Goal: Task Accomplishment & Management: Manage account settings

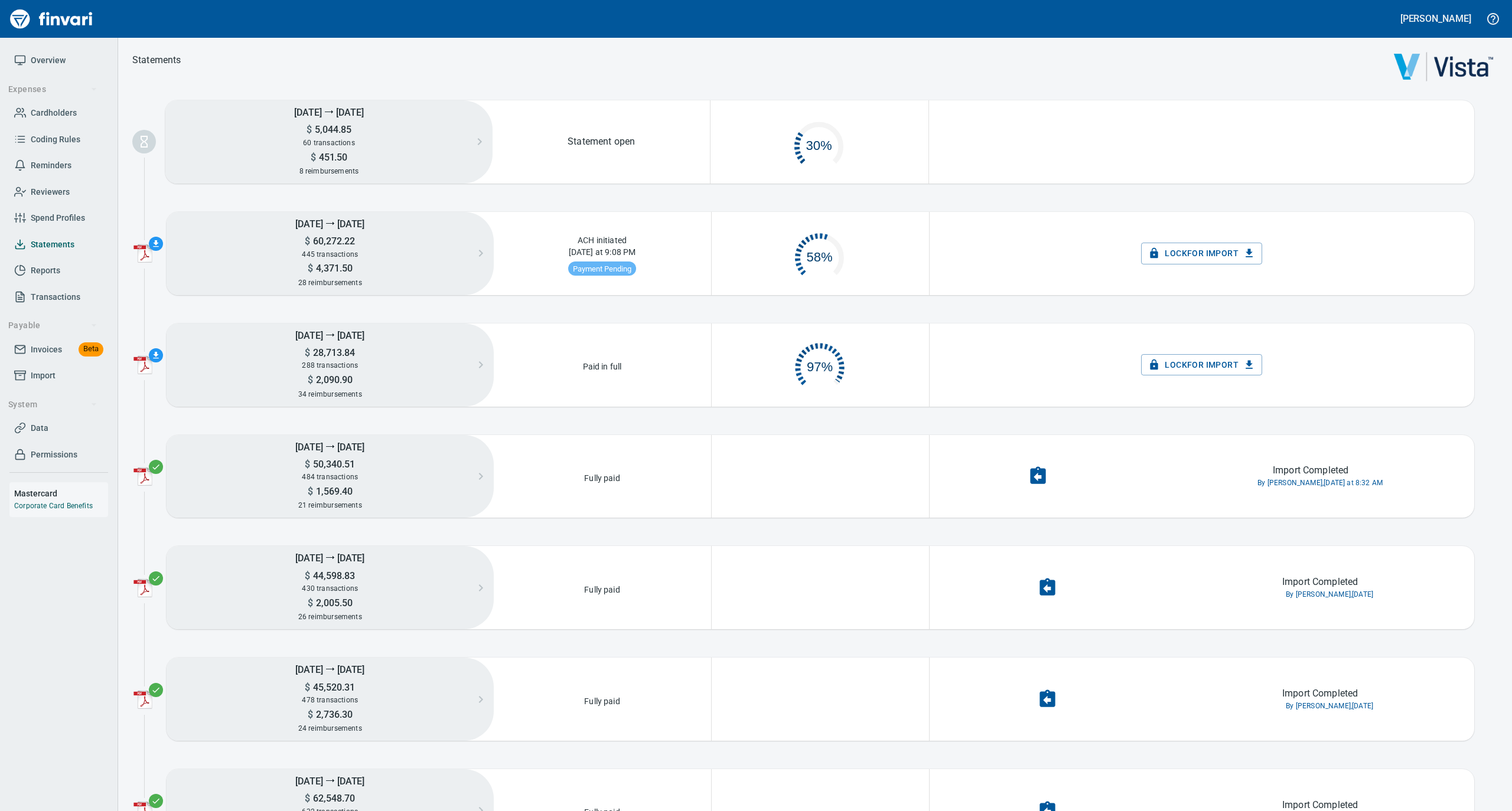
scroll to position [56, 204]
click at [29, 53] on span "Overview" at bounding box center [58, 60] width 89 height 15
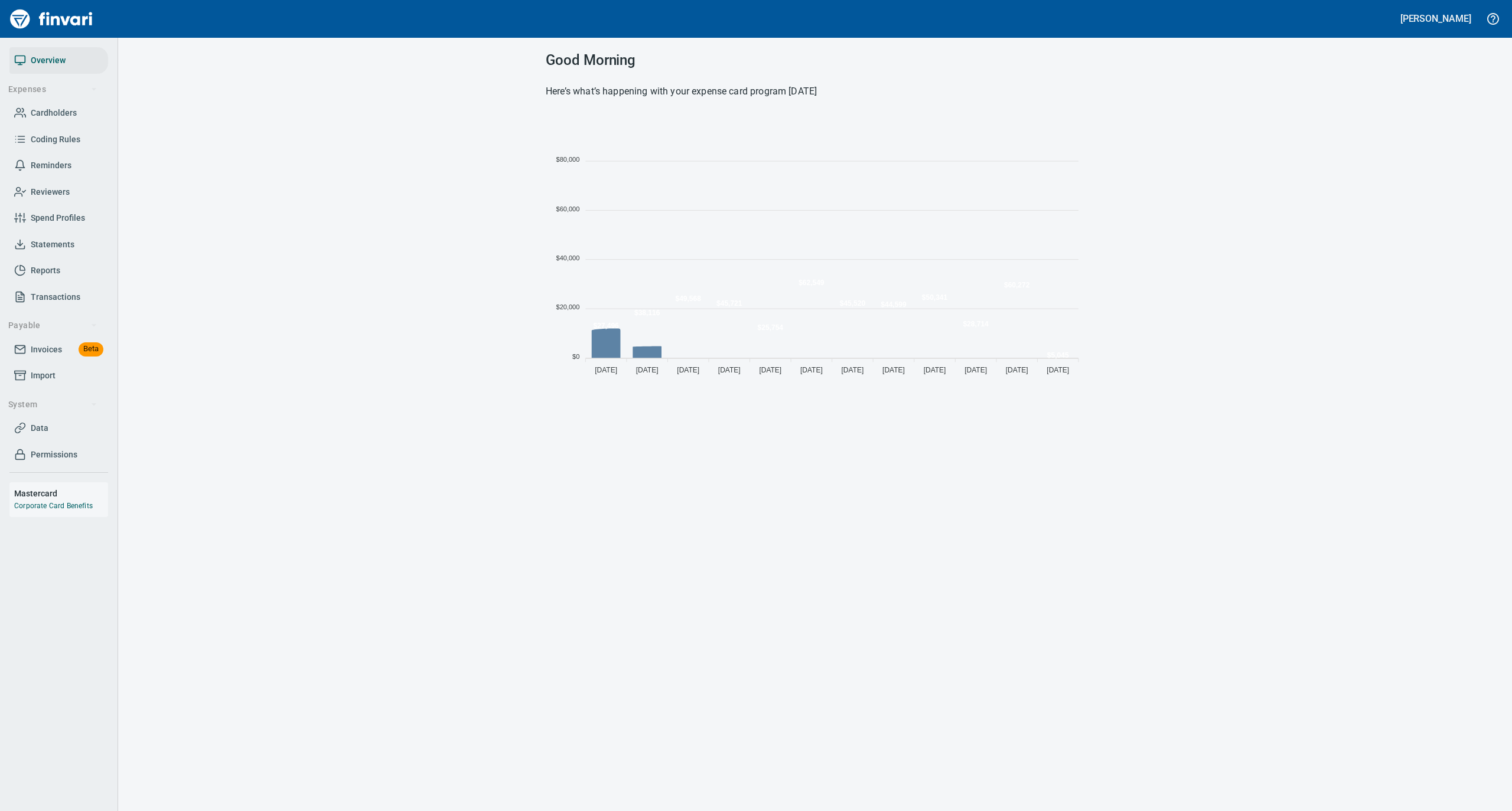
scroll to position [263, 527]
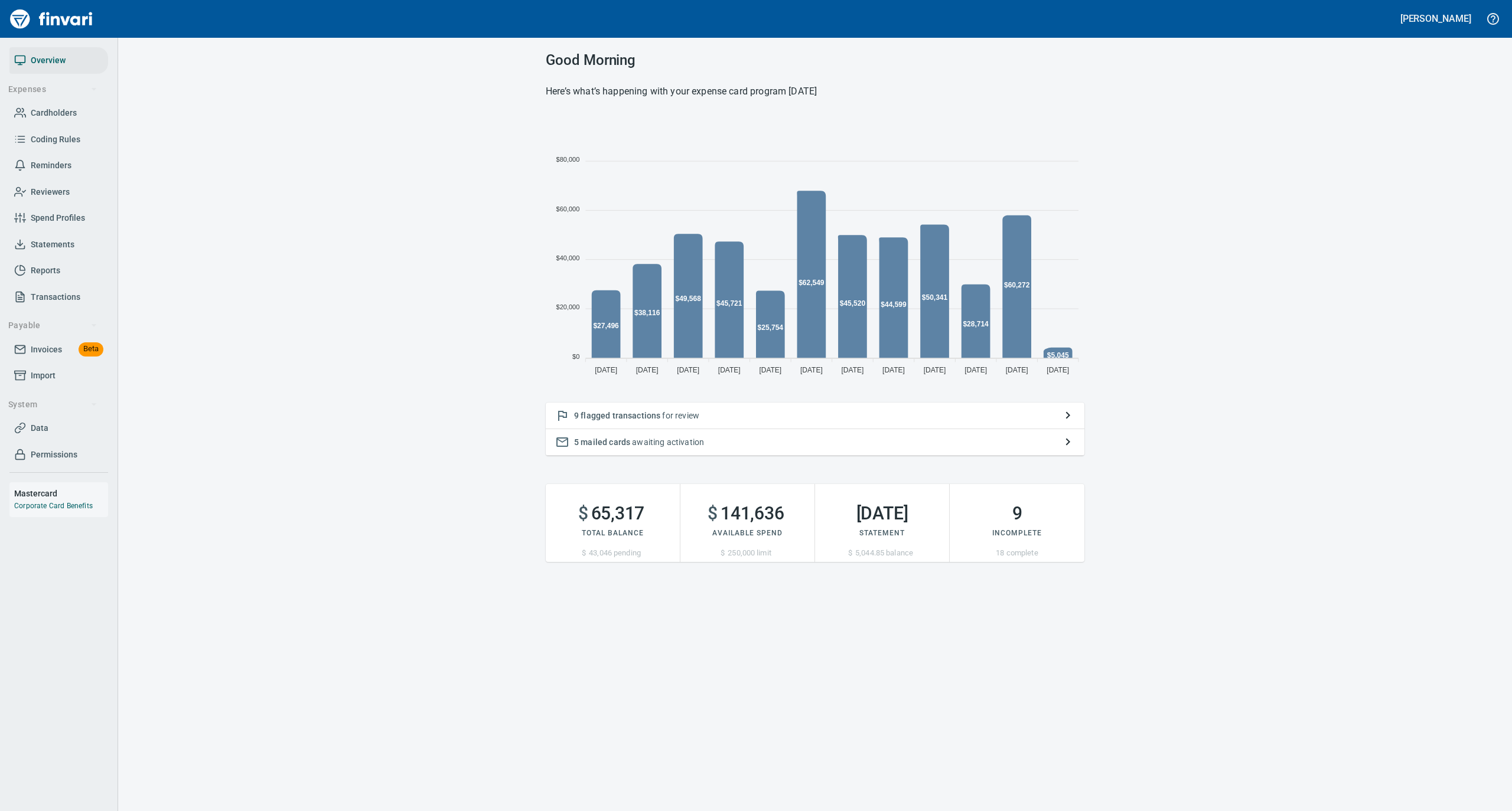
click at [667, 413] on p "9 flagged transactions for review" at bounding box center [815, 416] width 482 height 12
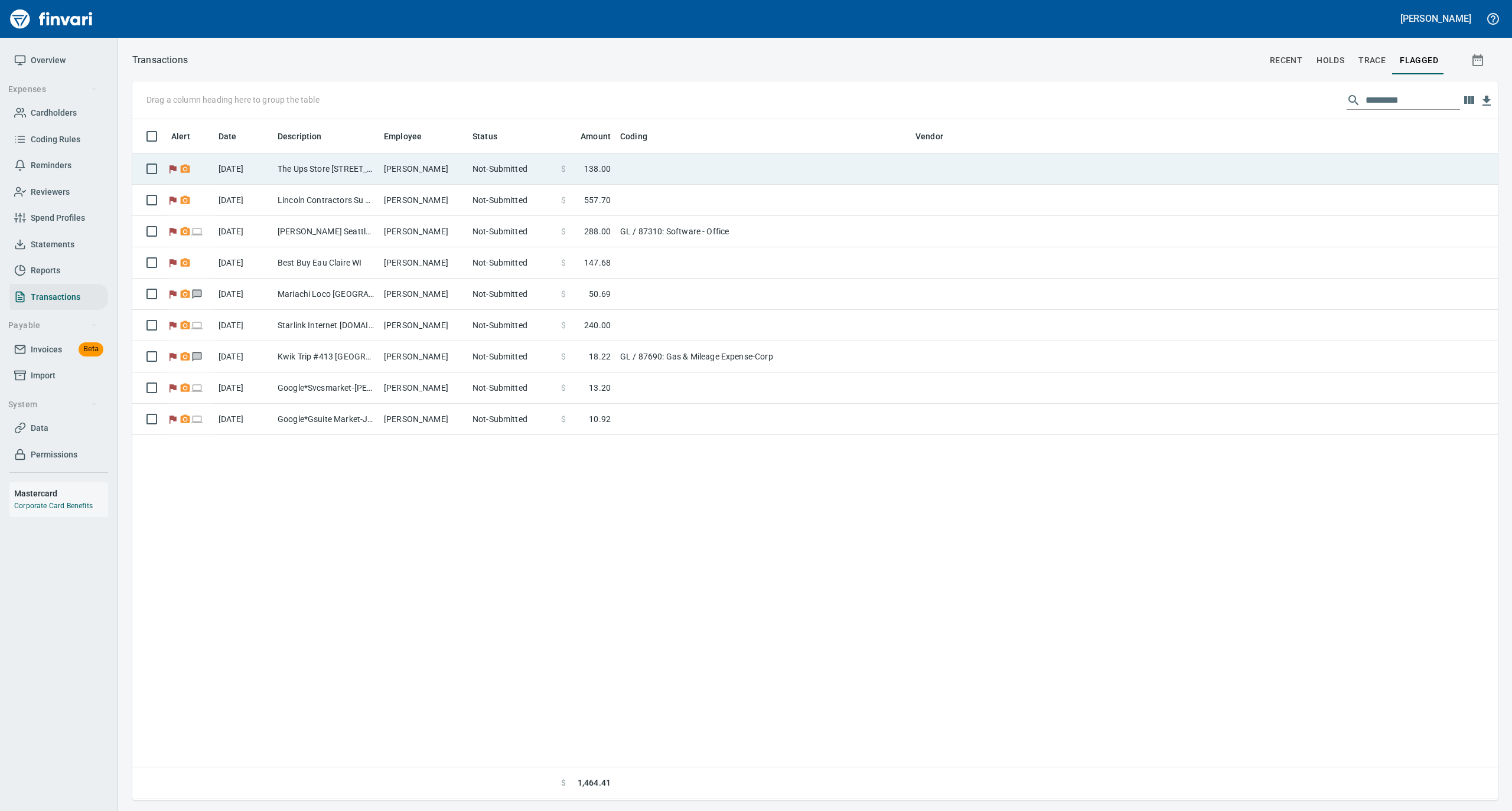
scroll to position [670, 1354]
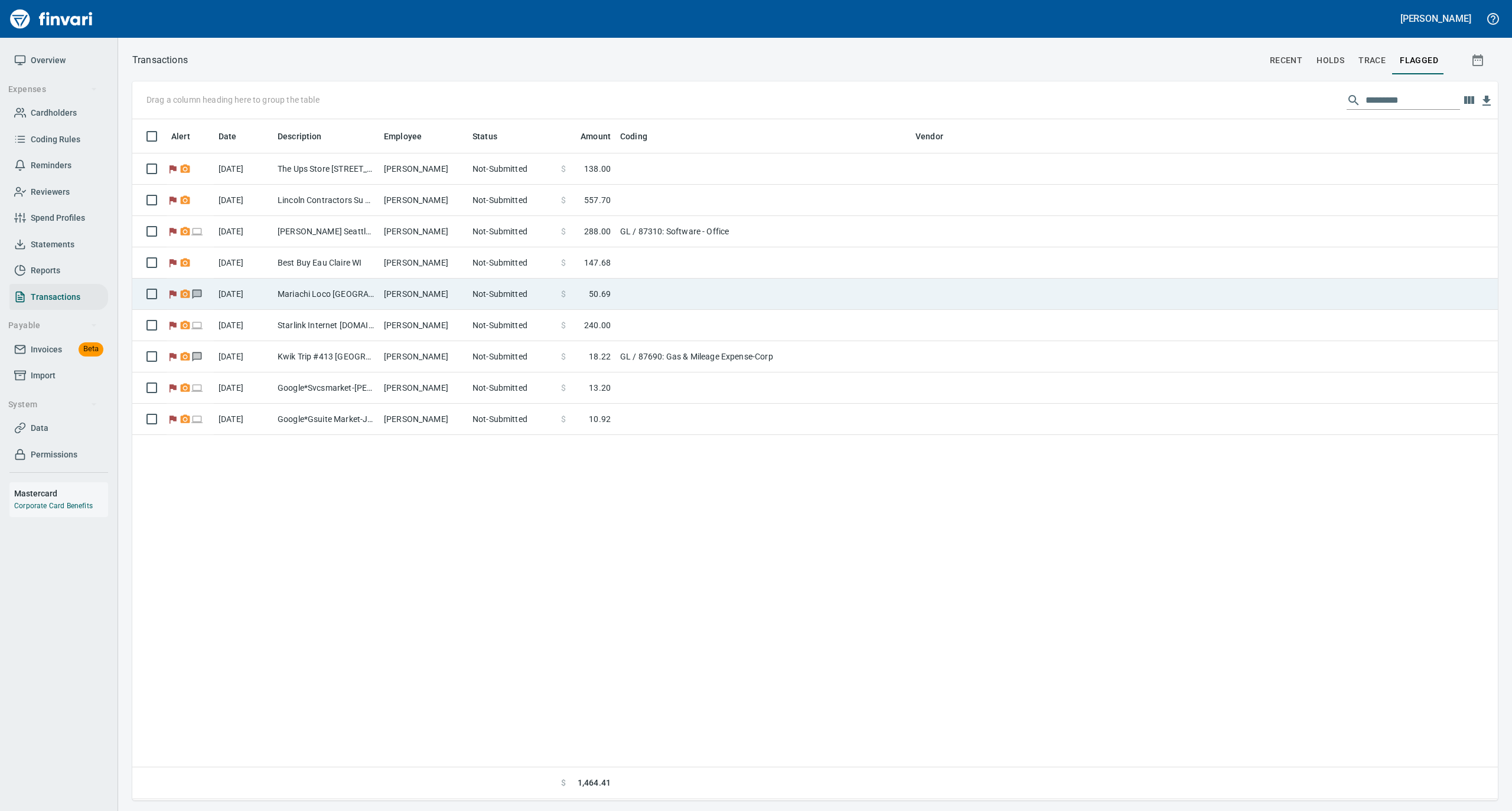
click at [395, 300] on td "[PERSON_NAME]" at bounding box center [423, 294] width 88 height 31
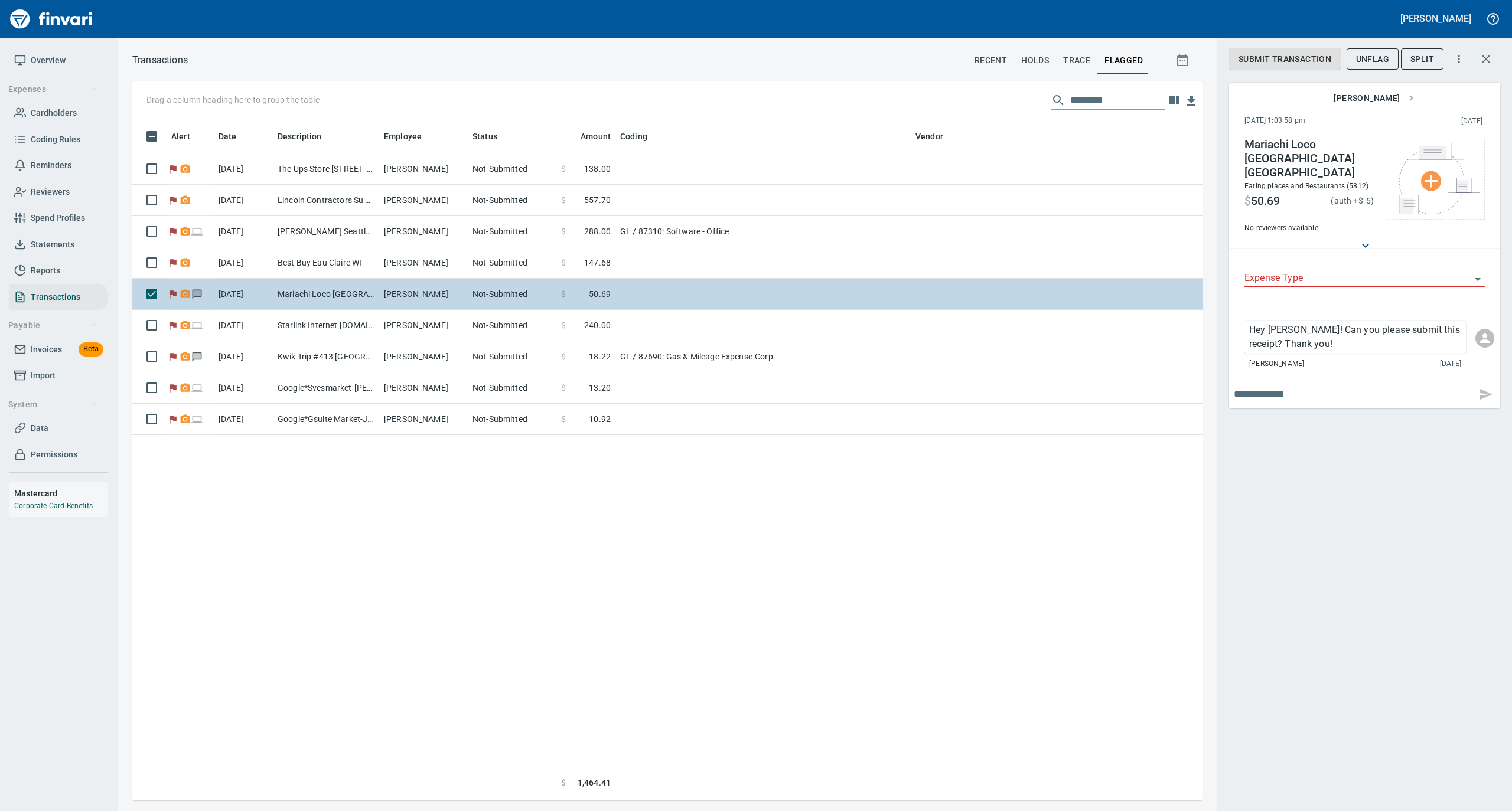
scroll to position [670, 1059]
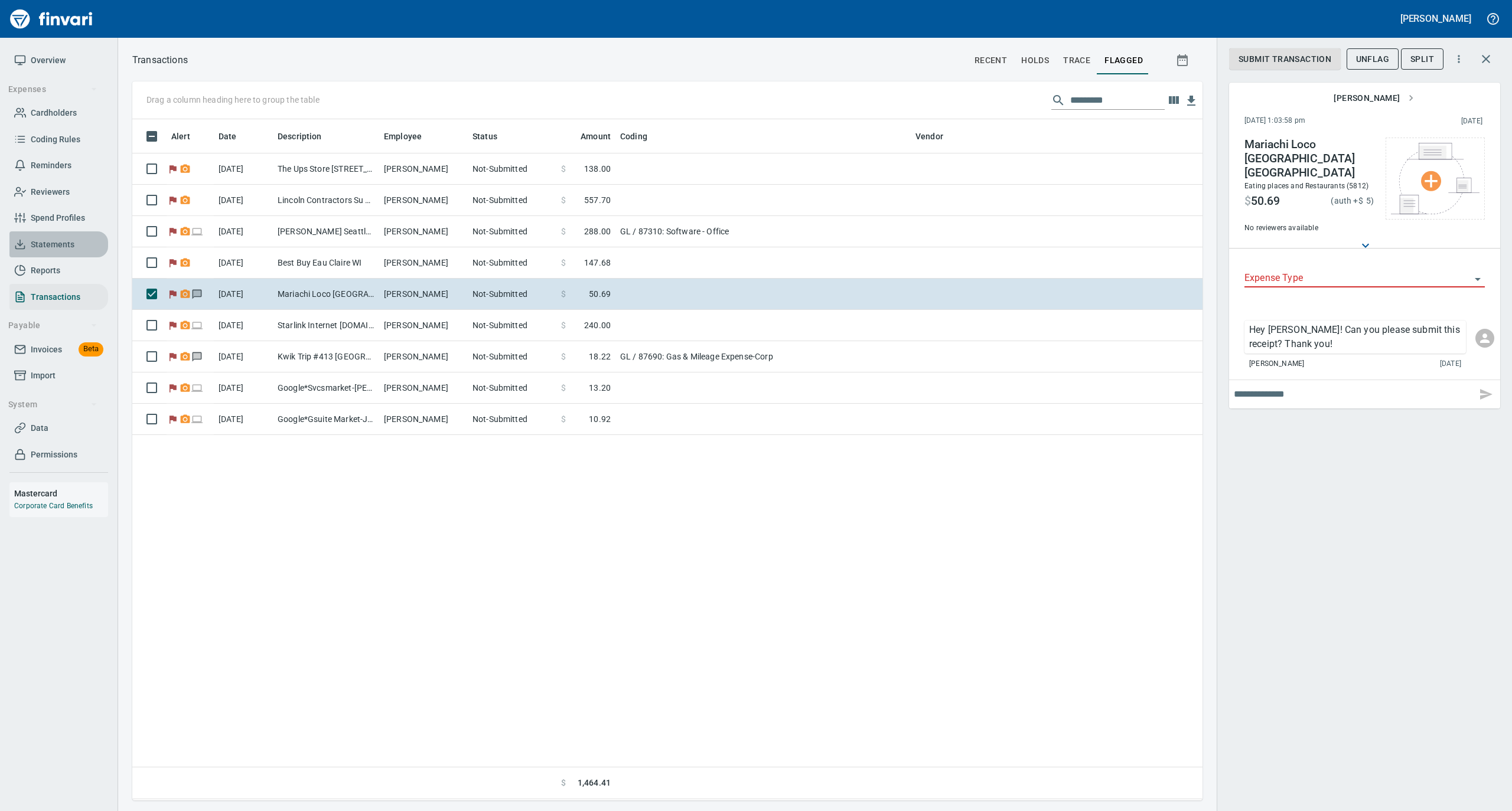
click at [68, 244] on span "Statements" at bounding box center [53, 244] width 44 height 15
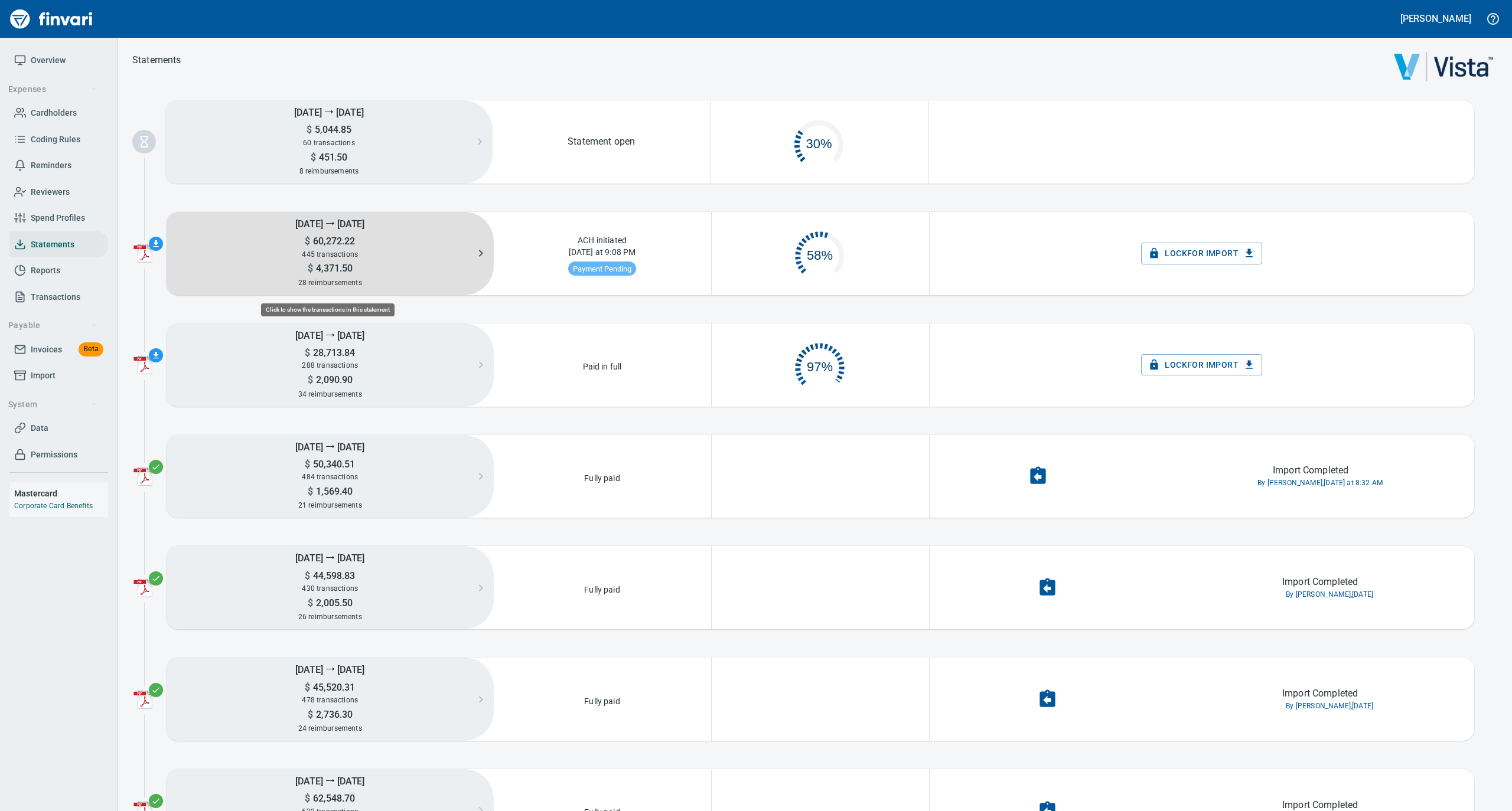
scroll to position [56, 204]
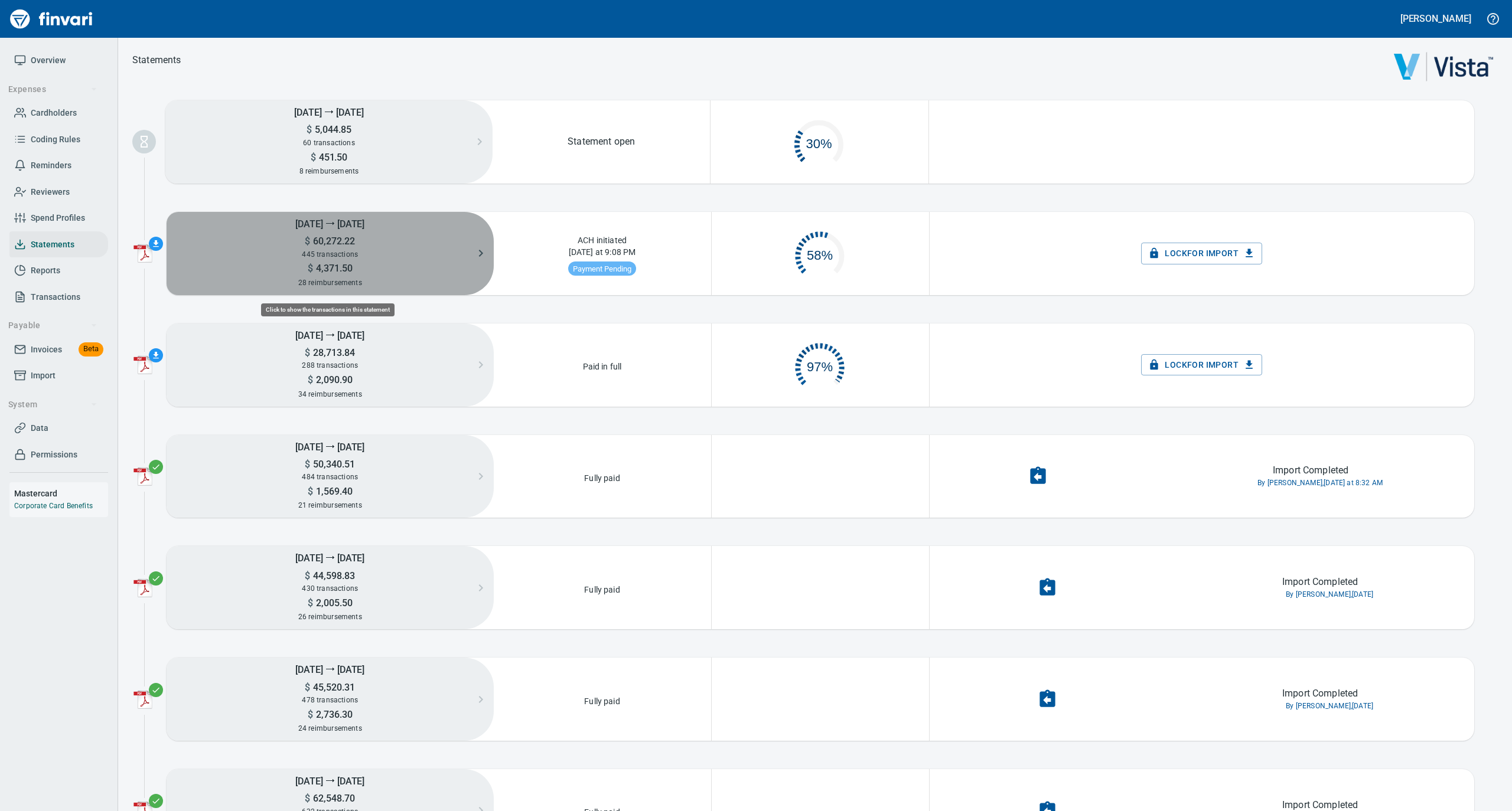
click at [322, 256] on span "445 transactions" at bounding box center [330, 254] width 56 height 8
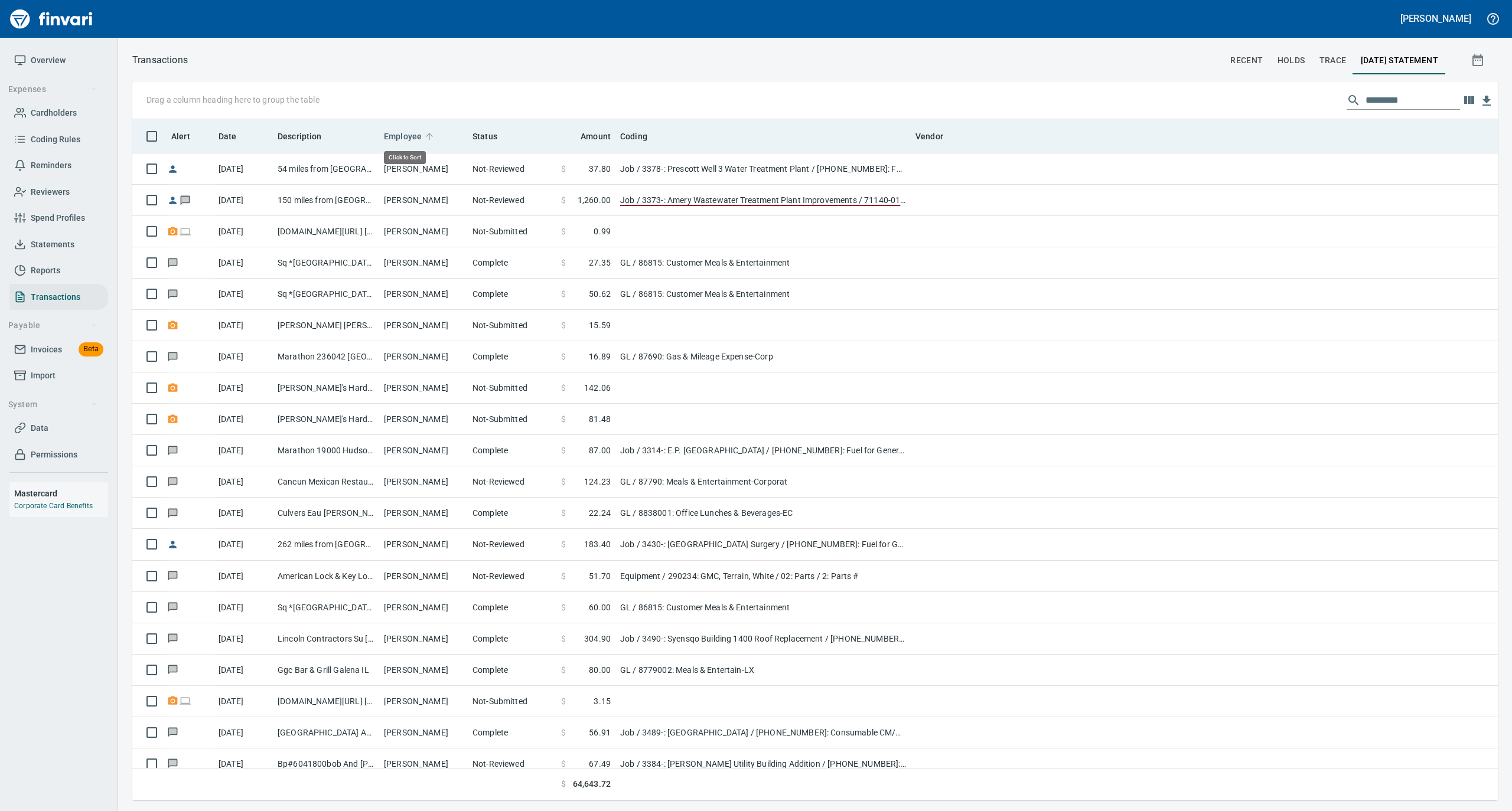
click at [426, 137] on icon at bounding box center [429, 136] width 11 height 11
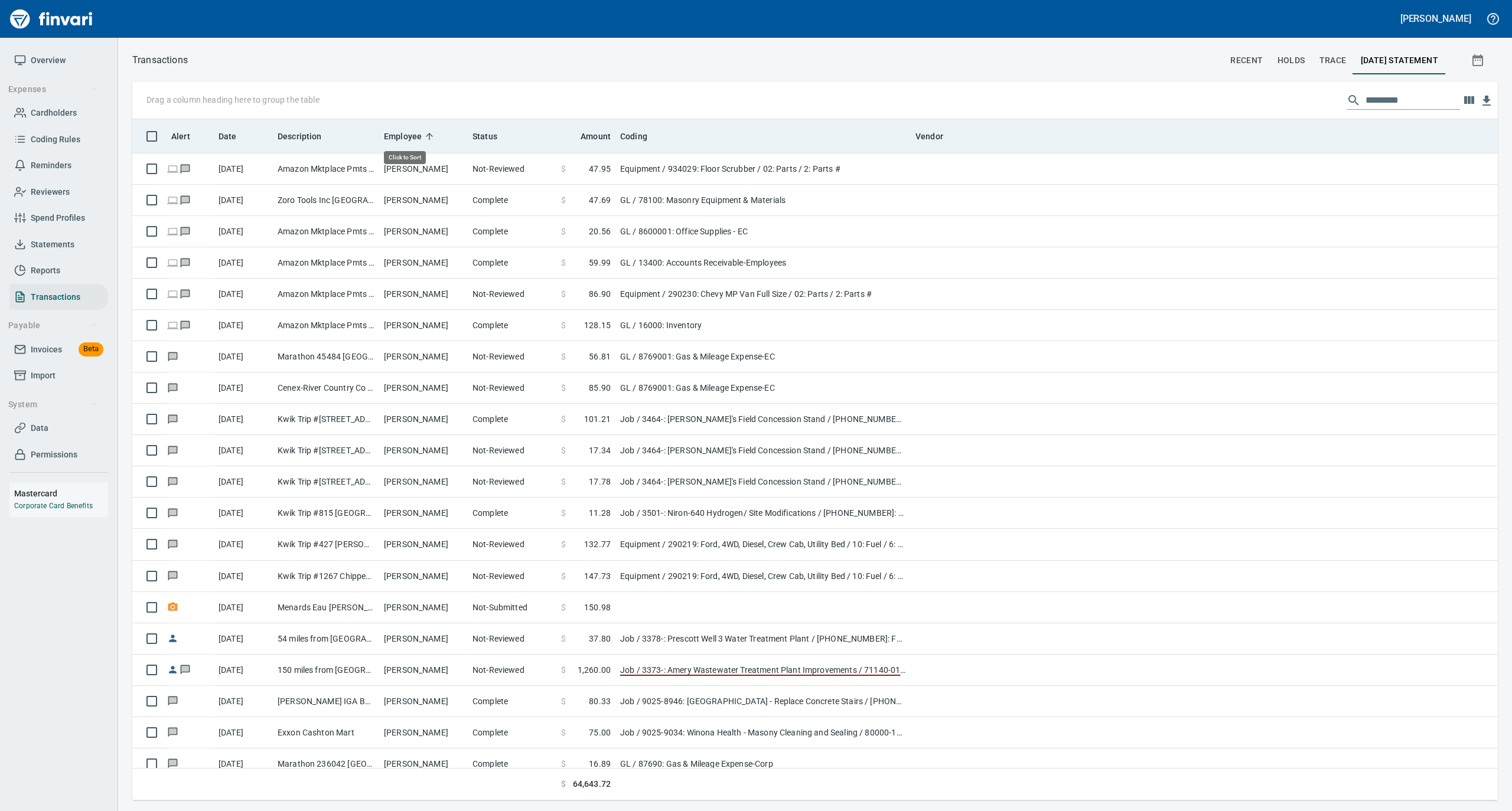
click at [426, 137] on icon at bounding box center [429, 136] width 11 height 11
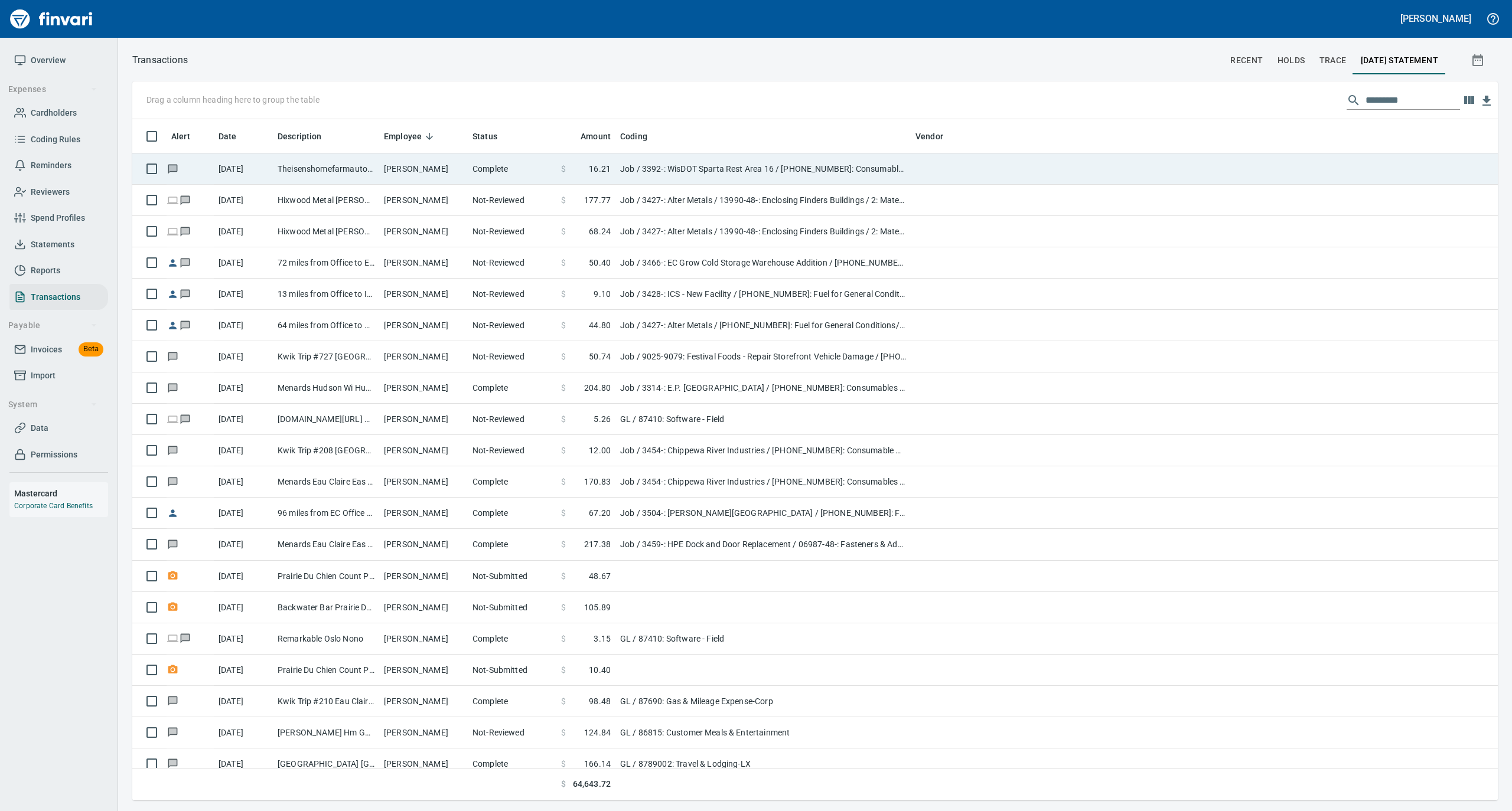
click at [425, 166] on td "[PERSON_NAME]" at bounding box center [423, 169] width 88 height 31
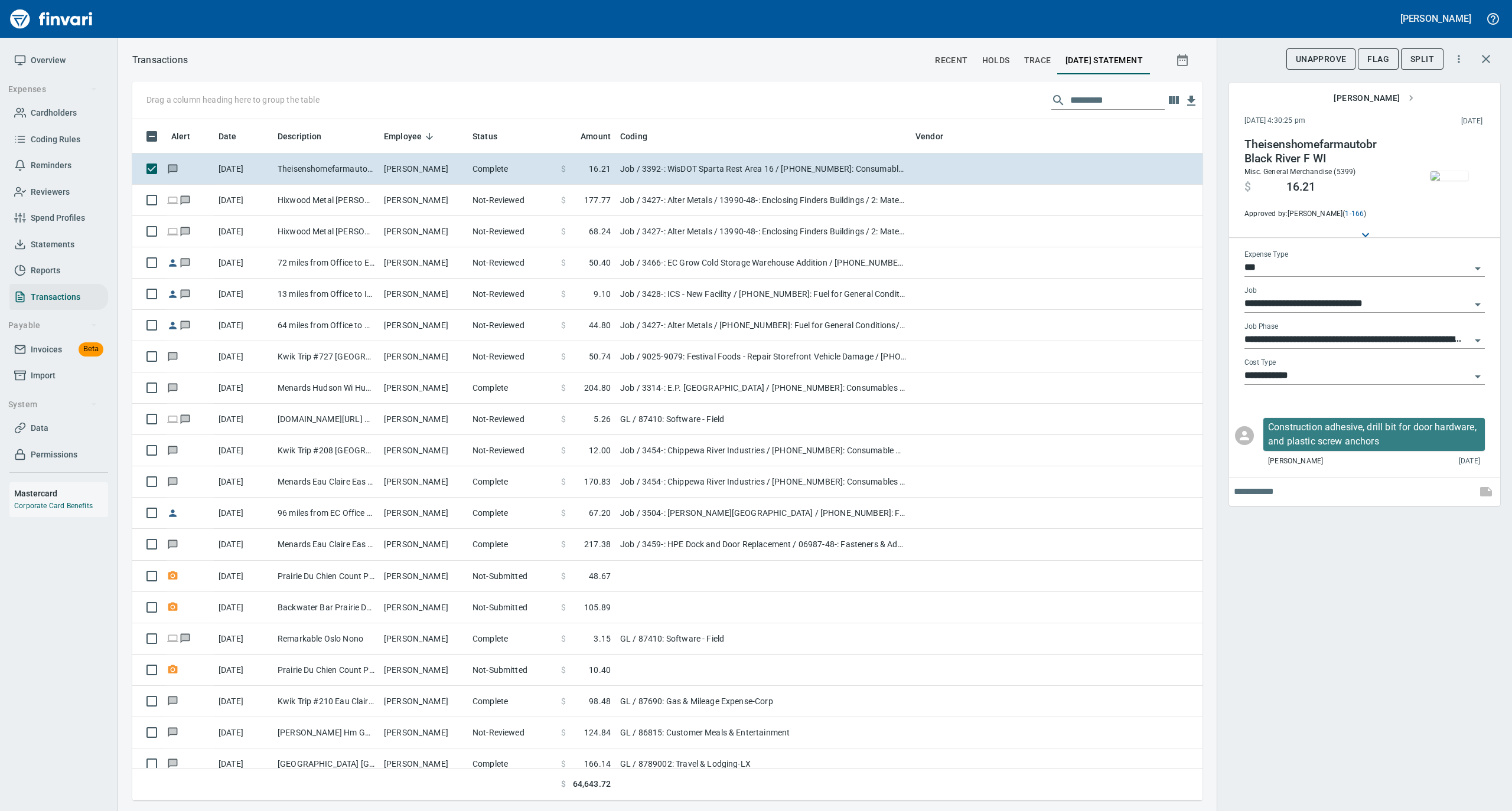
click at [1451, 171] on img "button" at bounding box center [1450, 176] width 38 height 9
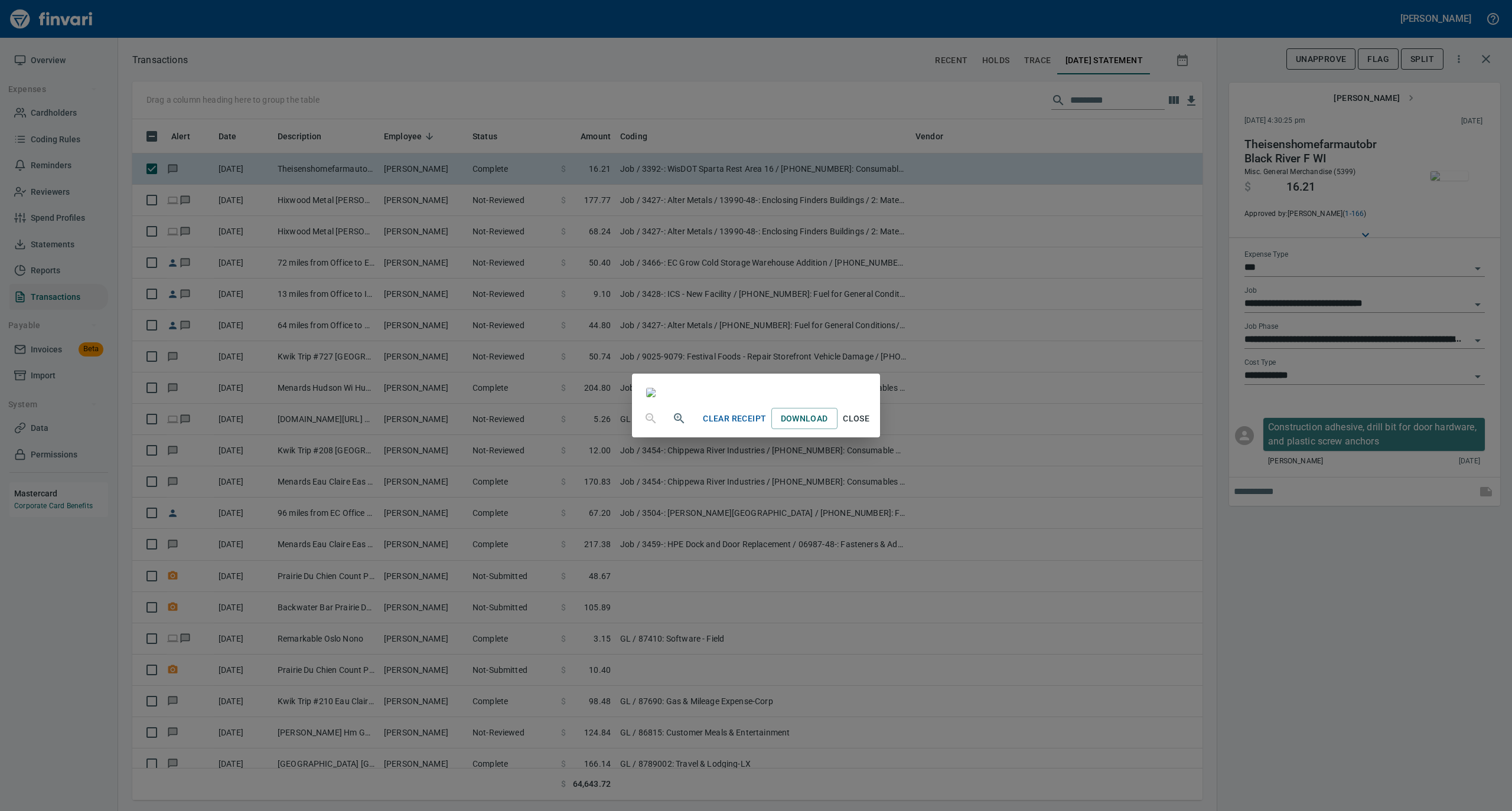
click at [871, 426] on span "Close" at bounding box center [856, 419] width 29 height 15
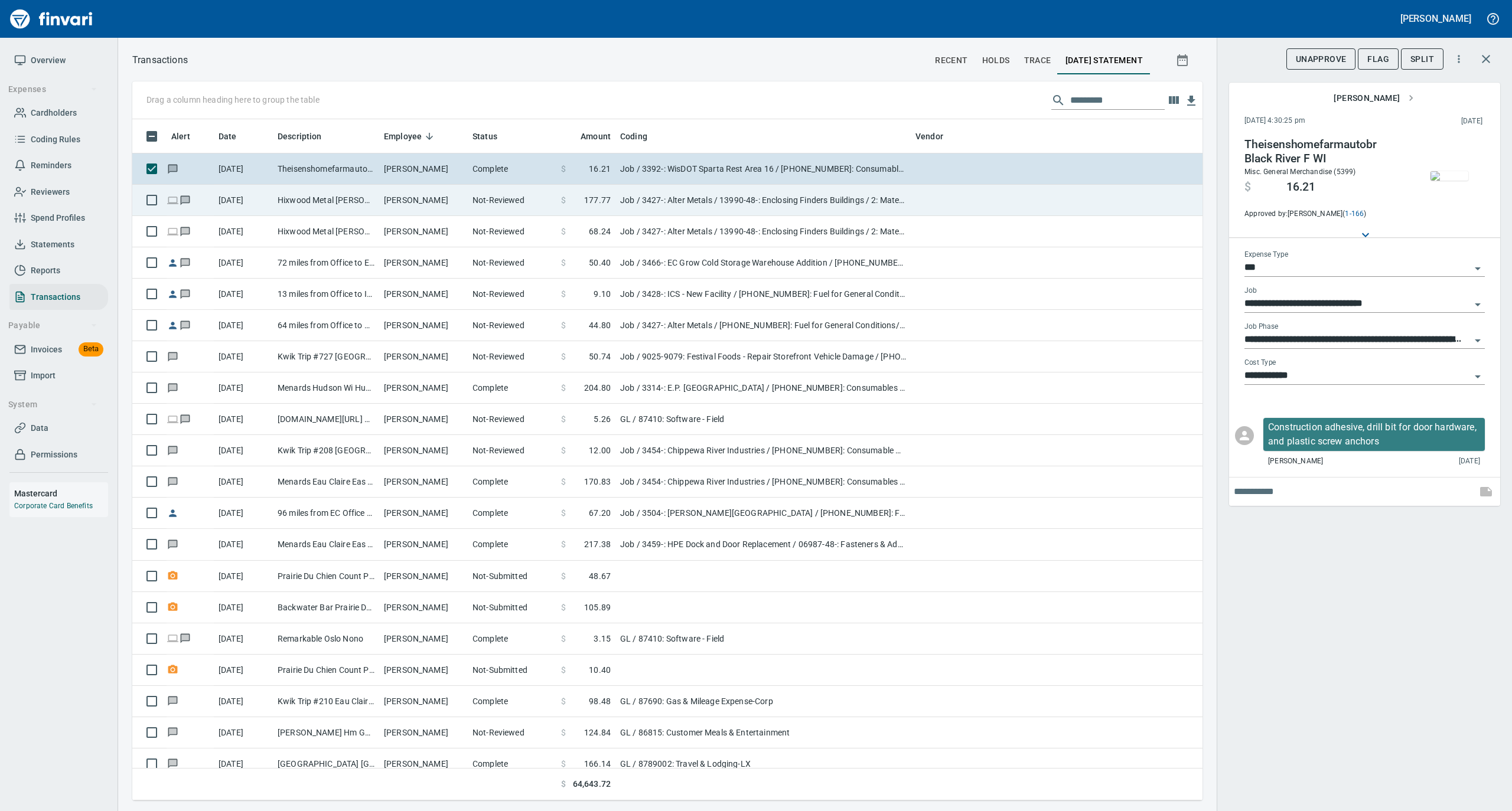
click at [464, 209] on td "[PERSON_NAME]" at bounding box center [423, 200] width 88 height 31
type input "**********"
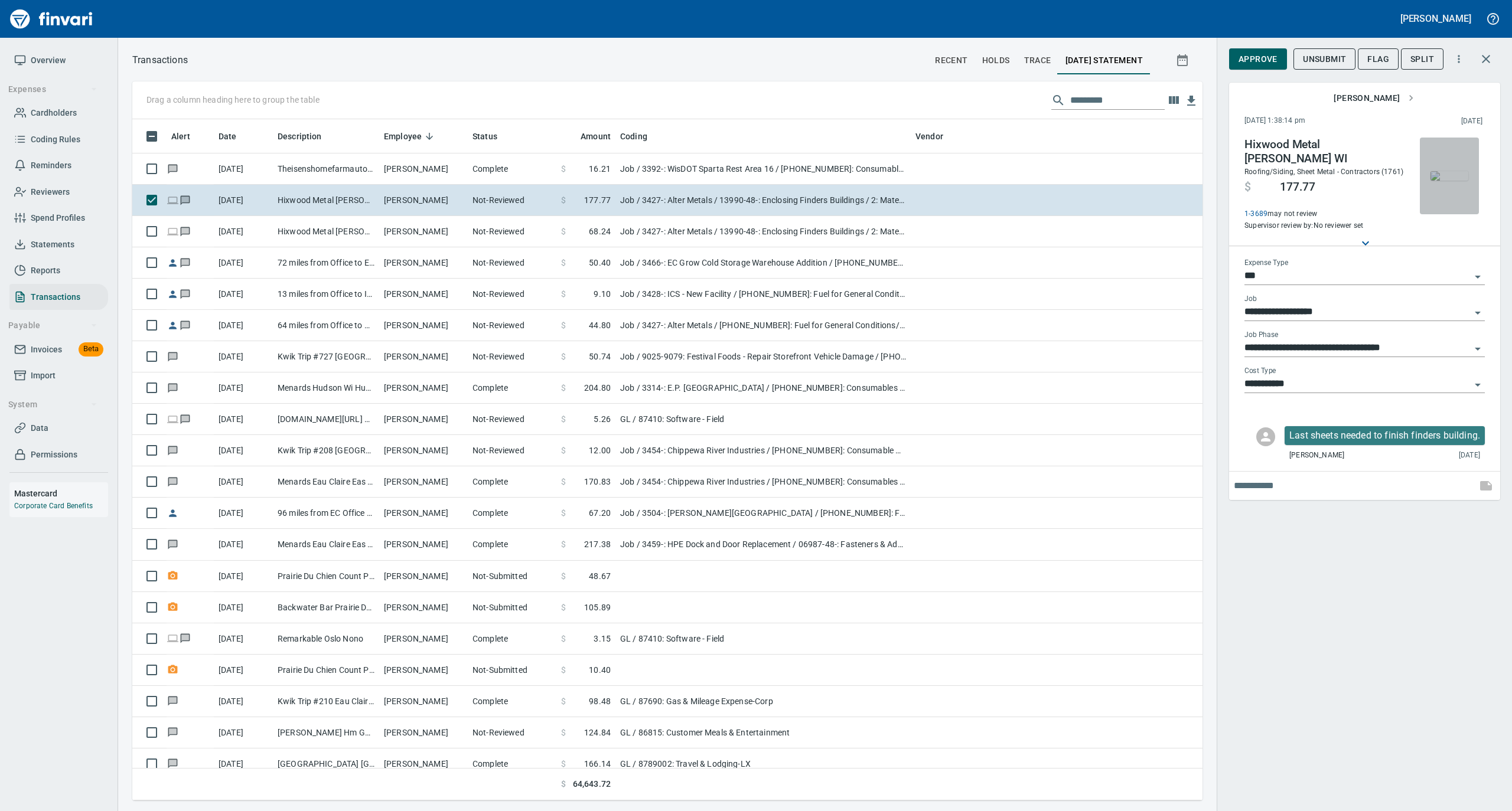
click at [1456, 171] on img "button" at bounding box center [1450, 176] width 38 height 9
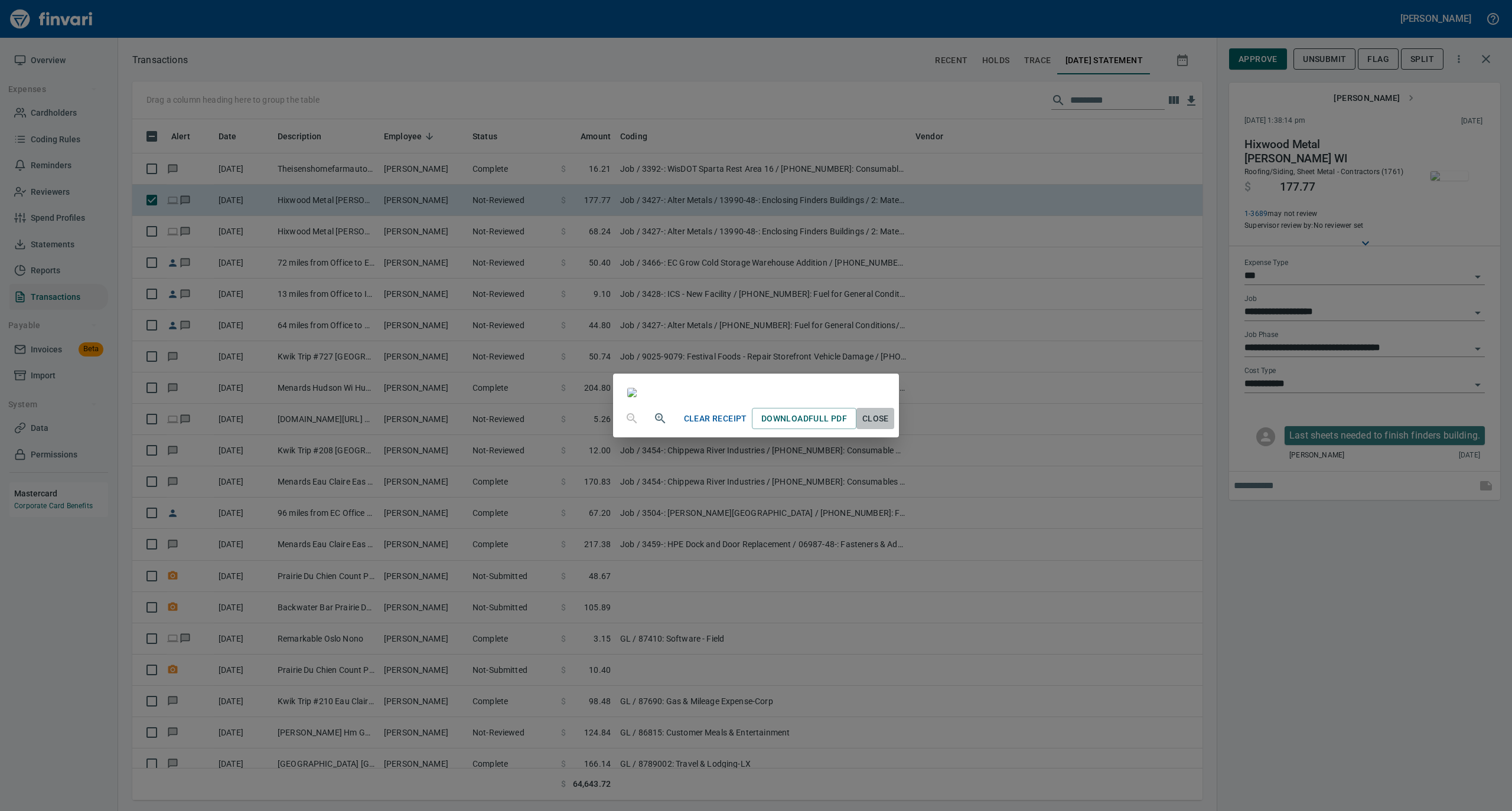
click at [890, 426] on span "Close" at bounding box center [875, 419] width 29 height 15
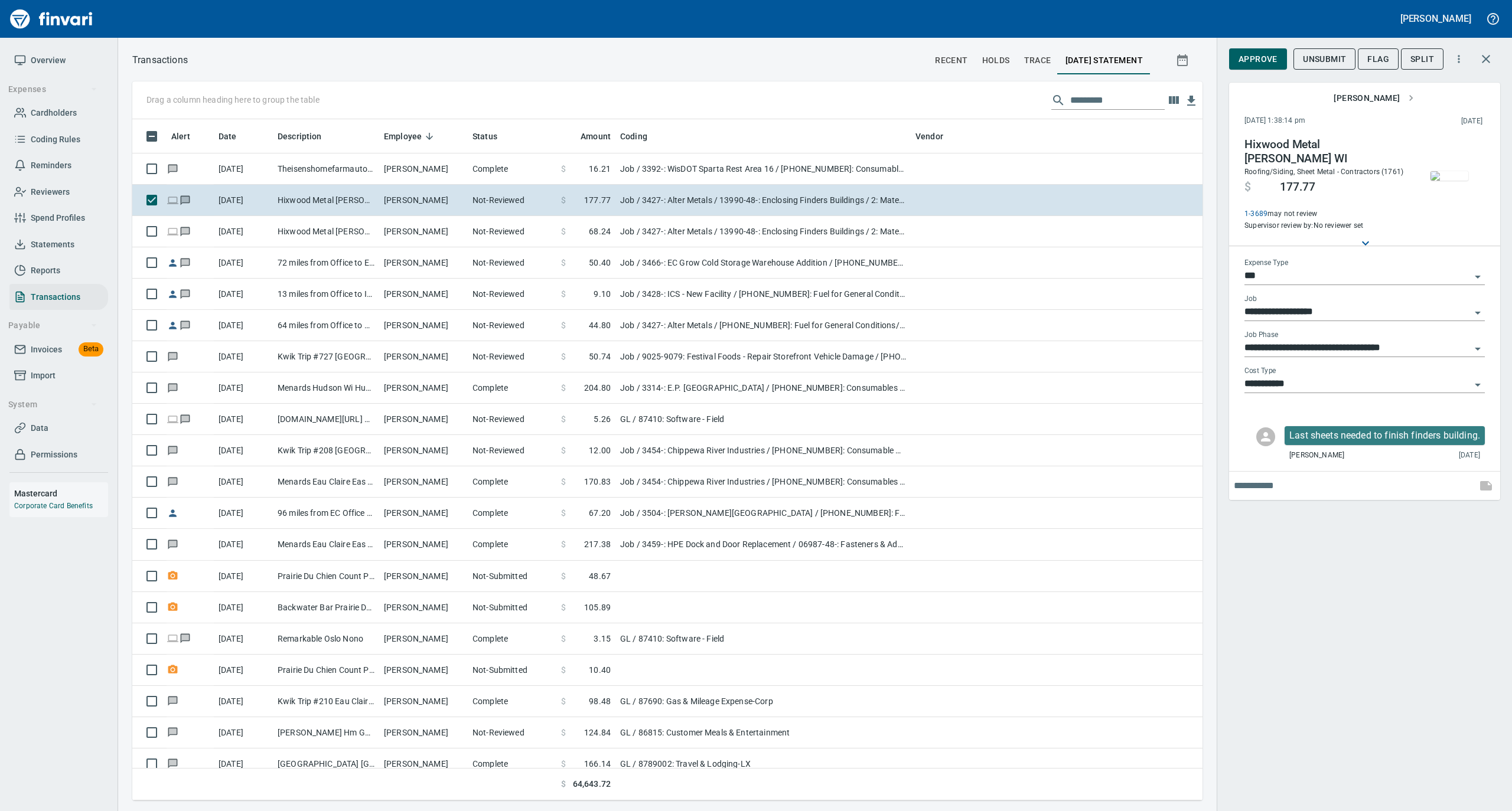
click at [1259, 58] on span "Approve" at bounding box center [1258, 59] width 39 height 15
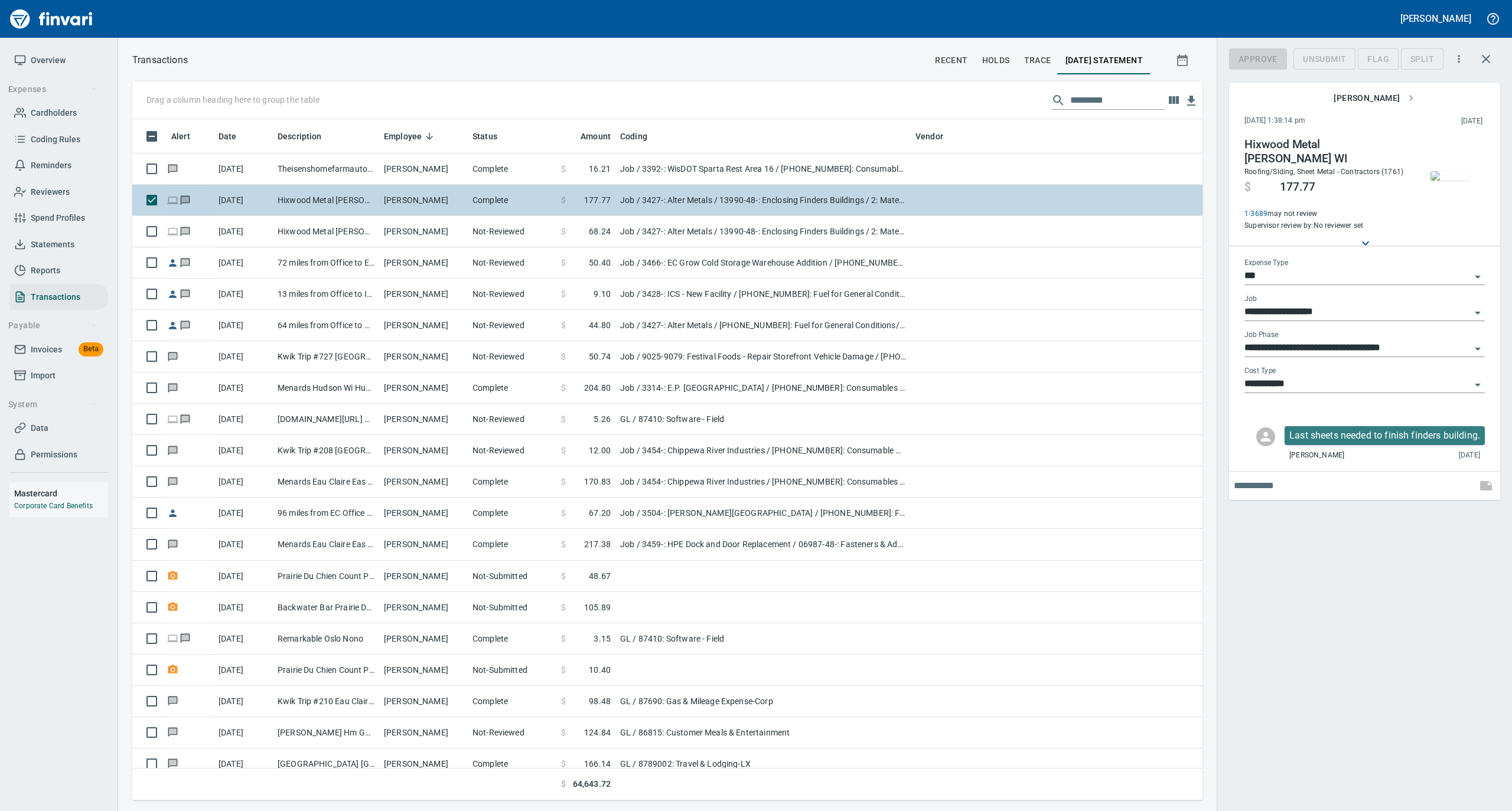
scroll to position [670, 1047]
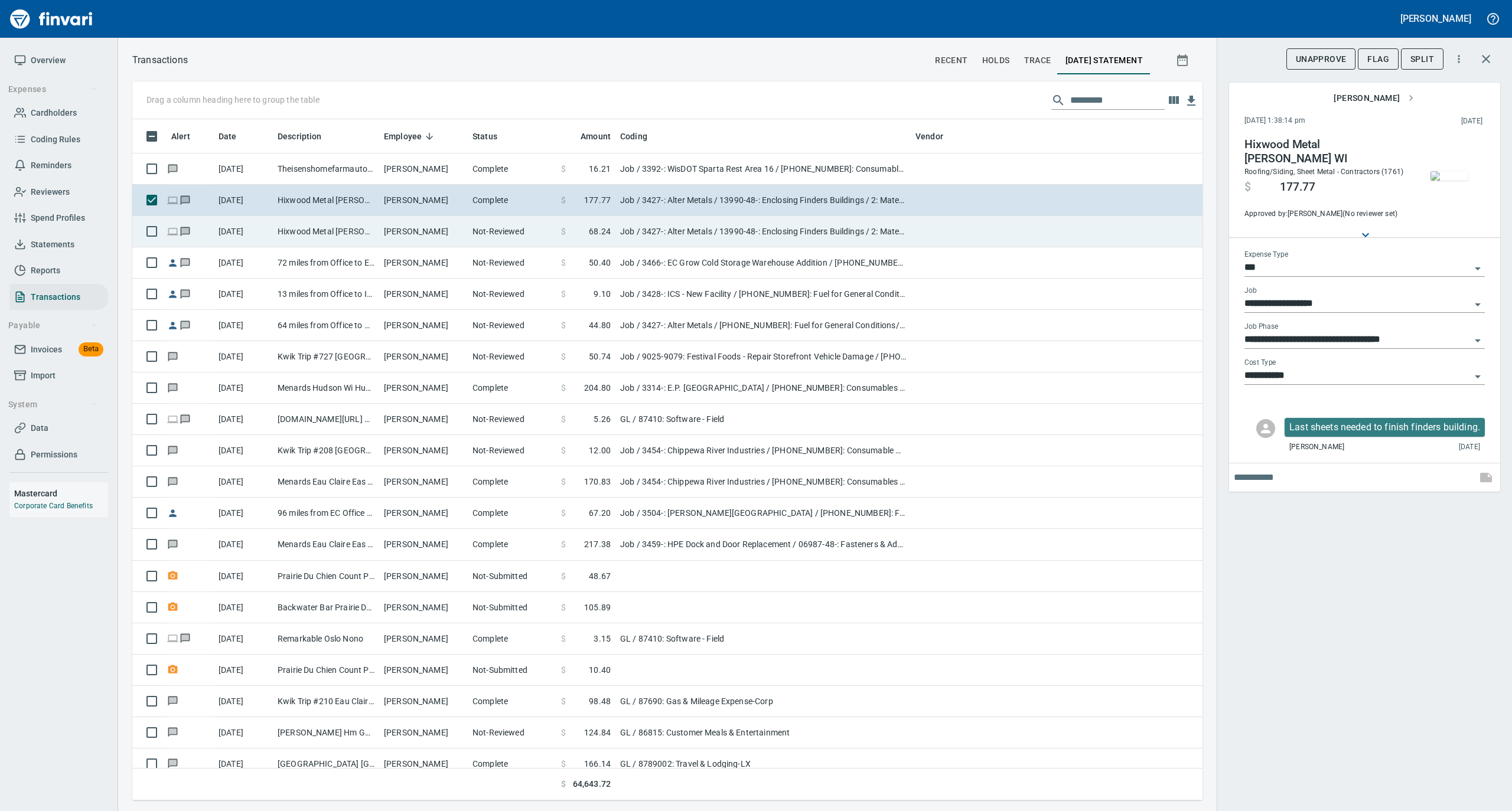
click at [496, 243] on td "Not-Reviewed" at bounding box center [512, 231] width 88 height 31
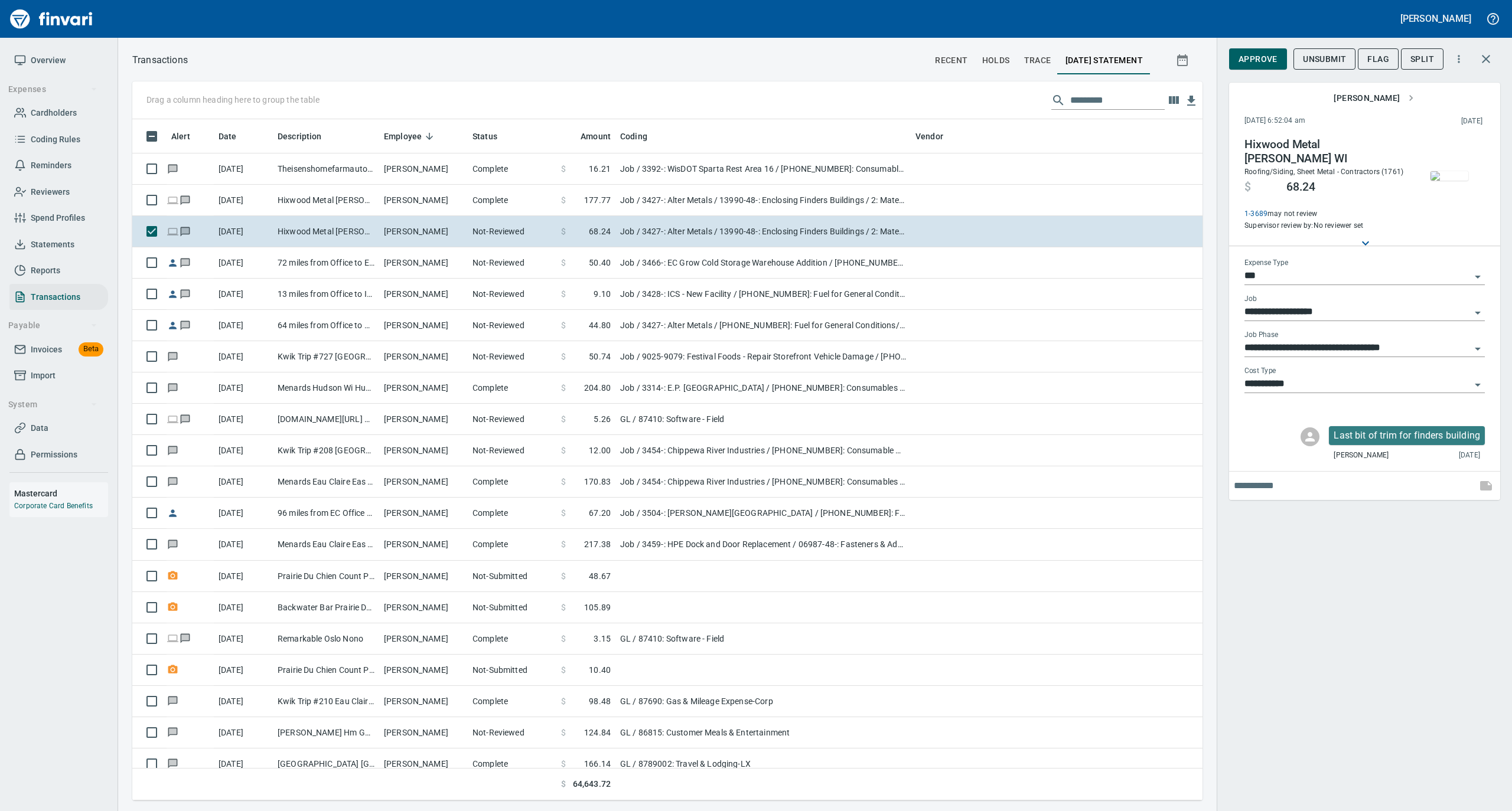
scroll to position [670, 1047]
click at [1453, 173] on img "button" at bounding box center [1450, 176] width 38 height 9
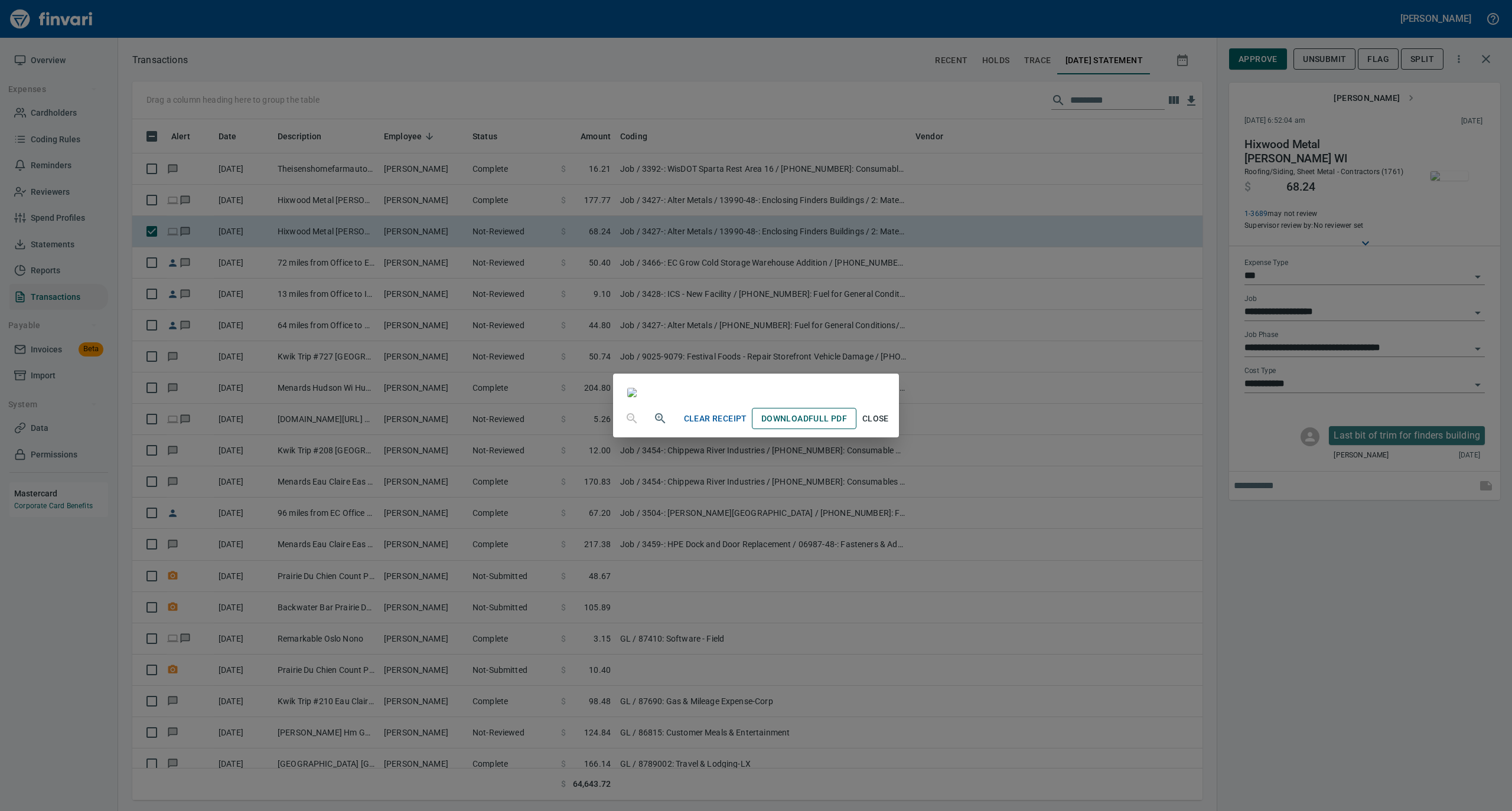
click at [847, 426] on span "Download Full PDF" at bounding box center [804, 419] width 86 height 15
click at [890, 426] on span "Close" at bounding box center [875, 419] width 29 height 15
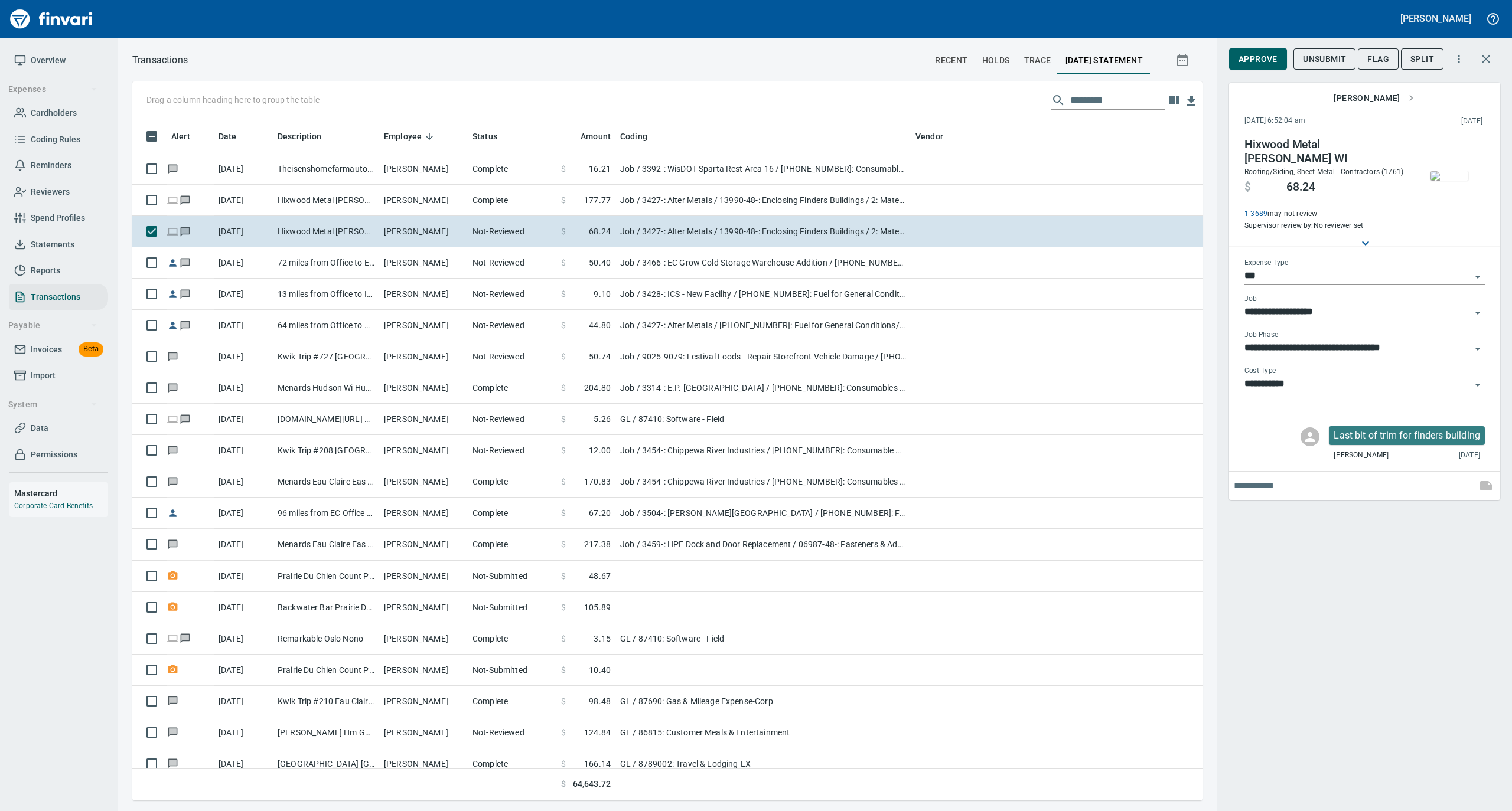
click at [1260, 56] on span "Approve" at bounding box center [1258, 59] width 39 height 15
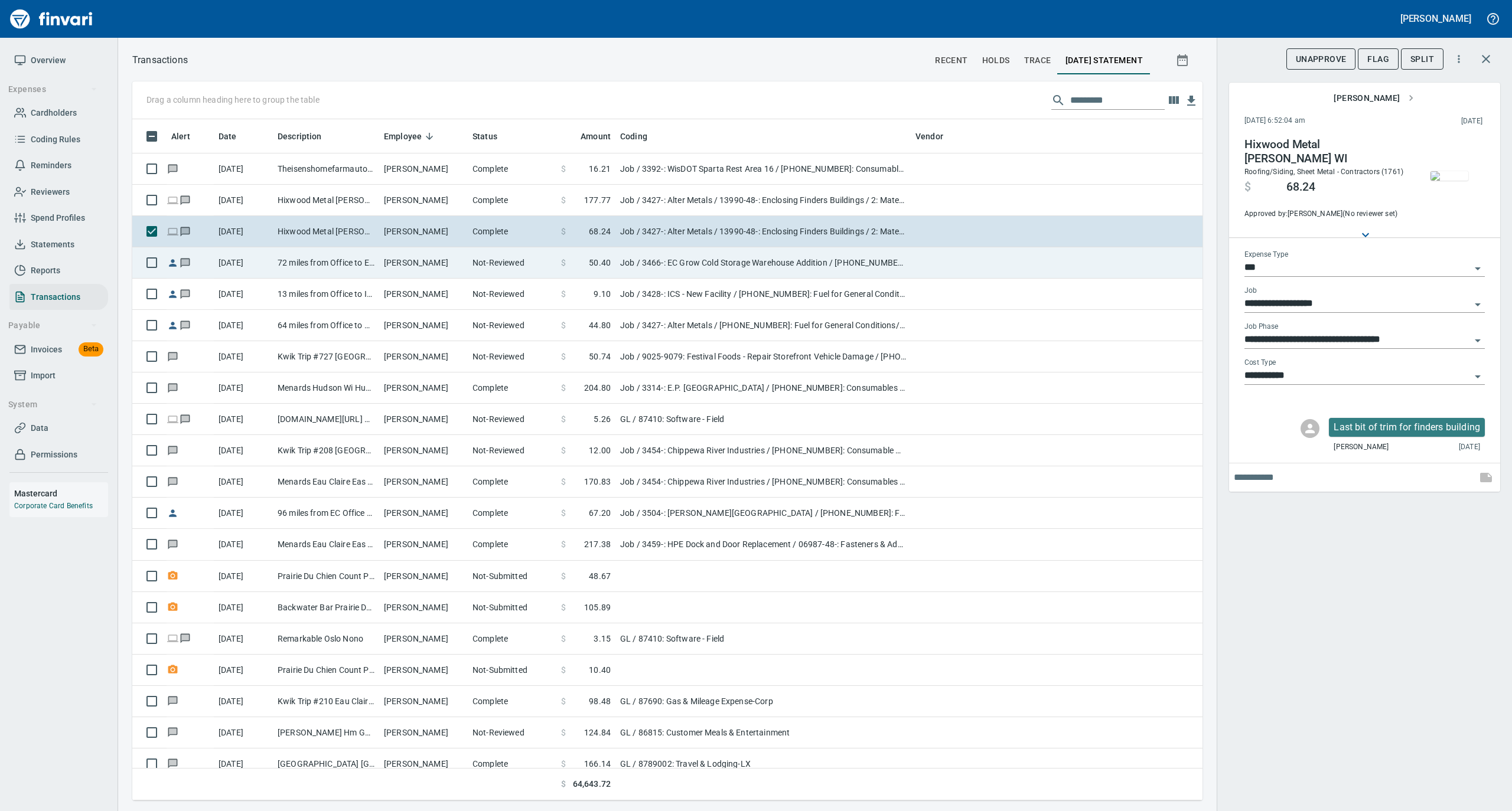
click at [502, 268] on td "Not-Reviewed" at bounding box center [512, 262] width 88 height 31
type input "**********"
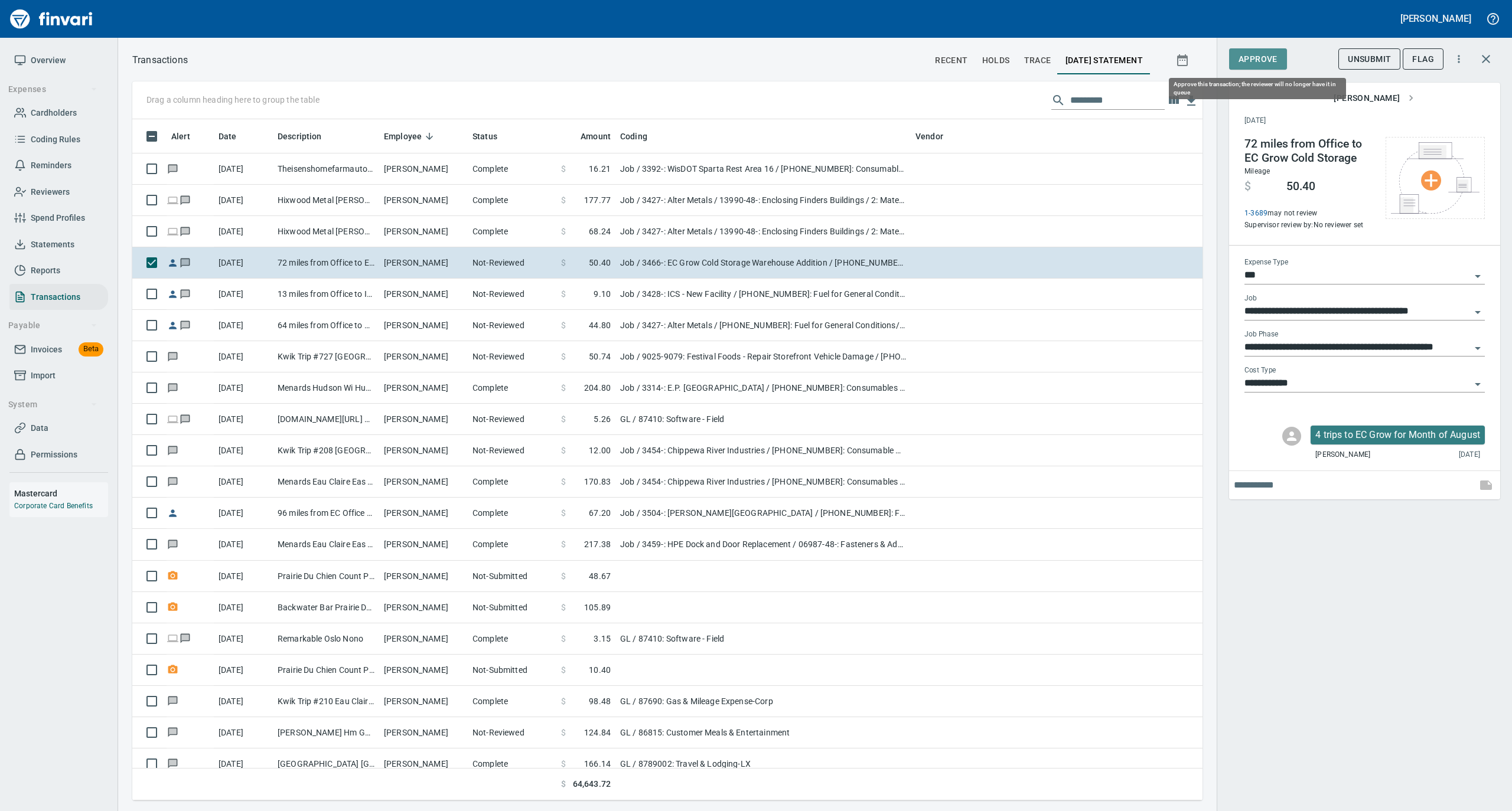
click at [1267, 60] on span "Approve" at bounding box center [1258, 59] width 39 height 15
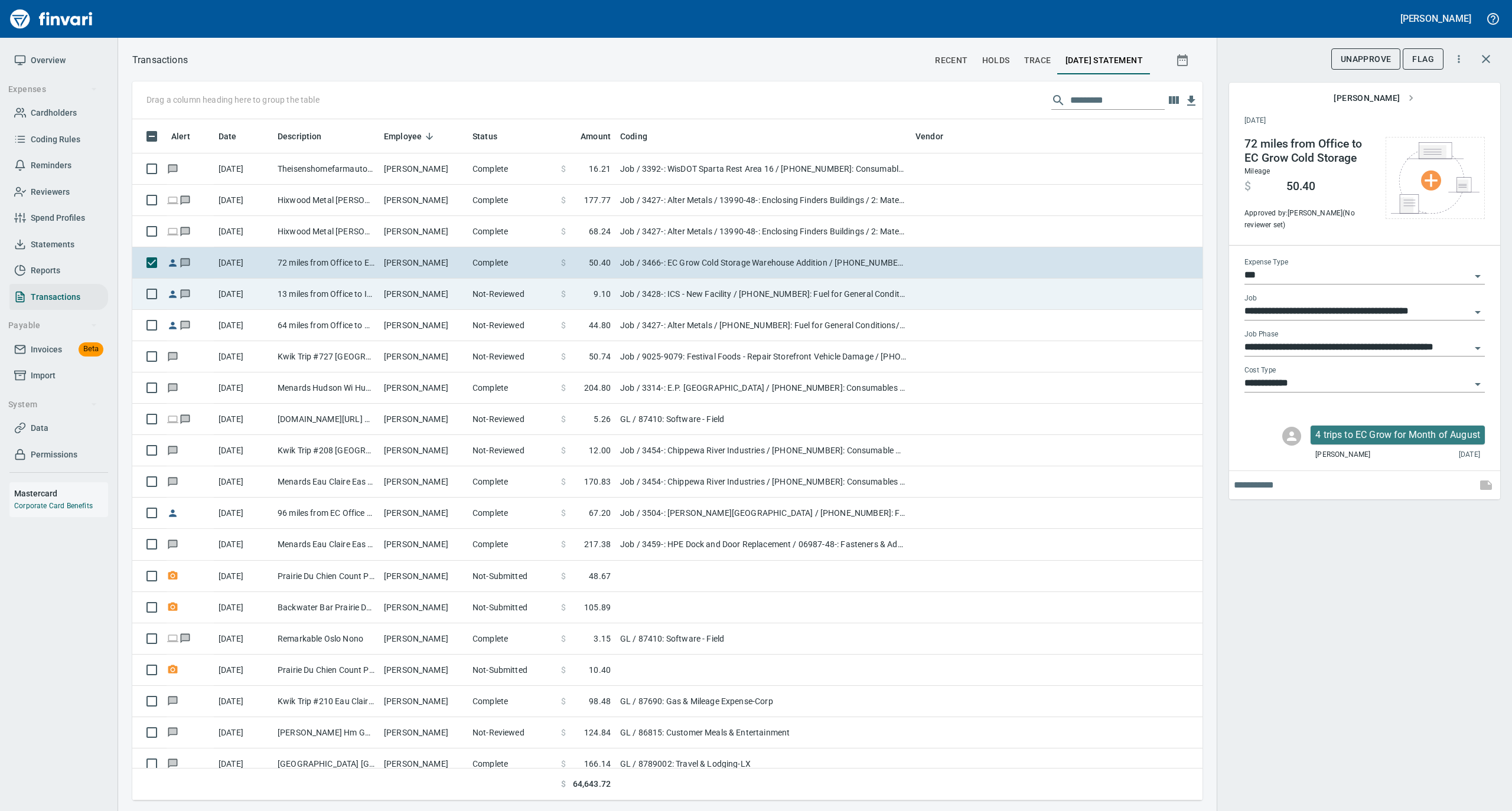
click at [504, 300] on td "Not-Reviewed" at bounding box center [512, 294] width 88 height 31
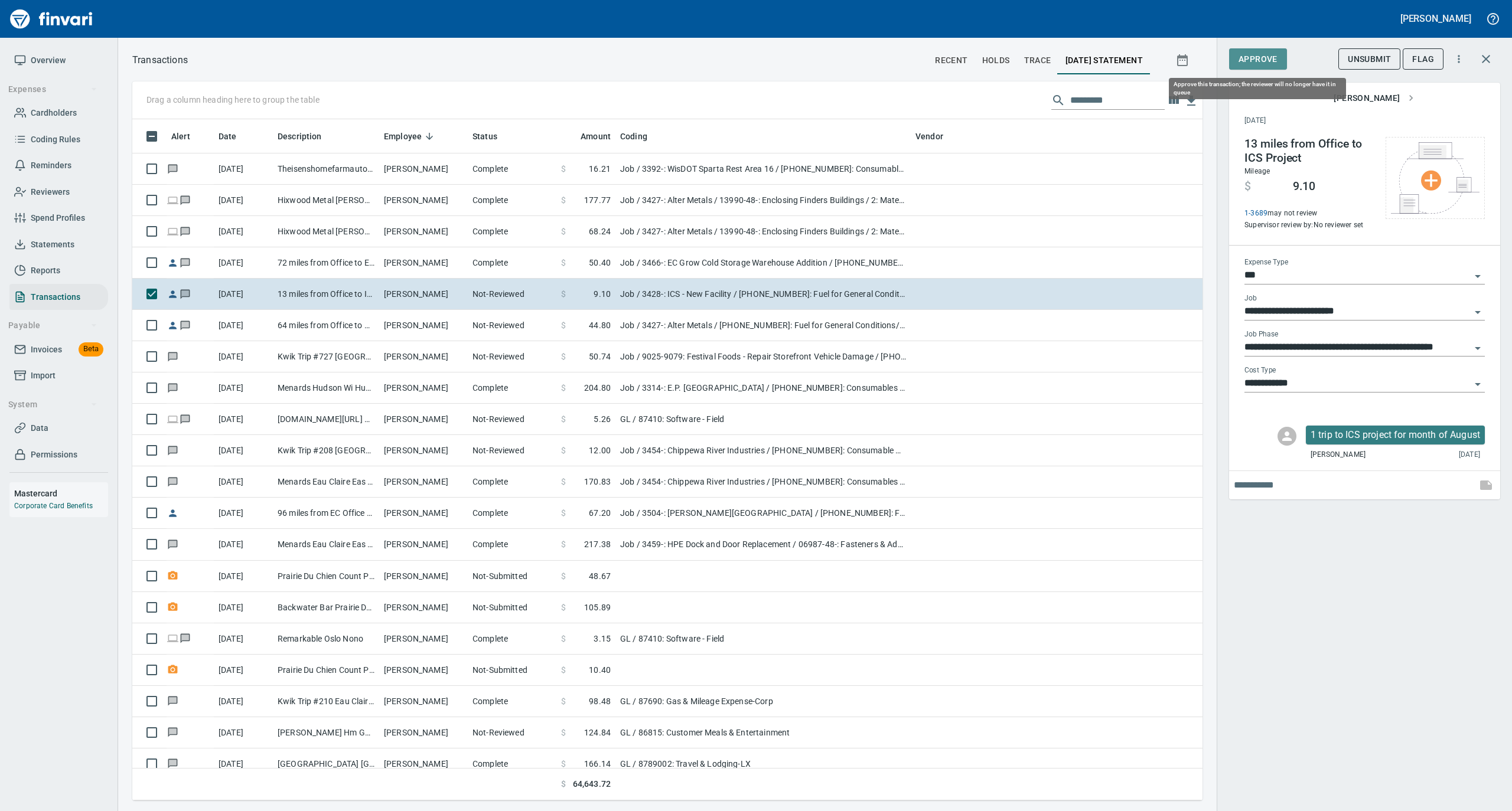
click at [1252, 58] on span "Approve" at bounding box center [1258, 59] width 39 height 15
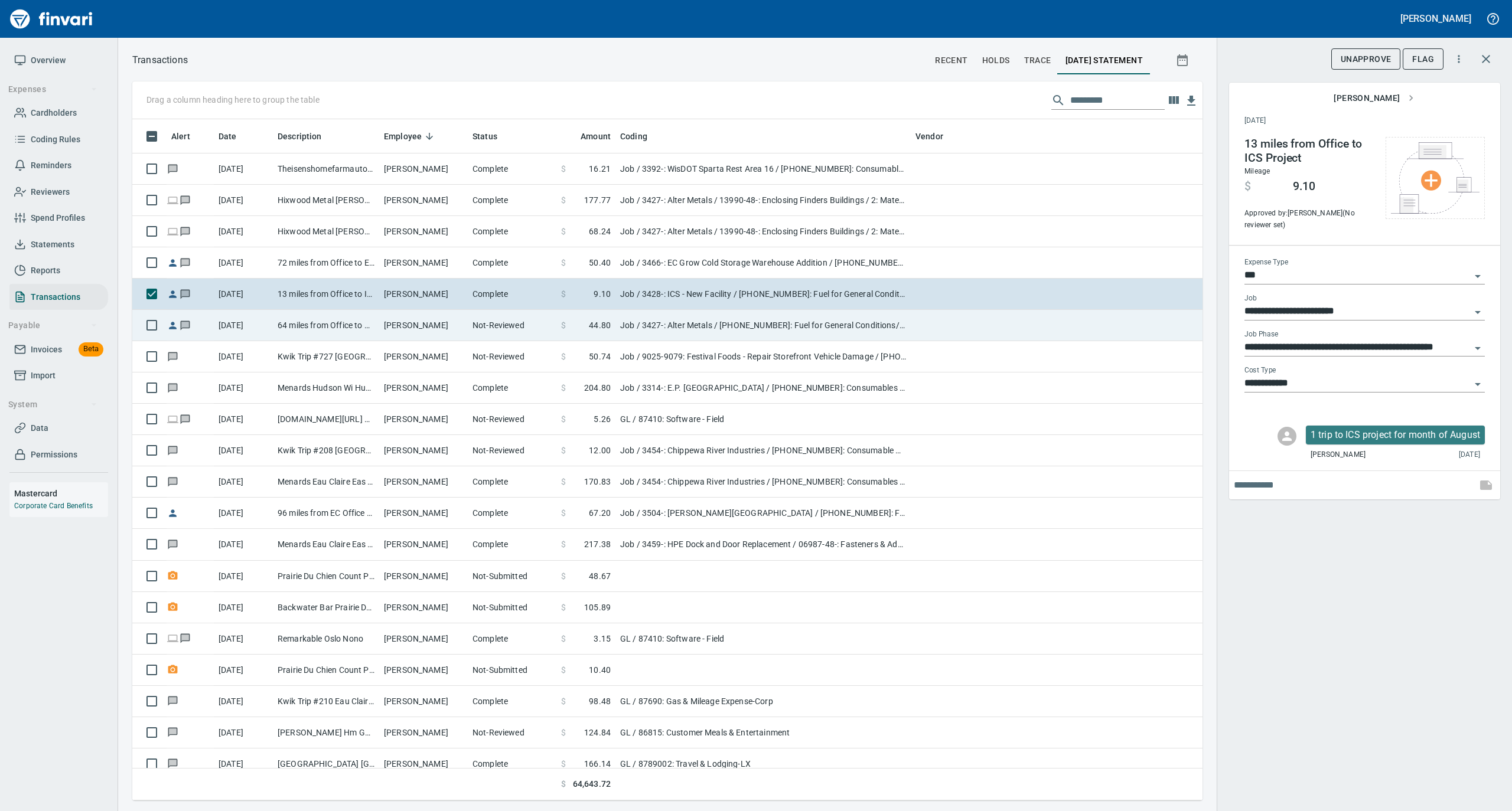
click at [435, 337] on td "[PERSON_NAME]" at bounding box center [423, 325] width 88 height 31
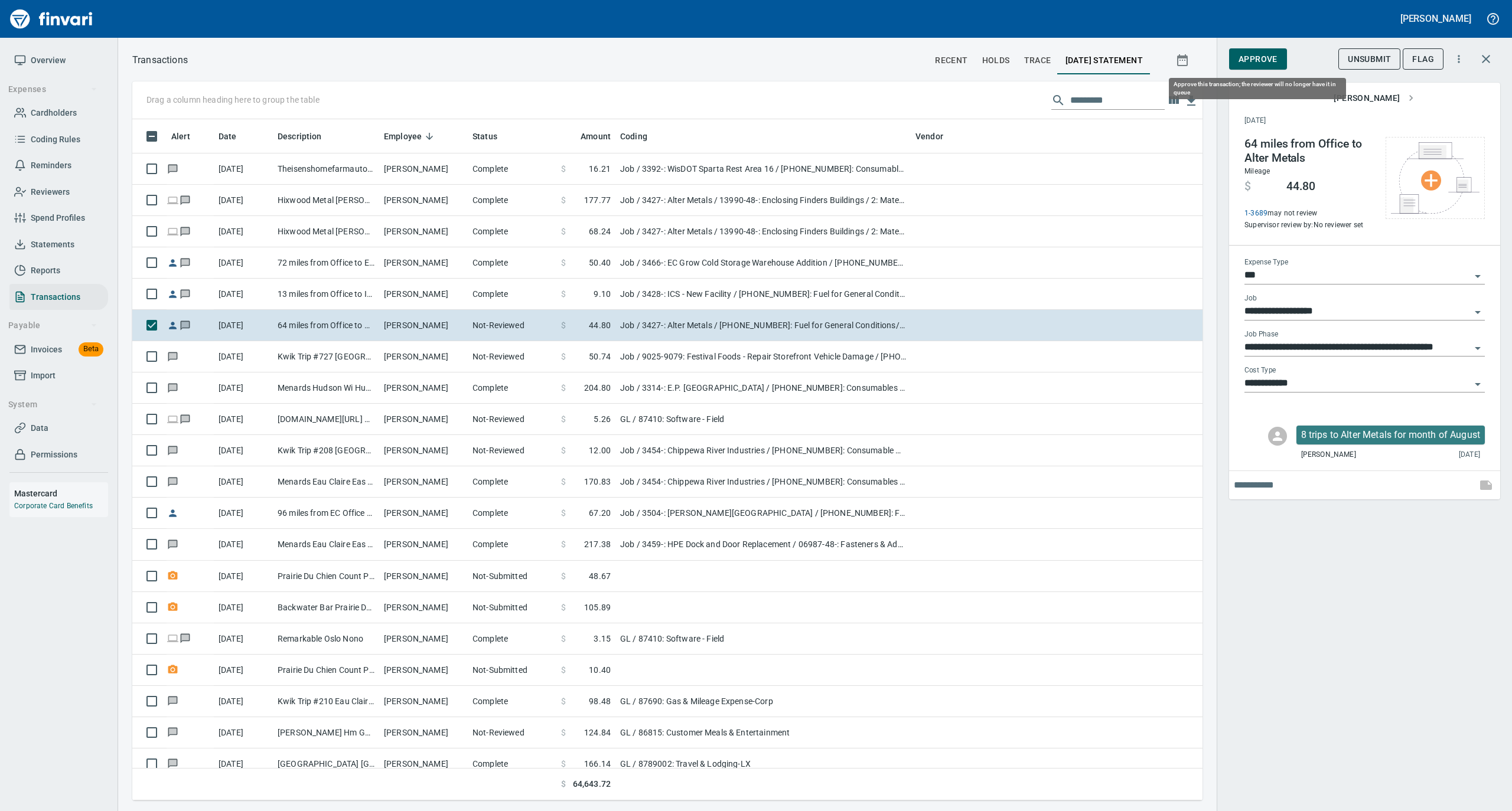
click at [1269, 60] on span "Approve" at bounding box center [1258, 59] width 39 height 15
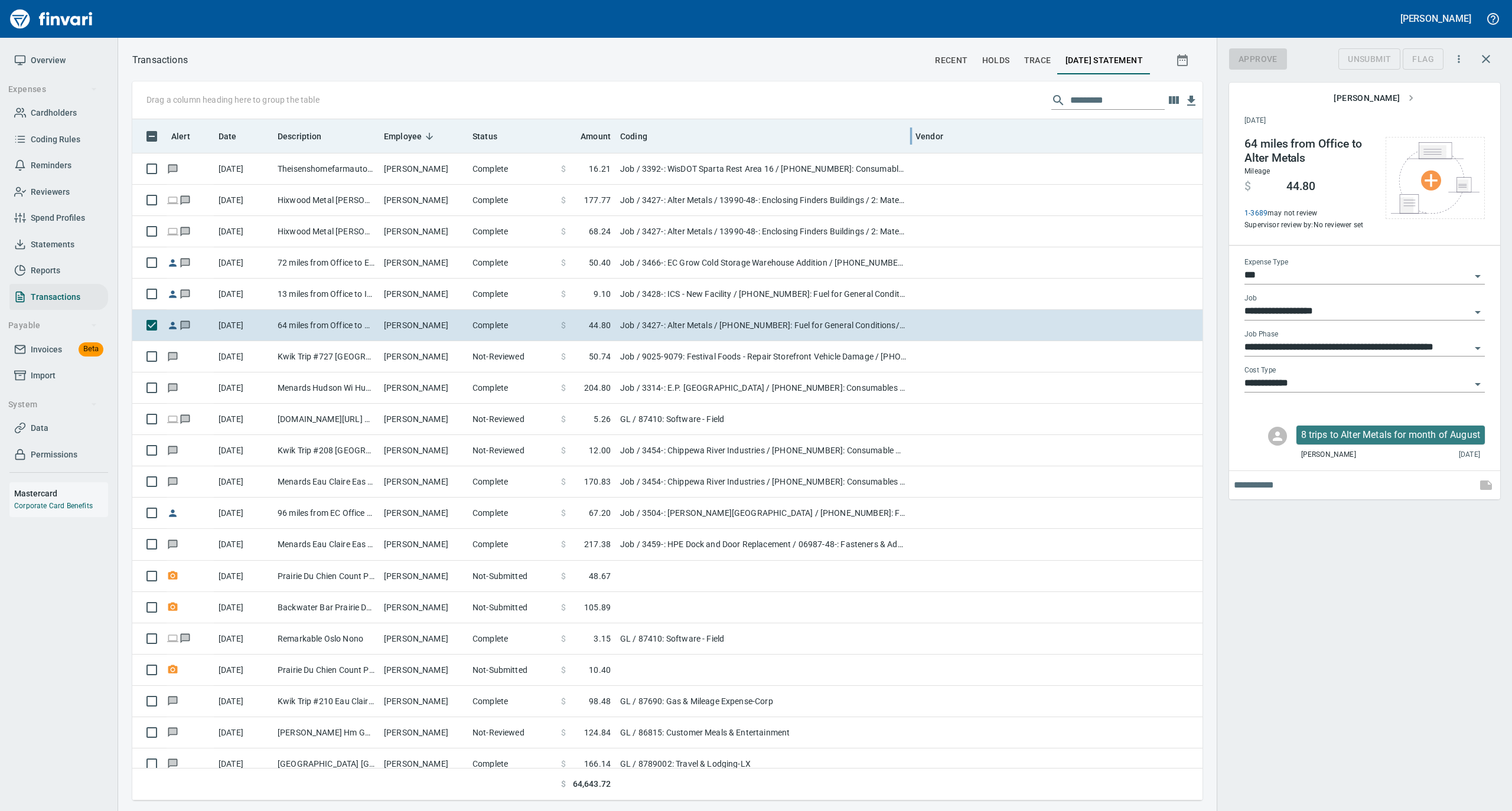
scroll to position [670, 1047]
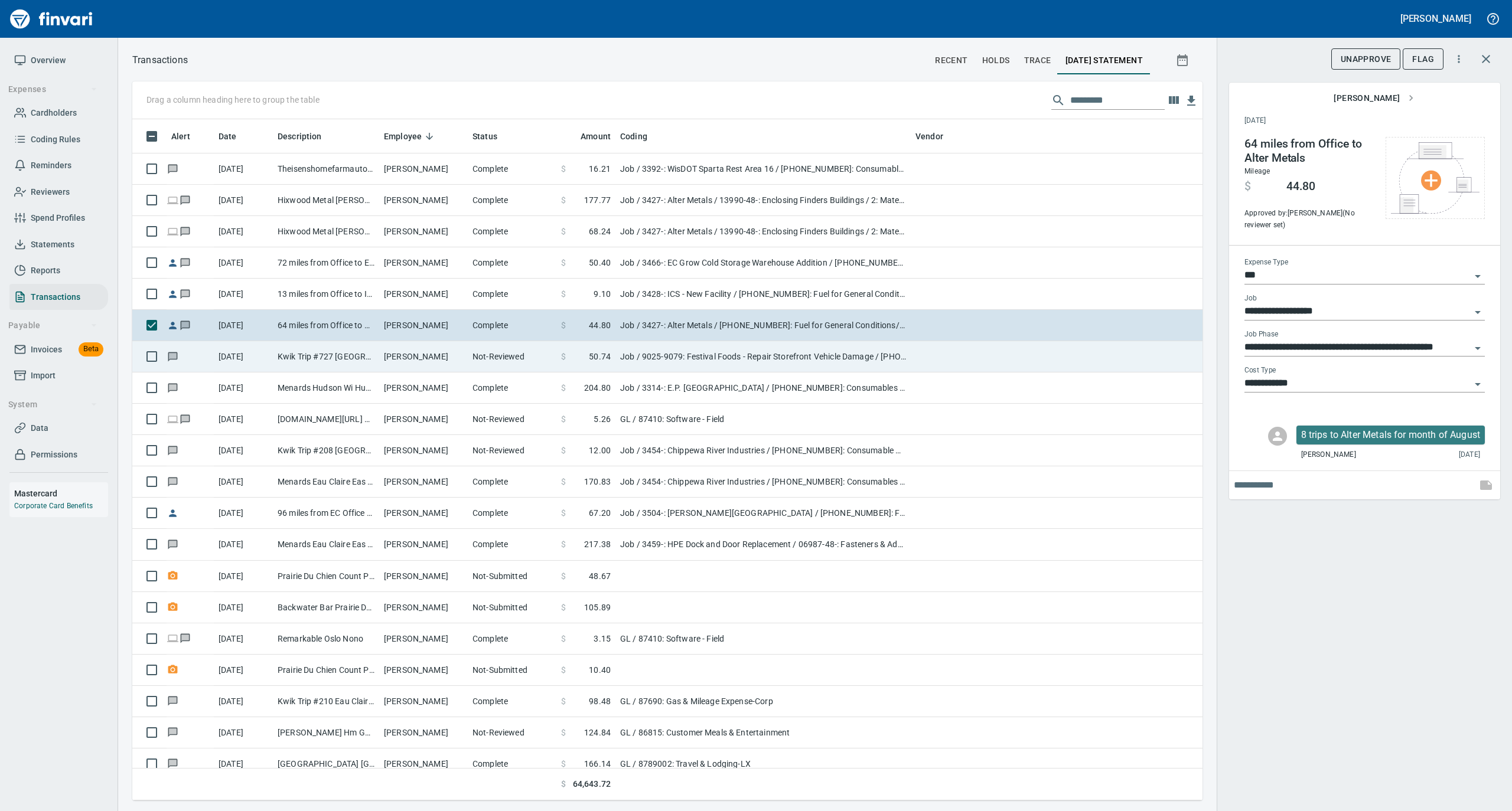
click at [370, 365] on td "Kwik Trip #727 [GEOGRAPHIC_DATA]" at bounding box center [326, 357] width 106 height 31
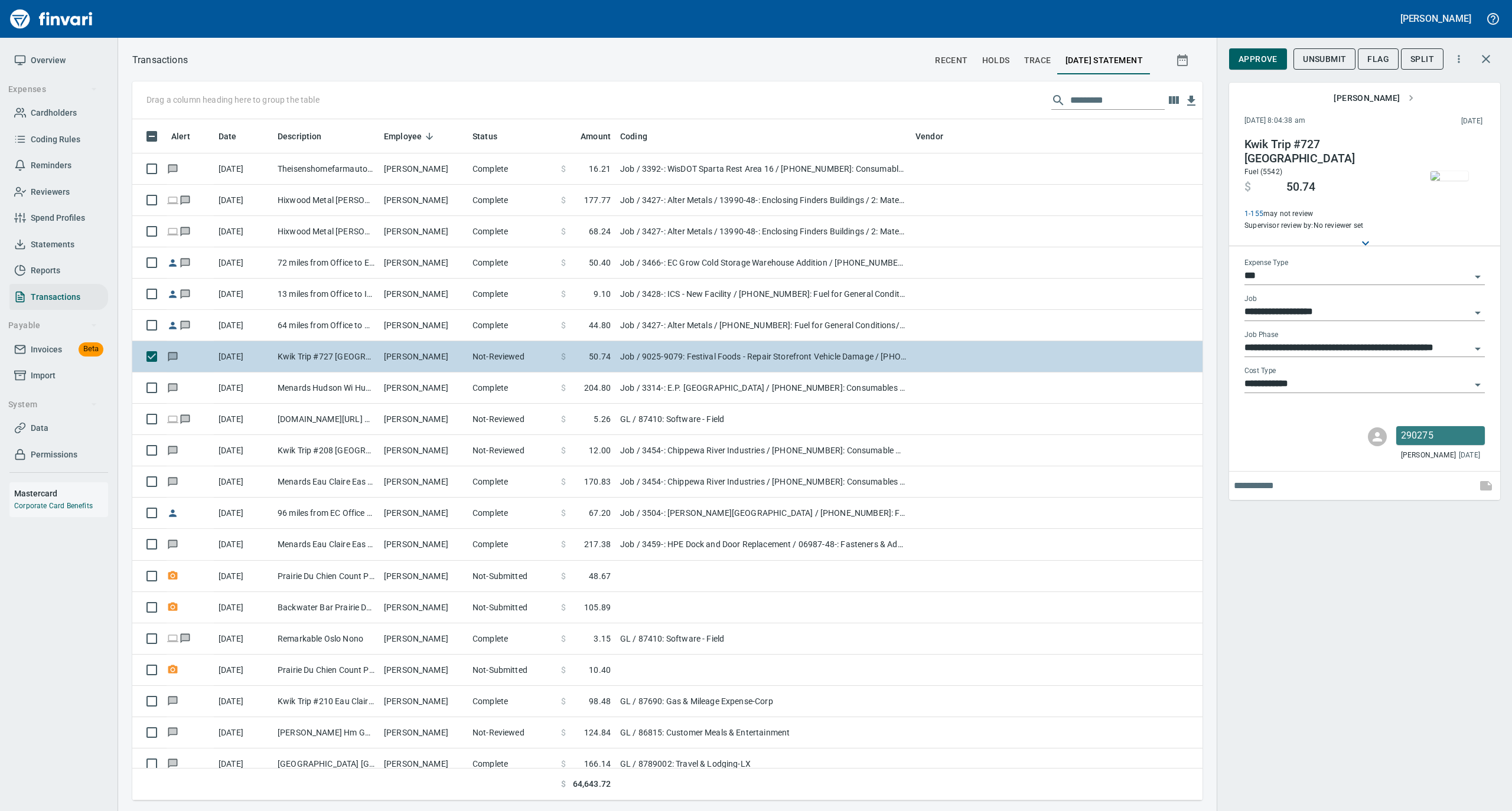
type input "**********"
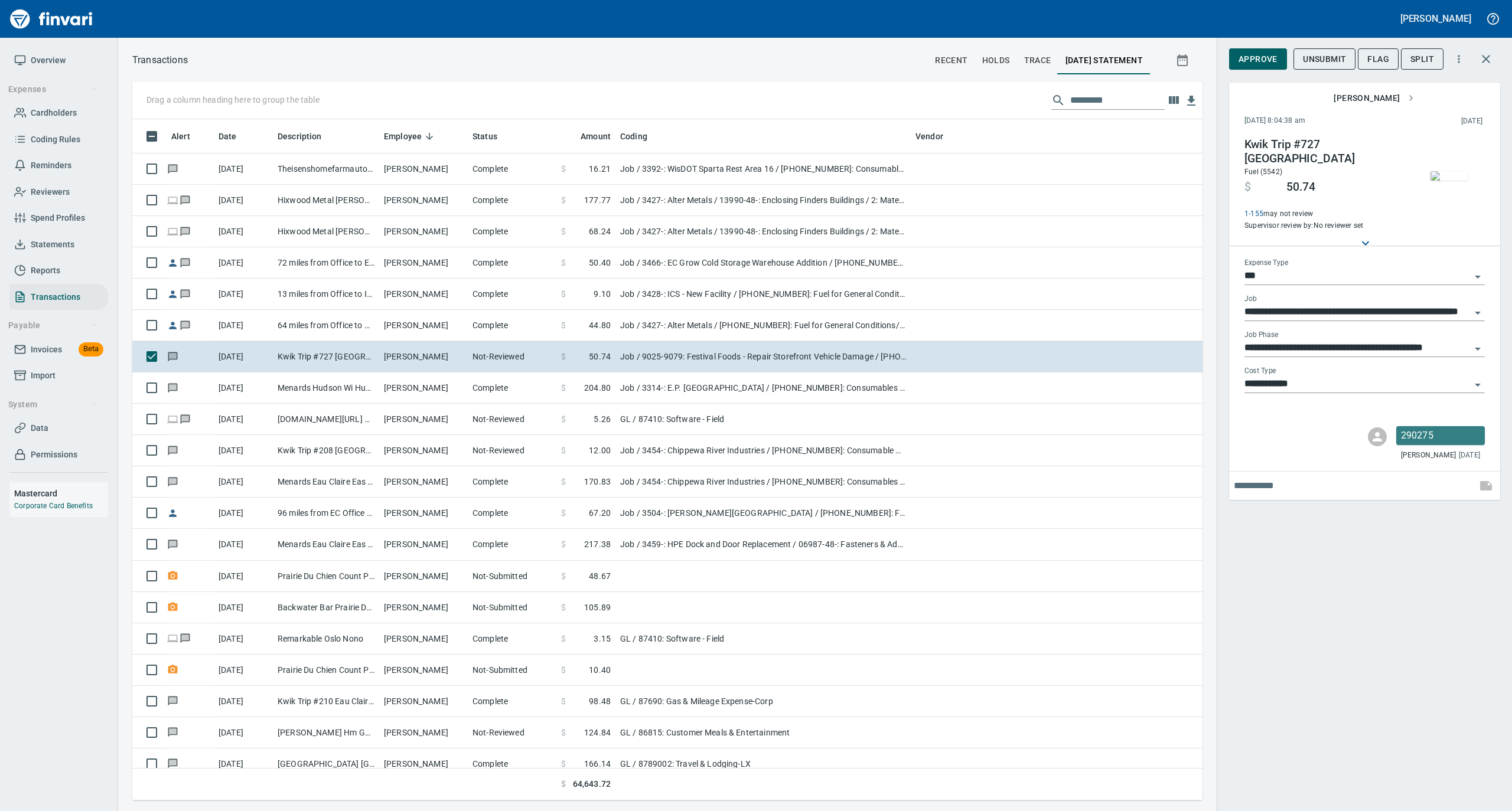
click at [1442, 181] on img "button" at bounding box center [1450, 176] width 38 height 9
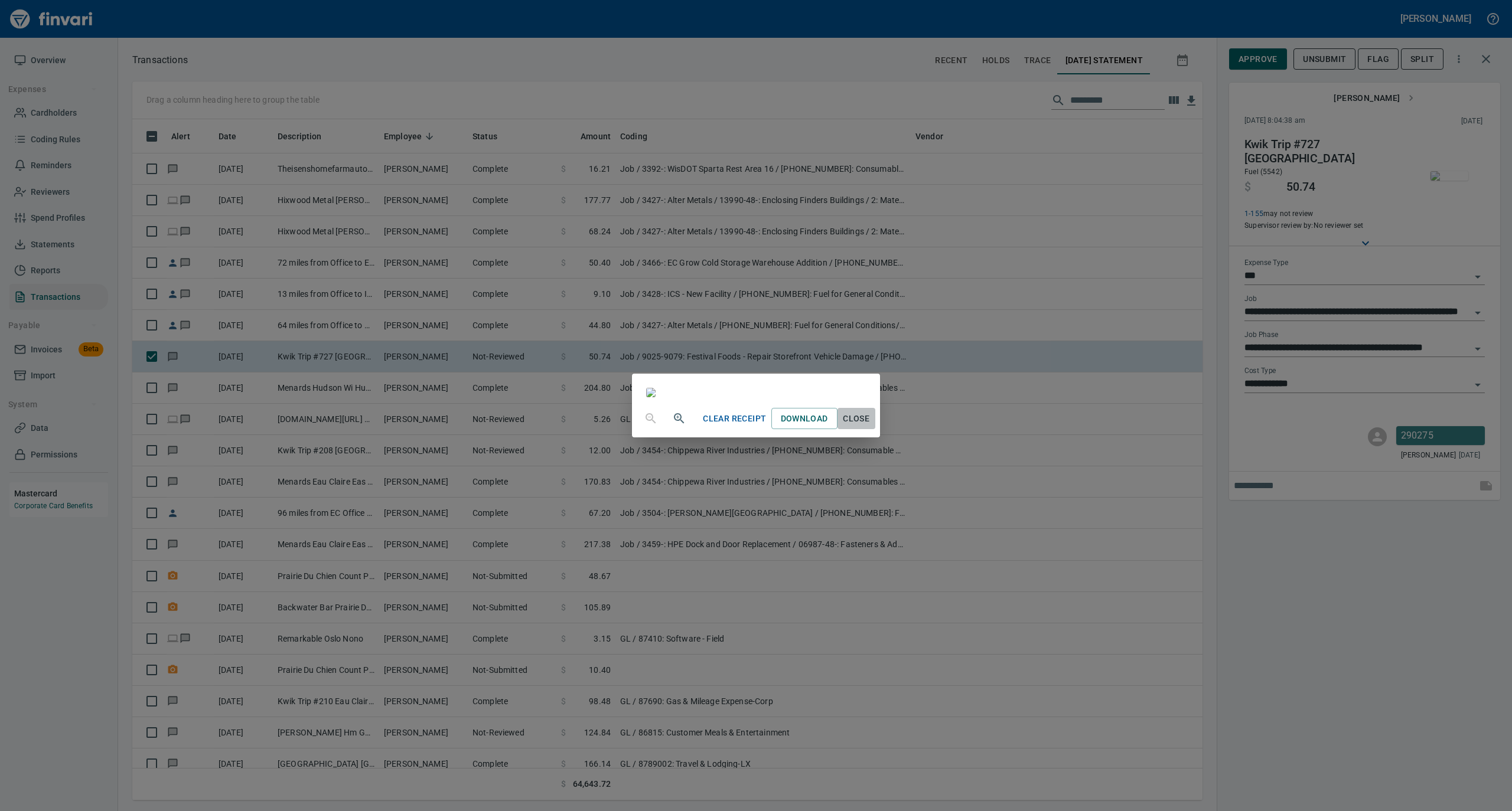
click at [871, 426] on span "Close" at bounding box center [856, 419] width 29 height 15
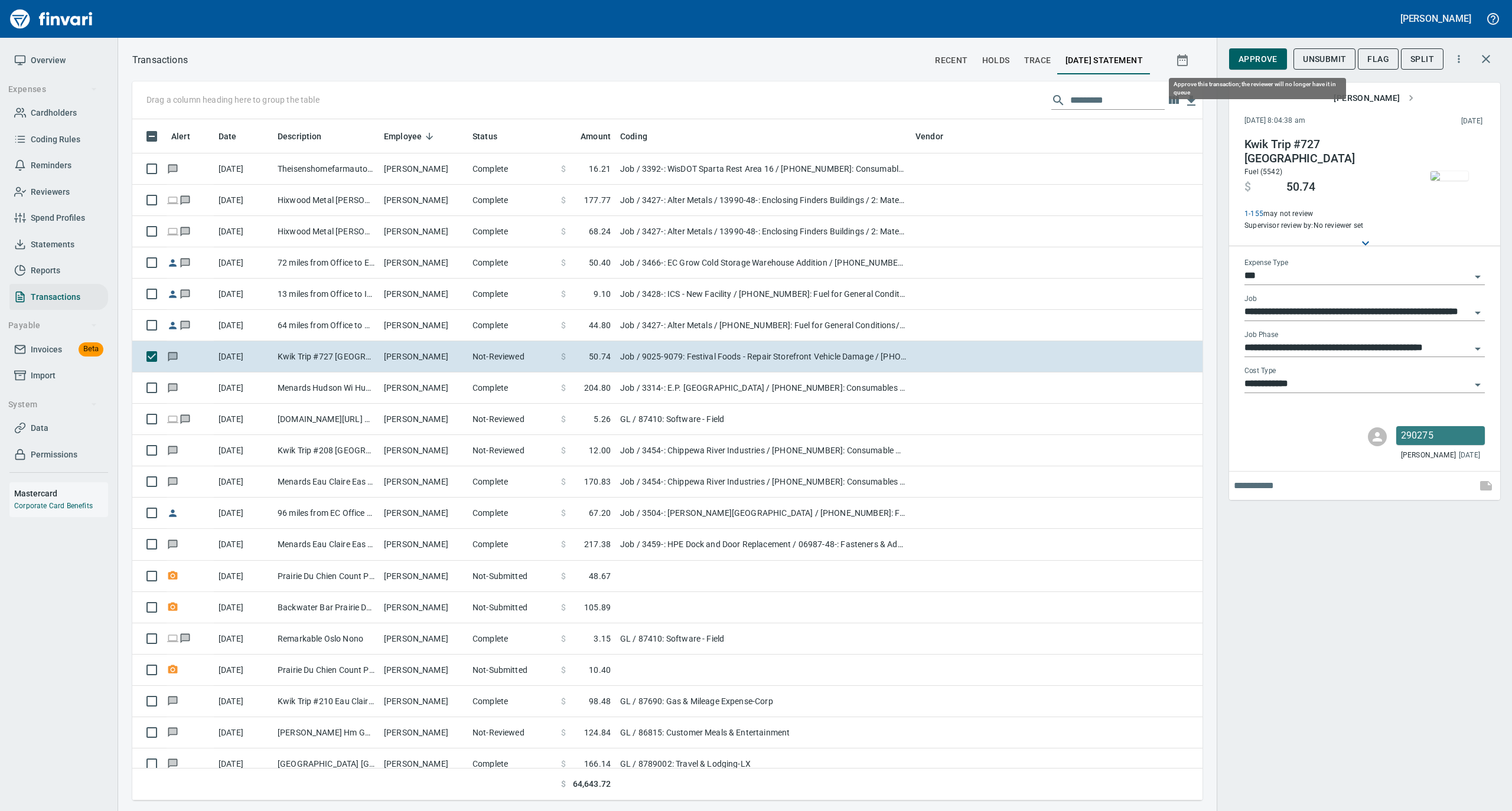
scroll to position [670, 1047]
click at [1258, 61] on span "Approve" at bounding box center [1258, 59] width 39 height 15
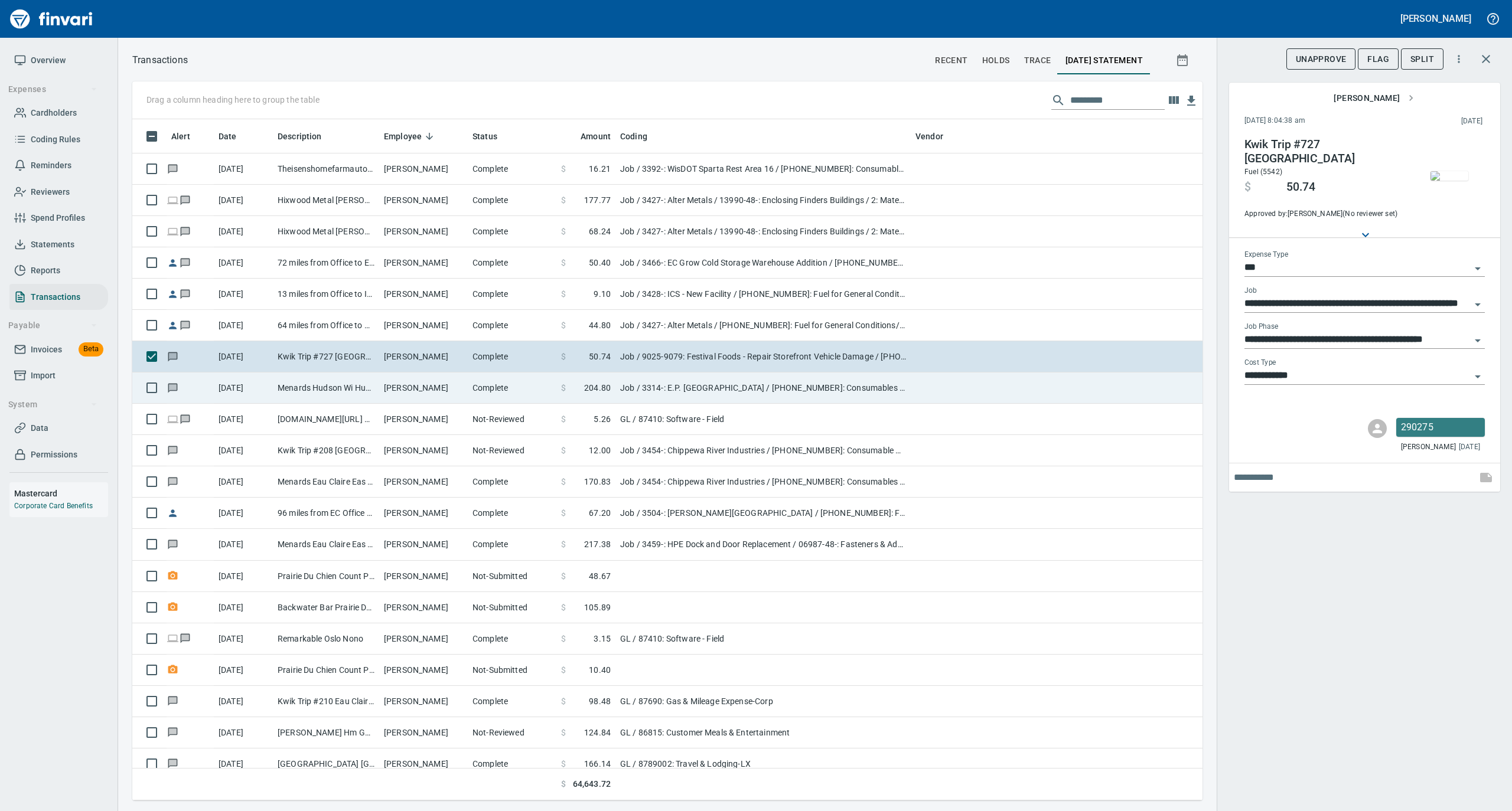
click at [364, 387] on td "Menards Hudson Wi Hudson [GEOGRAPHIC_DATA]" at bounding box center [326, 388] width 106 height 31
type input "**********"
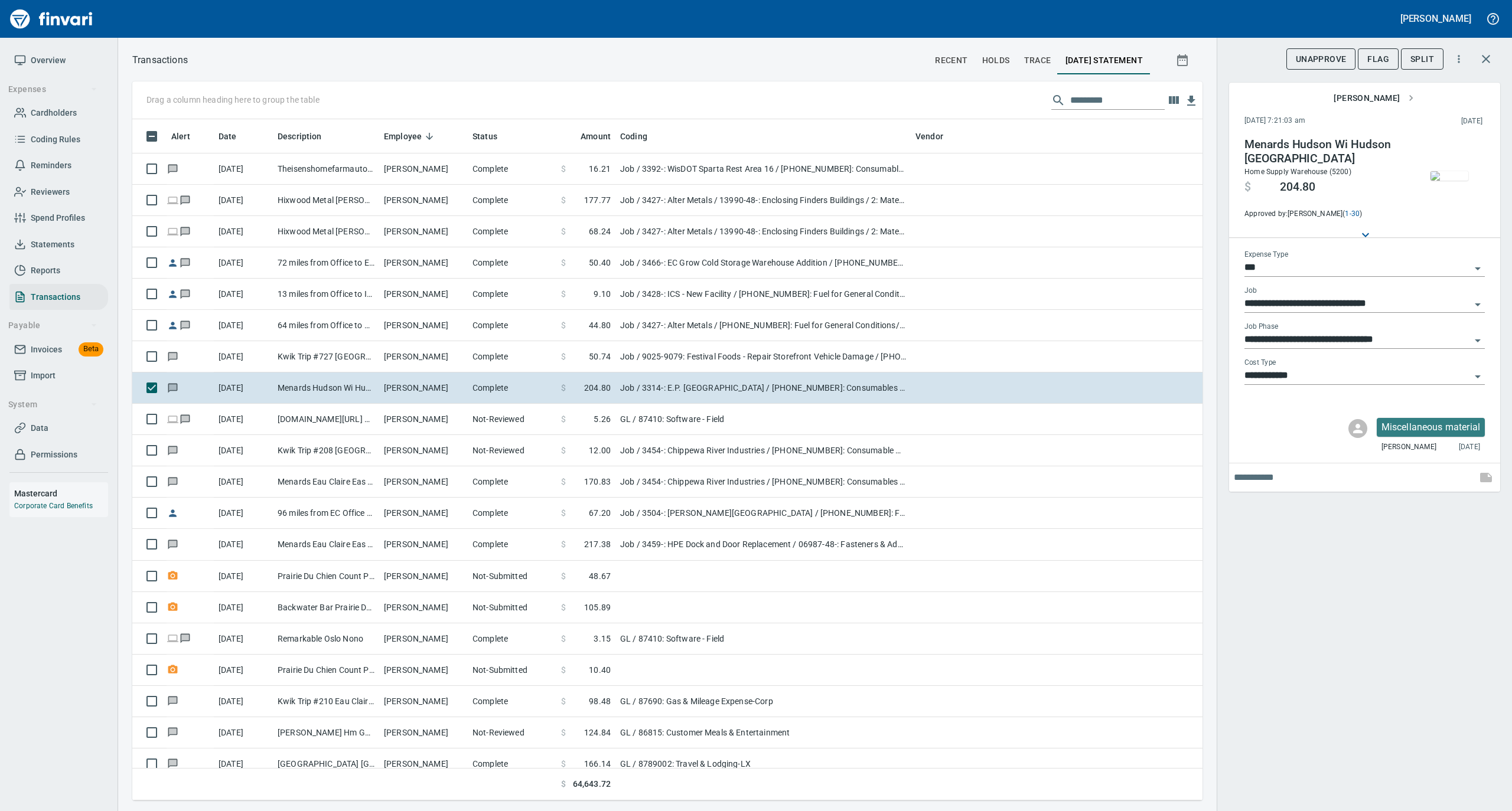
click at [1448, 181] on img "button" at bounding box center [1450, 176] width 38 height 9
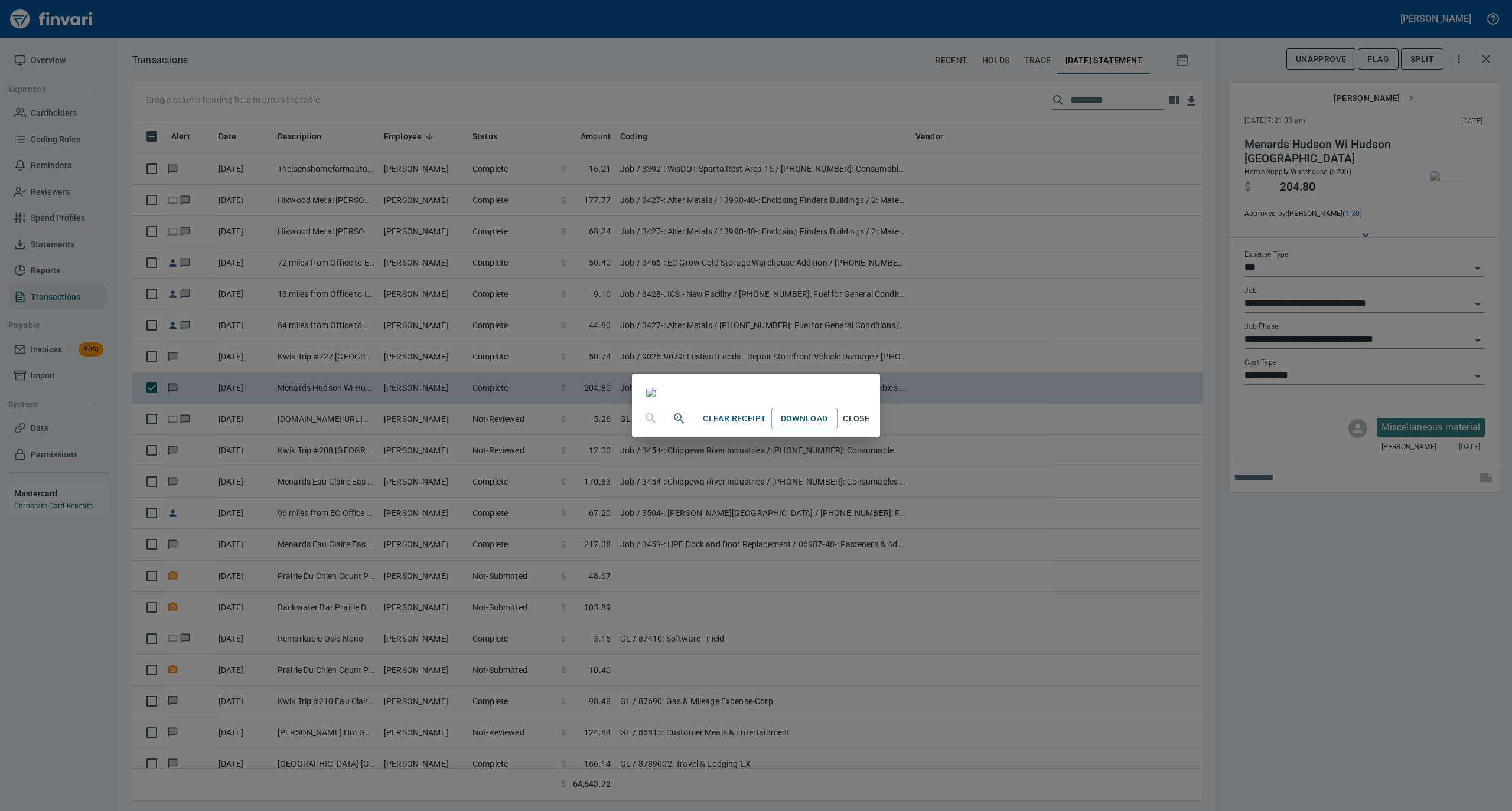
click at [871, 426] on span "Close" at bounding box center [856, 419] width 29 height 15
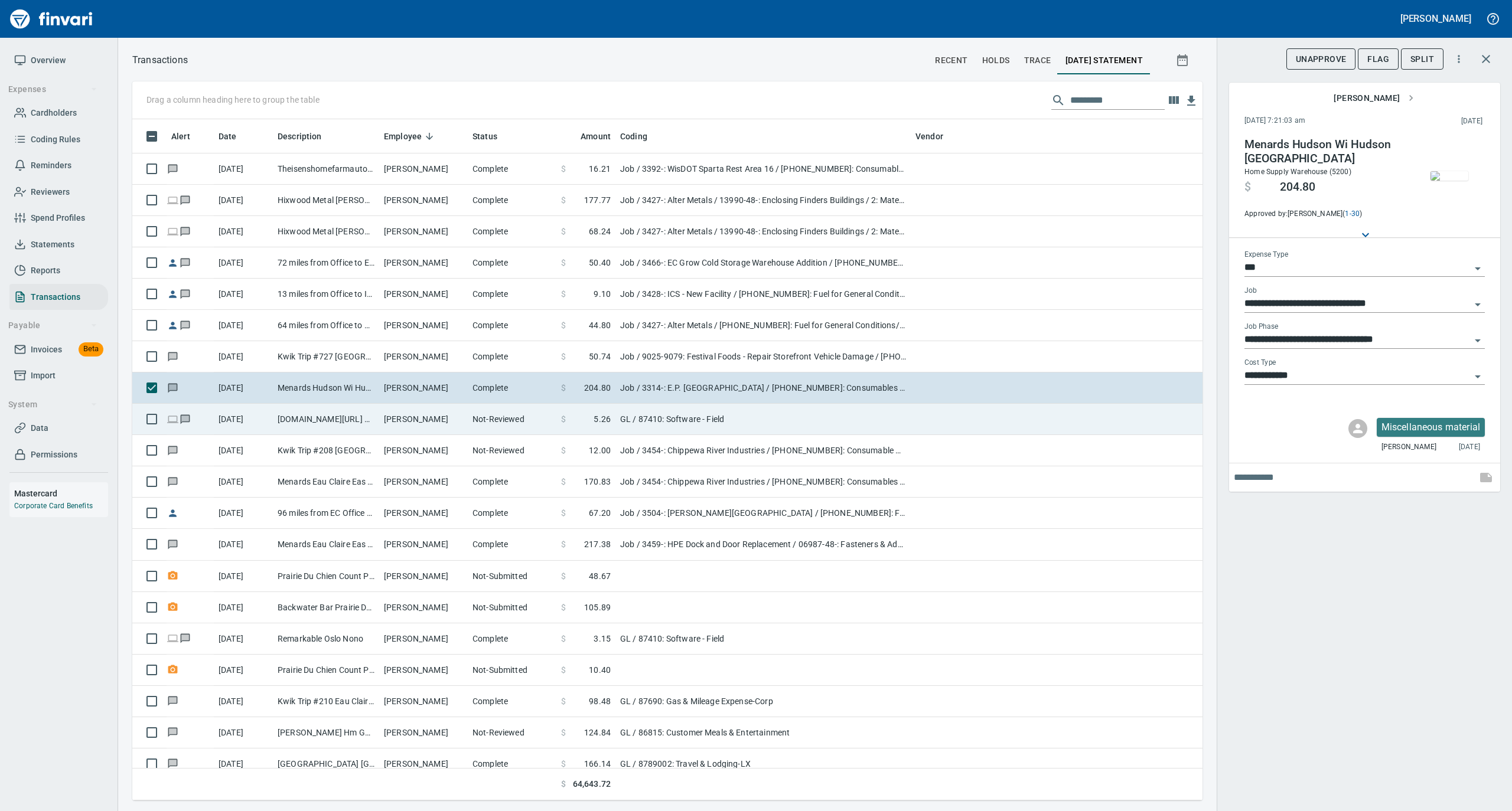
click at [487, 426] on td "Not-Reviewed" at bounding box center [512, 419] width 88 height 31
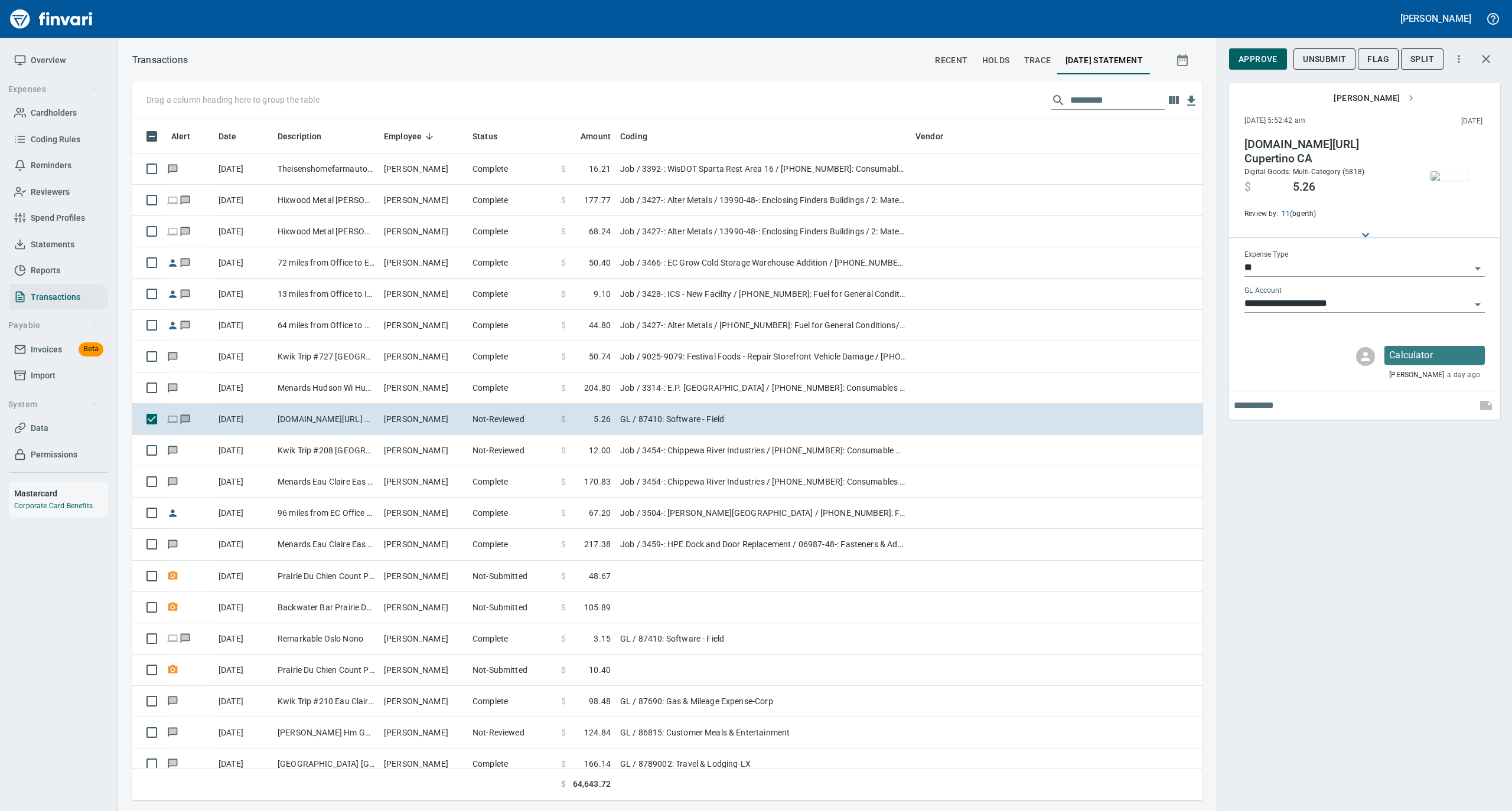
click at [1453, 171] on img "button" at bounding box center [1450, 176] width 38 height 9
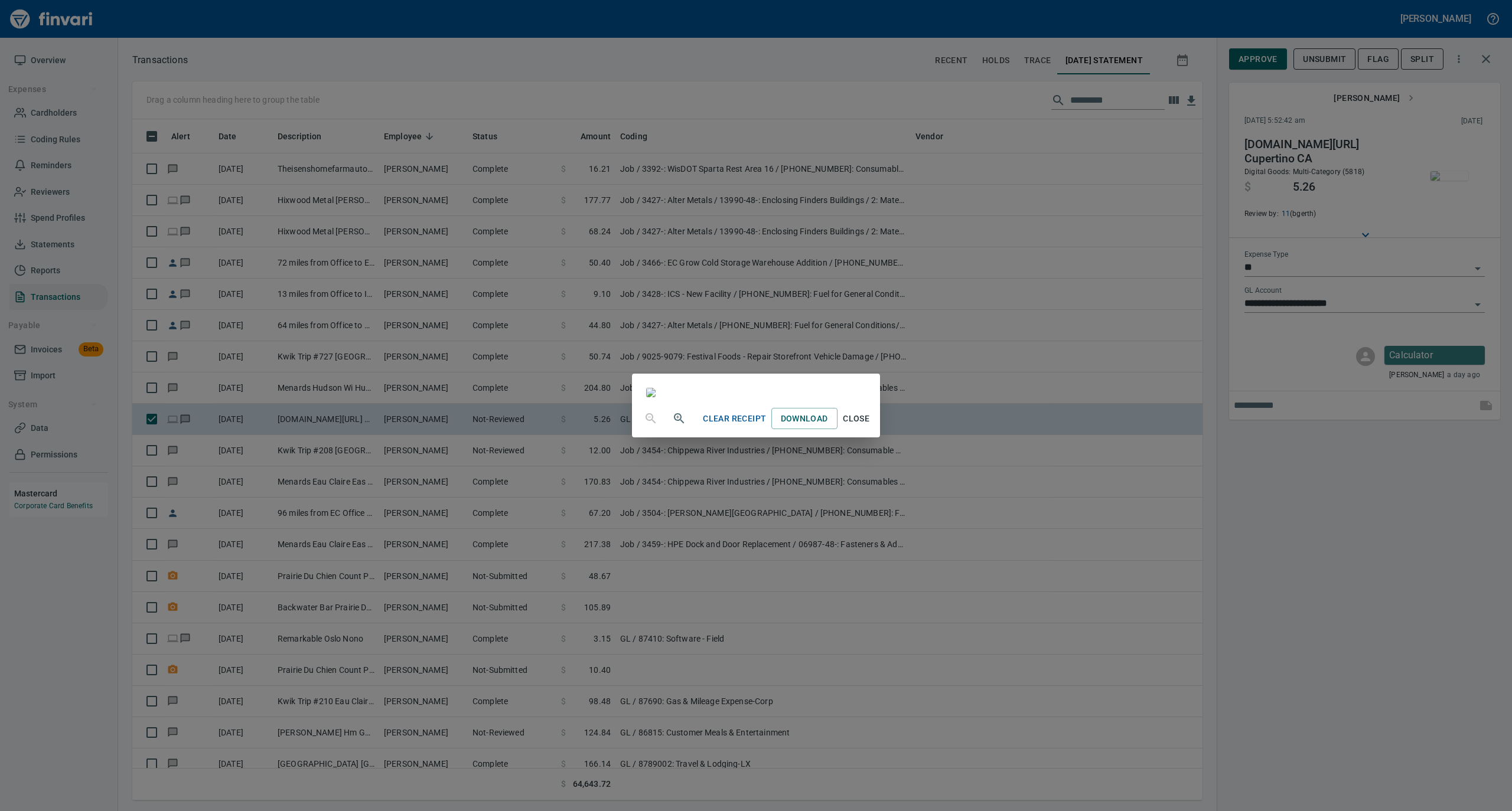
click at [871, 426] on span "Close" at bounding box center [856, 419] width 29 height 15
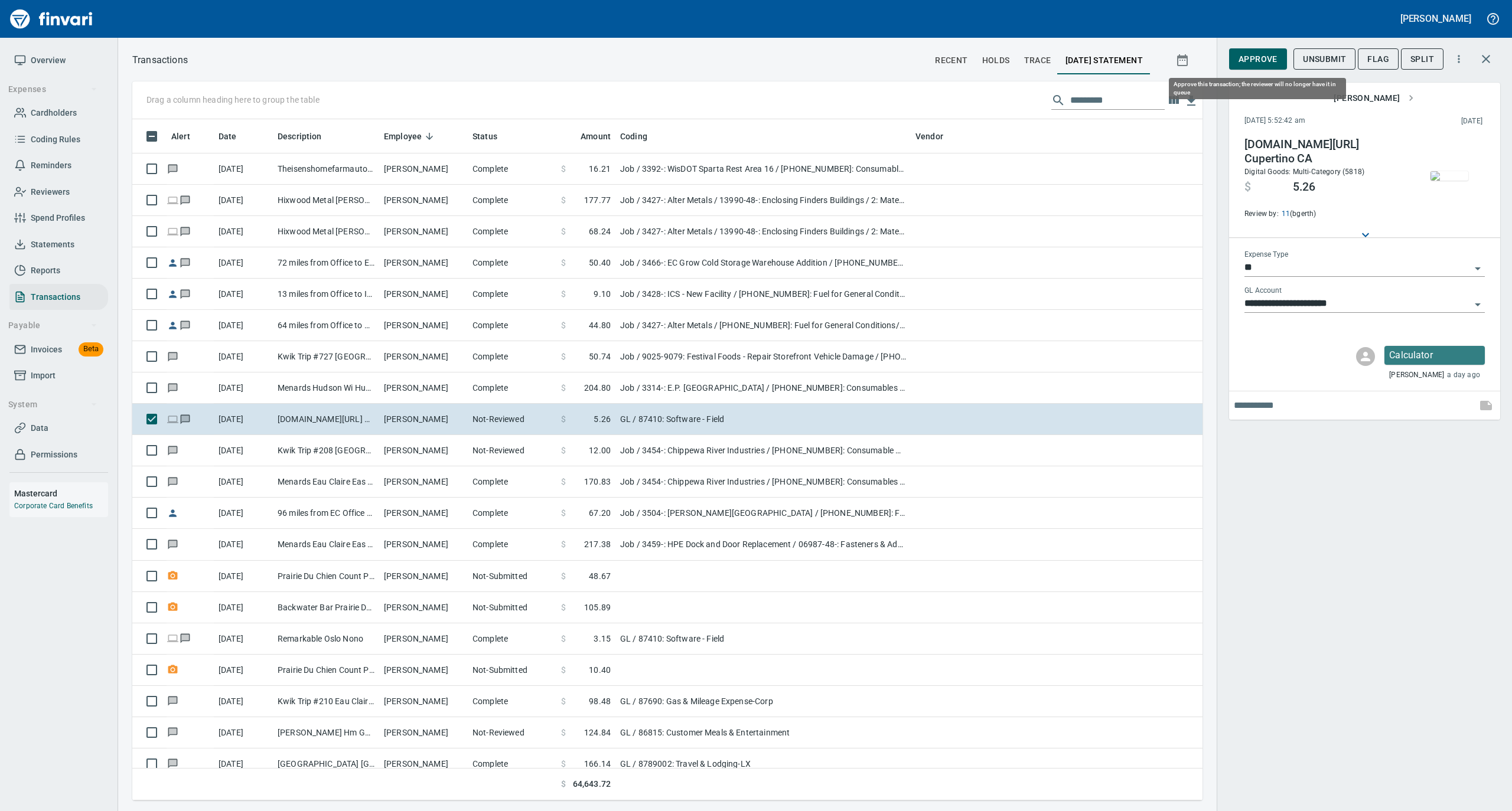
scroll to position [670, 1047]
click at [1243, 54] on span "Approve" at bounding box center [1258, 59] width 39 height 15
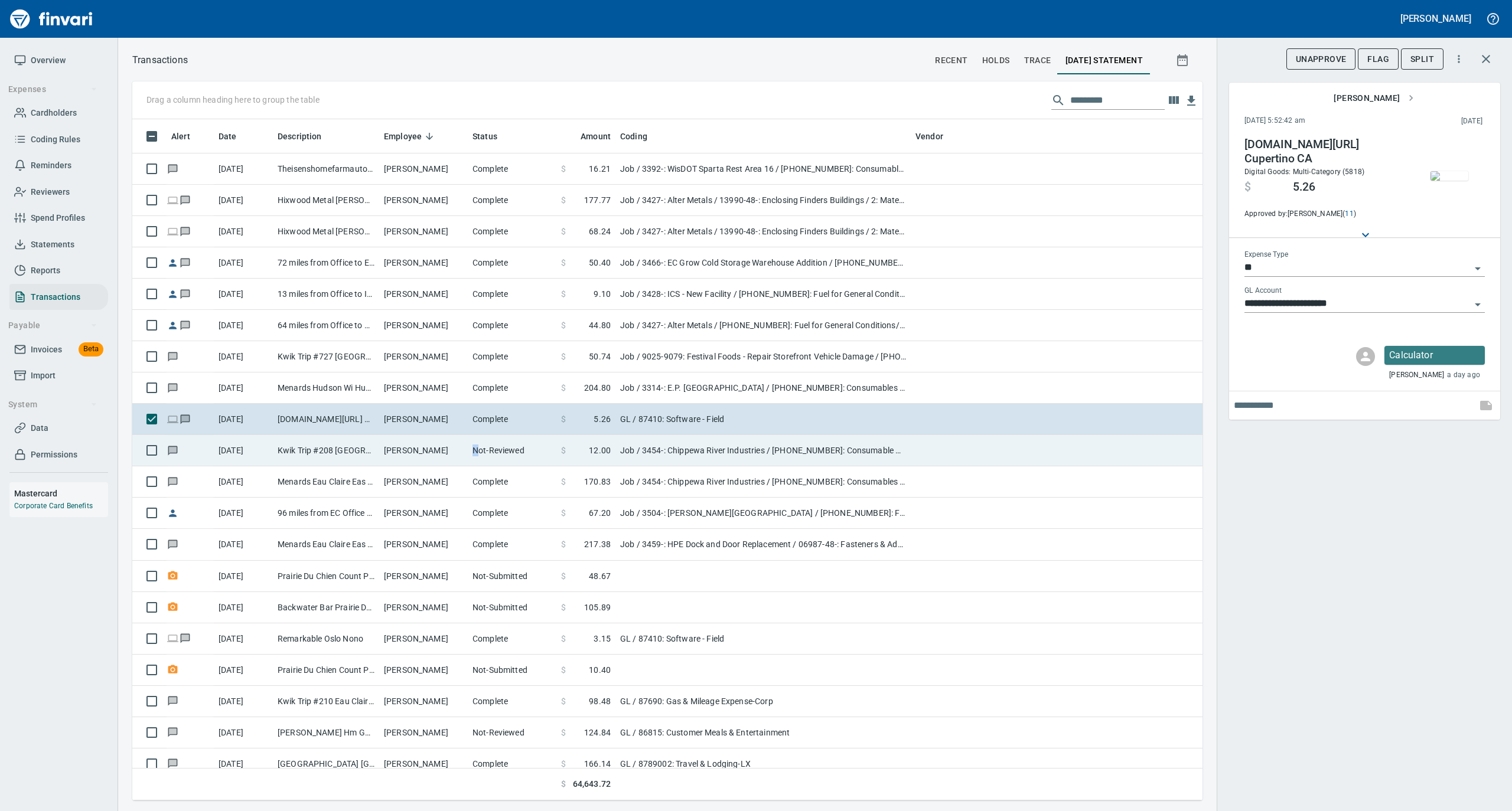
click at [474, 459] on td "Not-Reviewed" at bounding box center [512, 450] width 88 height 31
type input "***"
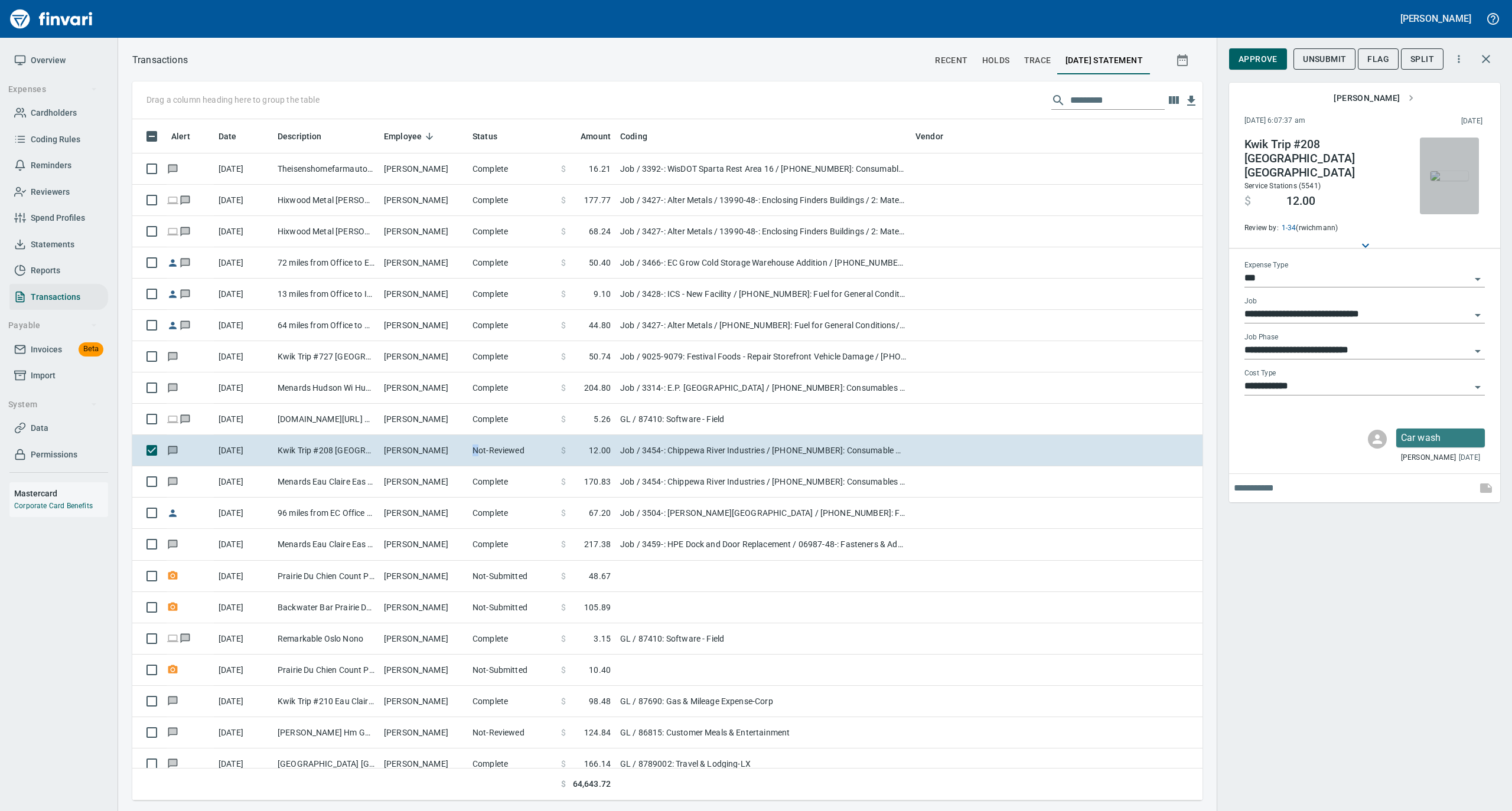
click at [1448, 171] on img "button" at bounding box center [1450, 176] width 38 height 9
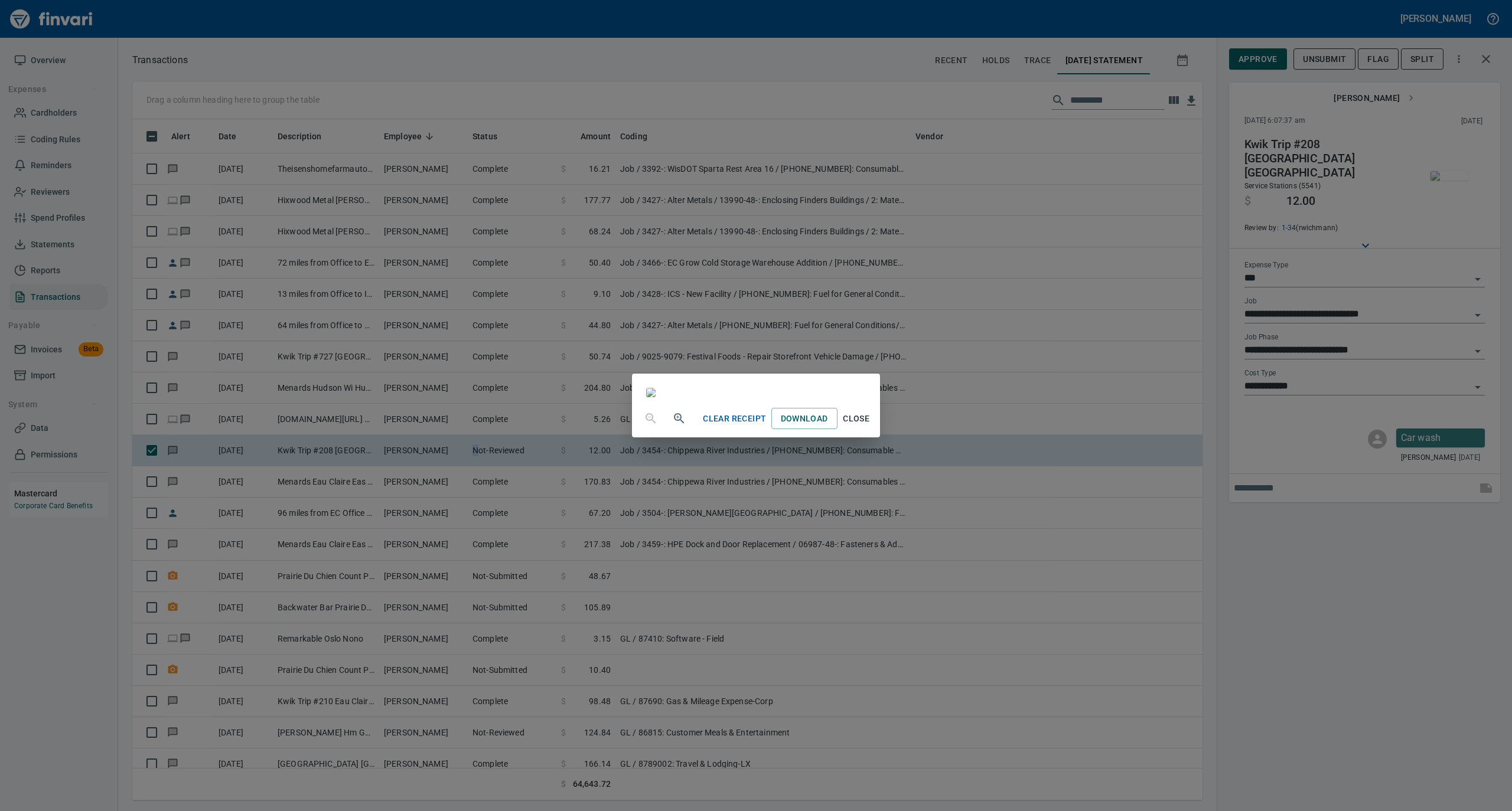
click at [871, 426] on span "Close" at bounding box center [856, 419] width 29 height 15
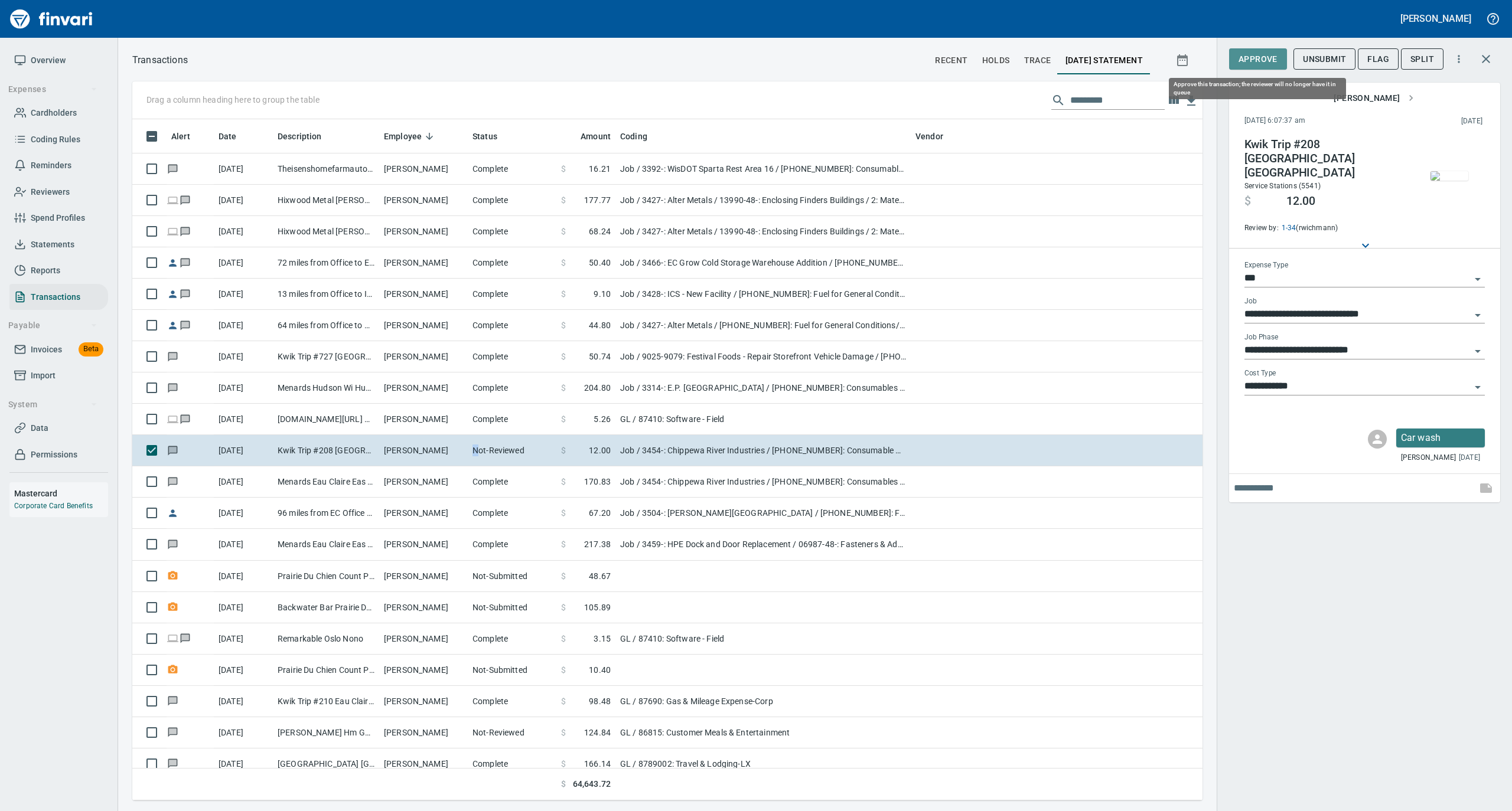
click at [1249, 56] on span "Approve" at bounding box center [1258, 59] width 39 height 15
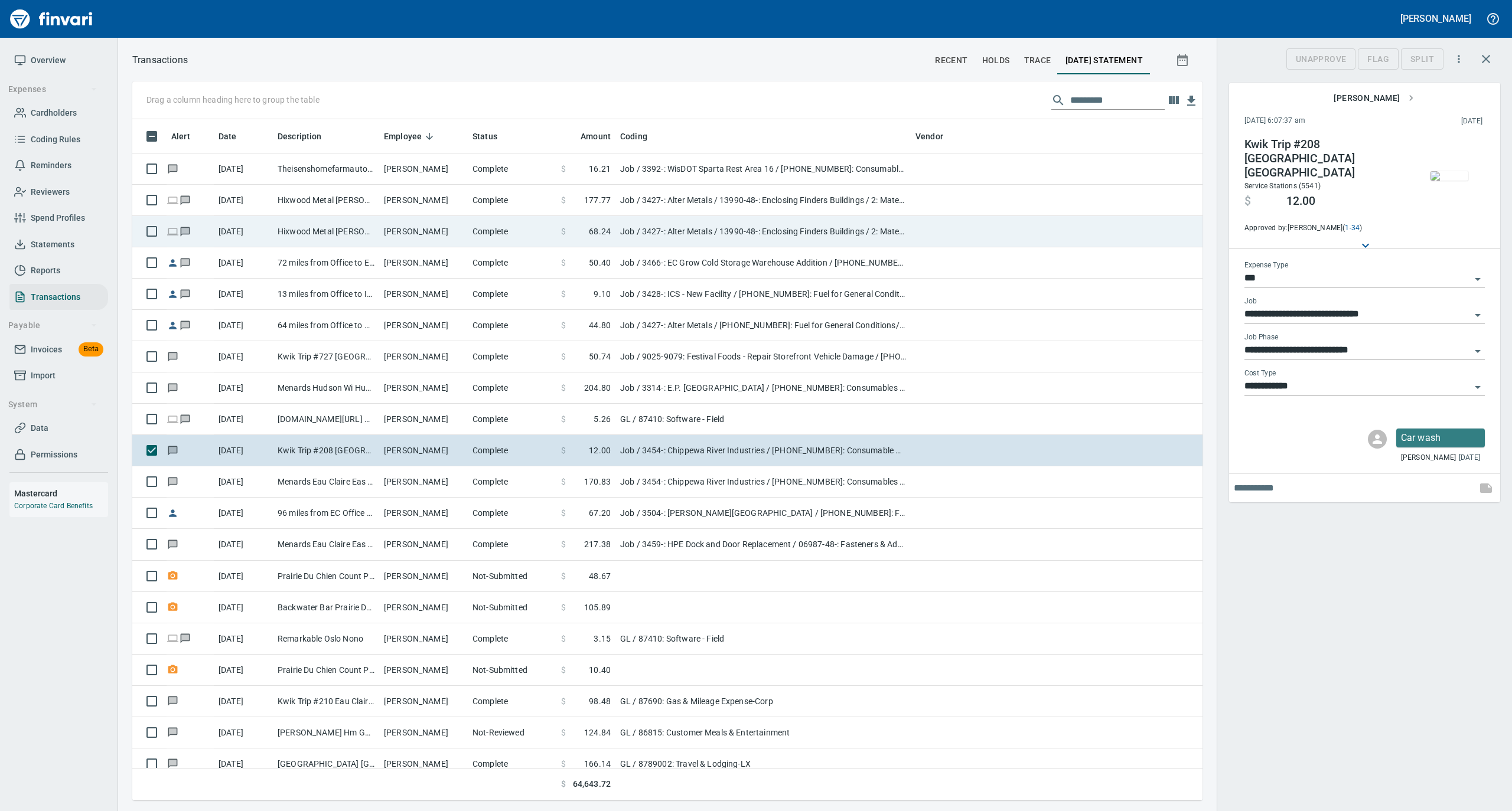
scroll to position [670, 1047]
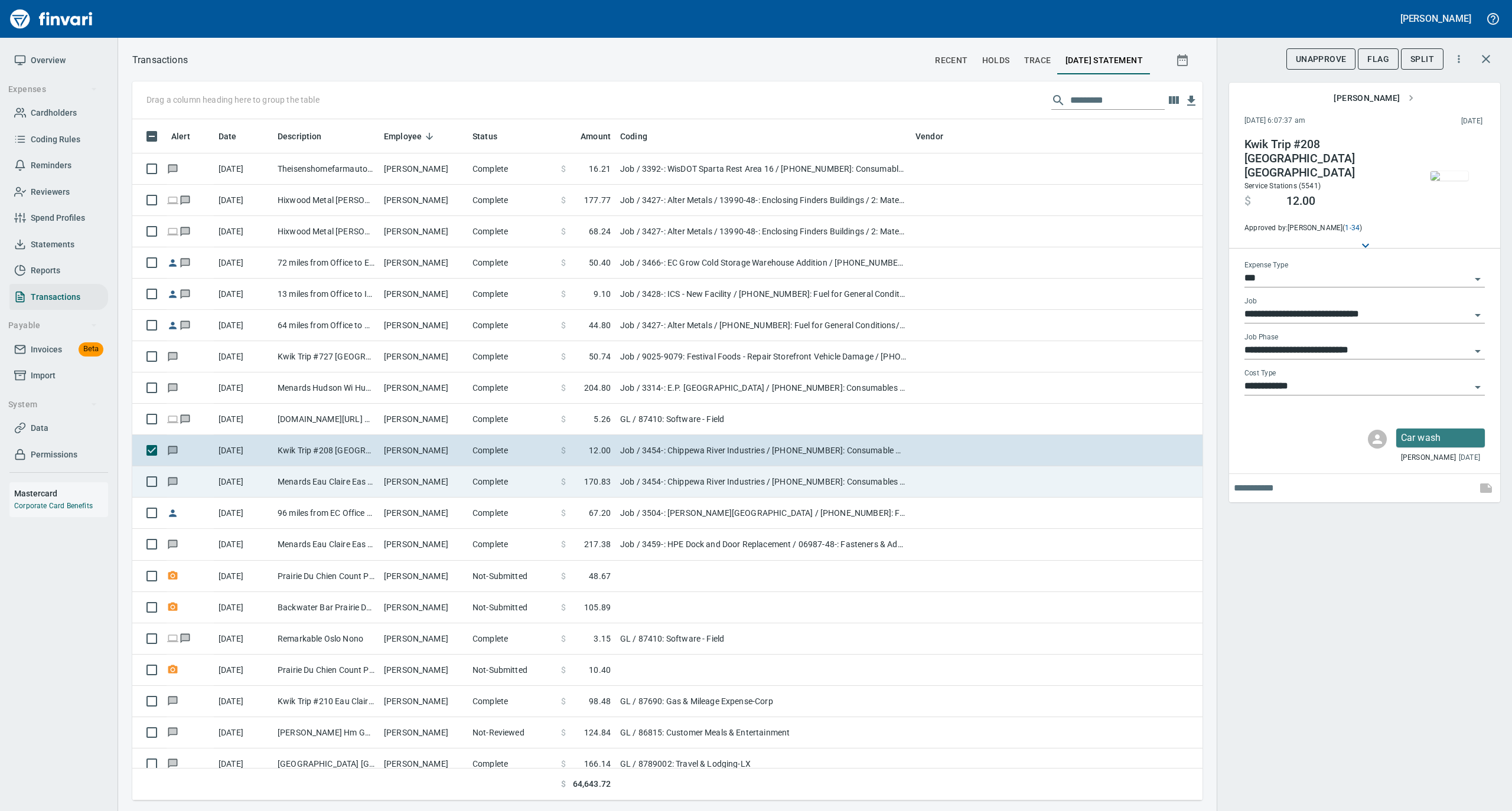
click at [397, 480] on td "[PERSON_NAME]" at bounding box center [423, 482] width 88 height 31
type input "**********"
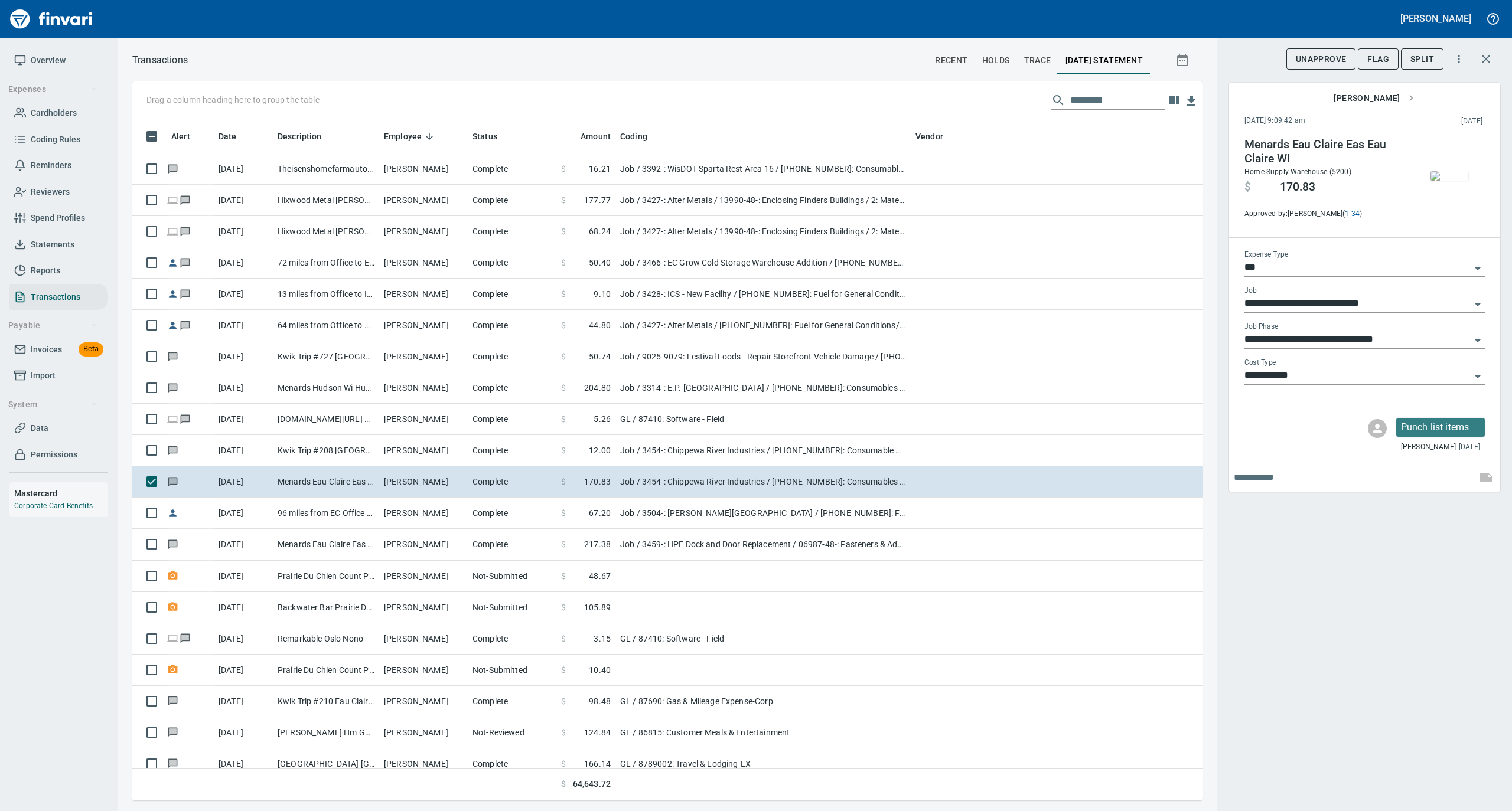
click at [1452, 171] on img "button" at bounding box center [1450, 176] width 38 height 9
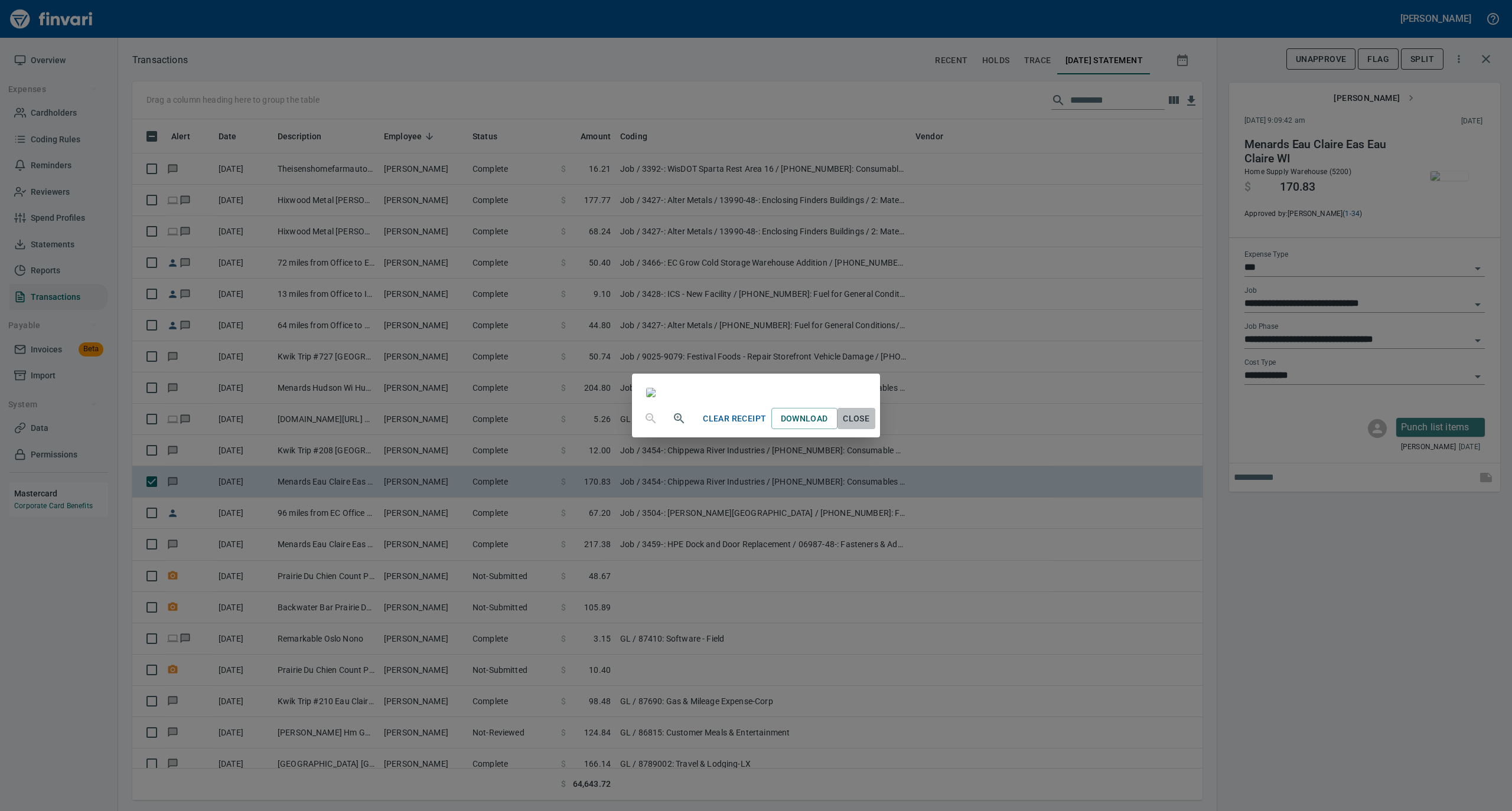
click at [871, 426] on span "Close" at bounding box center [856, 419] width 29 height 15
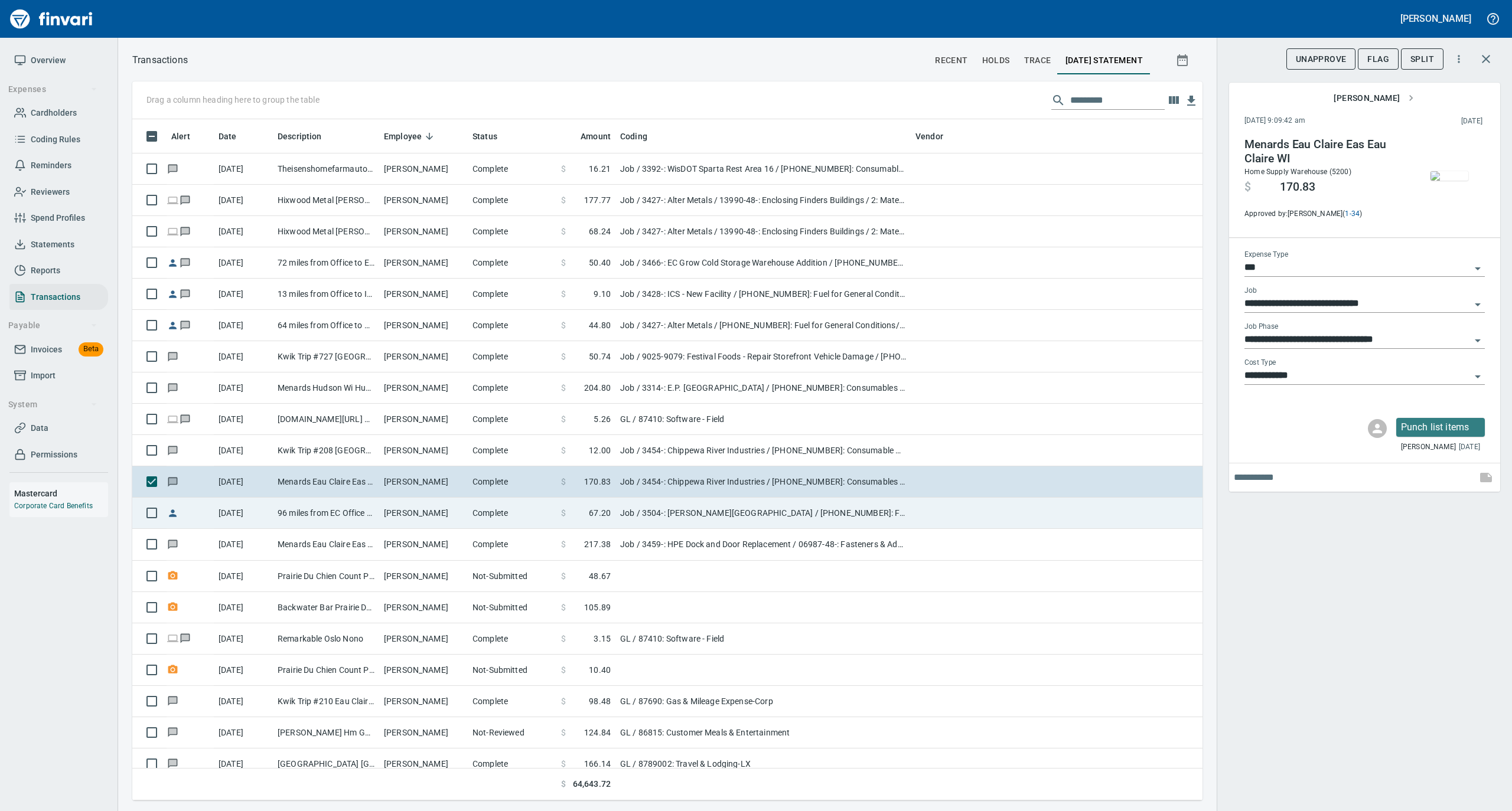
click at [508, 525] on td "Complete" at bounding box center [512, 513] width 88 height 31
type input "**********"
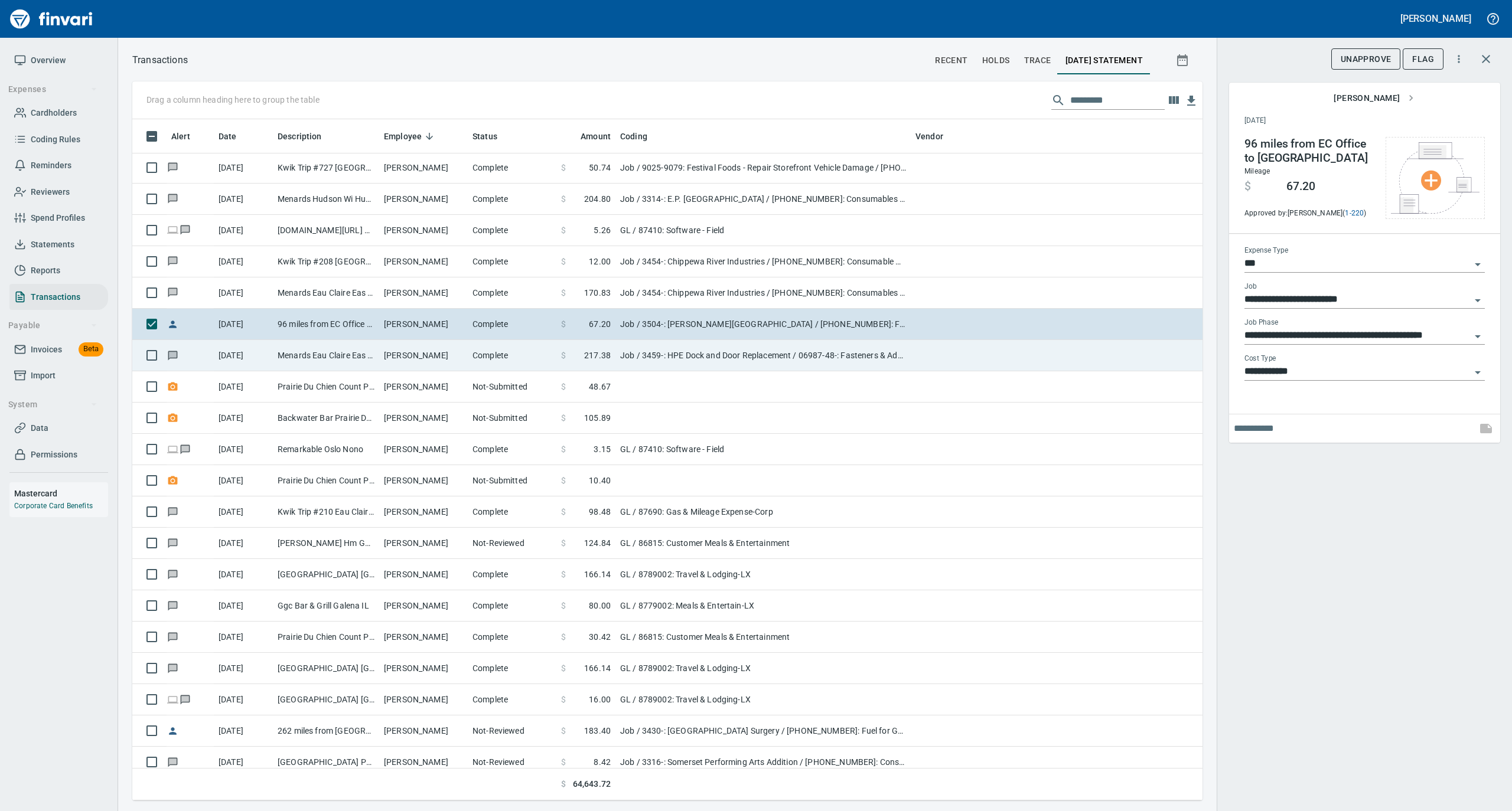
scroll to position [236, 0]
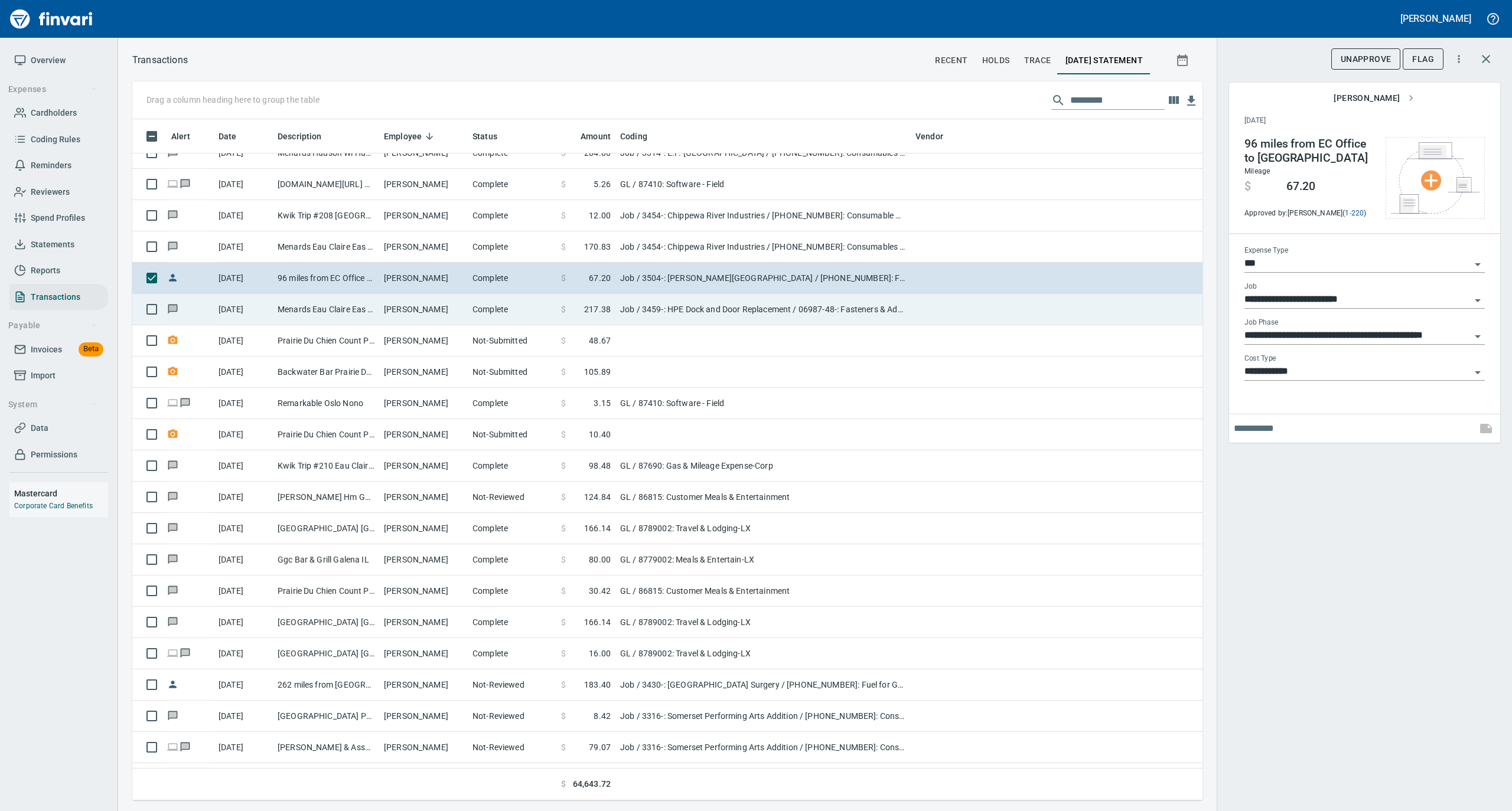
click at [457, 316] on td "[PERSON_NAME]" at bounding box center [423, 310] width 88 height 31
type input "**********"
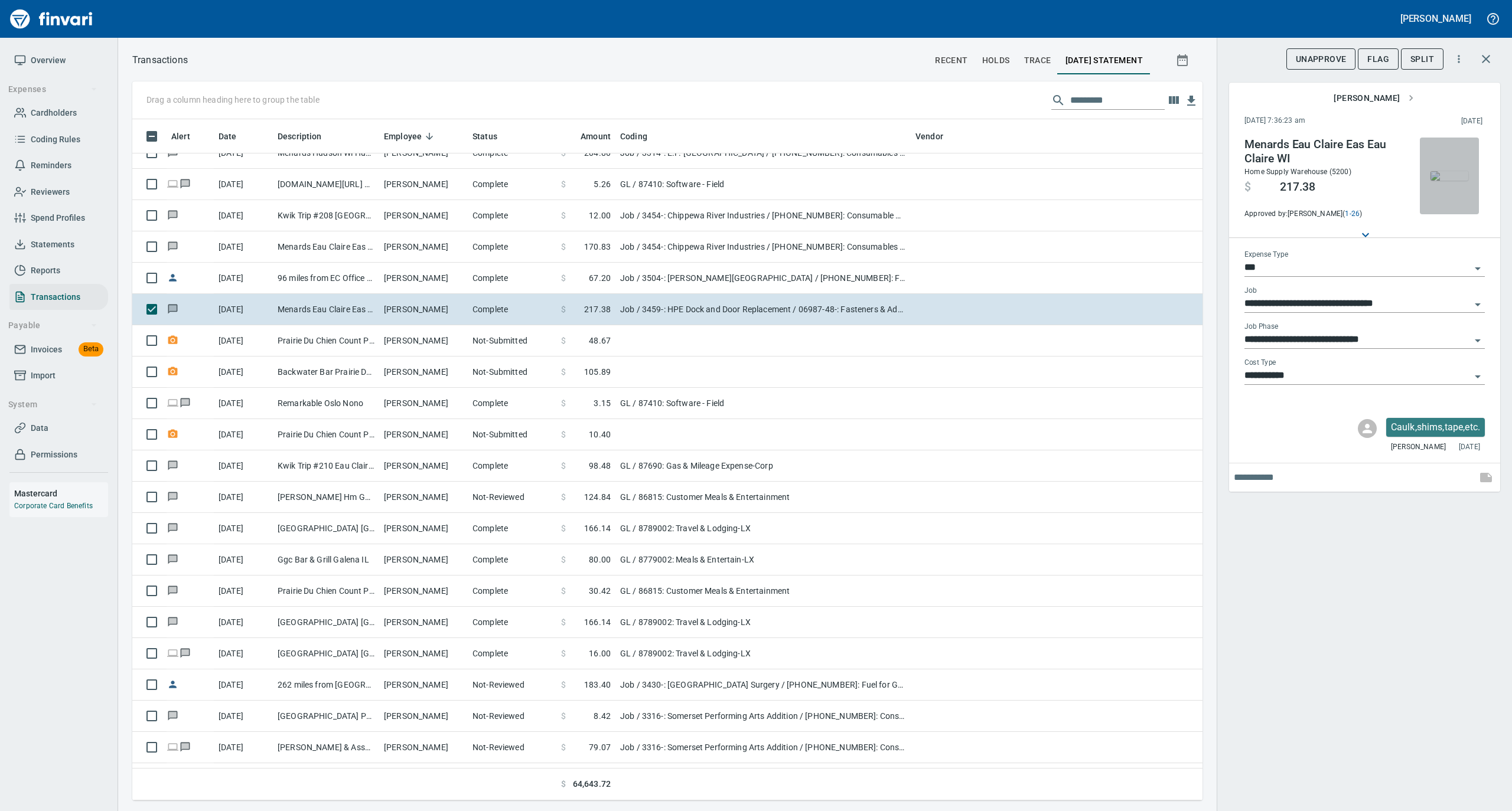
click at [1452, 171] on img "button" at bounding box center [1450, 176] width 38 height 9
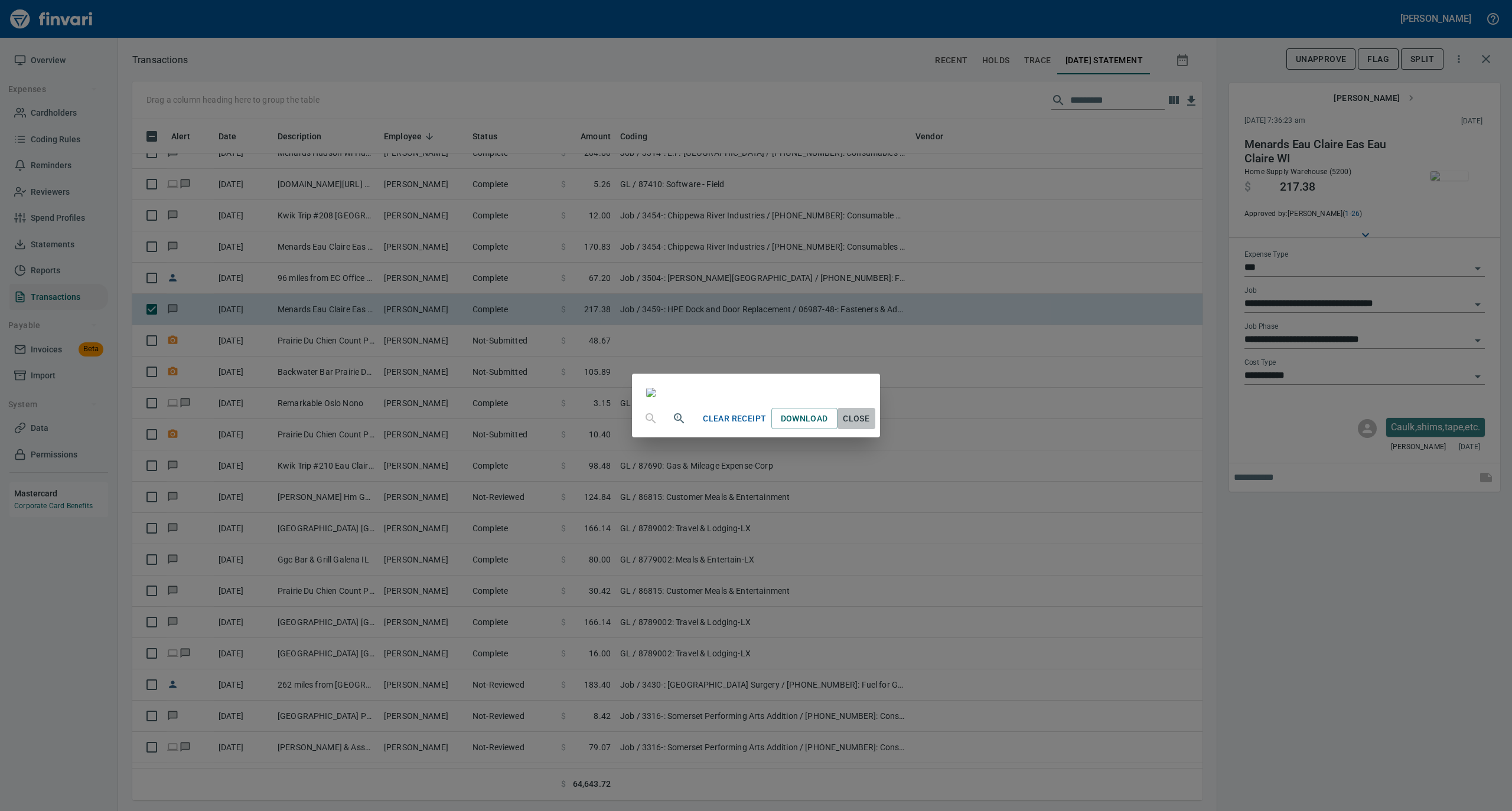
click at [871, 426] on span "Close" at bounding box center [856, 419] width 29 height 15
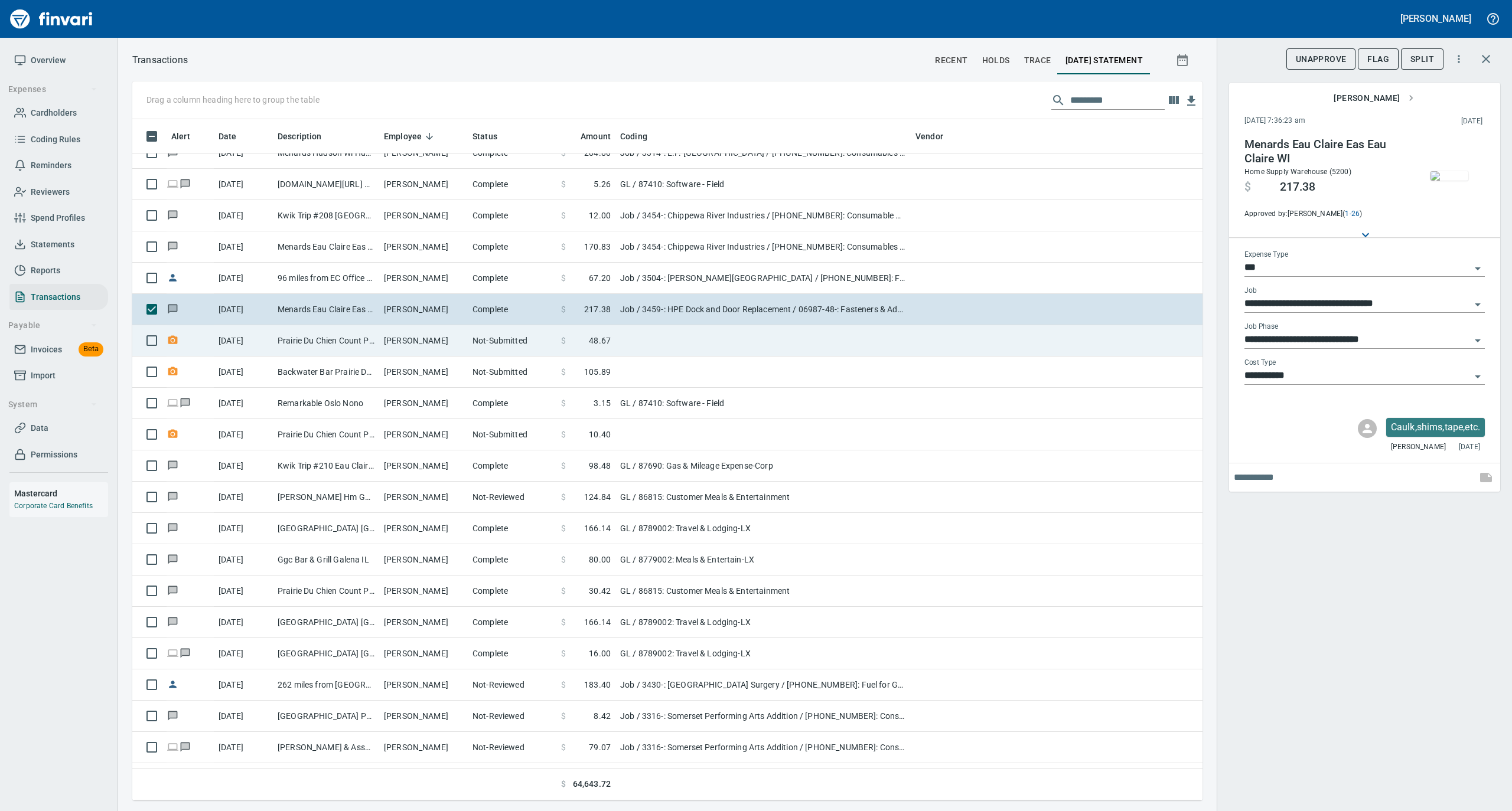
click at [469, 341] on td "Not-Submitted" at bounding box center [512, 341] width 88 height 31
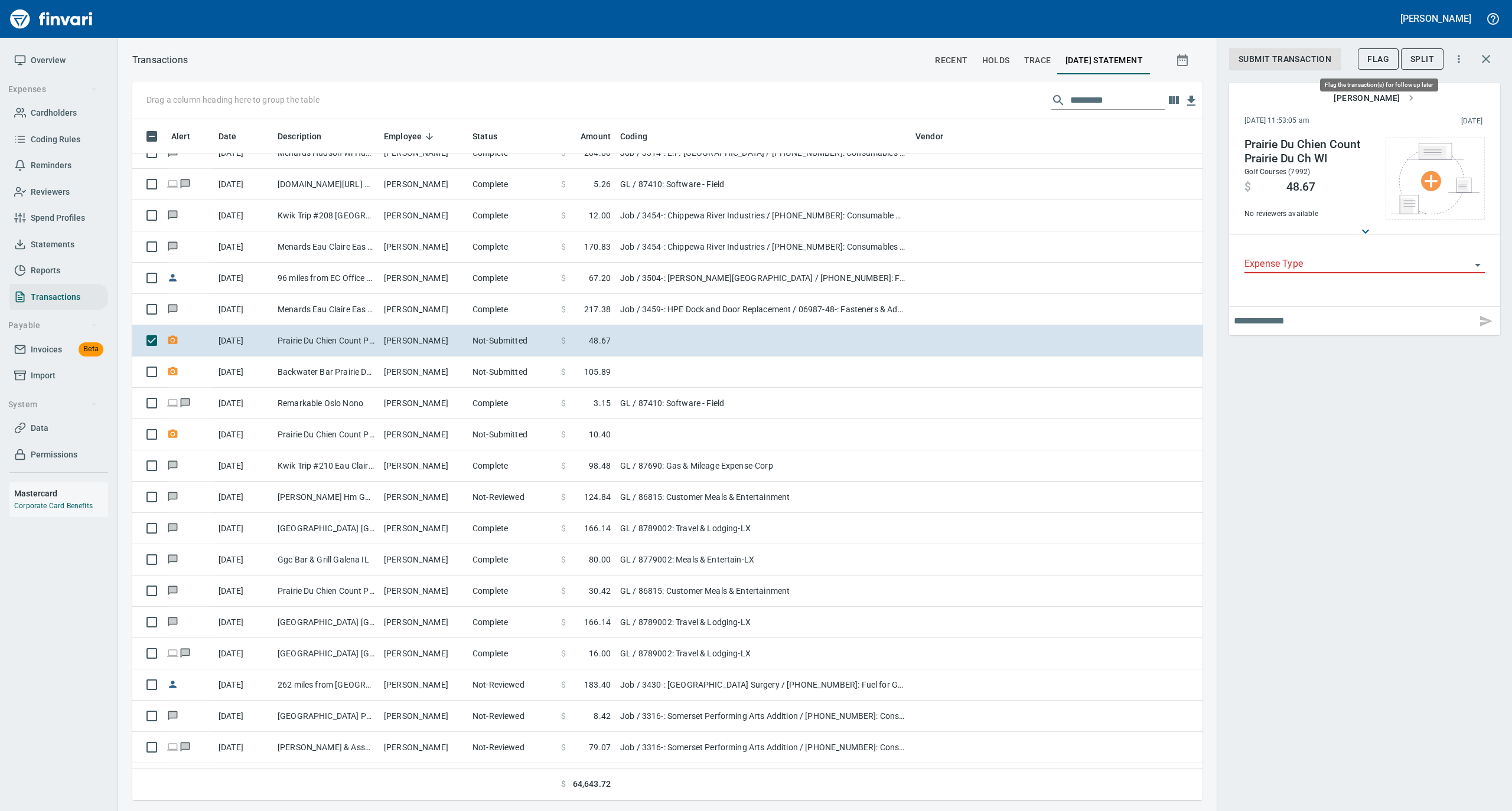
click at [1368, 62] on span "Flag" at bounding box center [1378, 59] width 22 height 15
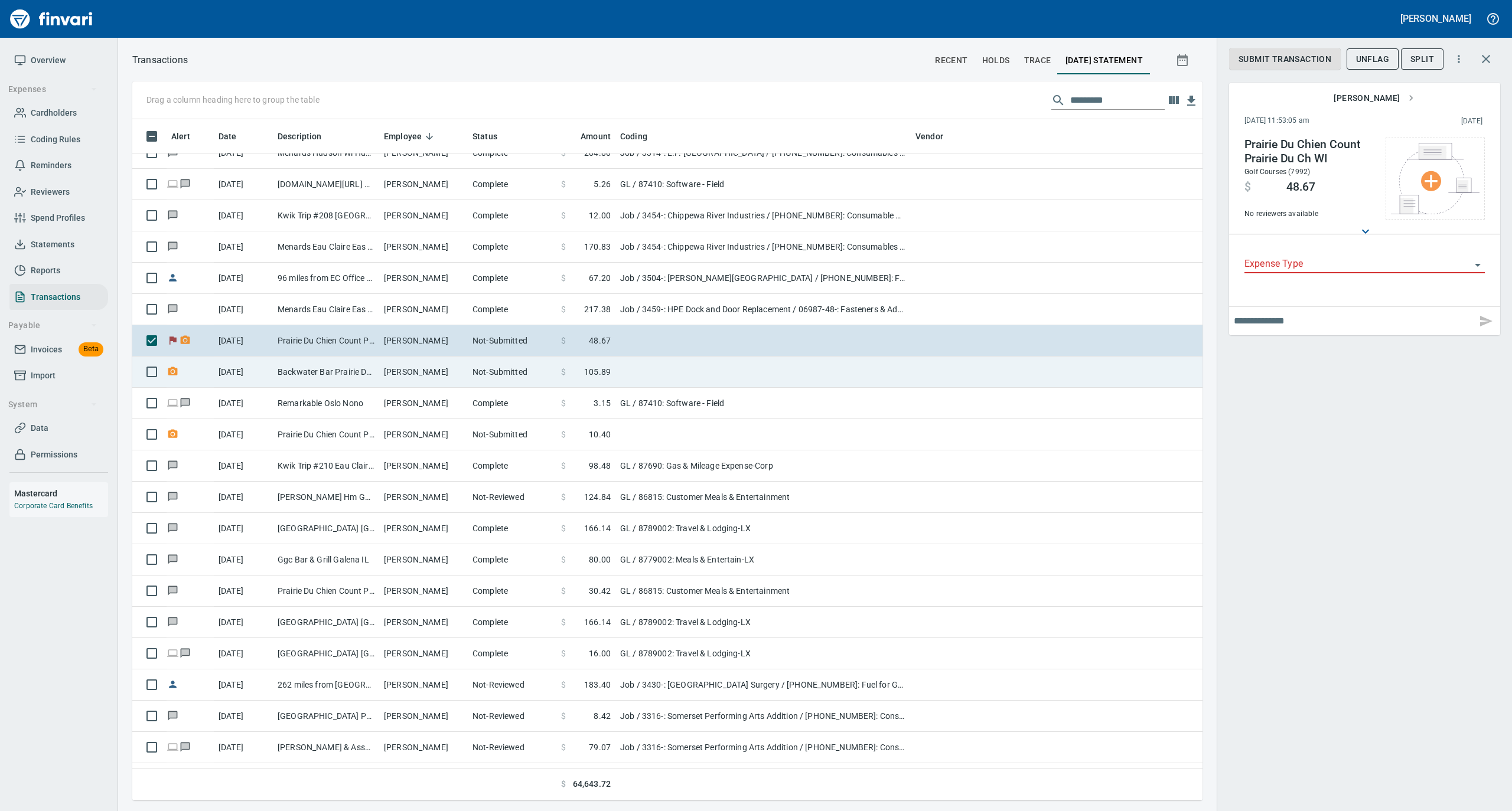
click at [391, 371] on td "[PERSON_NAME]" at bounding box center [423, 372] width 88 height 31
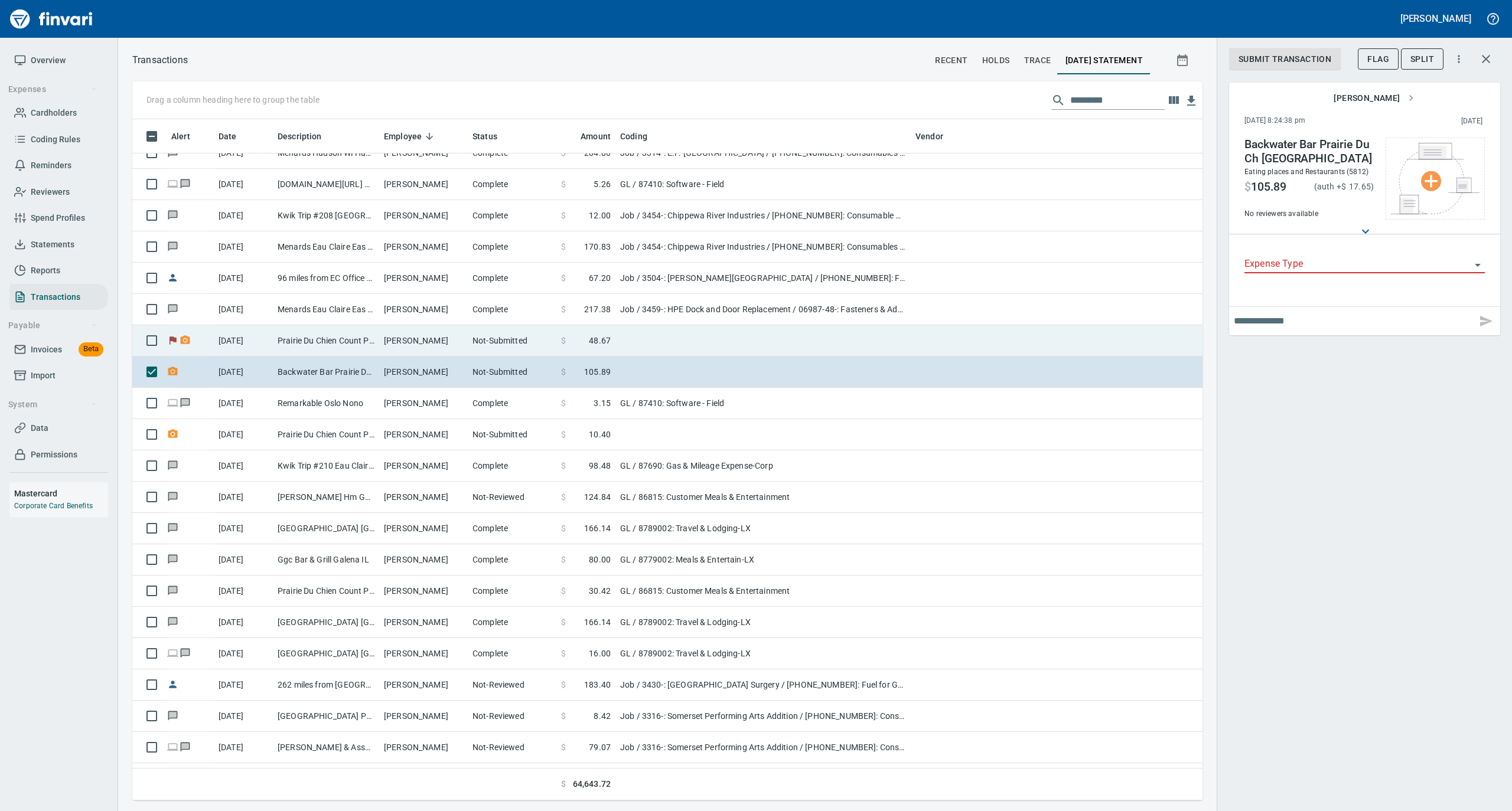
click at [392, 337] on td "[PERSON_NAME]" at bounding box center [423, 341] width 88 height 31
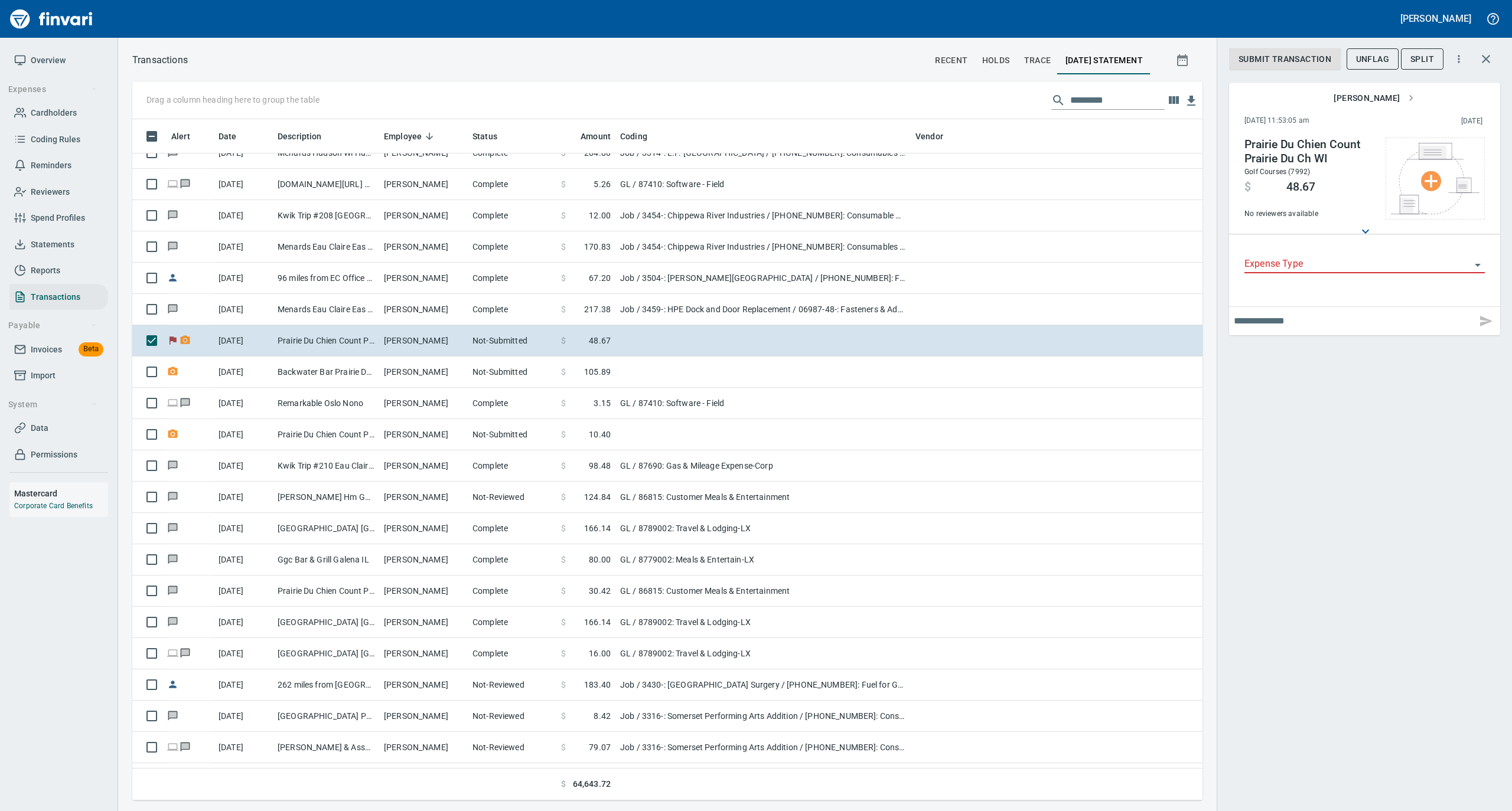
click at [1260, 327] on input "text" at bounding box center [1353, 321] width 238 height 19
type input "**********"
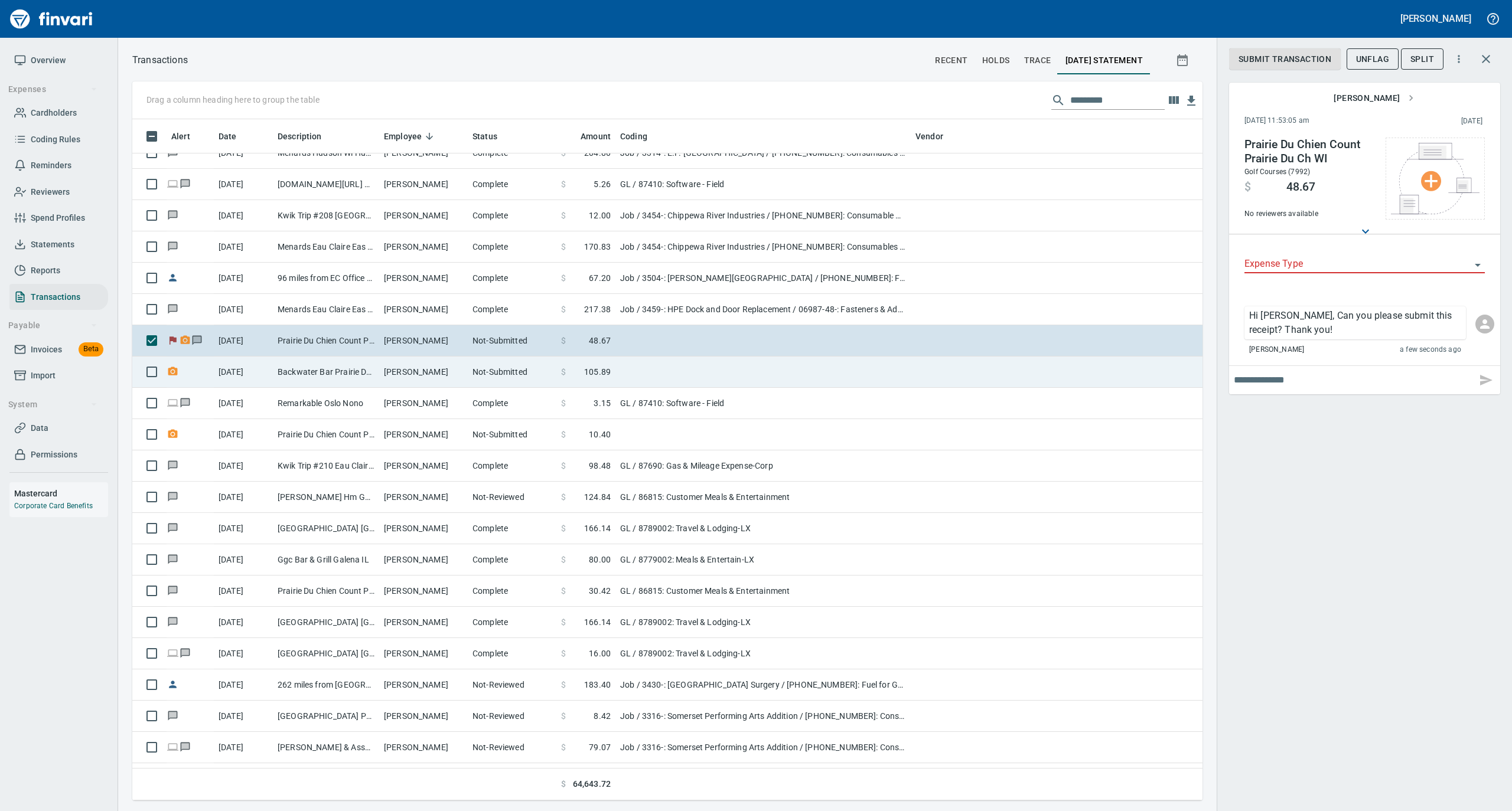
click at [422, 371] on td "[PERSON_NAME]" at bounding box center [423, 372] width 88 height 31
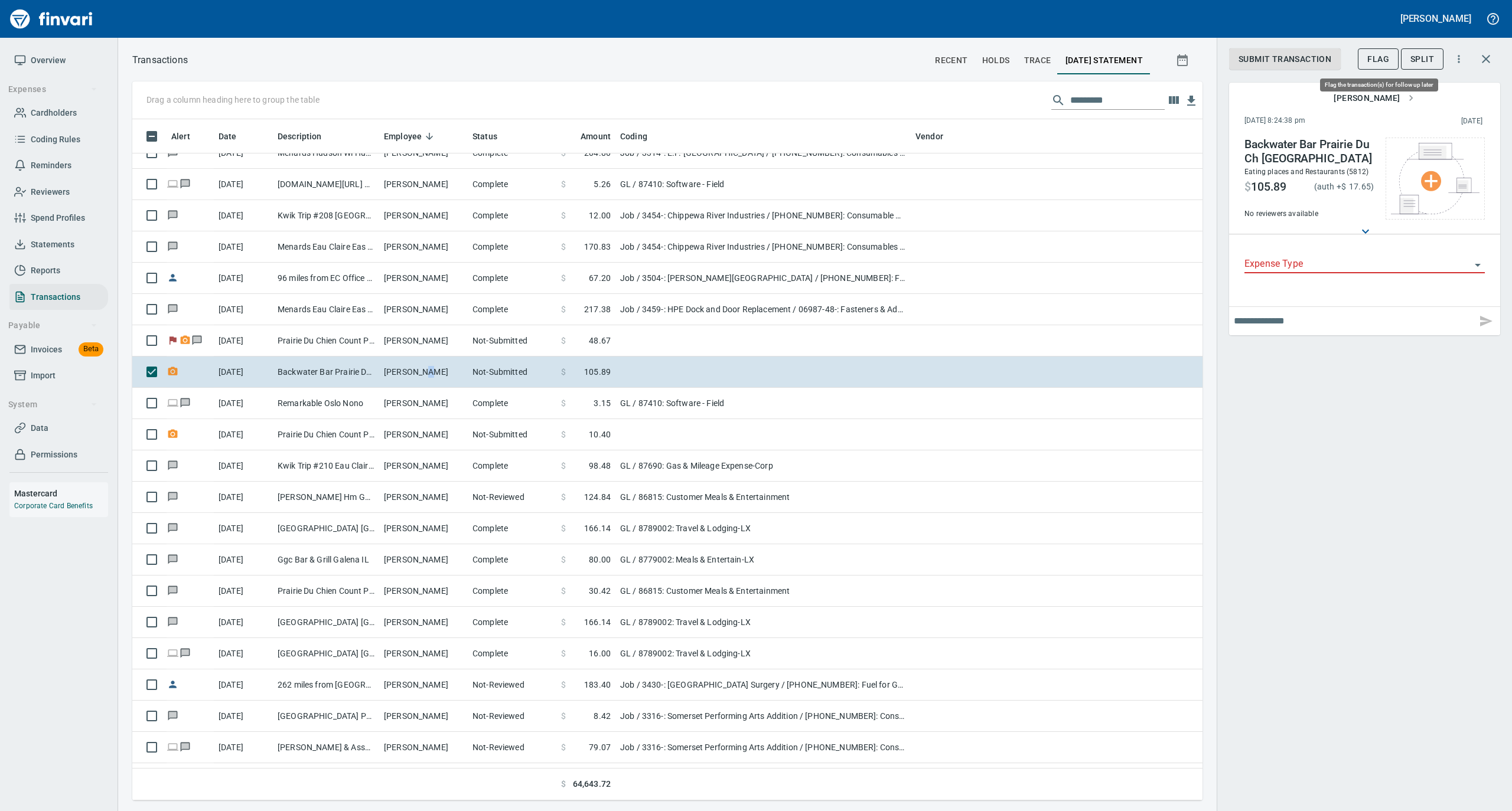
click at [1372, 62] on span "Flag" at bounding box center [1378, 59] width 22 height 15
click at [1241, 324] on input "text" at bounding box center [1353, 321] width 238 height 19
type input "**********"
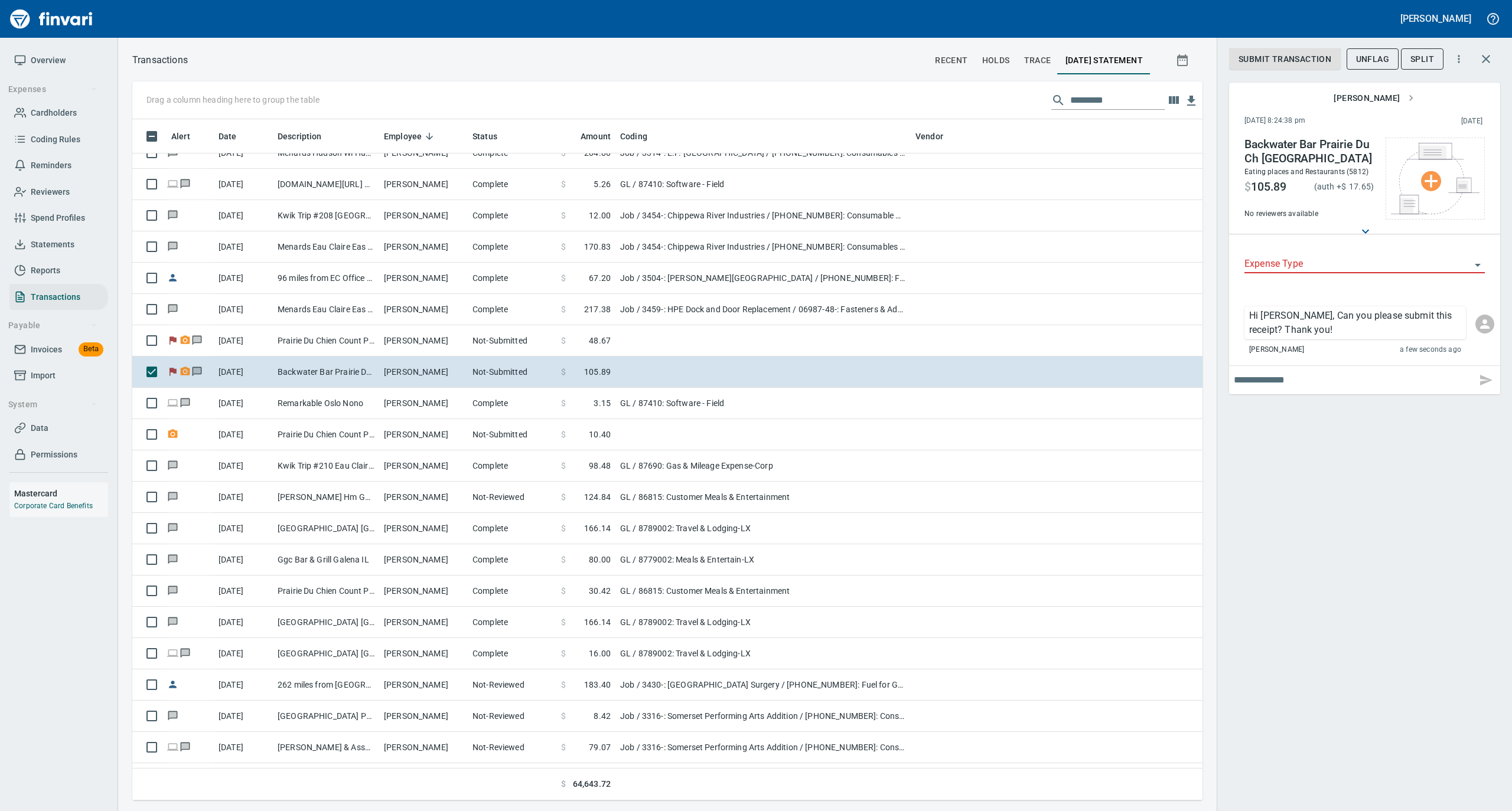
scroll to position [0, 0]
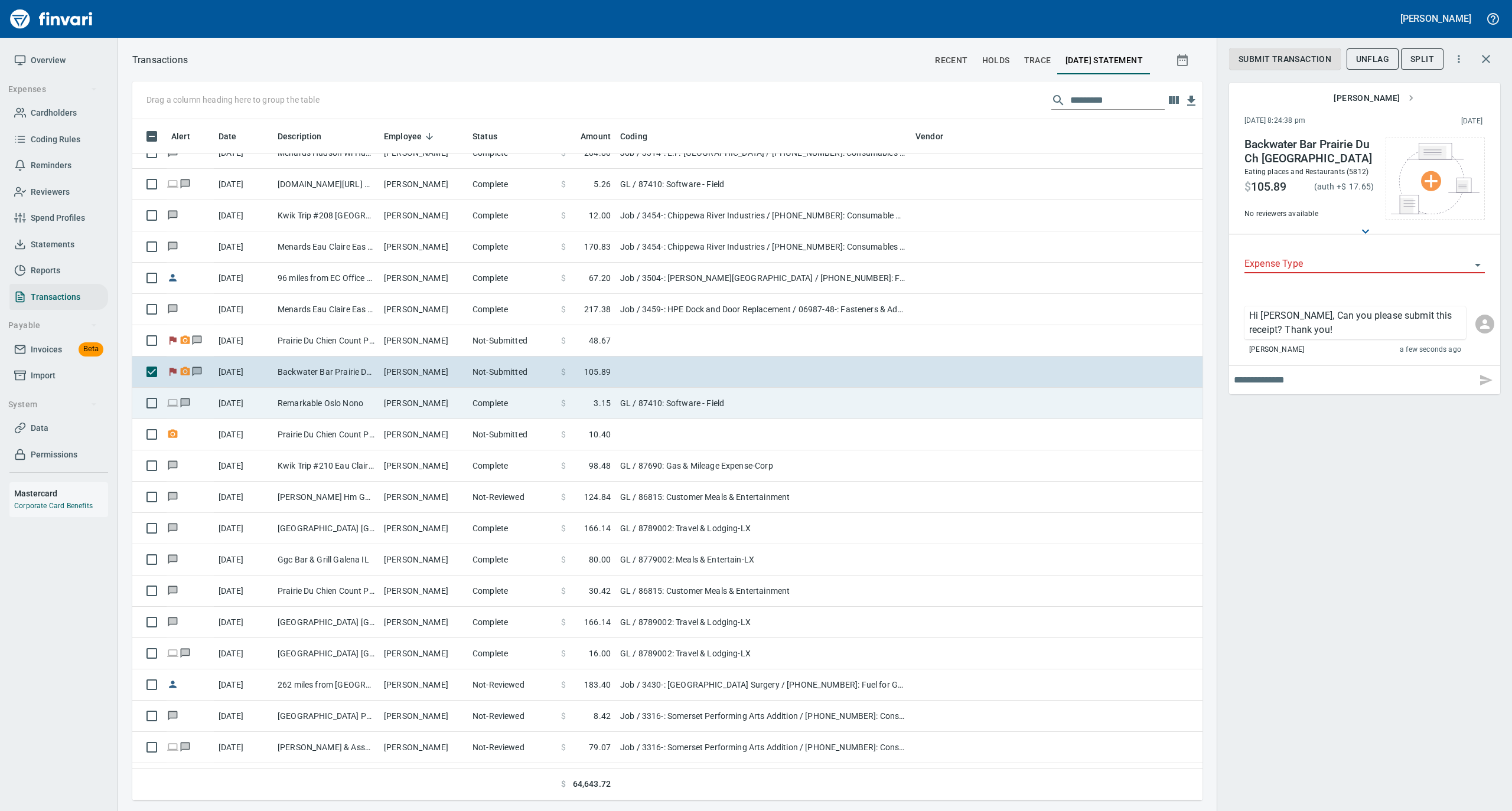
click at [491, 410] on td "Complete" at bounding box center [512, 403] width 88 height 31
type input "**"
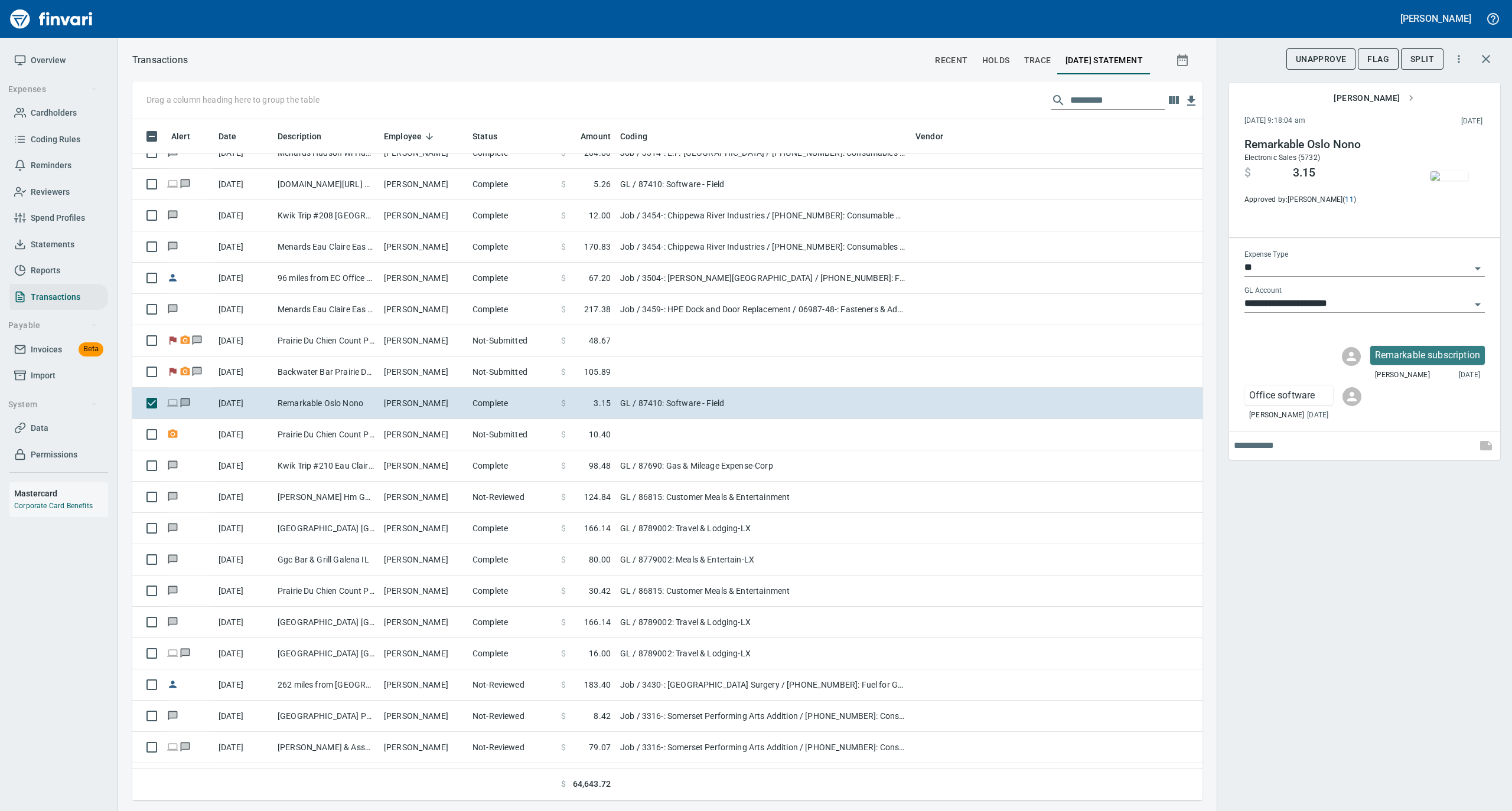
click at [1478, 306] on icon "Open" at bounding box center [1477, 304] width 14 height 14
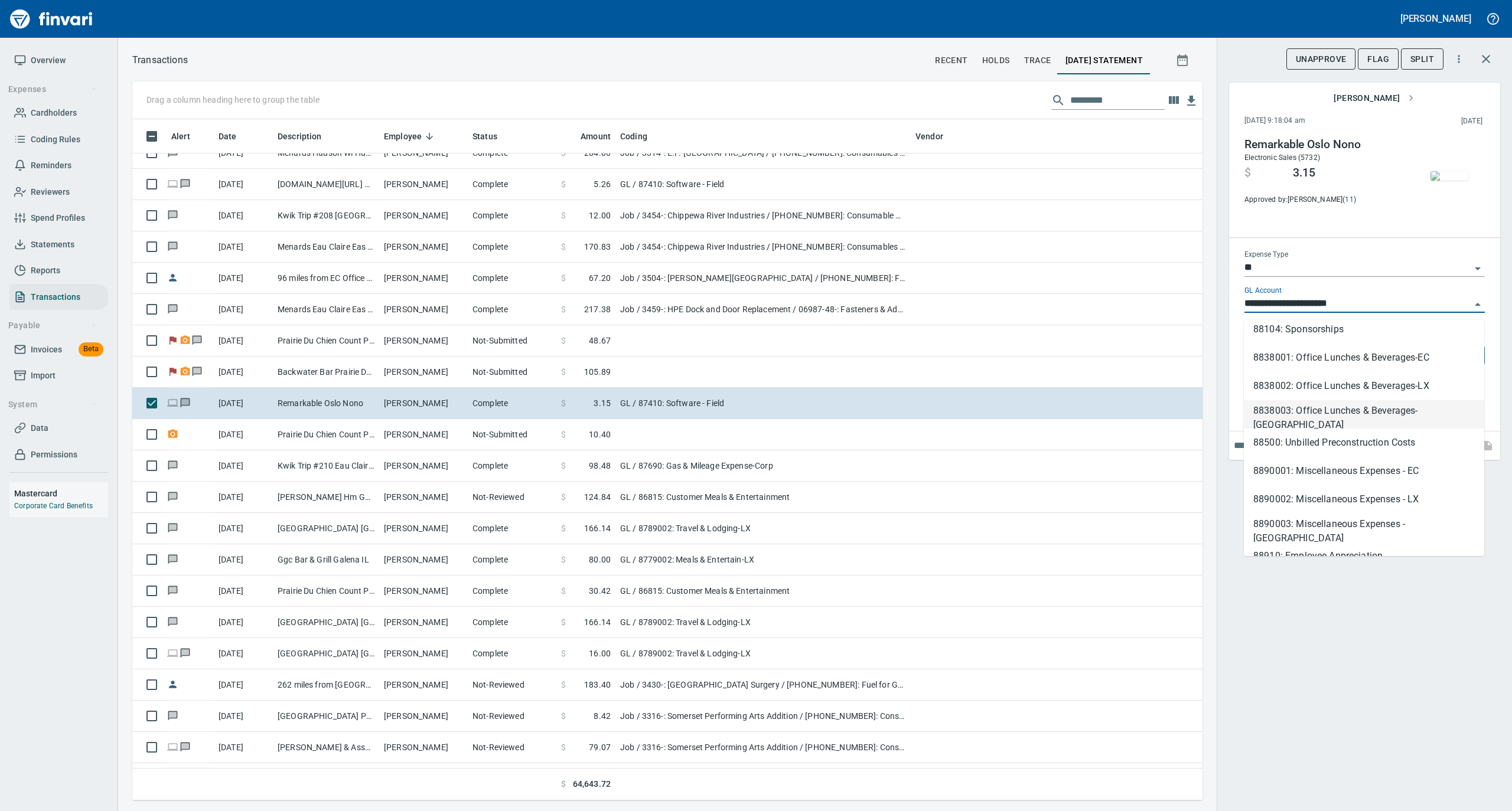
scroll to position [964, 0]
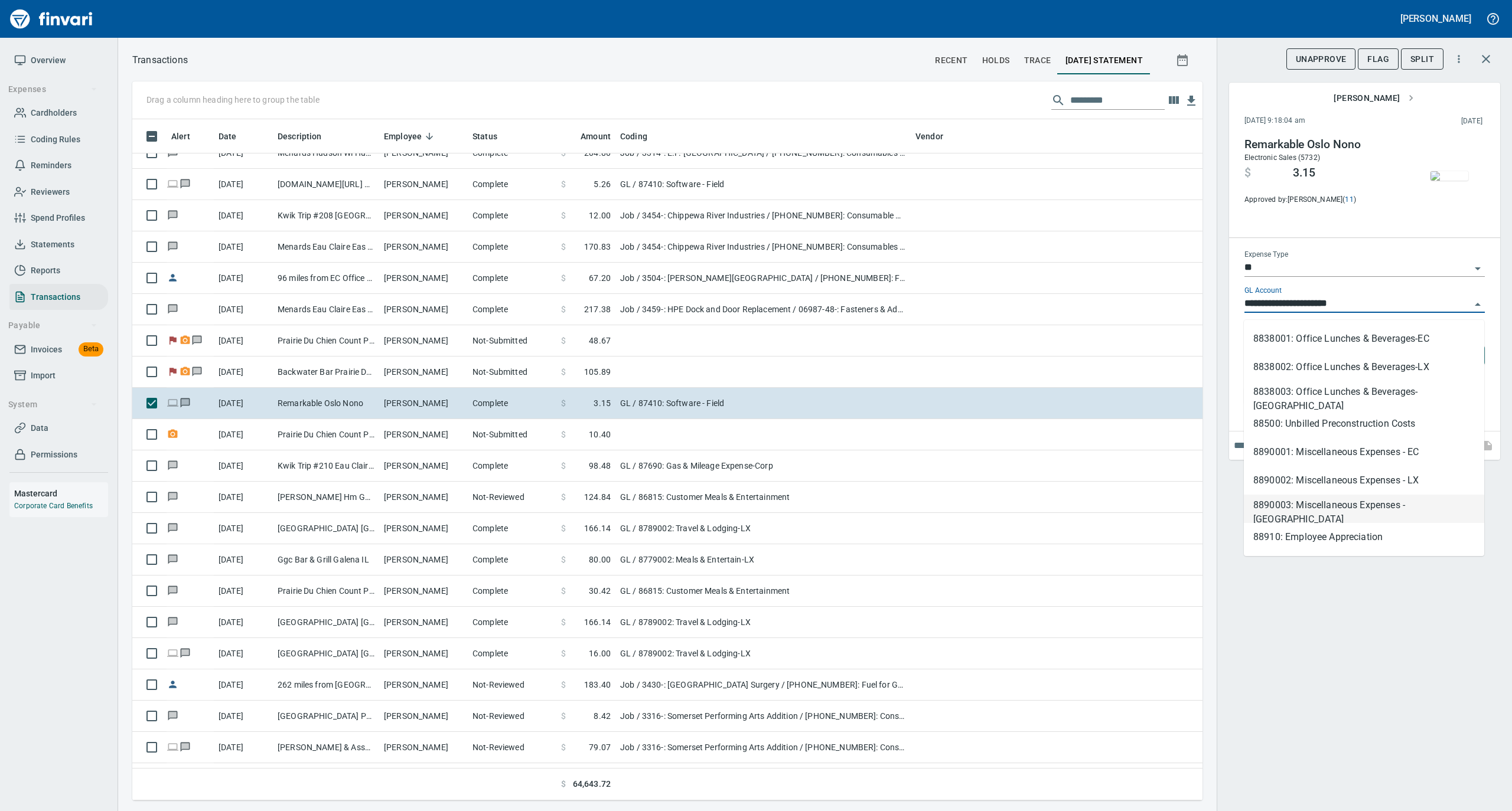
click at [1457, 618] on div "**********" at bounding box center [1364, 405] width 295 height 811
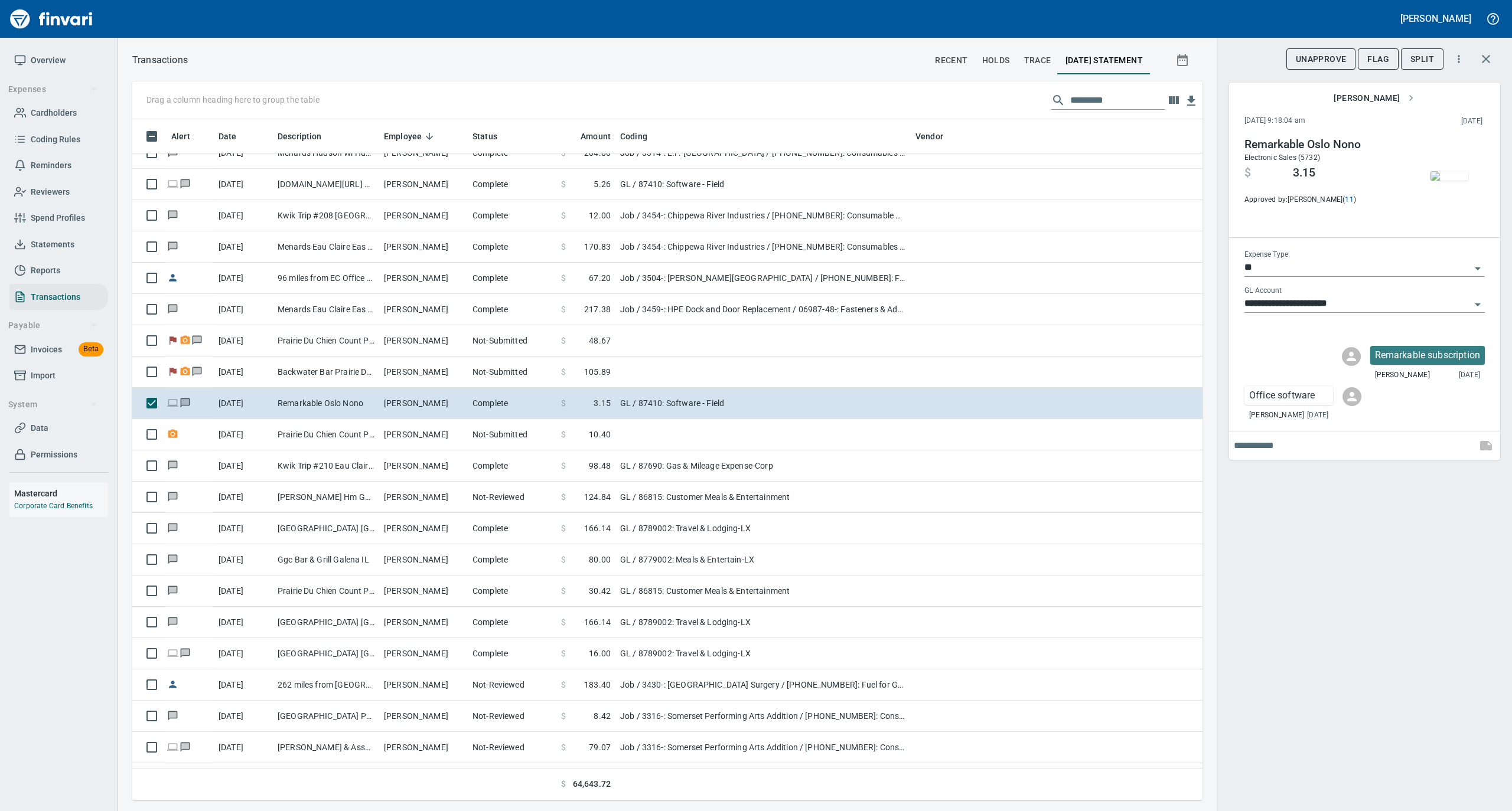
click at [1370, 301] on input "**********" at bounding box center [1358, 304] width 226 height 17
type input "*"
type input "*****"
click at [1358, 553] on div "Approve Unsubmit Flag Split [PERSON_NAME] [DATE] 9:18:04 am 2025/09/13 Remarkab…" at bounding box center [1364, 405] width 295 height 811
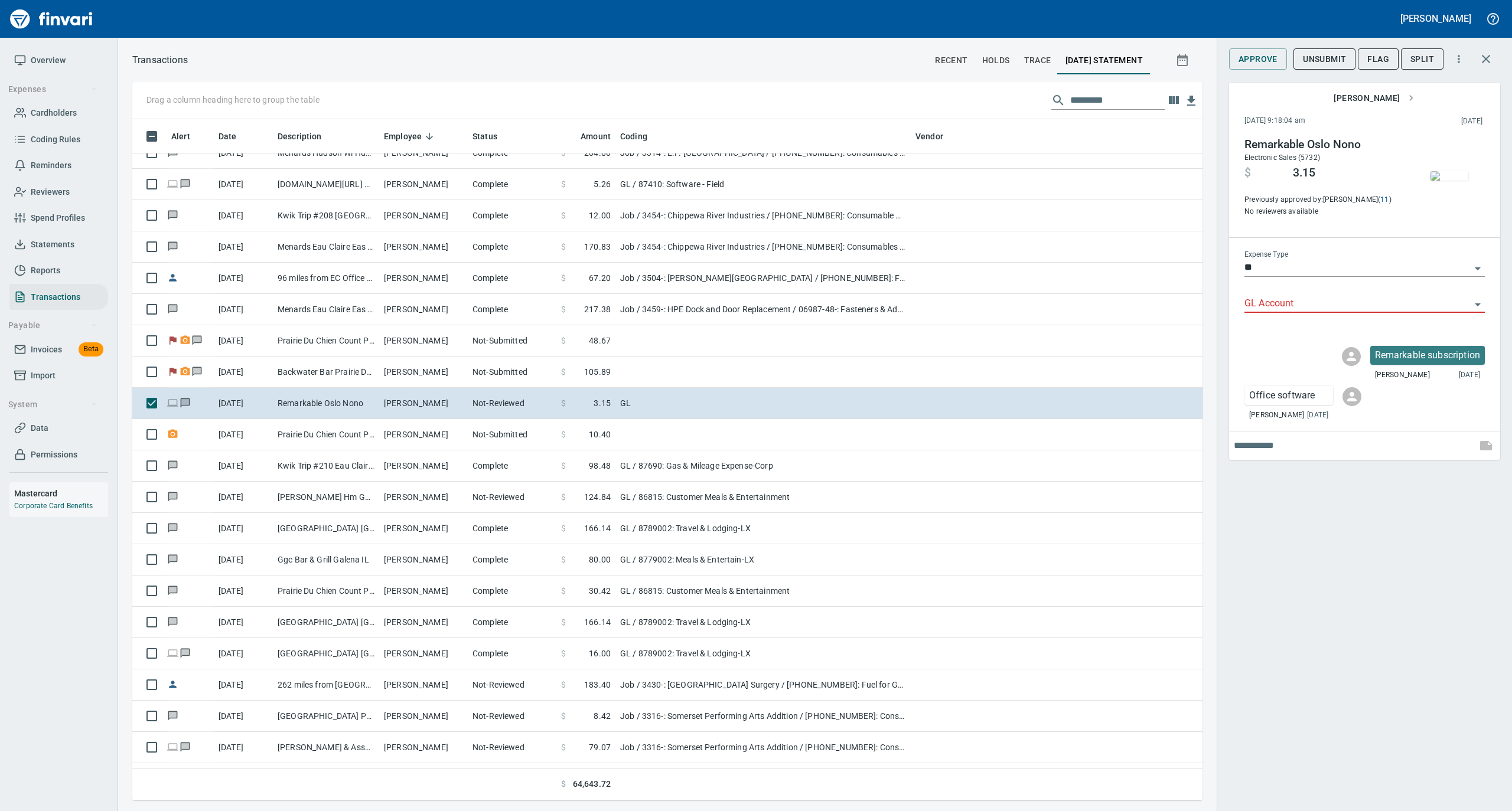
click at [1362, 97] on span "[PERSON_NAME]" at bounding box center [1374, 98] width 80 height 15
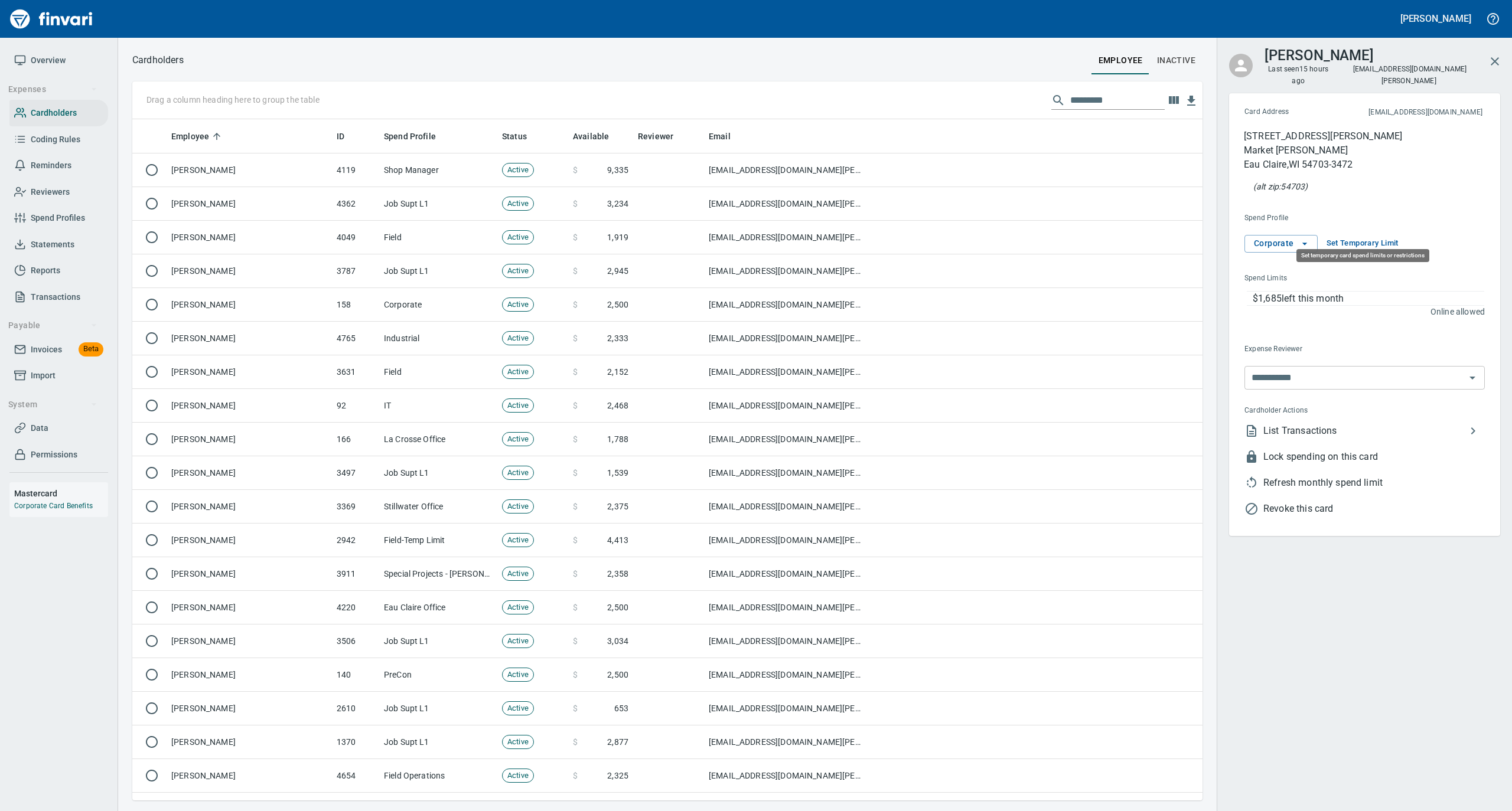
scroll to position [670, 1047]
click at [64, 143] on span "Coding Rules" at bounding box center [55, 139] width 50 height 15
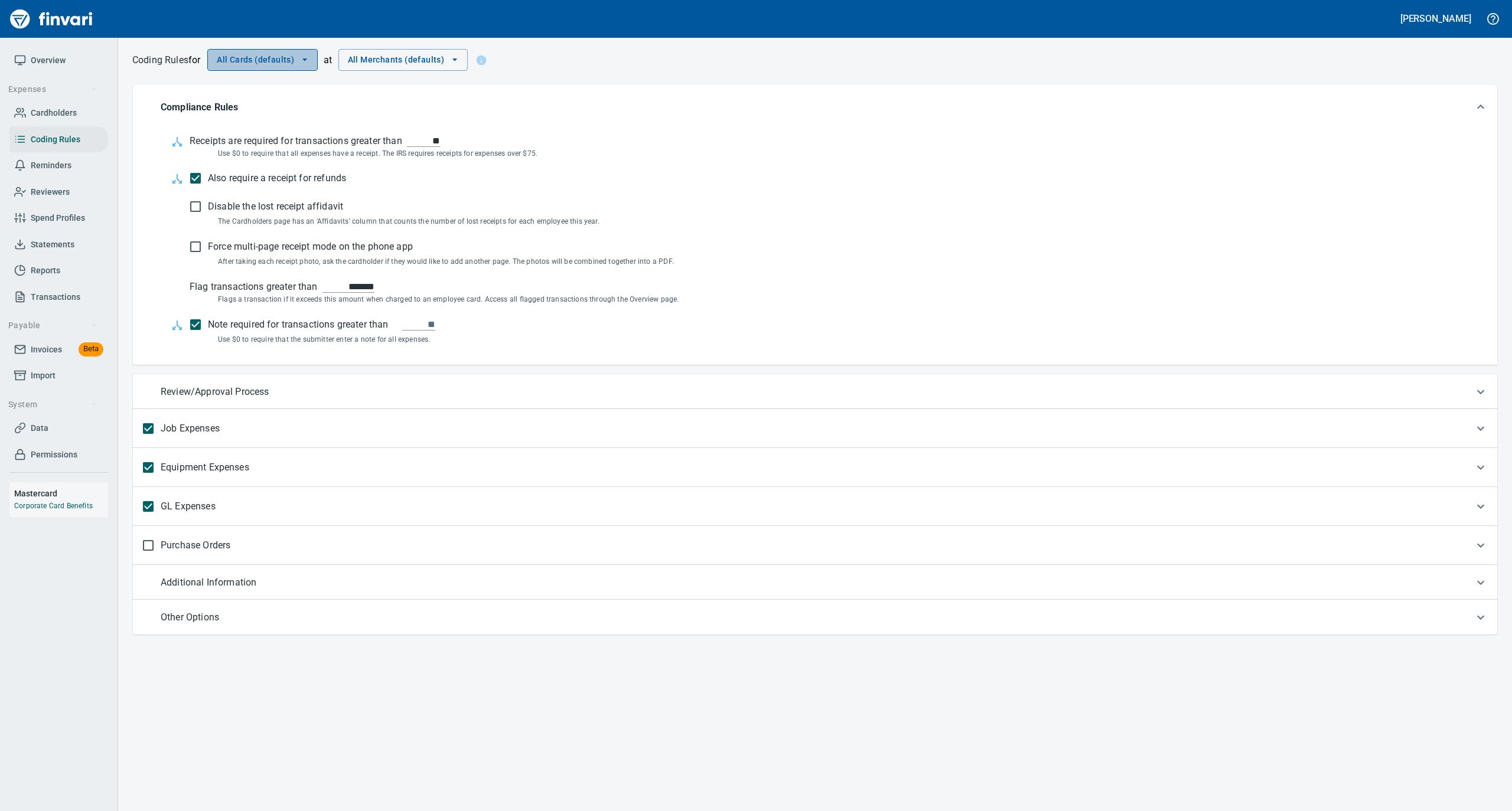
click at [299, 60] on span "All Cards (defaults)" at bounding box center [263, 60] width 92 height 15
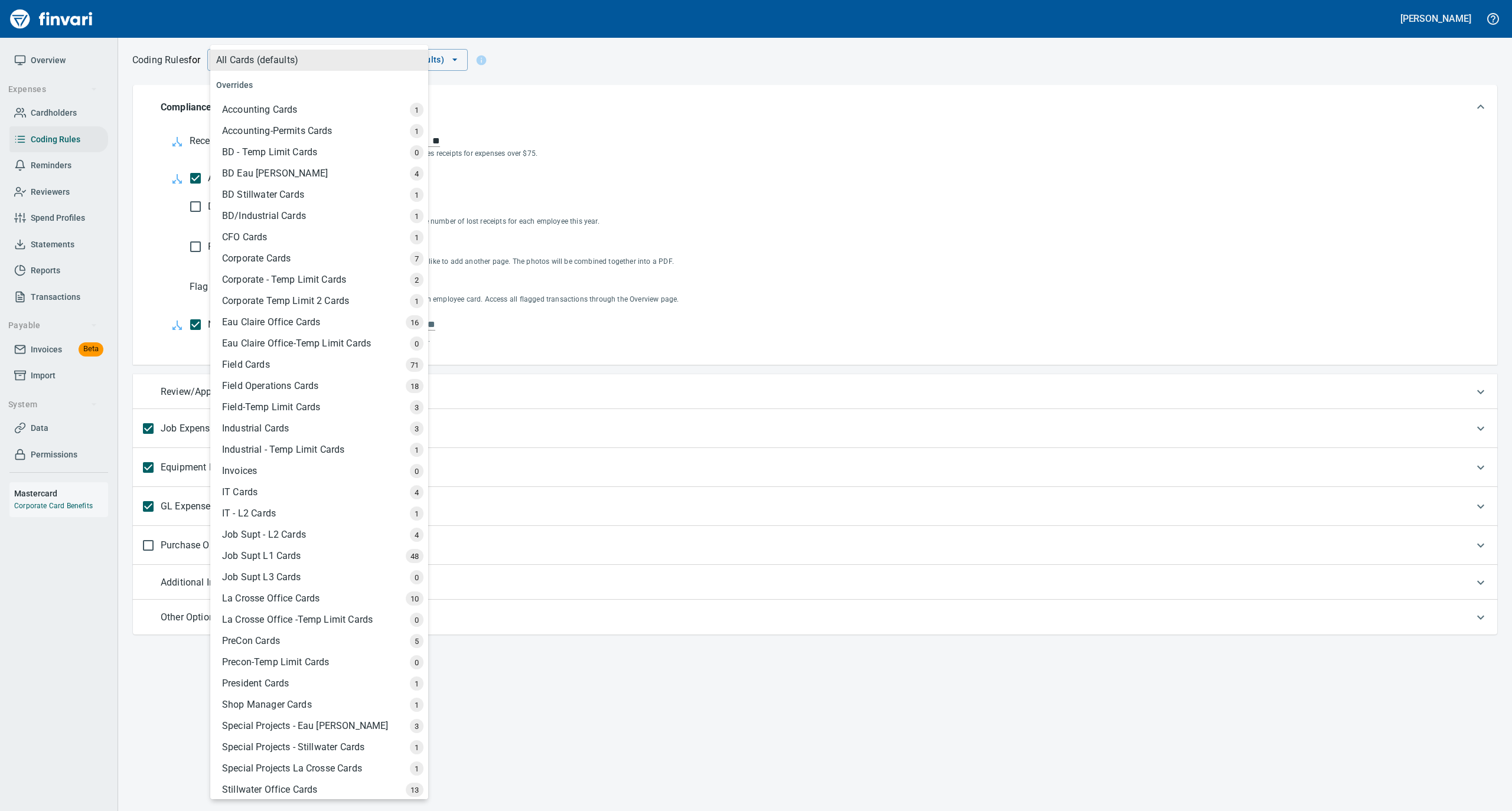
drag, startPoint x: 286, startPoint y: 253, endPoint x: 336, endPoint y: 176, distance: 91.8
click at [286, 253] on div "Corporate Cards" at bounding box center [320, 258] width 215 height 21
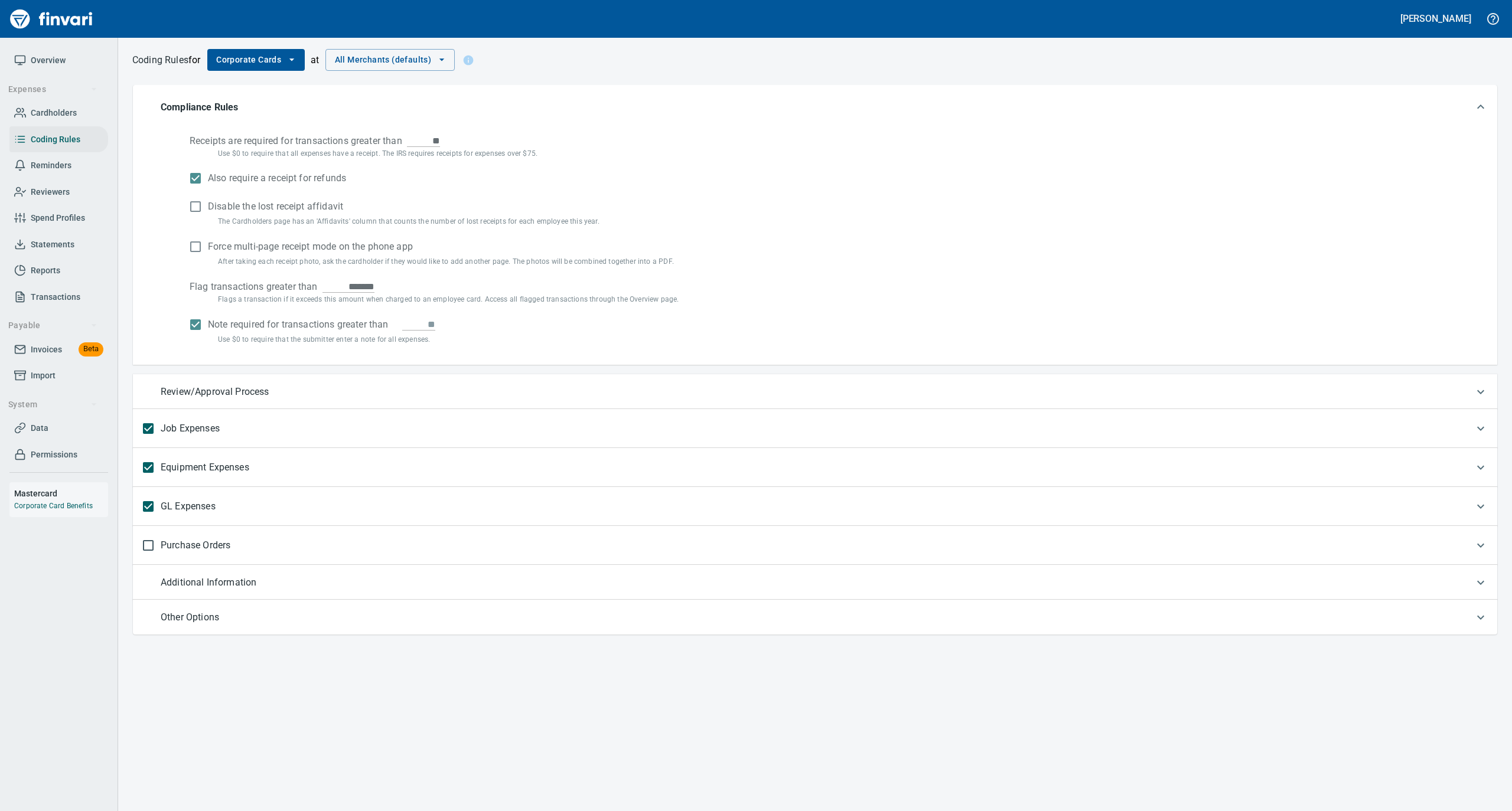
click at [282, 509] on div "GL Expenses" at bounding box center [804, 506] width 1325 height 25
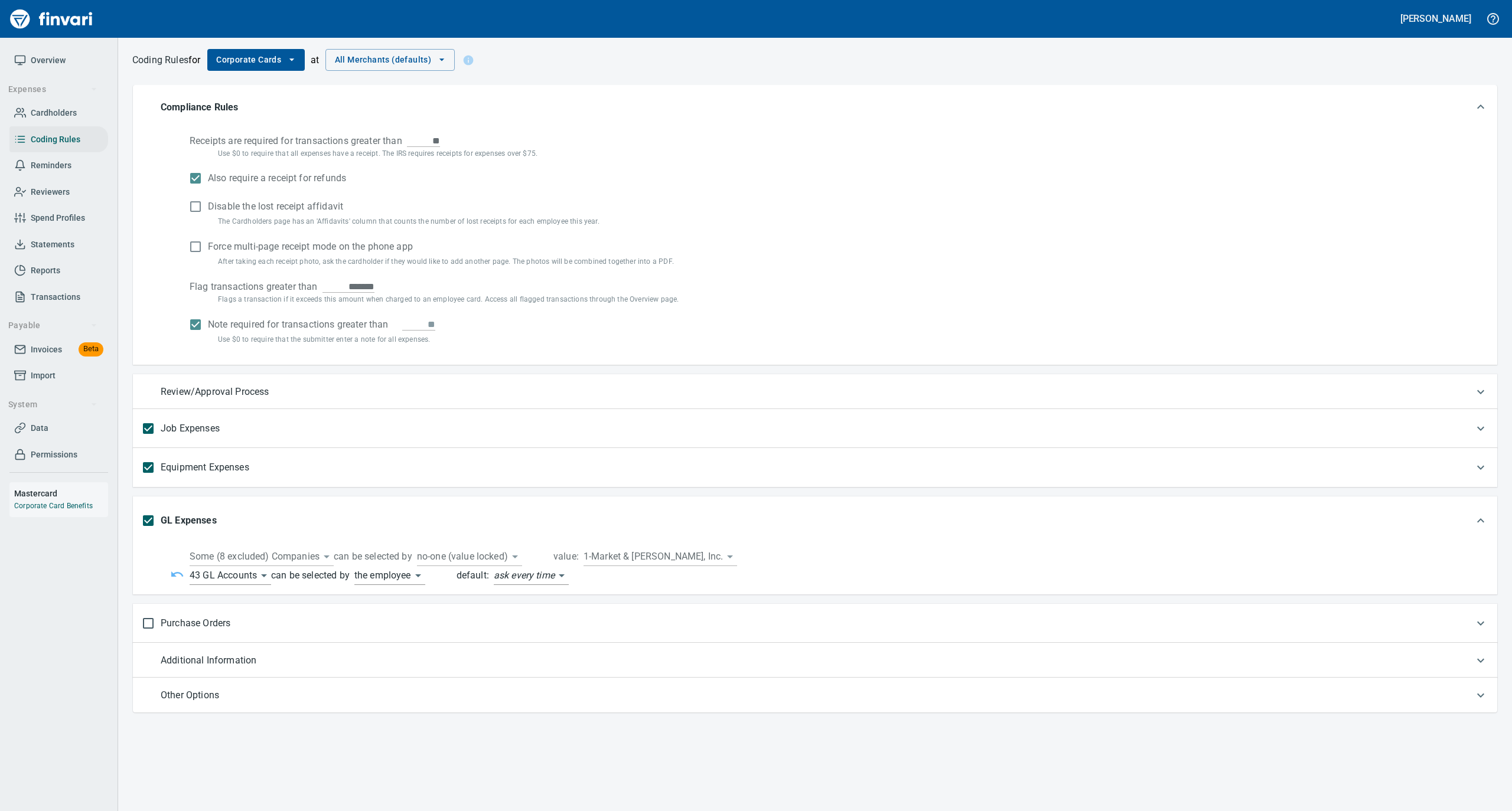
click at [244, 575] on body "[PERSON_NAME] Overview Expenses Cardholders Coding Rules Reminders Reviewers Sp…" at bounding box center [756, 405] width 1512 height 811
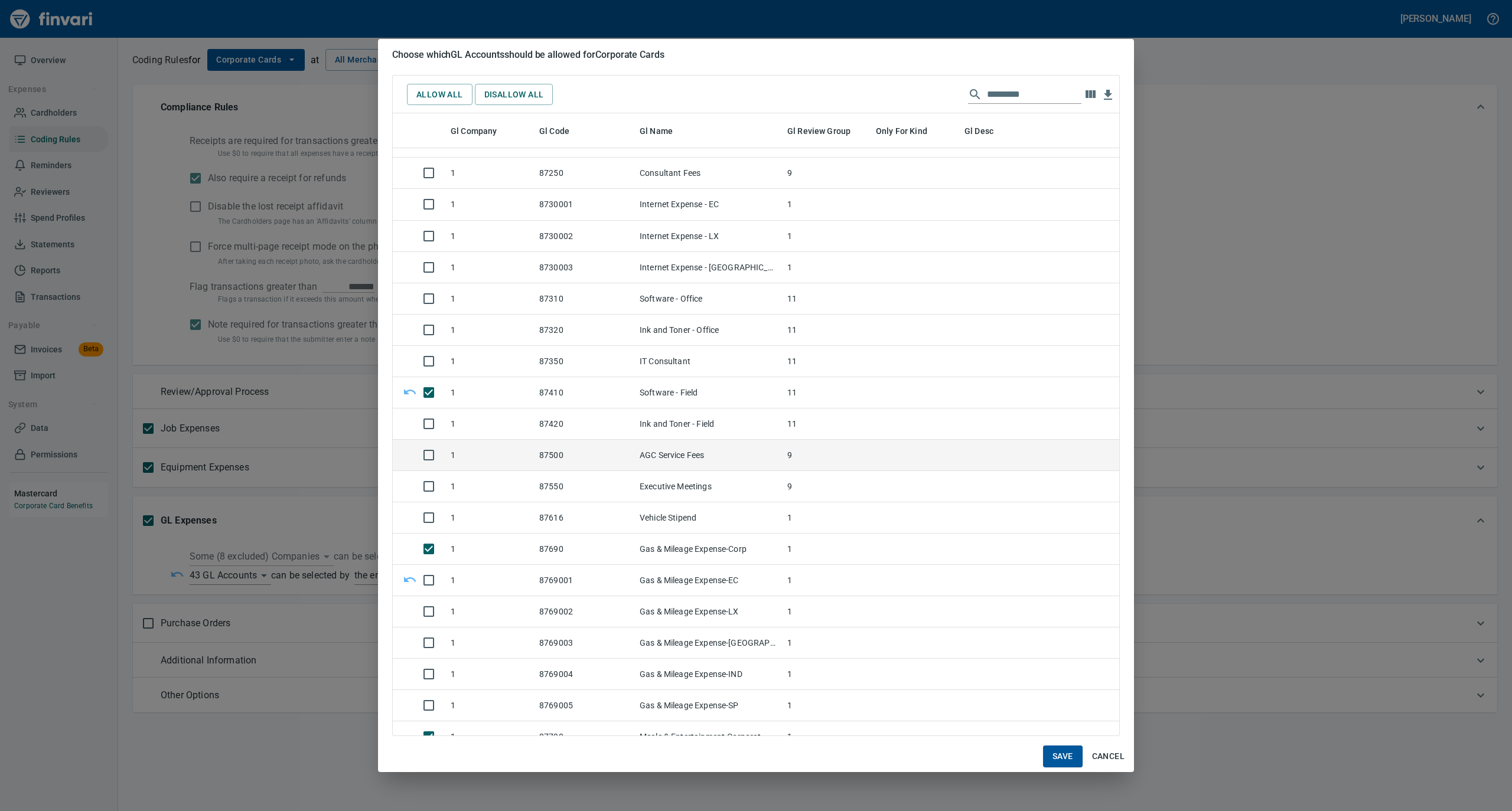
scroll to position [9918, 0]
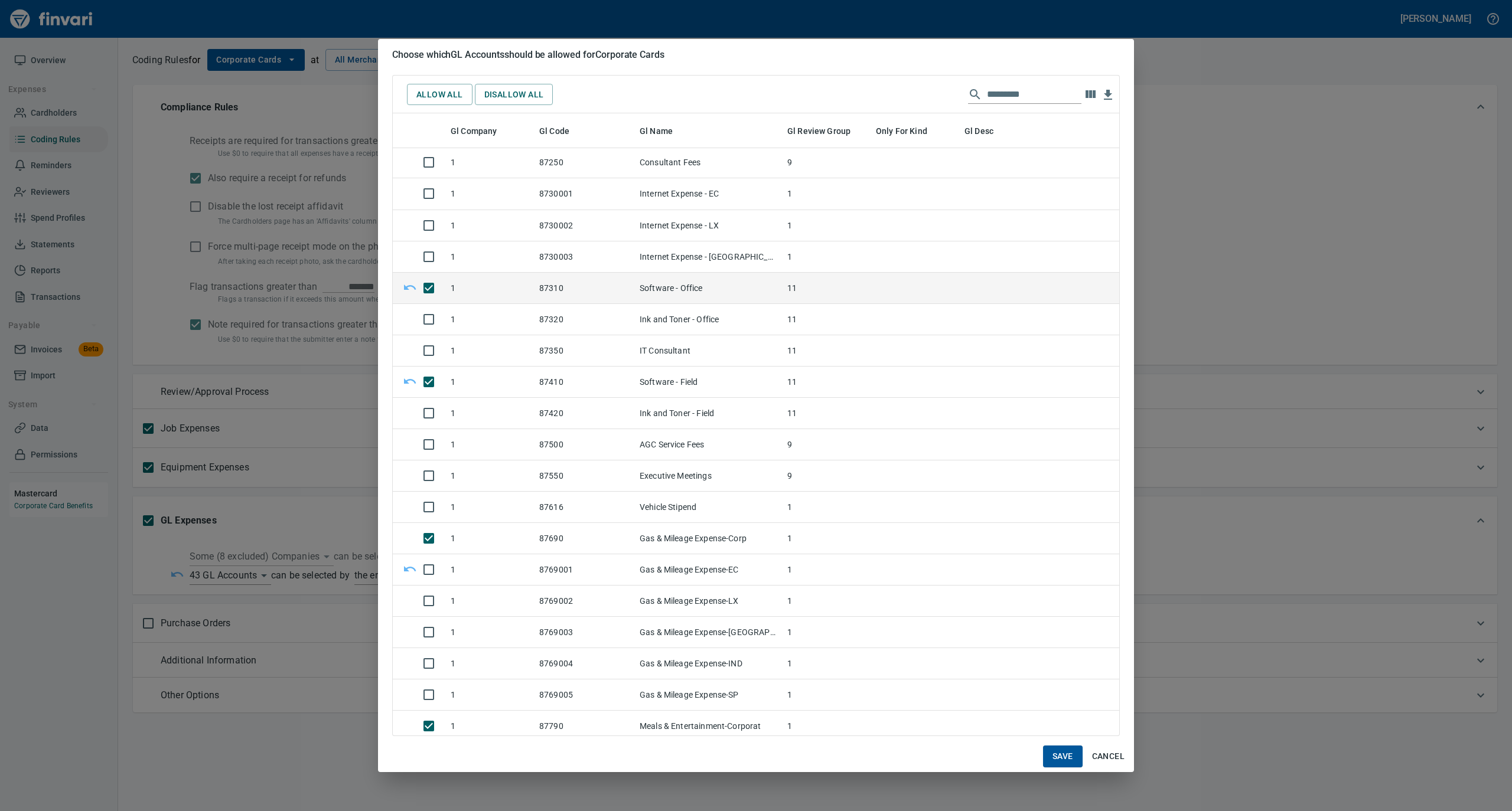
click at [1062, 755] on span "Save" at bounding box center [1063, 757] width 21 height 15
type input "**********"
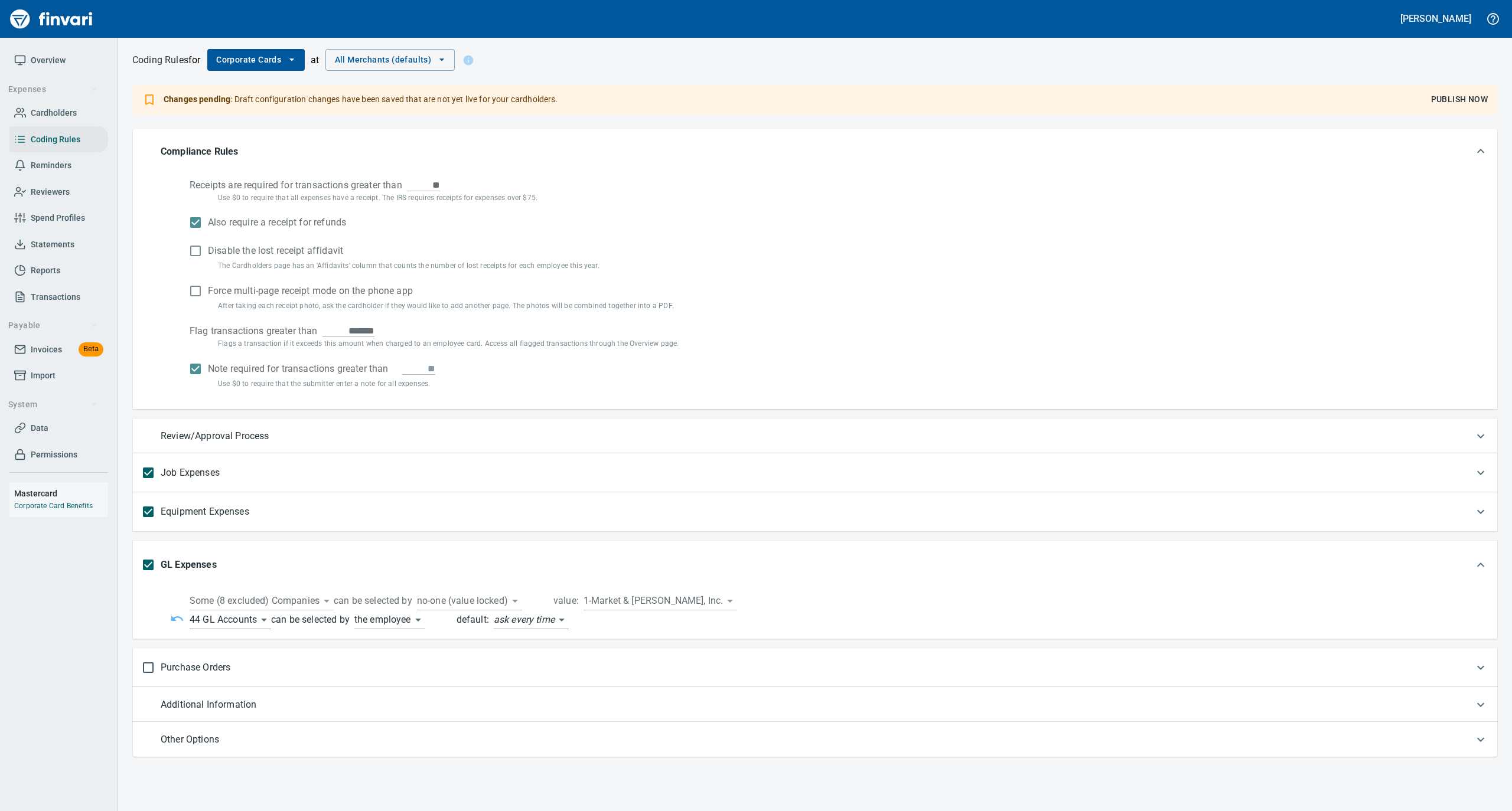
click at [1439, 94] on span "Publish Now" at bounding box center [1459, 100] width 56 height 15
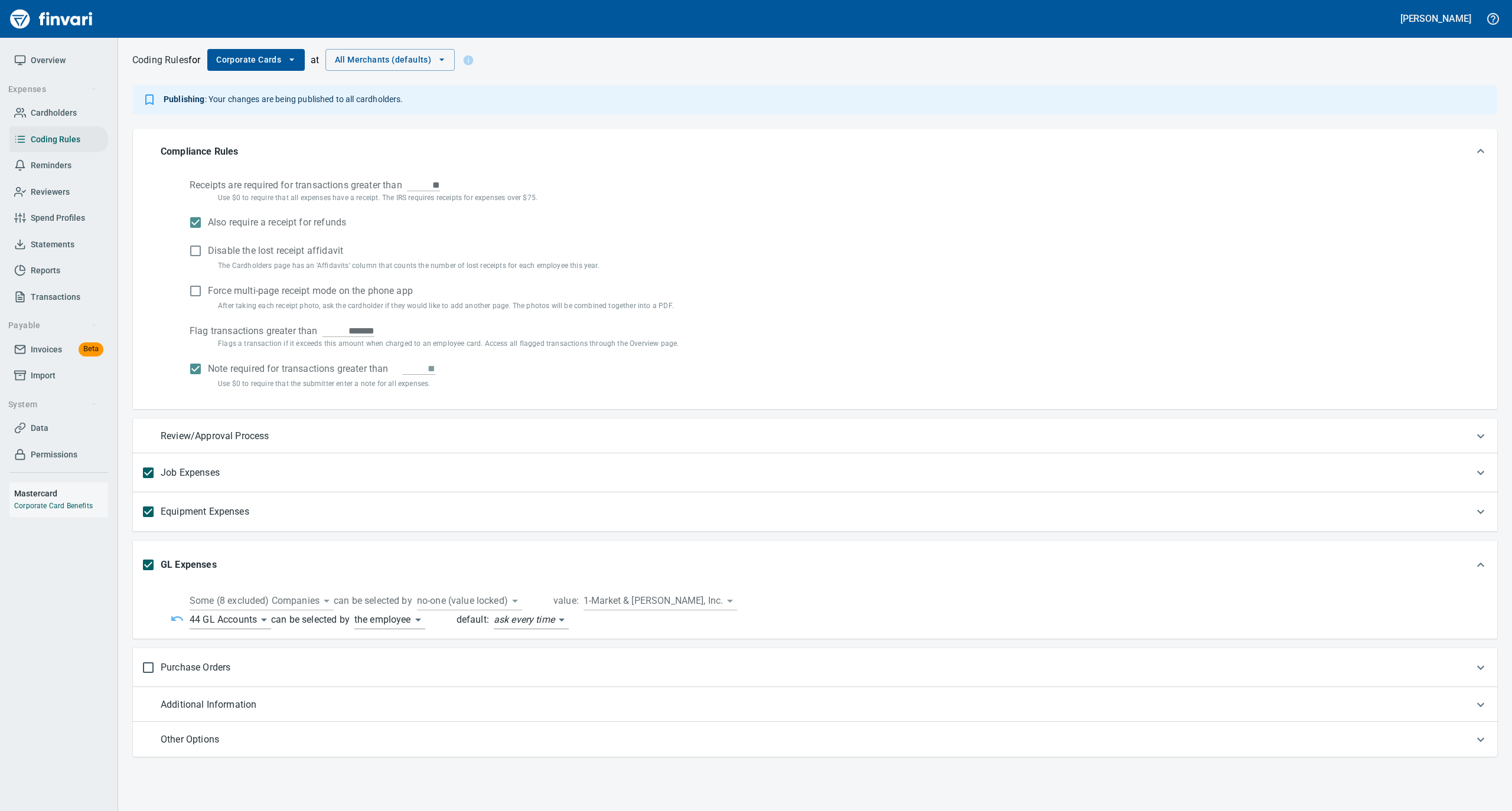
click at [53, 242] on span "Statements" at bounding box center [53, 244] width 44 height 15
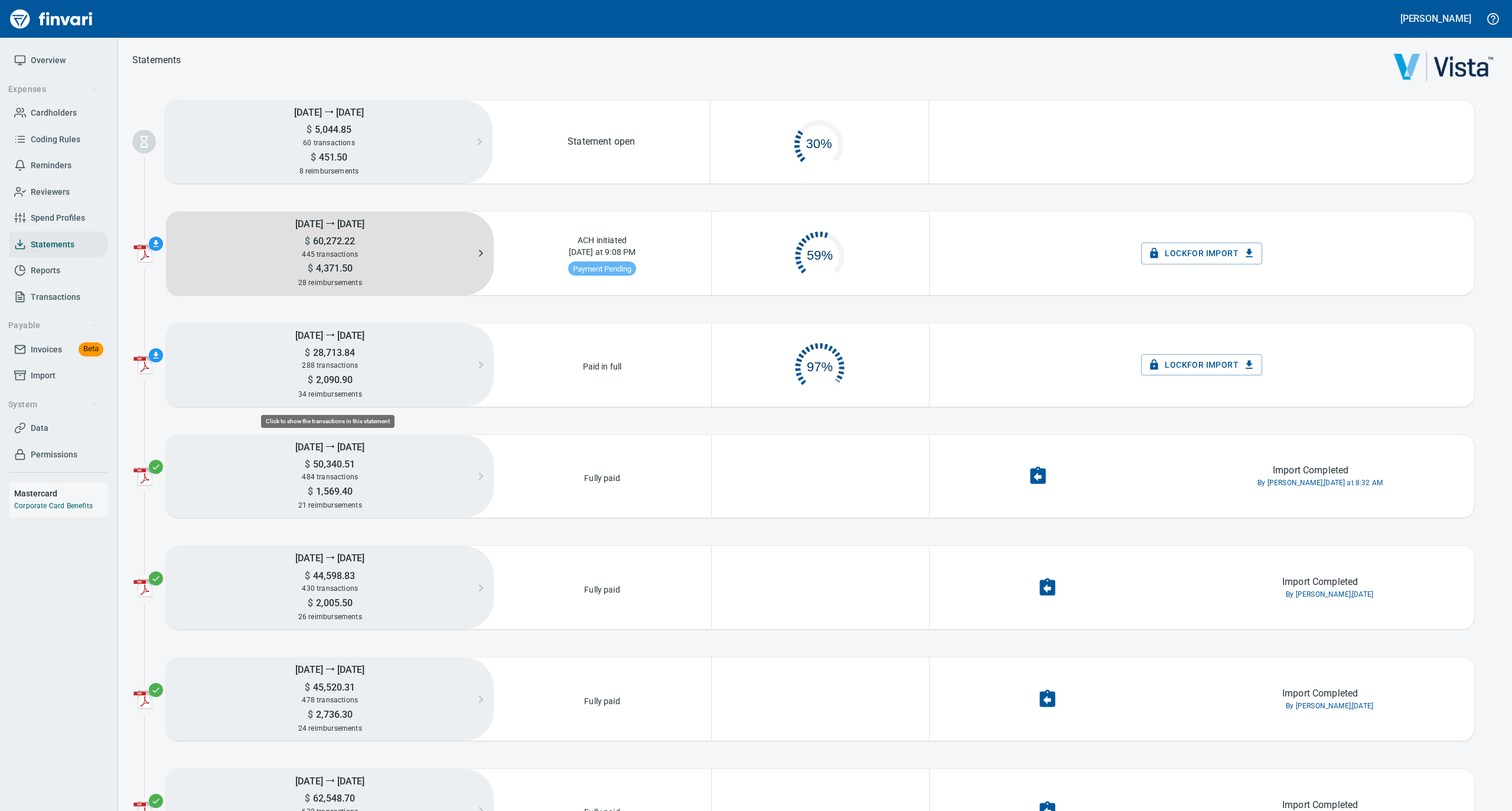
scroll to position [56, 204]
click at [339, 248] on div "445 transactions" at bounding box center [330, 254] width 327 height 13
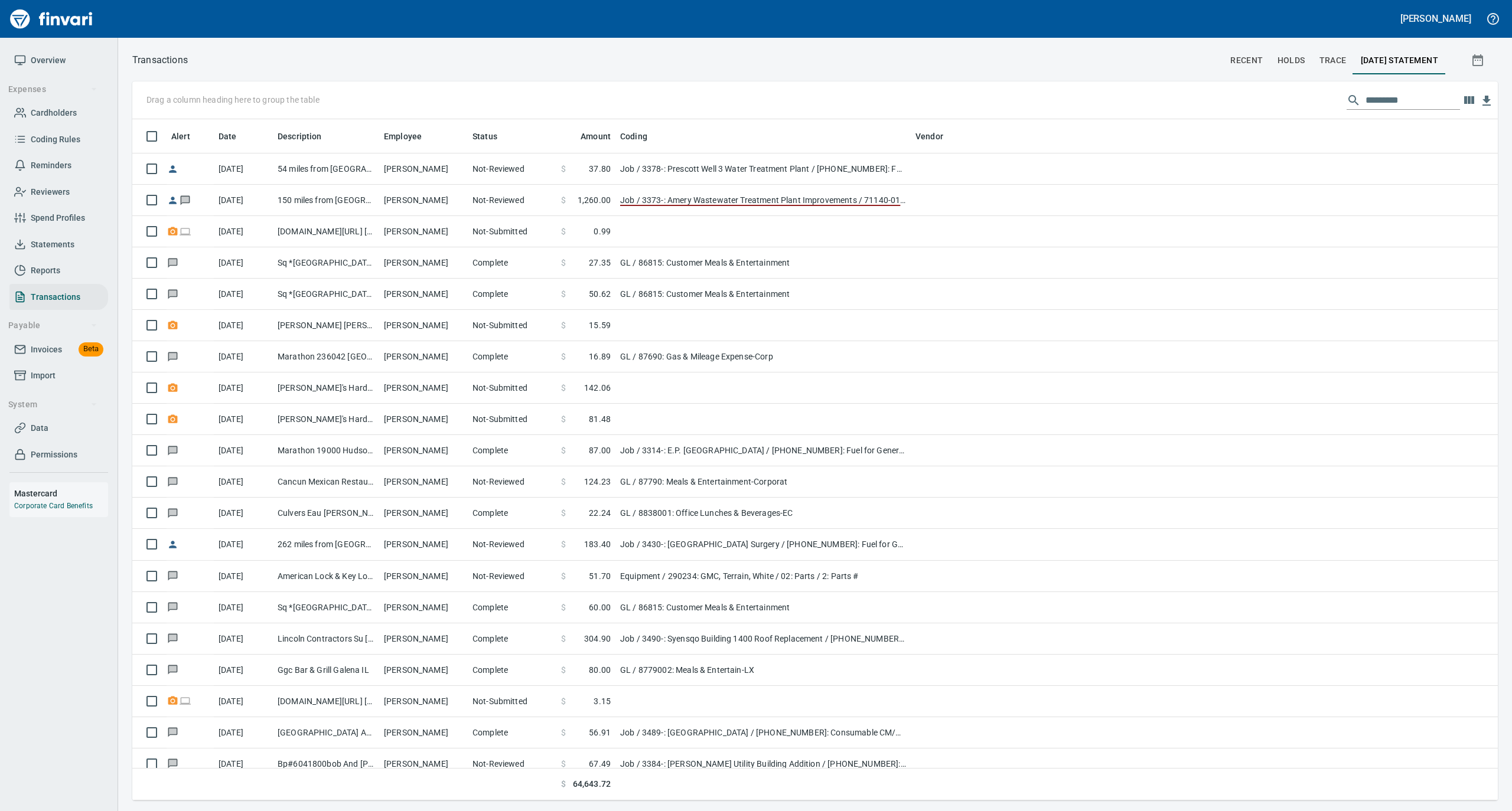
scroll to position [1, 1]
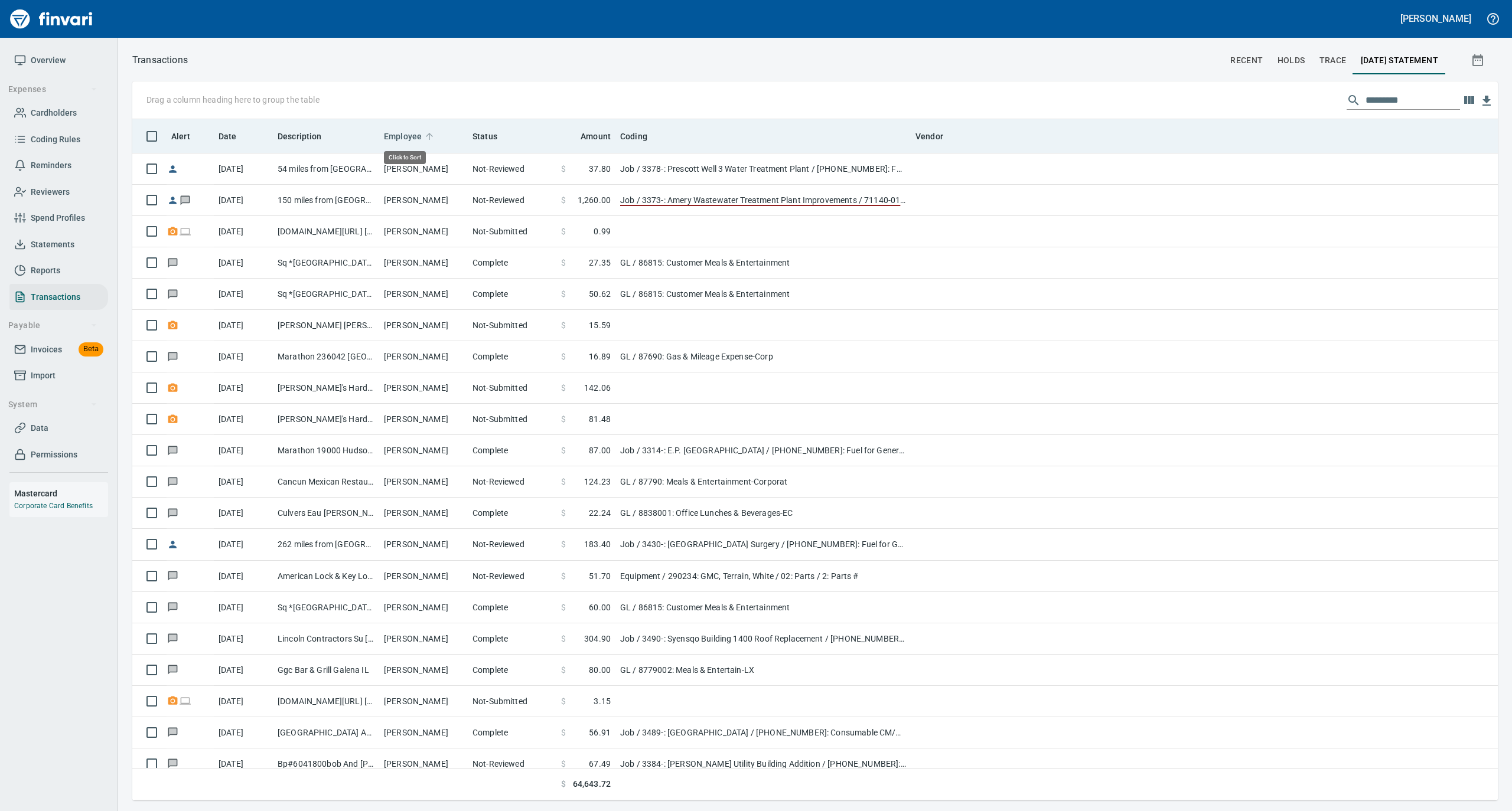
click at [426, 133] on icon at bounding box center [429, 136] width 11 height 11
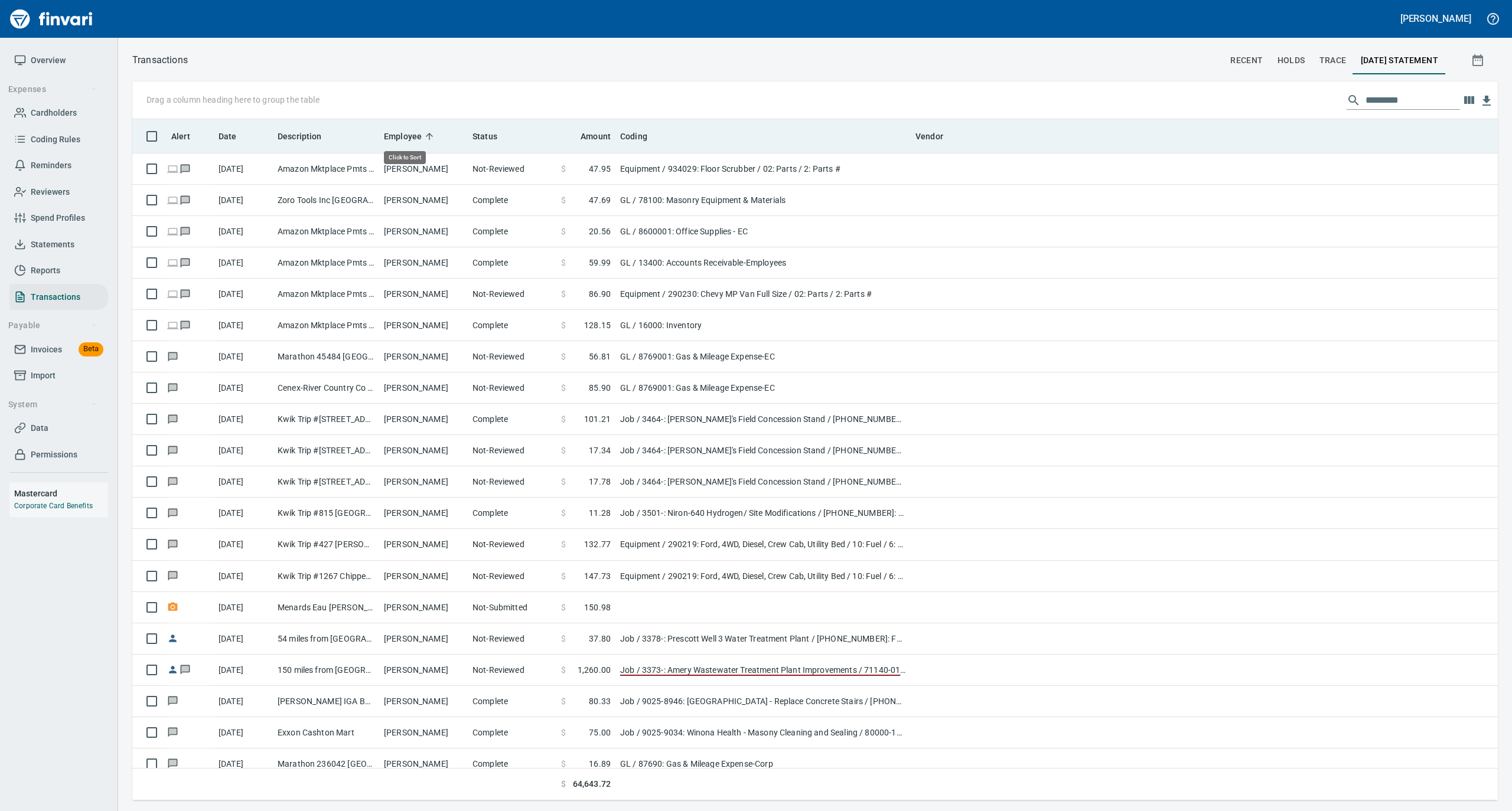
click at [426, 133] on icon at bounding box center [429, 136] width 11 height 11
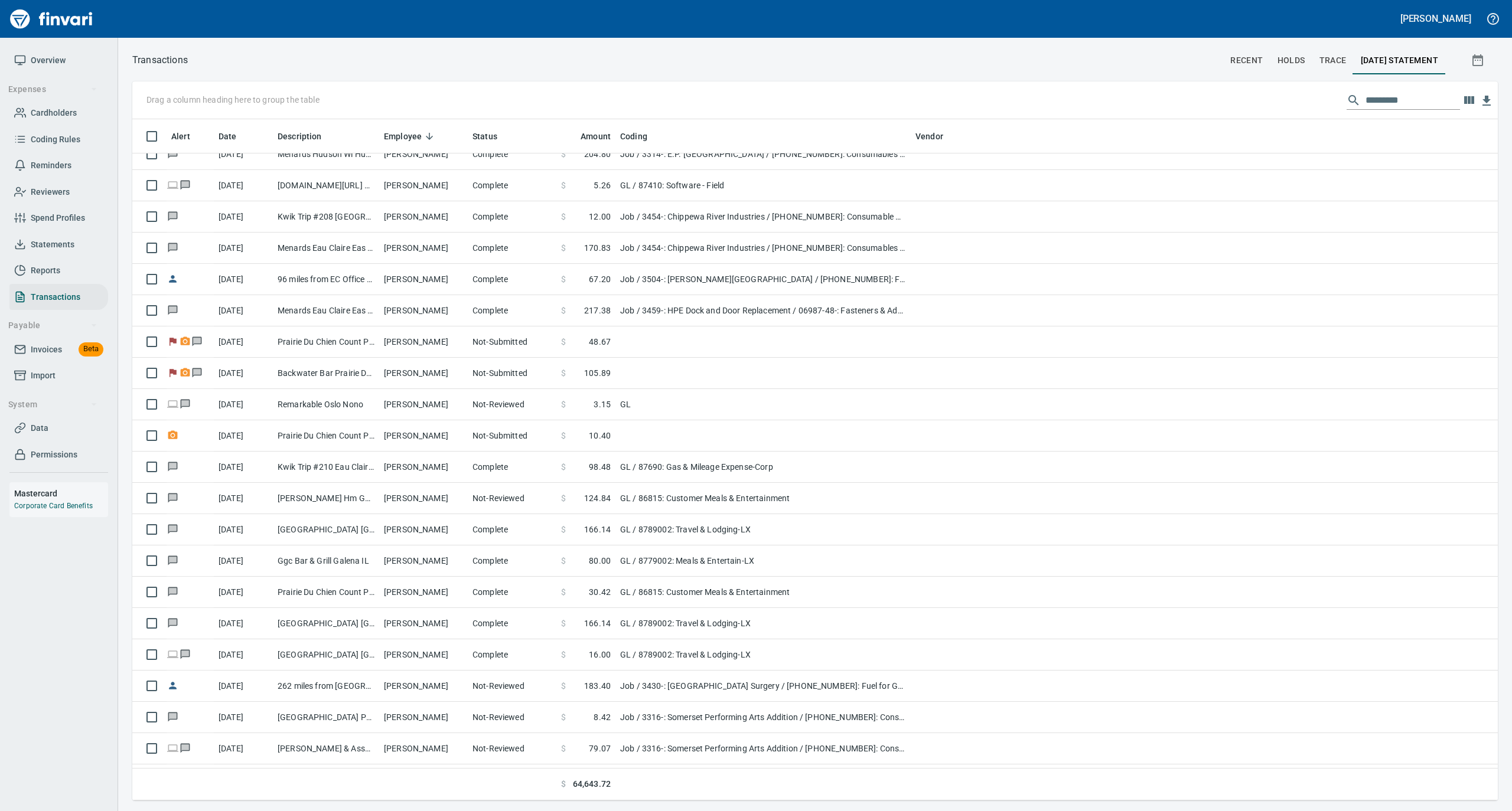
scroll to position [236, 0]
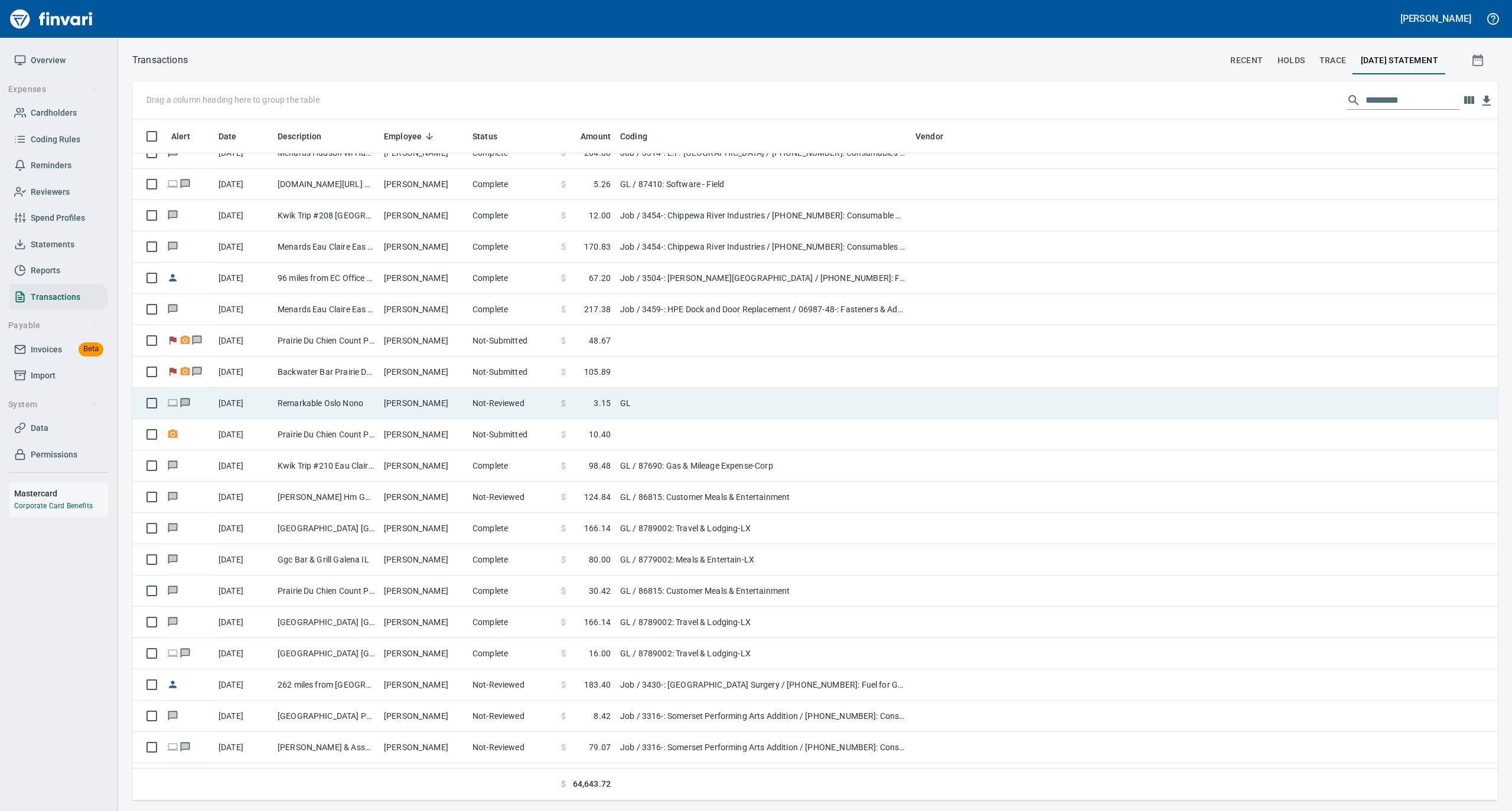
click at [456, 405] on td "[PERSON_NAME]" at bounding box center [423, 403] width 88 height 31
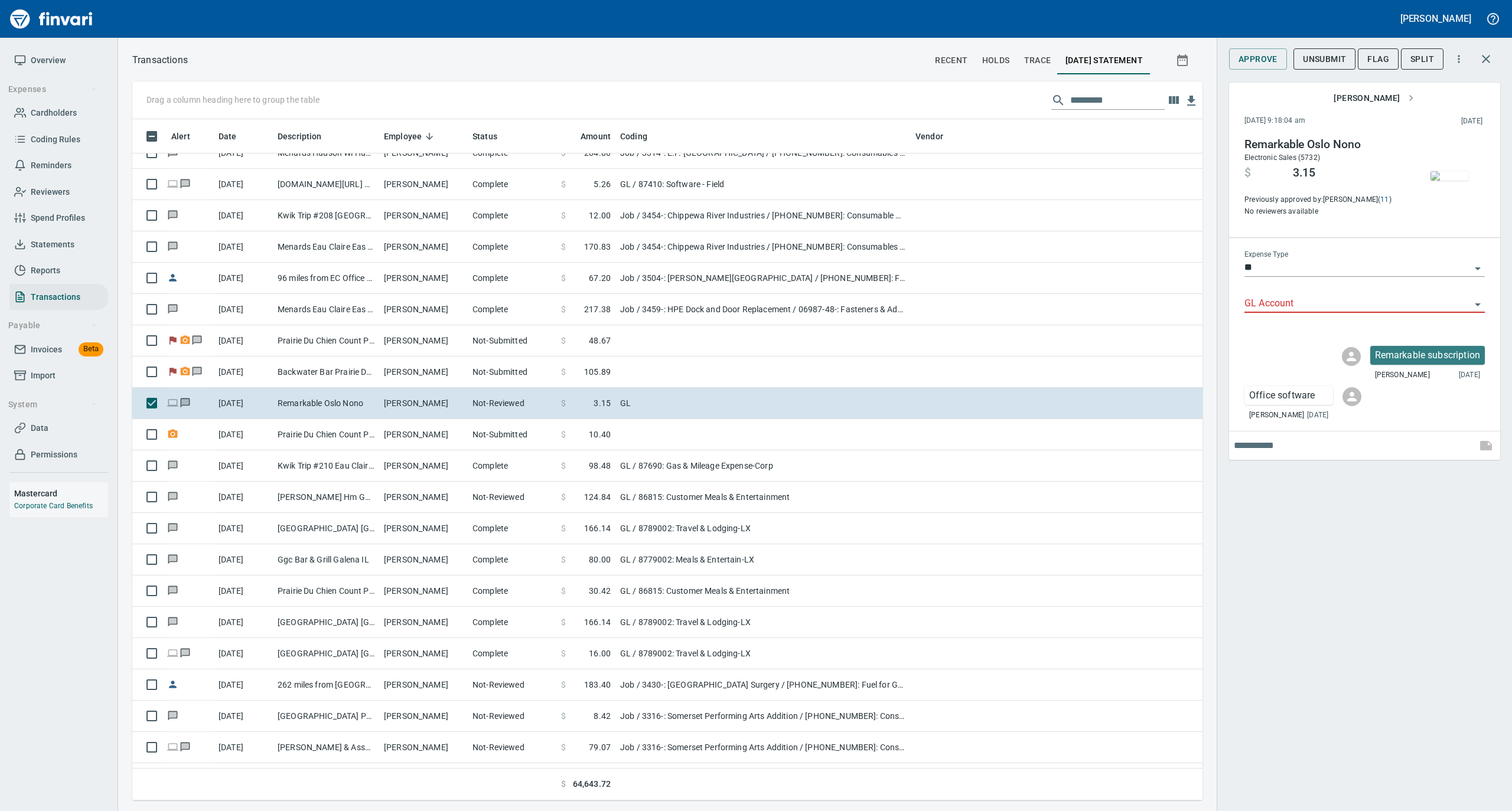
scroll to position [670, 1047]
click at [1304, 306] on input "GL Account" at bounding box center [1358, 304] width 226 height 17
type input "*****"
click at [1343, 542] on div "Approve Unsubmit Flag Split [PERSON_NAME] [DATE] 9:18:04 am 2025/09/13 Remarkab…" at bounding box center [1364, 405] width 295 height 811
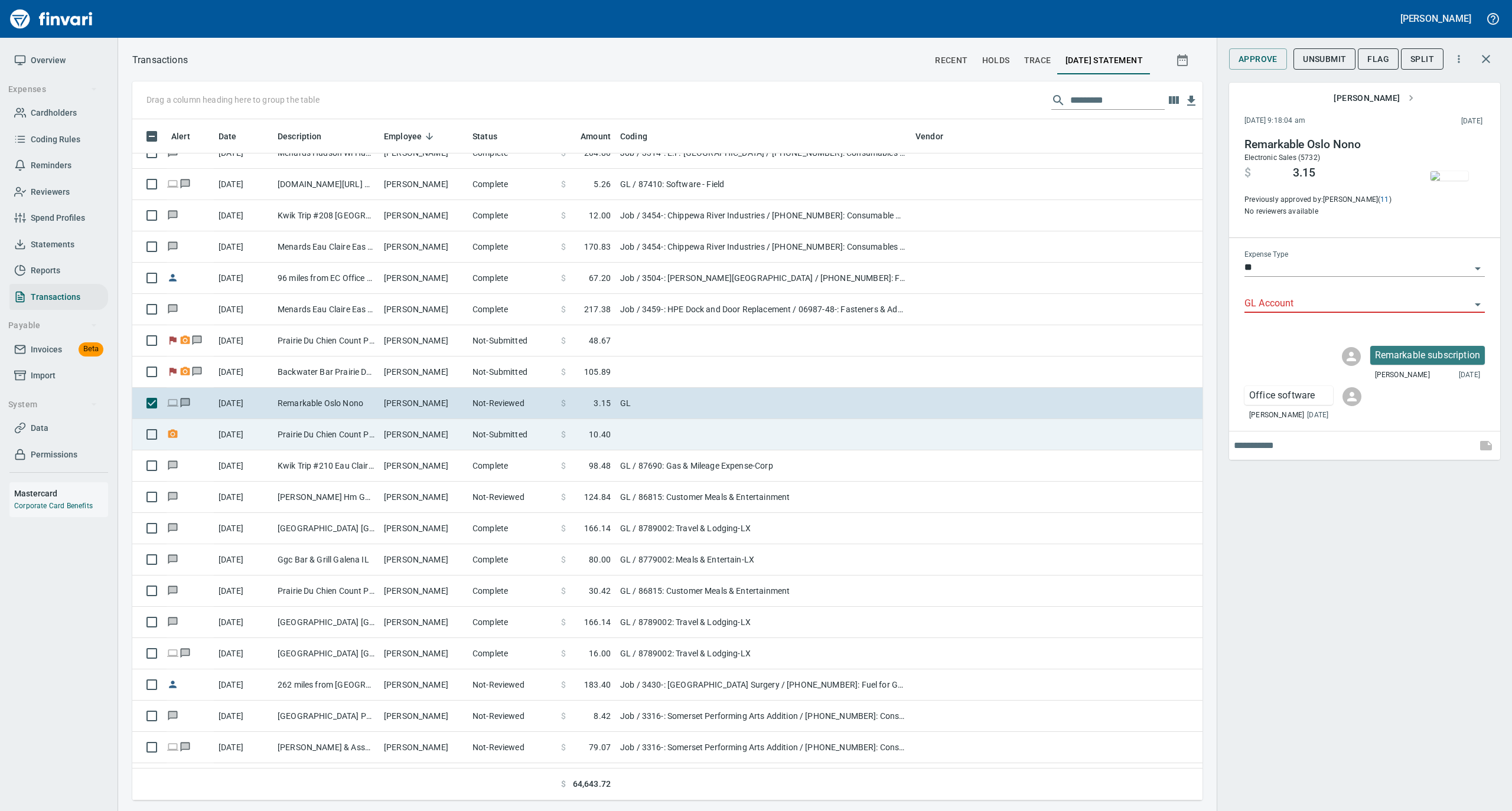
click at [496, 447] on td "Not-Submitted" at bounding box center [512, 434] width 88 height 31
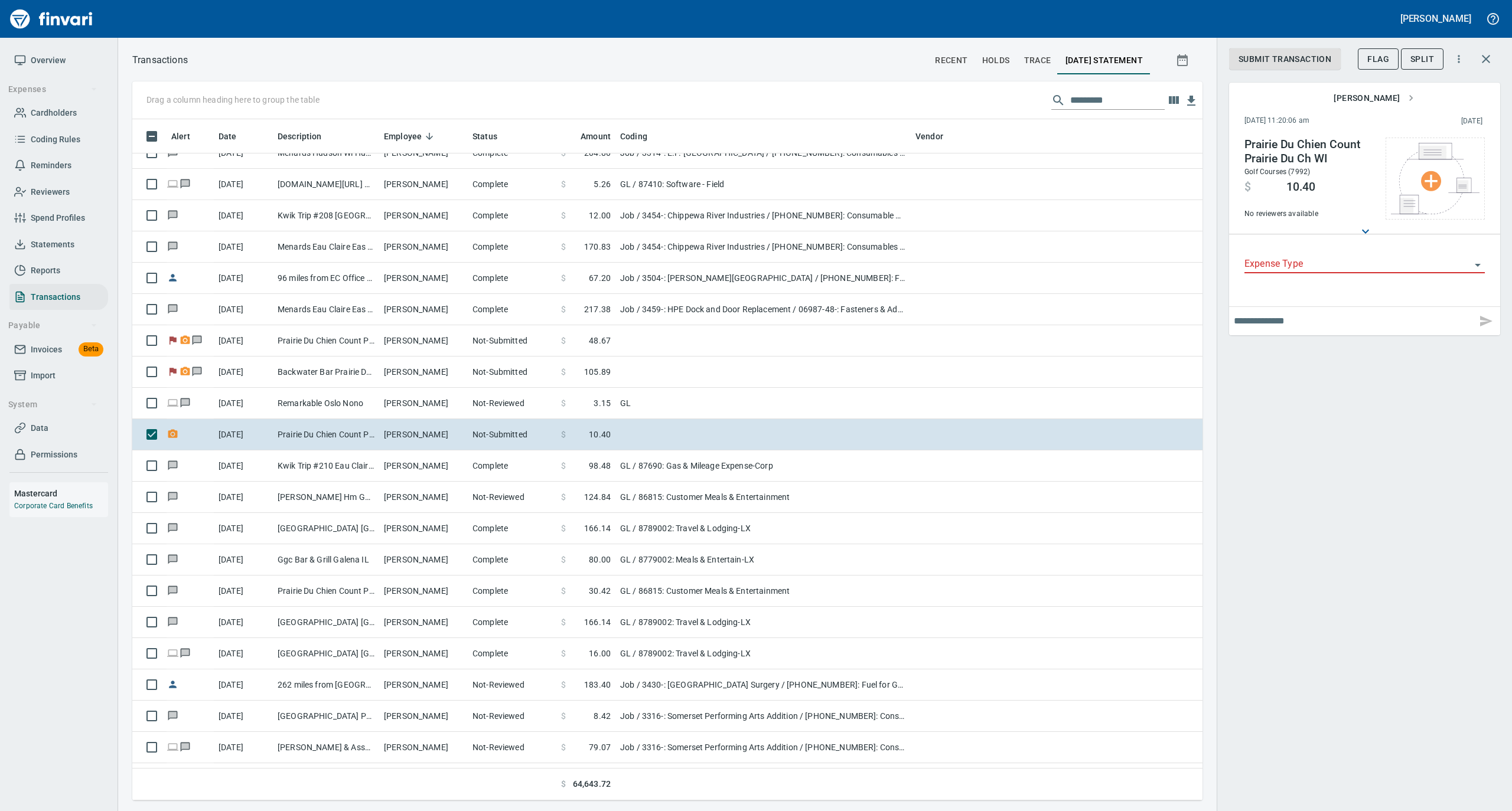
click at [1371, 65] on span "Flag" at bounding box center [1378, 59] width 22 height 15
click at [1252, 324] on input "text" at bounding box center [1353, 321] width 238 height 19
type input "**********"
click at [1260, 365] on input "text" at bounding box center [1353, 366] width 238 height 19
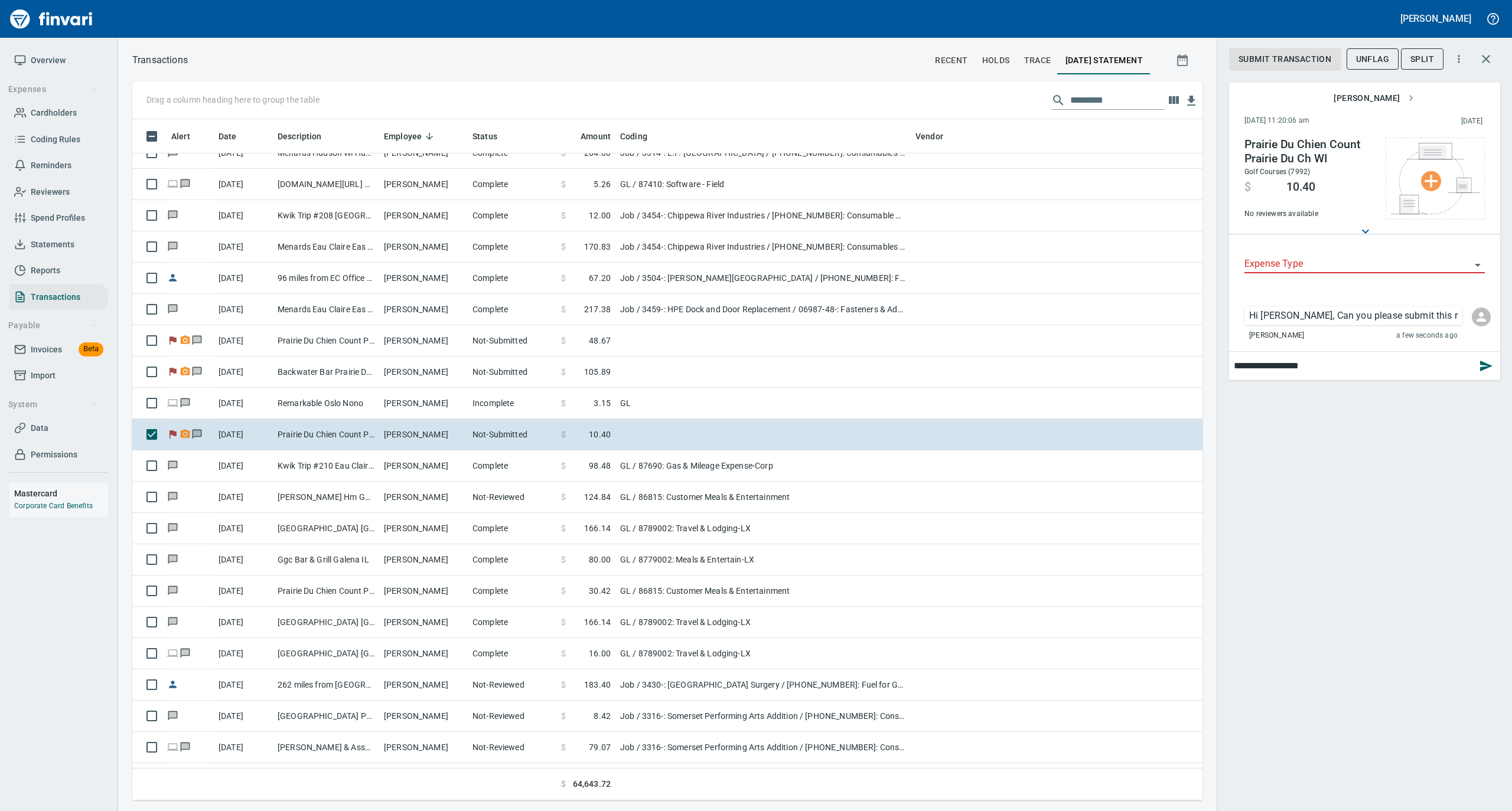
type input "**********"
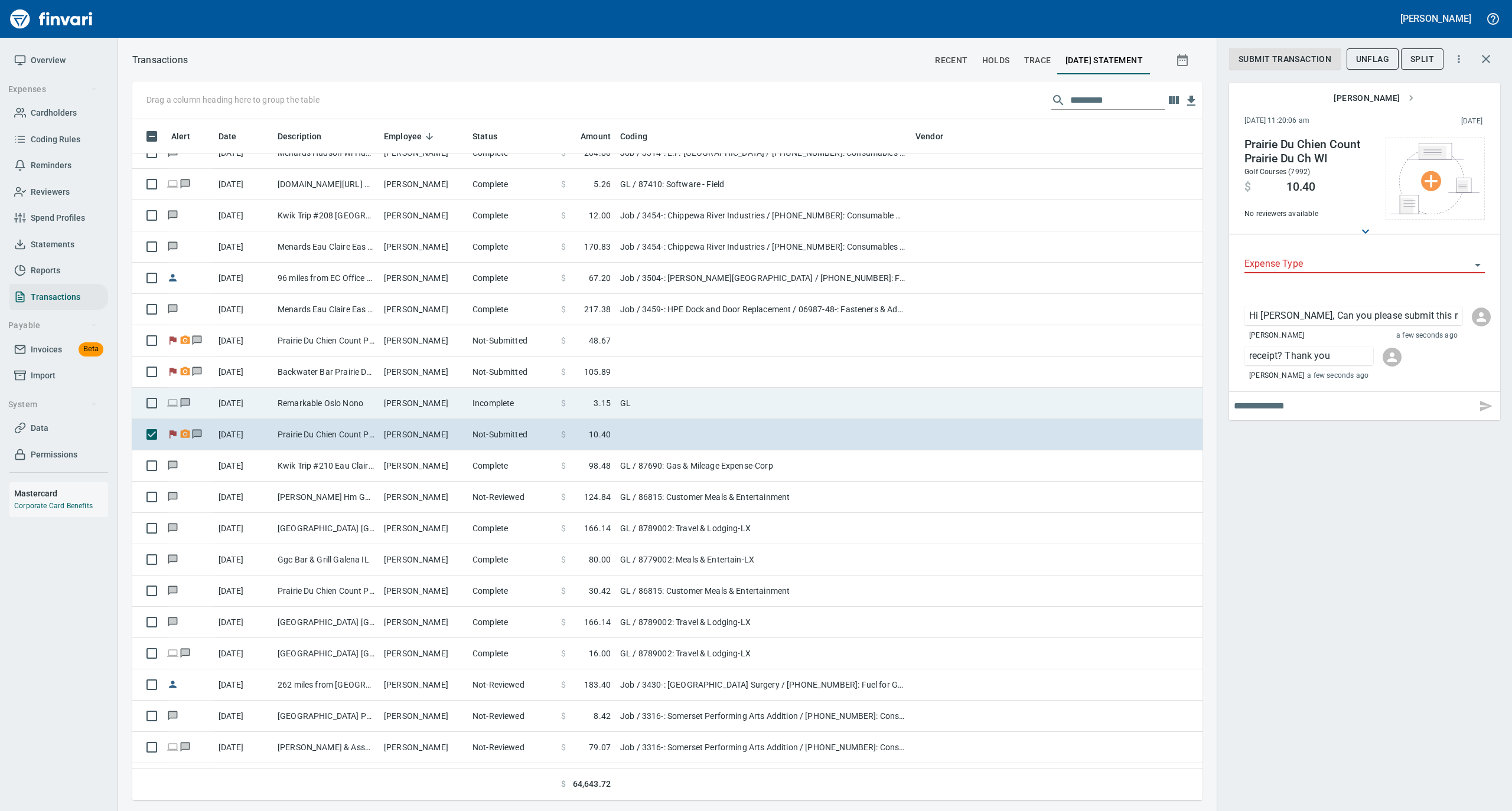
click at [447, 404] on td "[PERSON_NAME]" at bounding box center [423, 403] width 88 height 31
type input "**"
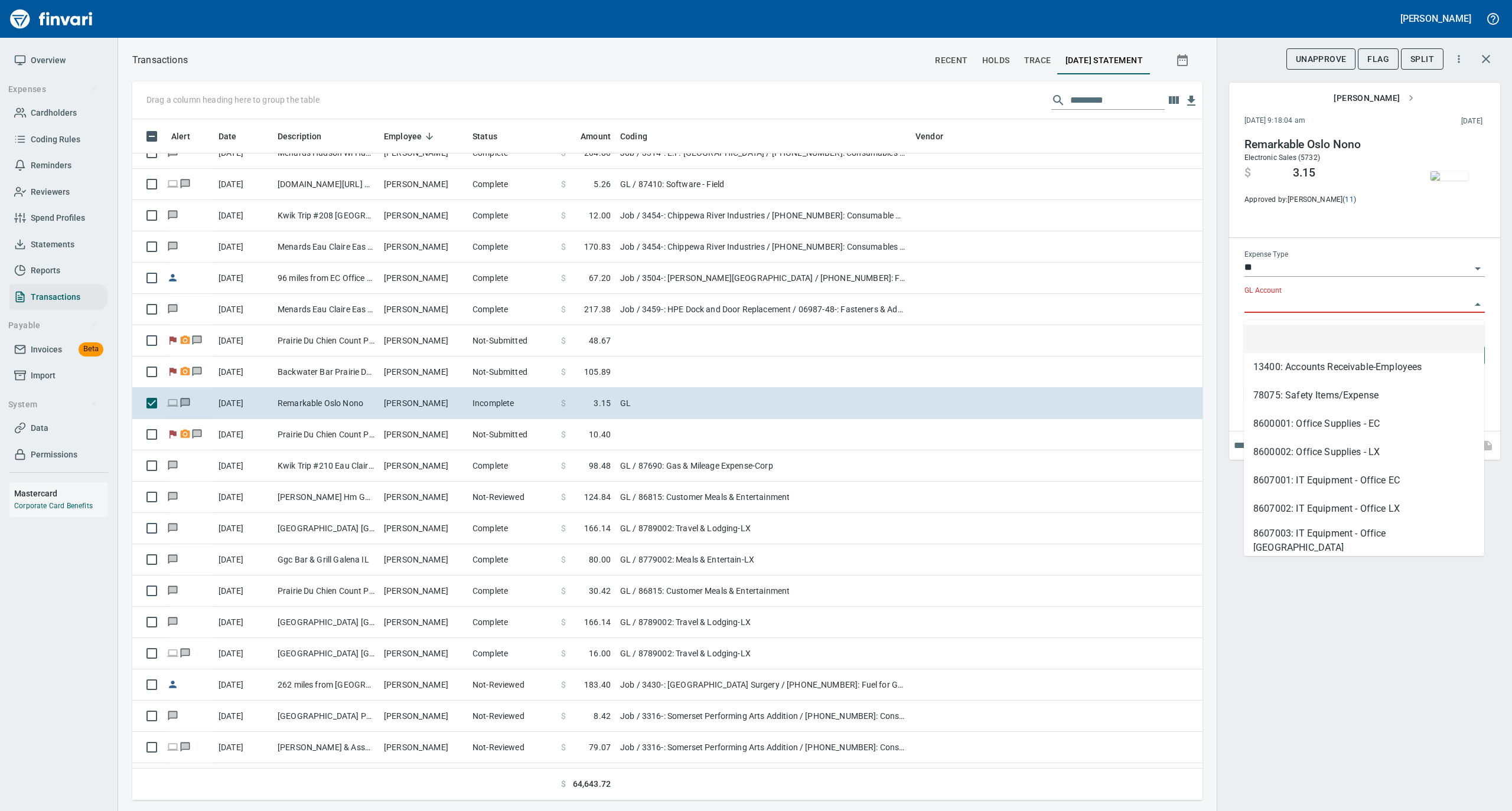
click at [1311, 312] on input "GL Account" at bounding box center [1358, 304] width 226 height 17
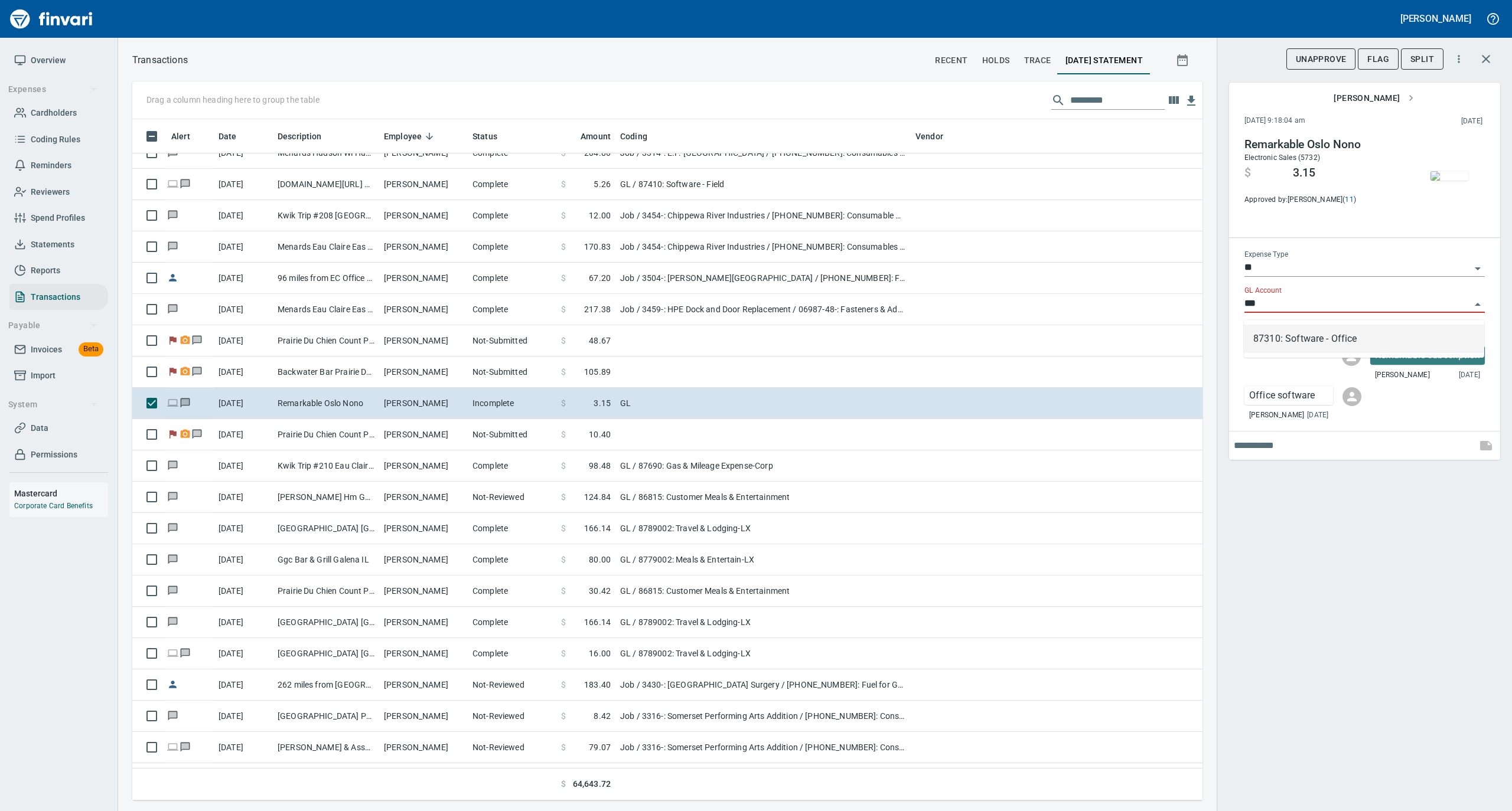
scroll to position [670, 1047]
click at [1295, 334] on li "87310: Software - Office" at bounding box center [1364, 339] width 241 height 29
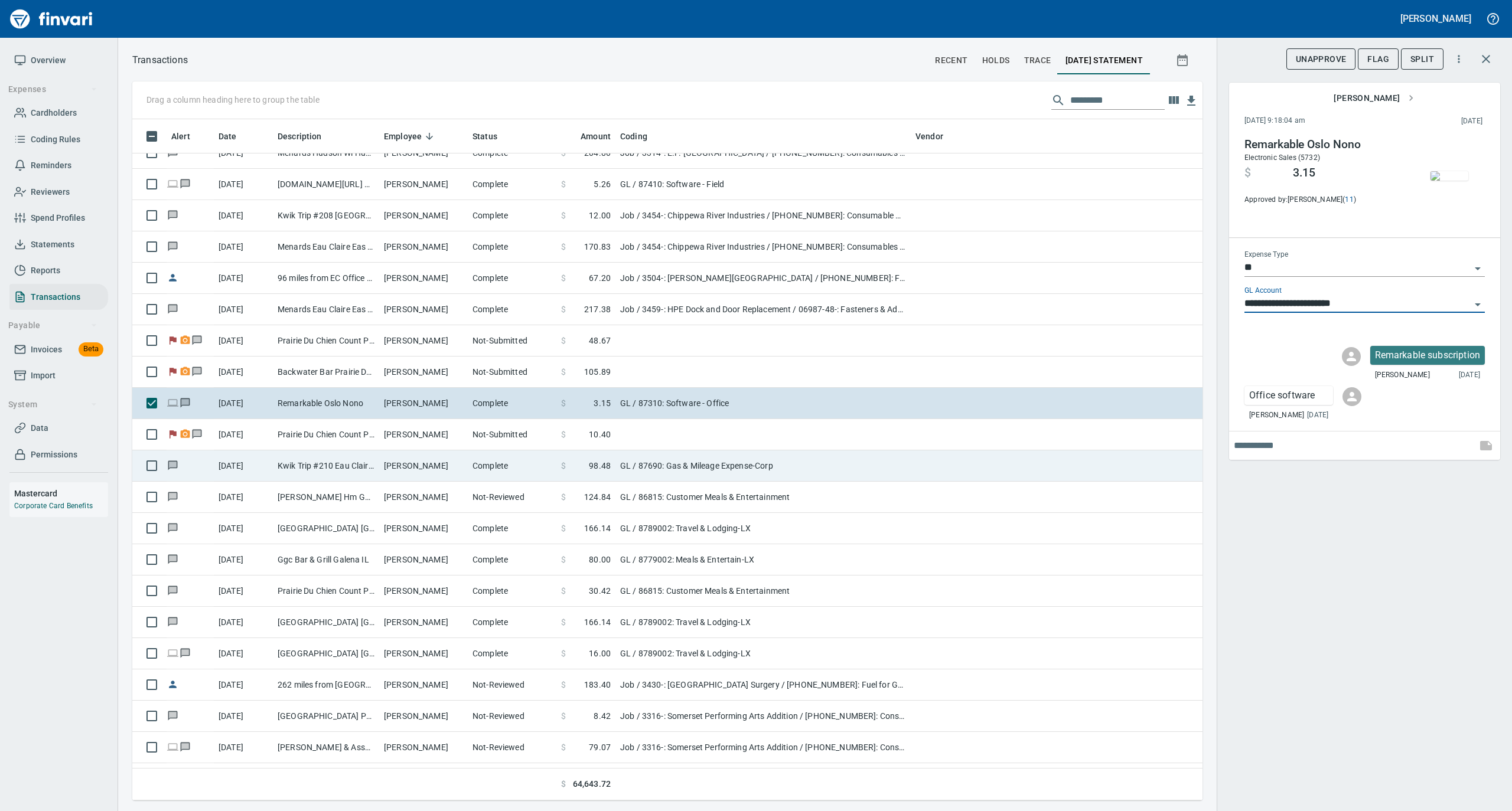
click at [426, 473] on td "[PERSON_NAME]" at bounding box center [423, 466] width 88 height 31
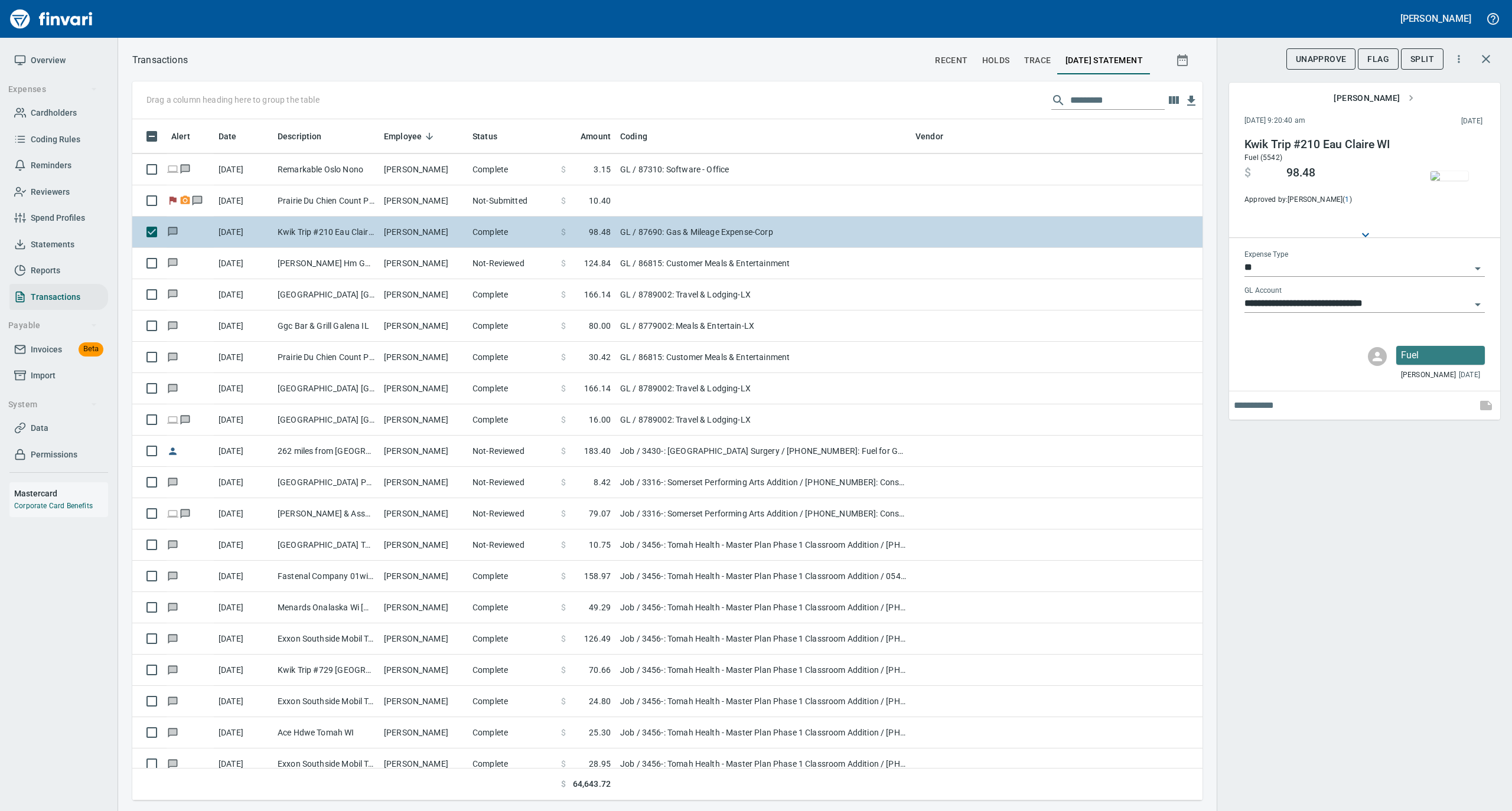
scroll to position [472, 0]
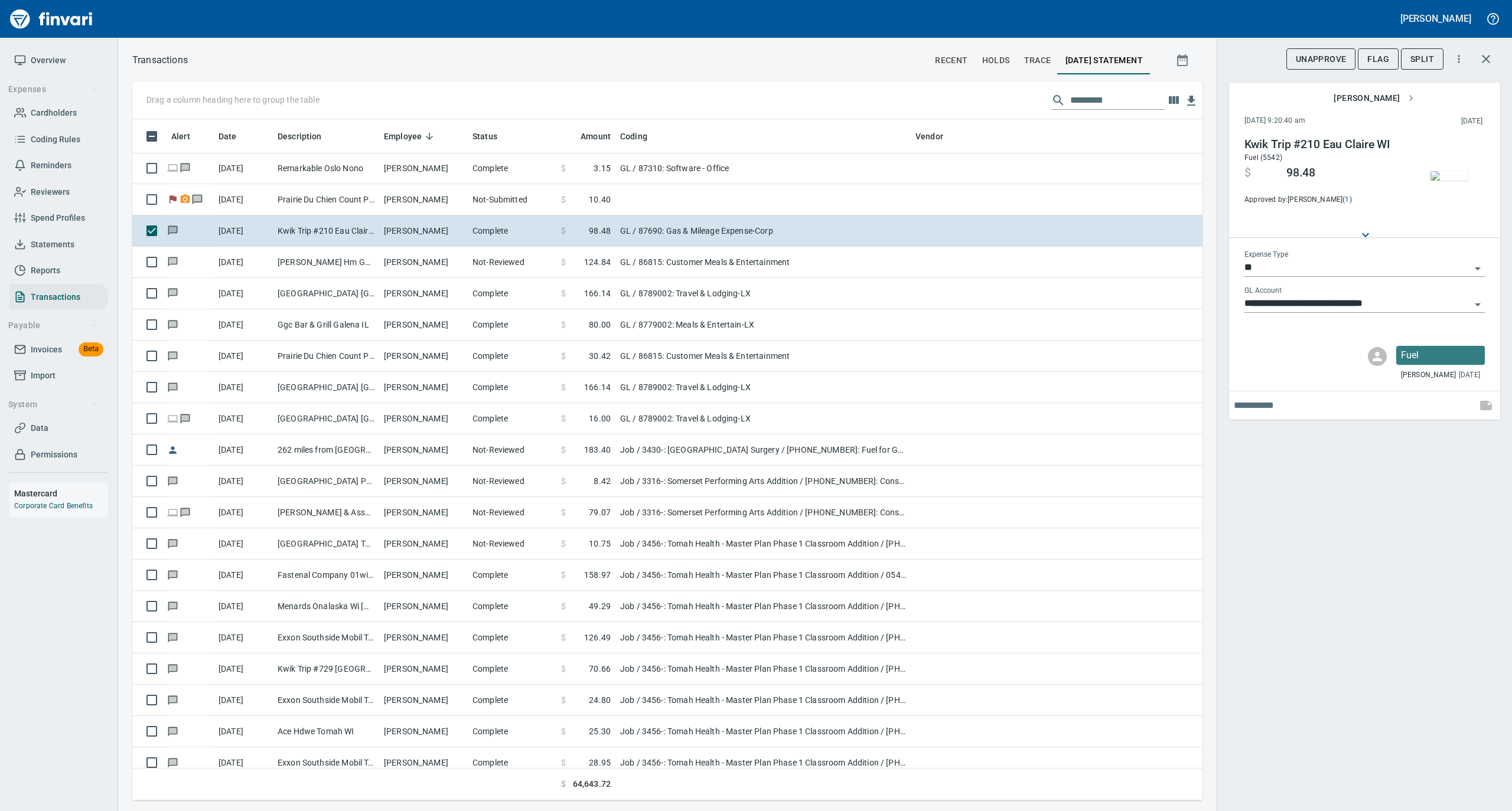
click at [1444, 175] on img "button" at bounding box center [1450, 176] width 38 height 9
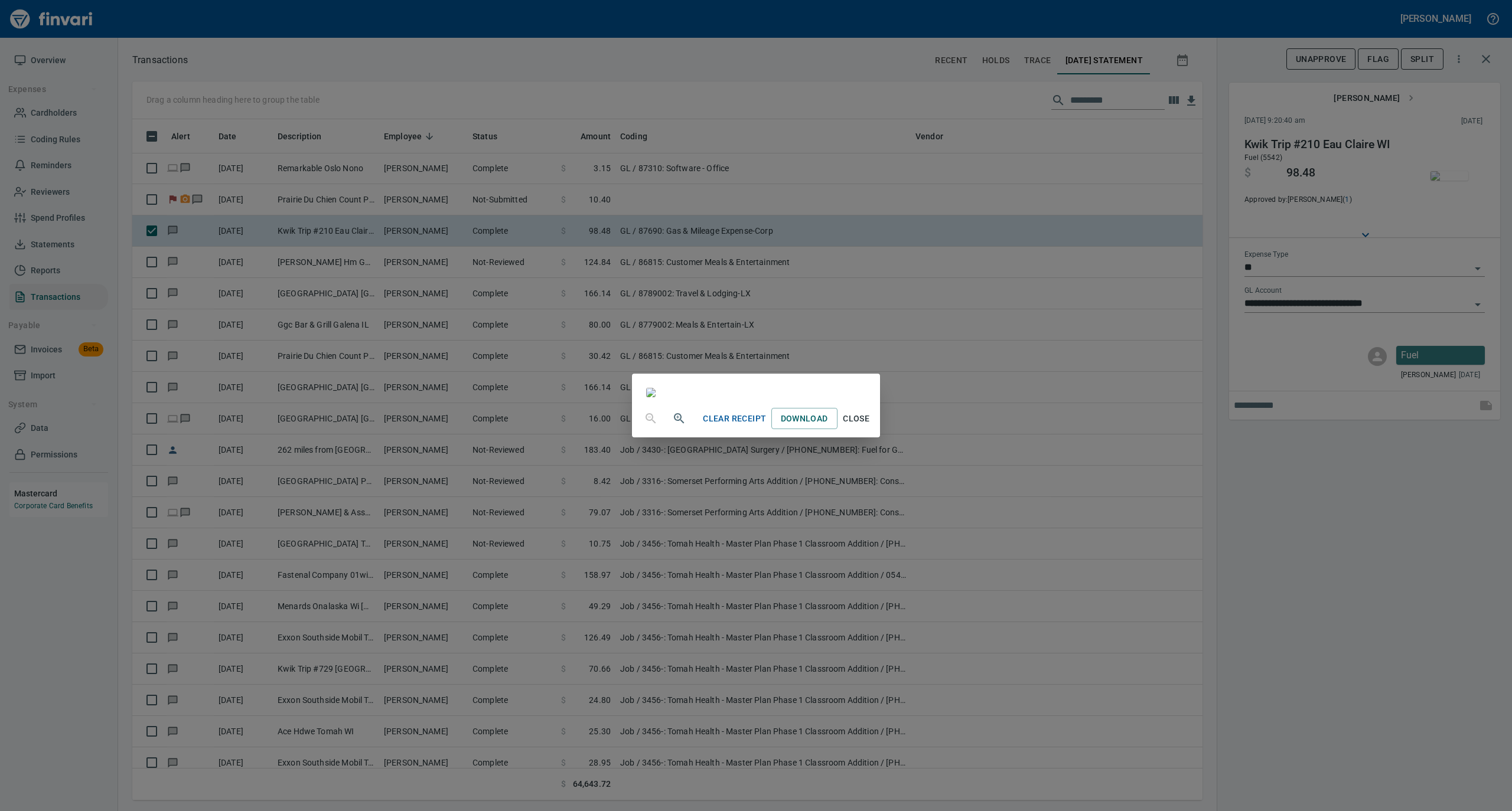
click at [871, 426] on span "Close" at bounding box center [856, 419] width 29 height 15
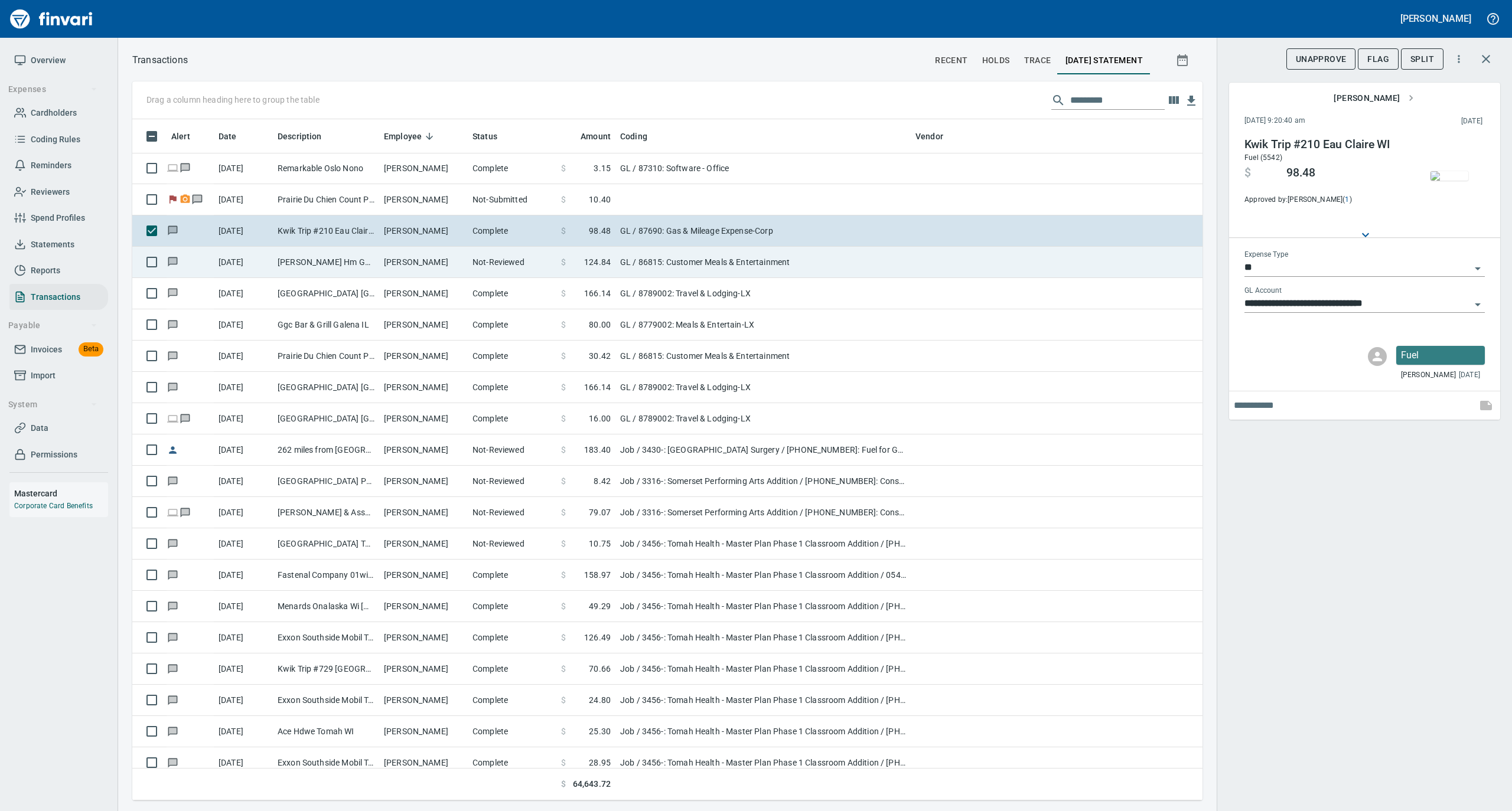
click at [374, 270] on td "[PERSON_NAME] Hm Galena IL" at bounding box center [326, 262] width 106 height 31
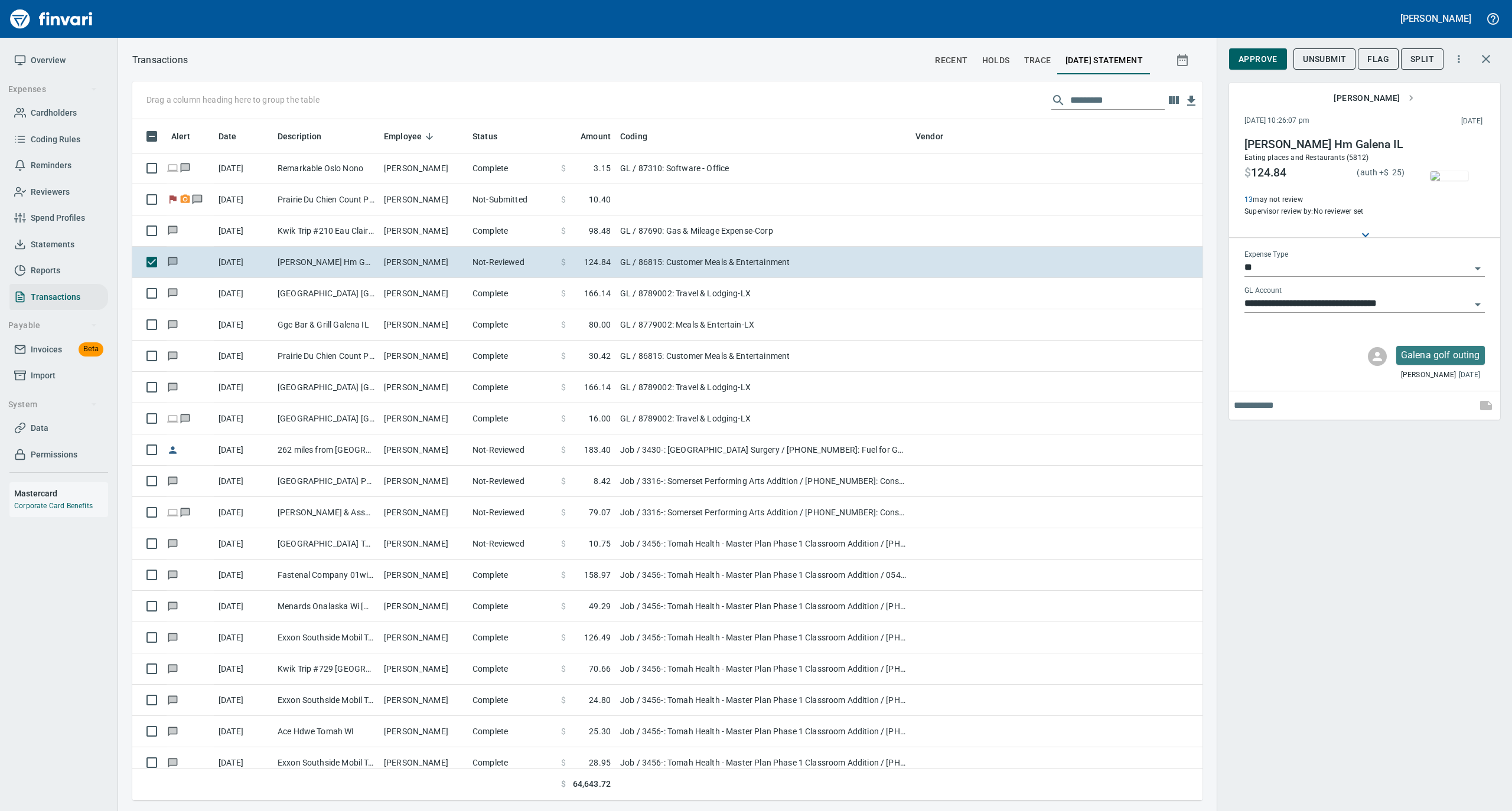
click at [1452, 178] on img "button" at bounding box center [1450, 176] width 38 height 9
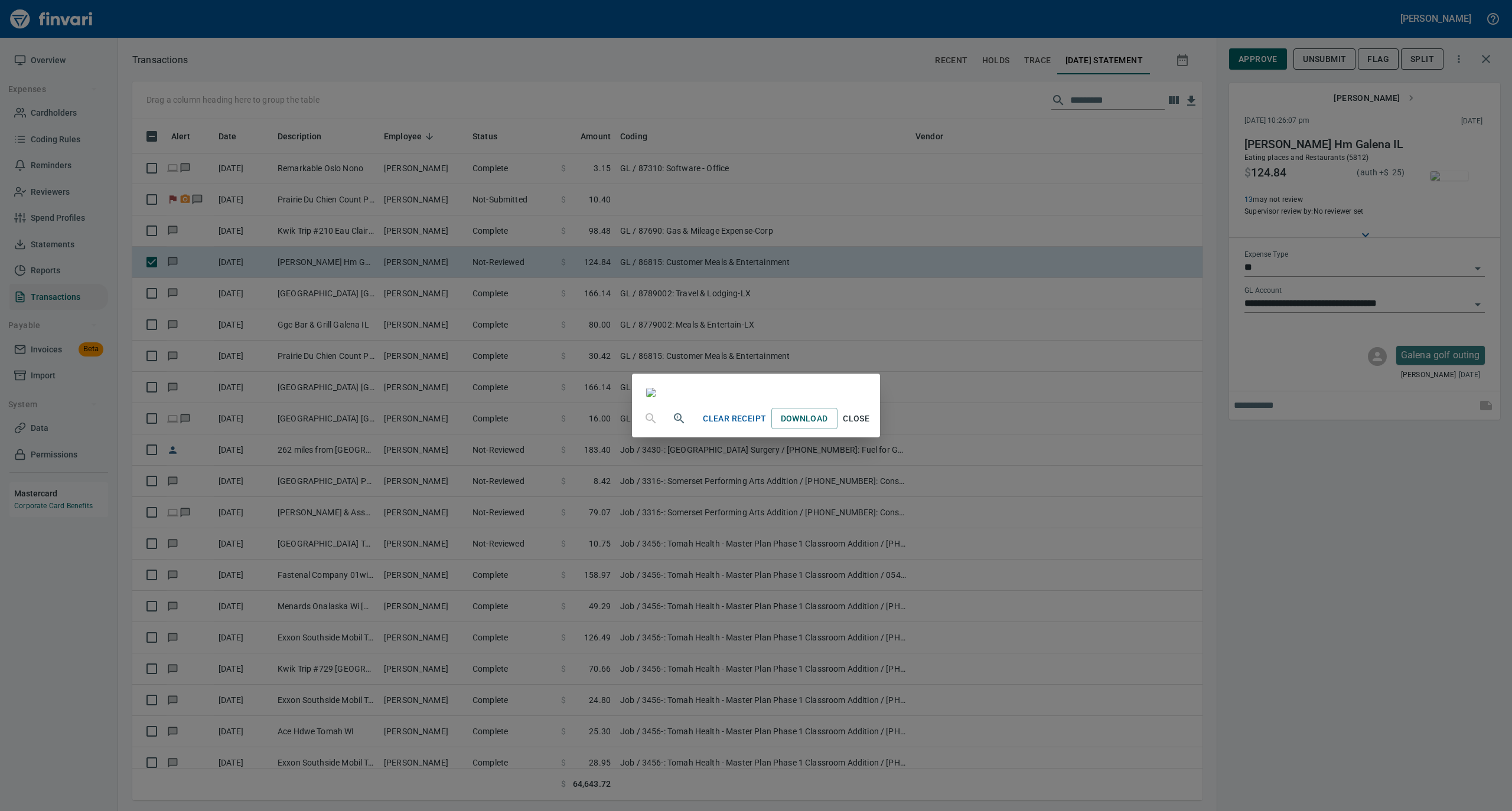
click at [871, 426] on span "Close" at bounding box center [856, 419] width 29 height 15
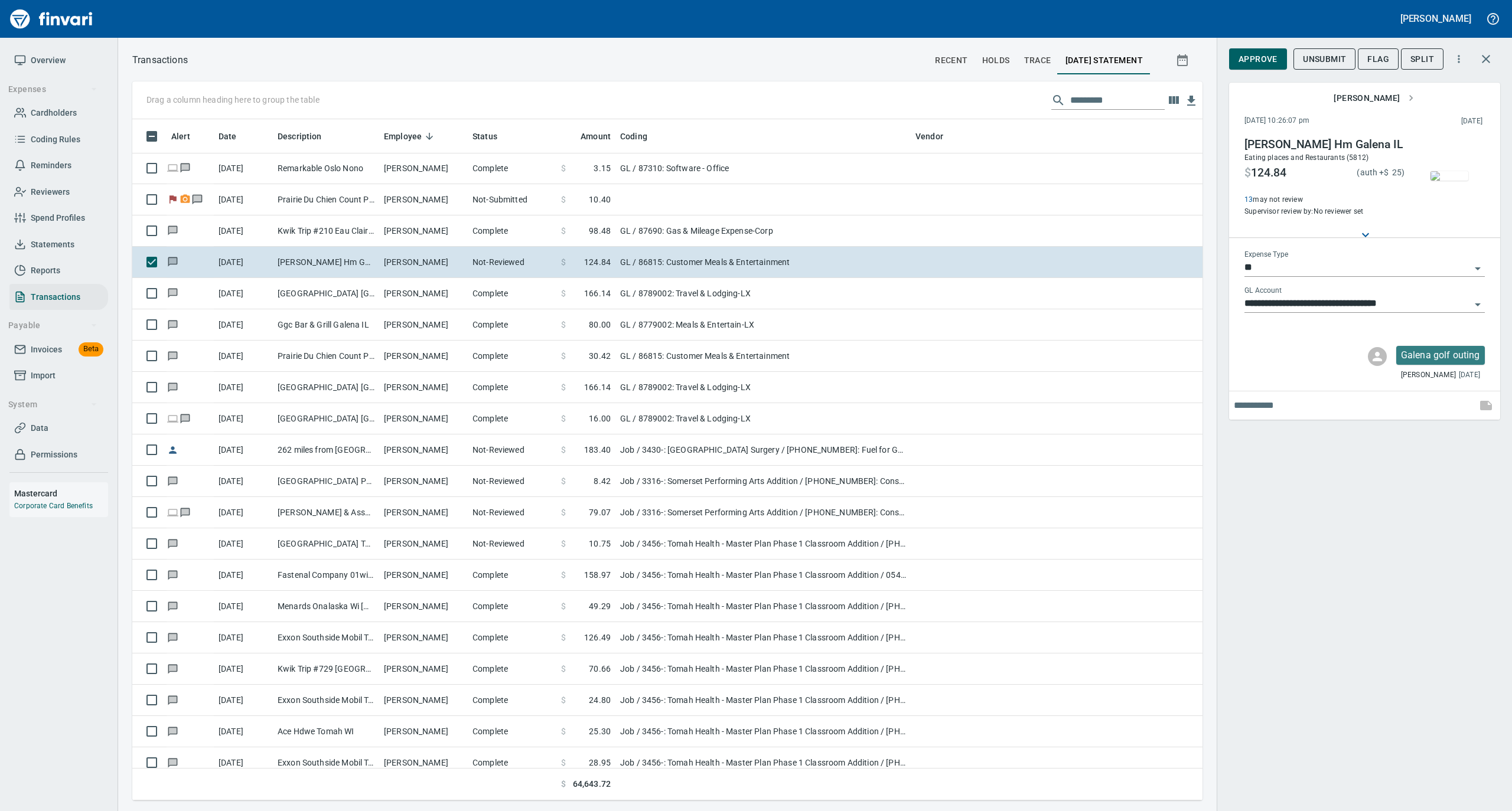
click at [1262, 56] on span "Approve" at bounding box center [1258, 59] width 39 height 15
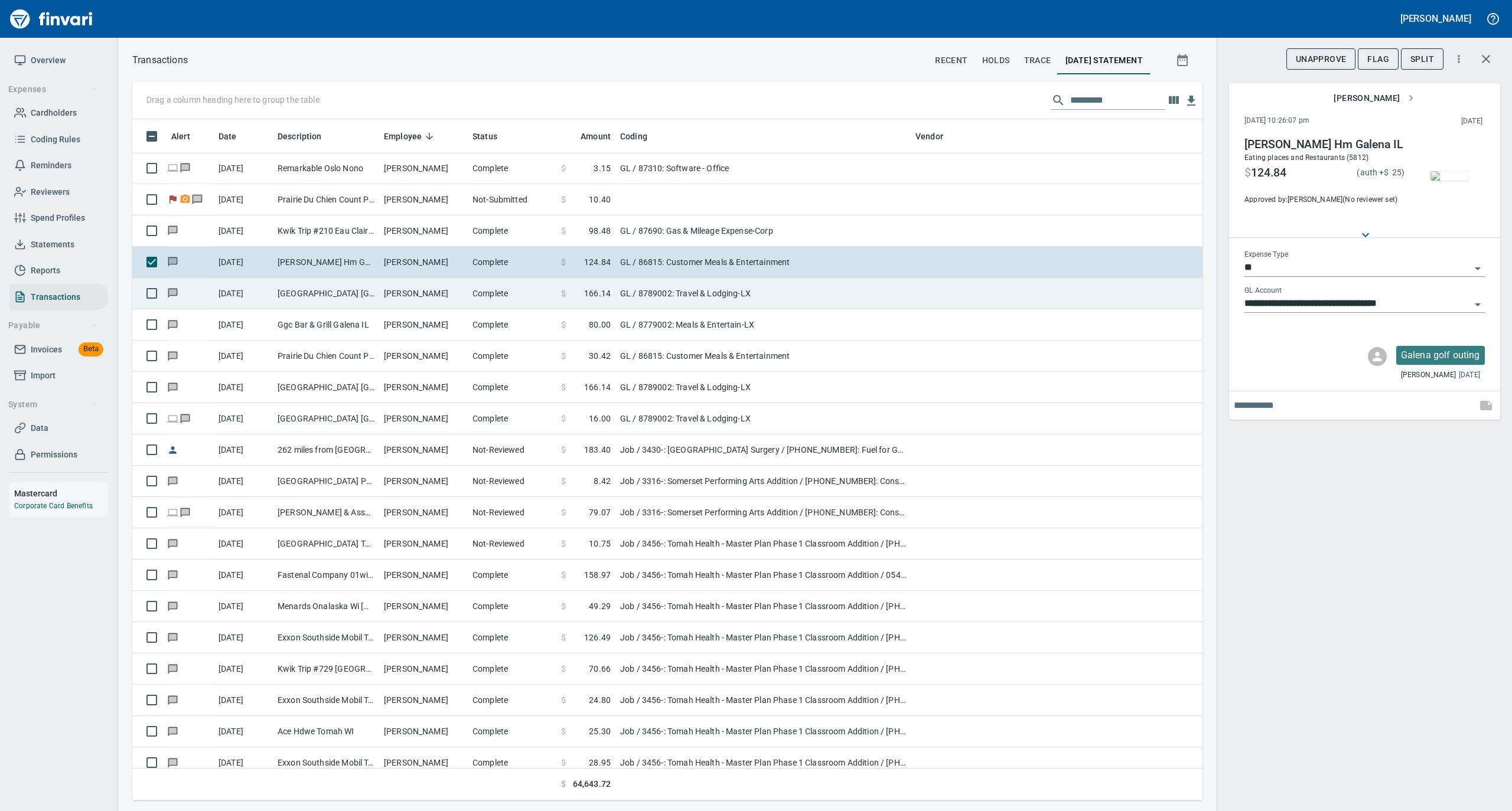
click at [502, 290] on td "Complete" at bounding box center [512, 294] width 88 height 31
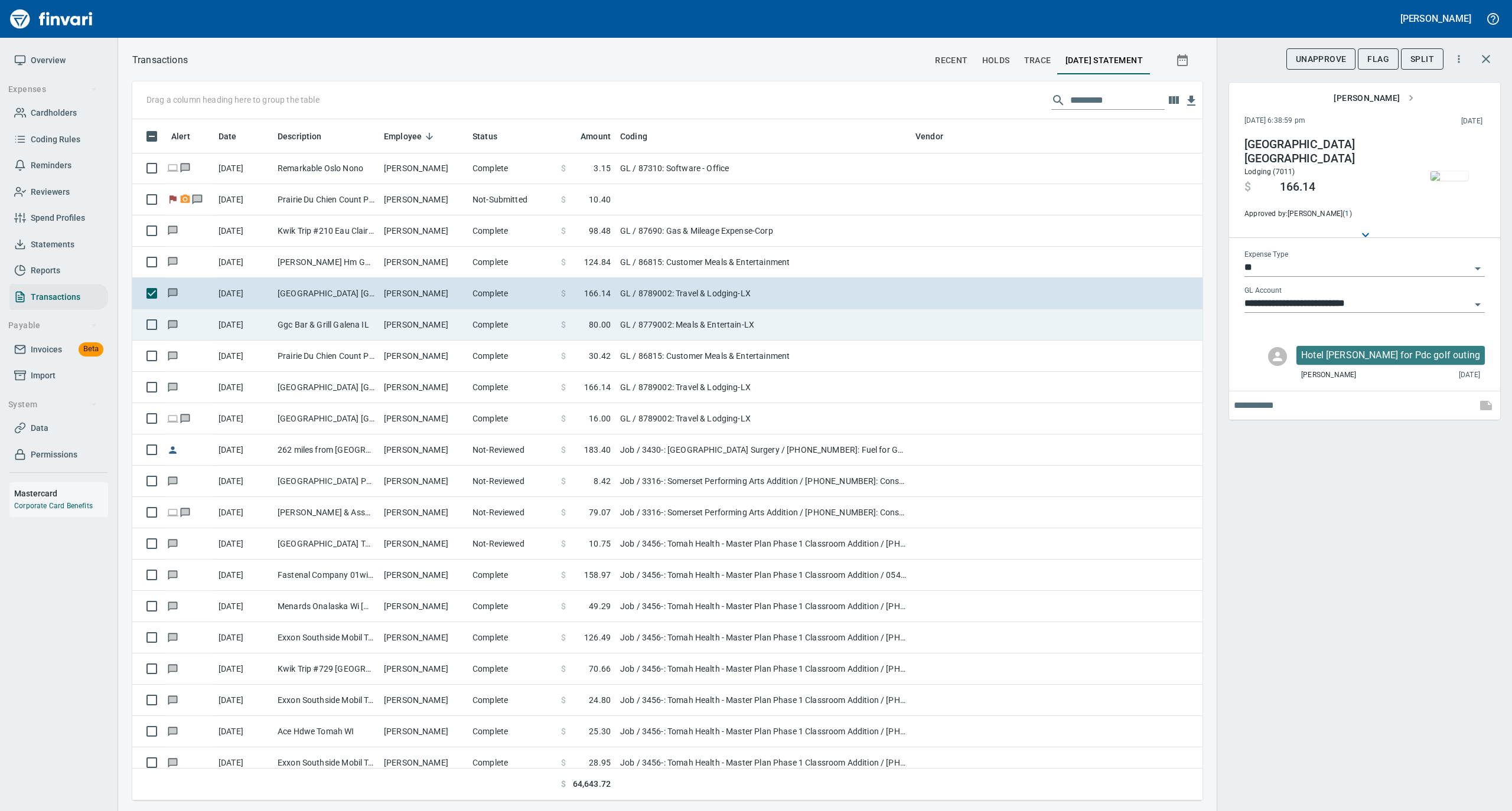
click at [461, 325] on td "[PERSON_NAME]" at bounding box center [423, 325] width 88 height 31
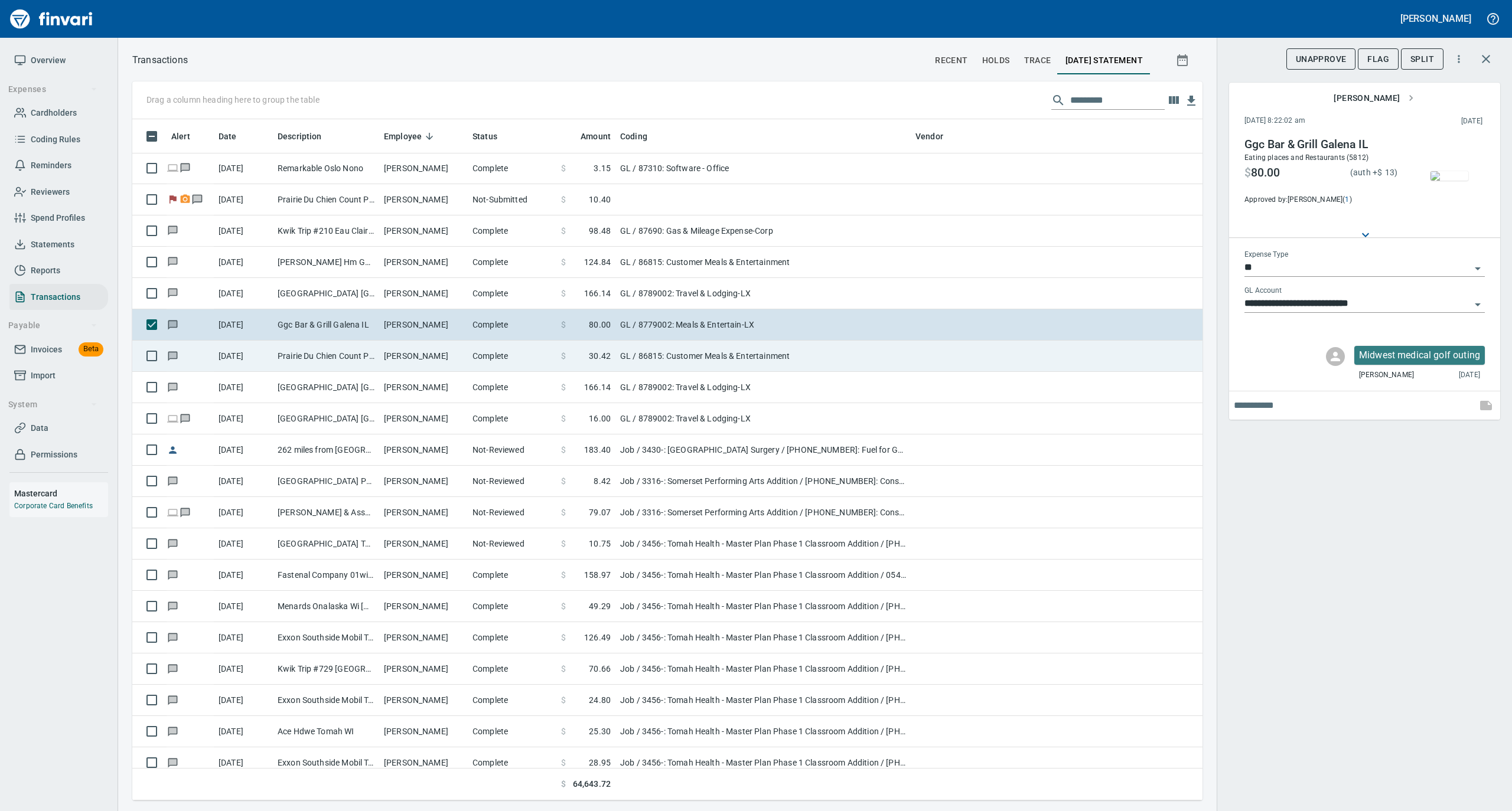
click at [469, 355] on td "Complete" at bounding box center [512, 356] width 88 height 31
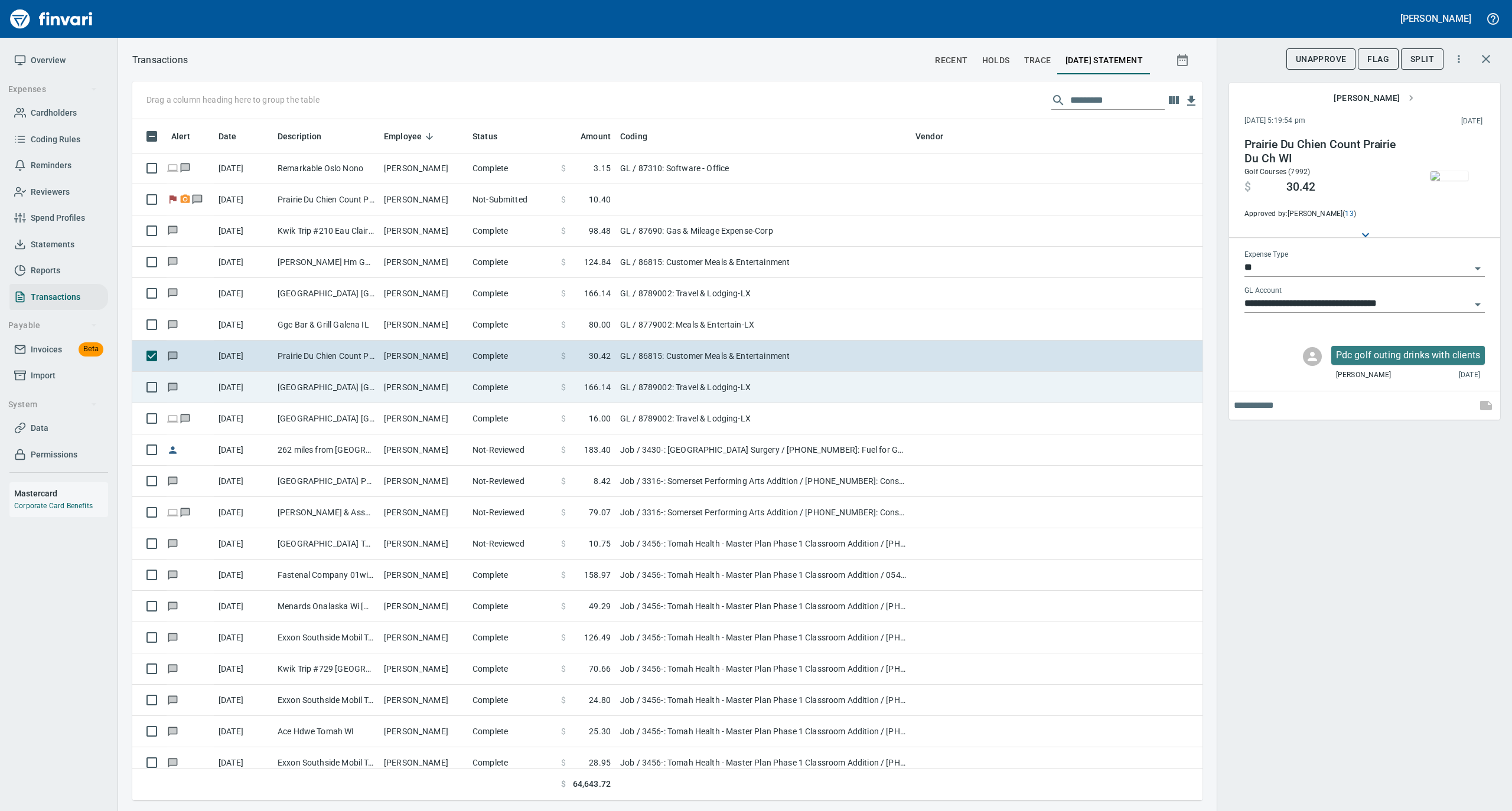
click at [516, 388] on td "Complete" at bounding box center [512, 387] width 88 height 31
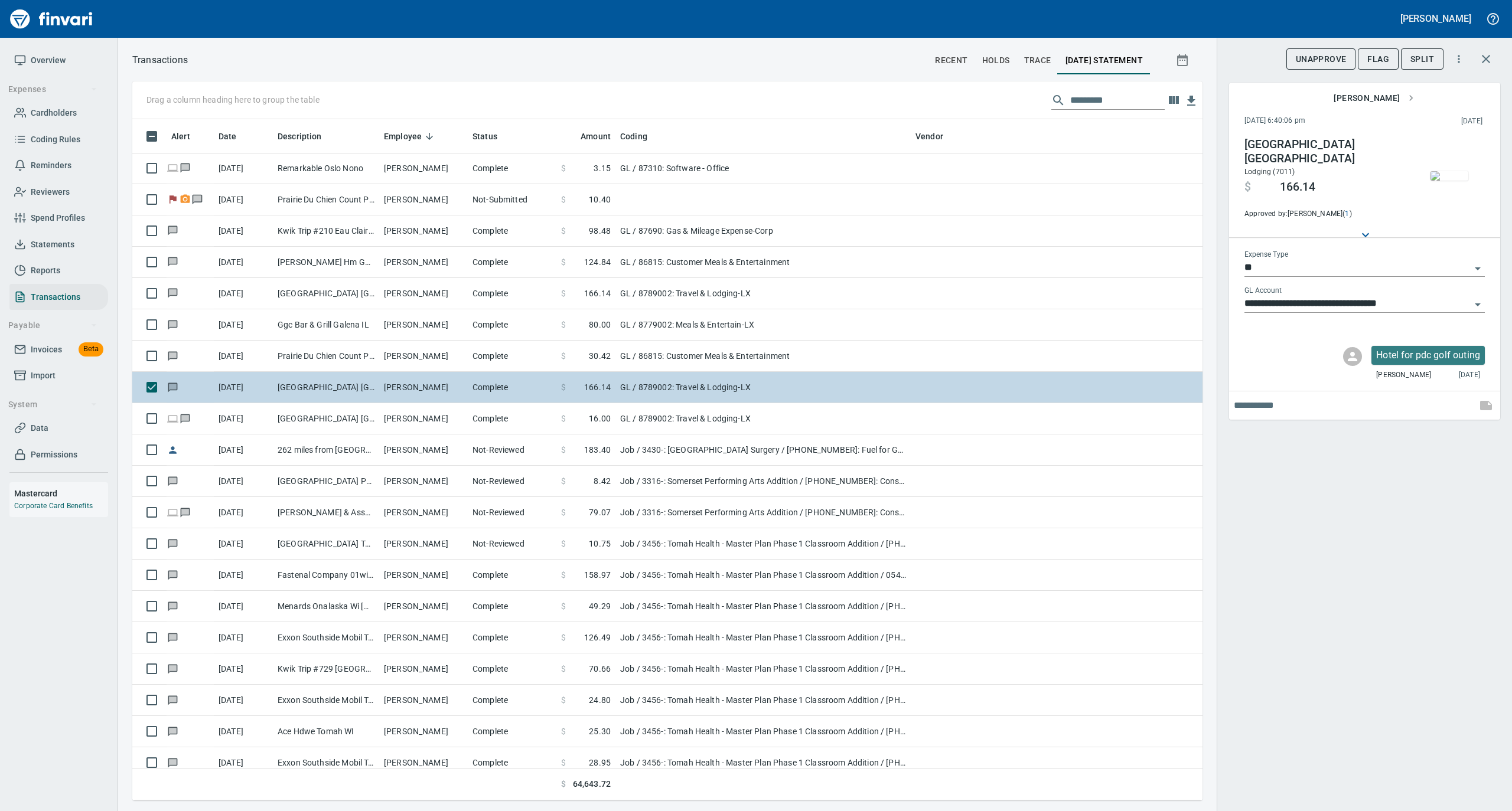
type input "**********"
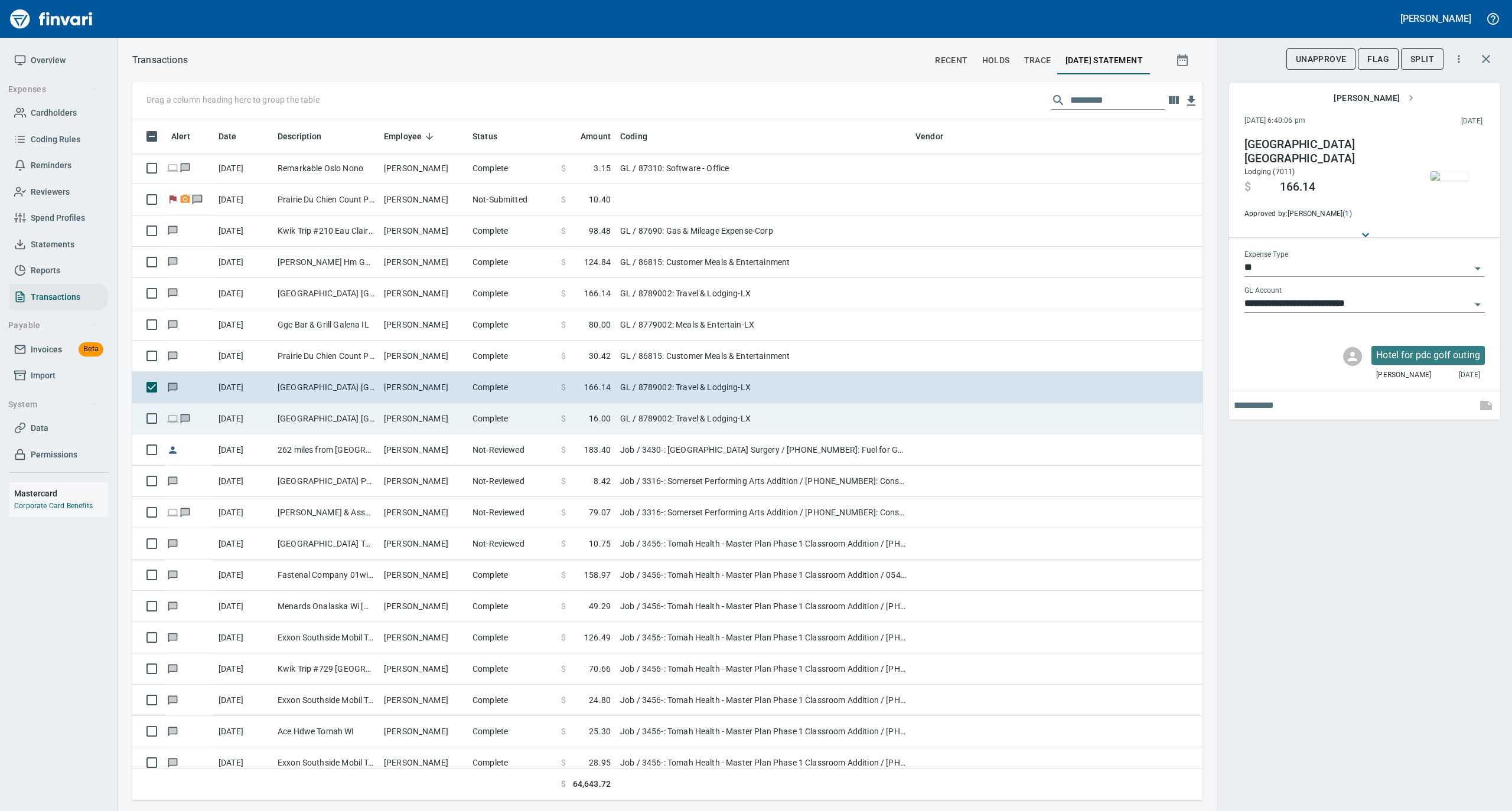
click at [479, 423] on td "Complete" at bounding box center [512, 418] width 88 height 31
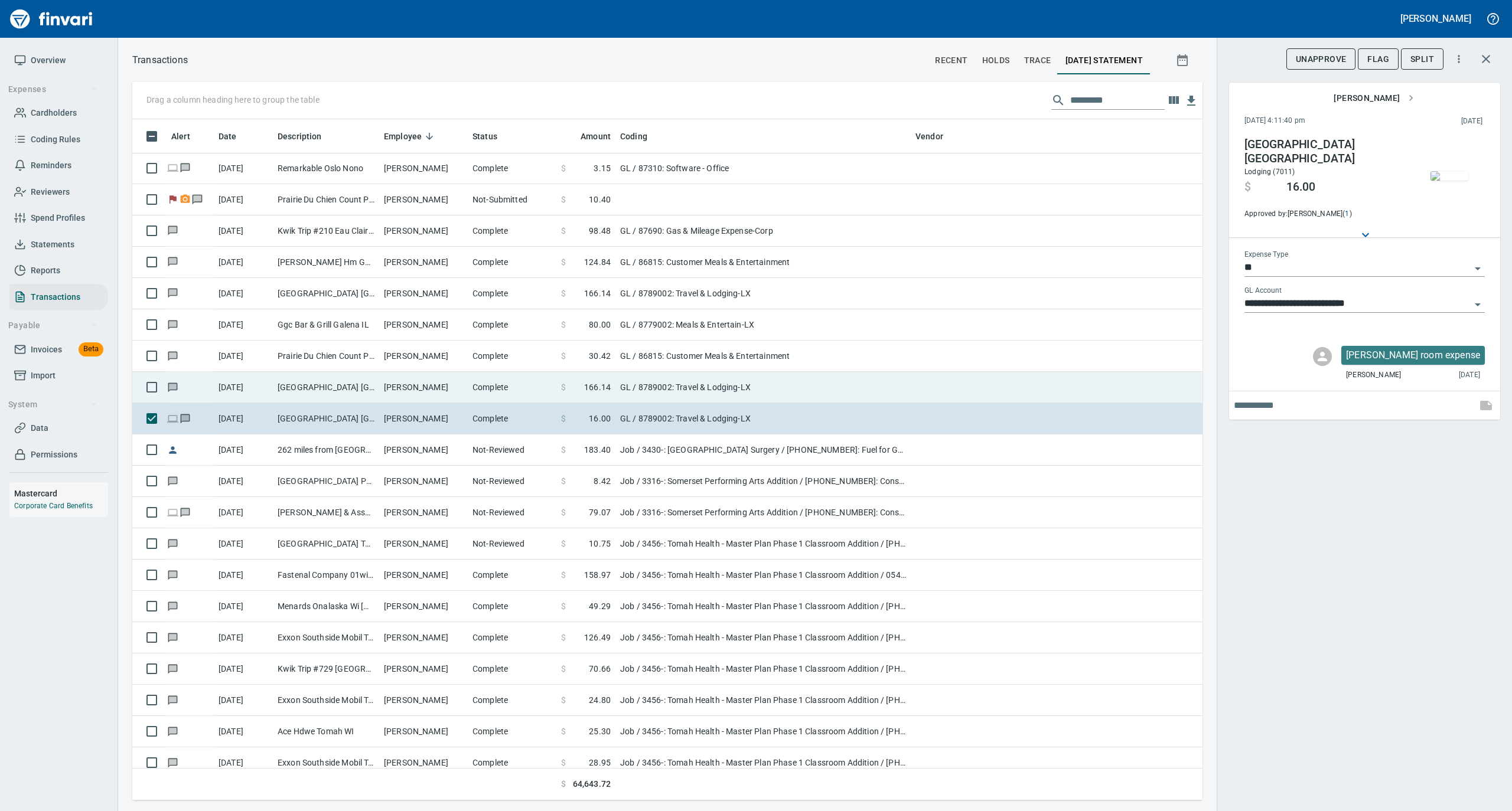
click at [383, 380] on td "[PERSON_NAME]" at bounding box center [423, 387] width 88 height 31
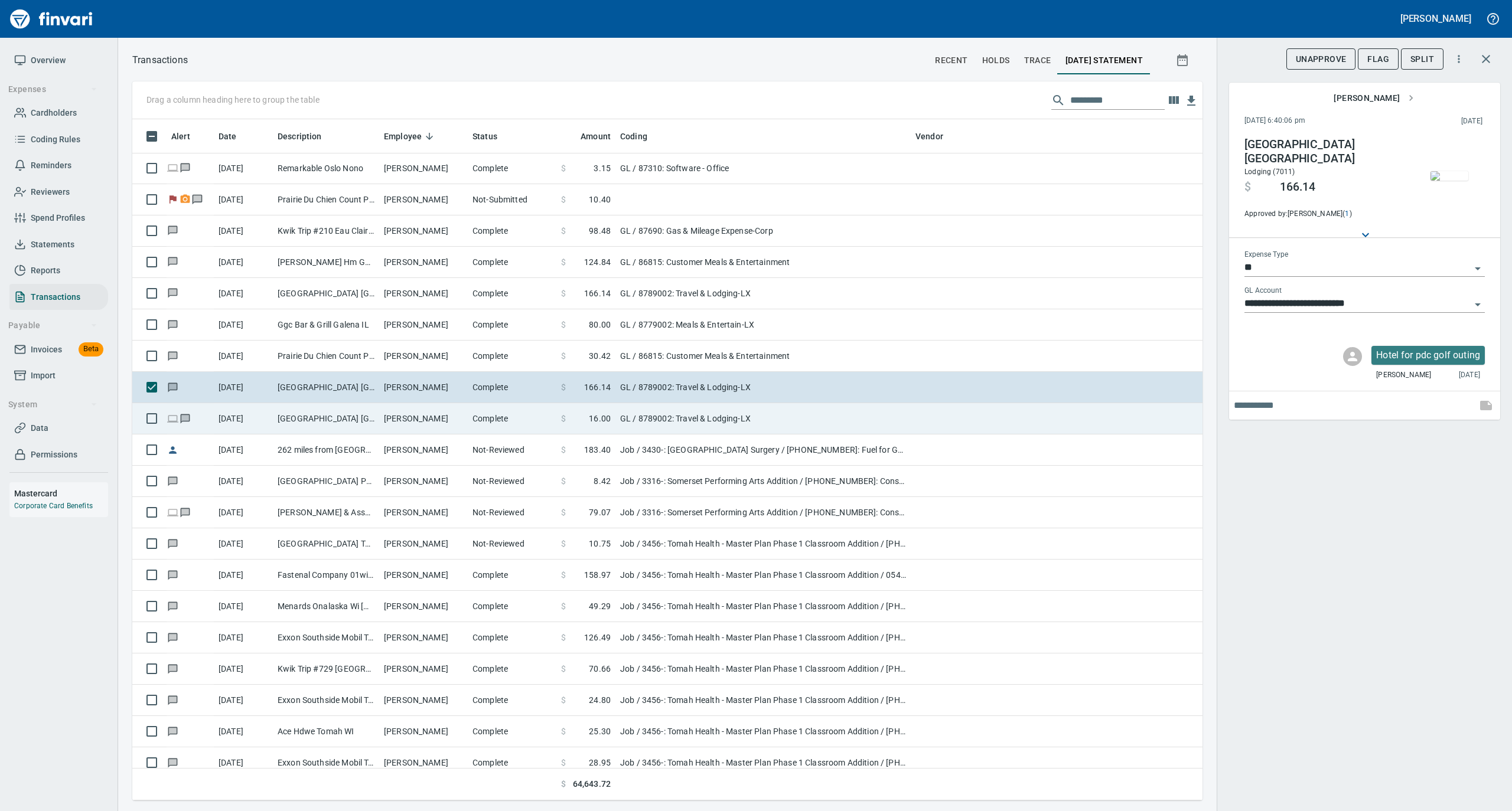
click at [386, 426] on td "[PERSON_NAME]" at bounding box center [423, 418] width 88 height 31
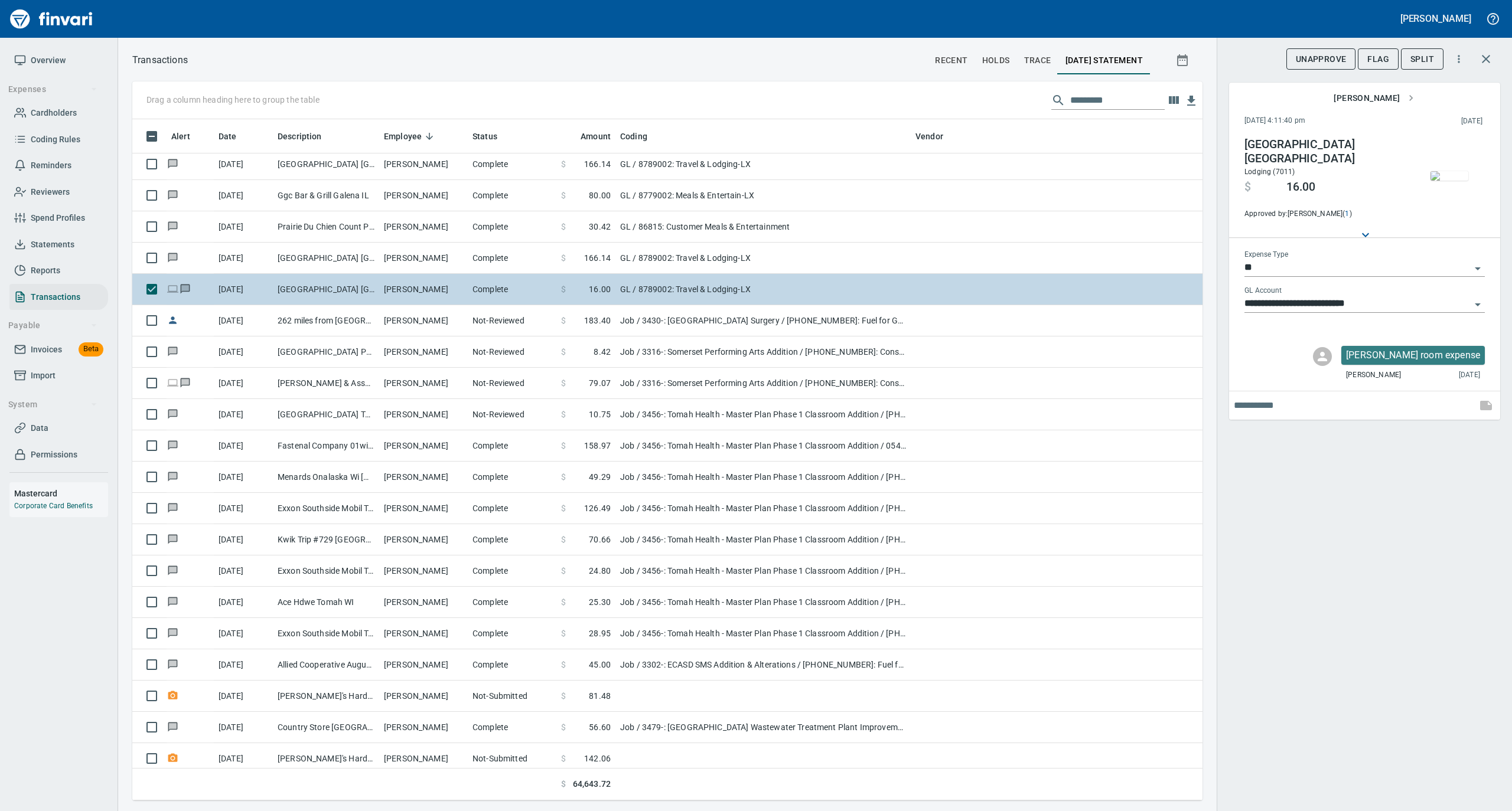
scroll to position [629, 0]
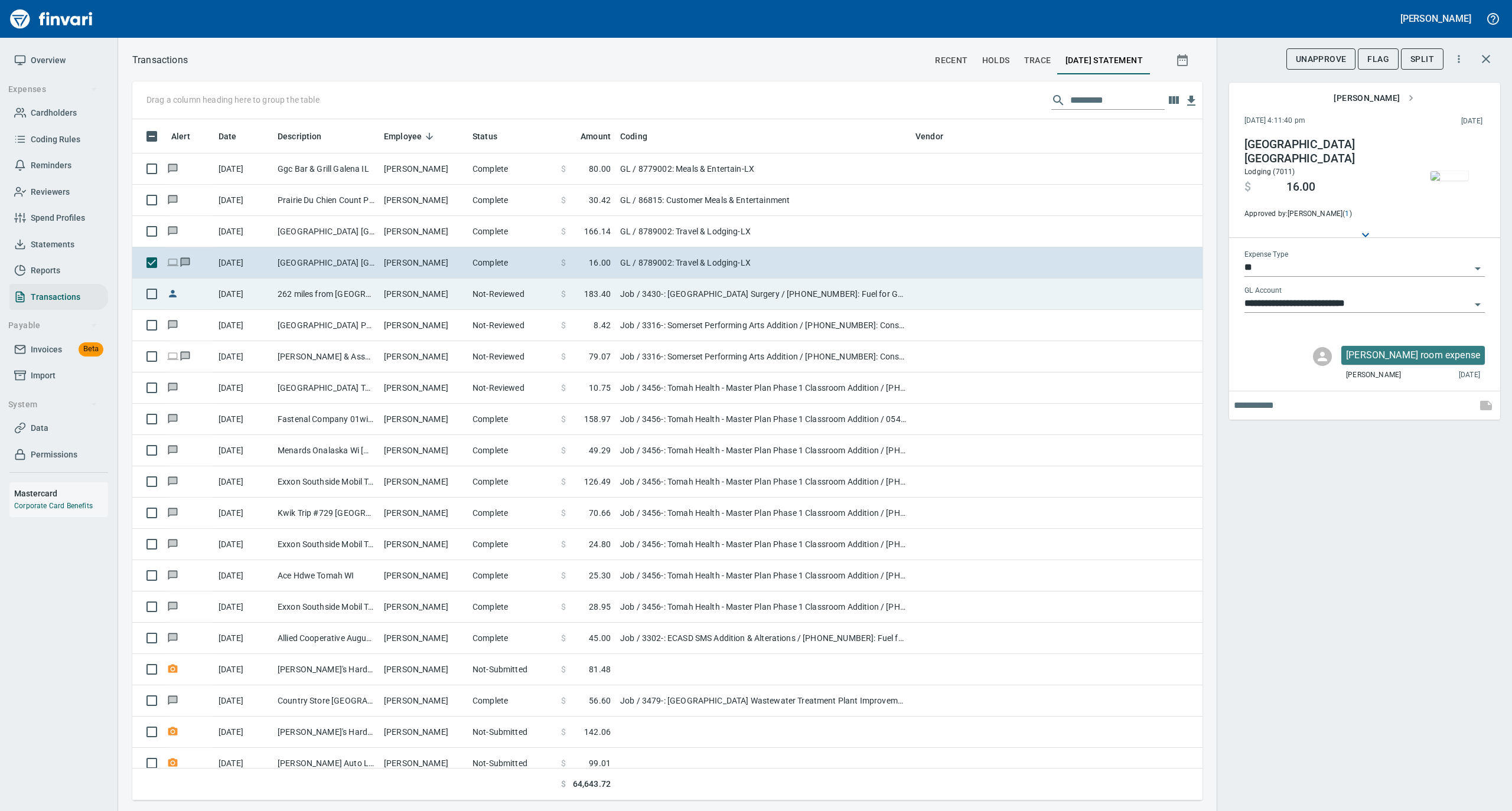
click at [401, 302] on td "[PERSON_NAME]" at bounding box center [423, 294] width 88 height 31
type input "***"
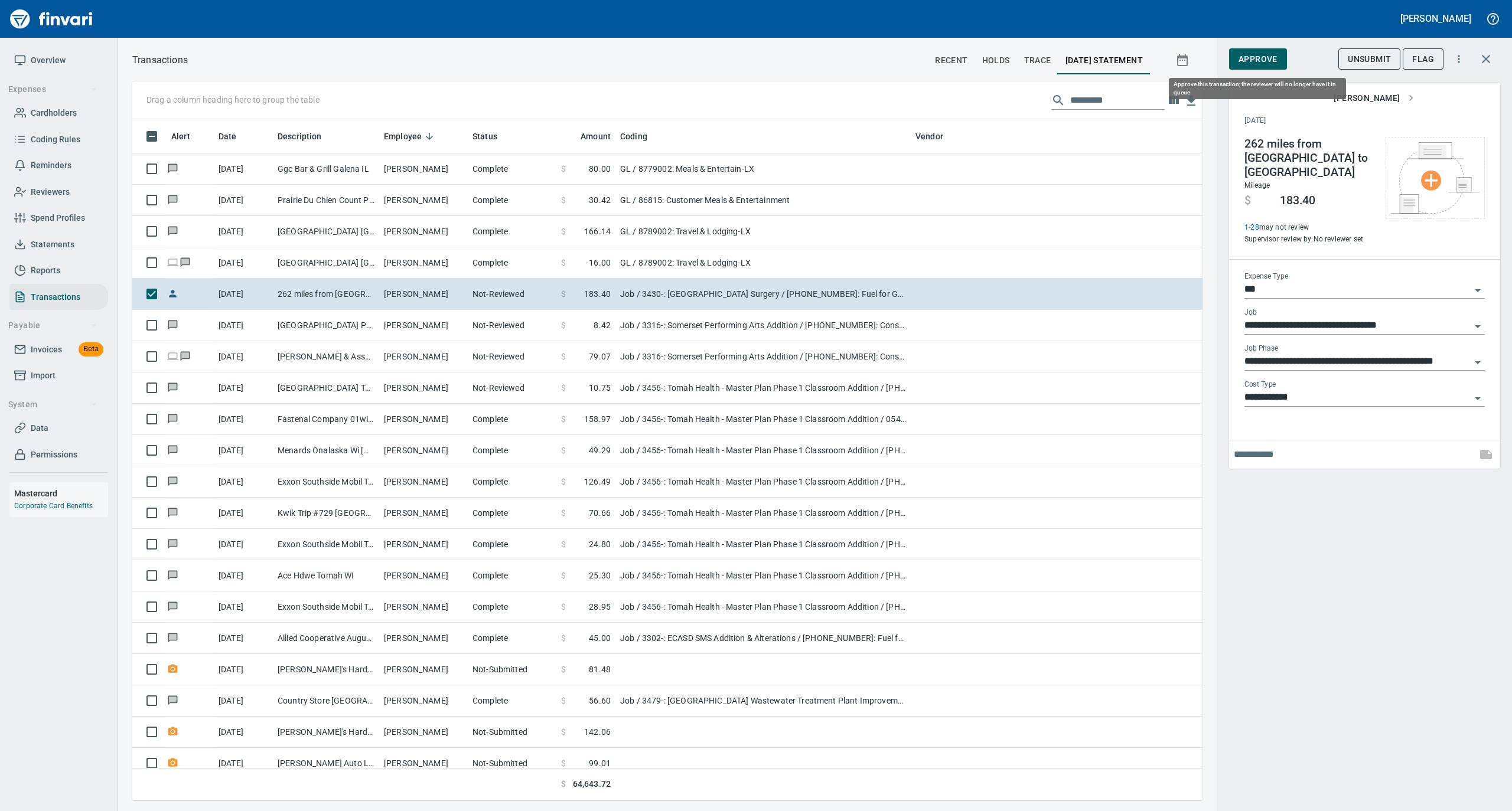
click at [1265, 59] on span "Approve" at bounding box center [1258, 59] width 39 height 15
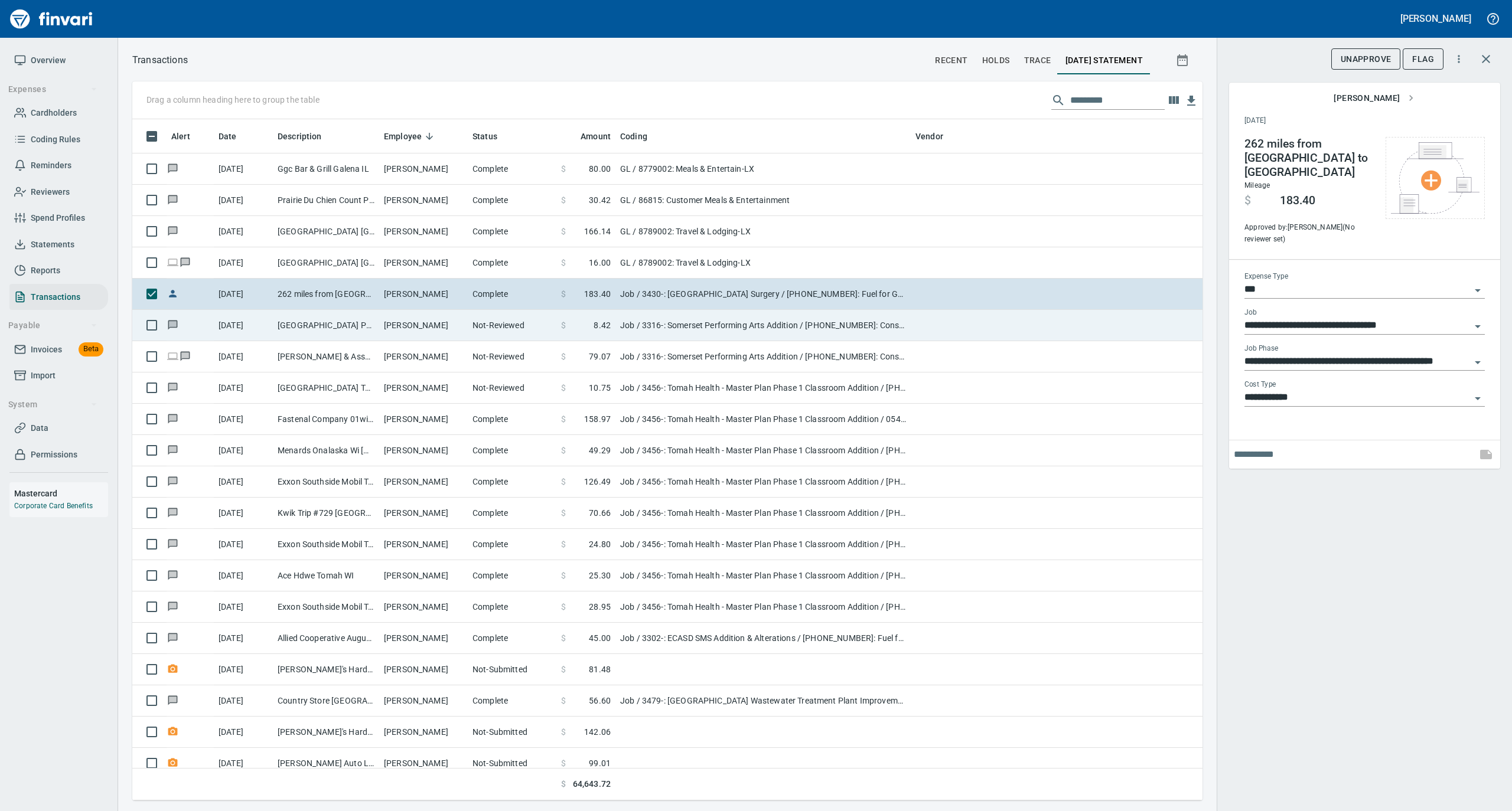
click at [417, 320] on td "[PERSON_NAME]" at bounding box center [423, 325] width 88 height 31
type input "**********"
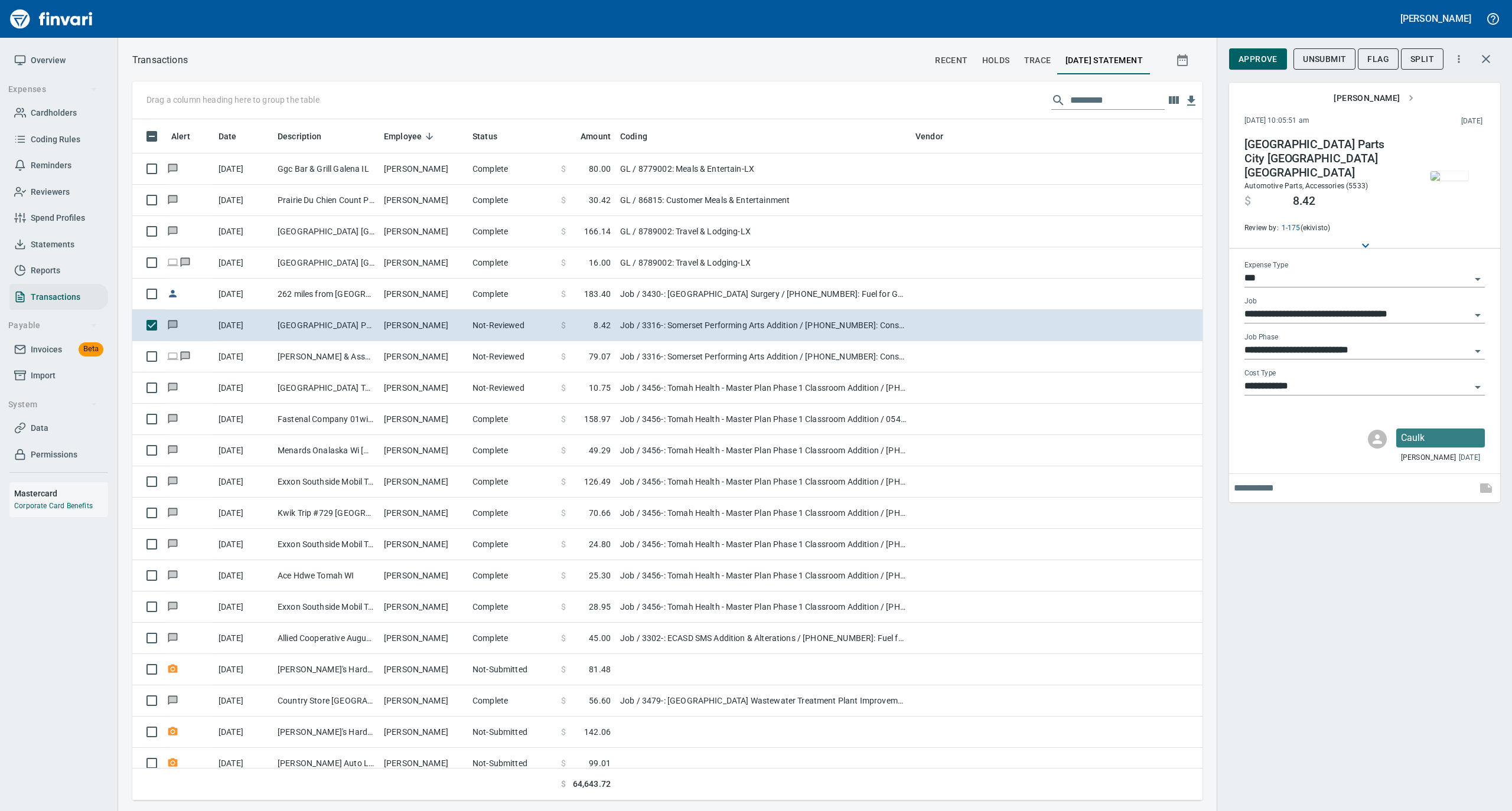
click at [1439, 178] on img "button" at bounding box center [1450, 176] width 38 height 9
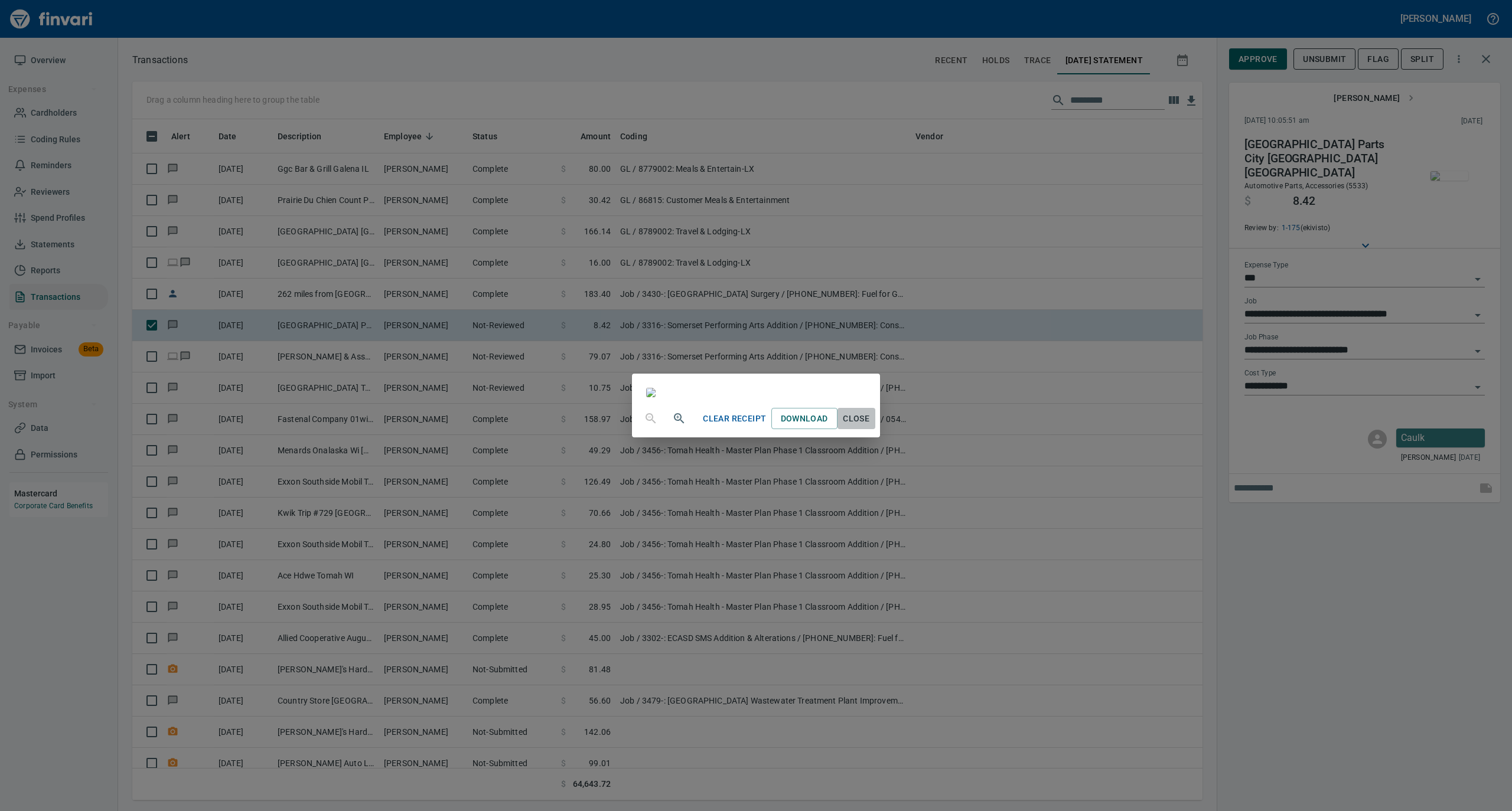
click at [871, 426] on span "Close" at bounding box center [856, 419] width 29 height 15
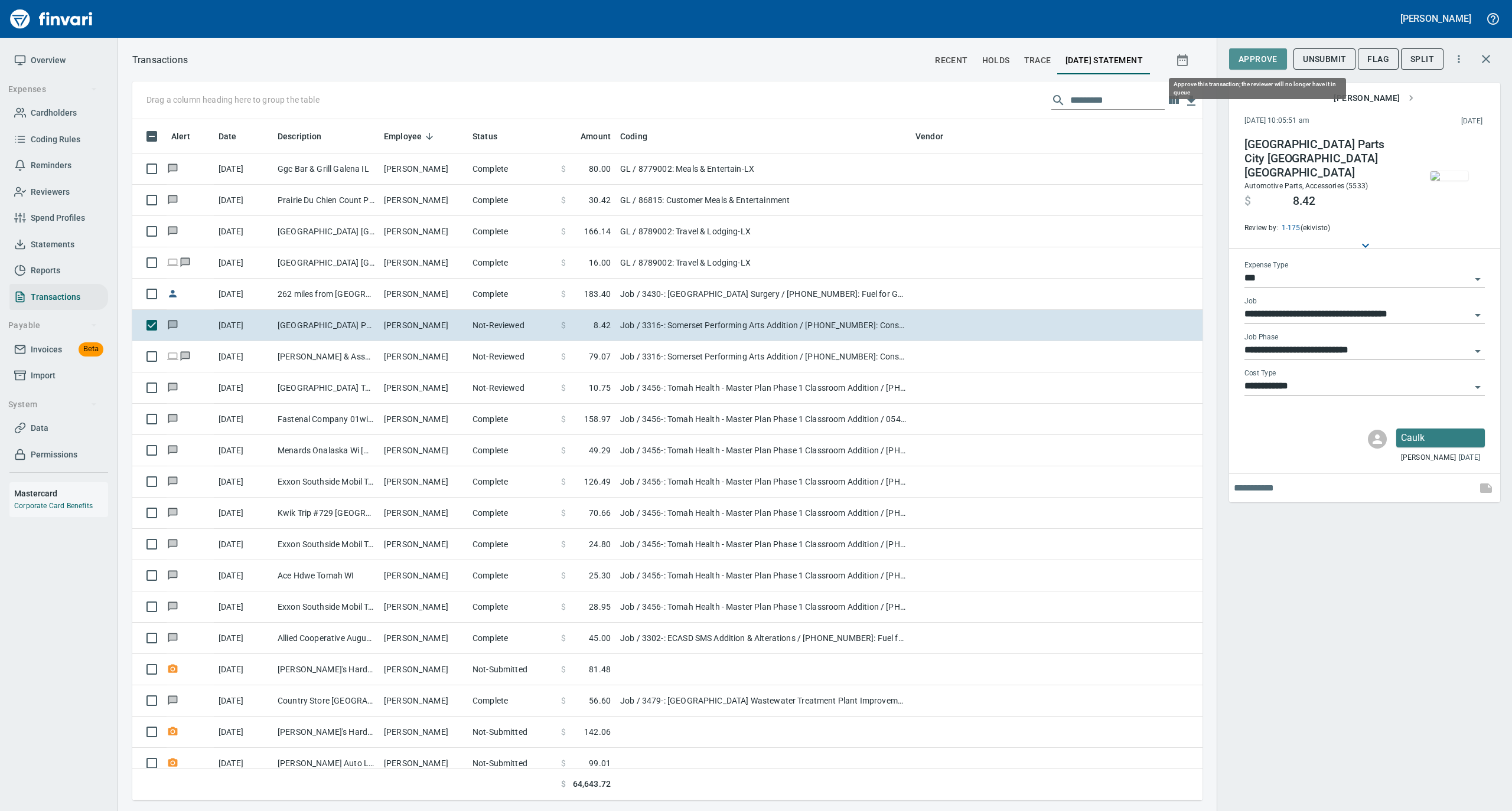
click at [1260, 57] on span "Approve" at bounding box center [1258, 59] width 39 height 15
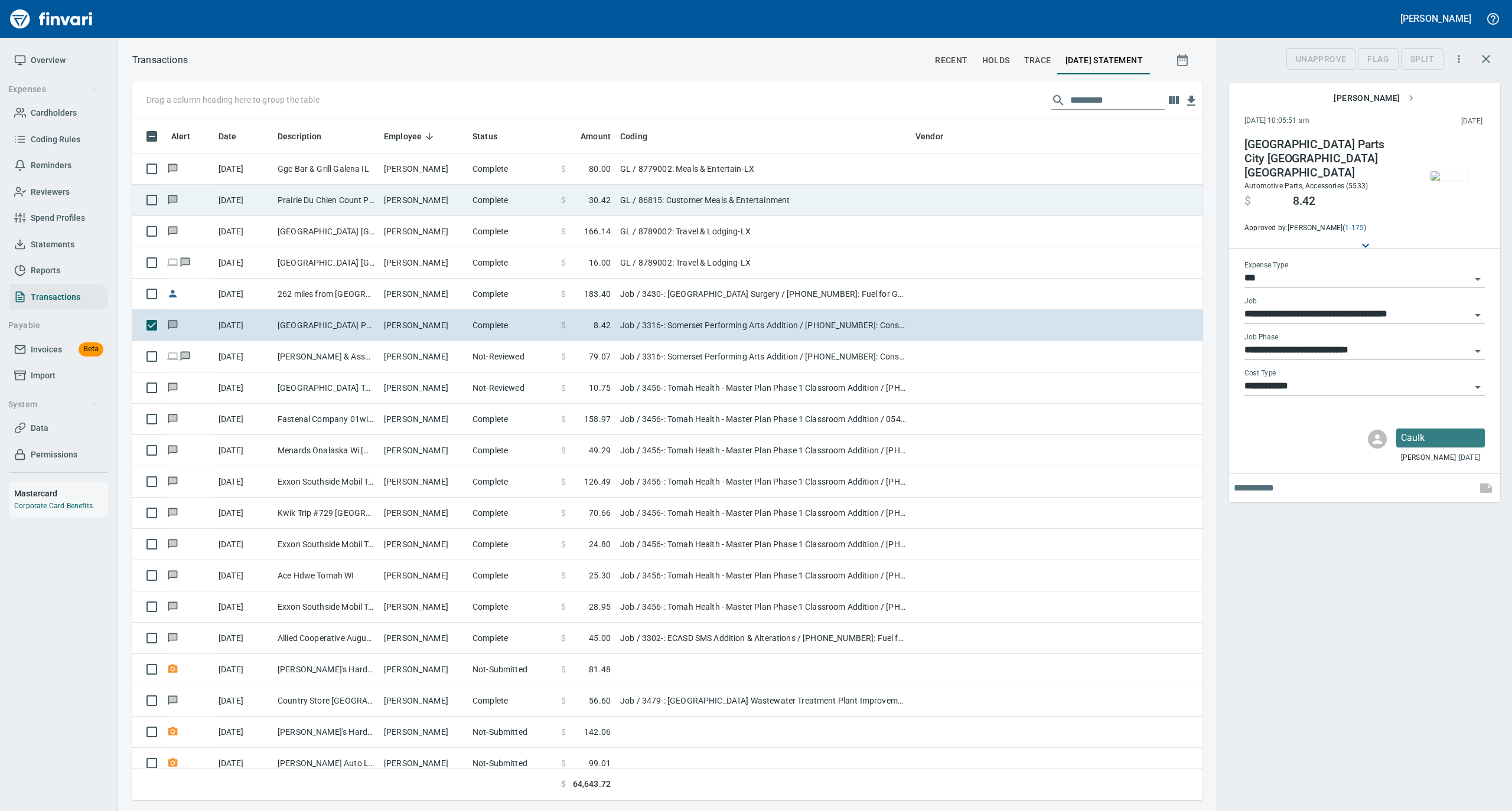
scroll to position [670, 1047]
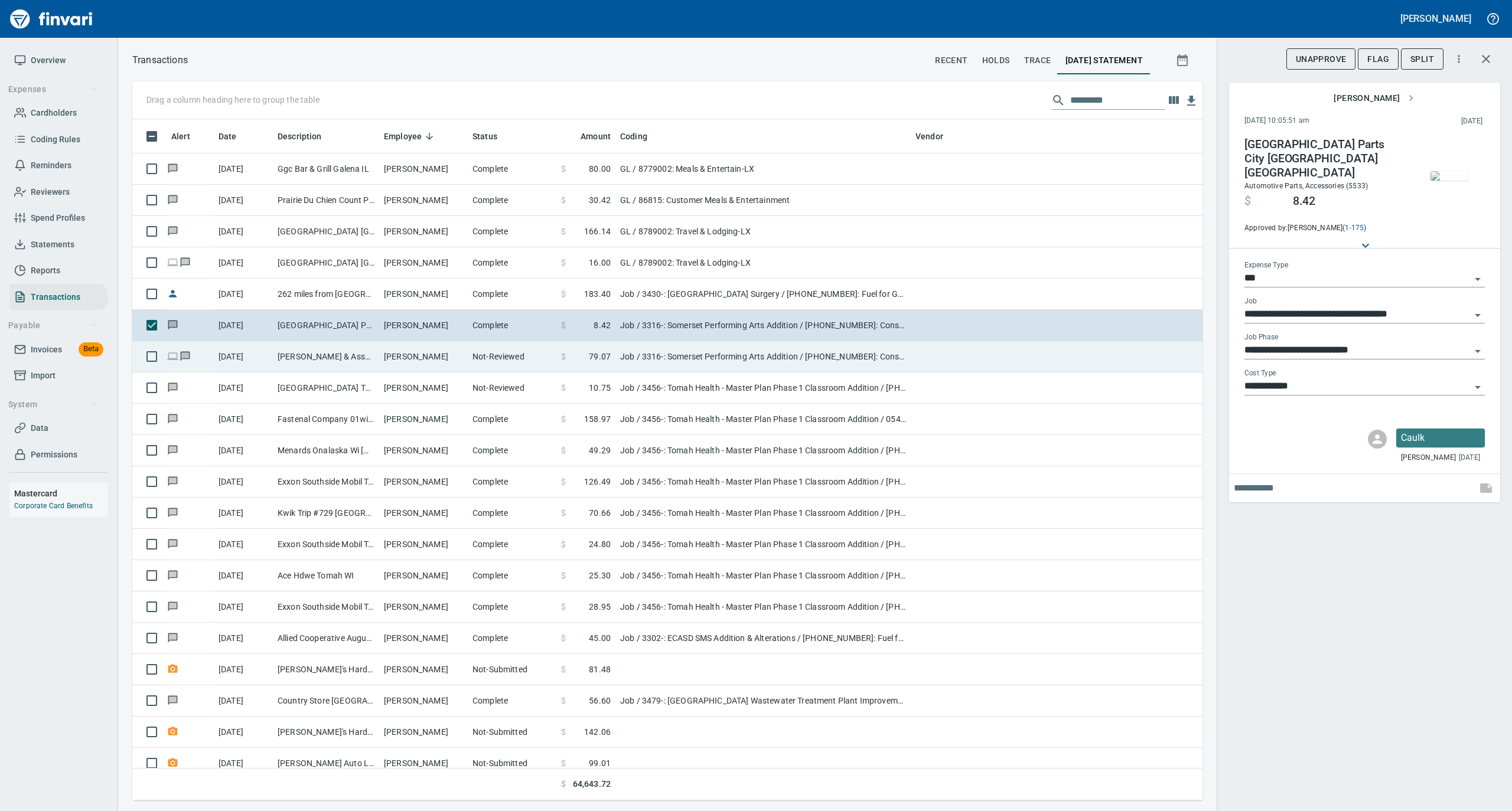
click at [457, 359] on td "[PERSON_NAME]" at bounding box center [423, 357] width 88 height 31
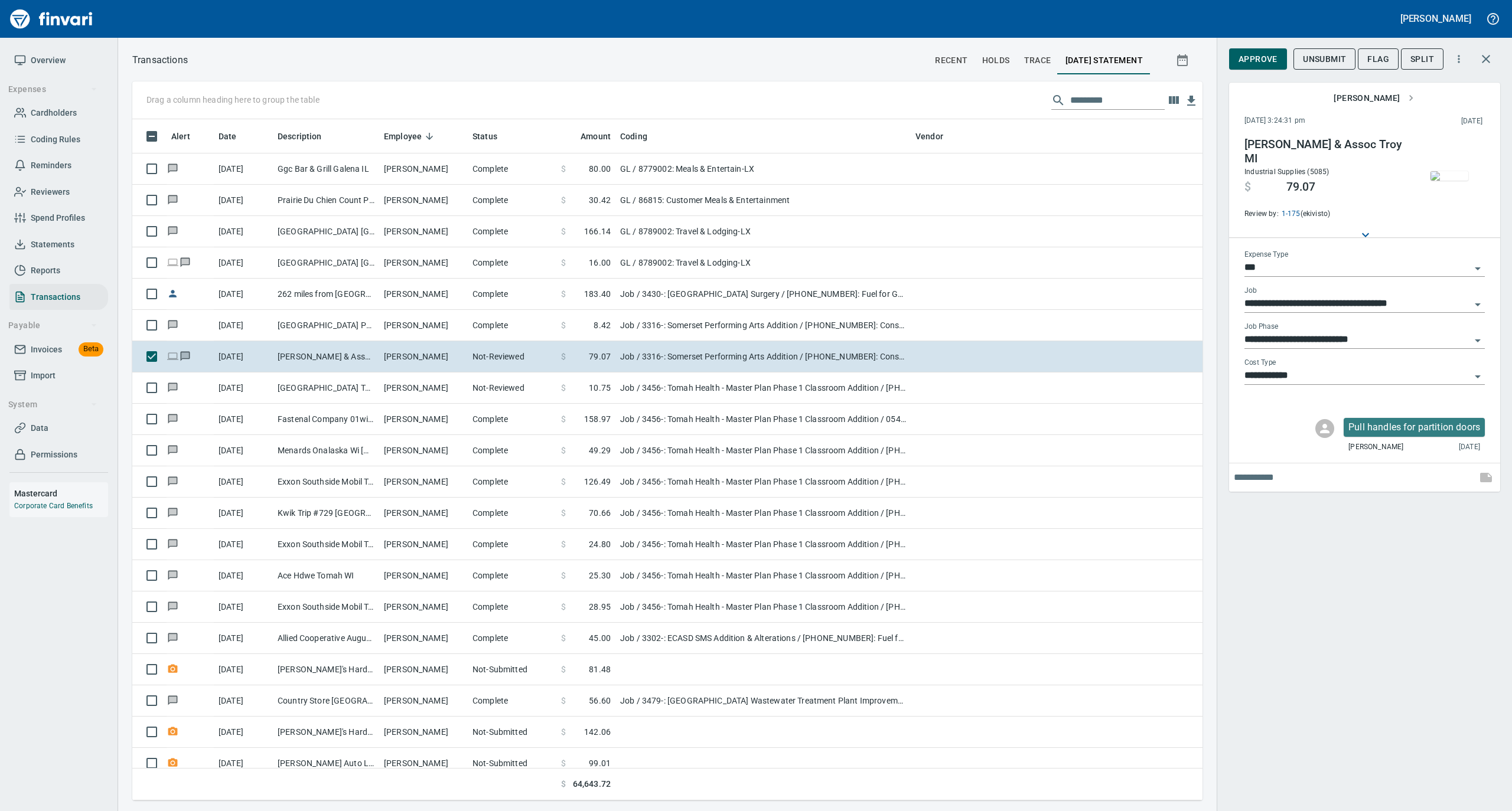
click at [1440, 177] on img "button" at bounding box center [1450, 176] width 38 height 9
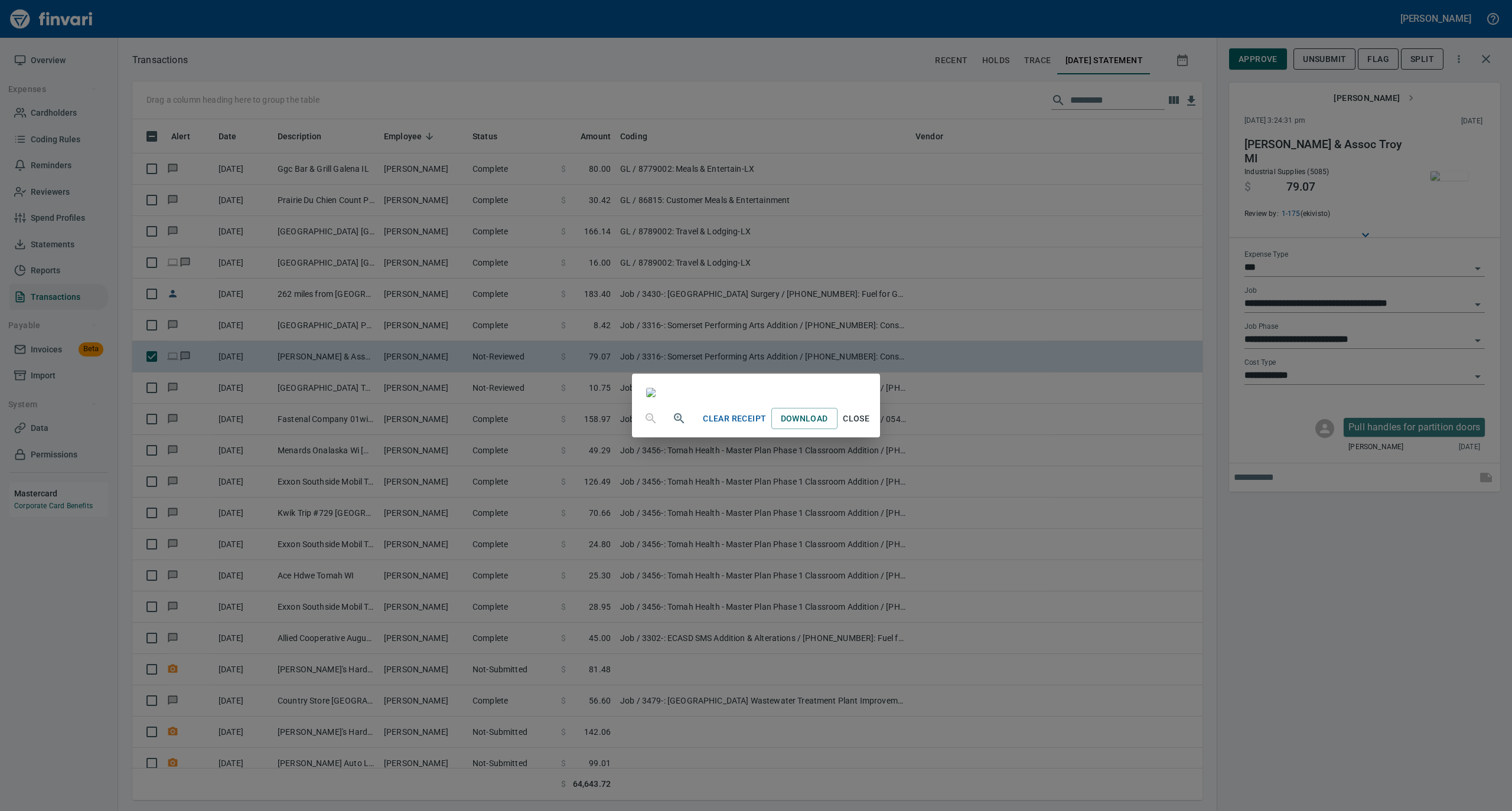
click at [871, 426] on span "Close" at bounding box center [856, 419] width 29 height 15
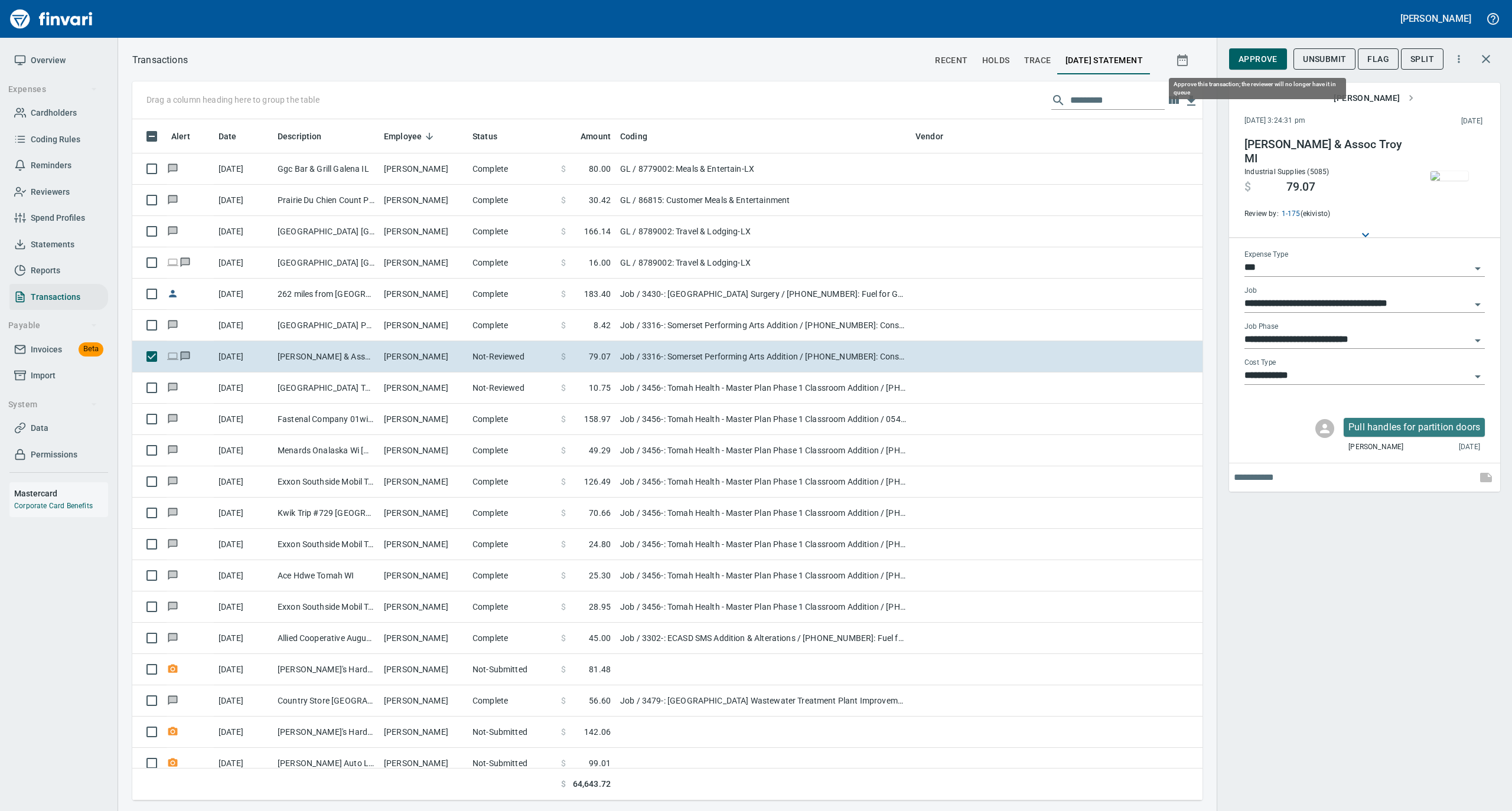
click at [1257, 60] on span "Approve" at bounding box center [1258, 59] width 39 height 15
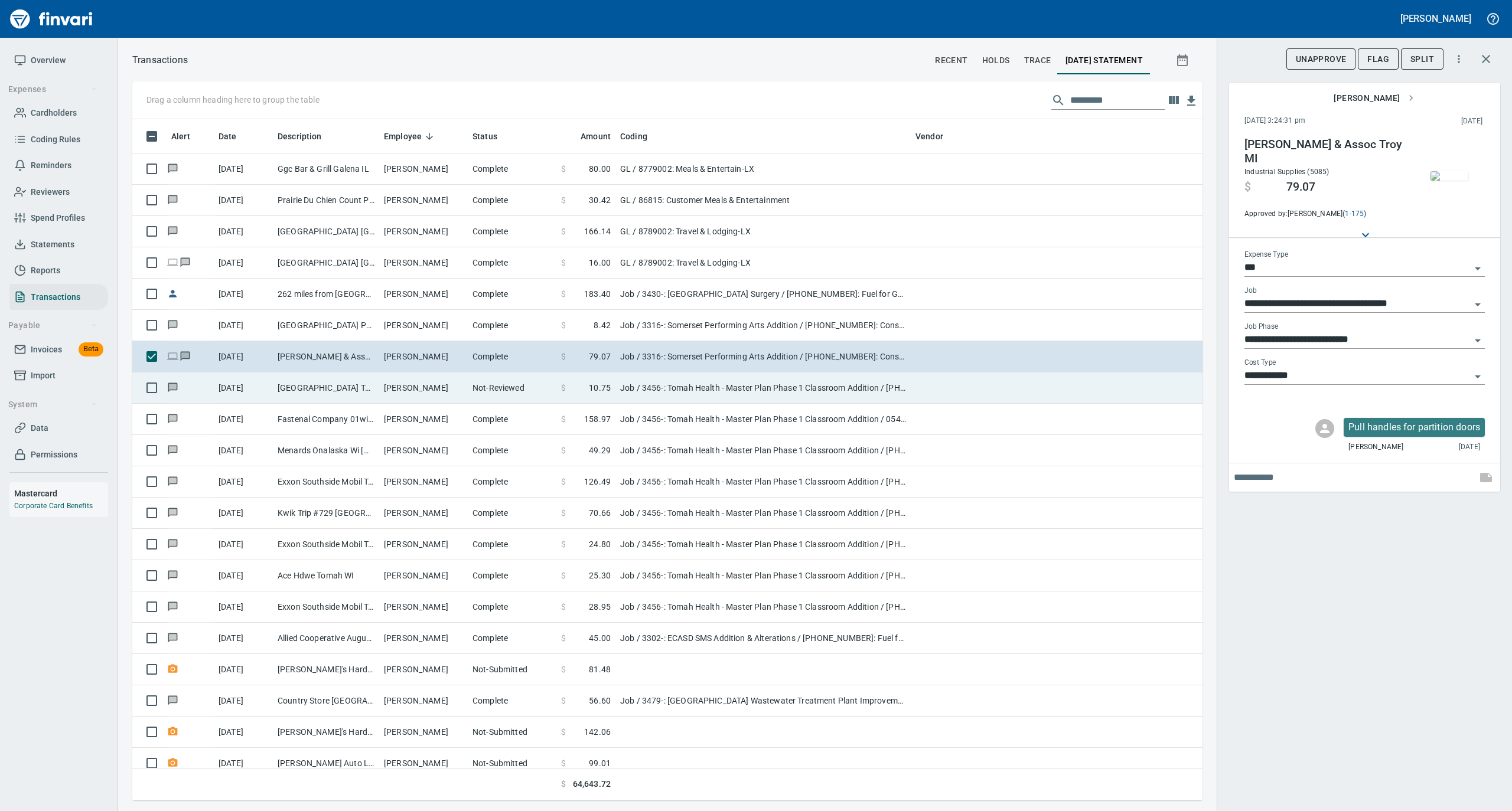
click at [453, 397] on td "[PERSON_NAME]" at bounding box center [423, 388] width 88 height 31
type input "**********"
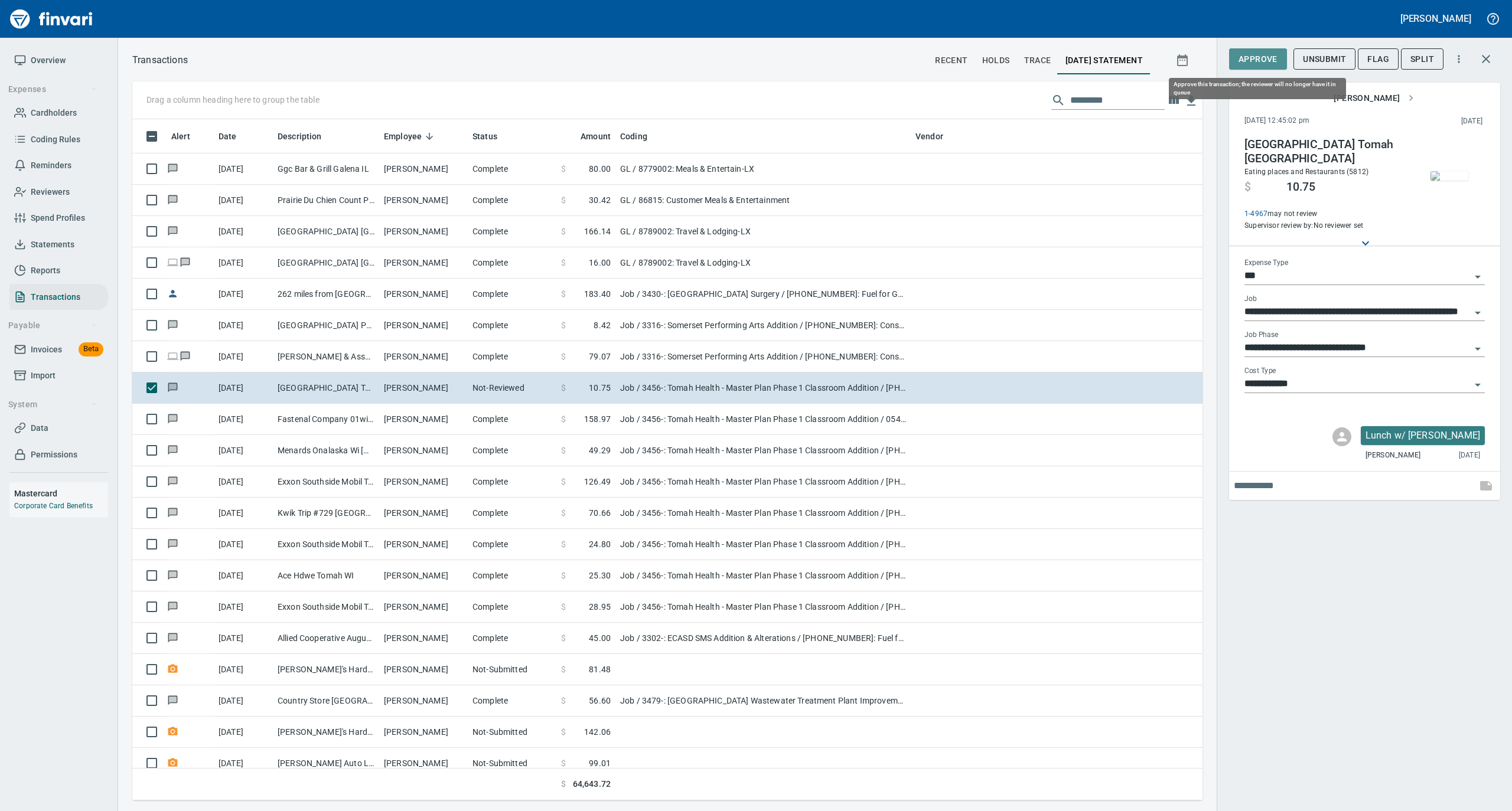
click at [1255, 53] on span "Approve" at bounding box center [1258, 59] width 39 height 15
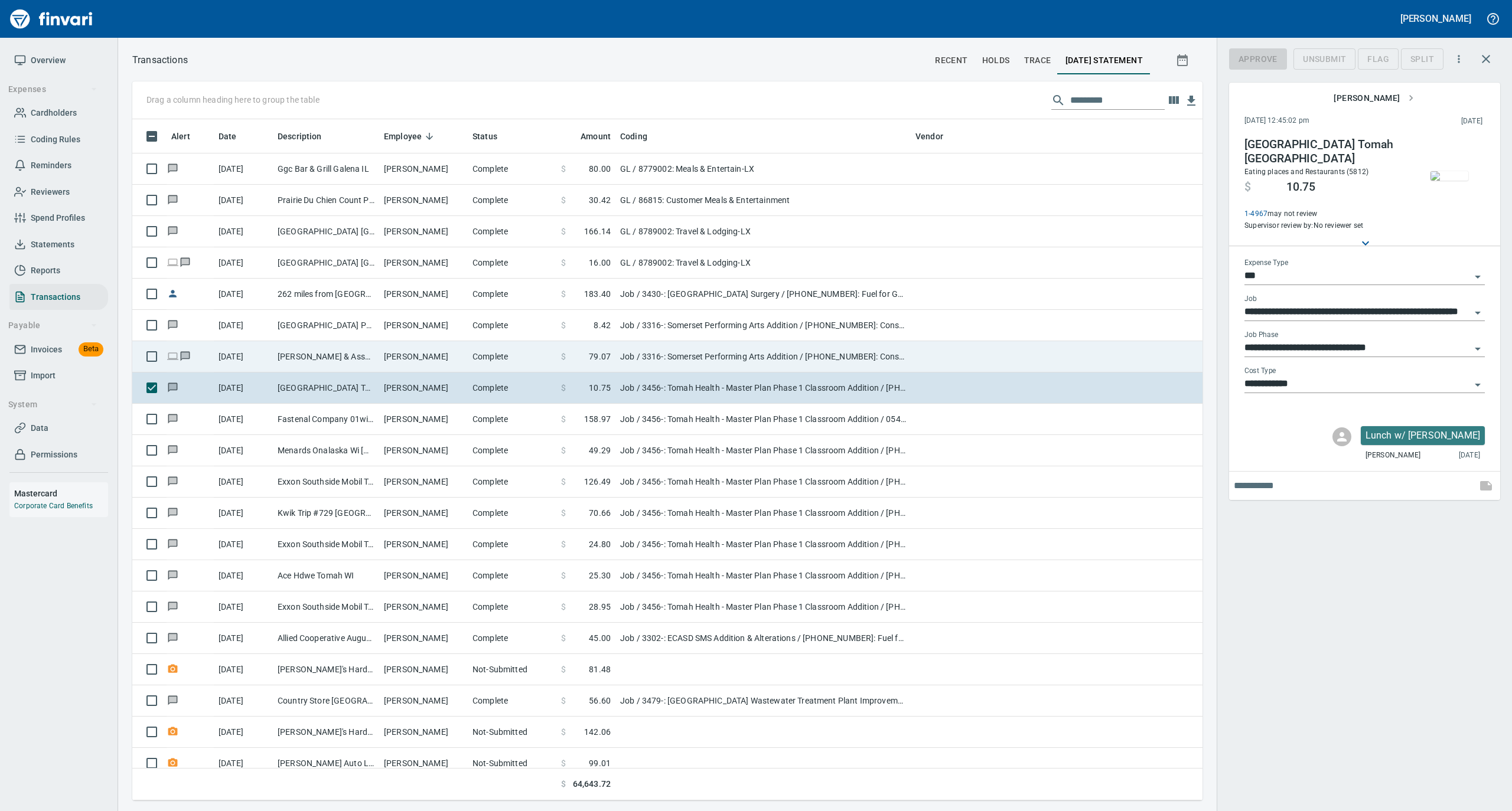
scroll to position [670, 1047]
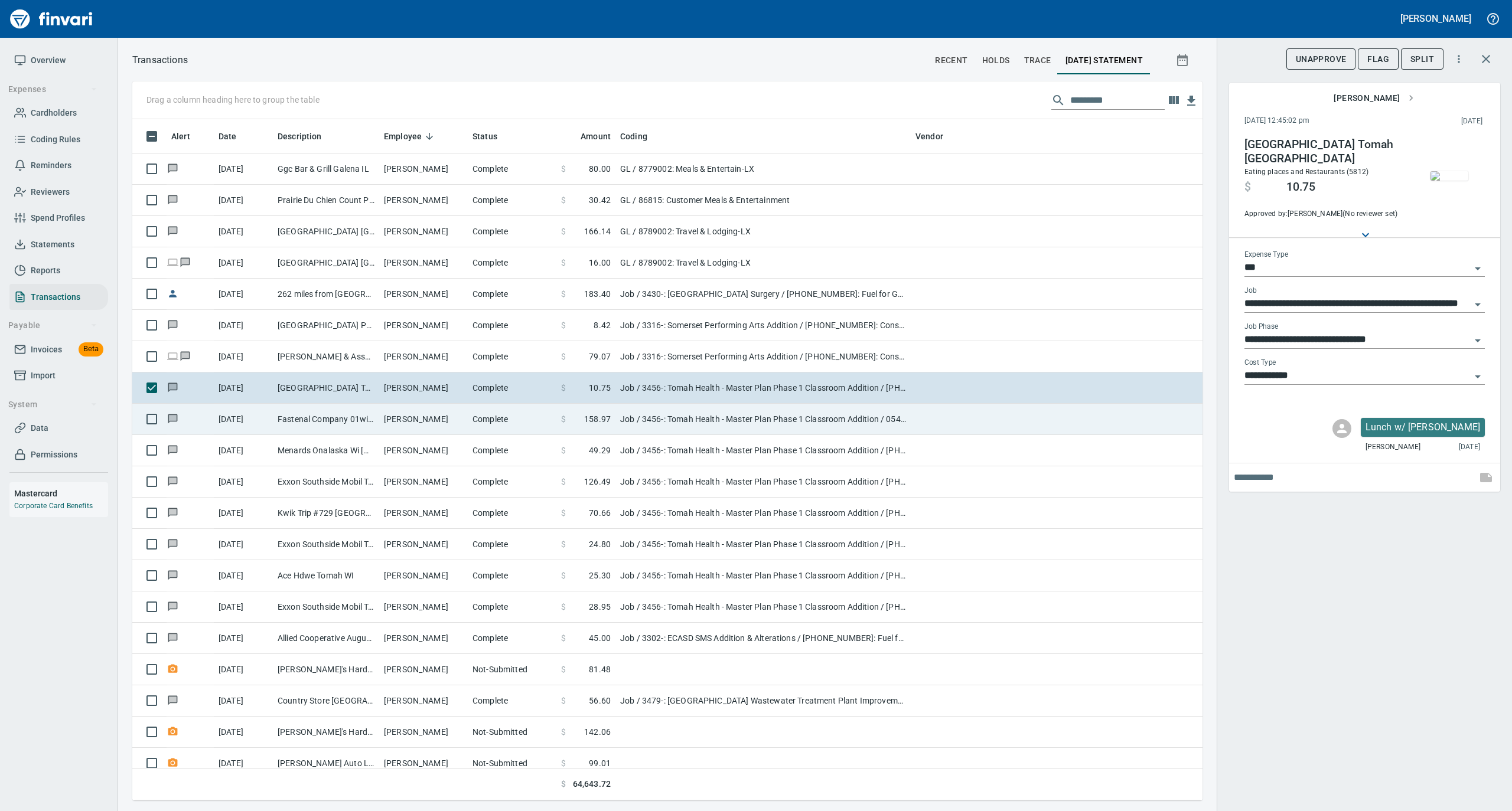
click at [485, 425] on td "Complete" at bounding box center [512, 419] width 88 height 31
type input "**********"
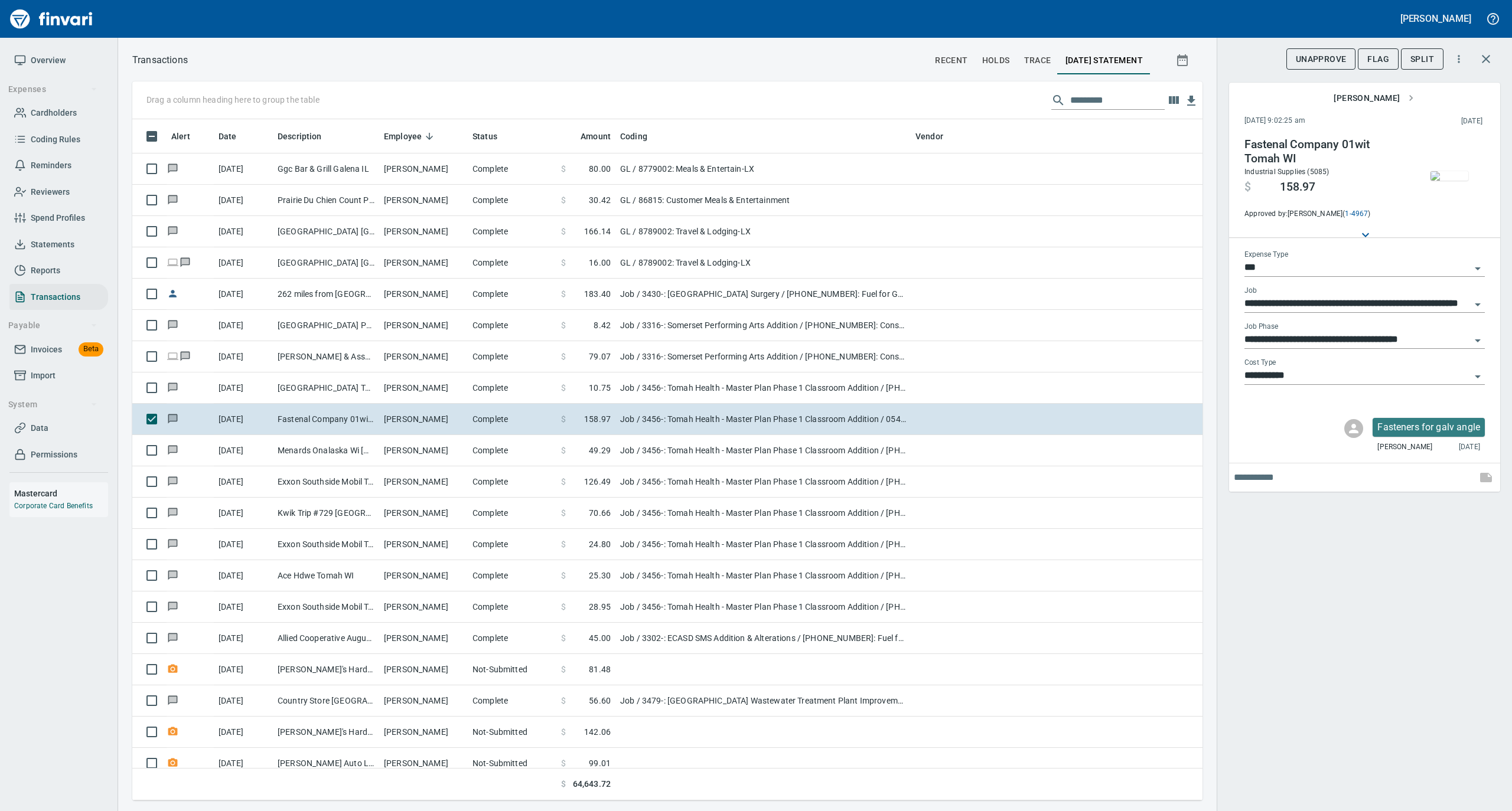
click at [1448, 173] on img "button" at bounding box center [1450, 176] width 38 height 9
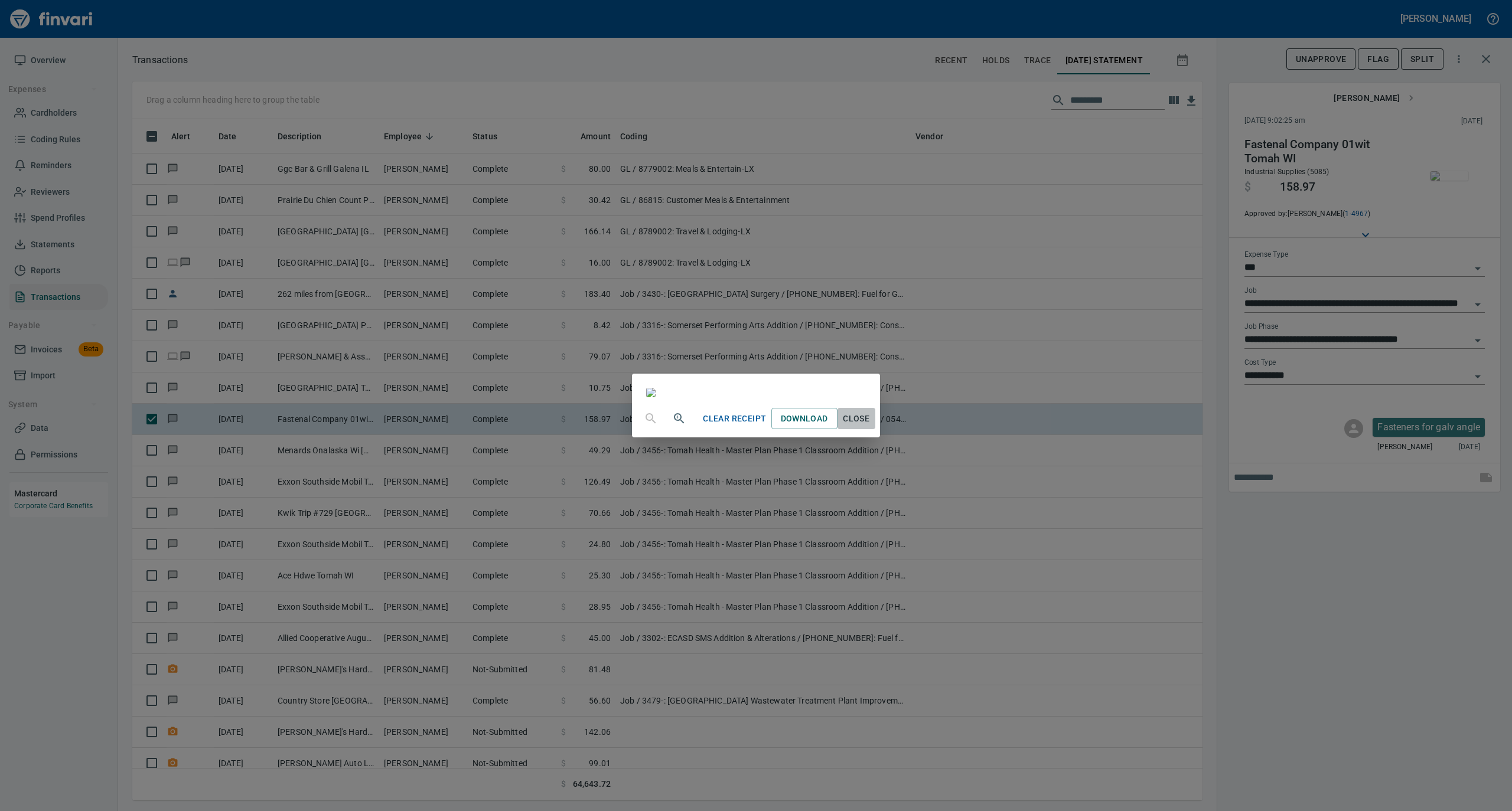
click at [871, 426] on span "Close" at bounding box center [856, 419] width 29 height 15
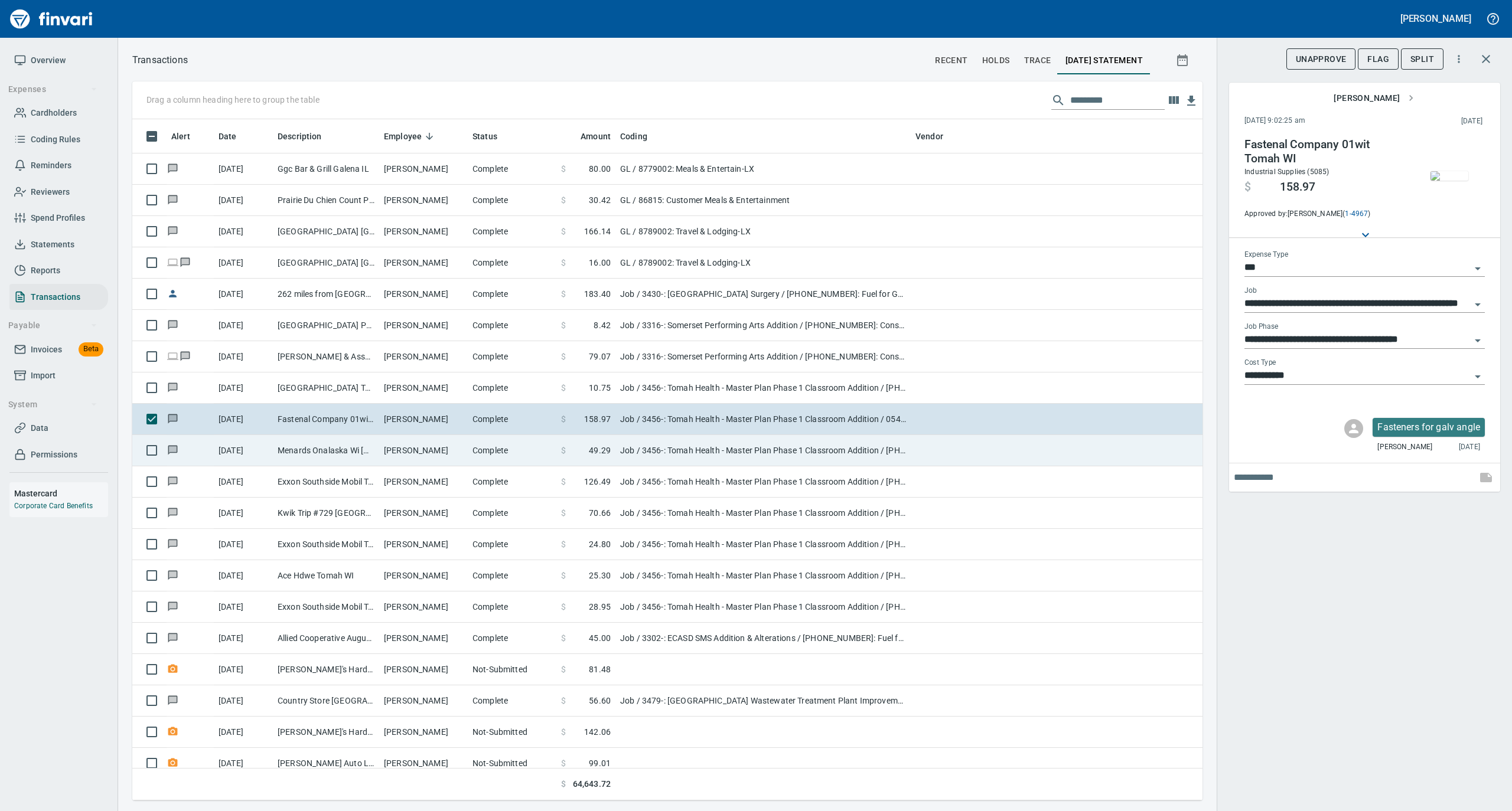
click at [487, 448] on td "Complete" at bounding box center [512, 450] width 88 height 31
type input "**********"
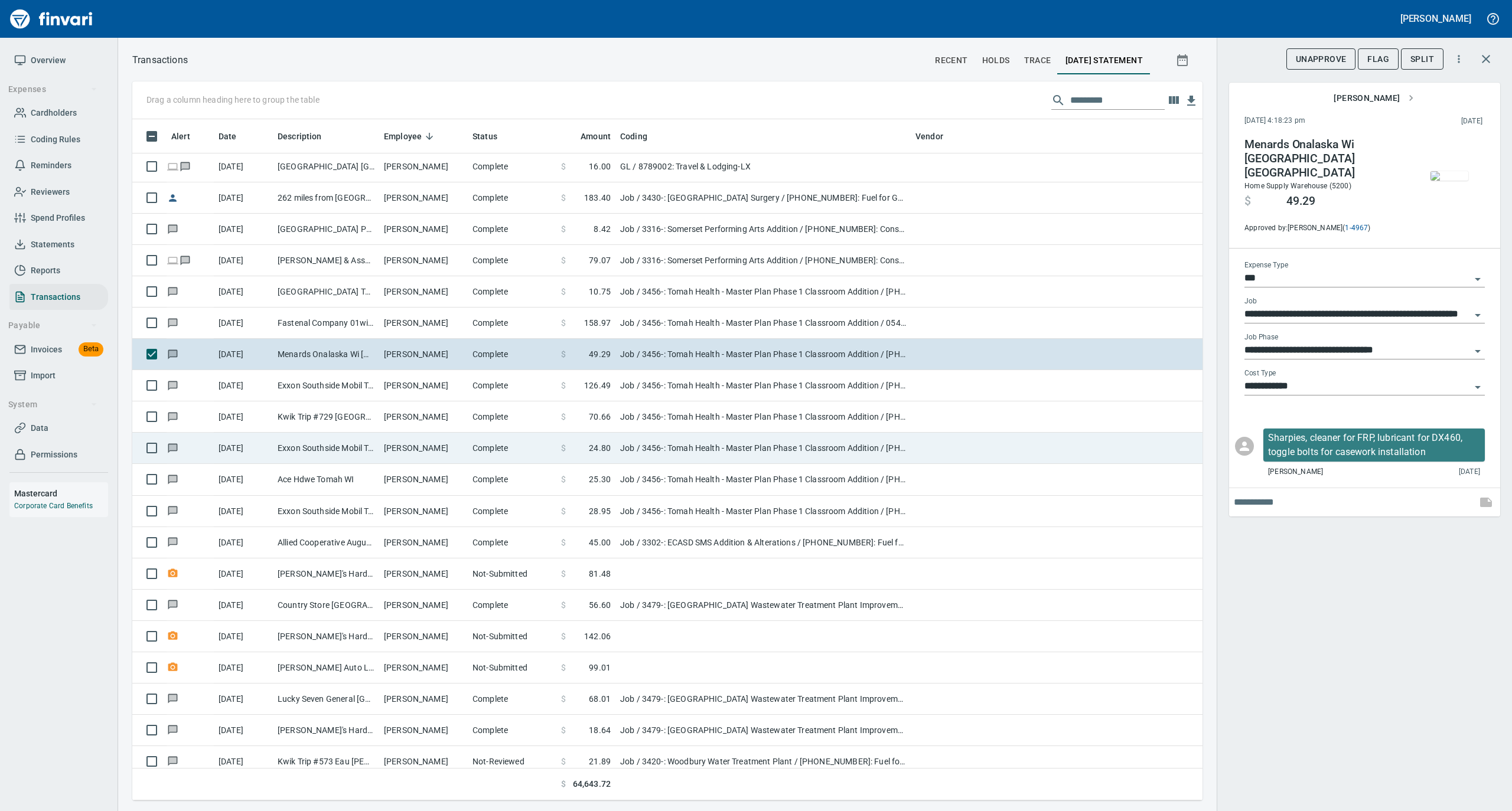
scroll to position [787, 0]
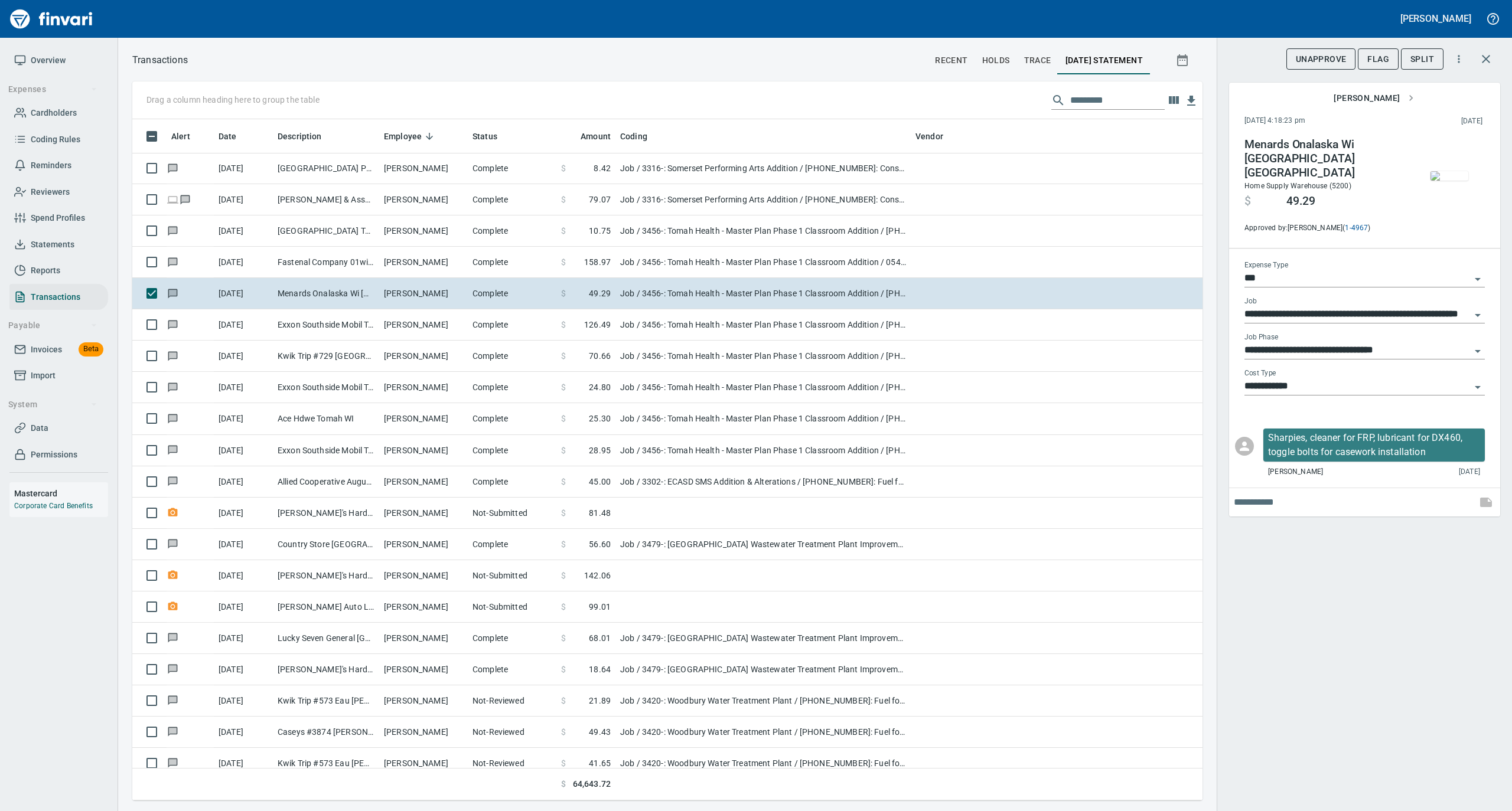
click at [1450, 175] on img "button" at bounding box center [1450, 176] width 38 height 9
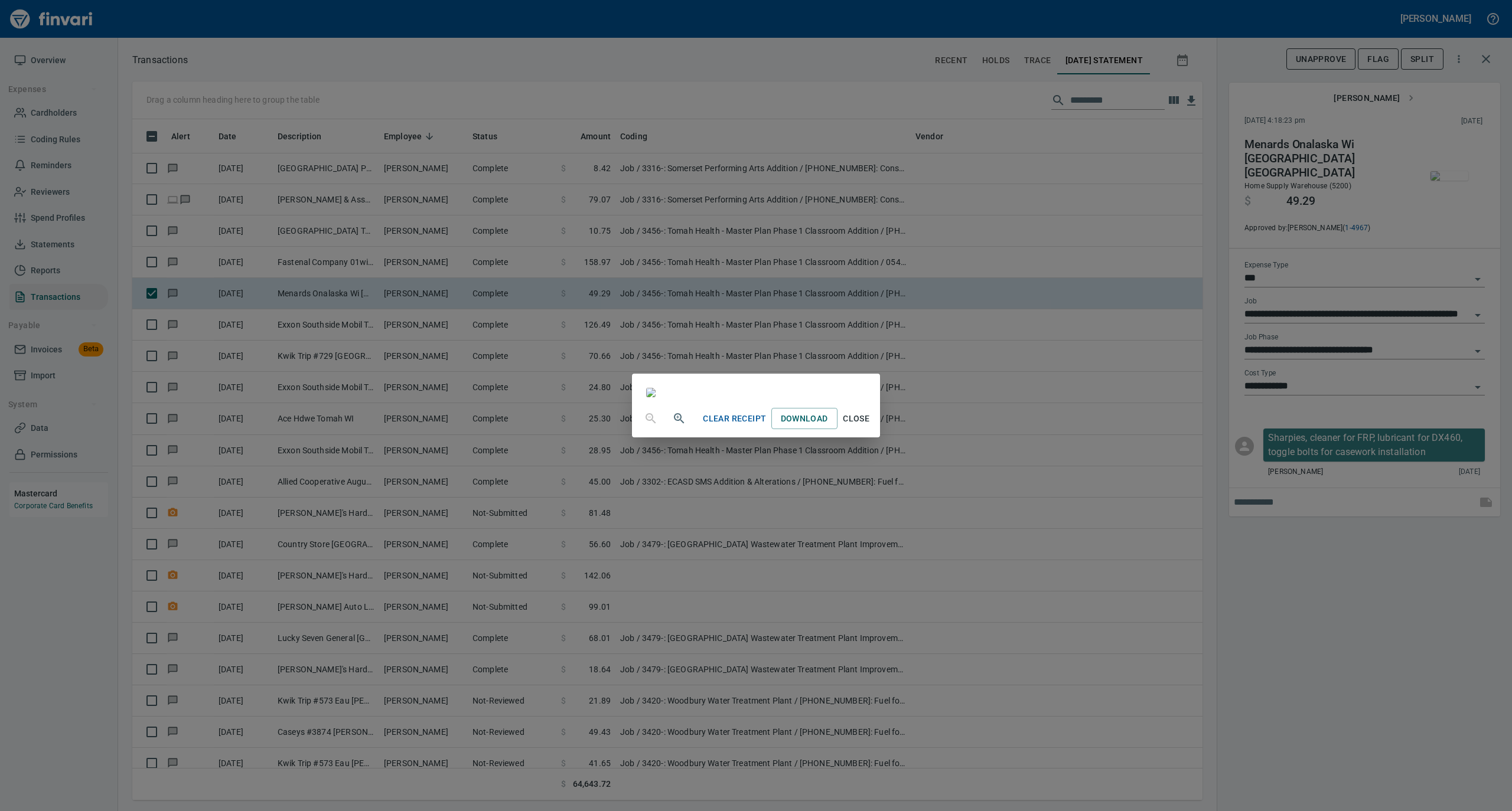
click at [871, 426] on span "Close" at bounding box center [856, 419] width 29 height 15
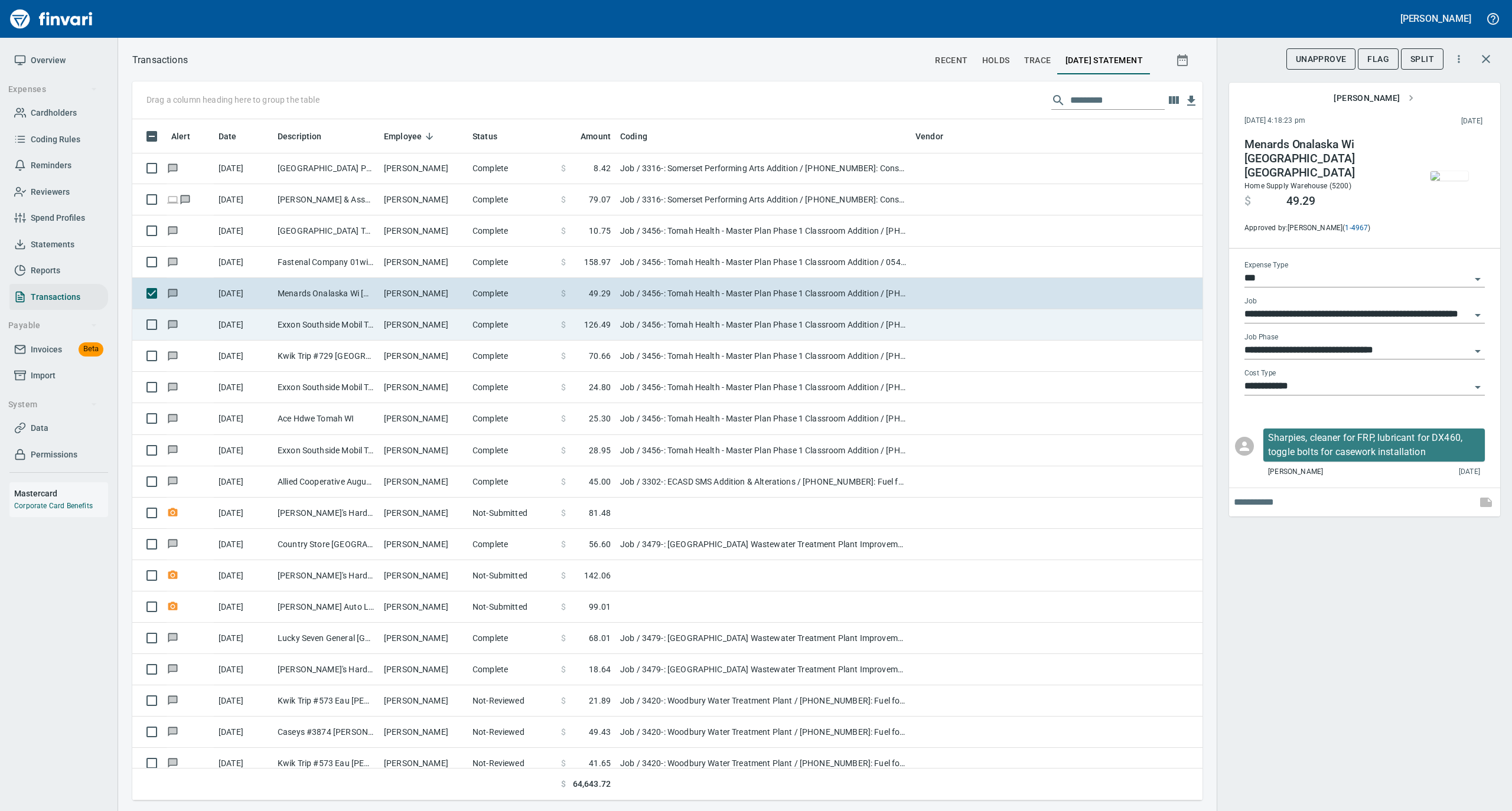
click at [495, 337] on td "Complete" at bounding box center [512, 325] width 88 height 31
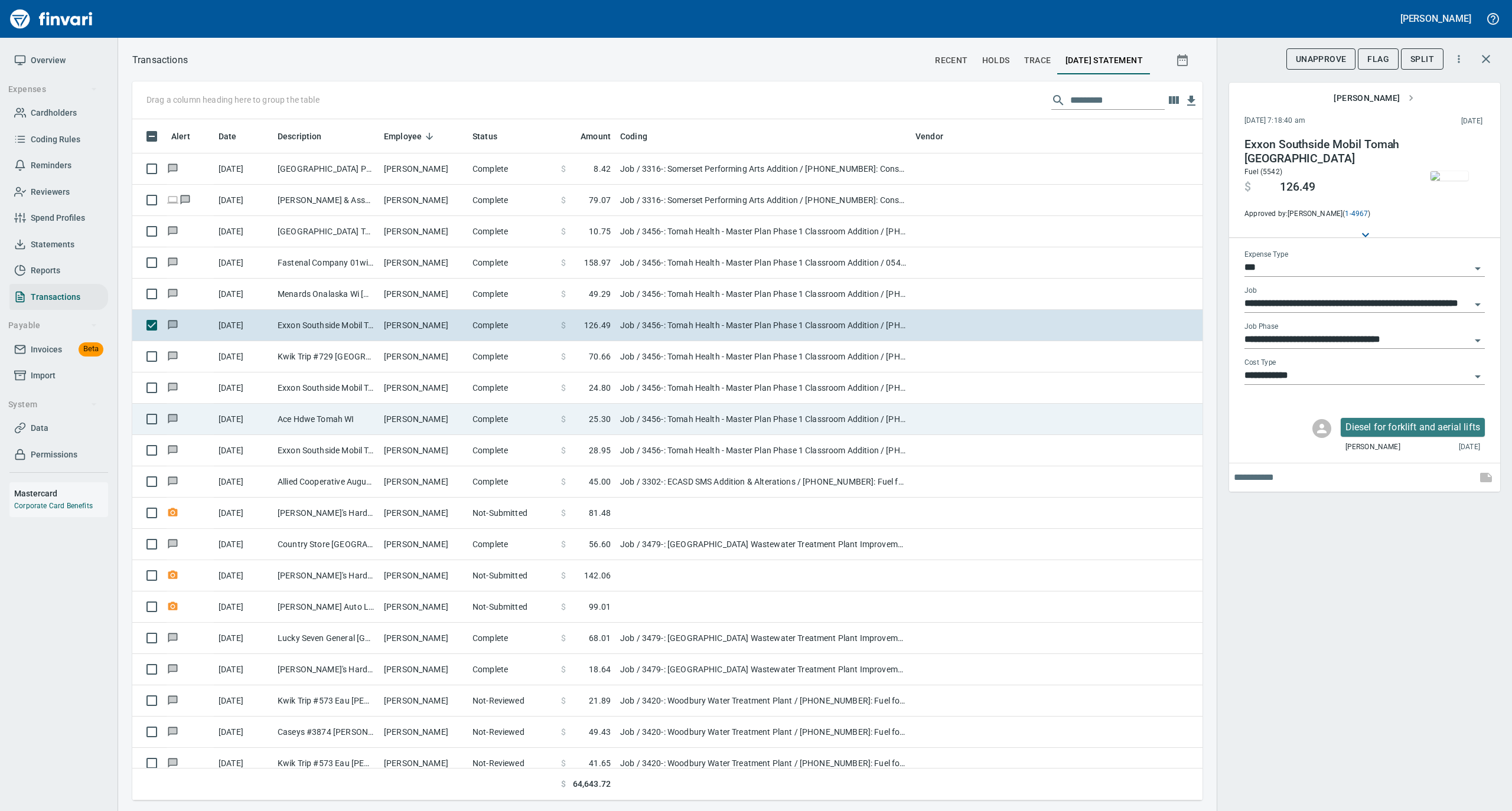
scroll to position [865, 0]
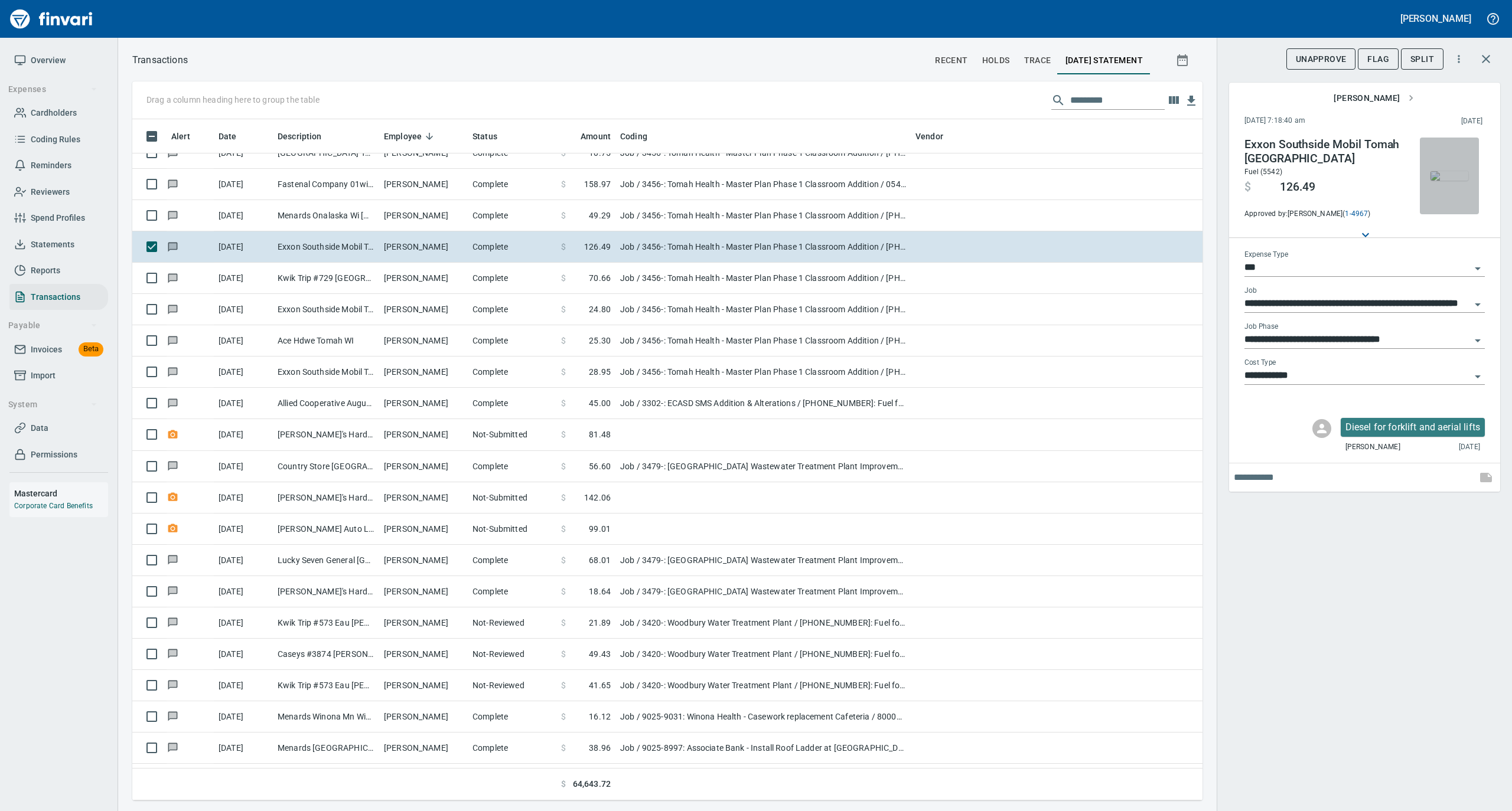
click at [1444, 173] on img "button" at bounding box center [1450, 176] width 38 height 9
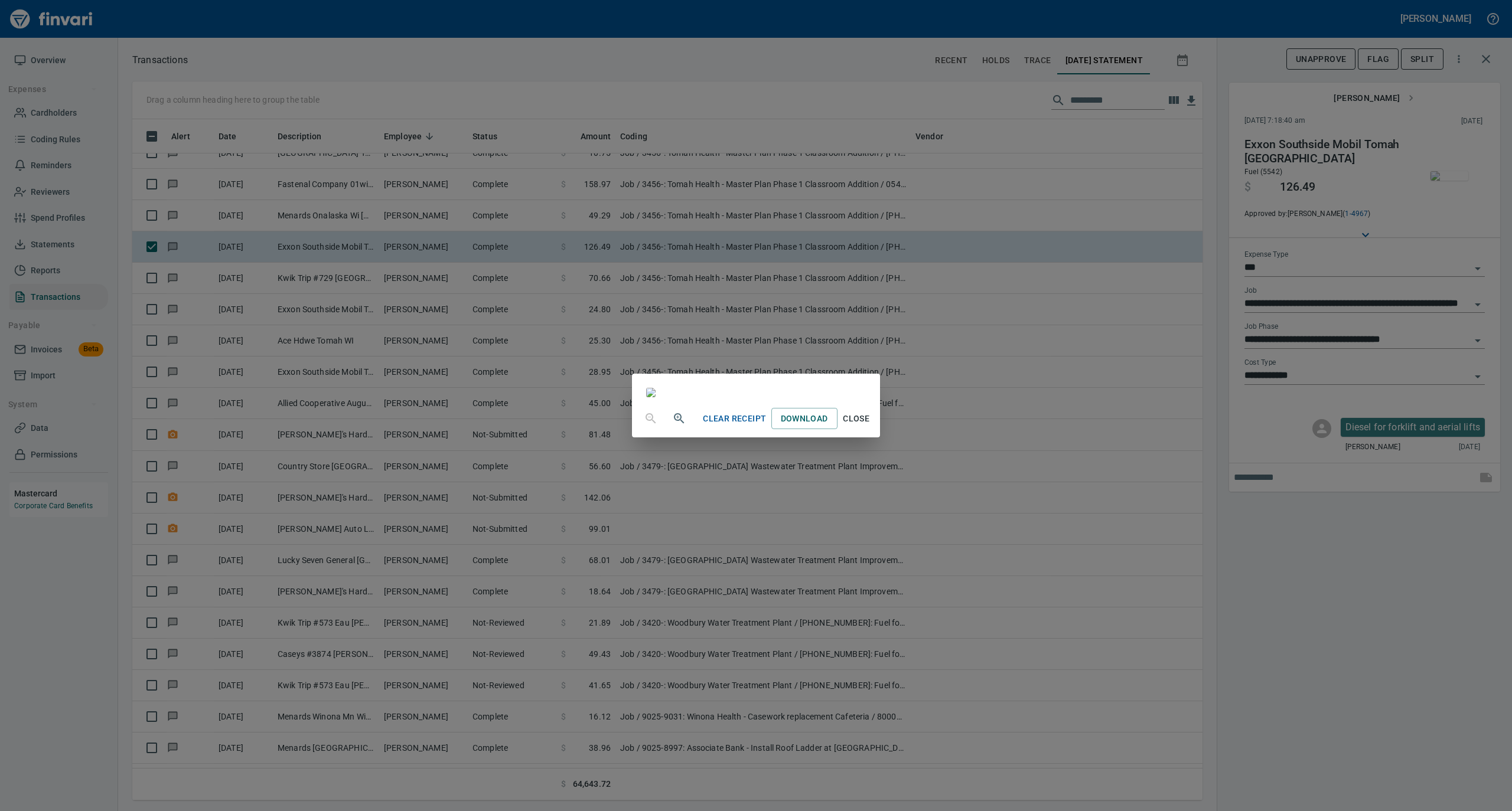
drag, startPoint x: 970, startPoint y: 714, endPoint x: 993, endPoint y: 703, distance: 25.5
click at [871, 426] on span "Close" at bounding box center [856, 419] width 29 height 15
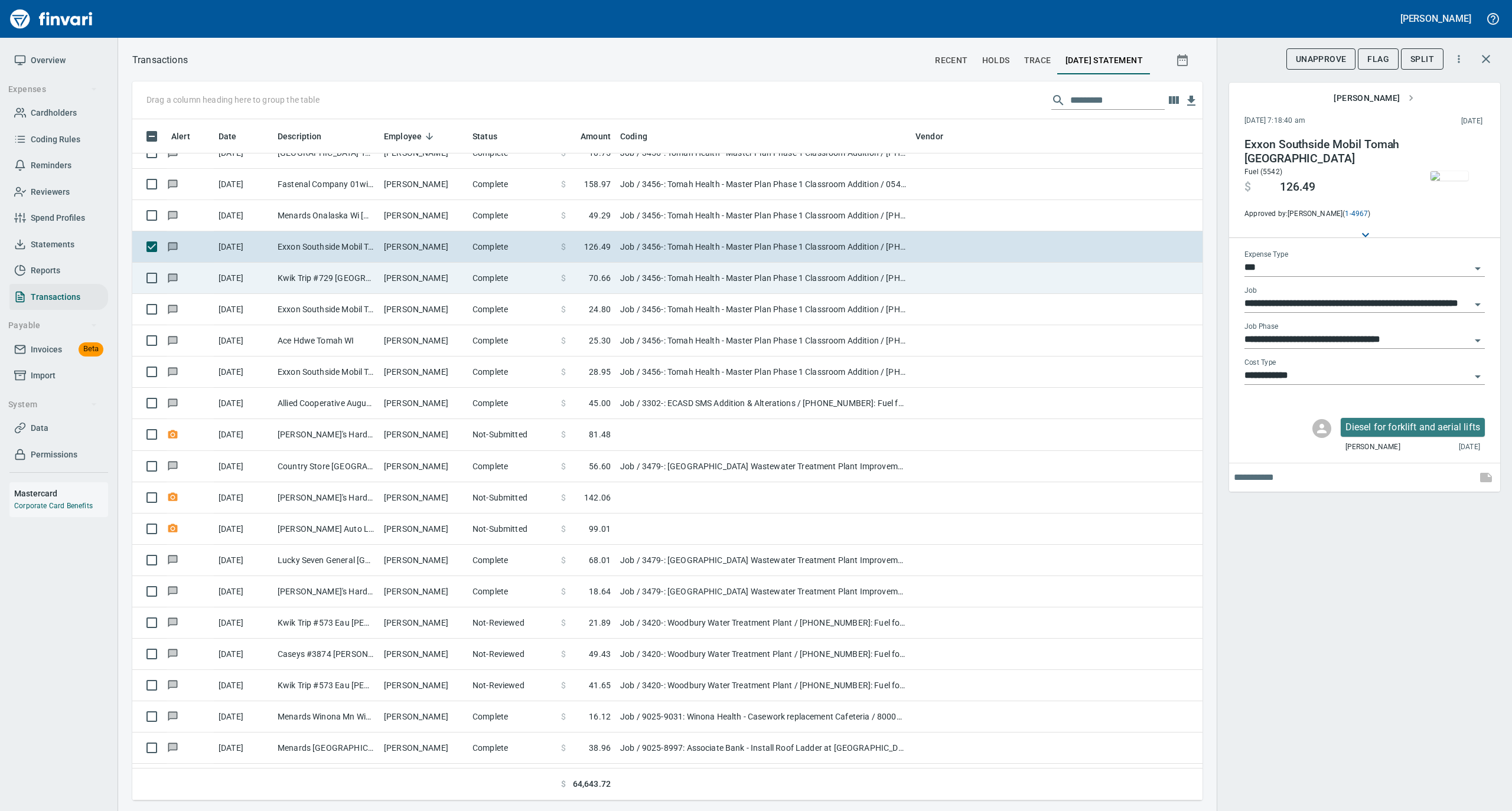
click at [467, 282] on td "[PERSON_NAME]" at bounding box center [423, 278] width 88 height 31
type input "**********"
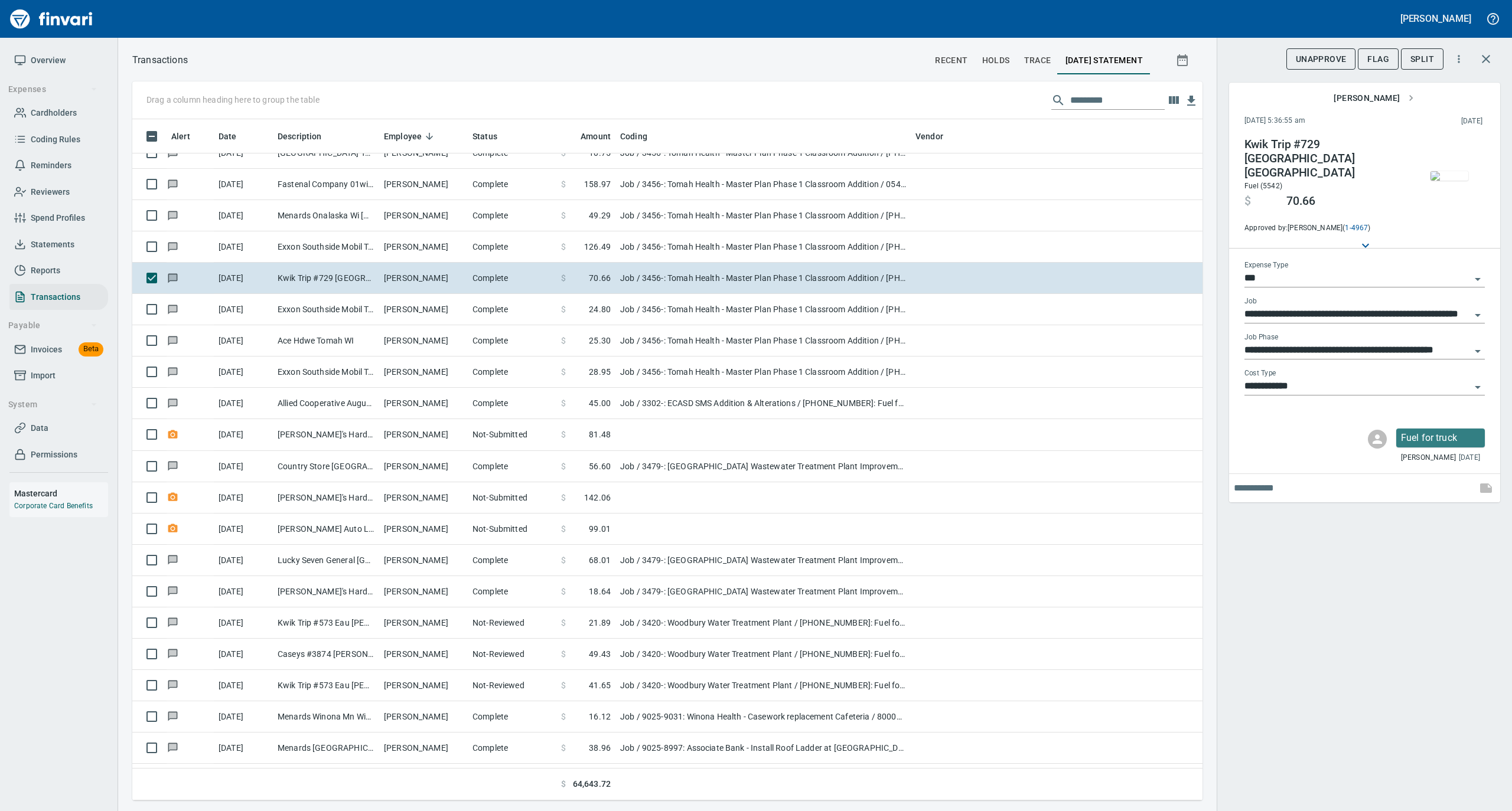
click at [1452, 175] on img "button" at bounding box center [1450, 176] width 38 height 9
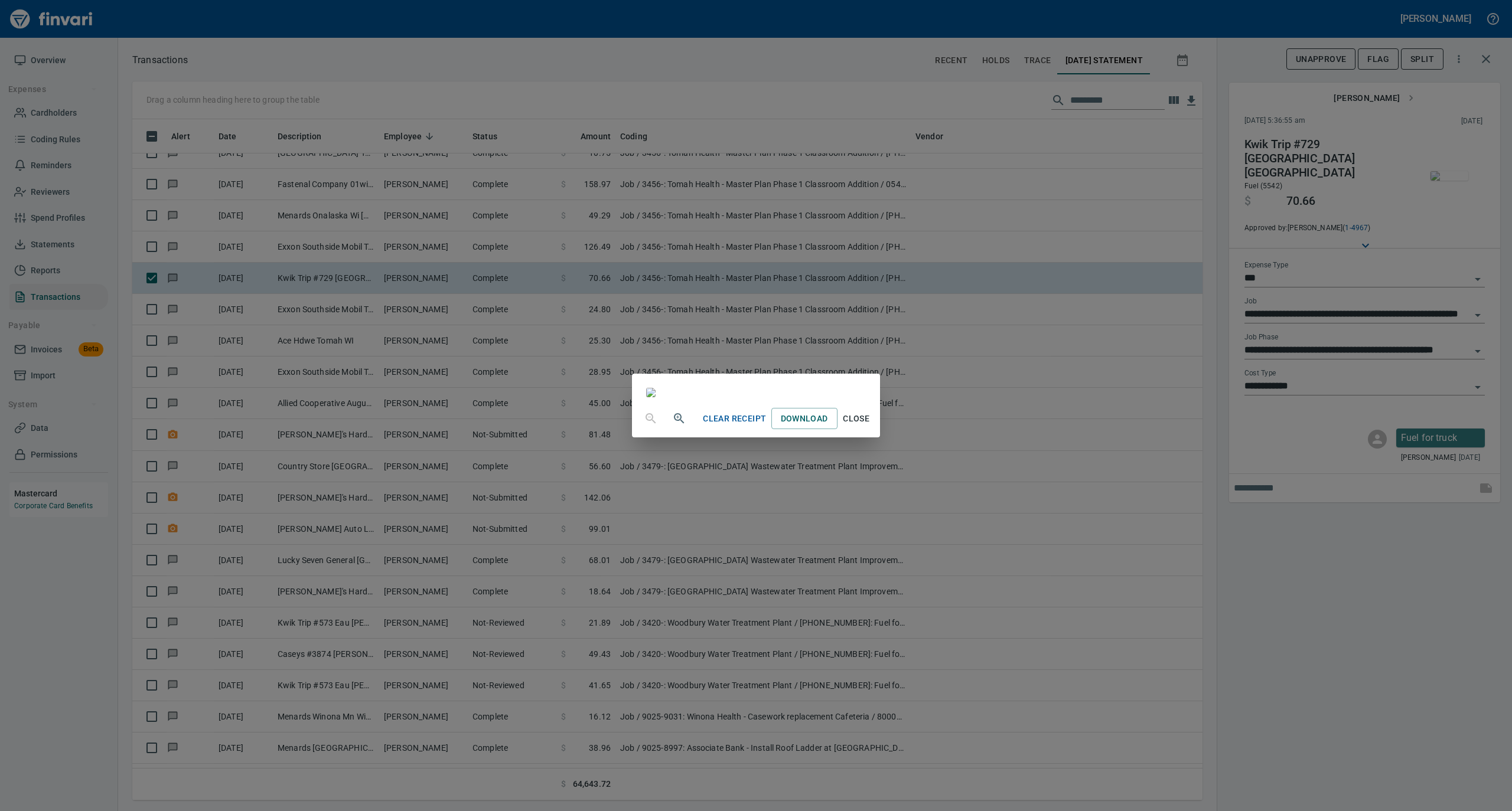
click at [871, 426] on span "Close" at bounding box center [856, 419] width 29 height 15
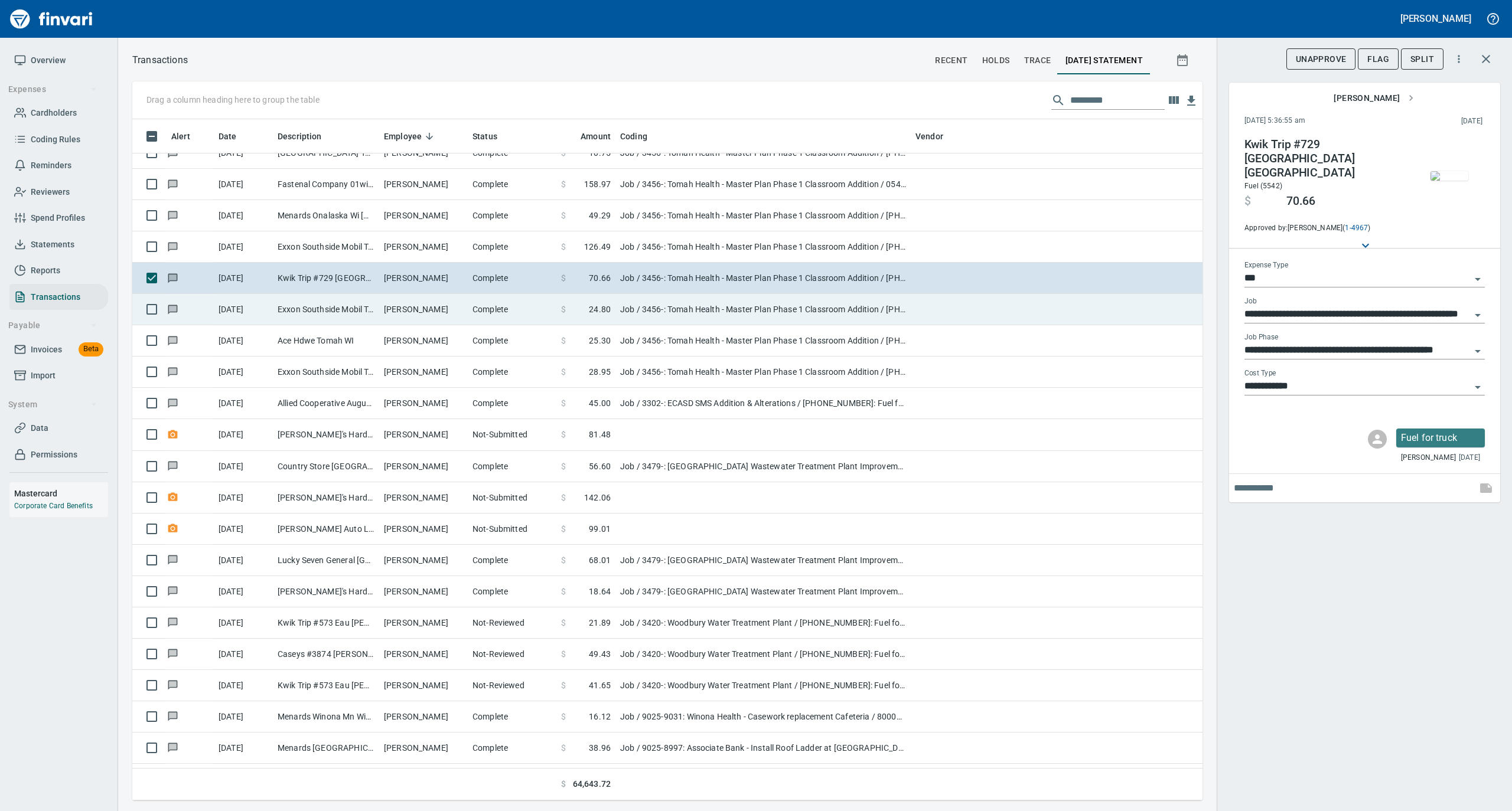
click at [479, 306] on td "Complete" at bounding box center [512, 310] width 88 height 31
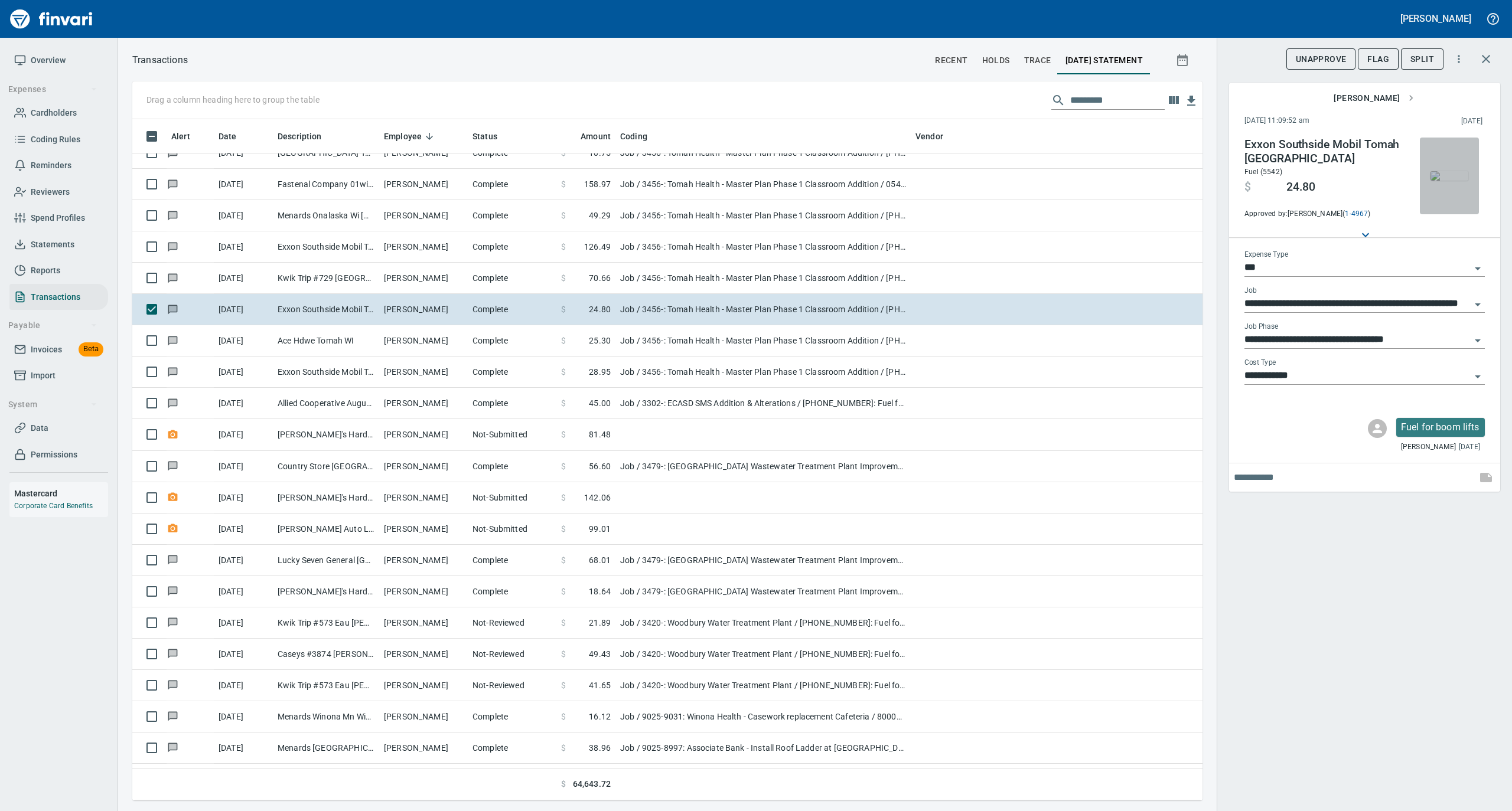
click at [1440, 181] on img "button" at bounding box center [1450, 176] width 38 height 9
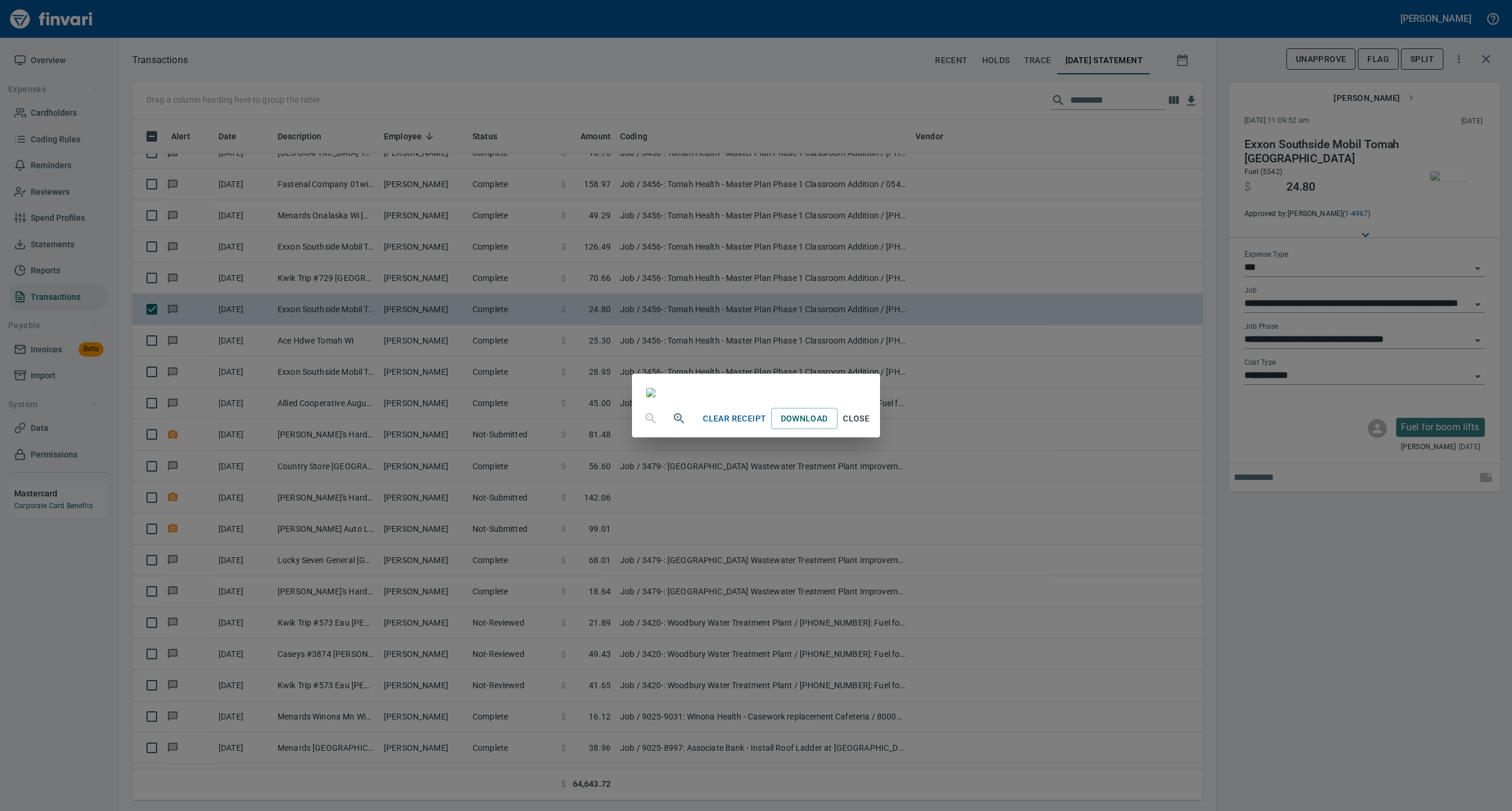
click at [871, 426] on span "Close" at bounding box center [856, 419] width 29 height 15
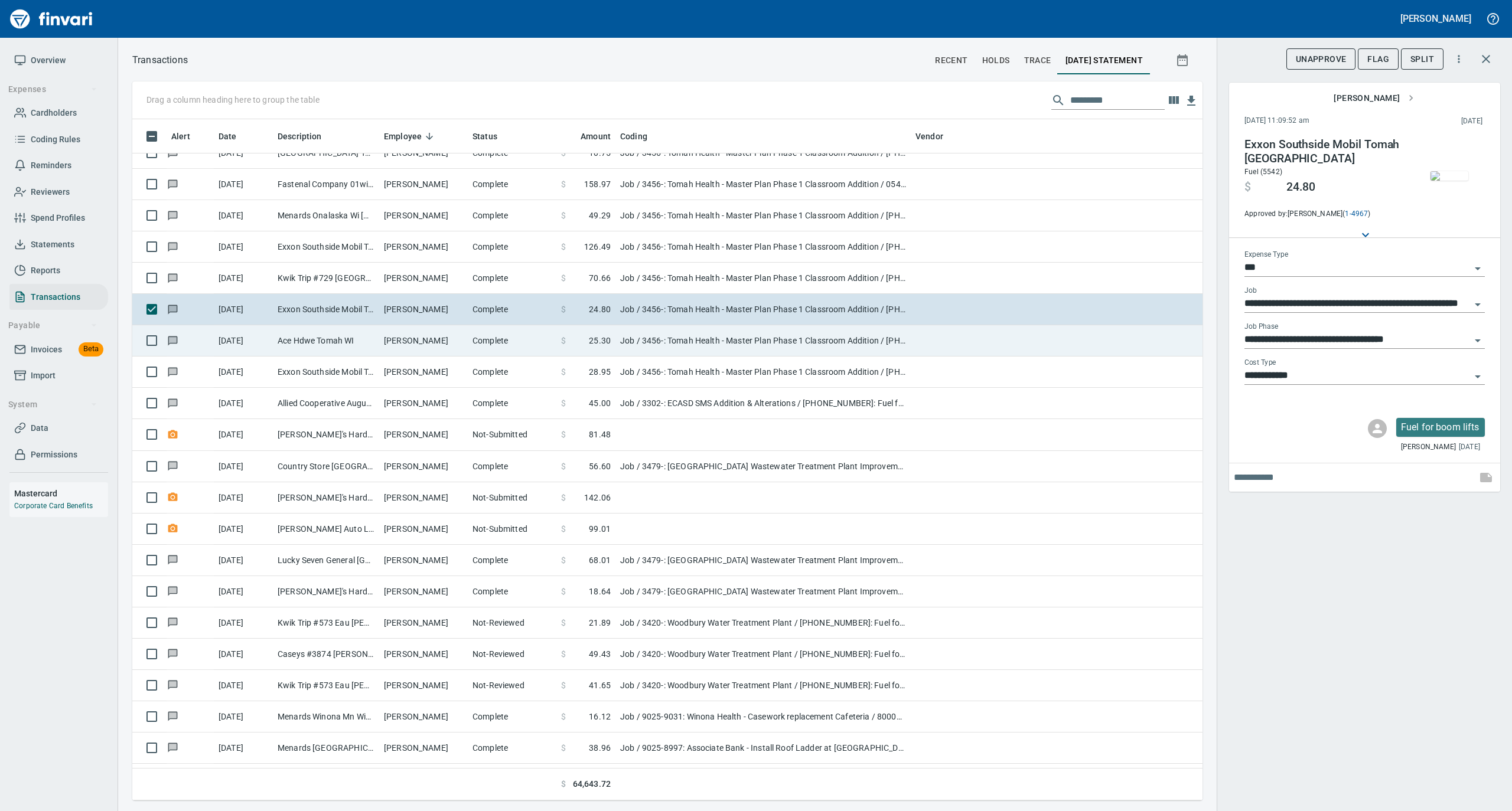
click at [401, 335] on td "[PERSON_NAME]" at bounding box center [423, 341] width 88 height 31
type input "**********"
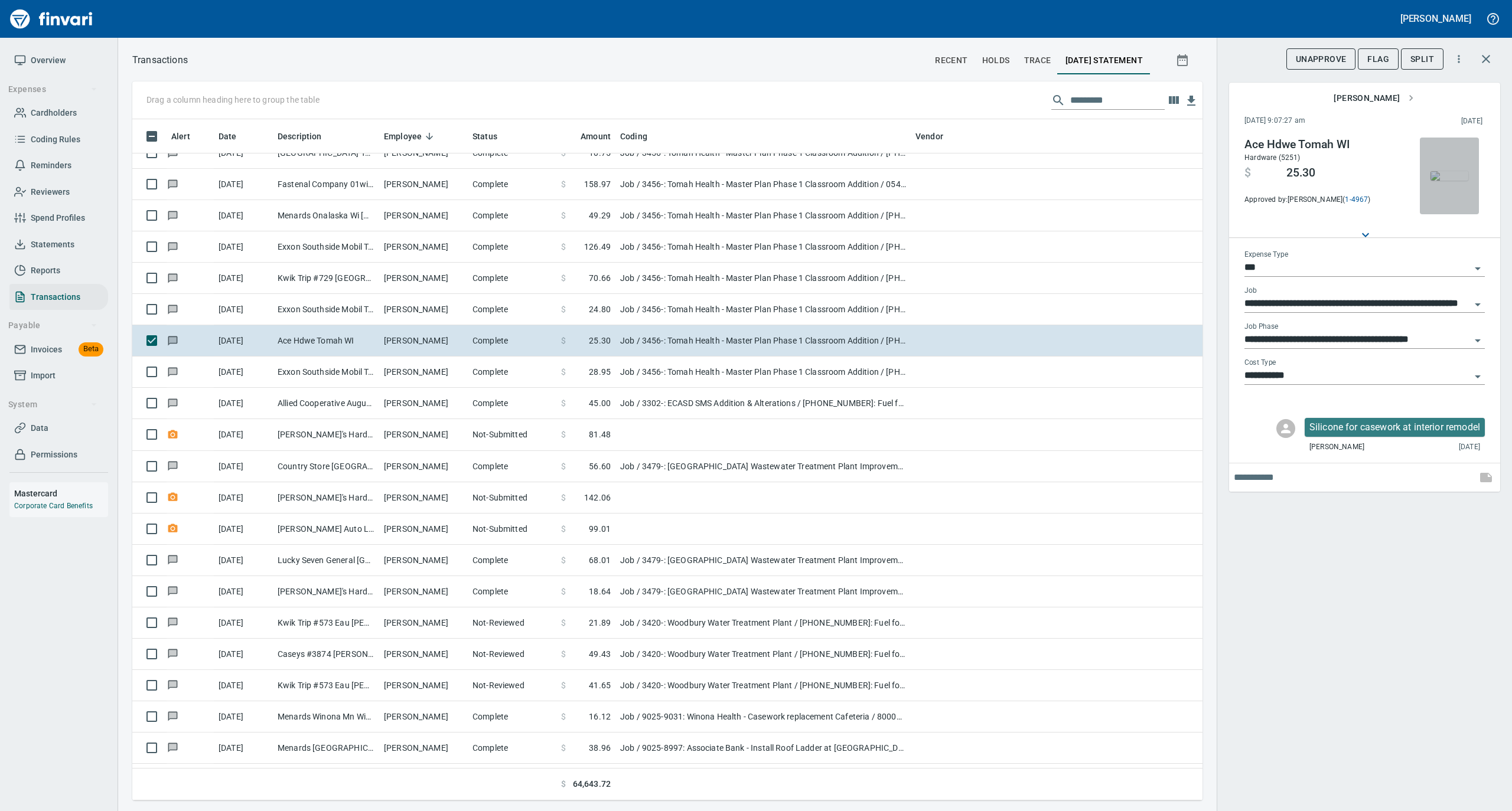
click at [1440, 181] on img "button" at bounding box center [1450, 176] width 38 height 9
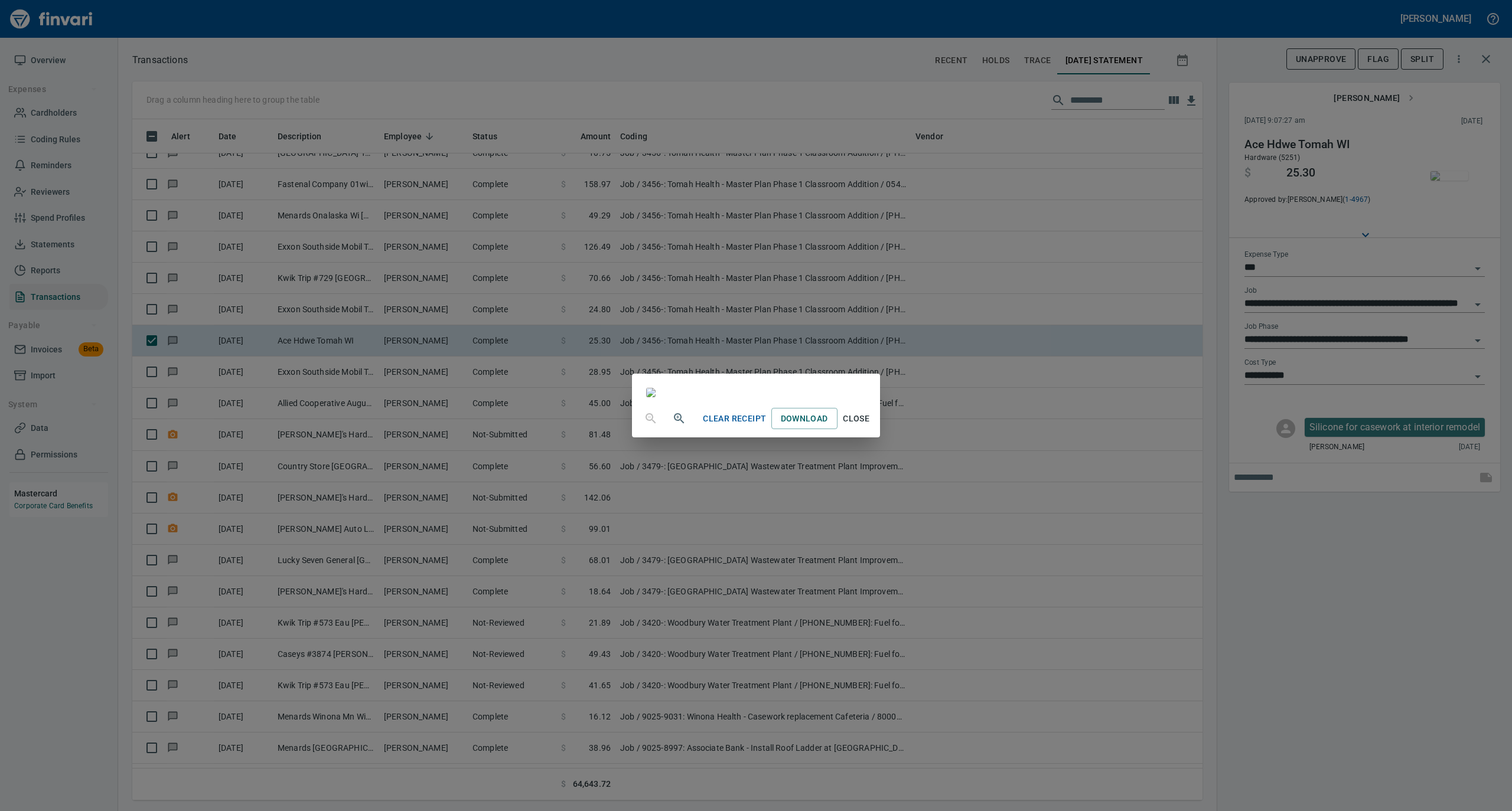
click at [871, 426] on span "Close" at bounding box center [856, 419] width 29 height 15
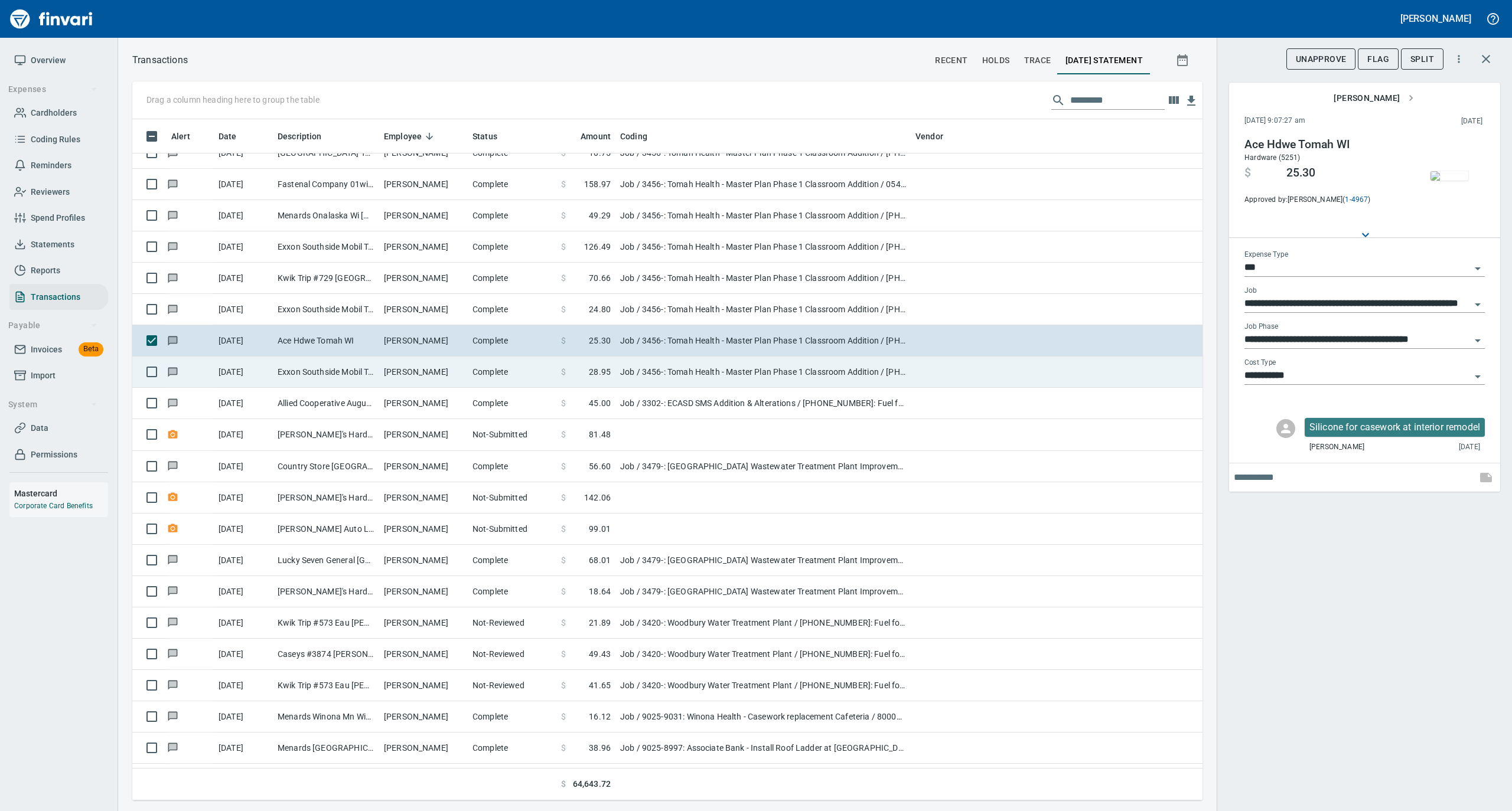
click at [424, 376] on td "[PERSON_NAME]" at bounding box center [423, 372] width 88 height 31
type input "**********"
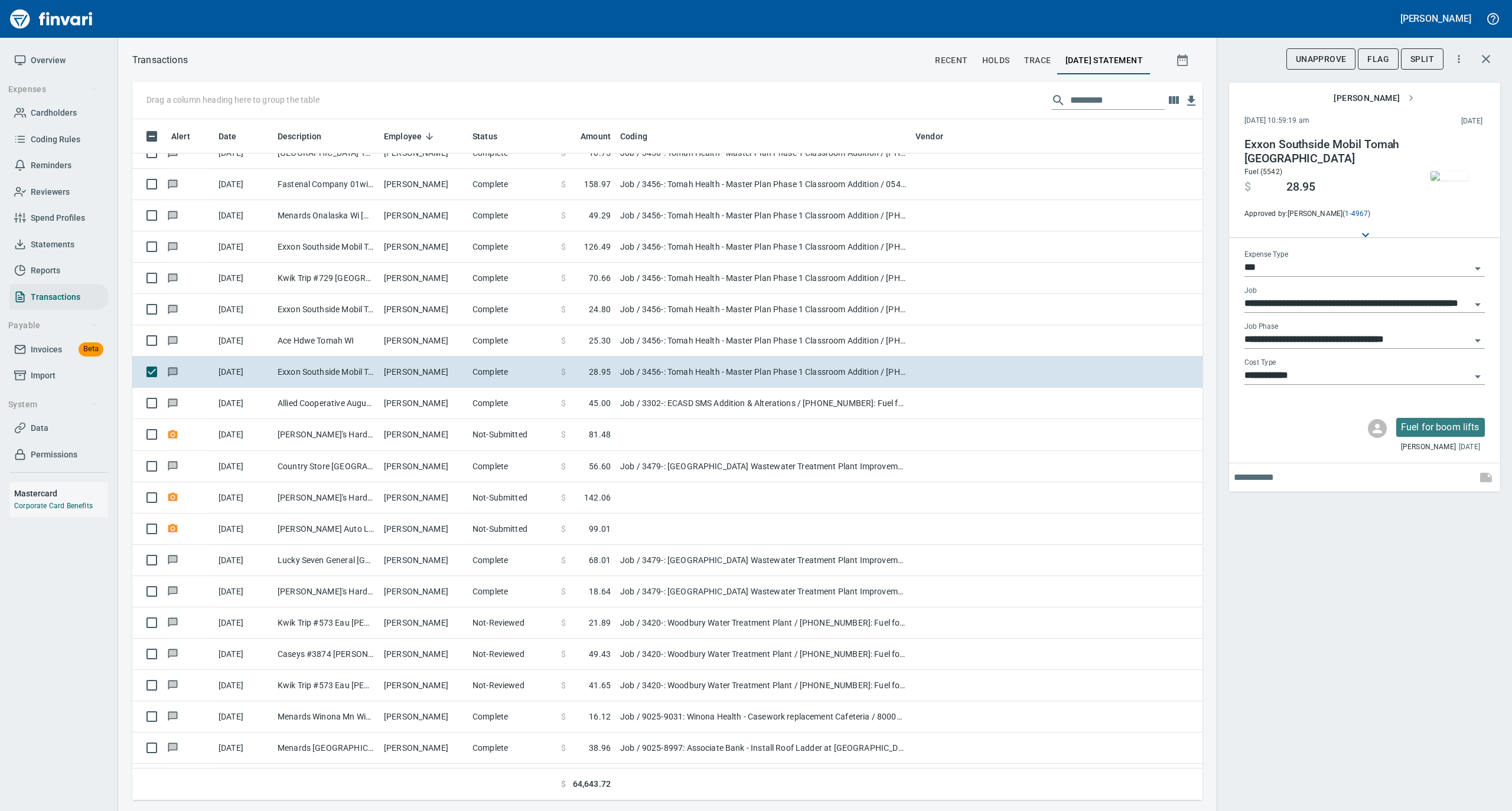
click at [1453, 178] on img "button" at bounding box center [1450, 176] width 38 height 9
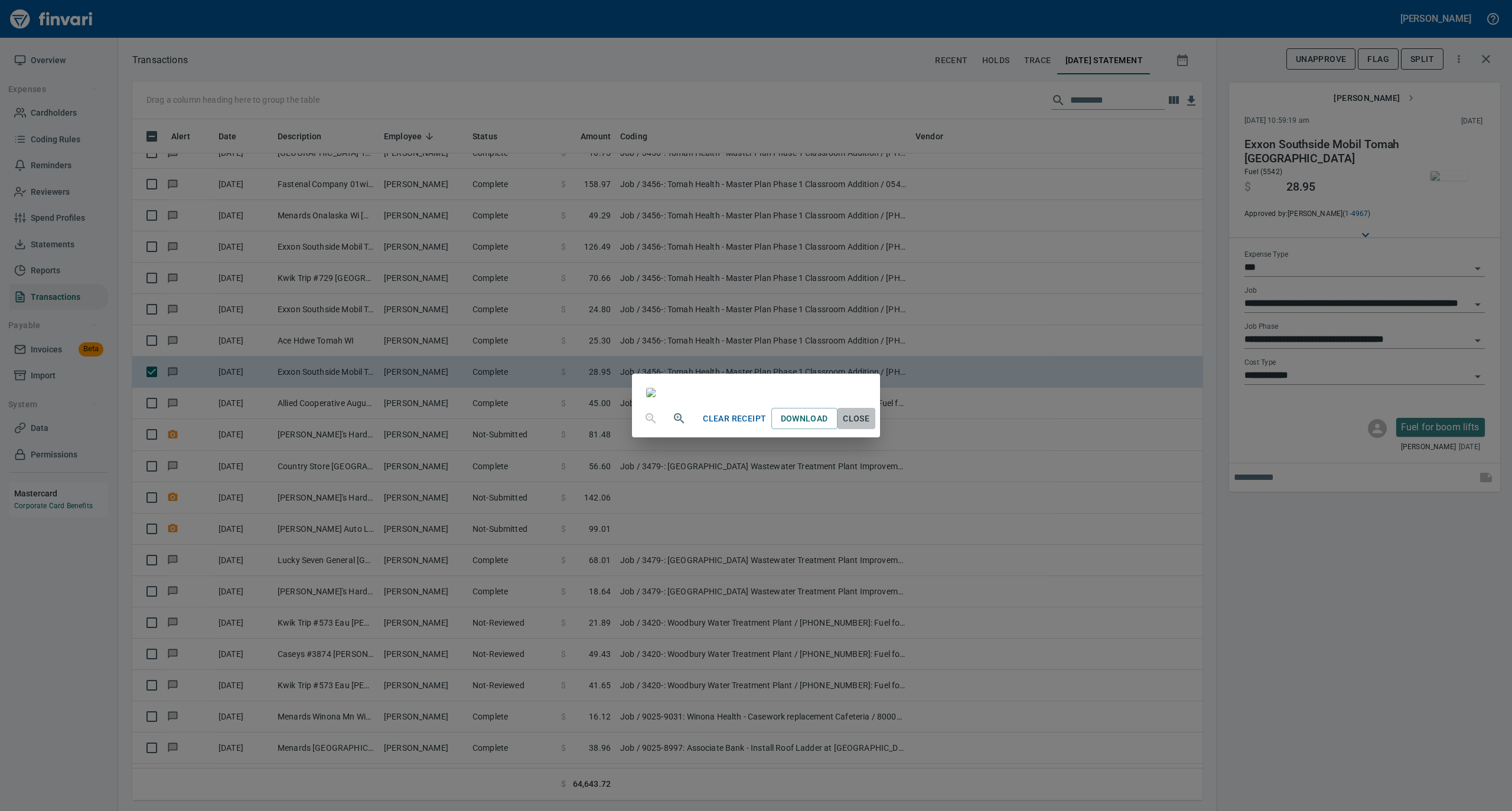
click at [871, 426] on span "Close" at bounding box center [856, 419] width 29 height 15
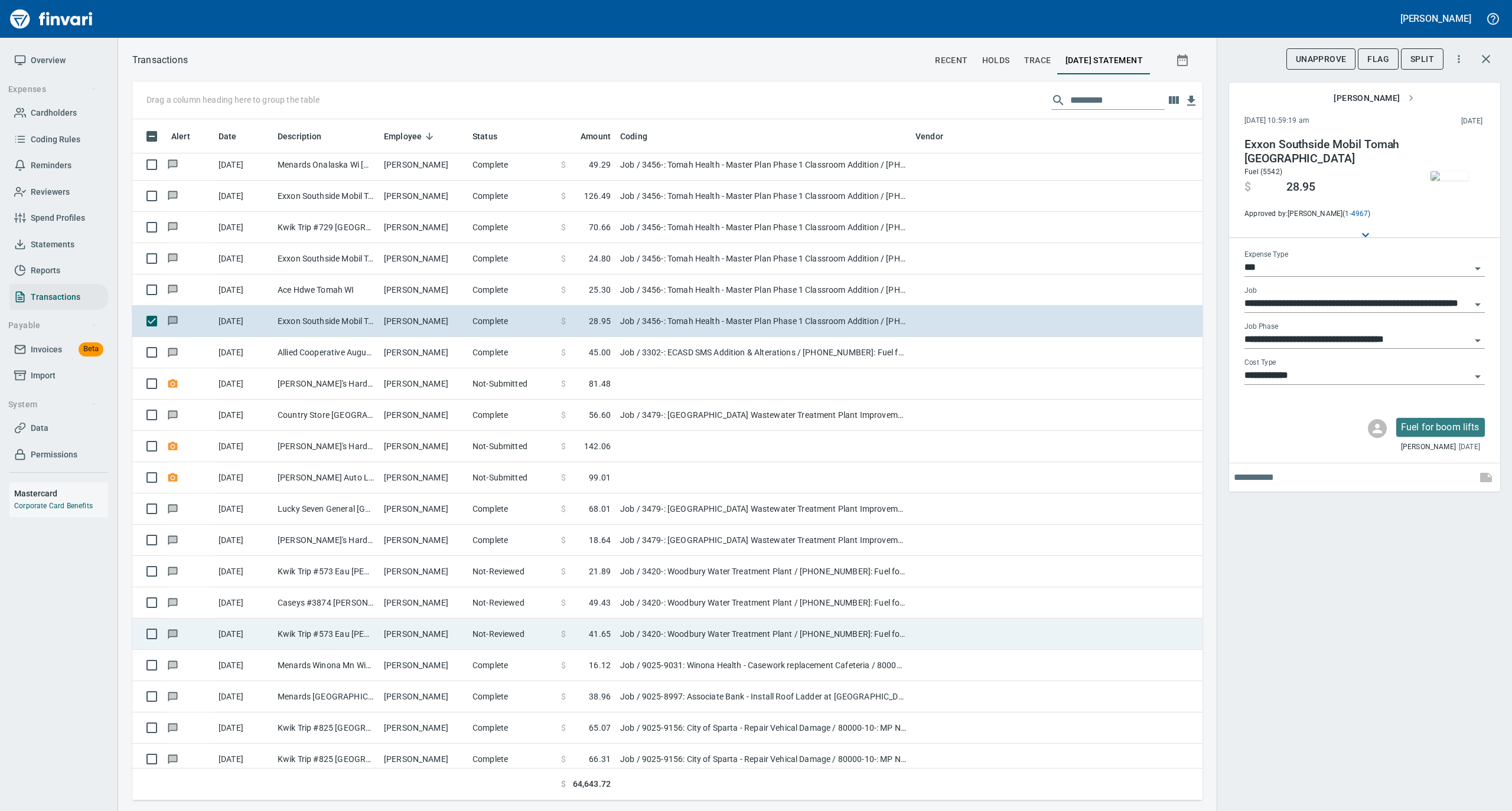
scroll to position [945, 0]
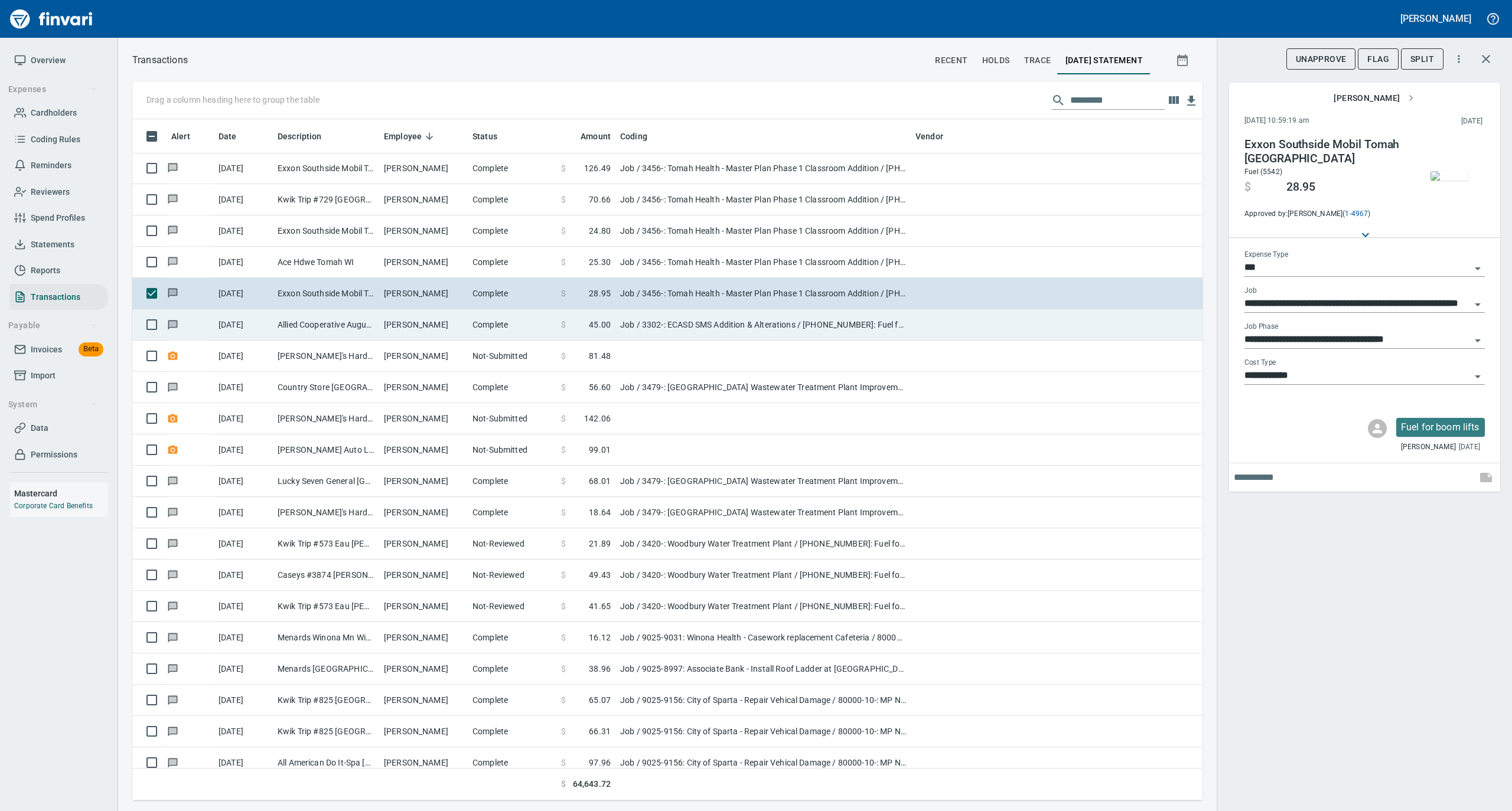
click at [467, 331] on td "[PERSON_NAME]" at bounding box center [423, 325] width 88 height 31
type input "**********"
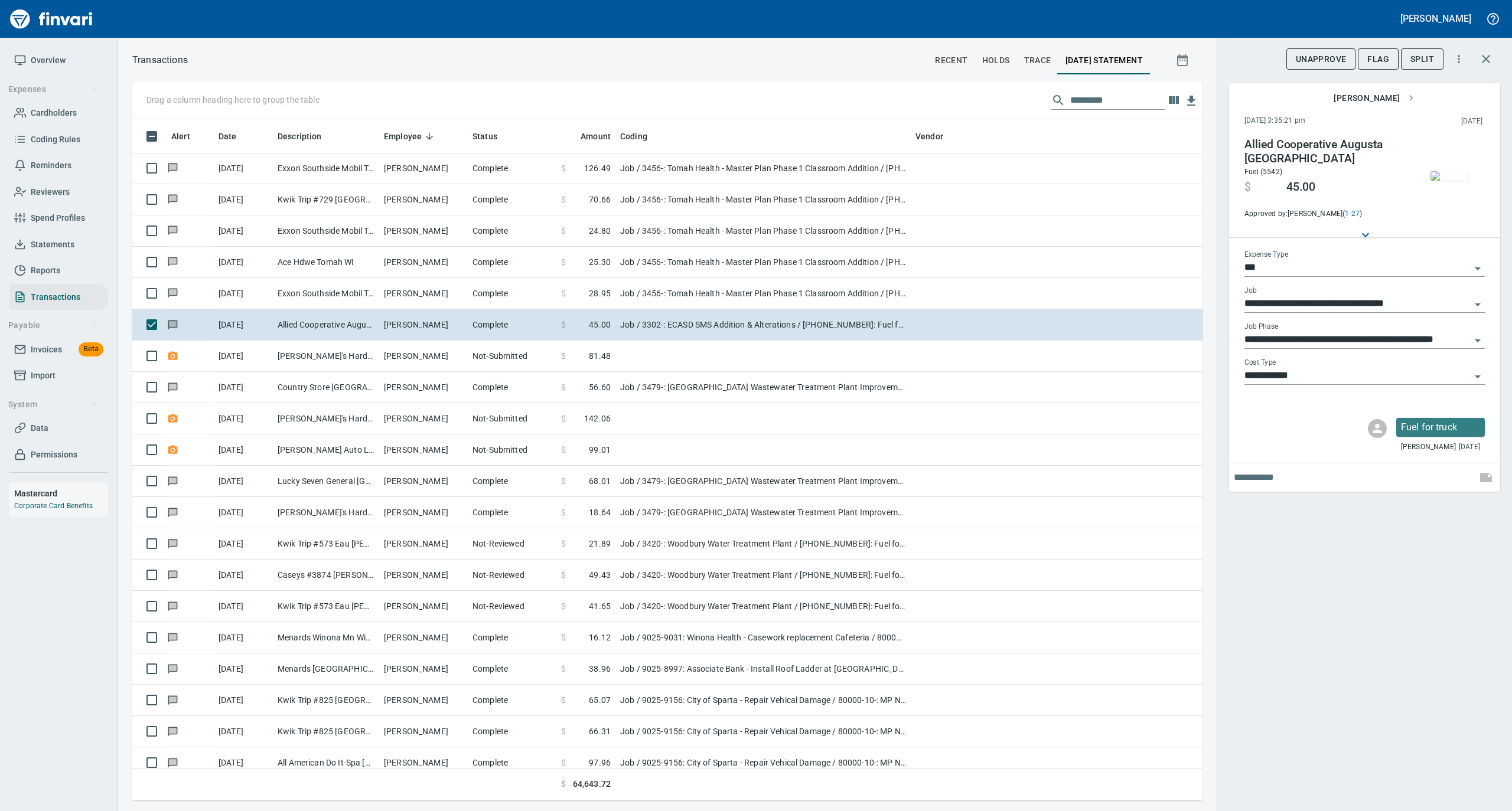
click at [1452, 181] on img "button" at bounding box center [1450, 176] width 38 height 9
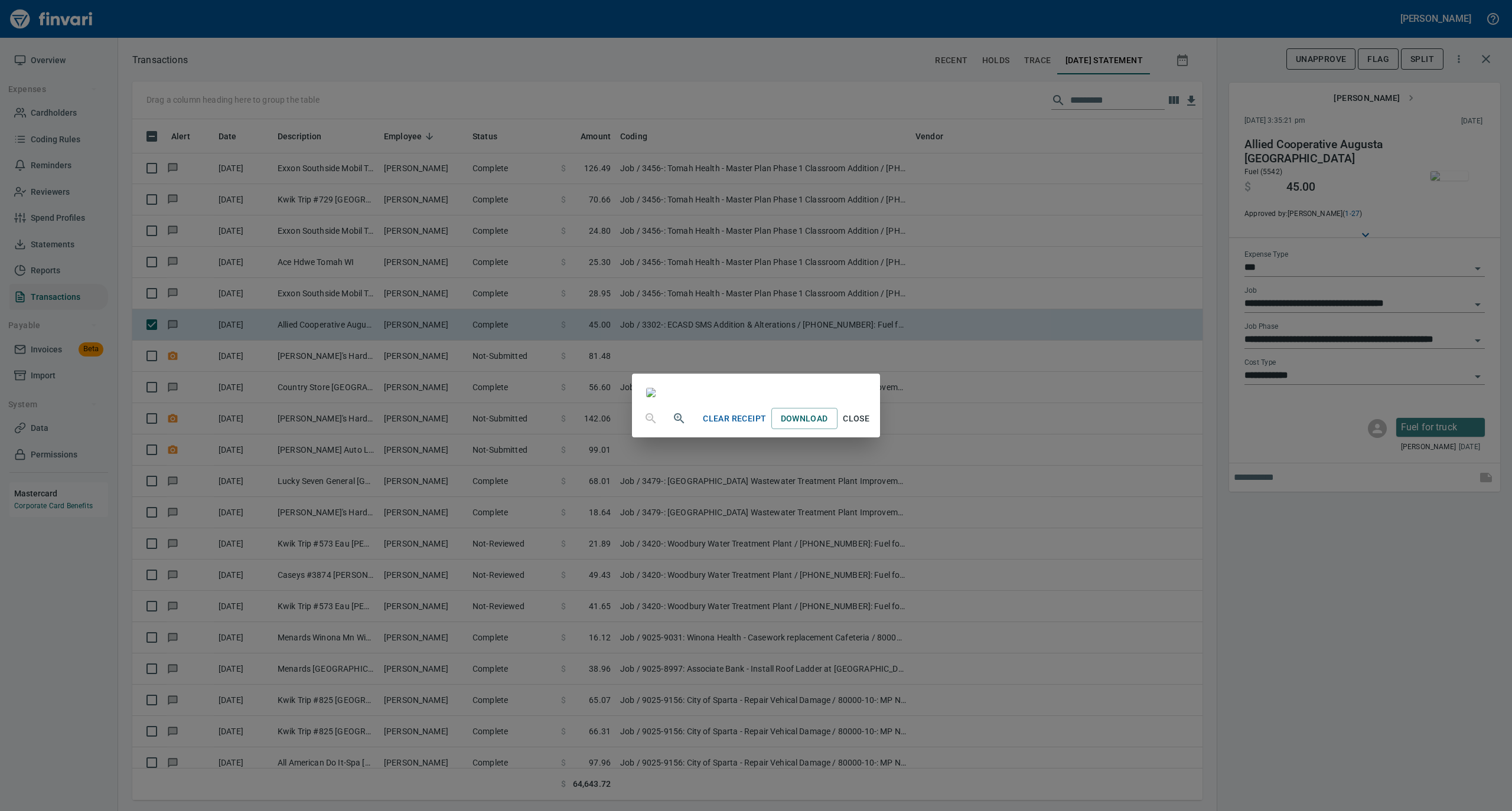
click at [871, 426] on span "Close" at bounding box center [856, 419] width 29 height 15
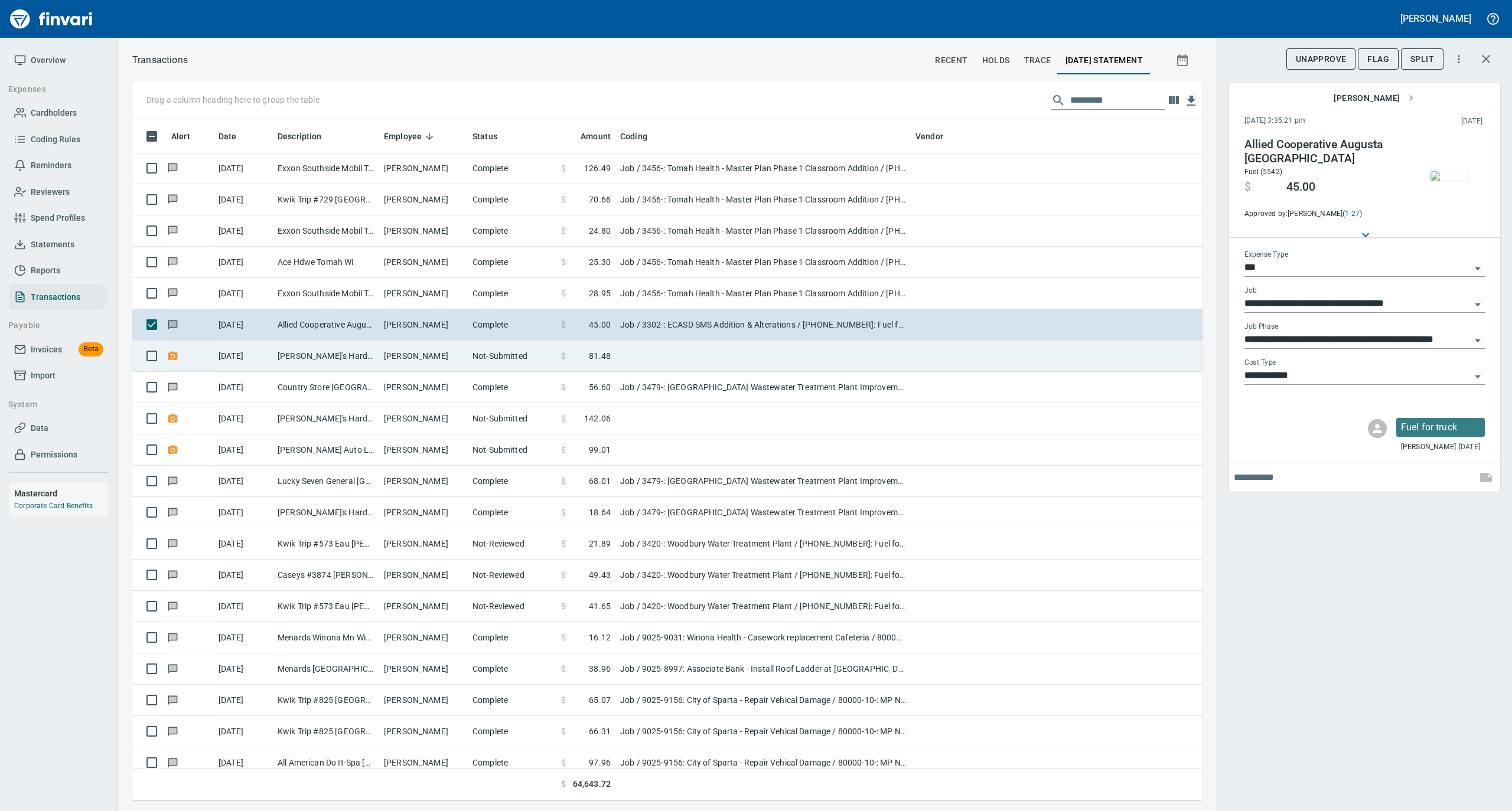
click at [516, 364] on td "Not-Submitted" at bounding box center [512, 356] width 88 height 31
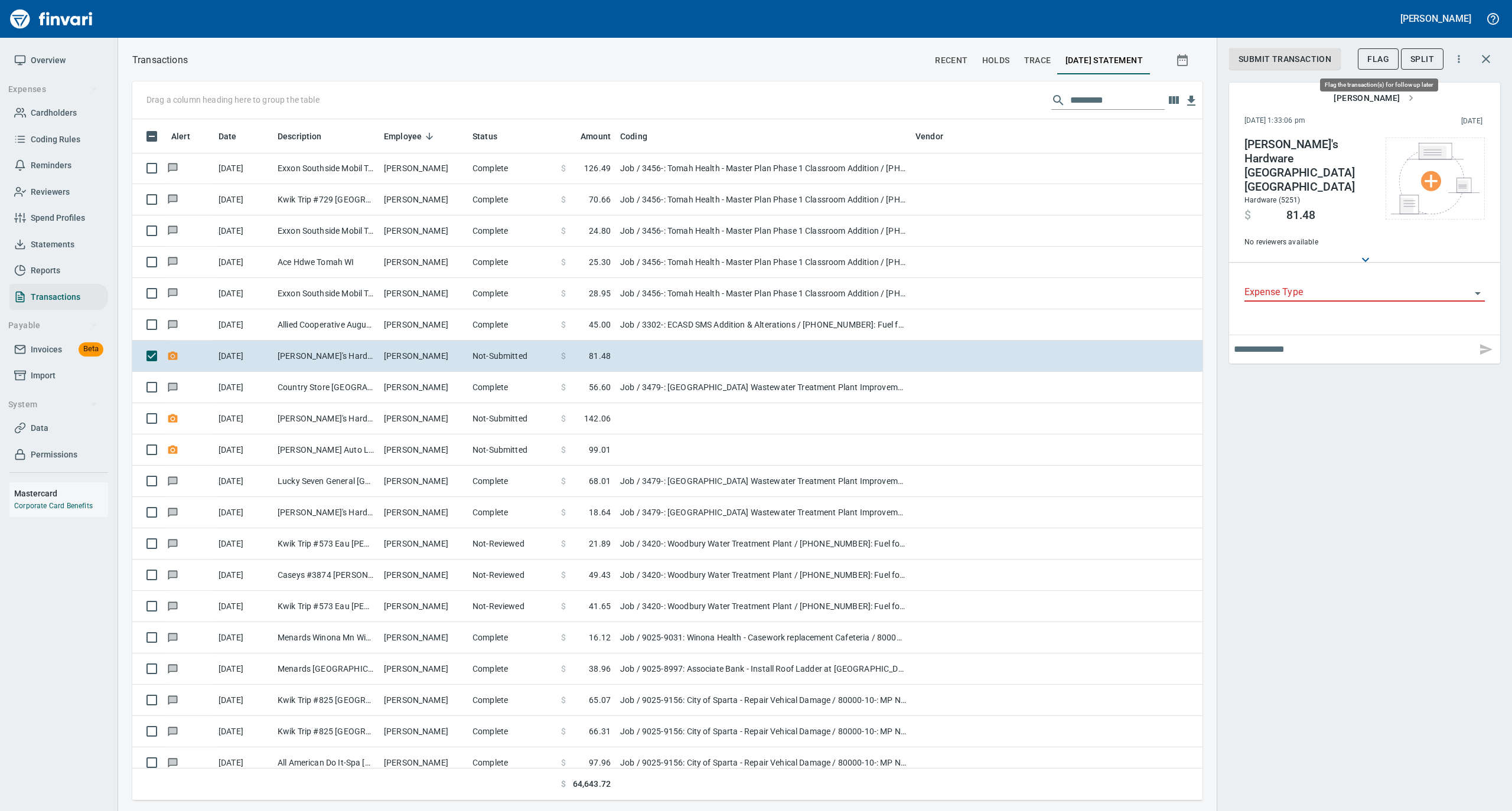
click at [1378, 60] on span "Flag" at bounding box center [1378, 59] width 22 height 15
click at [1253, 340] on input "text" at bounding box center [1353, 349] width 238 height 19
type input "**********"
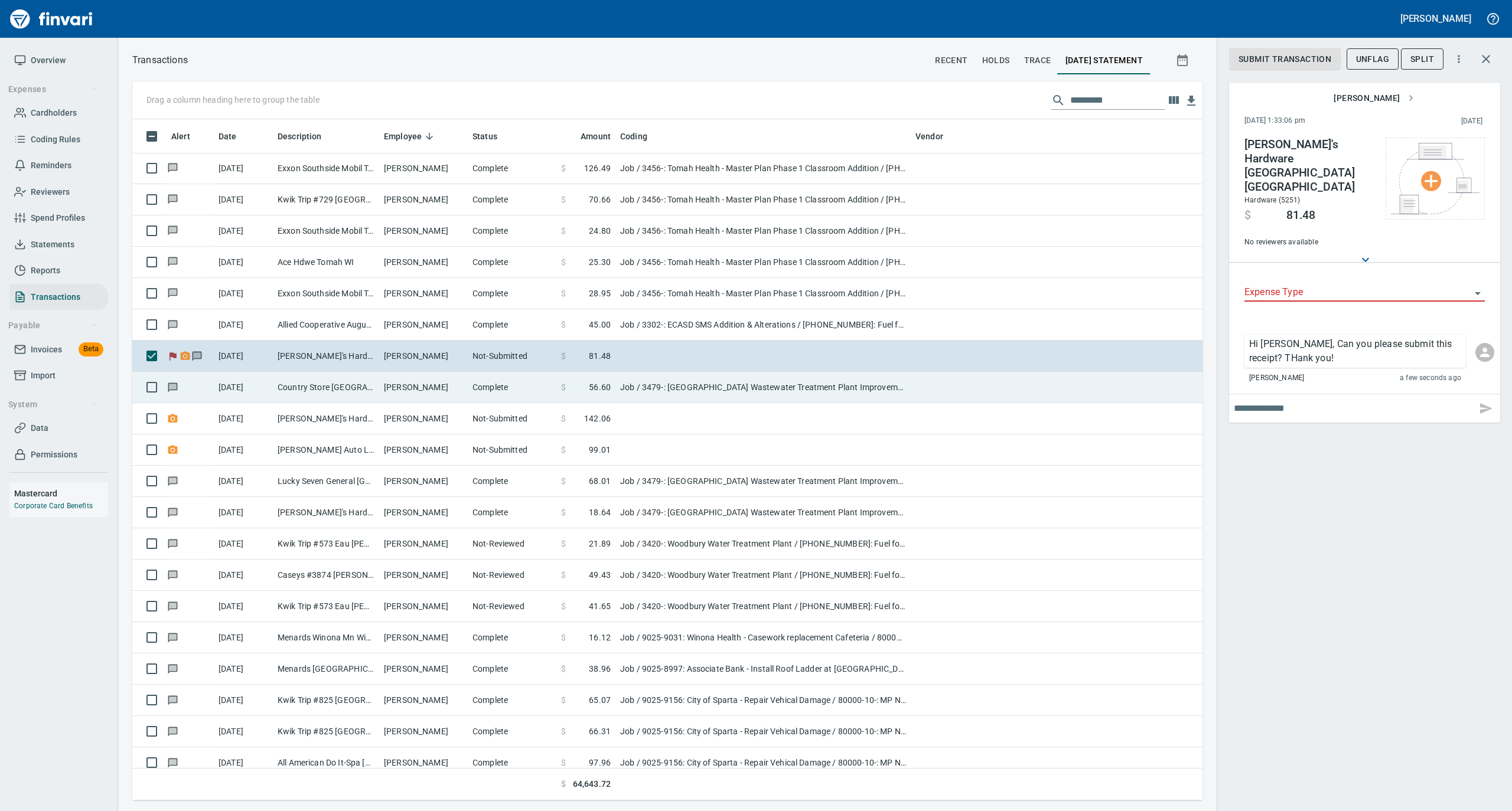
click at [343, 393] on td "Country Store [GEOGRAPHIC_DATA] [GEOGRAPHIC_DATA]" at bounding box center [326, 387] width 106 height 31
type input "***"
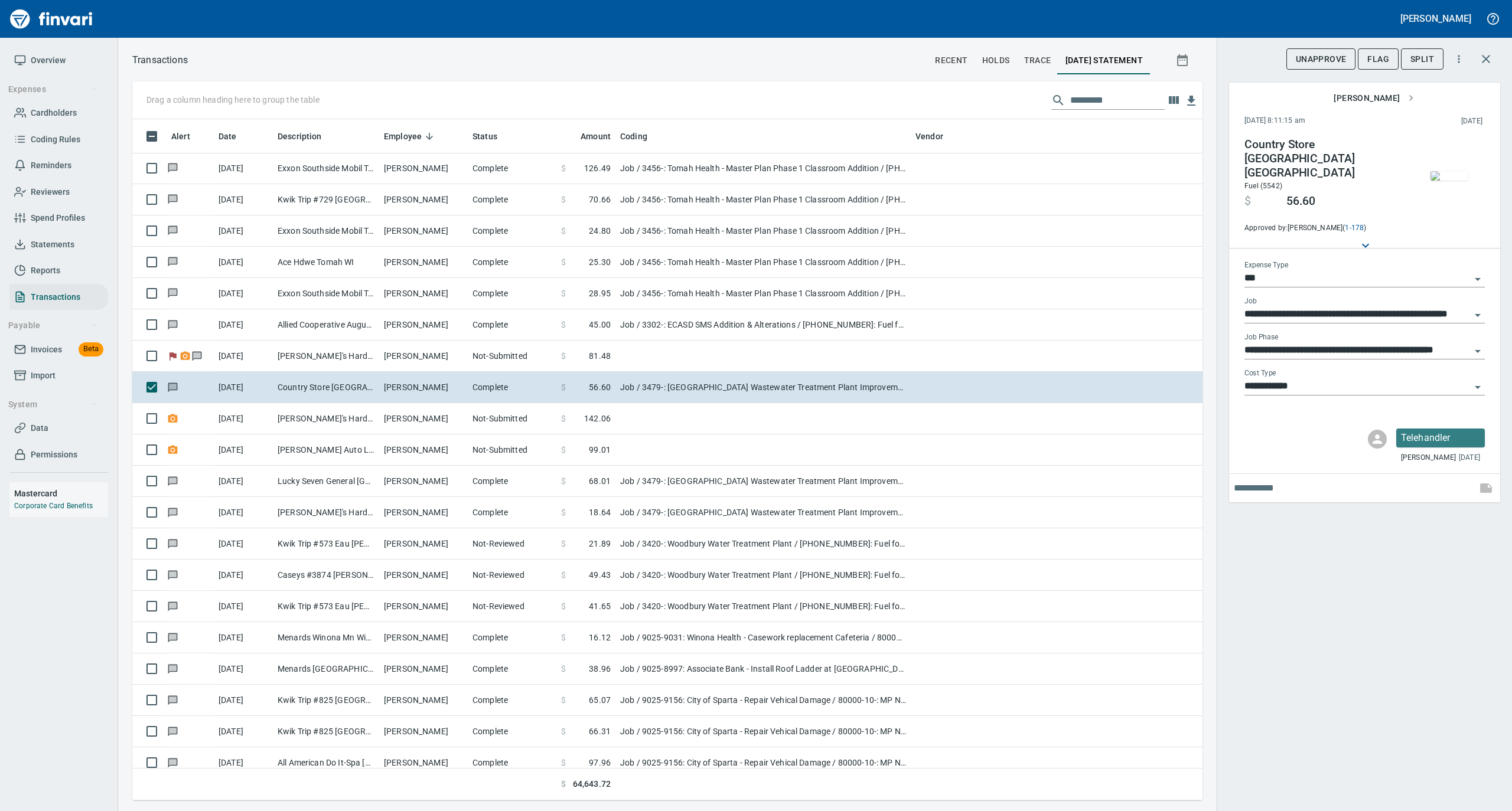
click at [1447, 173] on img "button" at bounding box center [1450, 176] width 38 height 9
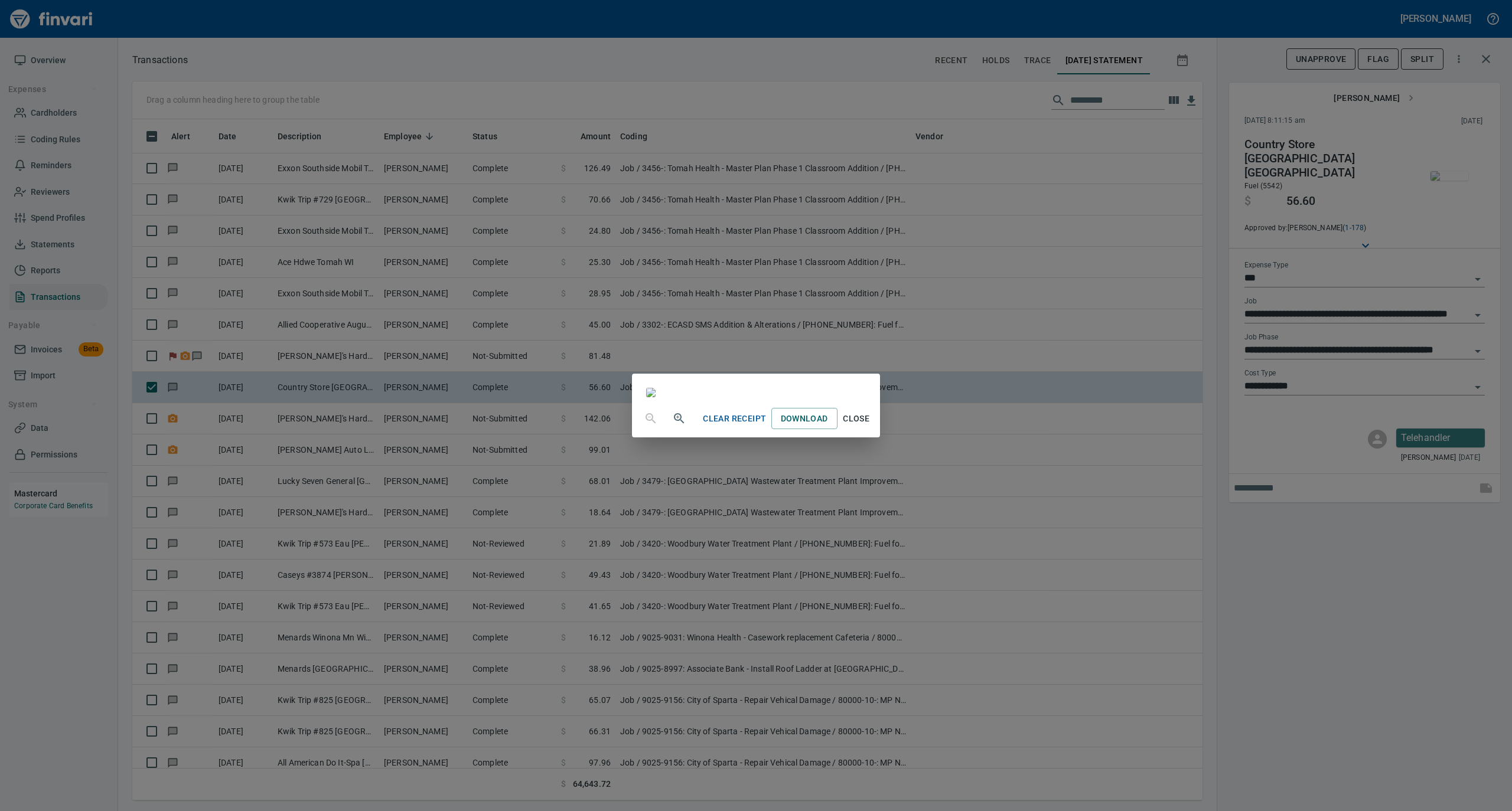
click at [871, 426] on span "Close" at bounding box center [856, 419] width 29 height 15
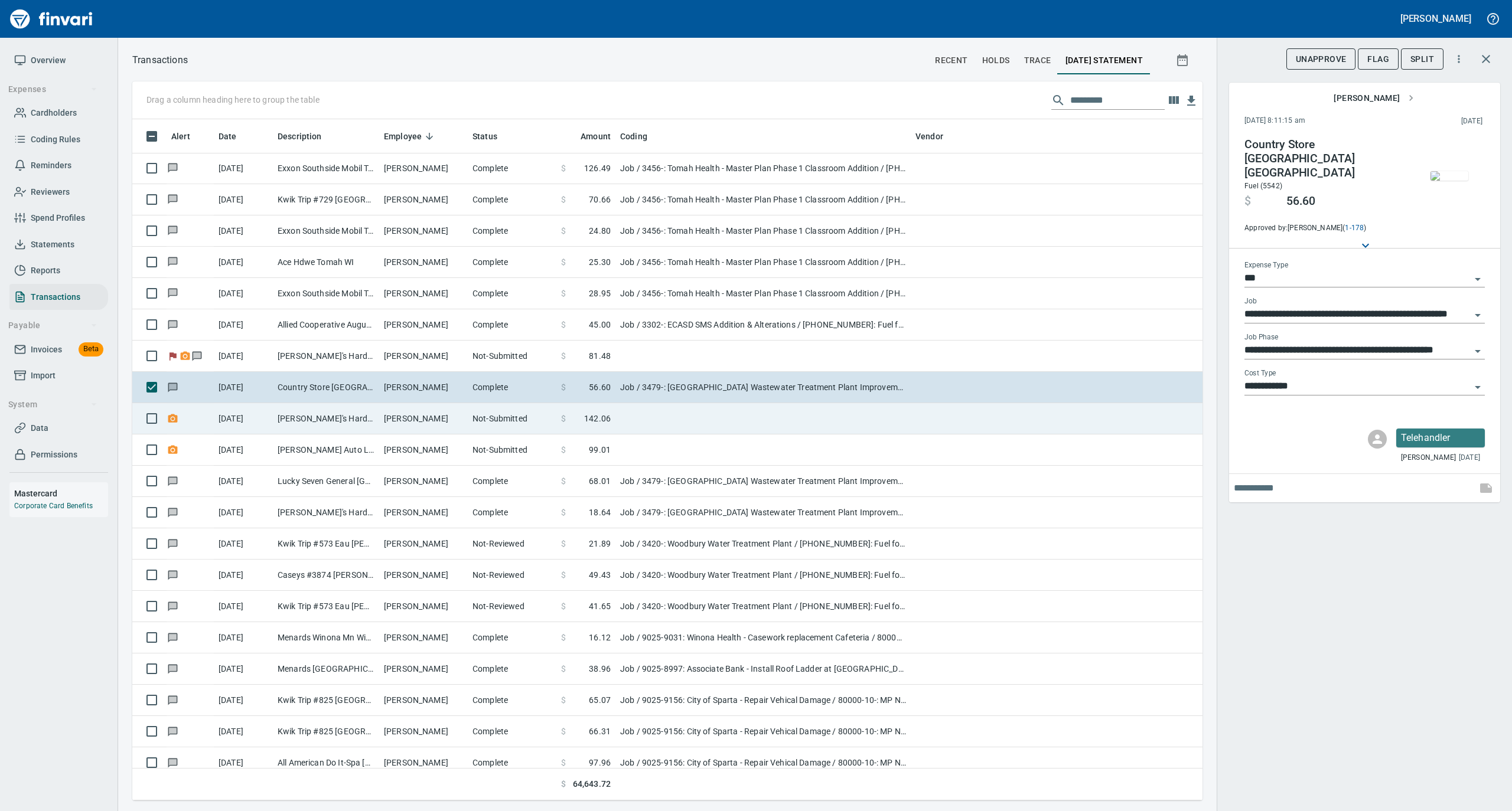
click at [312, 423] on td "[PERSON_NAME]'s Hardware [GEOGRAPHIC_DATA] [GEOGRAPHIC_DATA]" at bounding box center [326, 418] width 106 height 31
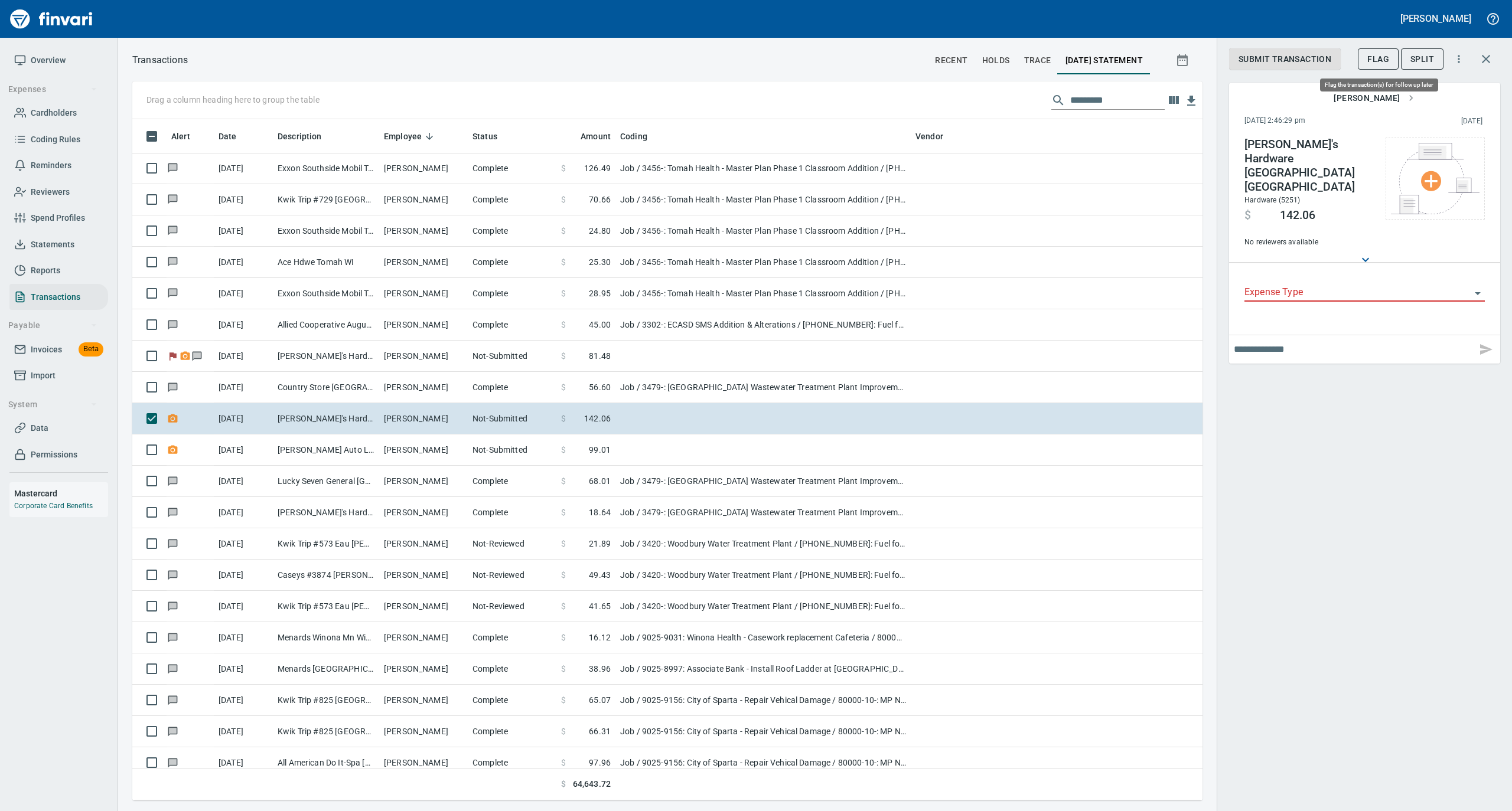
scroll to position [670, 1047]
click at [1373, 60] on span "Flag" at bounding box center [1378, 59] width 22 height 15
click at [1290, 340] on input "text" at bounding box center [1353, 349] width 238 height 19
click at [1432, 340] on input "**********" at bounding box center [1353, 349] width 238 height 19
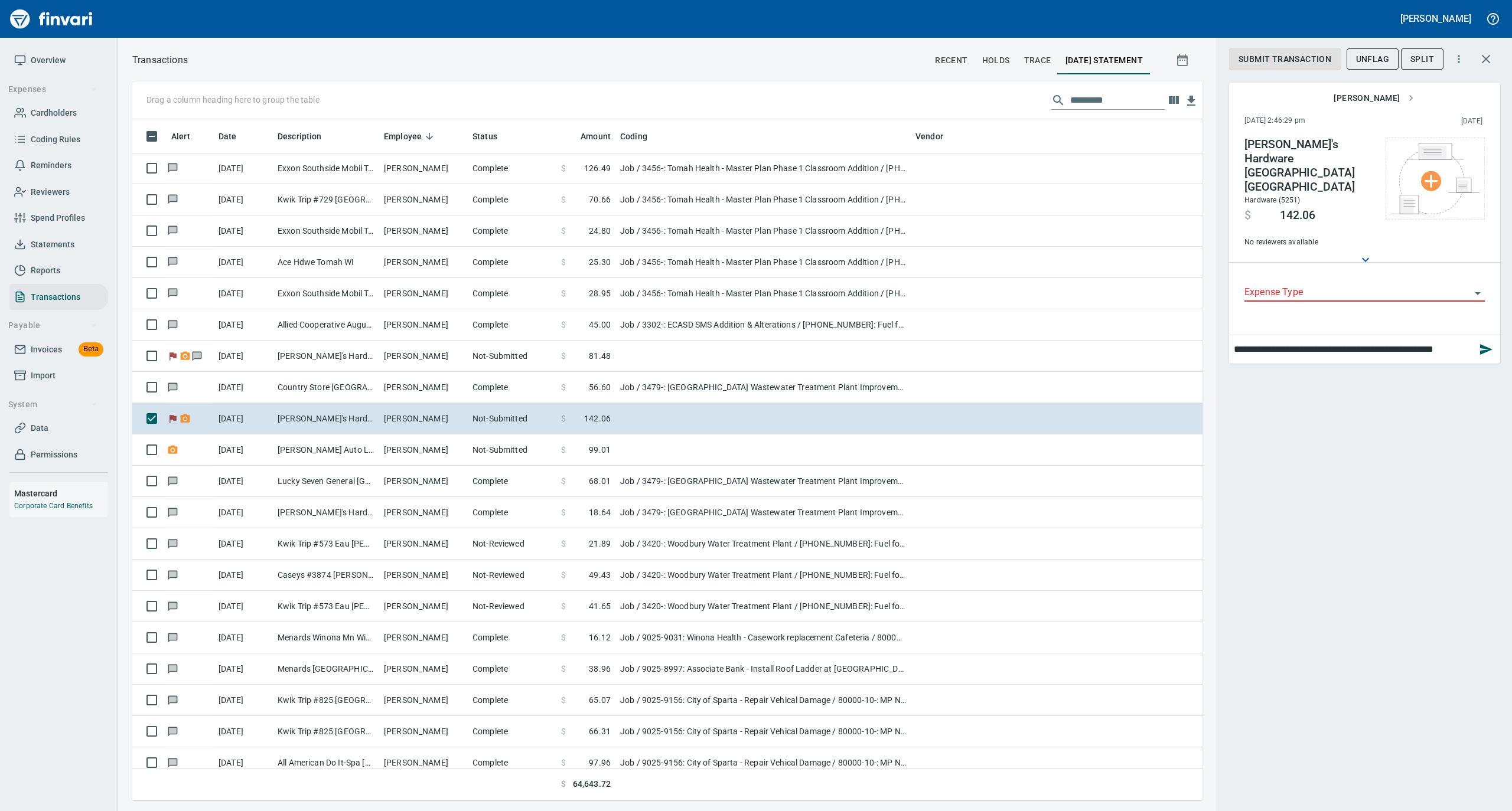
scroll to position [670, 1047]
type input "**********"
click at [1487, 343] on icon "button" at bounding box center [1486, 349] width 14 height 14
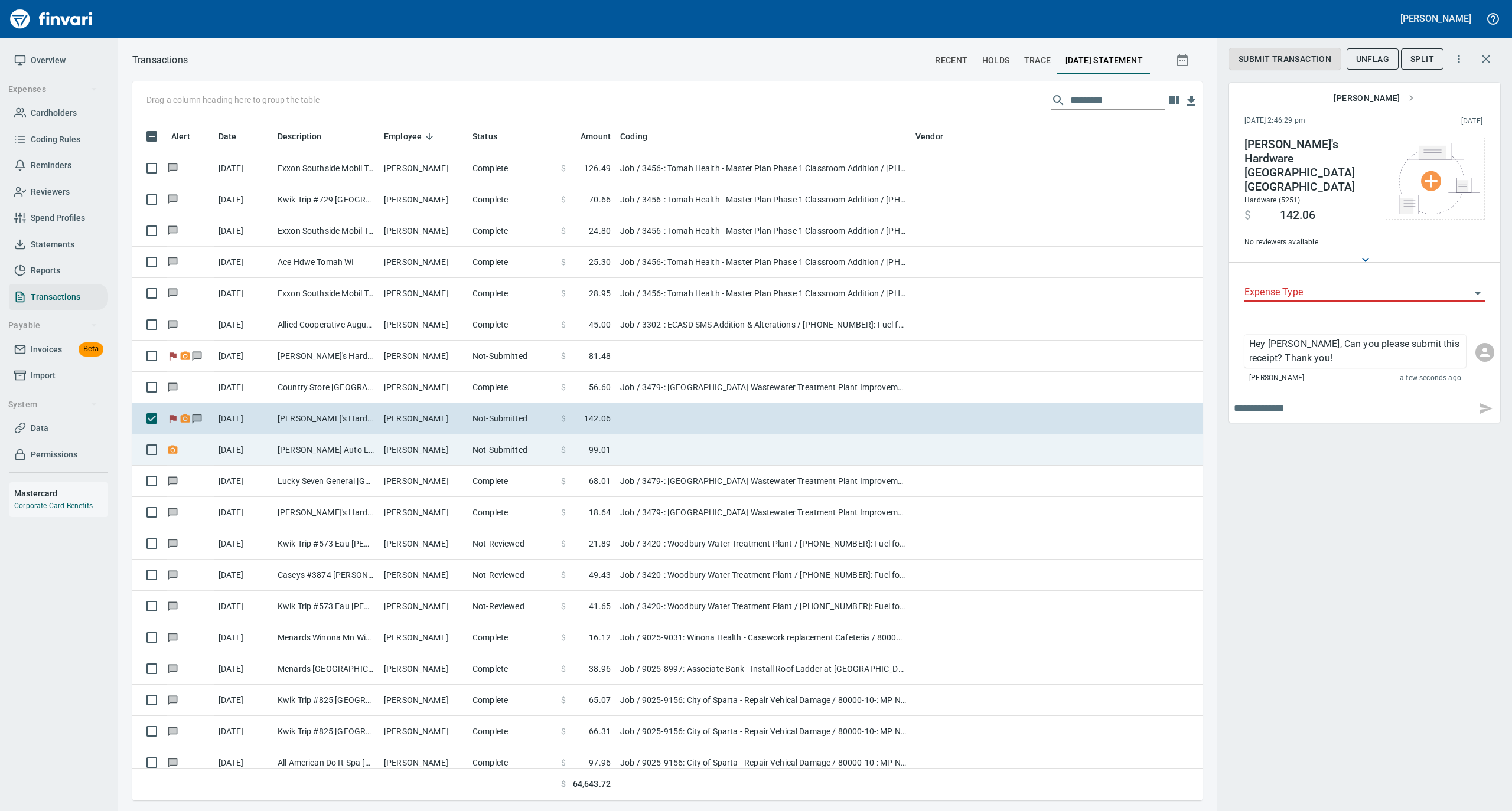
click at [424, 459] on td "[PERSON_NAME]" at bounding box center [423, 450] width 88 height 31
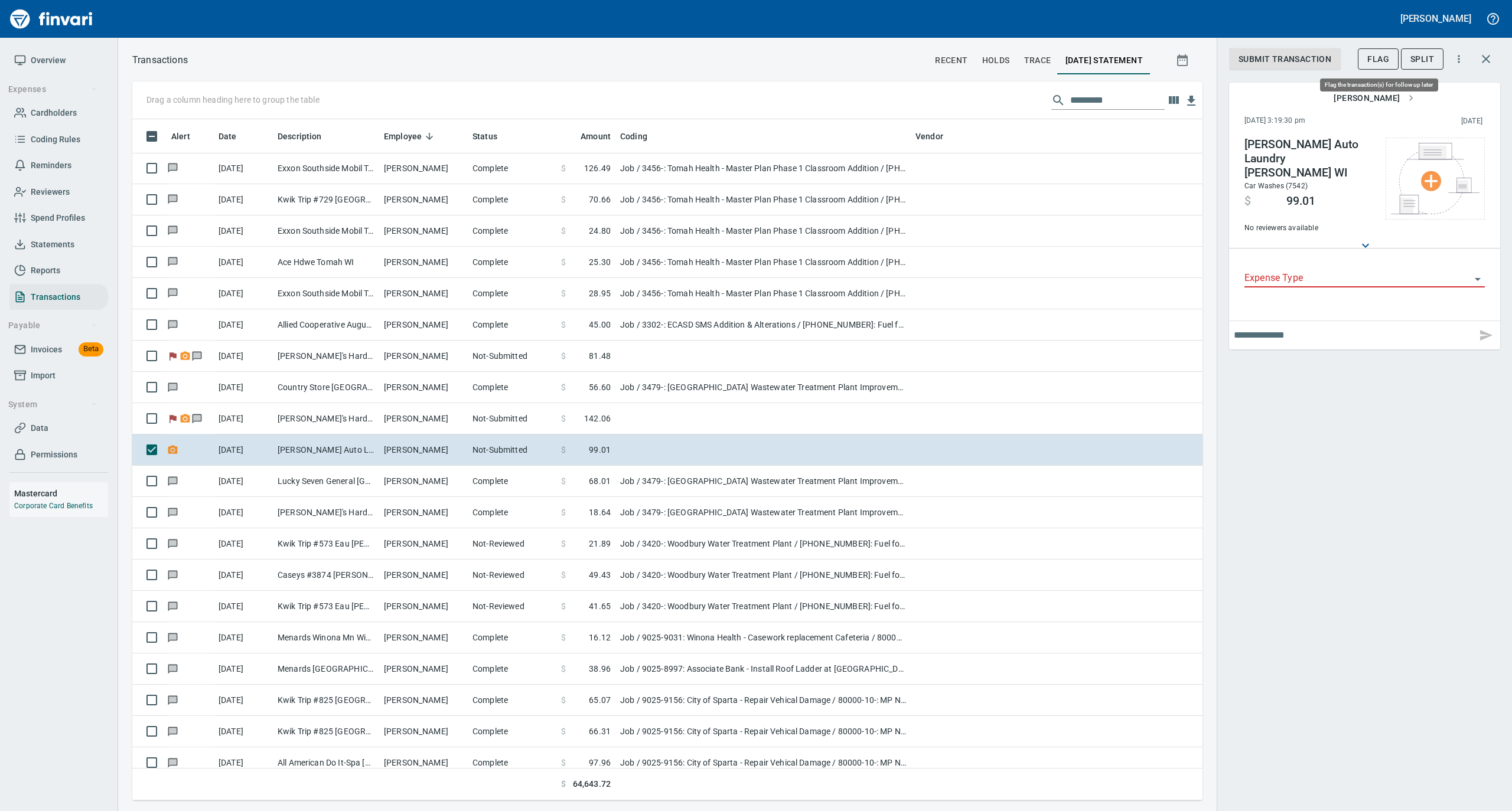
click at [1372, 60] on span "Flag" at bounding box center [1378, 59] width 22 height 15
click at [1267, 327] on input "text" at bounding box center [1353, 335] width 238 height 19
type input "**********"
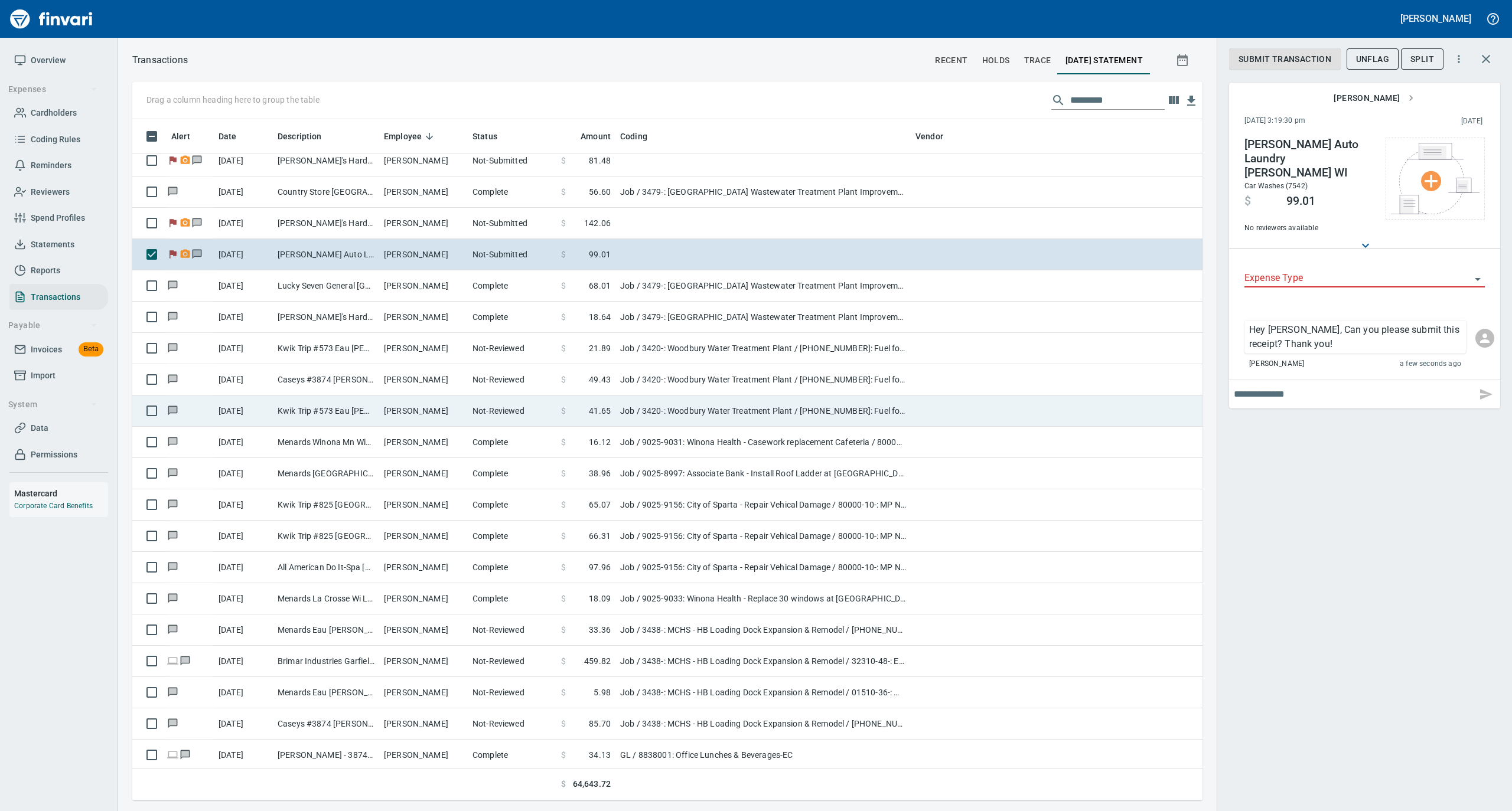
scroll to position [1181, 0]
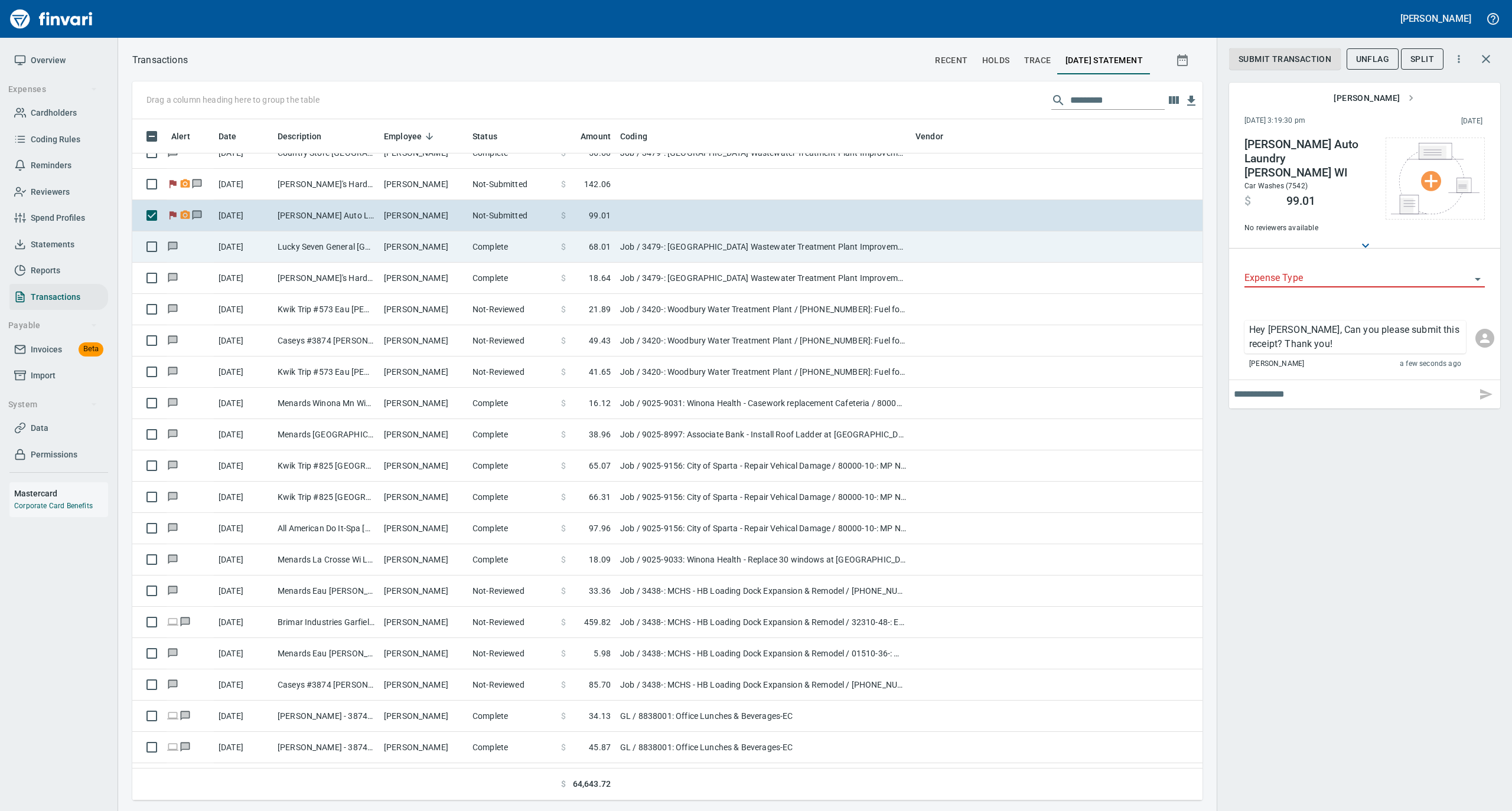
click at [426, 262] on td "[PERSON_NAME]" at bounding box center [423, 246] width 88 height 31
type input "***"
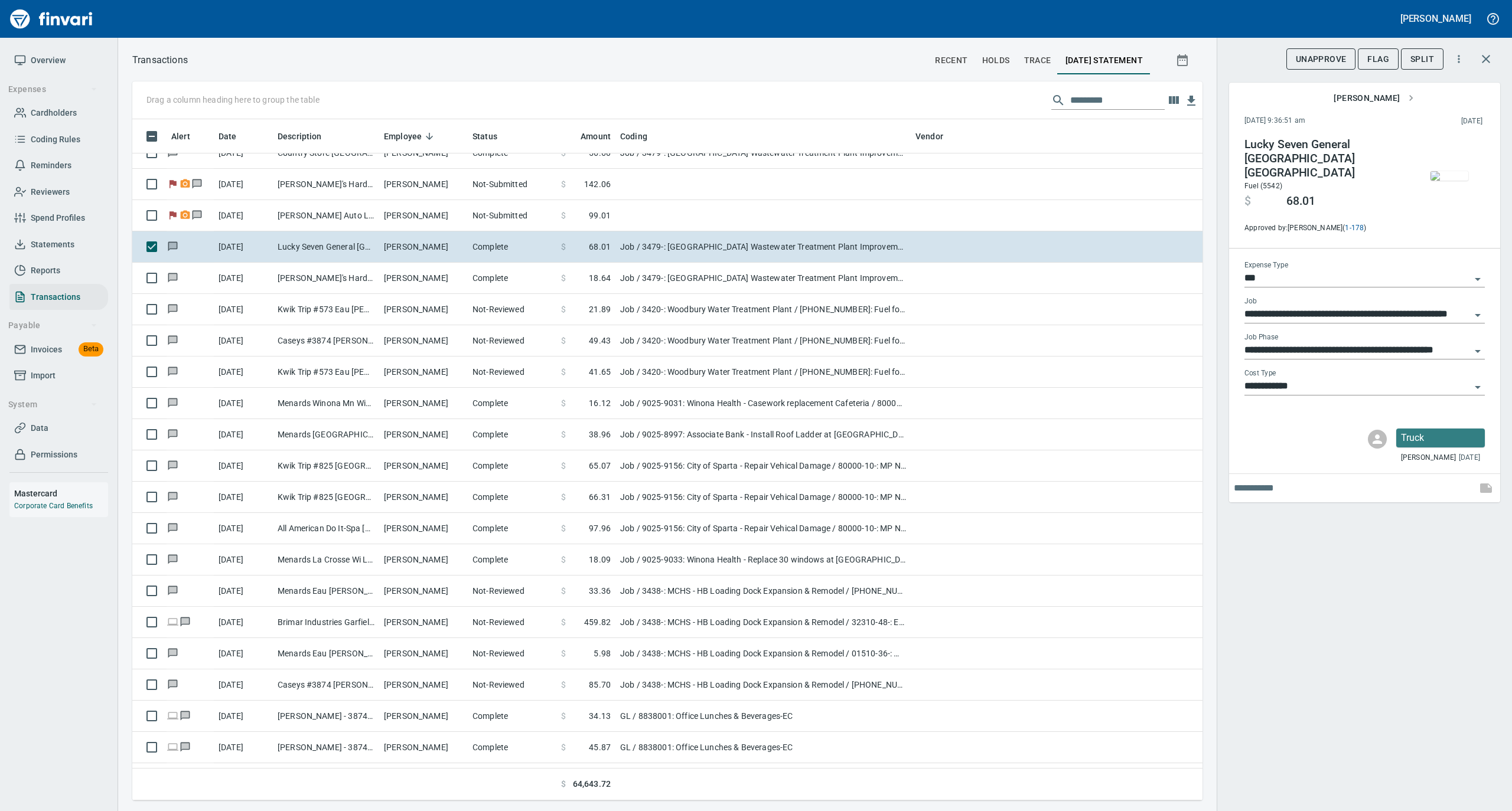
click at [1442, 171] on img "button" at bounding box center [1450, 176] width 38 height 9
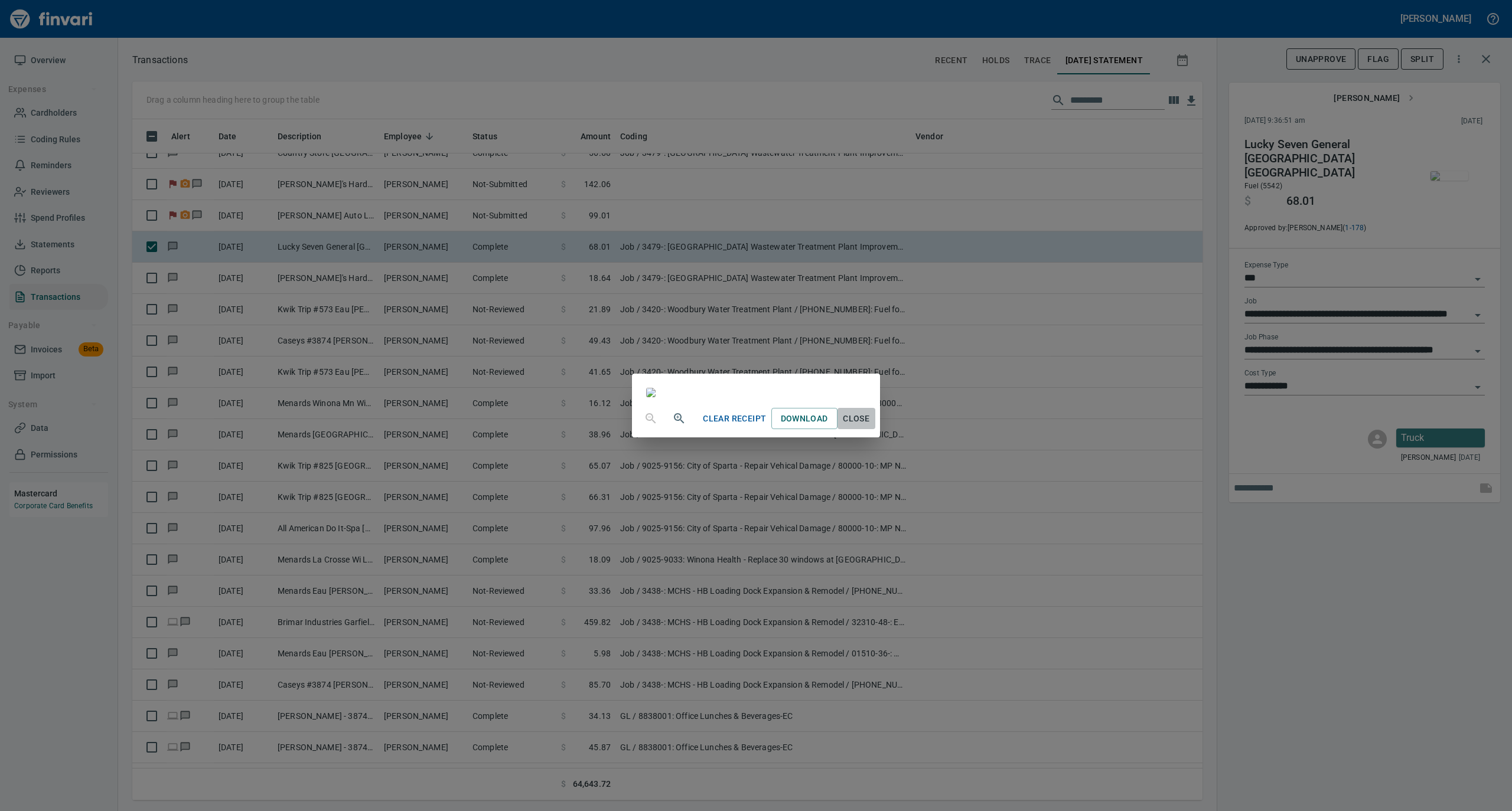
click at [871, 426] on span "Close" at bounding box center [856, 419] width 29 height 15
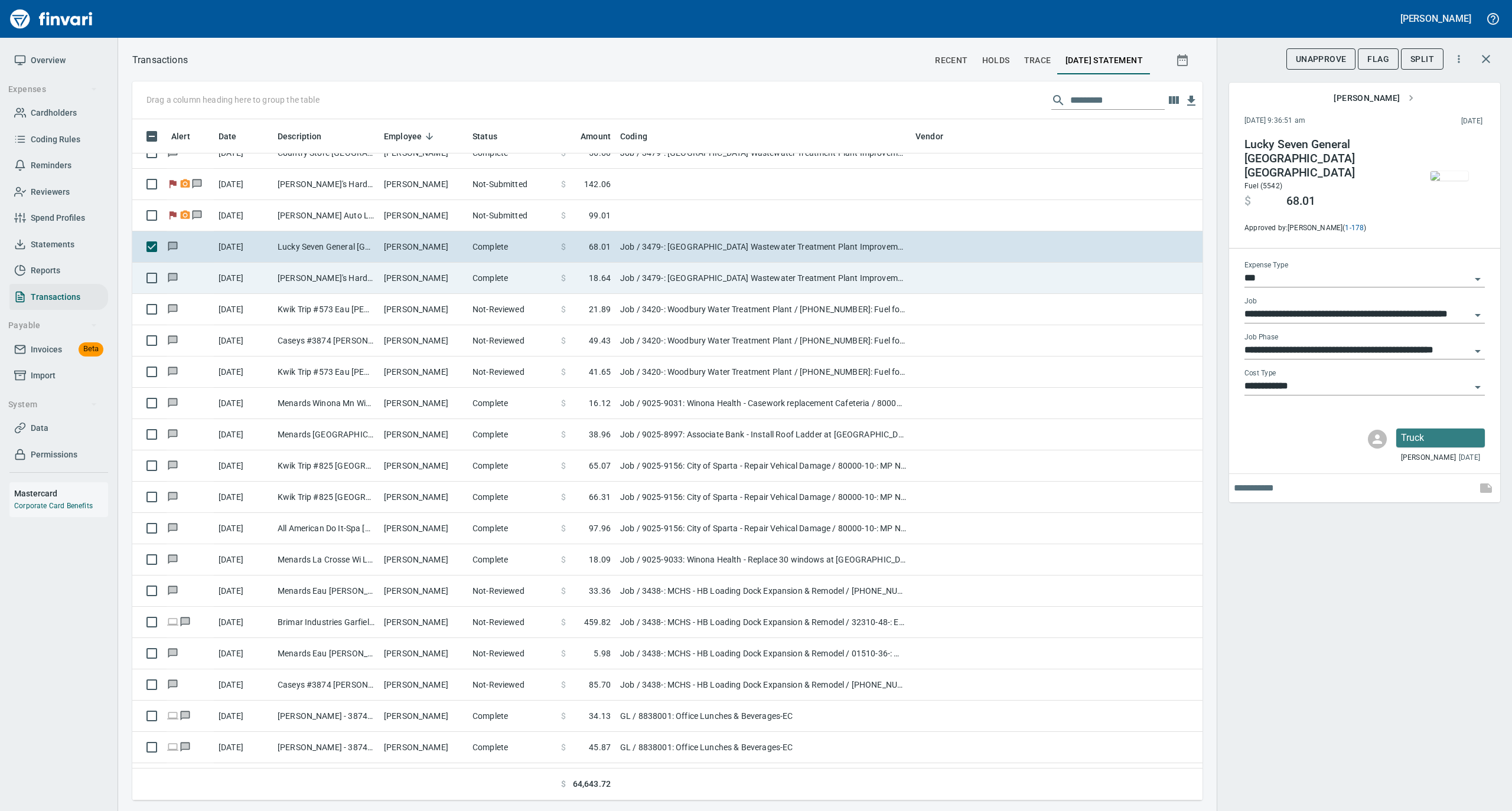
click at [467, 272] on td "[PERSON_NAME]" at bounding box center [423, 278] width 88 height 31
type input "**********"
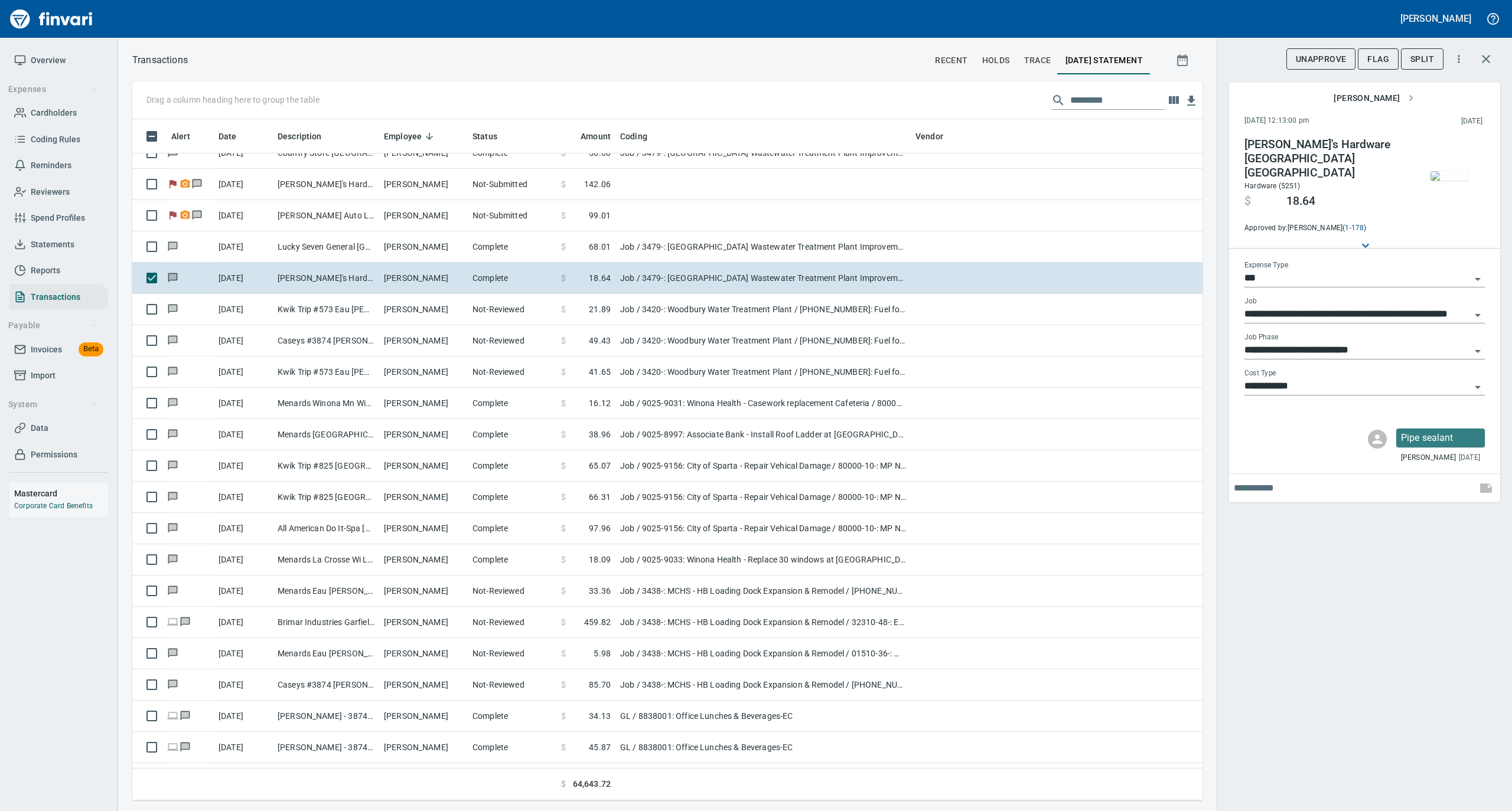
click at [1454, 171] on img "button" at bounding box center [1450, 176] width 38 height 9
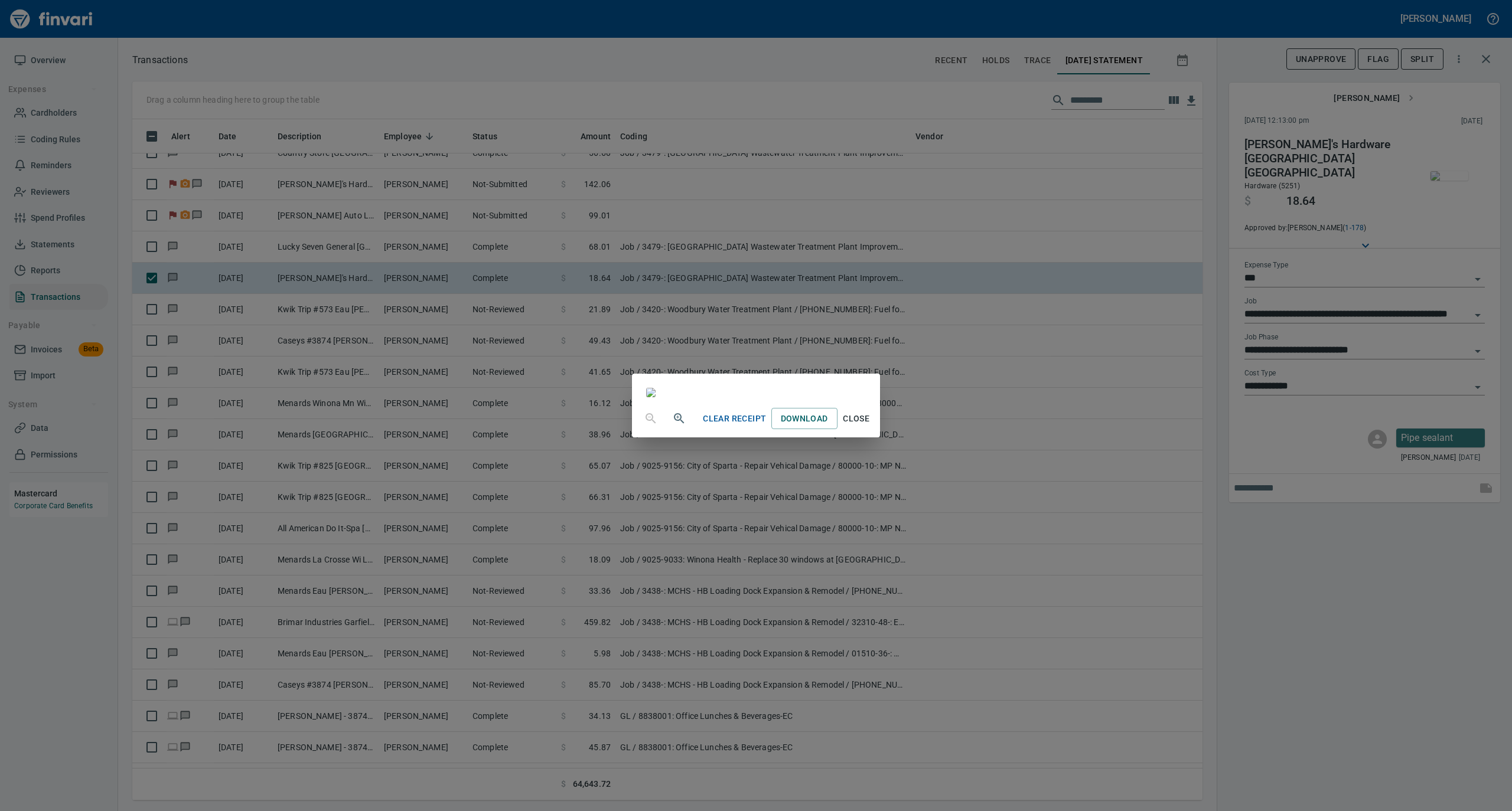
click at [871, 426] on span "Close" at bounding box center [856, 419] width 29 height 15
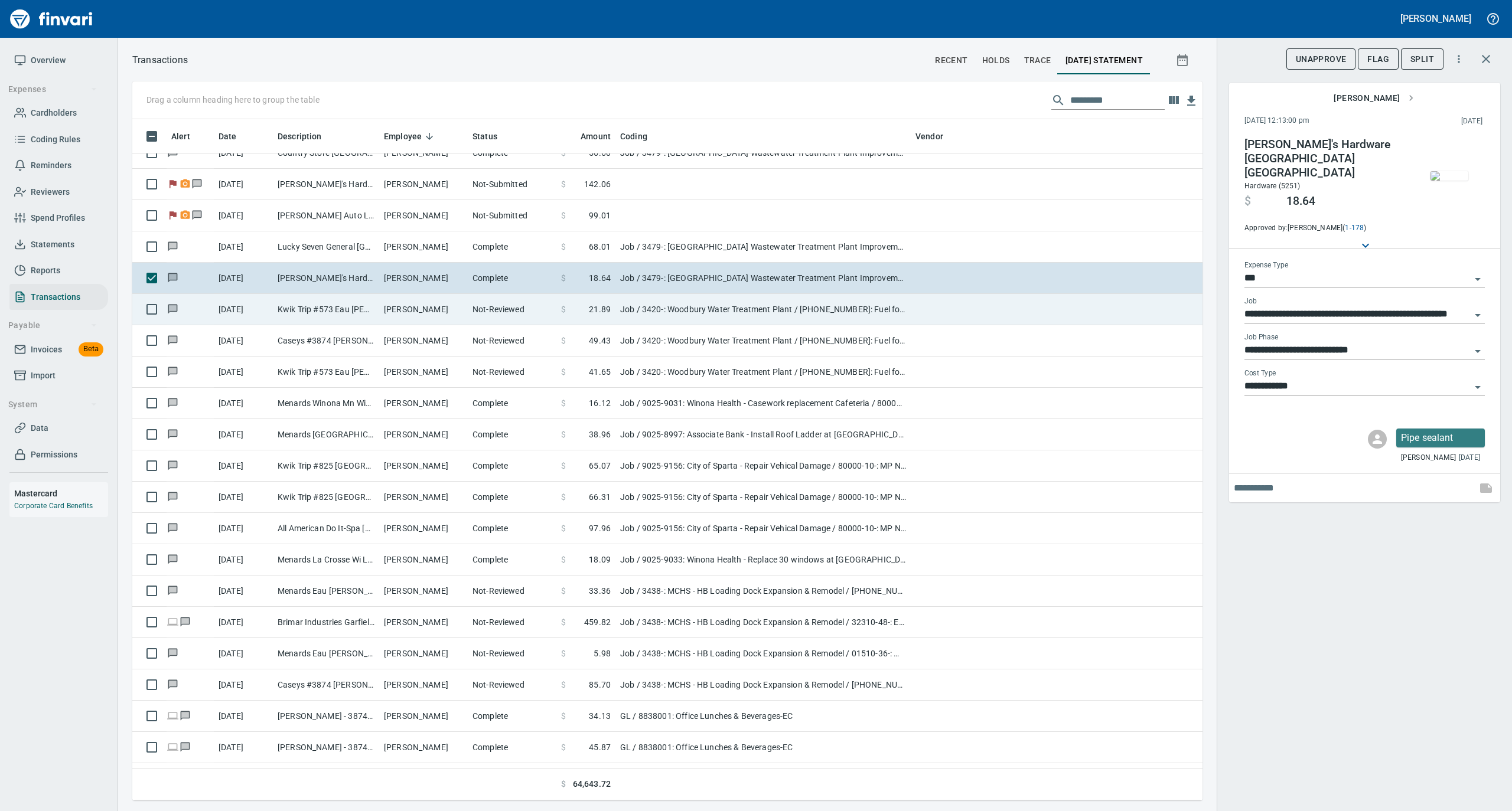
click at [341, 310] on td "Kwik Trip #573 Eau [PERSON_NAME]" at bounding box center [326, 310] width 106 height 31
type input "**********"
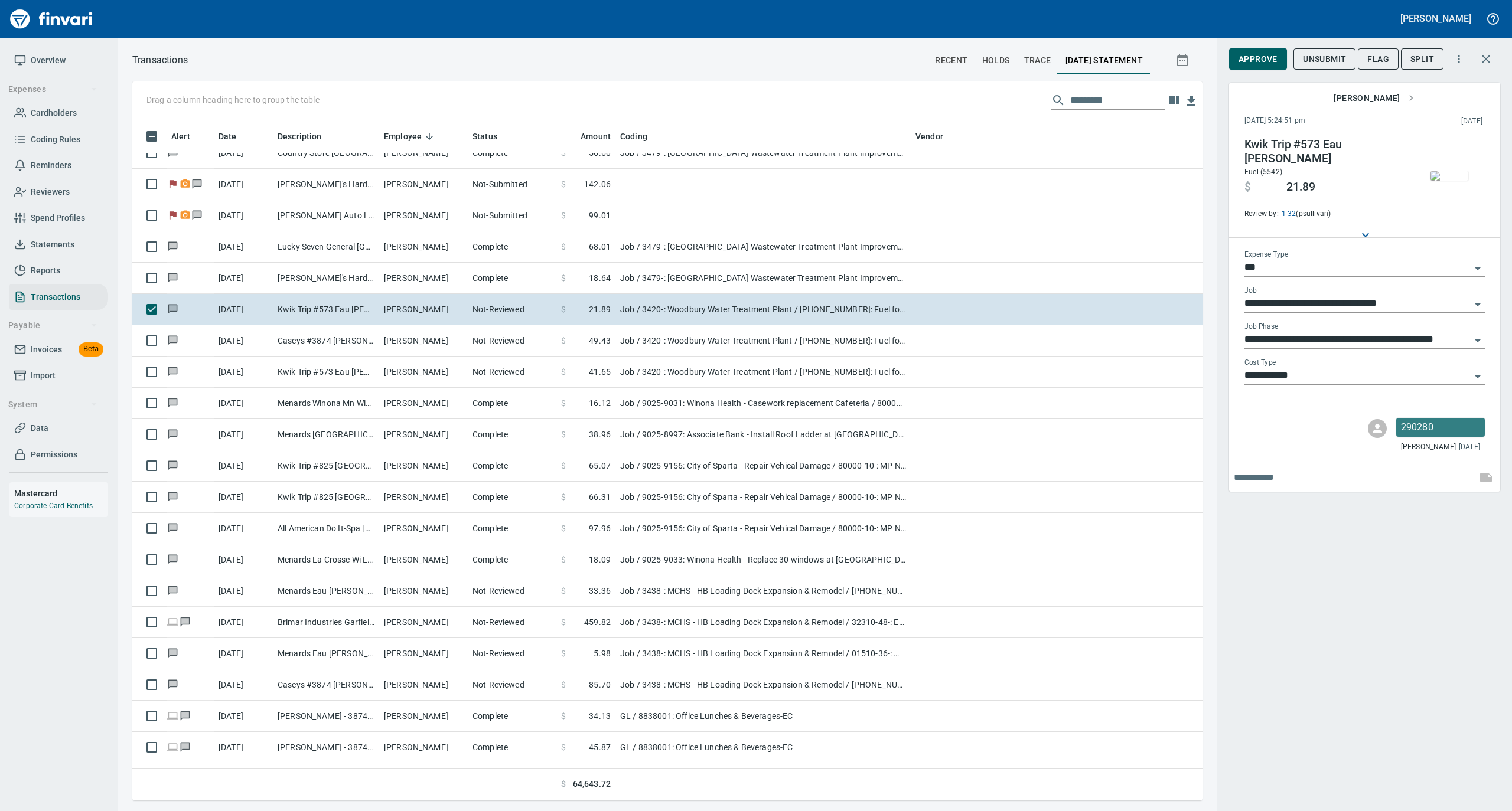
click at [1449, 173] on img "button" at bounding box center [1450, 176] width 38 height 9
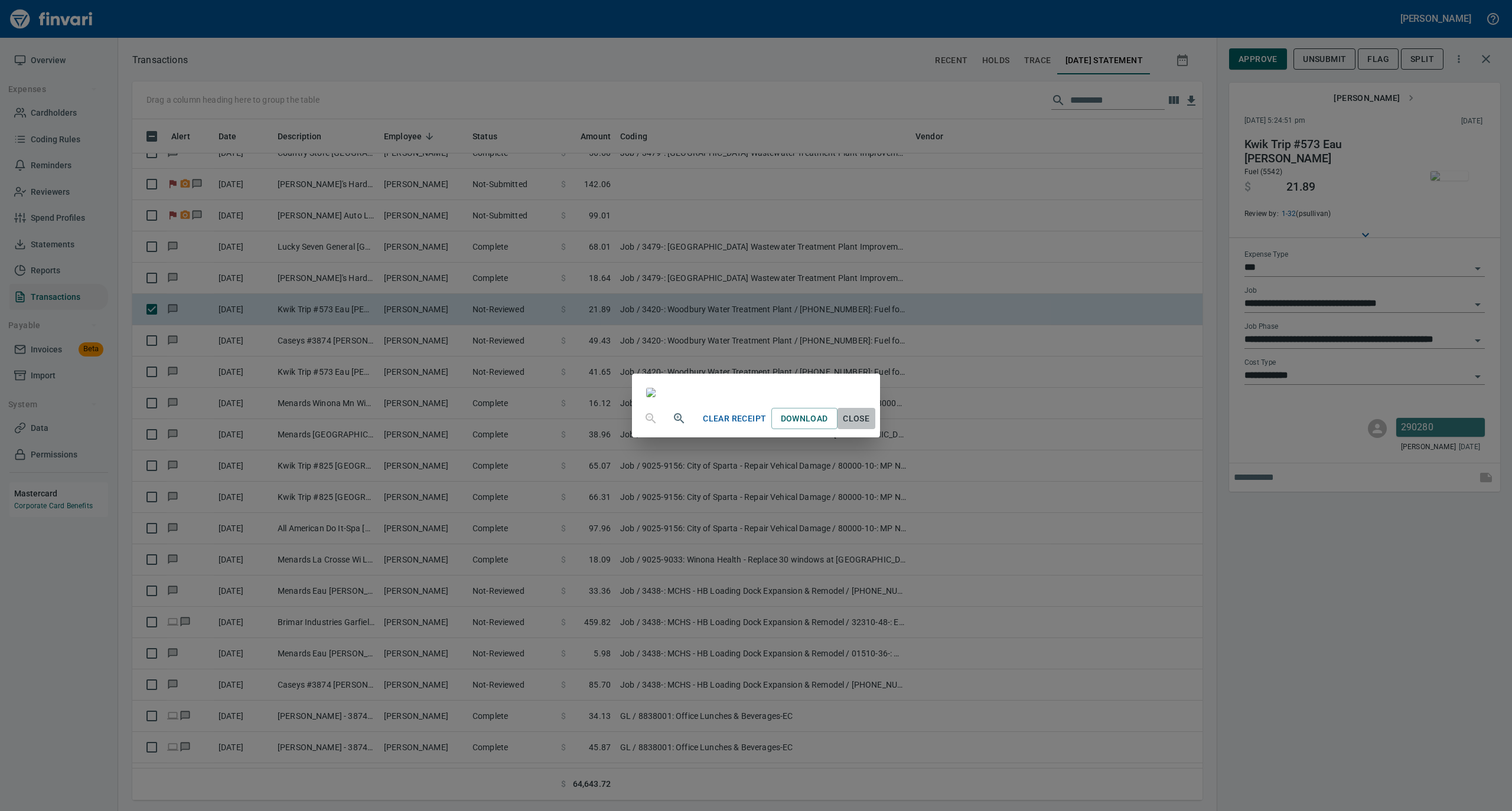
click at [871, 426] on span "Close" at bounding box center [856, 419] width 29 height 15
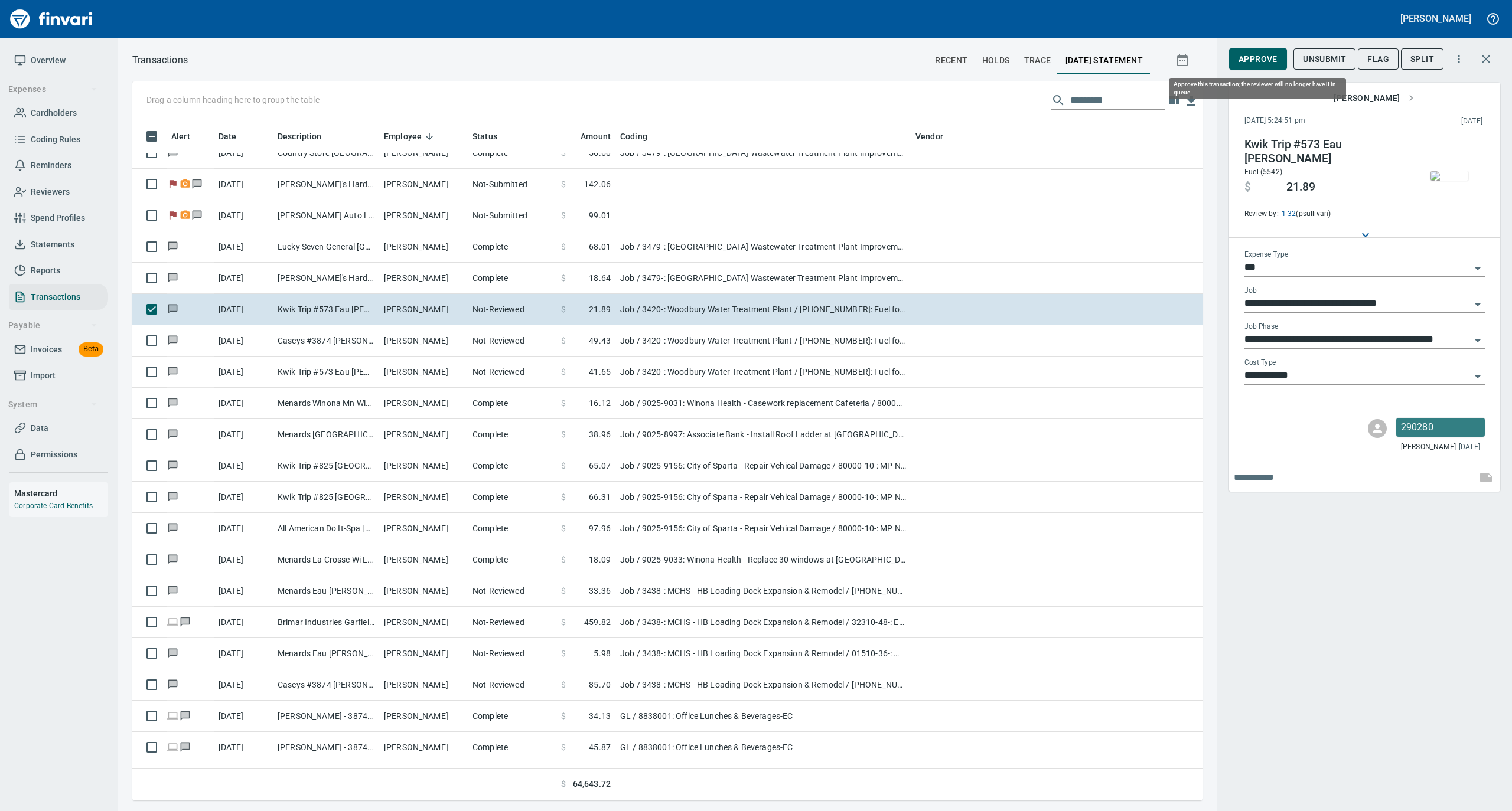
click at [1265, 55] on span "Approve" at bounding box center [1258, 59] width 39 height 15
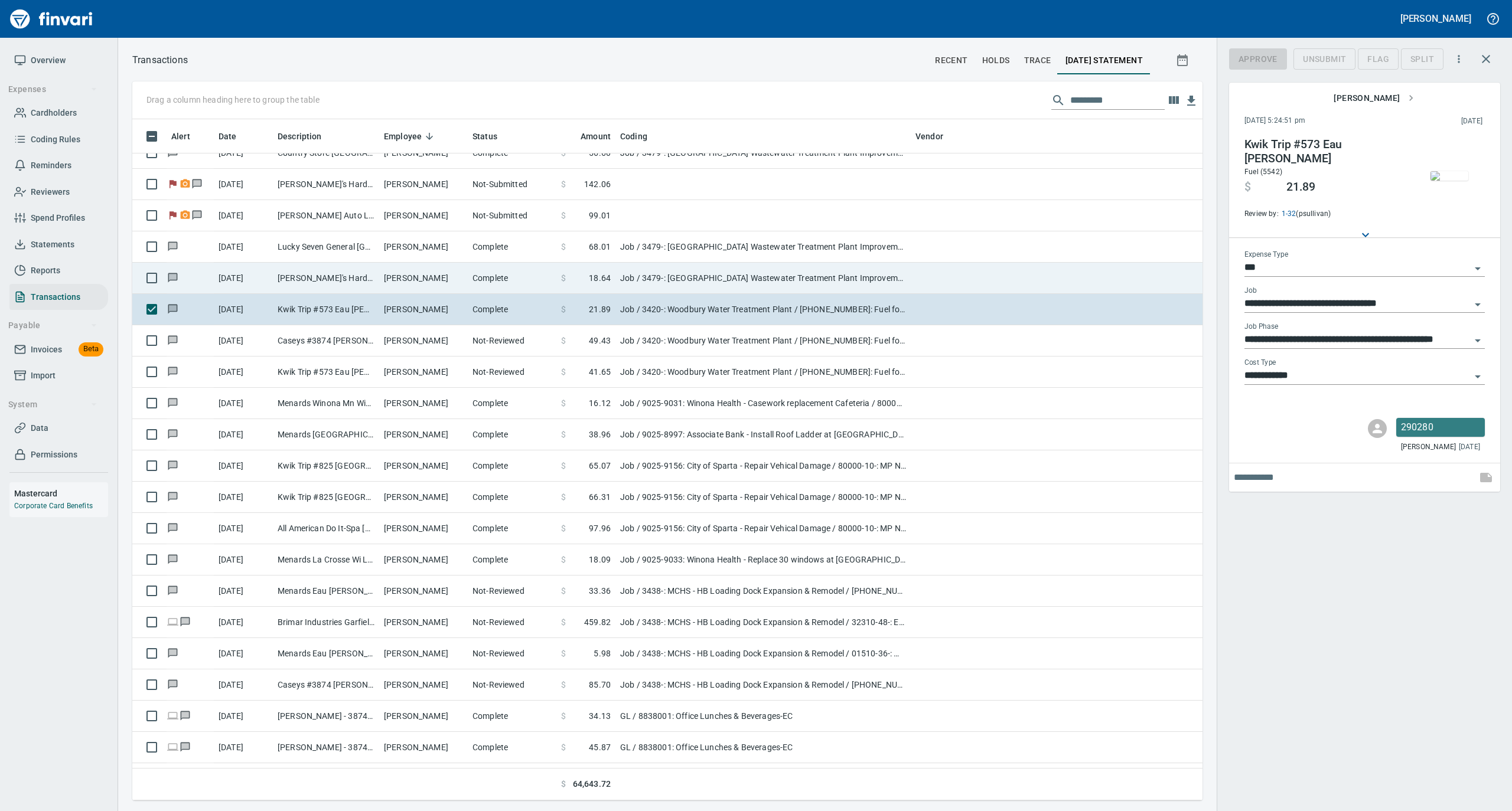
scroll to position [670, 1047]
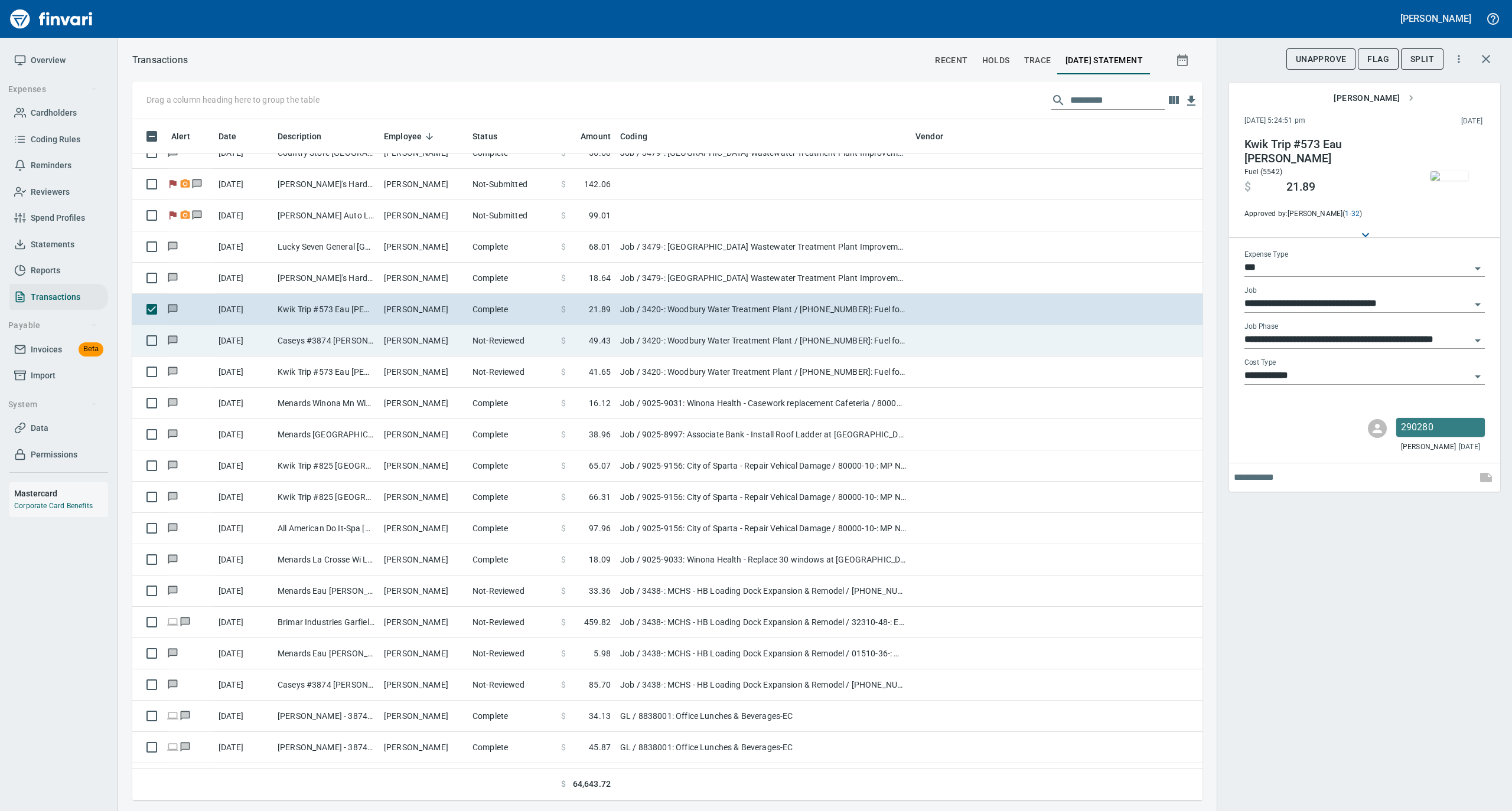
click at [397, 337] on td "[PERSON_NAME]" at bounding box center [423, 341] width 88 height 31
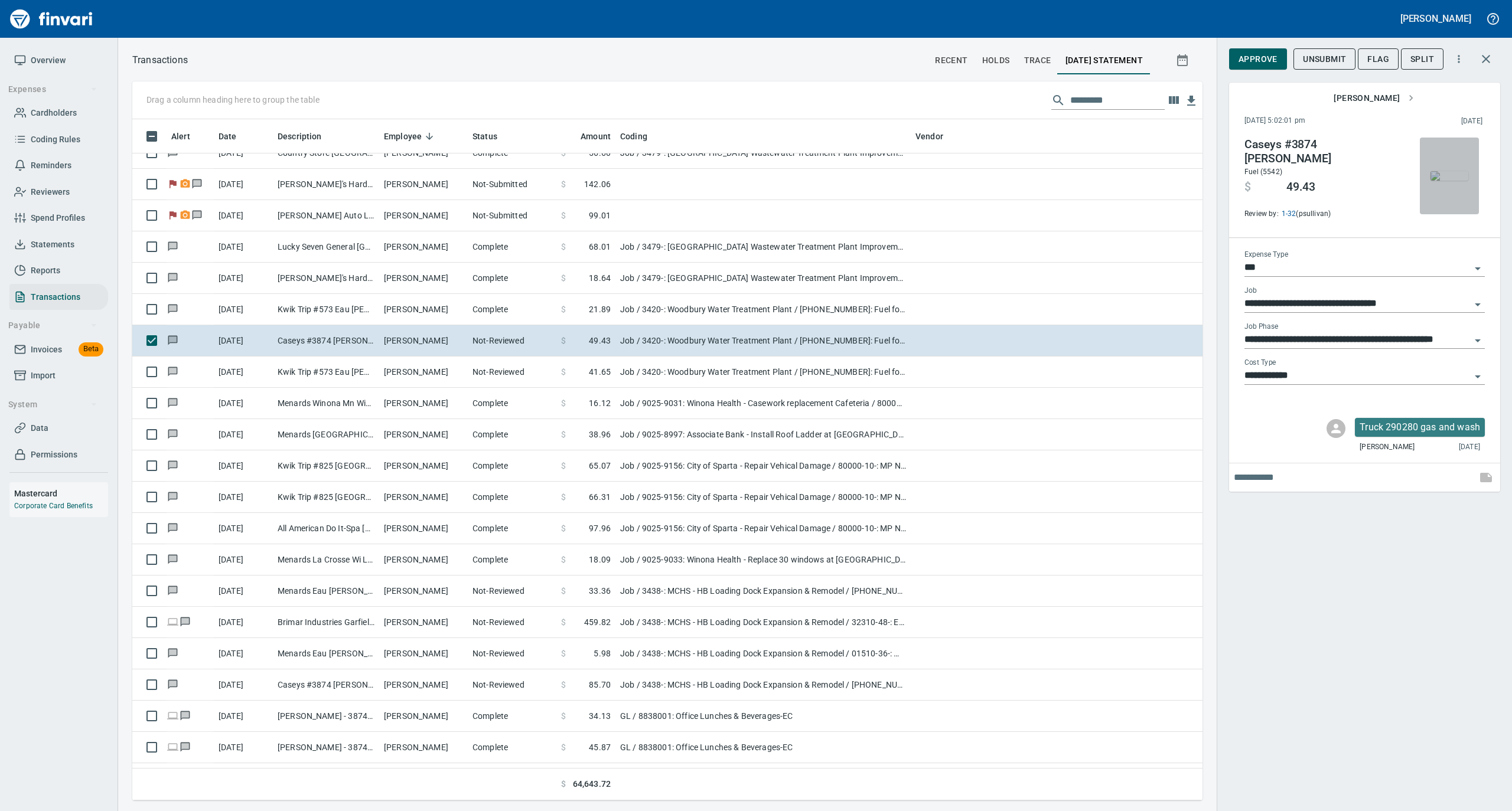
click at [1448, 181] on img "button" at bounding box center [1450, 176] width 38 height 9
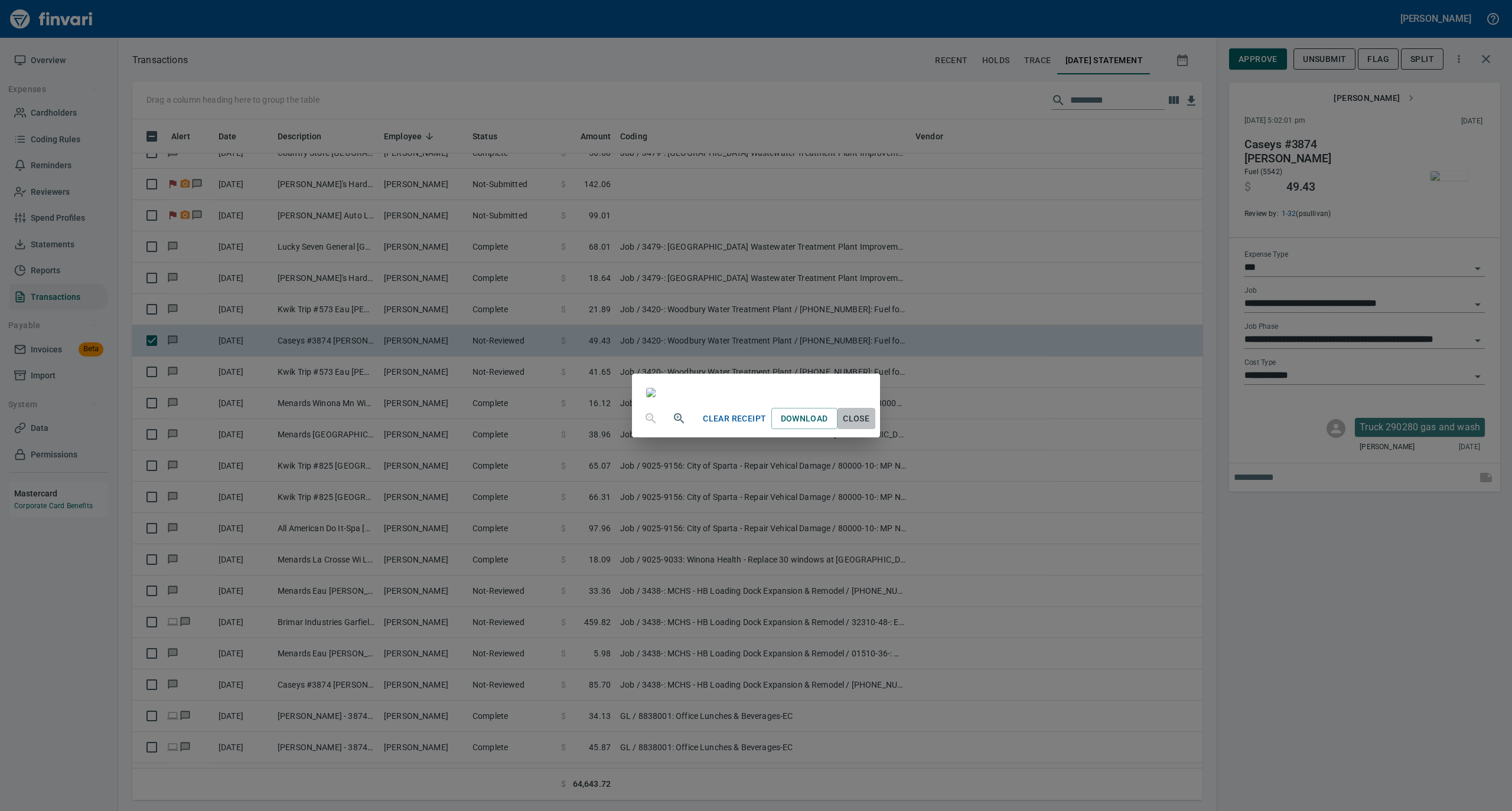
click at [871, 426] on span "Close" at bounding box center [856, 419] width 29 height 15
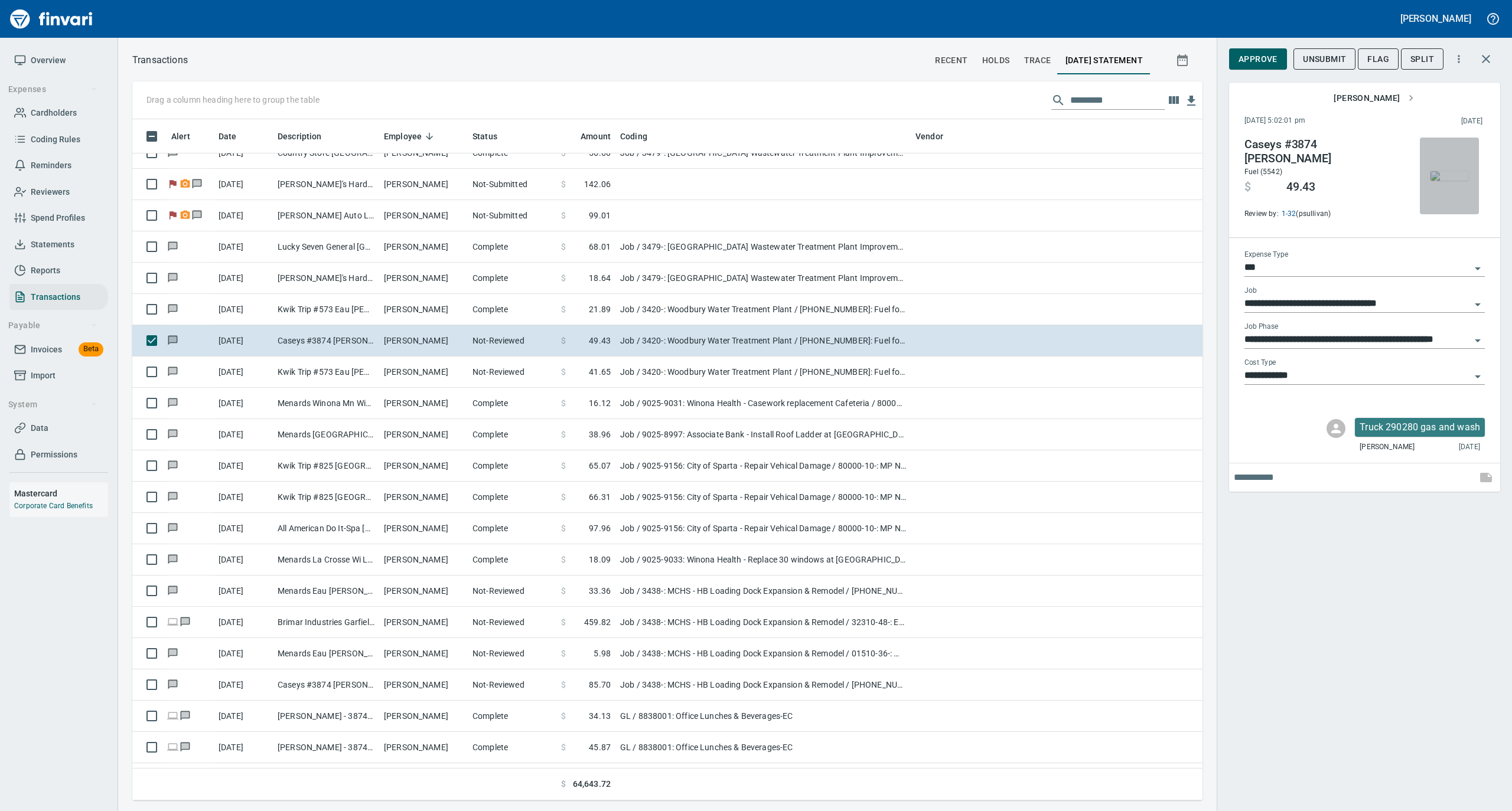
click at [1450, 181] on img "button" at bounding box center [1450, 176] width 38 height 9
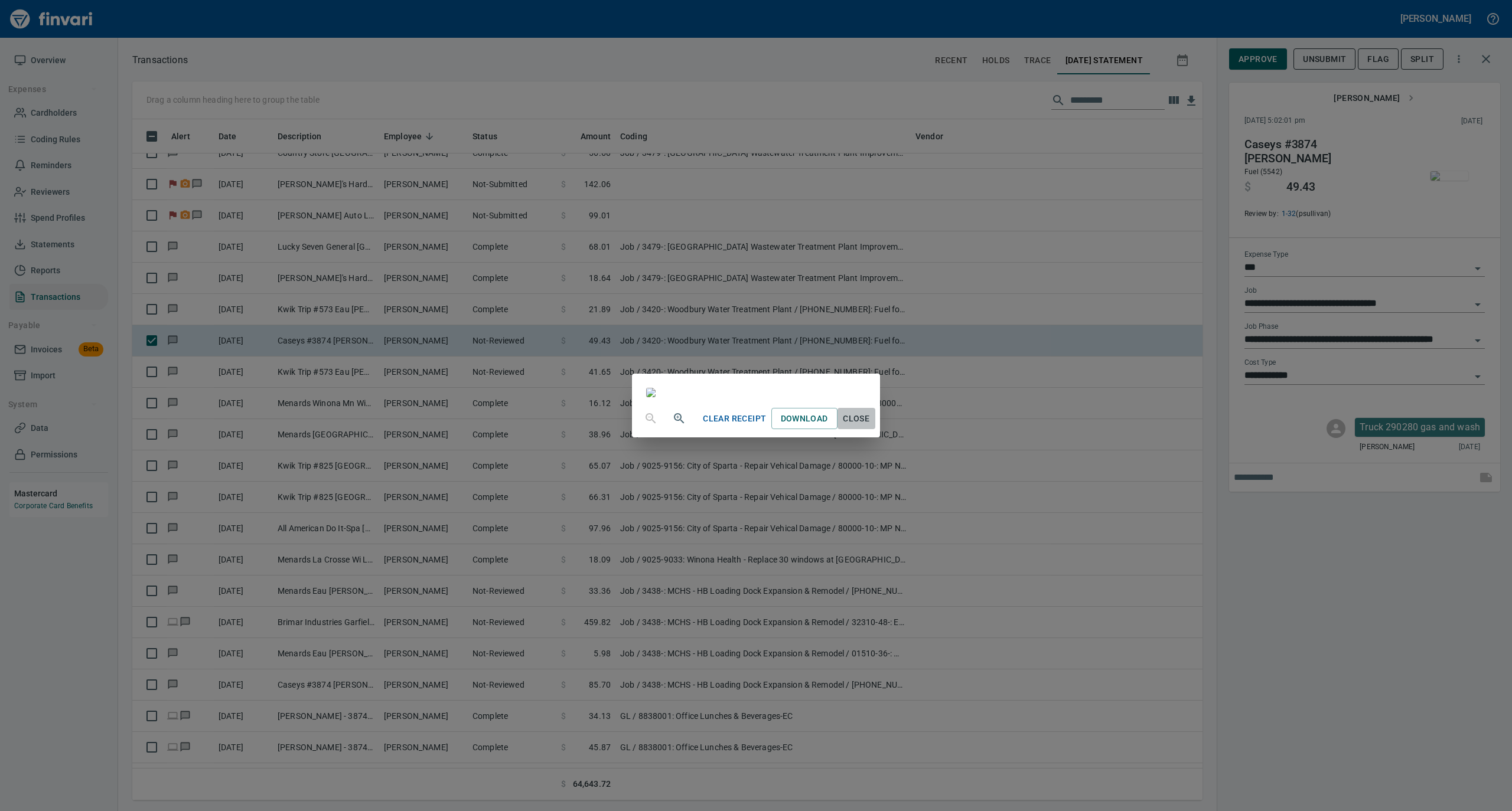
click at [871, 426] on span "Close" at bounding box center [856, 419] width 29 height 15
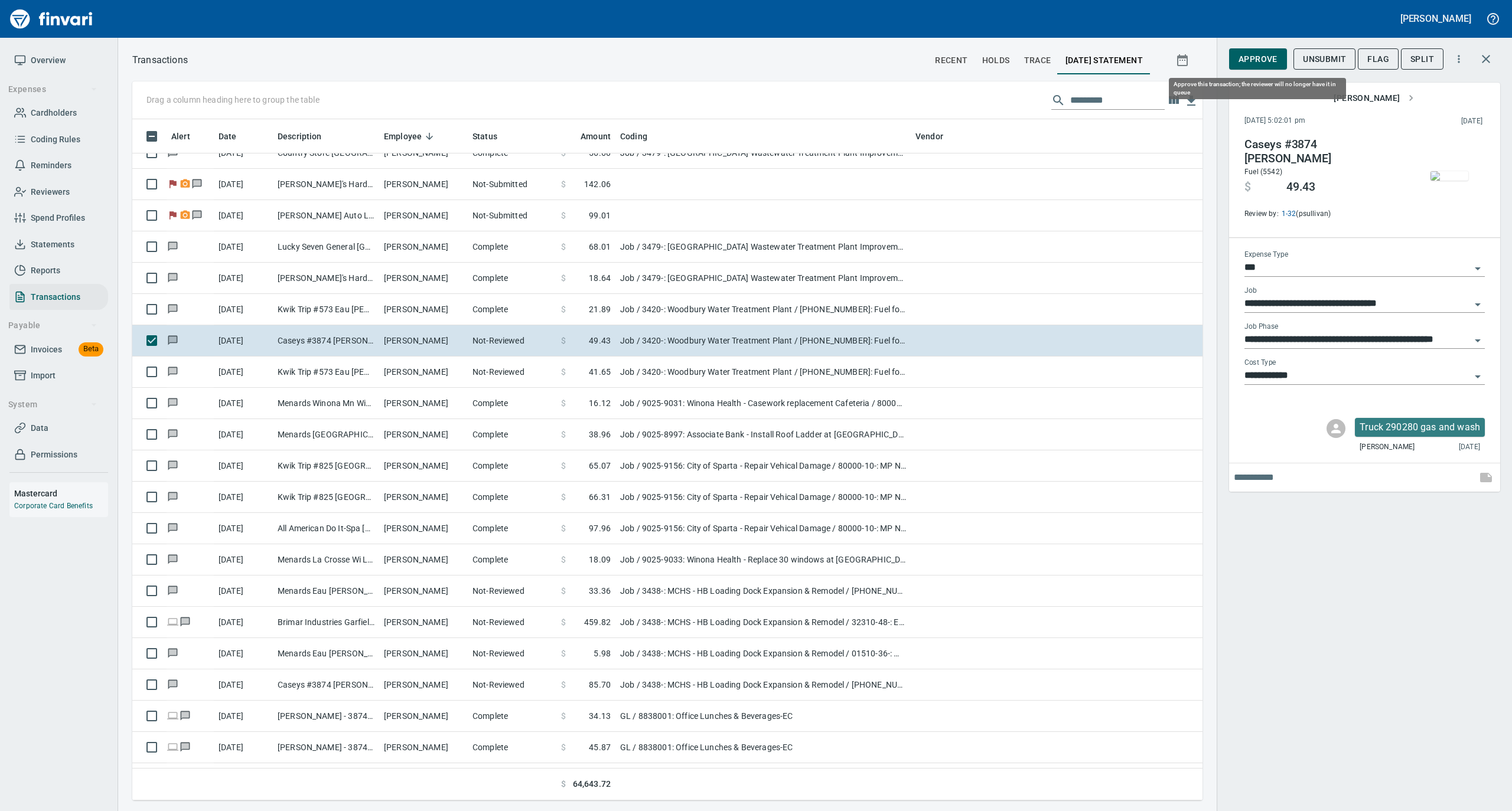
click at [1267, 58] on span "Approve" at bounding box center [1258, 59] width 39 height 15
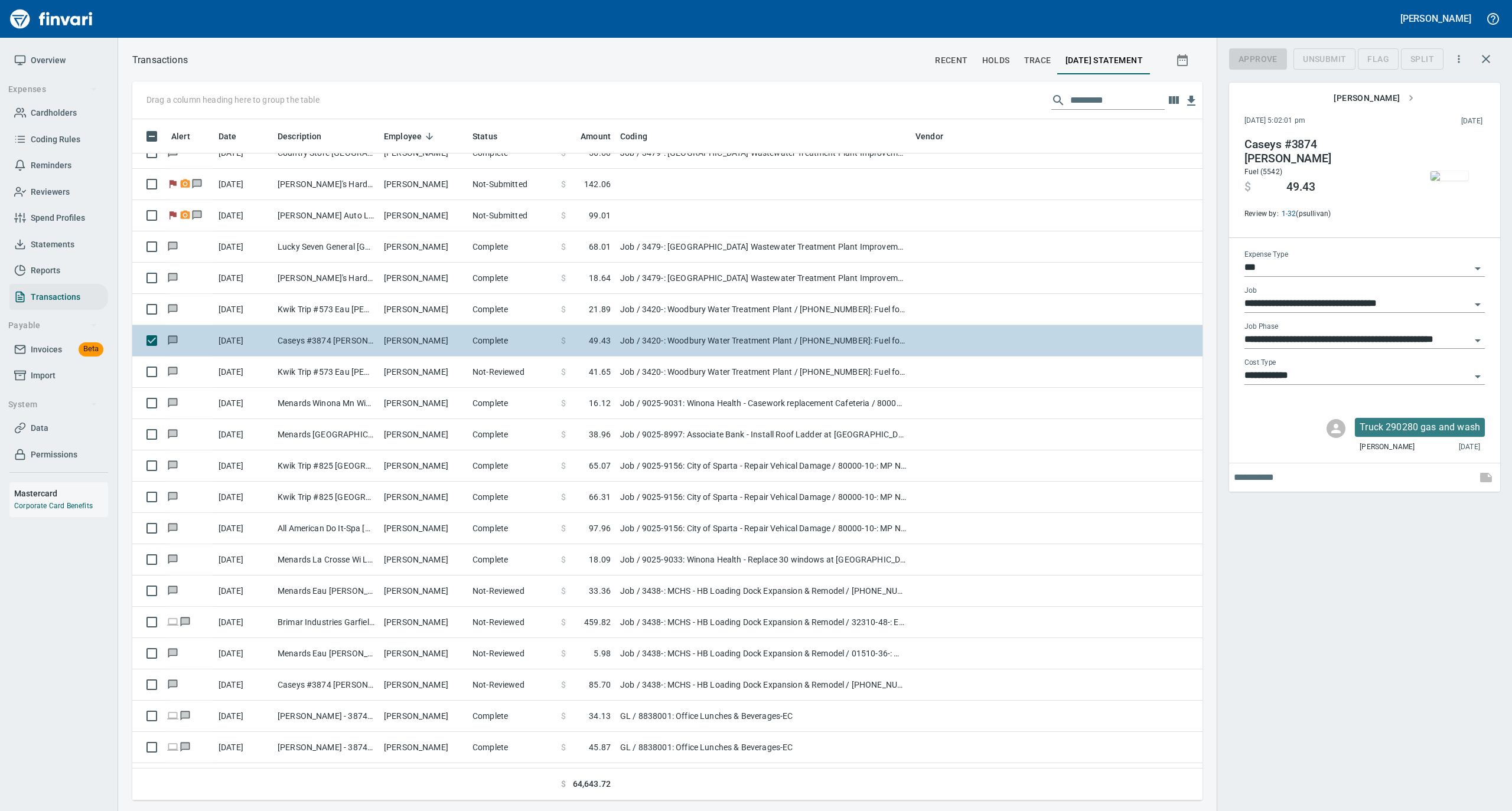
scroll to position [670, 1047]
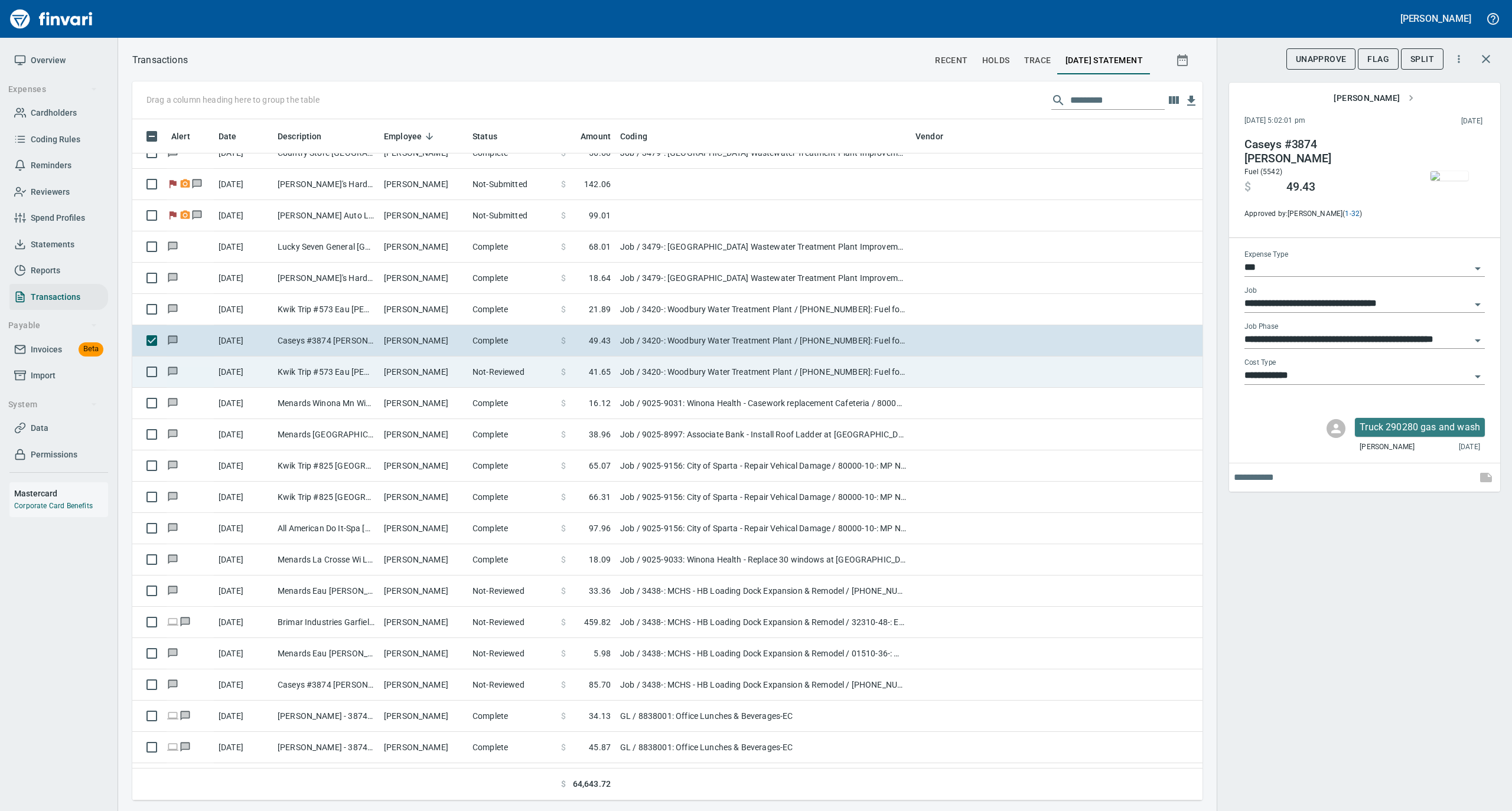
click at [516, 379] on td "Not-Reviewed" at bounding box center [512, 372] width 88 height 31
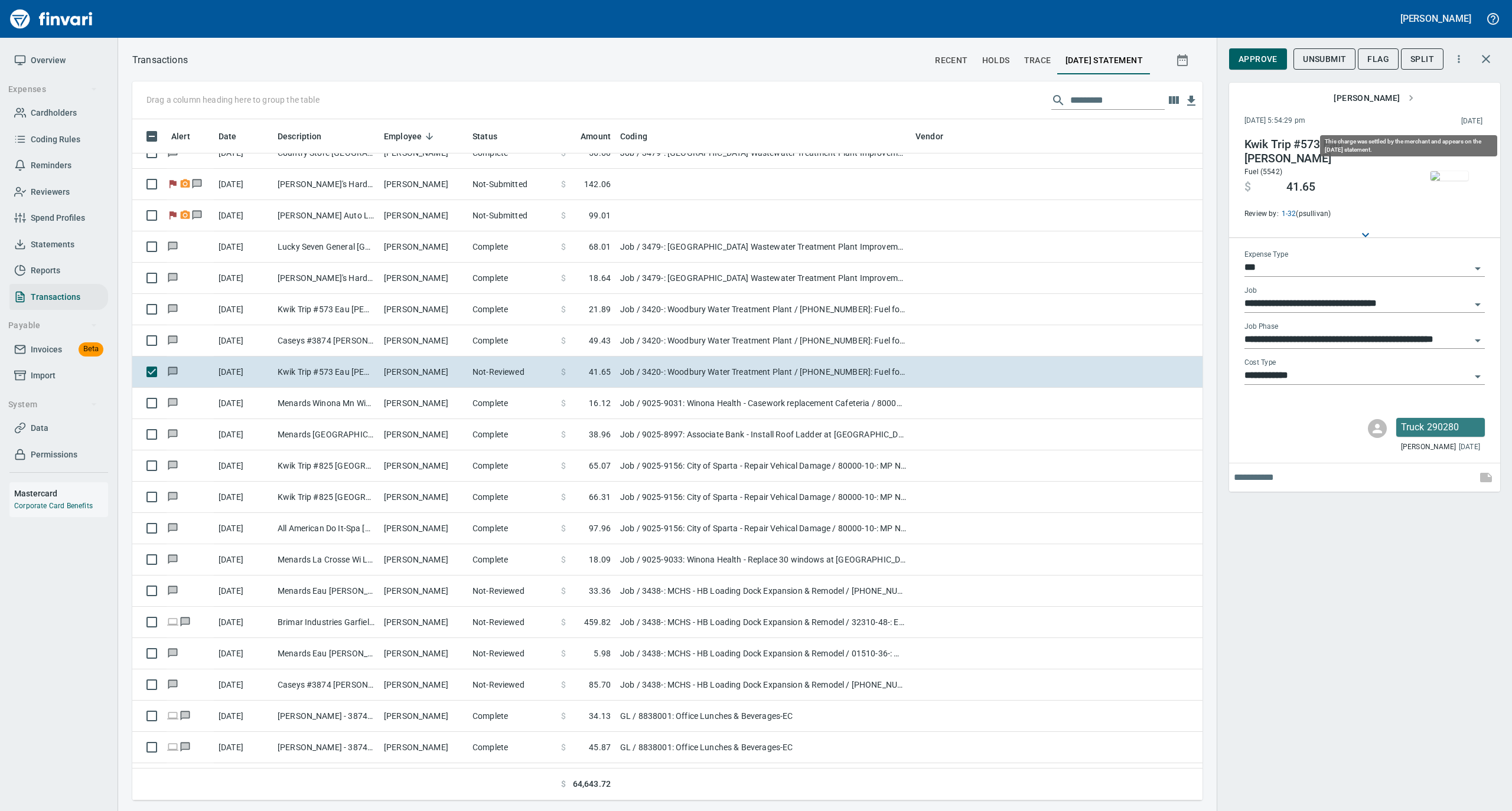
scroll to position [670, 1047]
click at [1451, 176] on img "button" at bounding box center [1450, 176] width 38 height 9
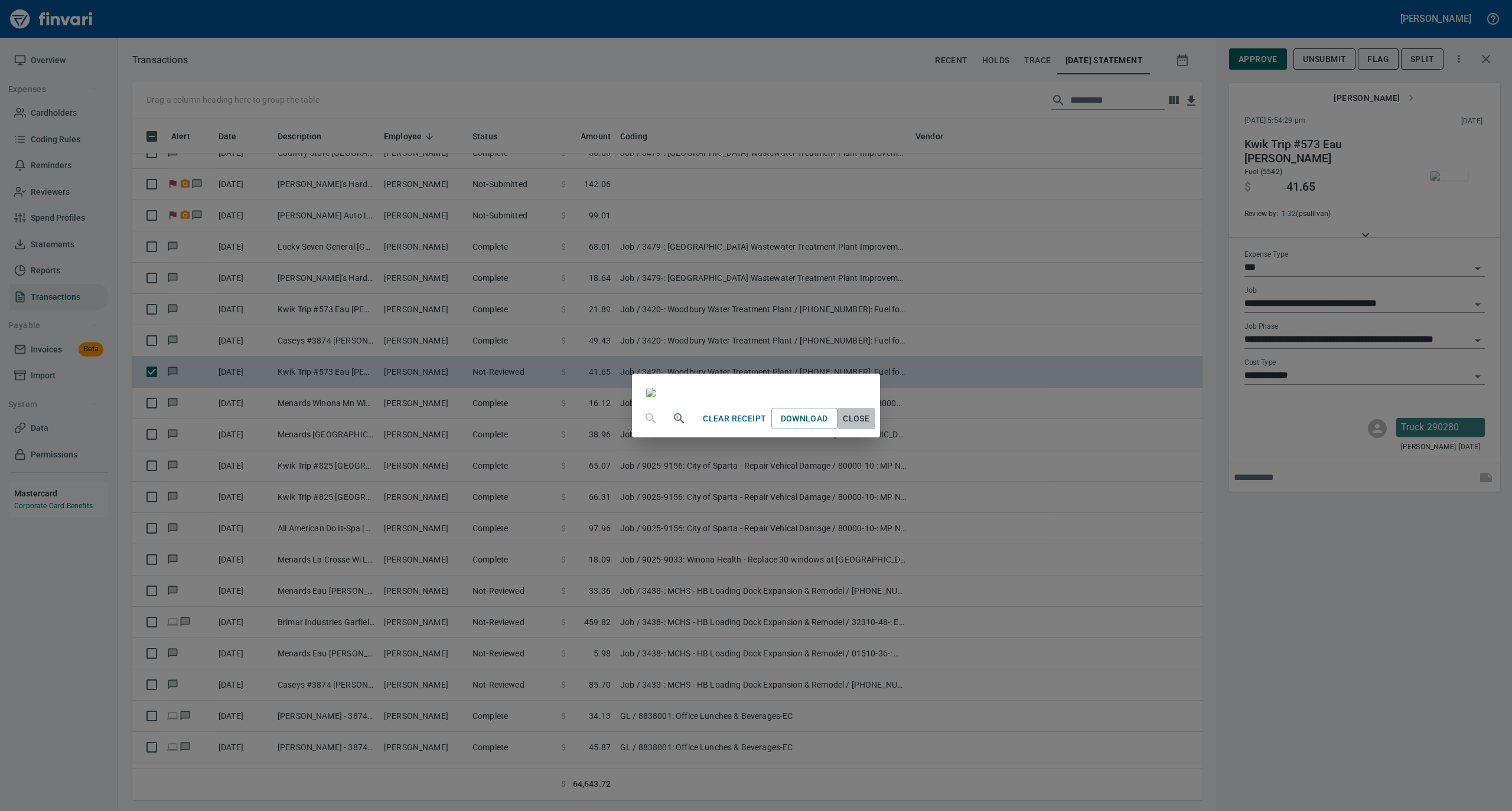
click at [871, 426] on span "Close" at bounding box center [856, 419] width 29 height 15
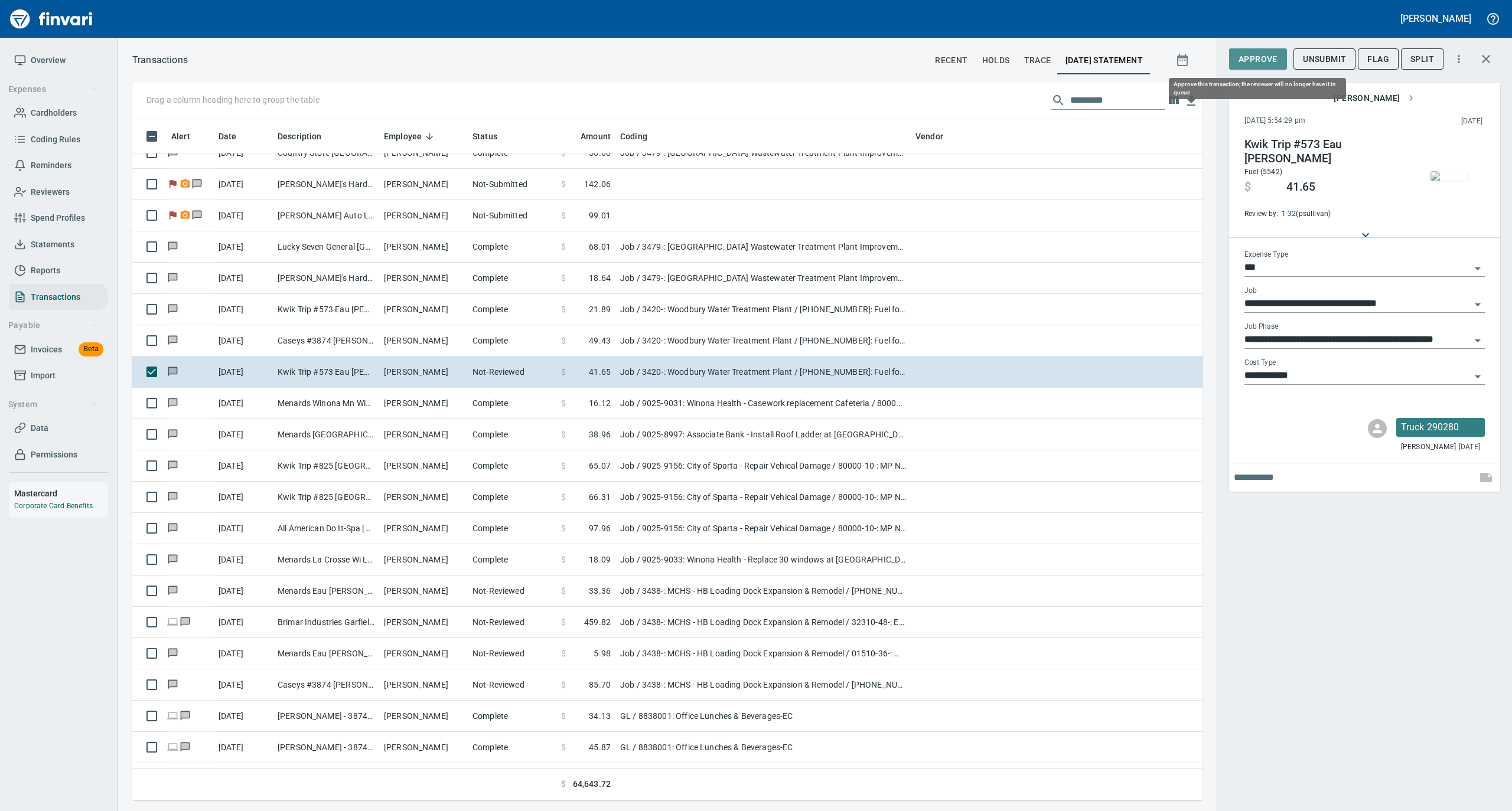
click at [1257, 62] on span "Approve" at bounding box center [1258, 59] width 39 height 15
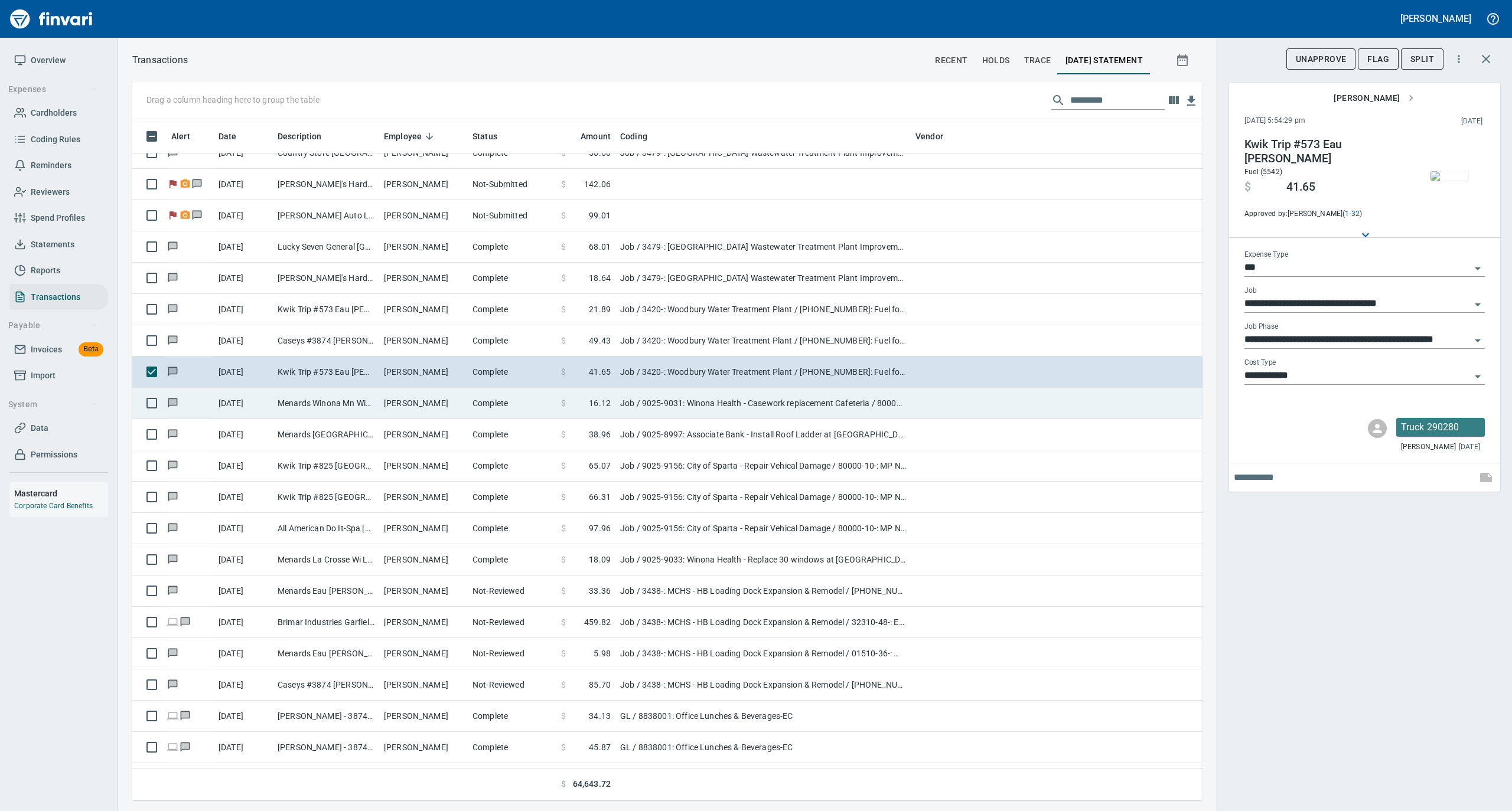
click at [488, 411] on td "Complete" at bounding box center [512, 403] width 88 height 31
type input "**********"
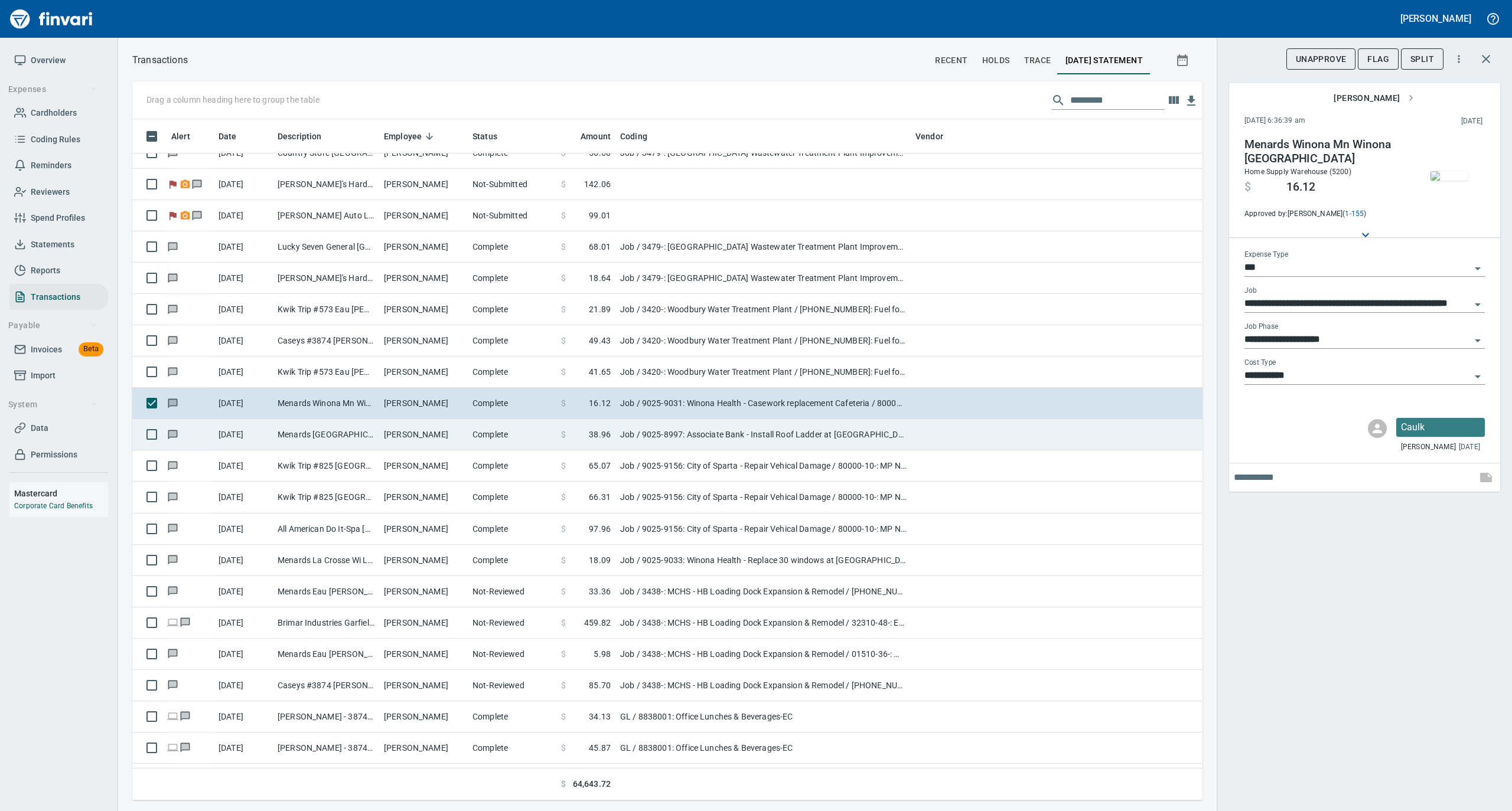
scroll to position [1259, 0]
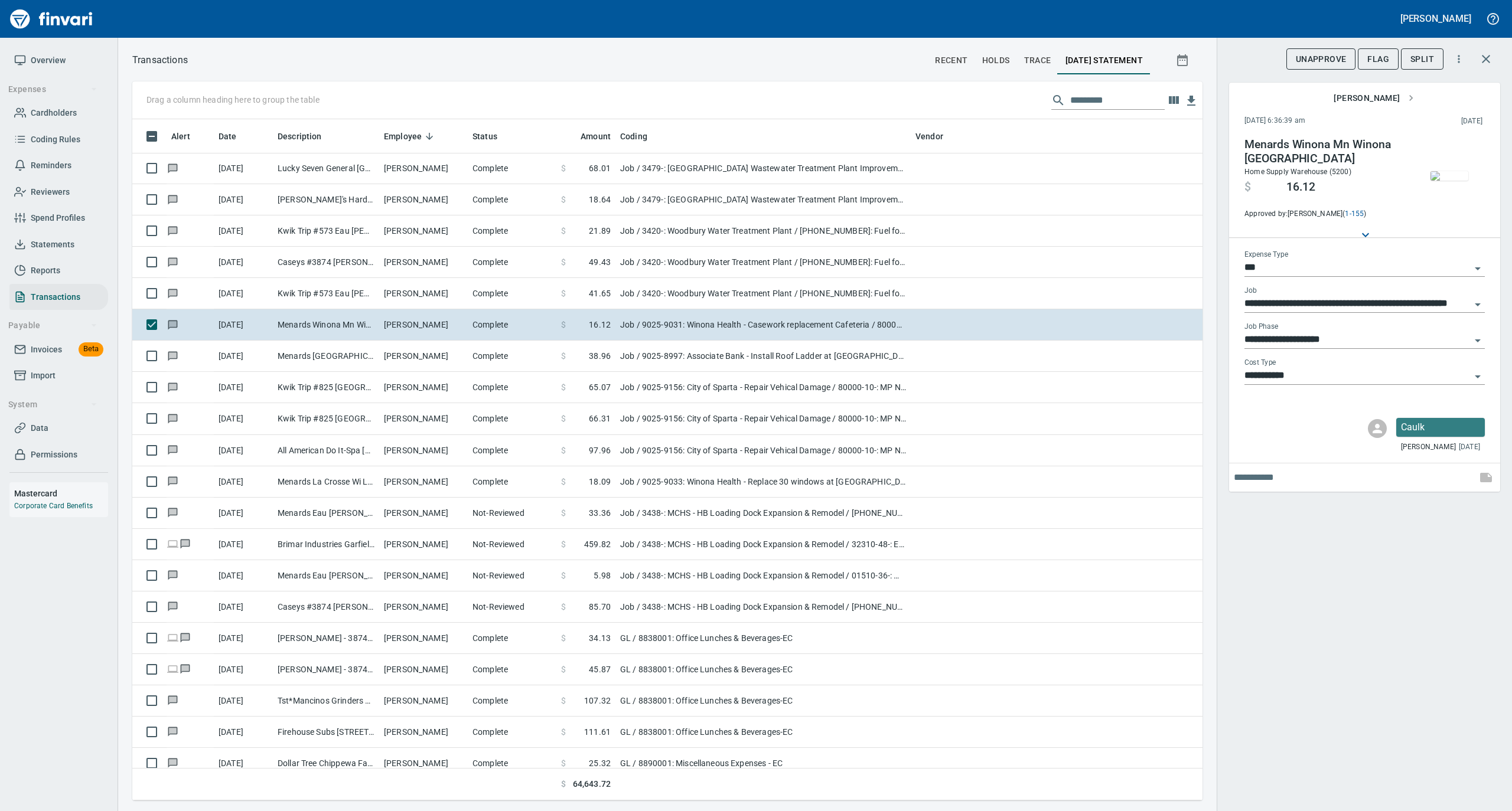
click at [1450, 179] on img "button" at bounding box center [1450, 176] width 38 height 9
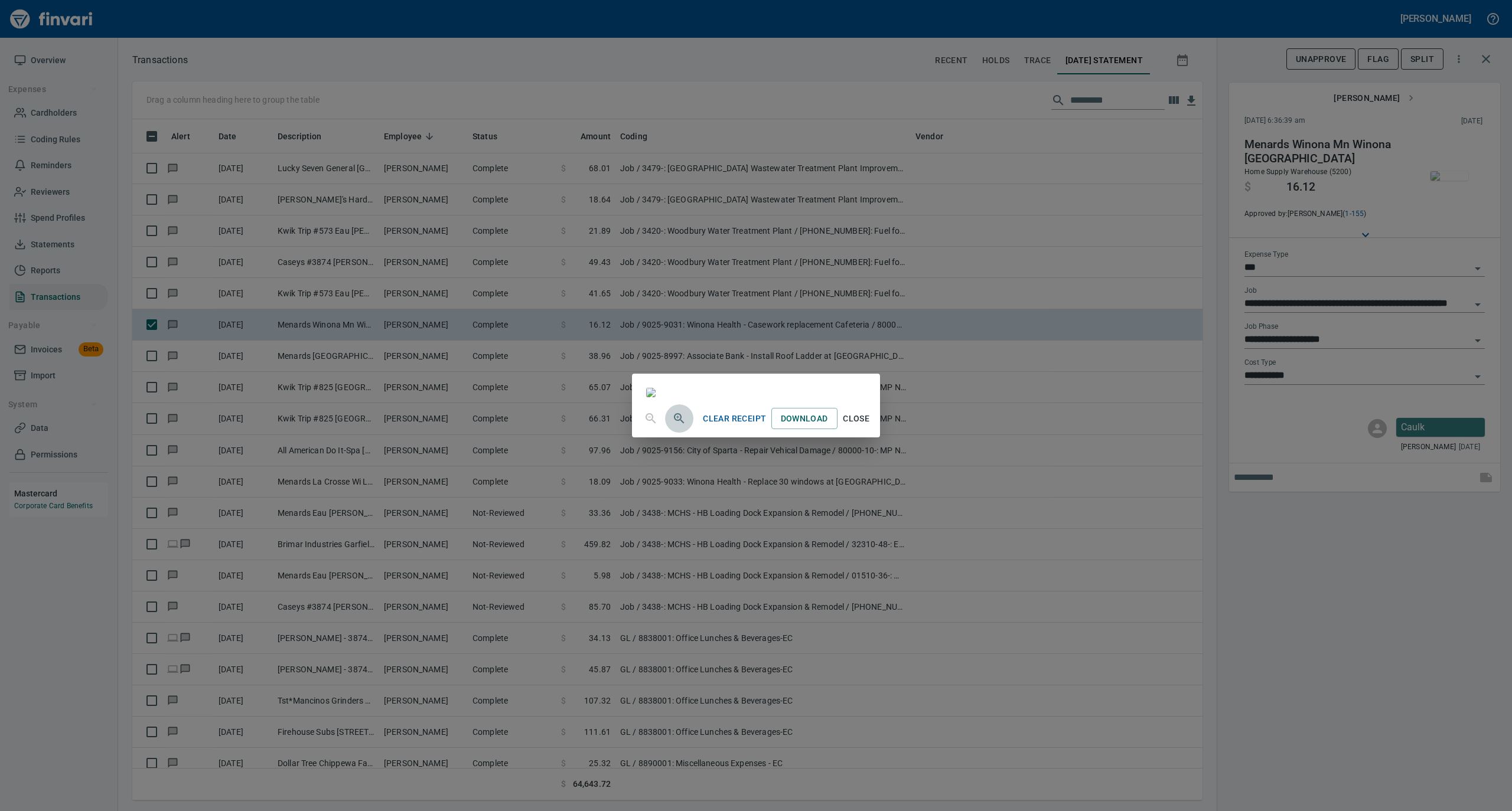
click at [672, 426] on icon "button" at bounding box center [679, 418] width 14 height 14
click at [646, 399] on img at bounding box center [652, 393] width 13 height 13
click at [644, 427] on icon "button" at bounding box center [651, 419] width 14 height 14
click at [453, 770] on div "Clear Receipt Download Close" at bounding box center [756, 405] width 1512 height 811
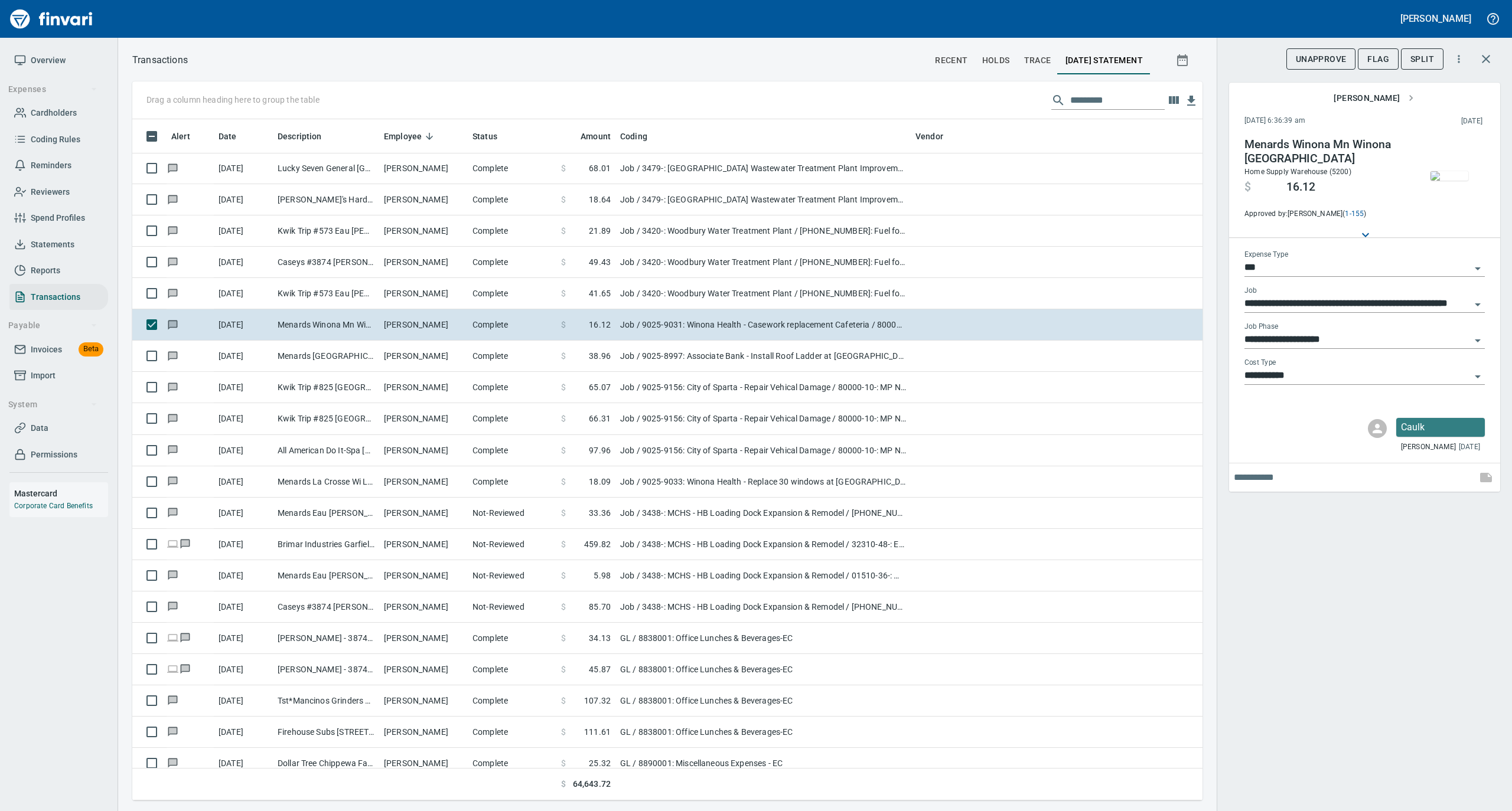
click at [1453, 171] on img "button" at bounding box center [1450, 176] width 38 height 9
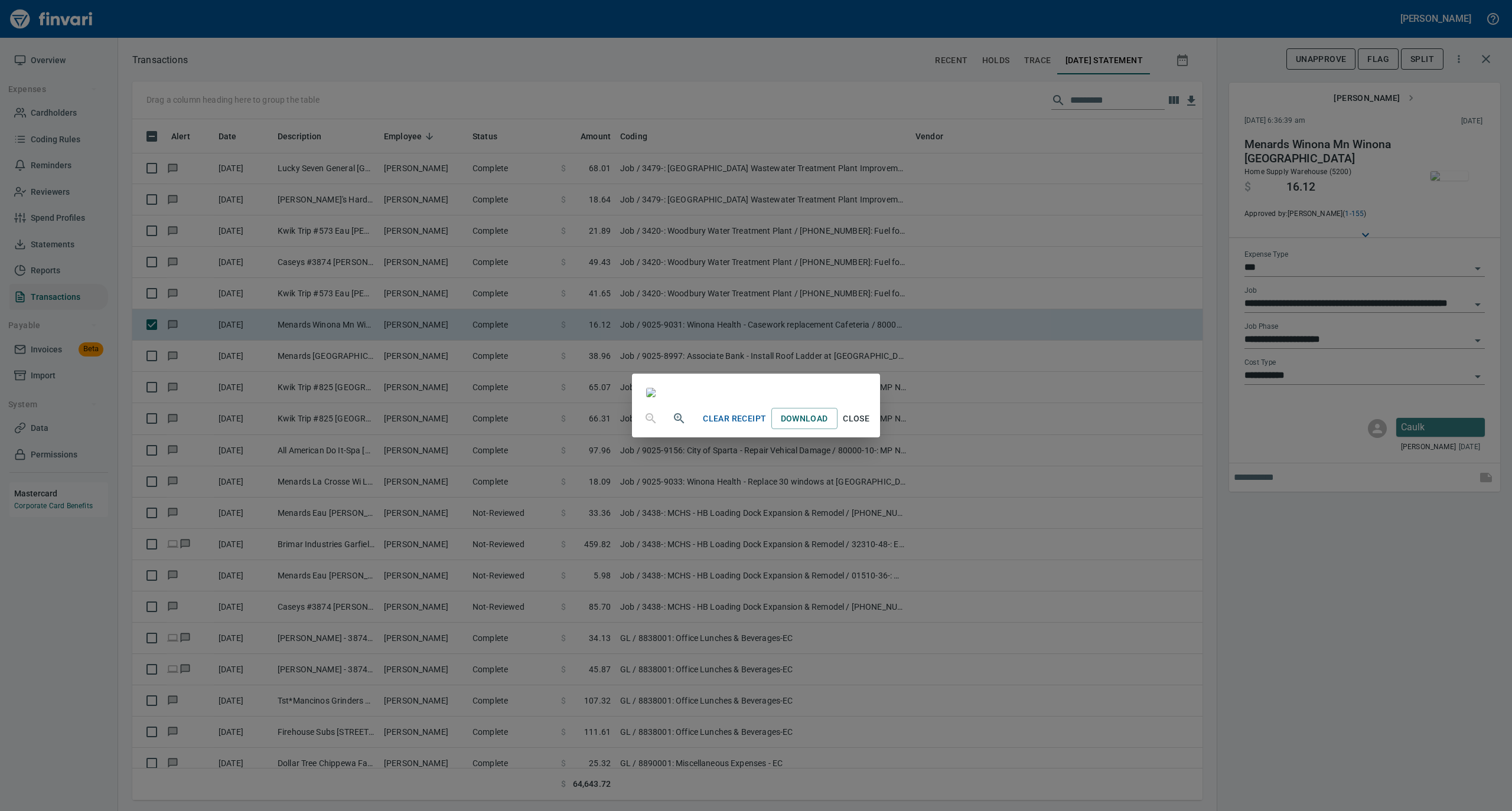
click at [871, 426] on span "Close" at bounding box center [856, 419] width 29 height 15
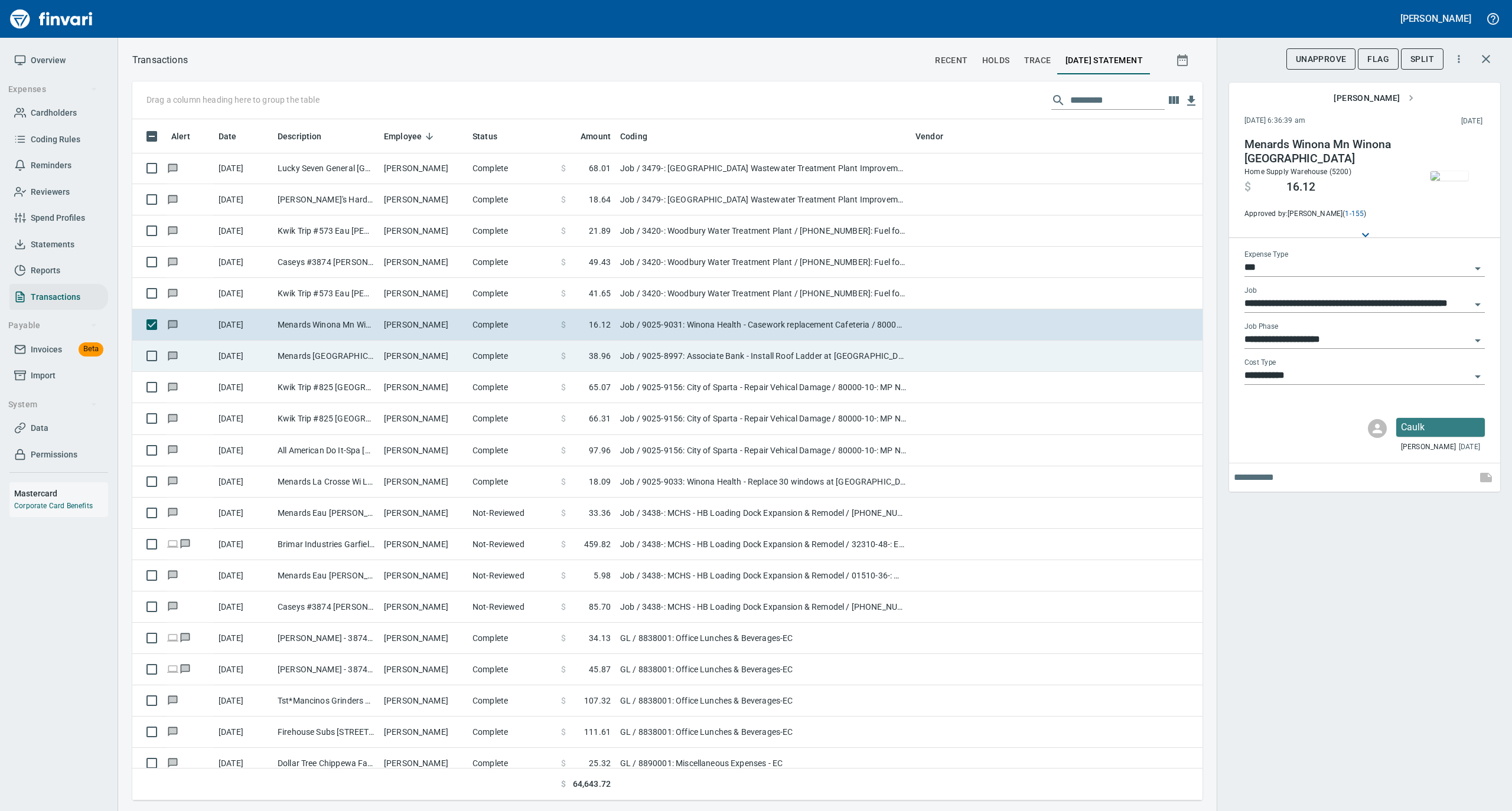
click at [416, 365] on td "[PERSON_NAME]" at bounding box center [423, 356] width 88 height 31
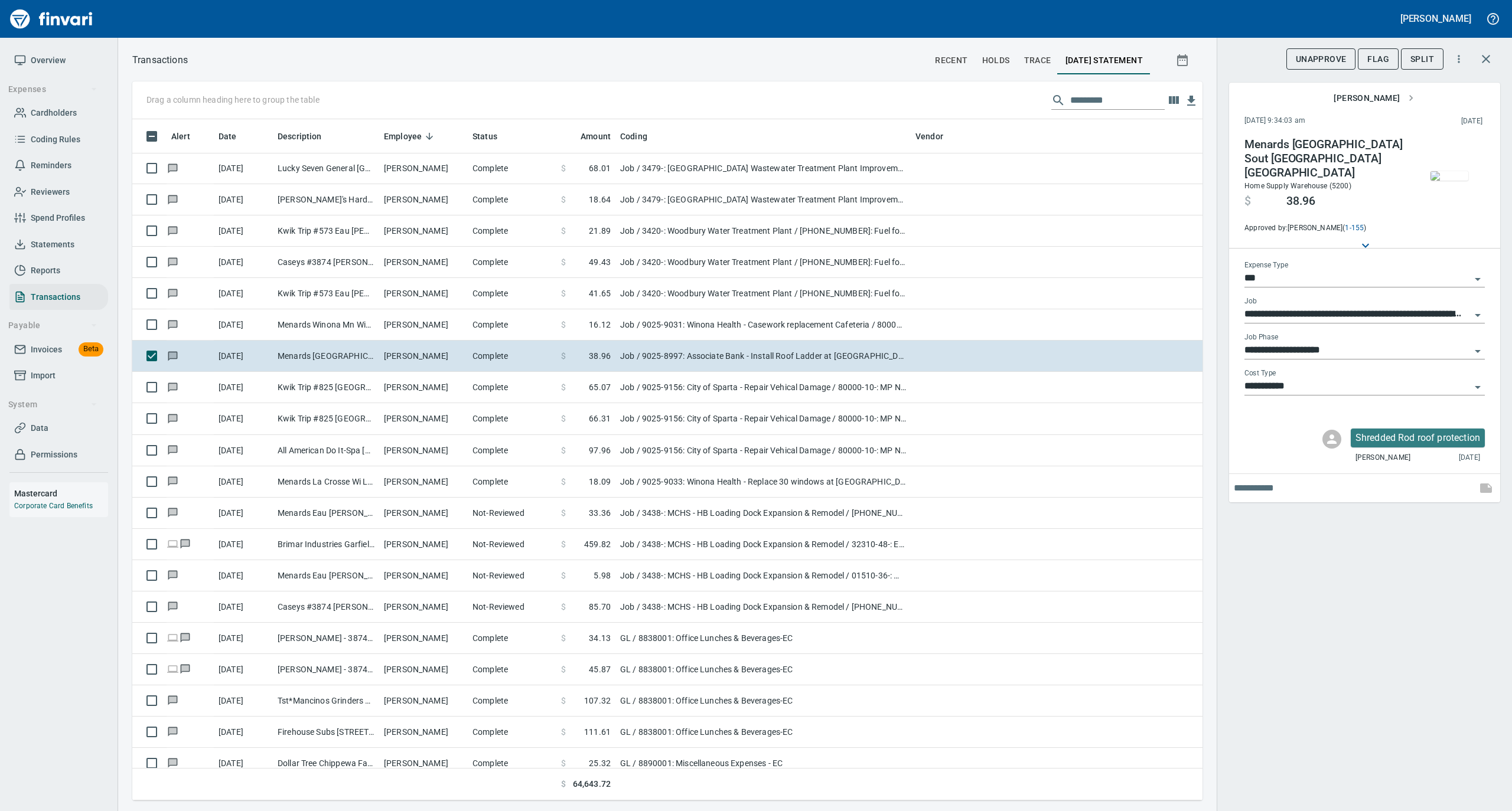
click at [1442, 173] on img "button" at bounding box center [1450, 176] width 38 height 9
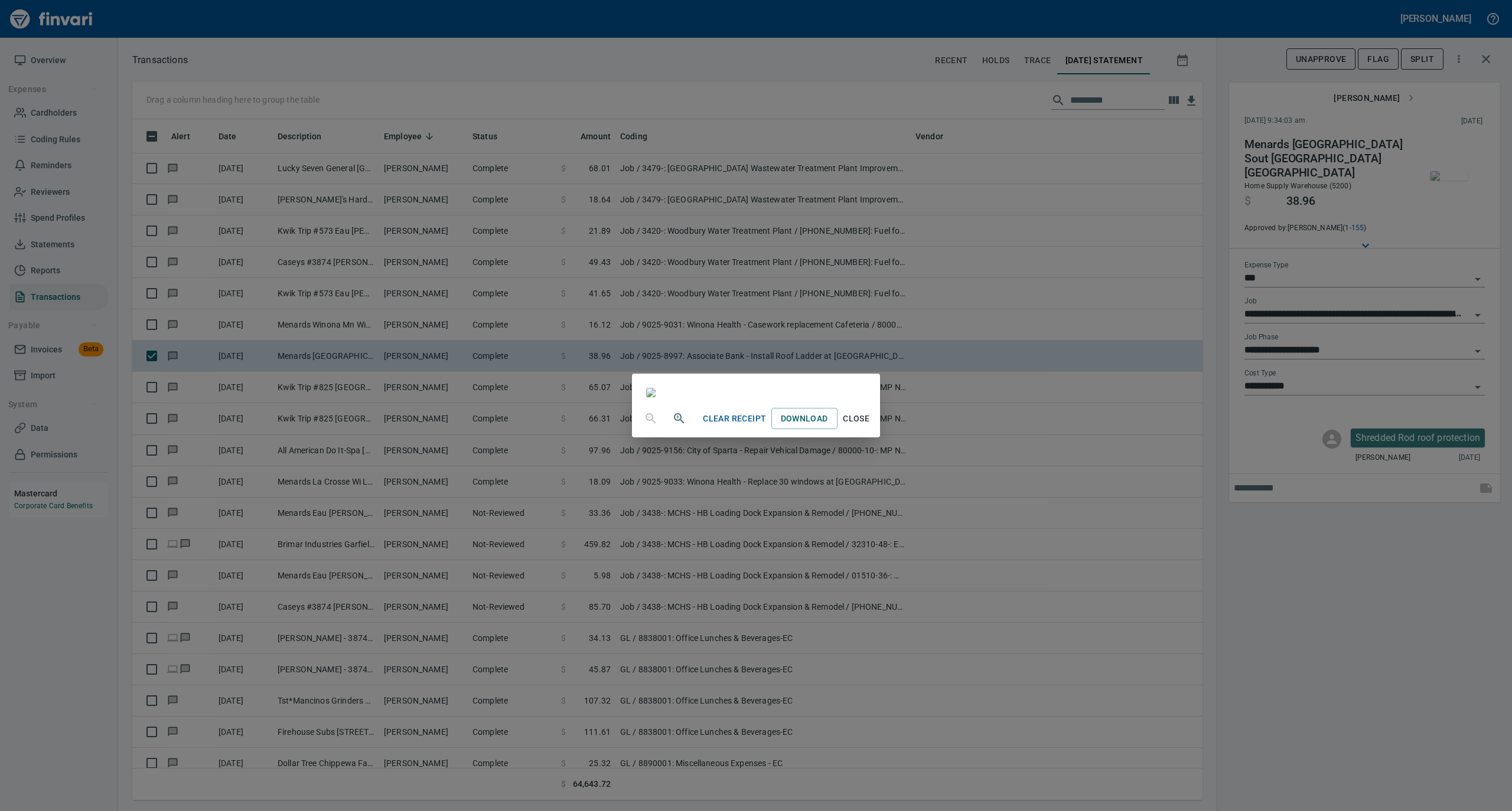
click at [871, 426] on span "Close" at bounding box center [856, 419] width 29 height 15
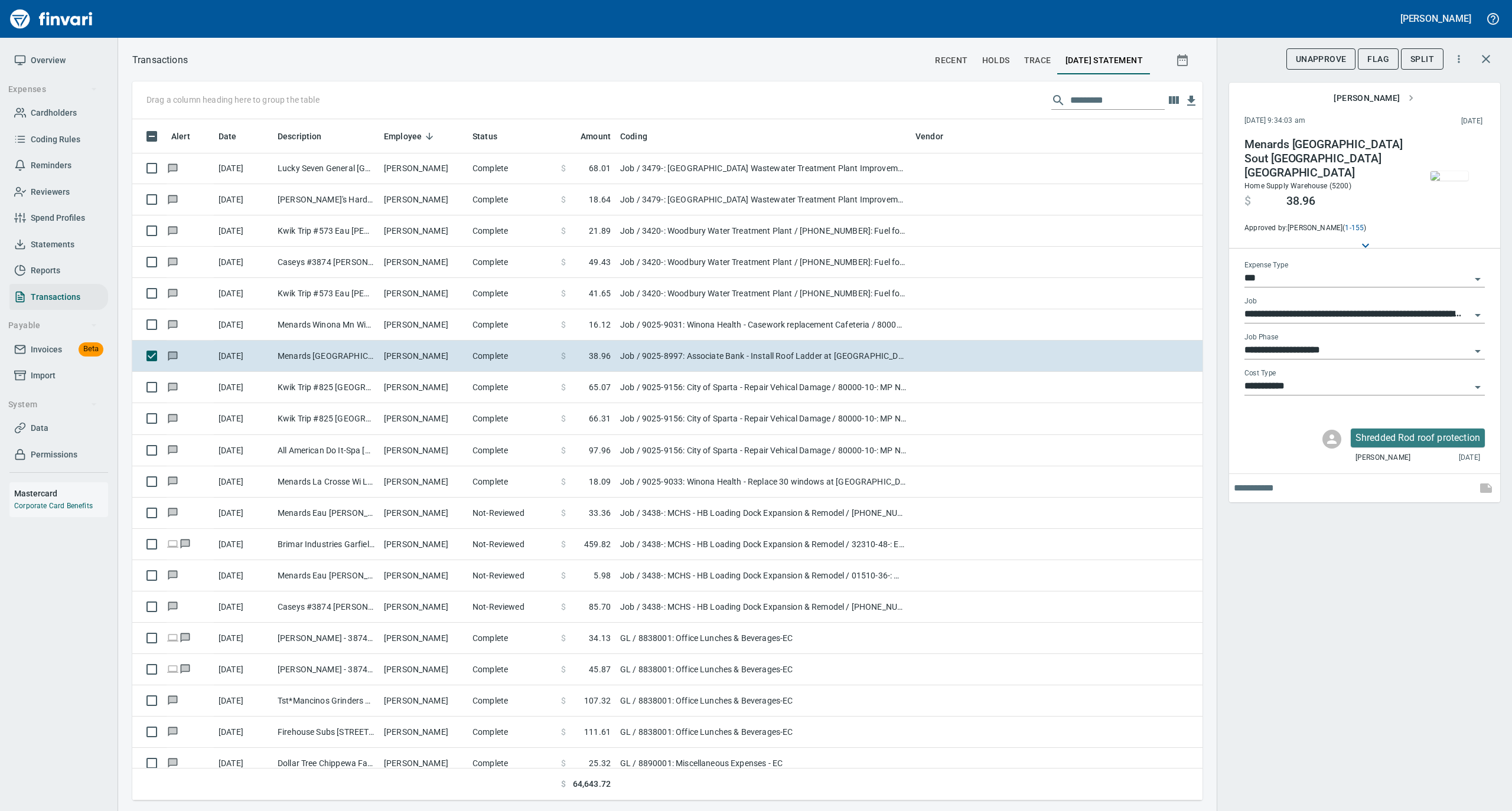
click at [1448, 171] on img "button" at bounding box center [1450, 176] width 38 height 9
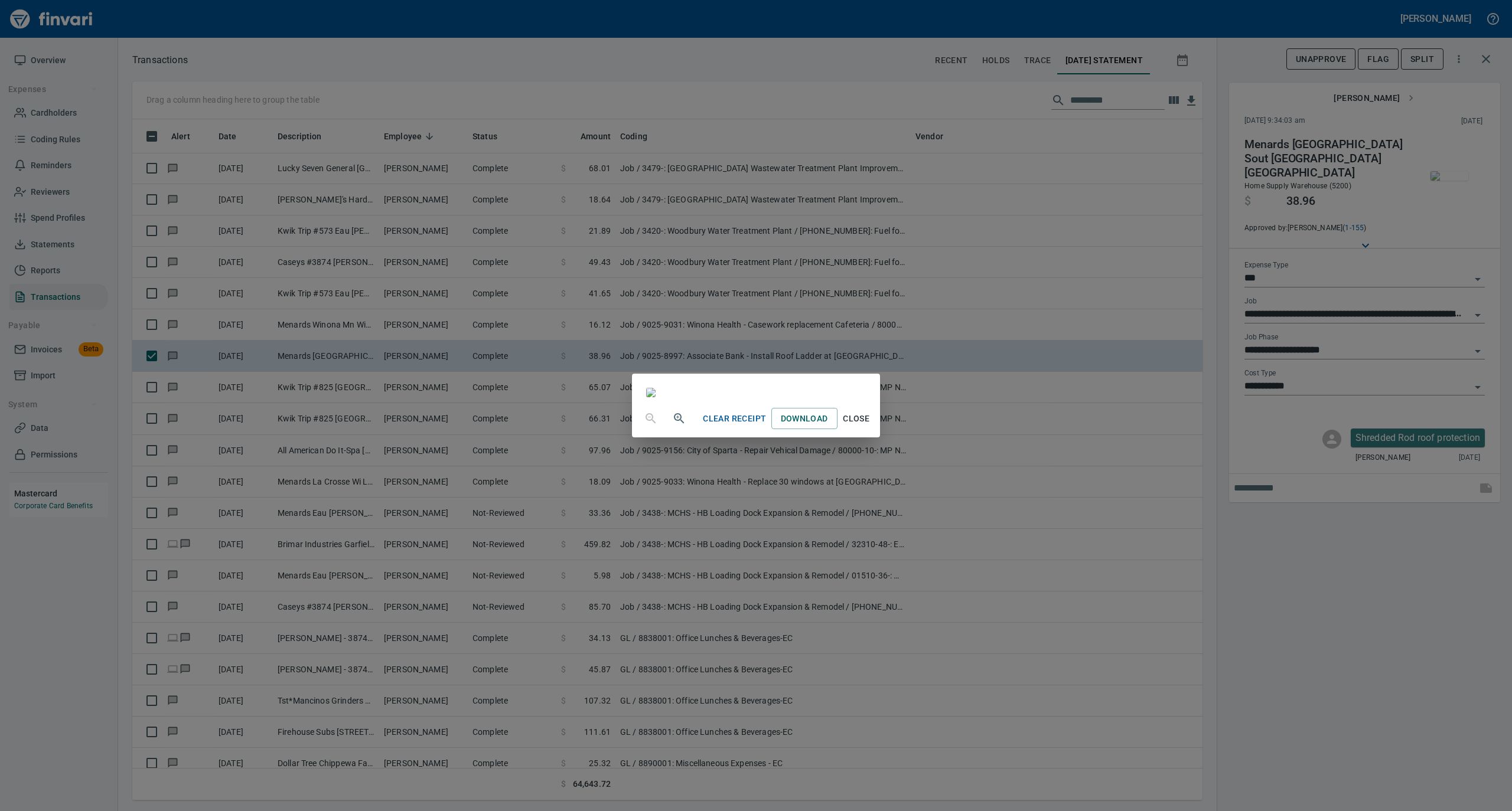
click at [871, 426] on span "Close" at bounding box center [856, 419] width 29 height 15
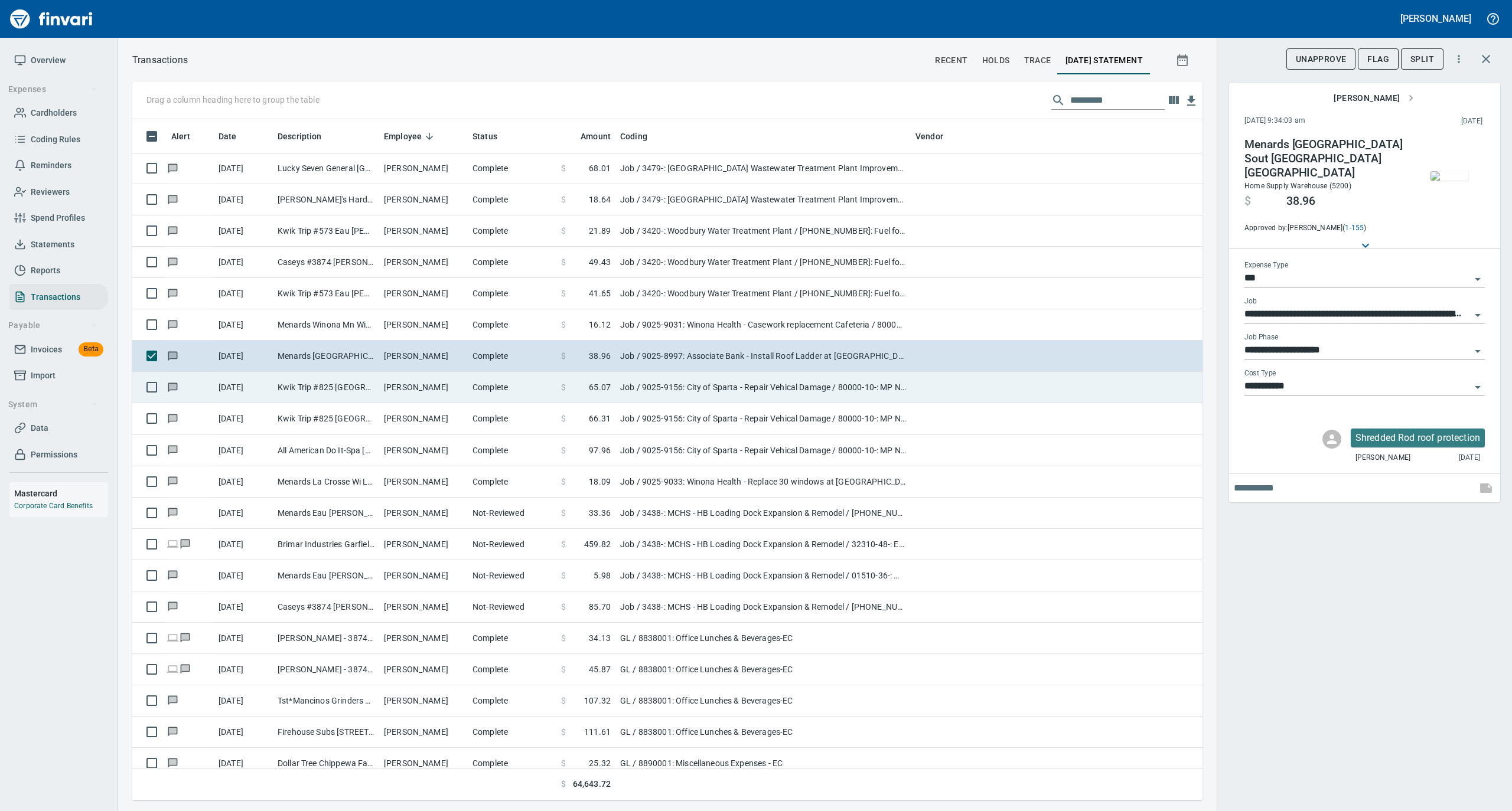
click at [385, 401] on td "[PERSON_NAME]" at bounding box center [423, 387] width 88 height 31
type input "**********"
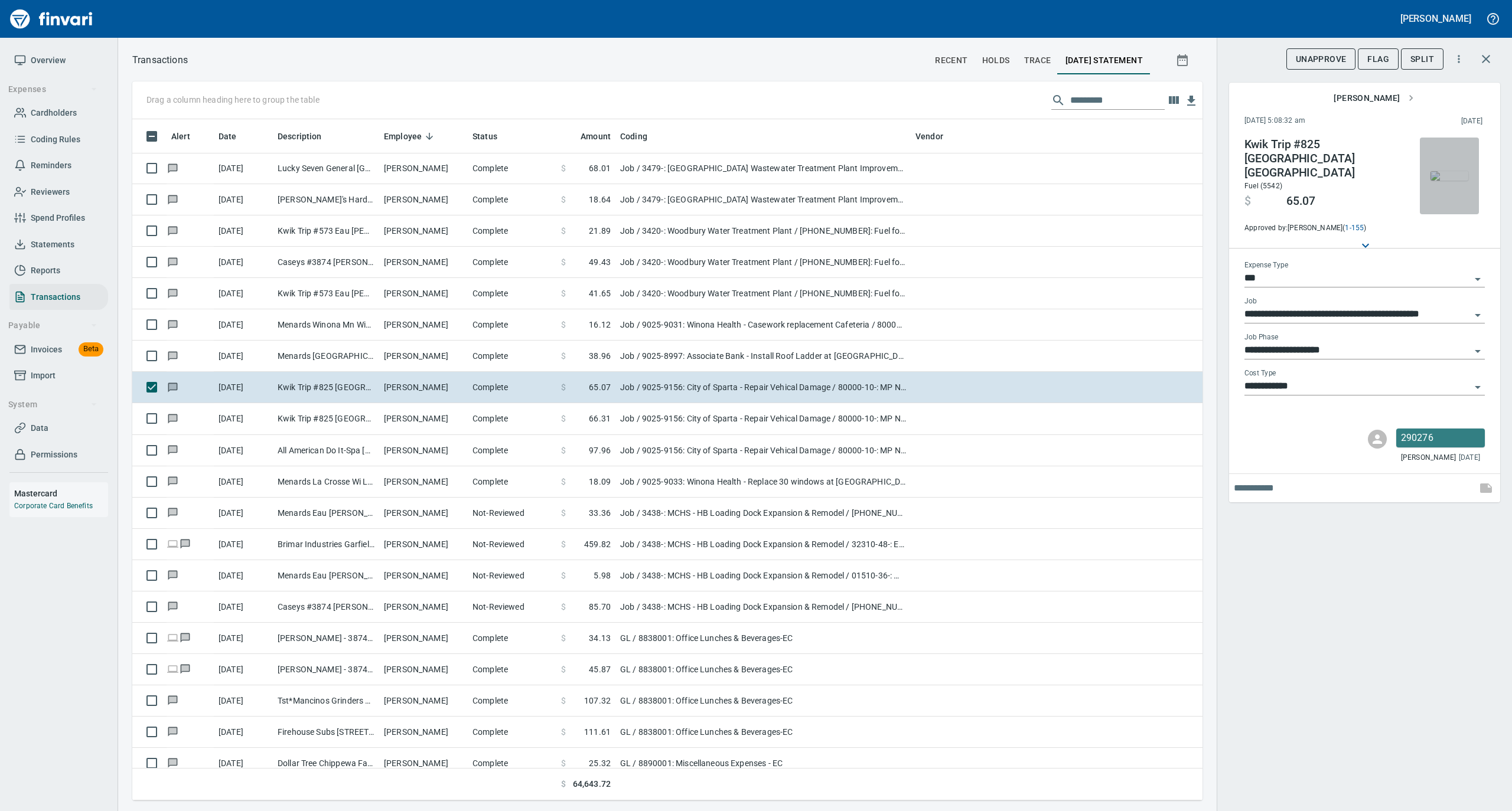
click at [1448, 171] on img "button" at bounding box center [1450, 176] width 38 height 9
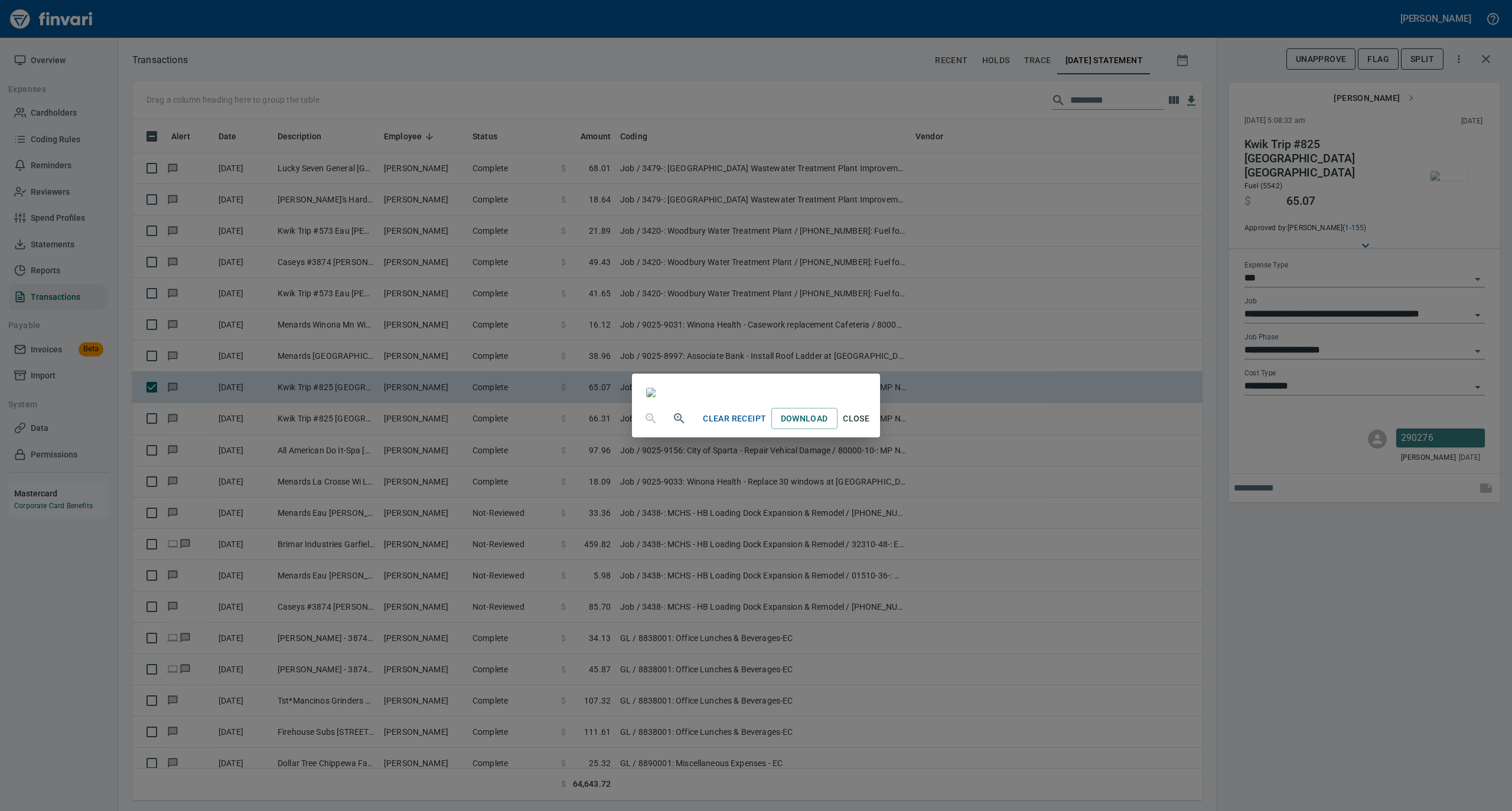
click at [871, 426] on span "Close" at bounding box center [856, 419] width 29 height 15
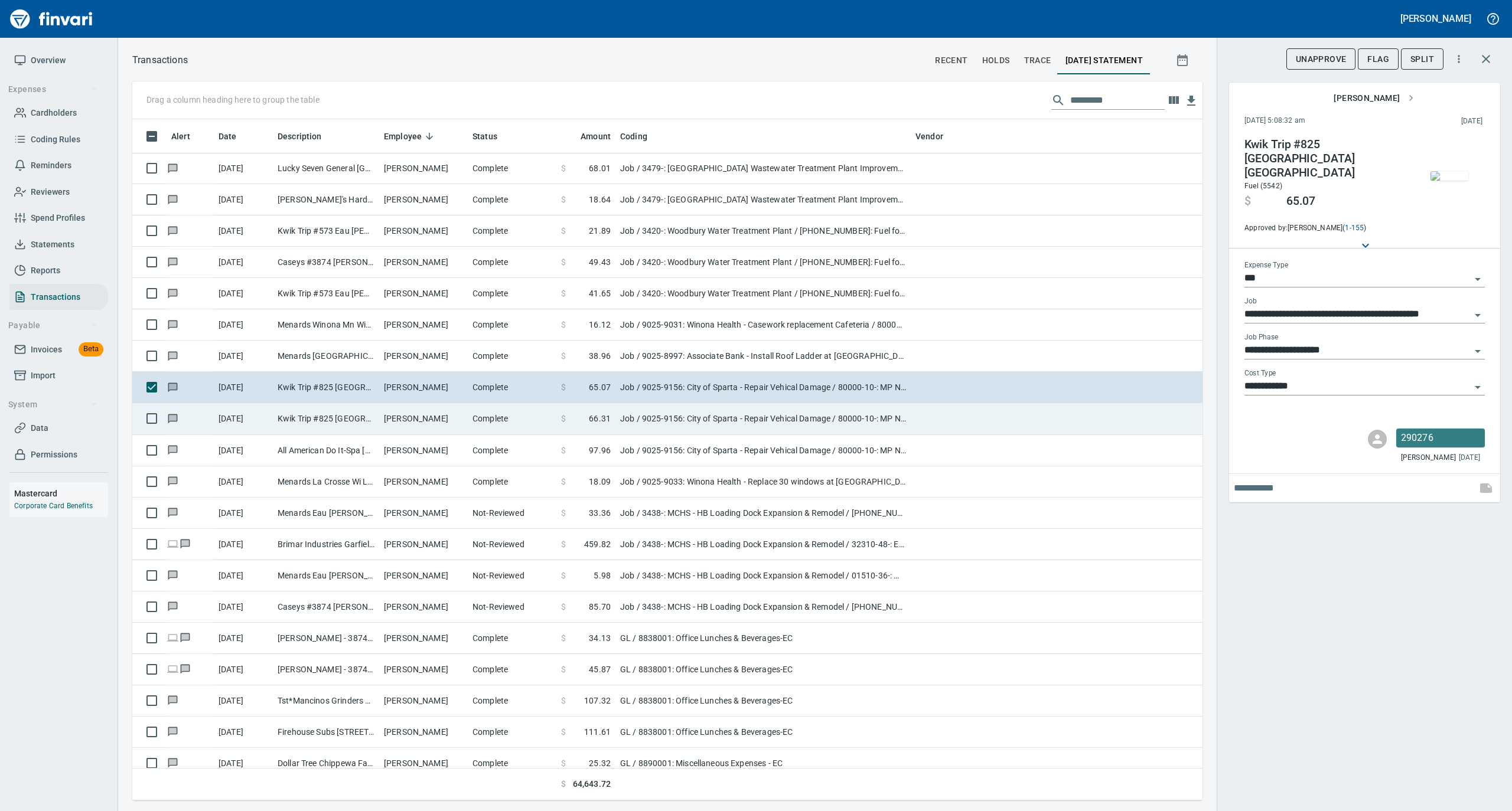
click at [457, 423] on td "[PERSON_NAME]" at bounding box center [423, 418] width 88 height 31
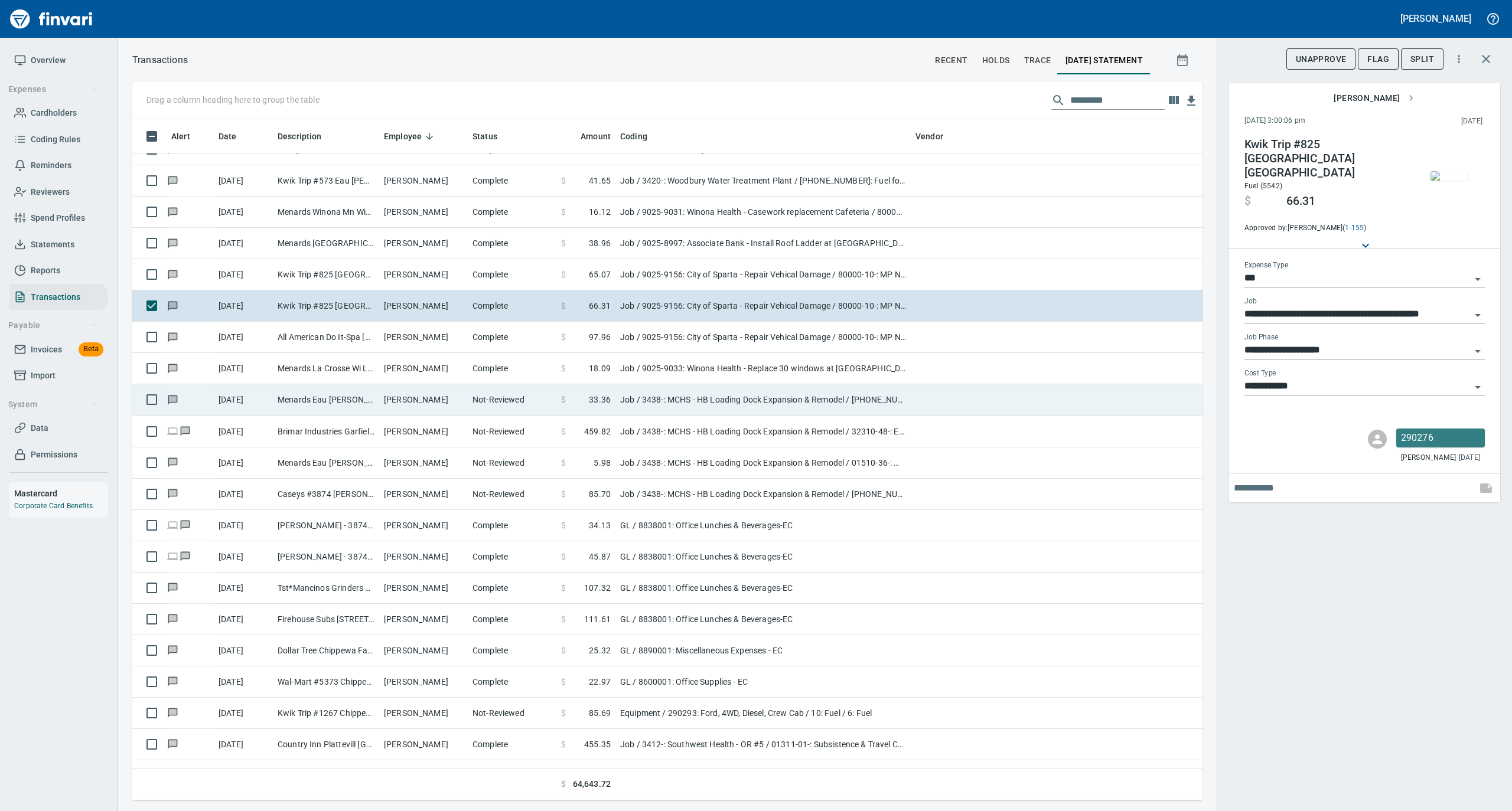
scroll to position [1417, 0]
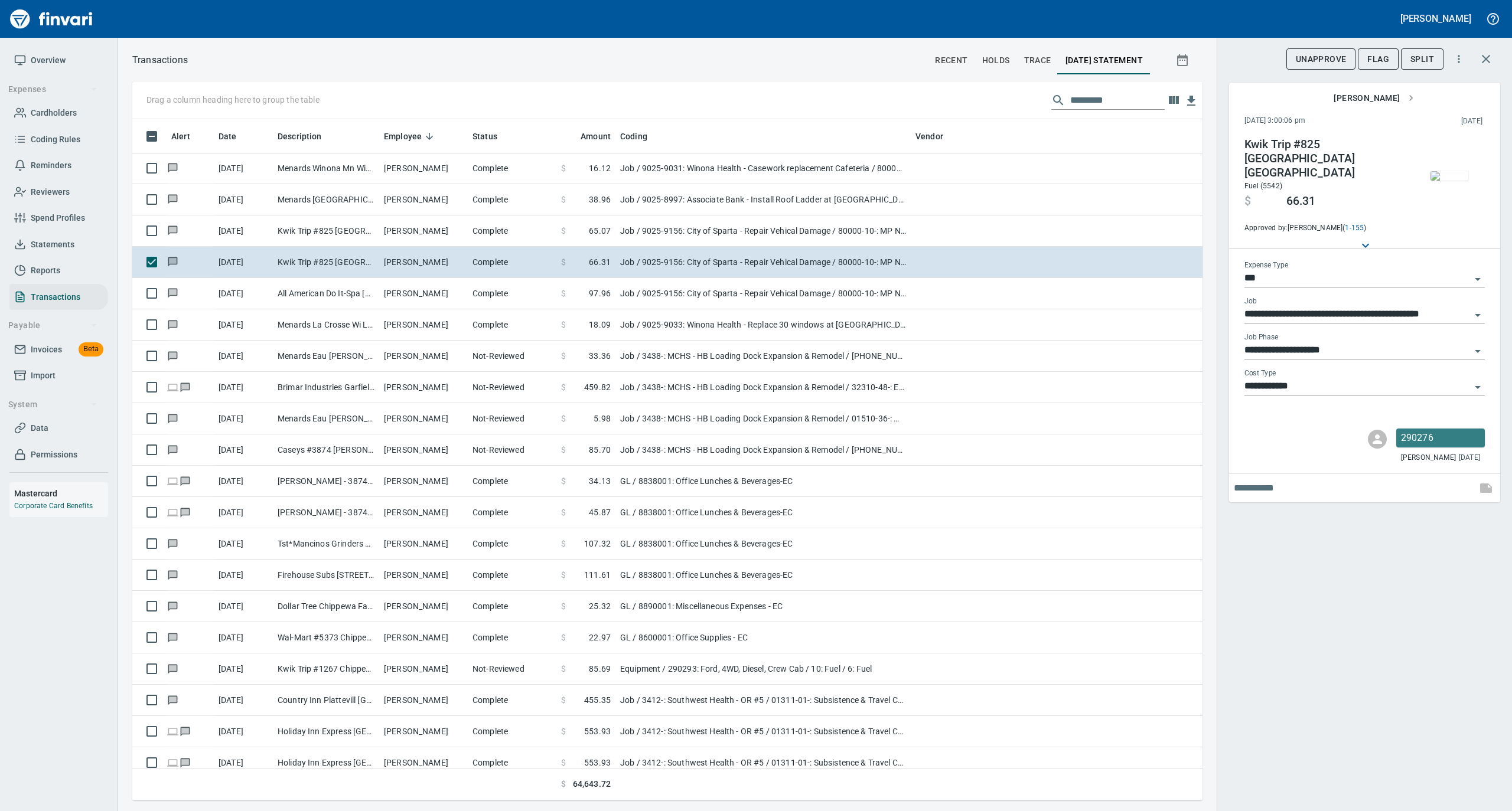
click at [1453, 181] on img "button" at bounding box center [1450, 176] width 38 height 9
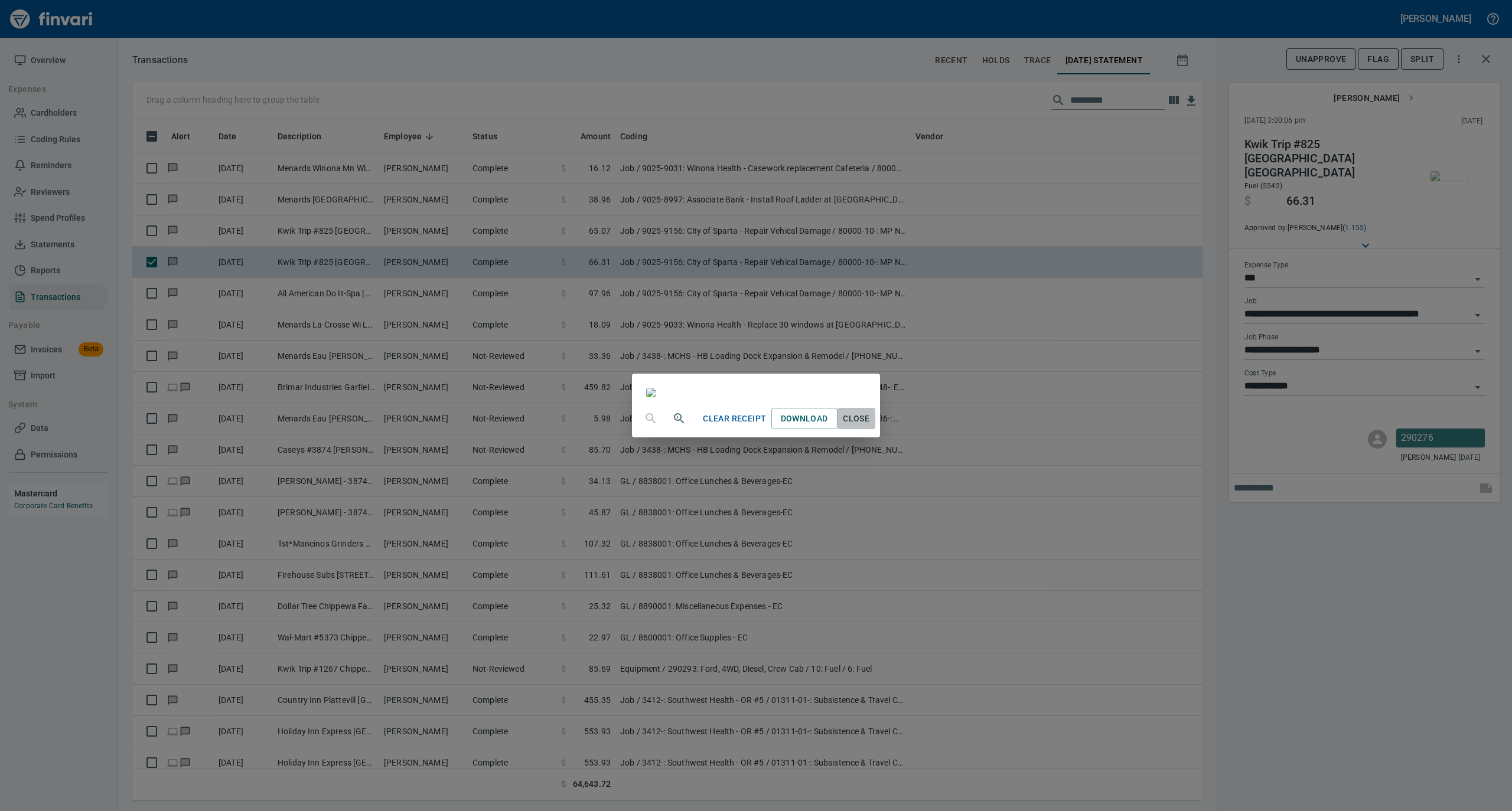
click at [871, 426] on span "Close" at bounding box center [856, 419] width 29 height 15
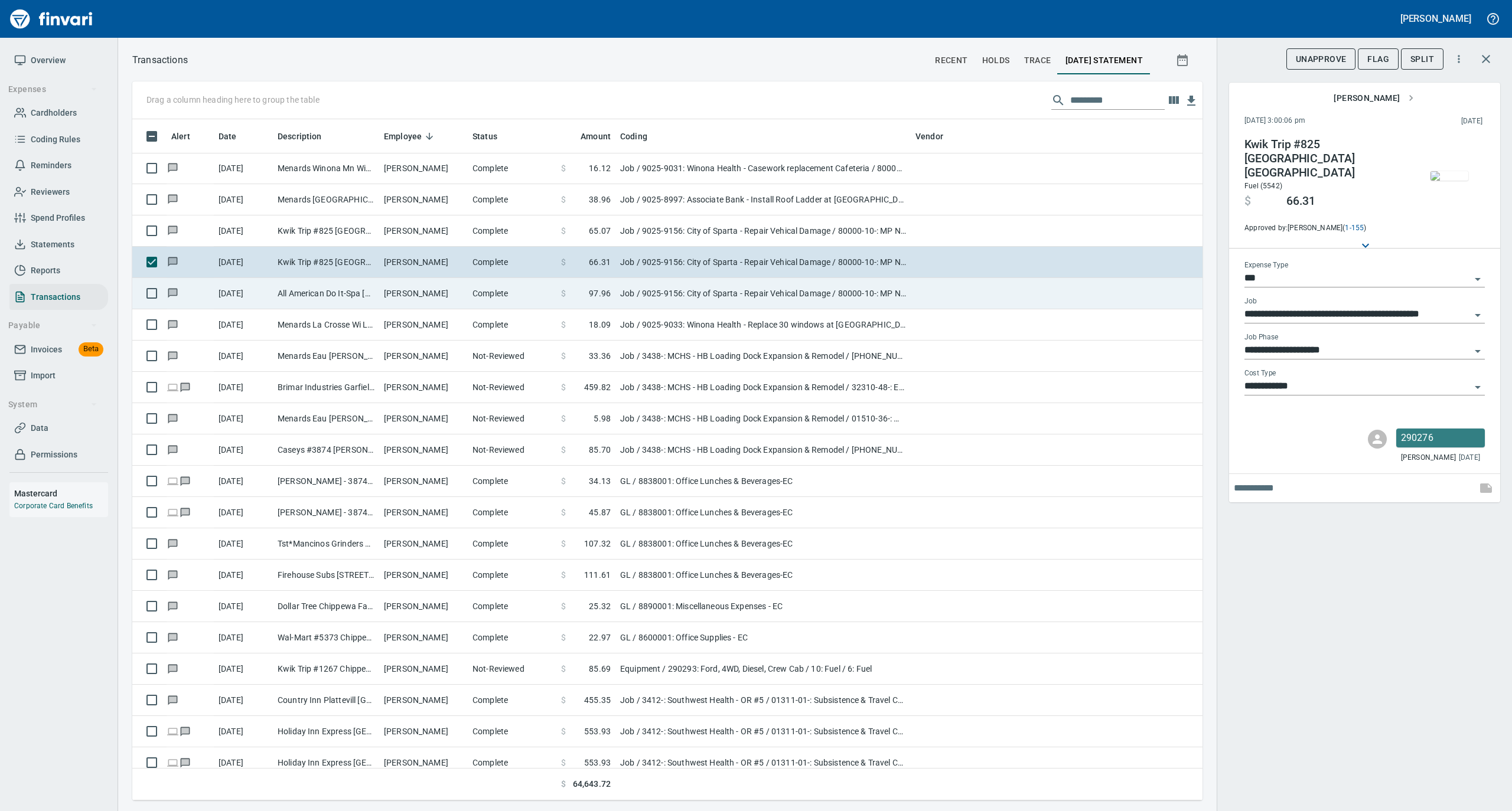
click at [461, 293] on td "[PERSON_NAME]" at bounding box center [423, 294] width 88 height 31
type input "**********"
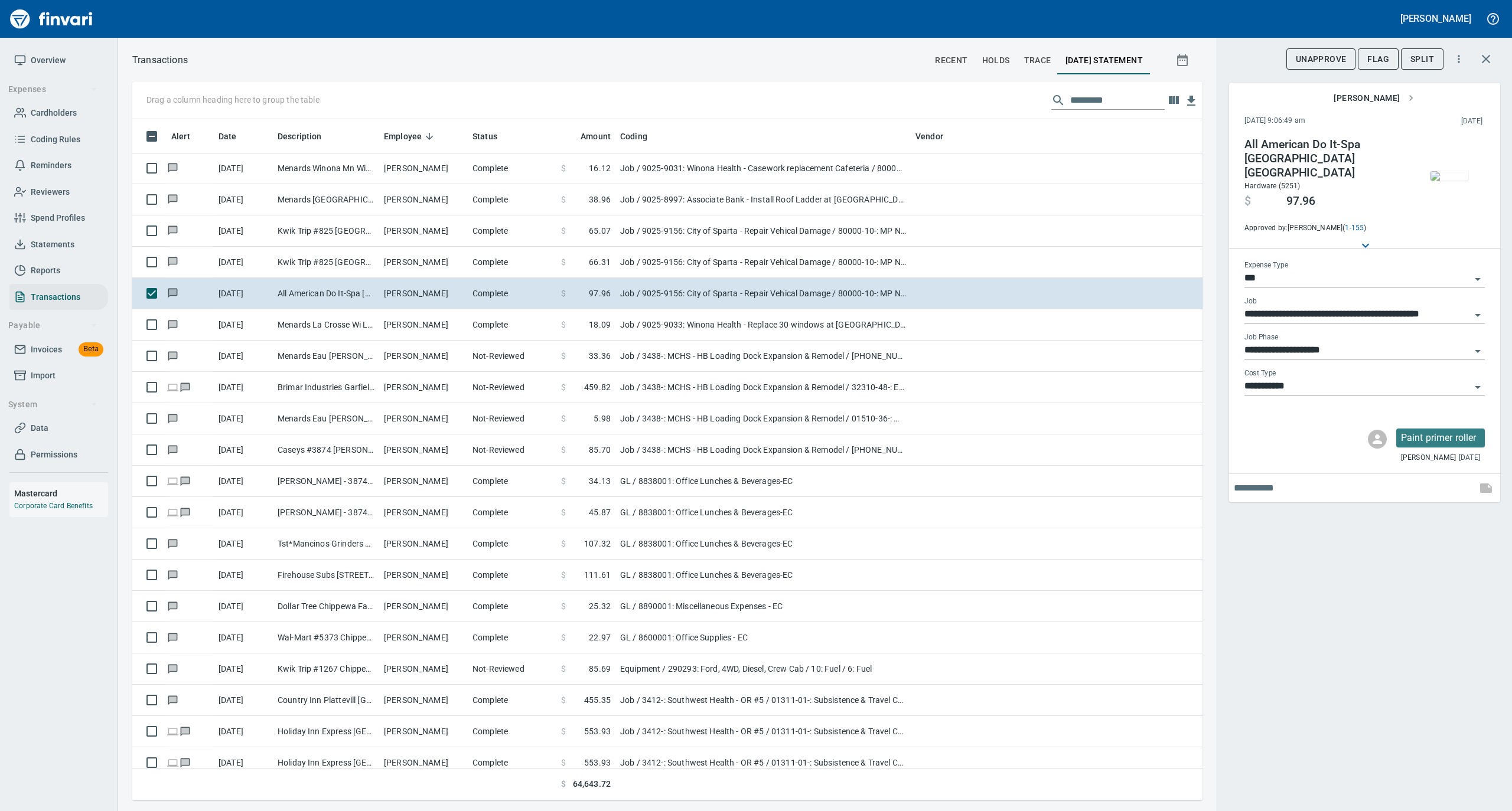
click at [1448, 173] on img "button" at bounding box center [1450, 176] width 38 height 9
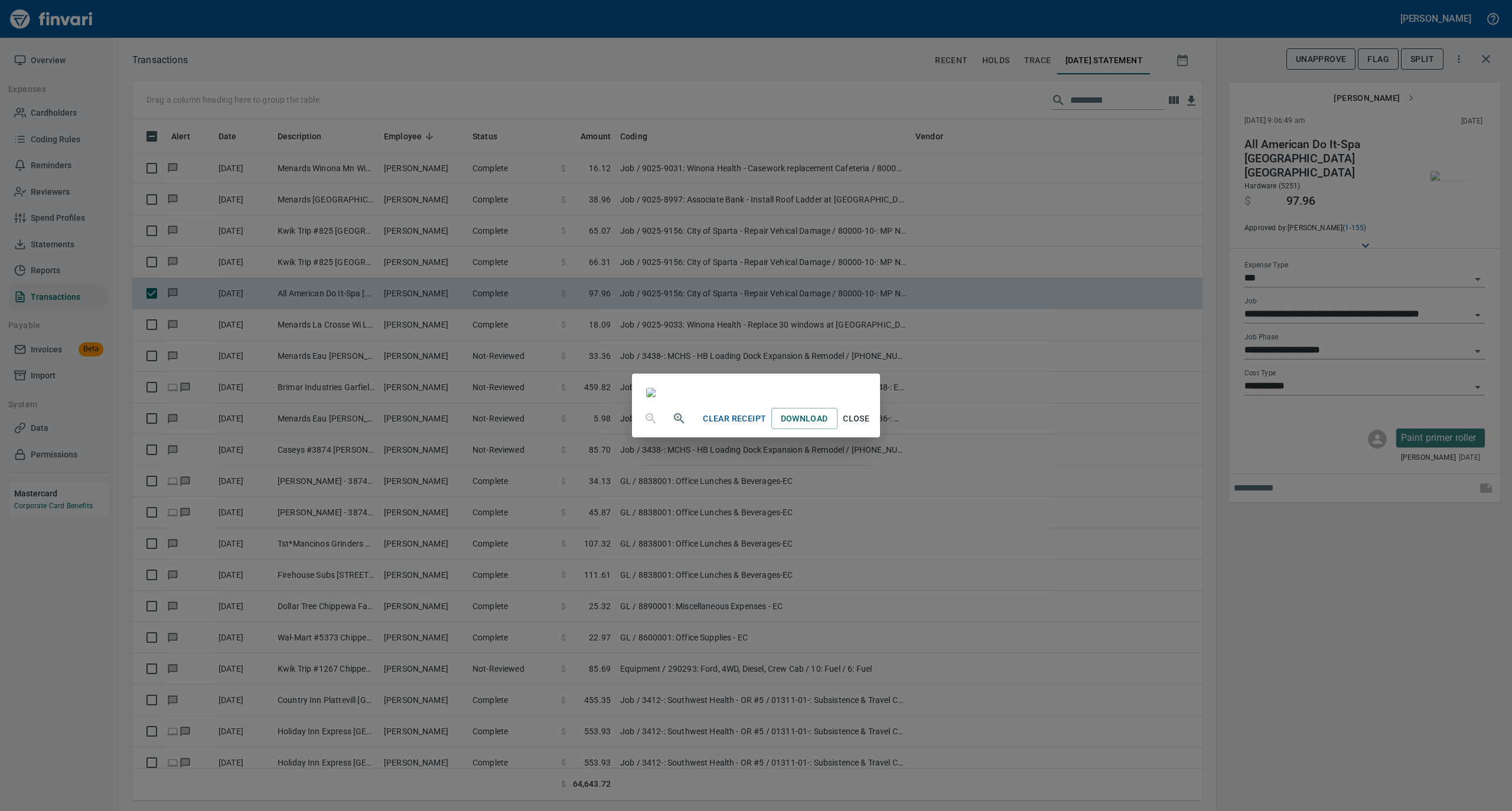
click at [871, 426] on span "Close" at bounding box center [856, 419] width 29 height 15
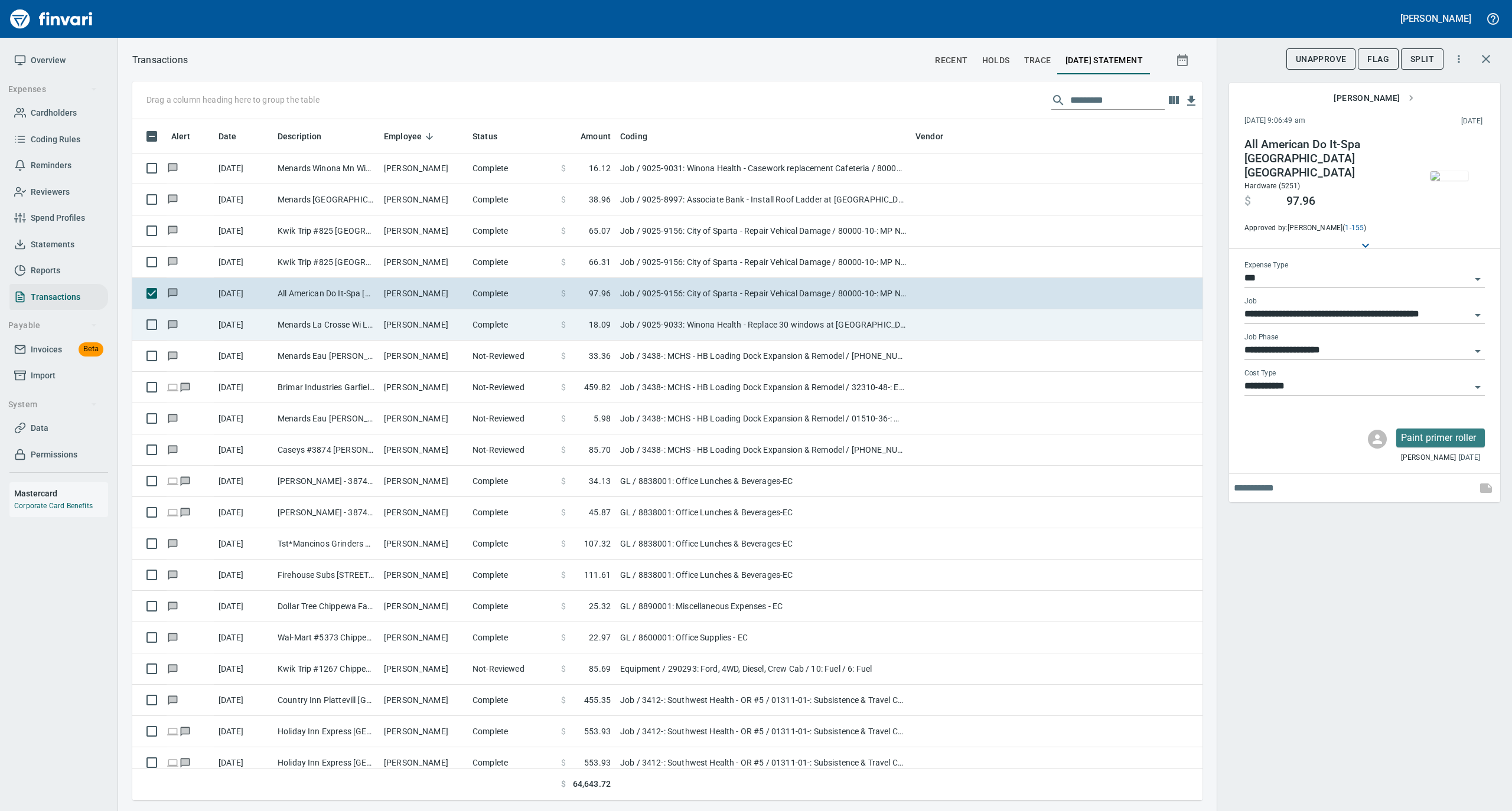
click at [346, 321] on td "Menards La Crosse Wi La Crosse [GEOGRAPHIC_DATA]" at bounding box center [326, 325] width 106 height 31
type input "**********"
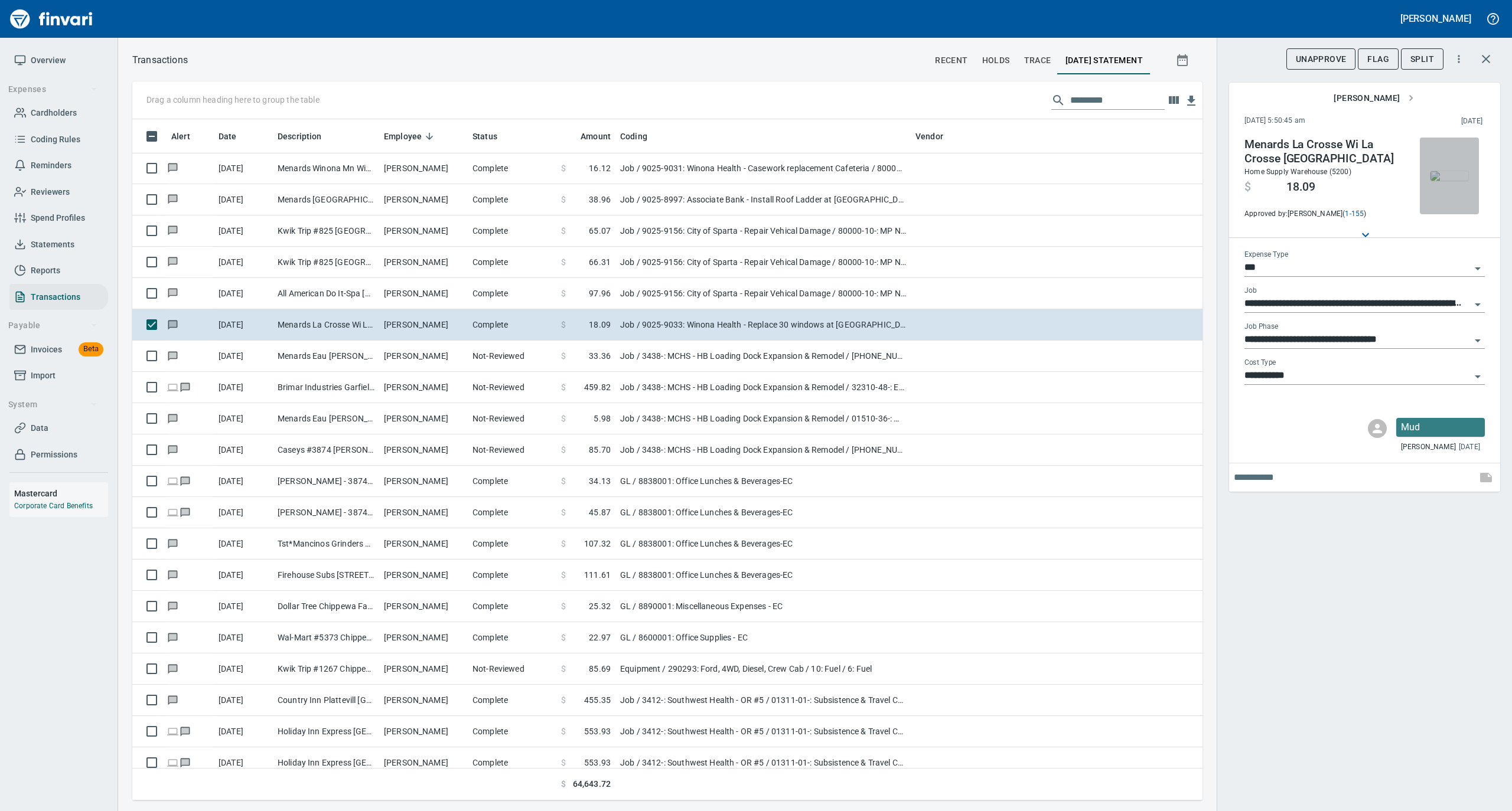
click at [1444, 179] on img "button" at bounding box center [1450, 176] width 38 height 9
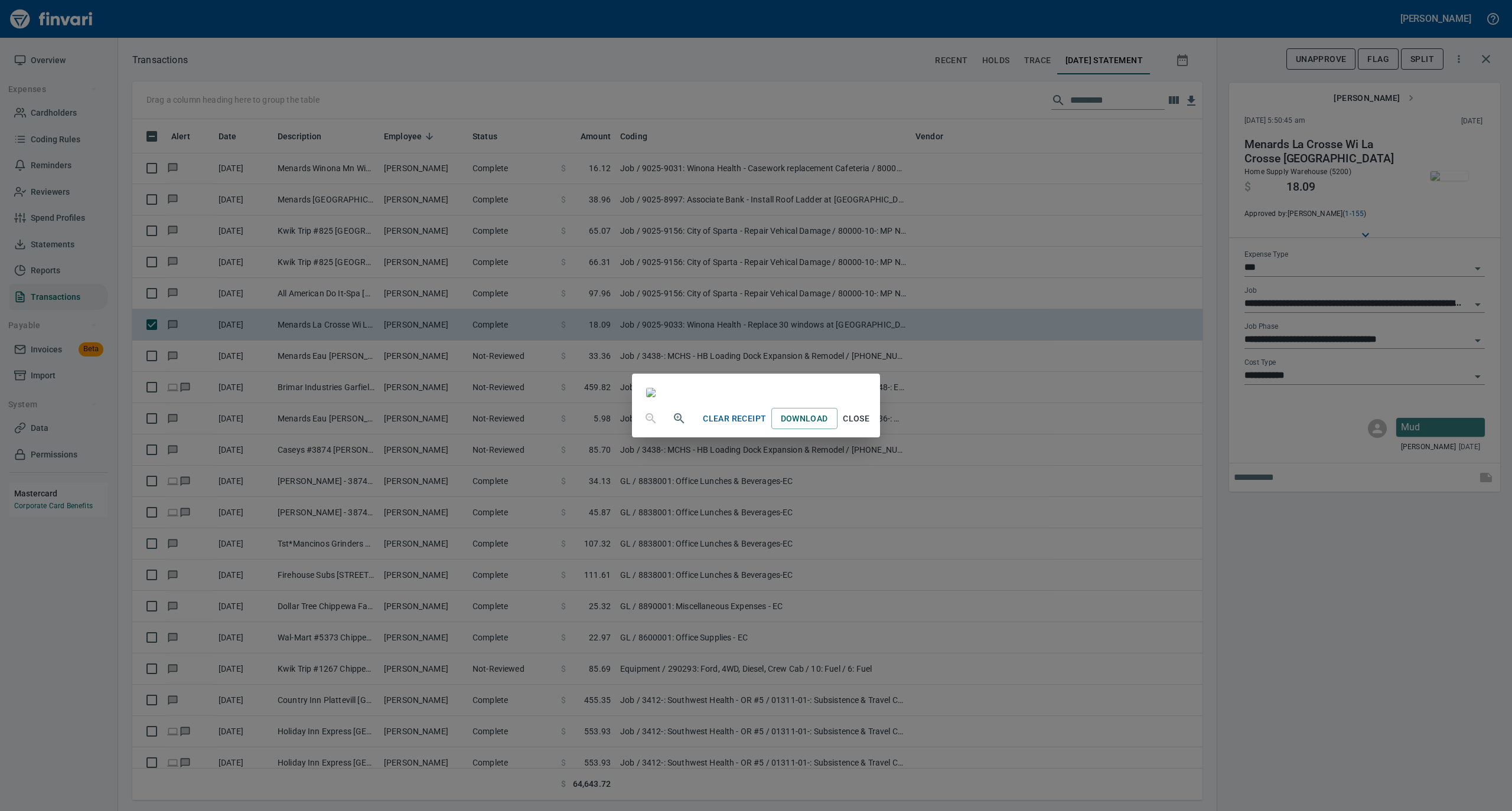
click at [875, 430] on button "Close" at bounding box center [856, 418] width 38 height 22
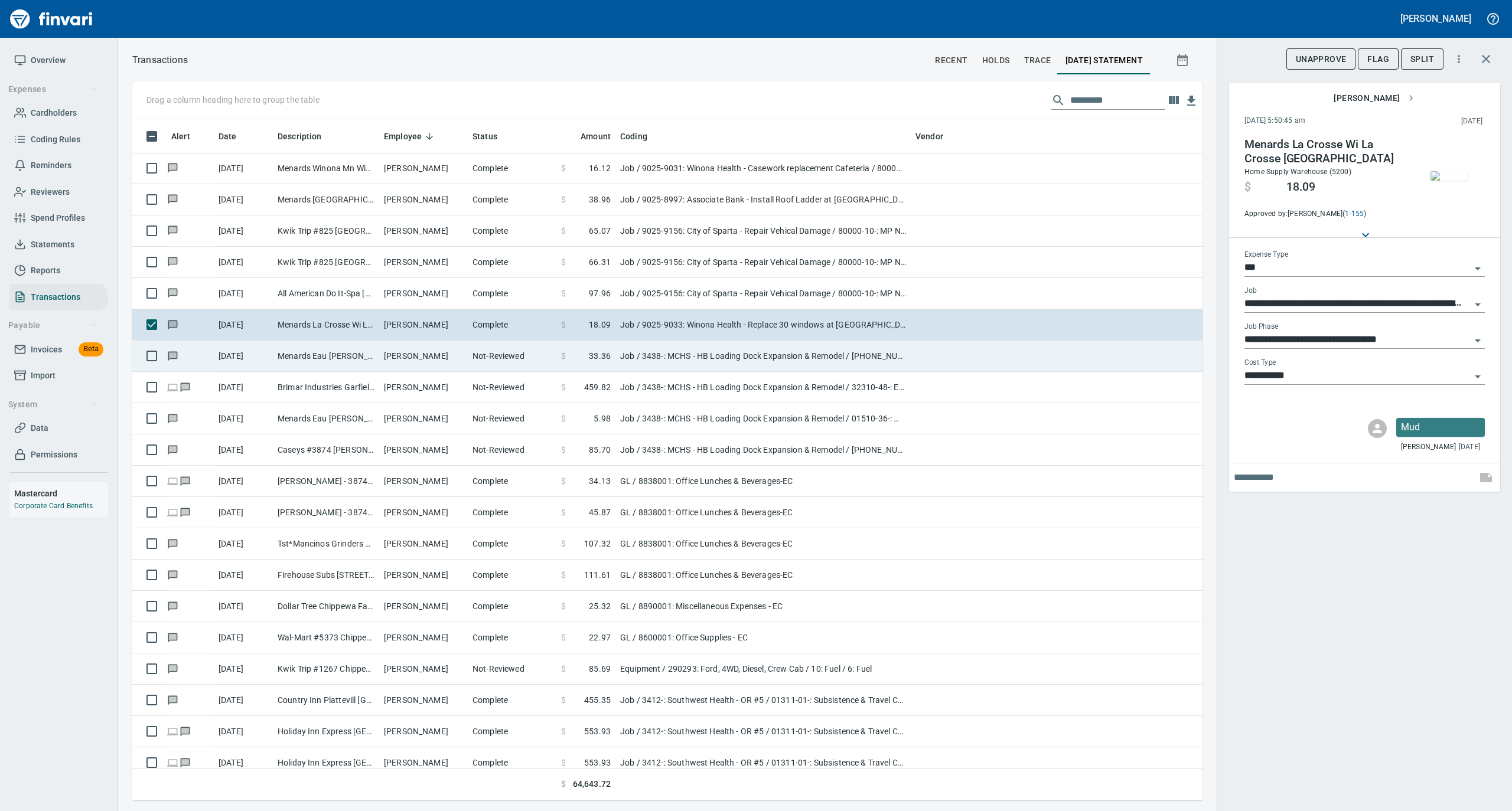
click at [439, 361] on td "[PERSON_NAME]" at bounding box center [423, 356] width 88 height 31
type input "**********"
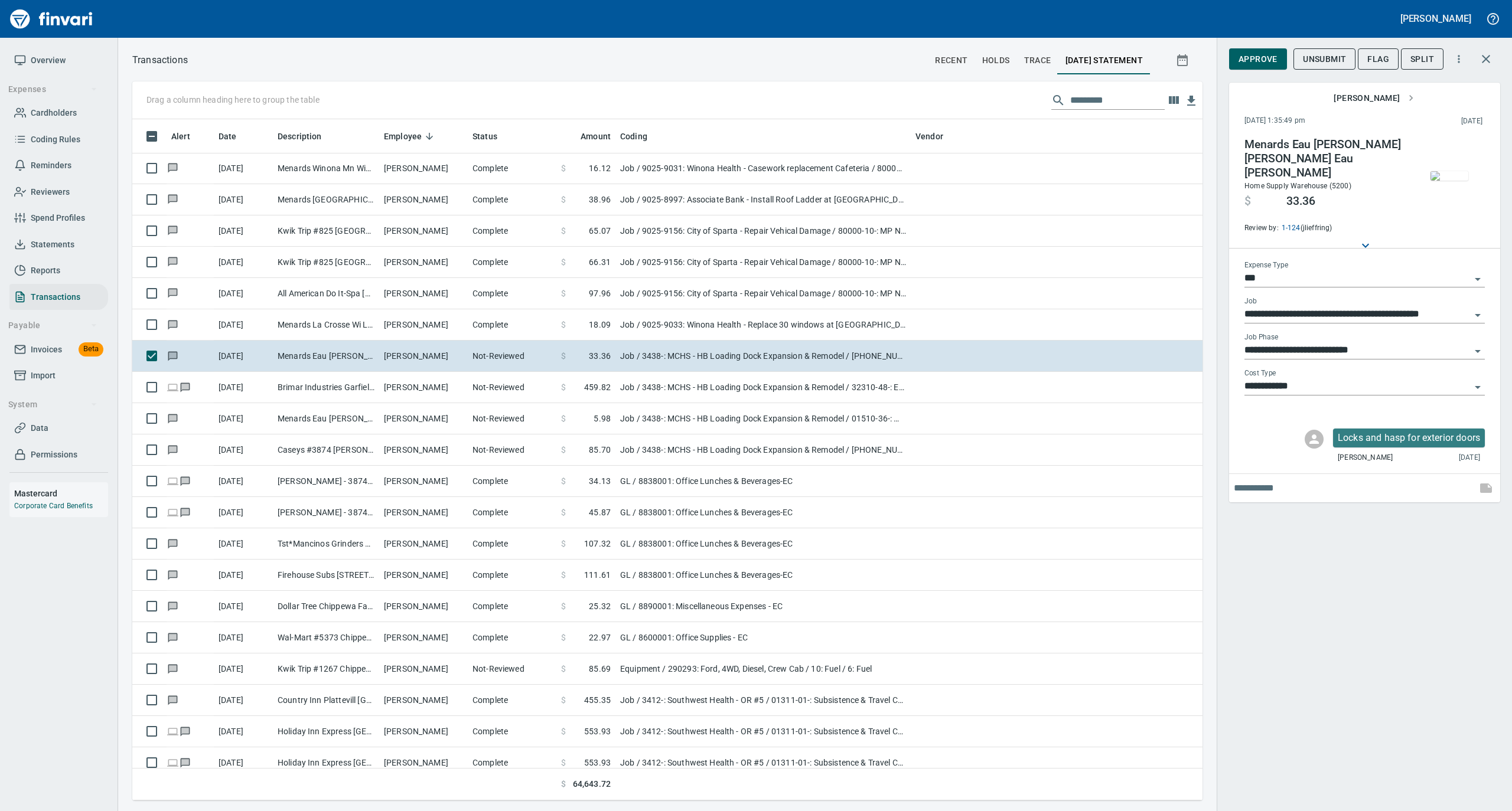
click at [1446, 173] on img "button" at bounding box center [1450, 176] width 38 height 9
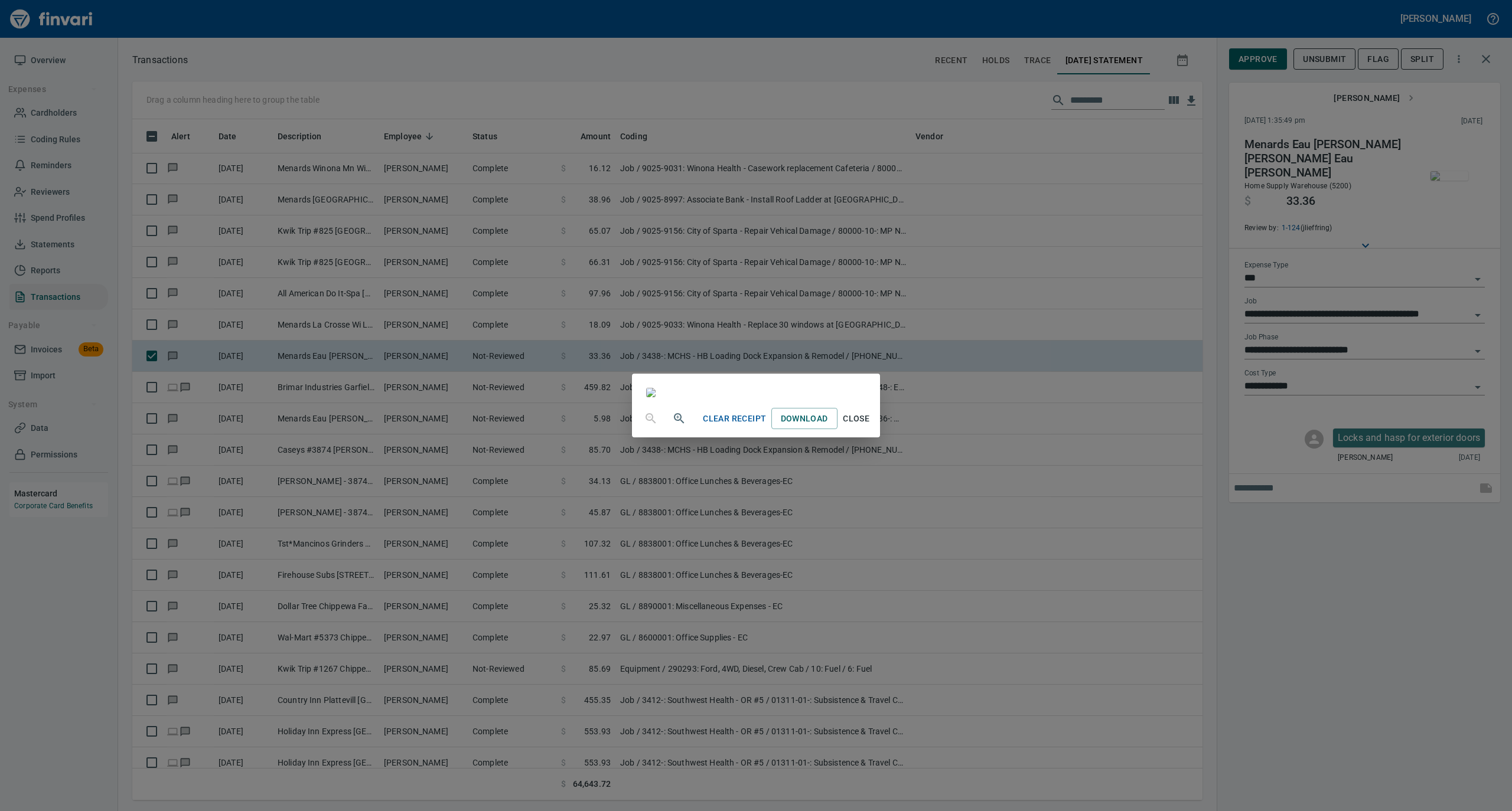
click at [871, 426] on span "Close" at bounding box center [856, 419] width 29 height 15
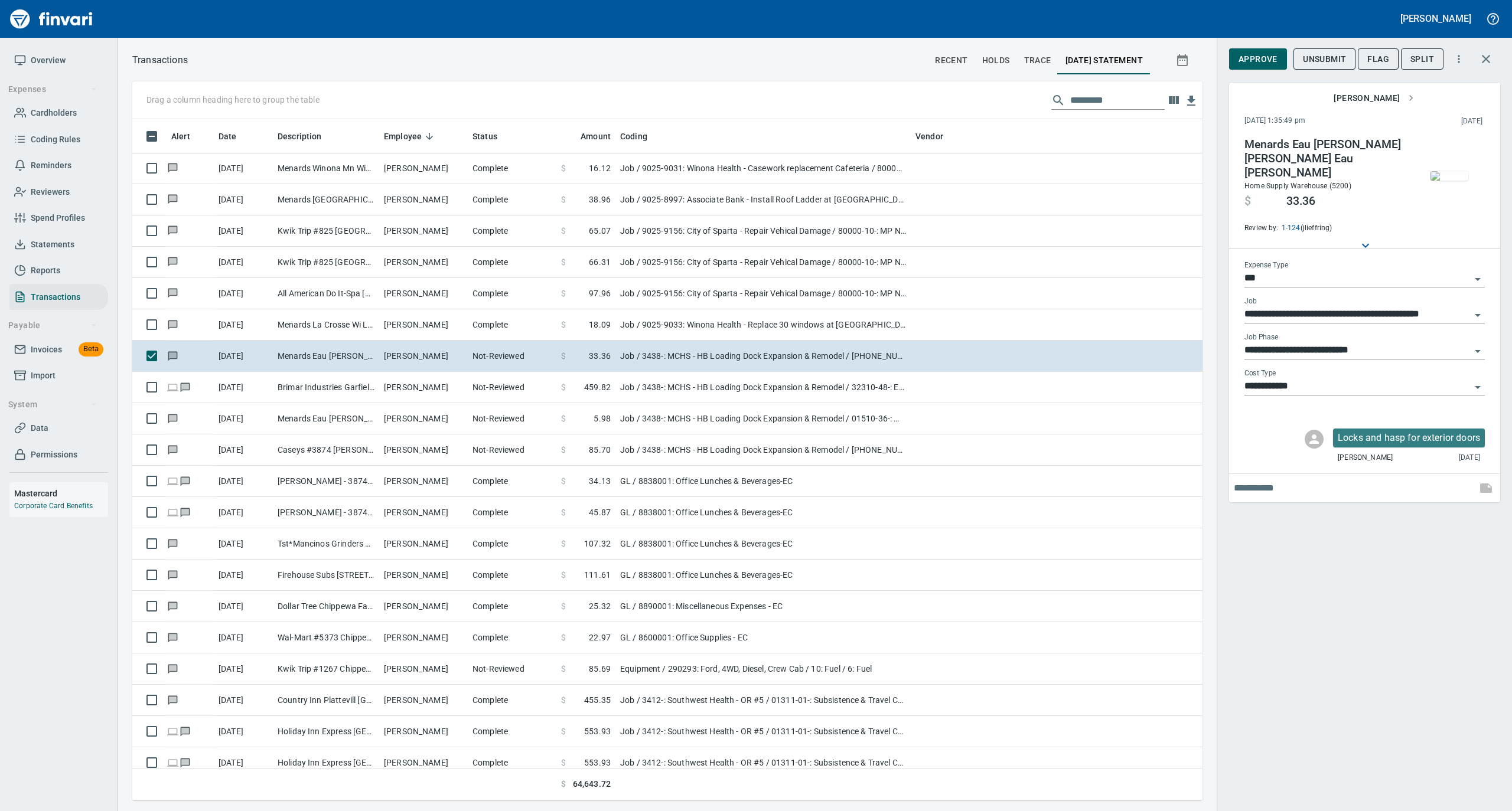
scroll to position [670, 1047]
click at [1256, 58] on span "Approve" at bounding box center [1258, 59] width 39 height 15
click at [1456, 181] on img "button" at bounding box center [1450, 176] width 38 height 9
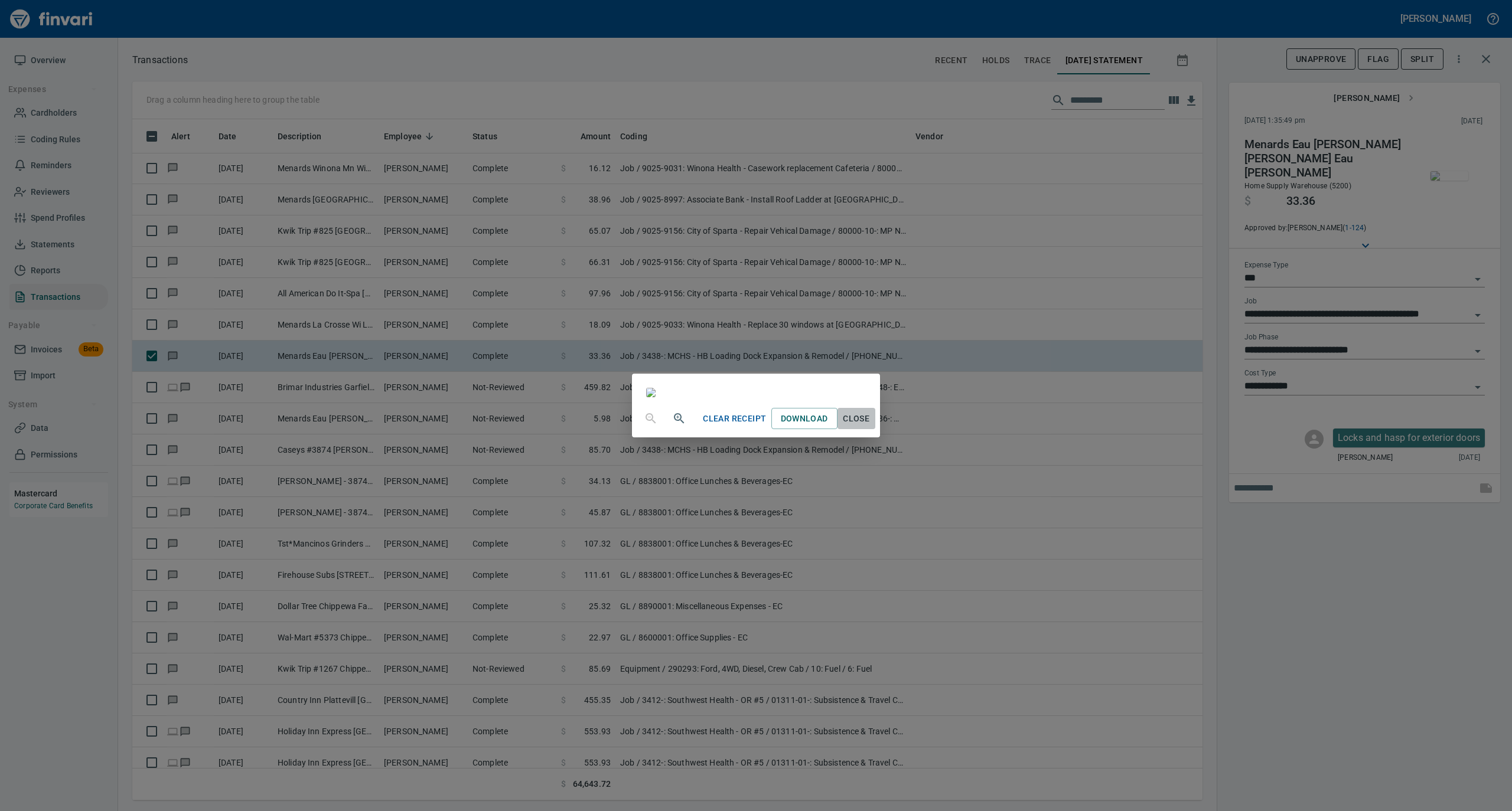
click at [871, 426] on span "Close" at bounding box center [856, 419] width 29 height 15
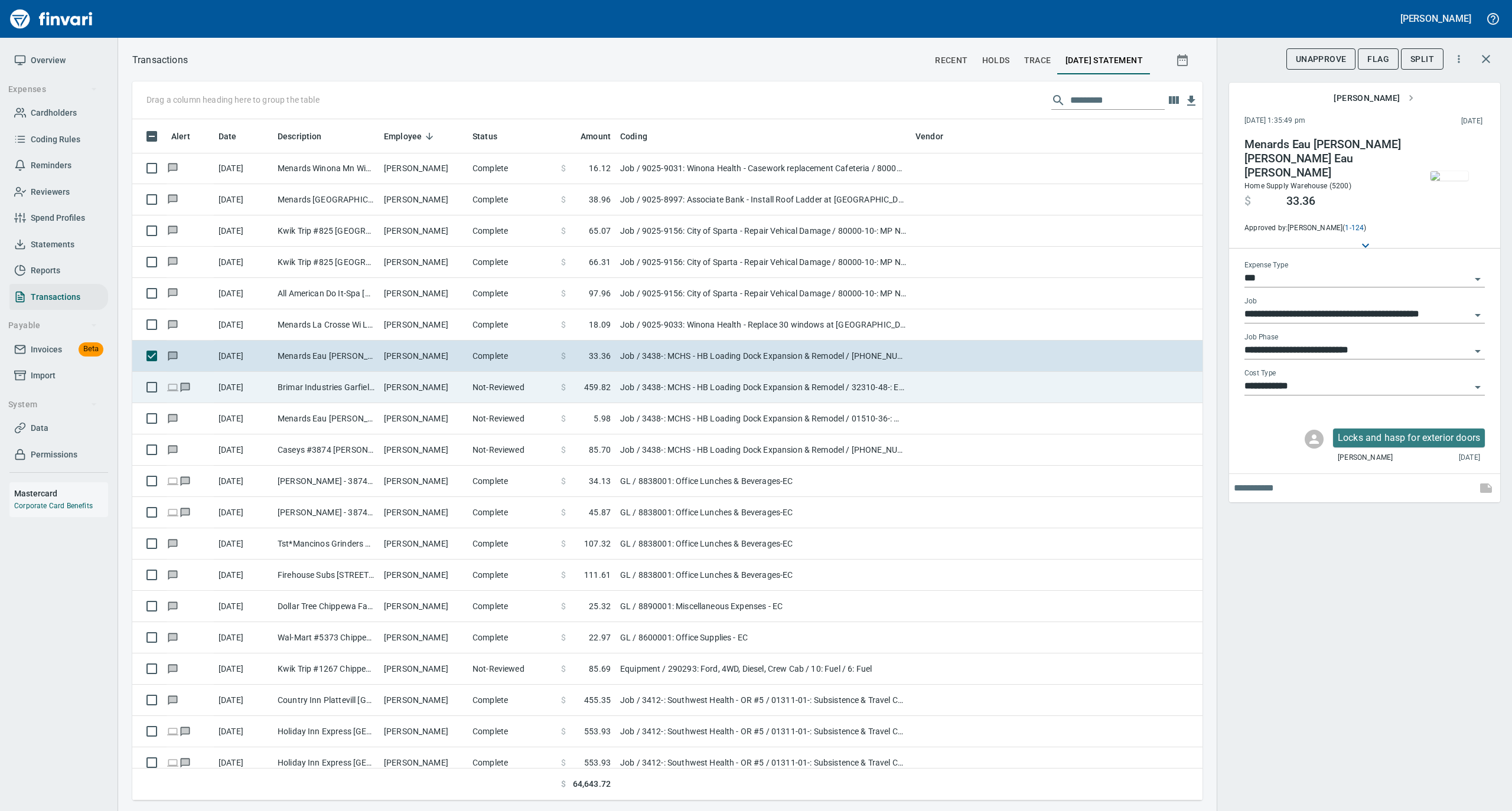
click at [471, 393] on td "Not-Reviewed" at bounding box center [512, 387] width 88 height 31
type input "**********"
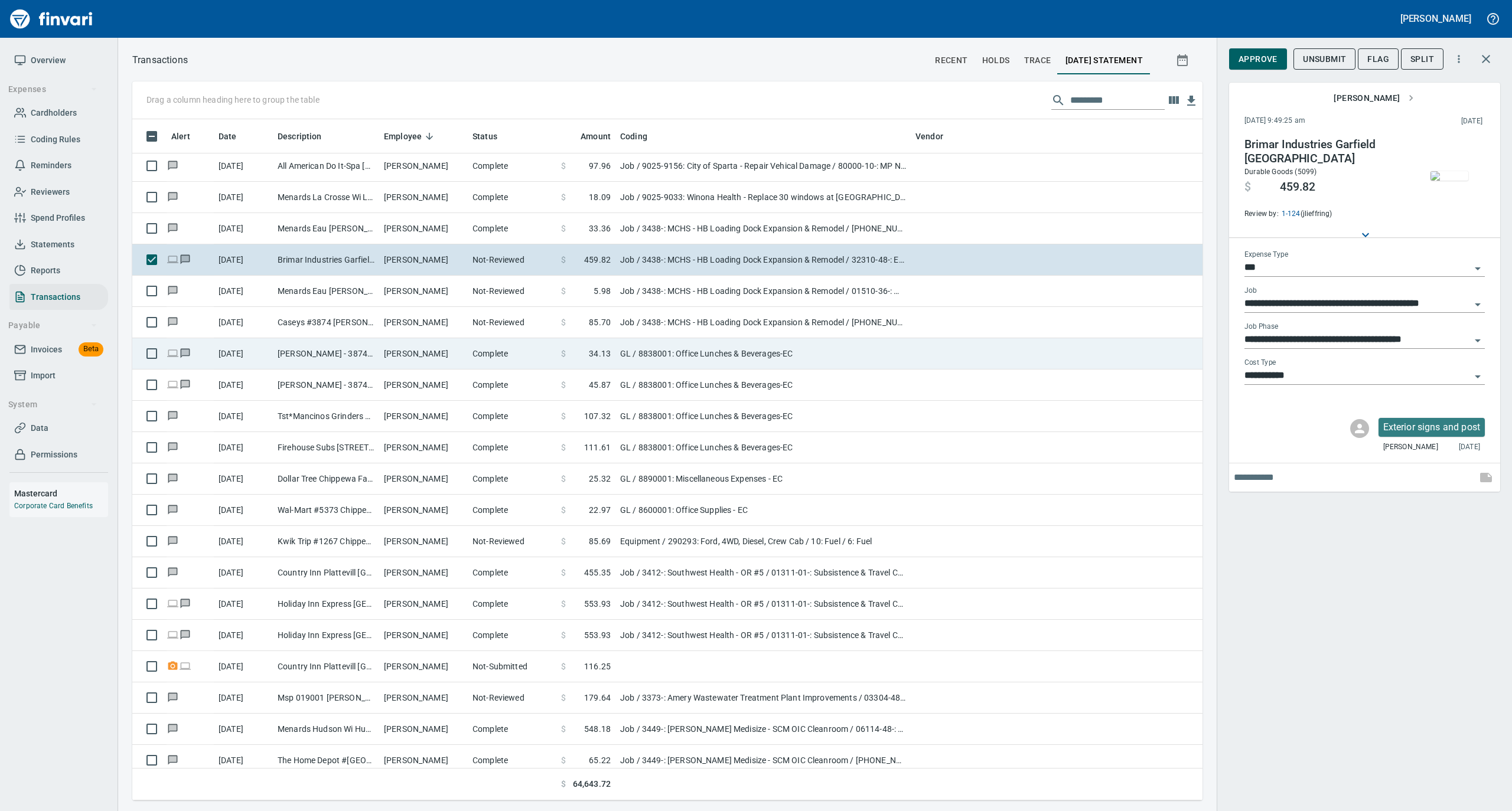
scroll to position [1574, 0]
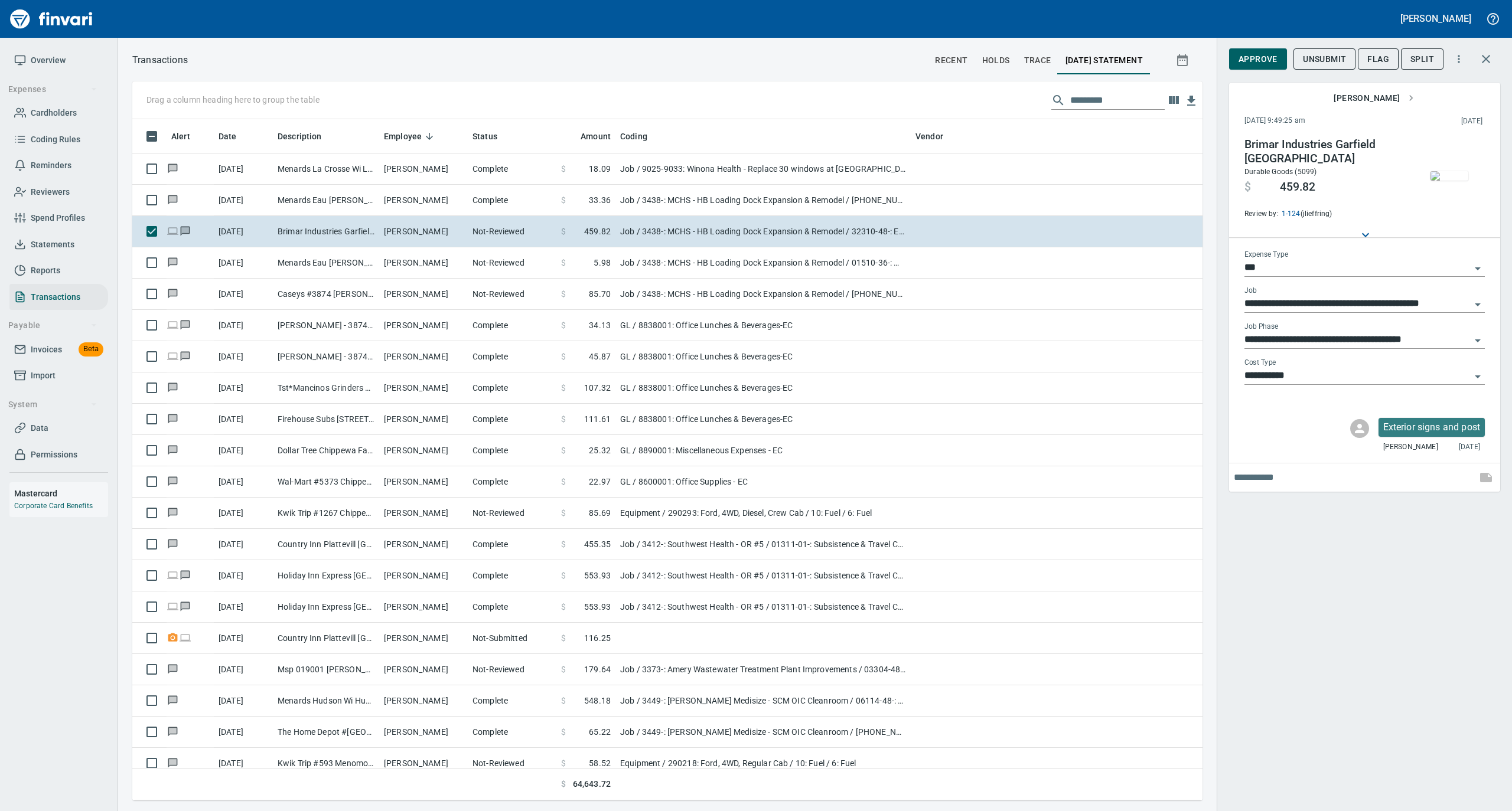
click at [1448, 177] on img "button" at bounding box center [1450, 176] width 38 height 9
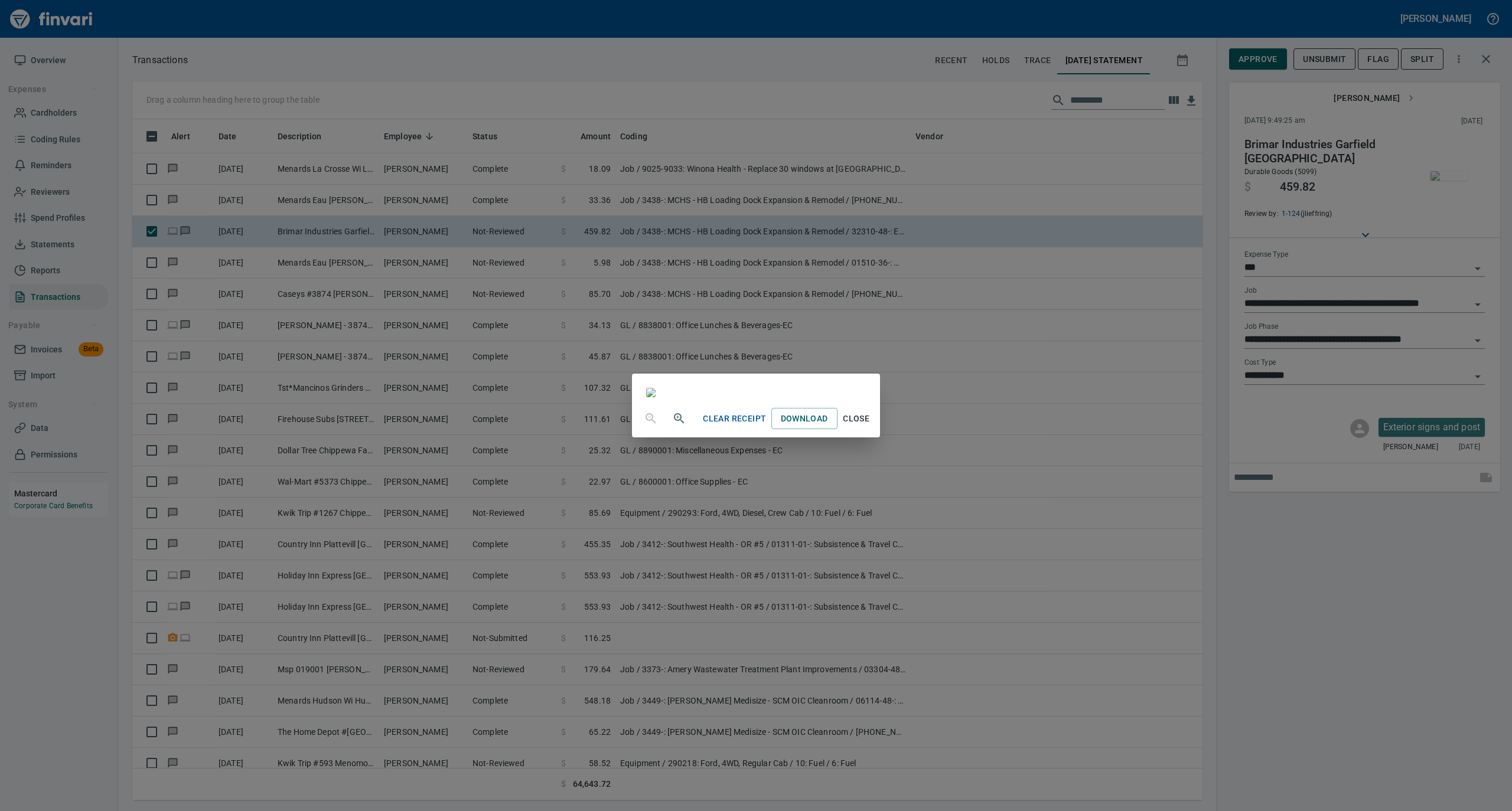
click at [871, 426] on span "Close" at bounding box center [856, 419] width 29 height 15
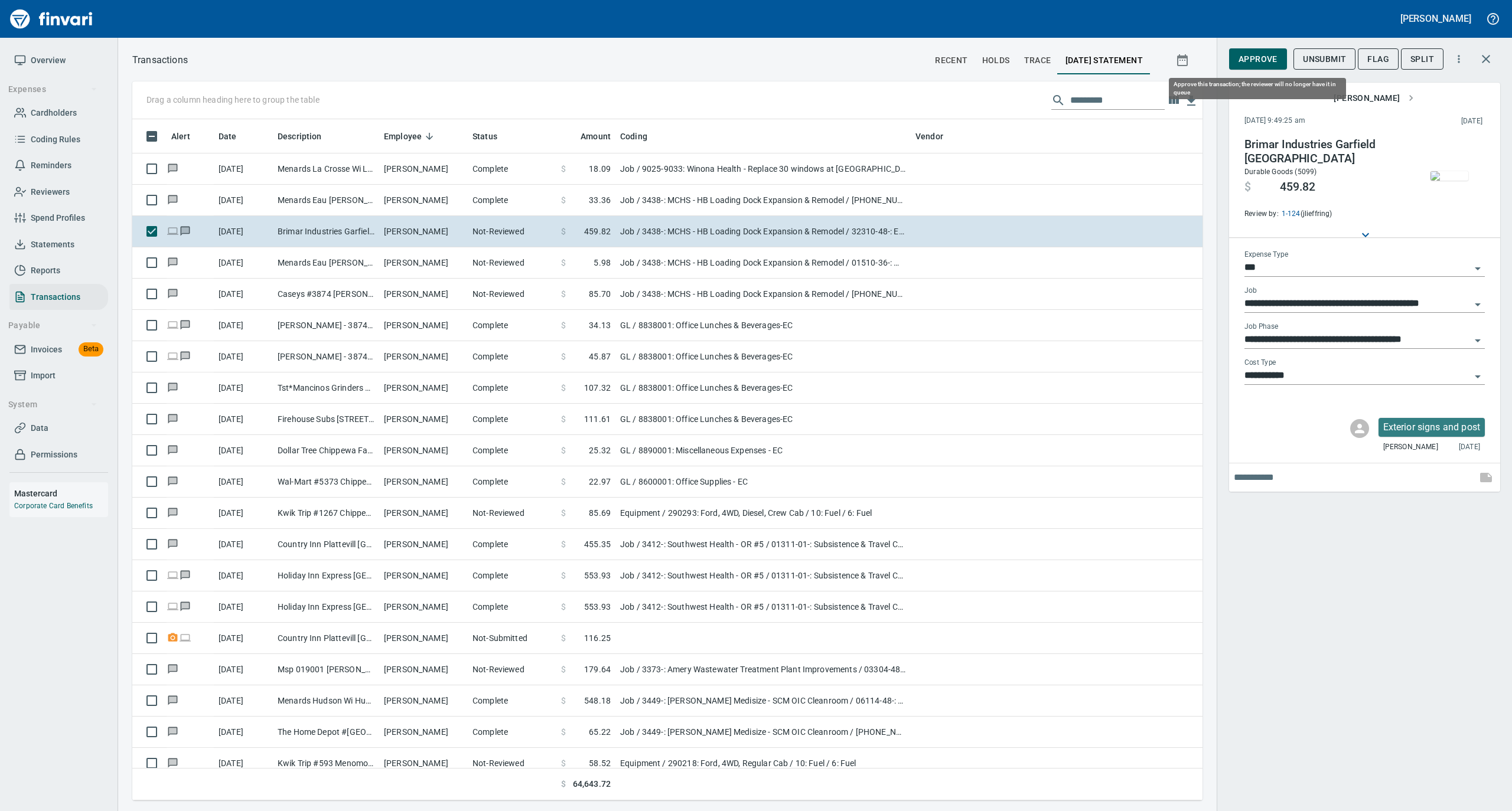
click at [1250, 56] on span "Approve" at bounding box center [1258, 59] width 39 height 15
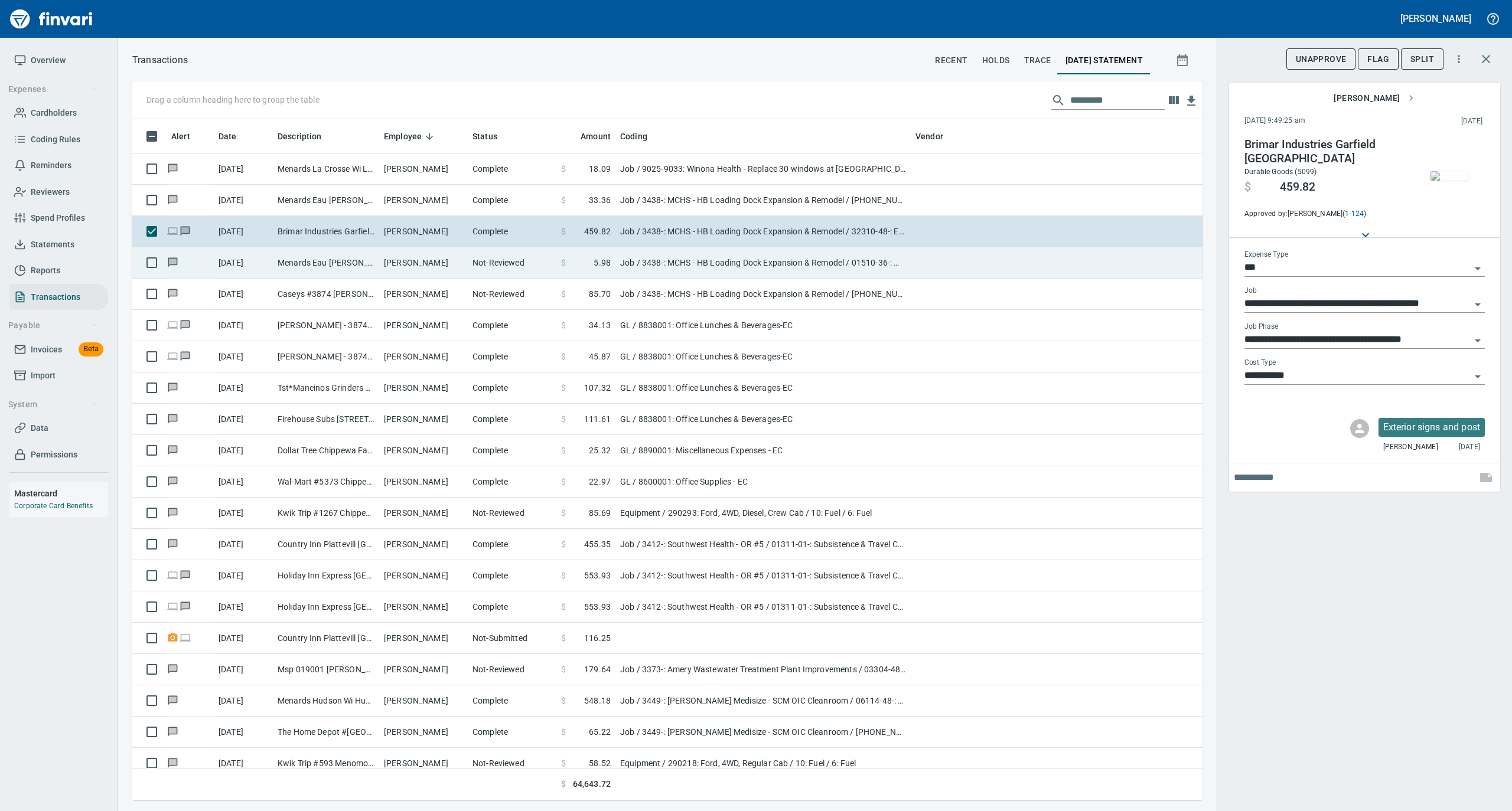
click at [475, 274] on td "Not-Reviewed" at bounding box center [512, 262] width 88 height 31
type input "**********"
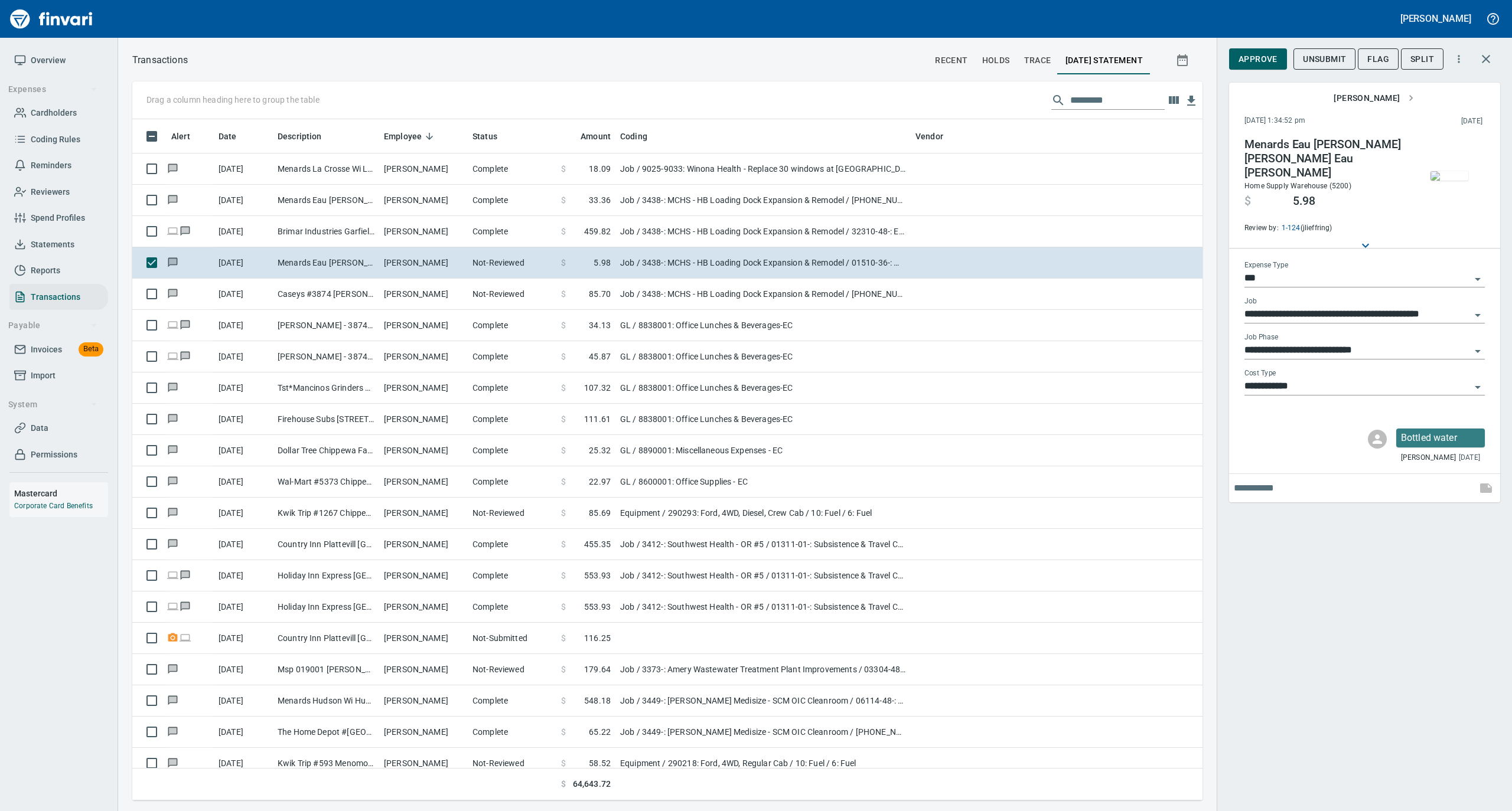
click at [1450, 171] on img "button" at bounding box center [1450, 176] width 38 height 9
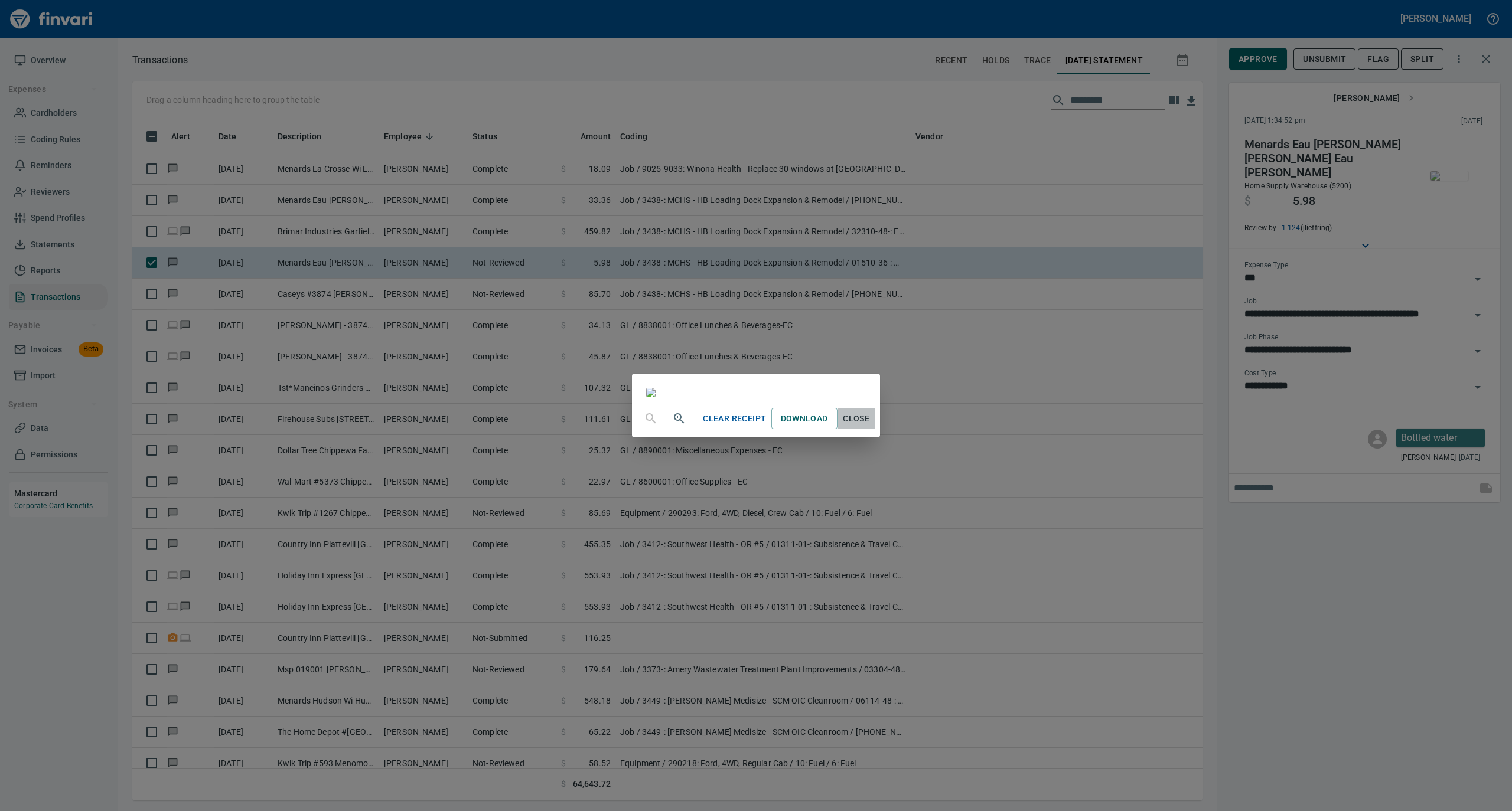
click at [871, 426] on span "Close" at bounding box center [856, 419] width 29 height 15
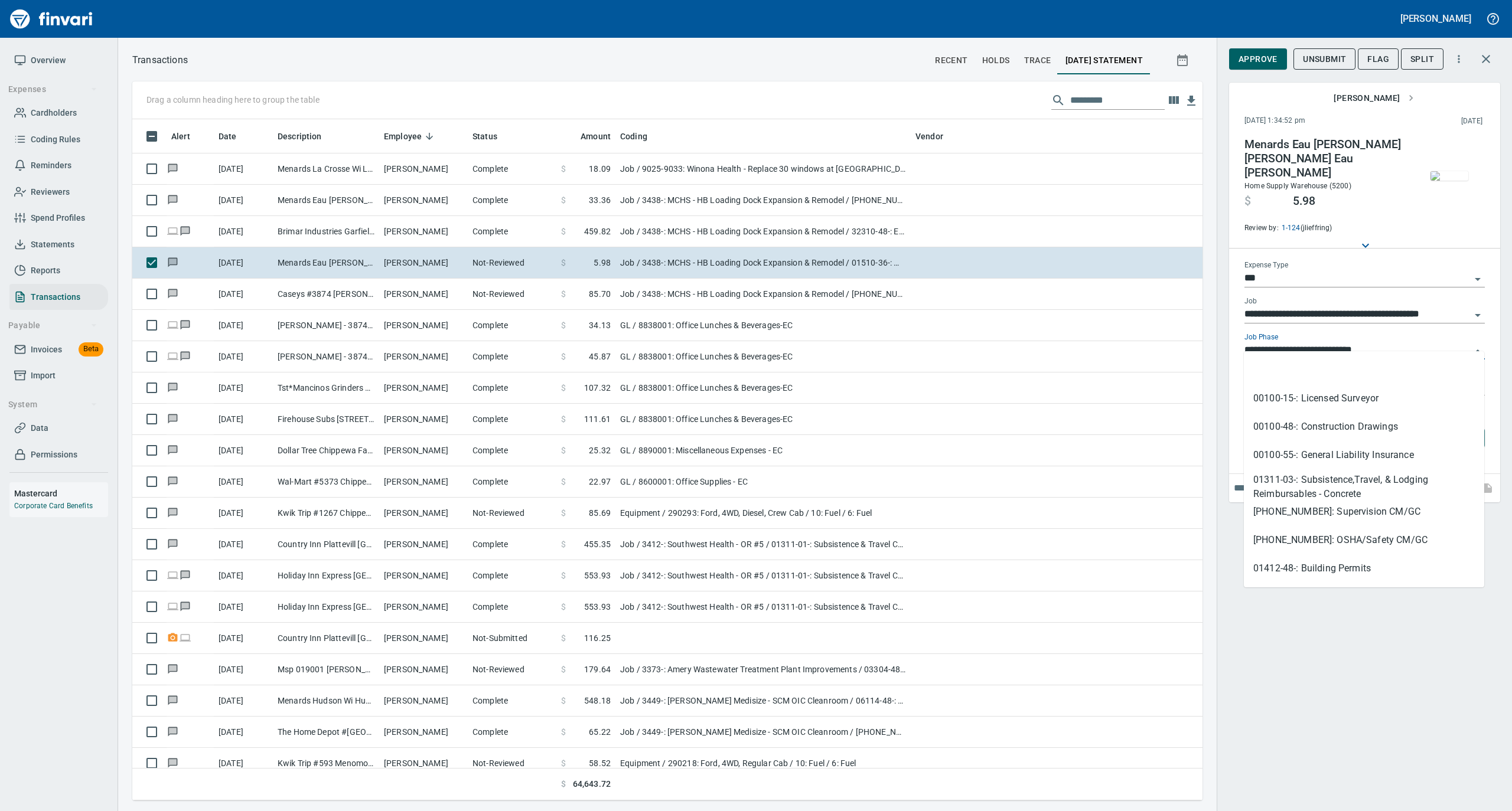
click at [1303, 343] on input "**********" at bounding box center [1358, 351] width 226 height 17
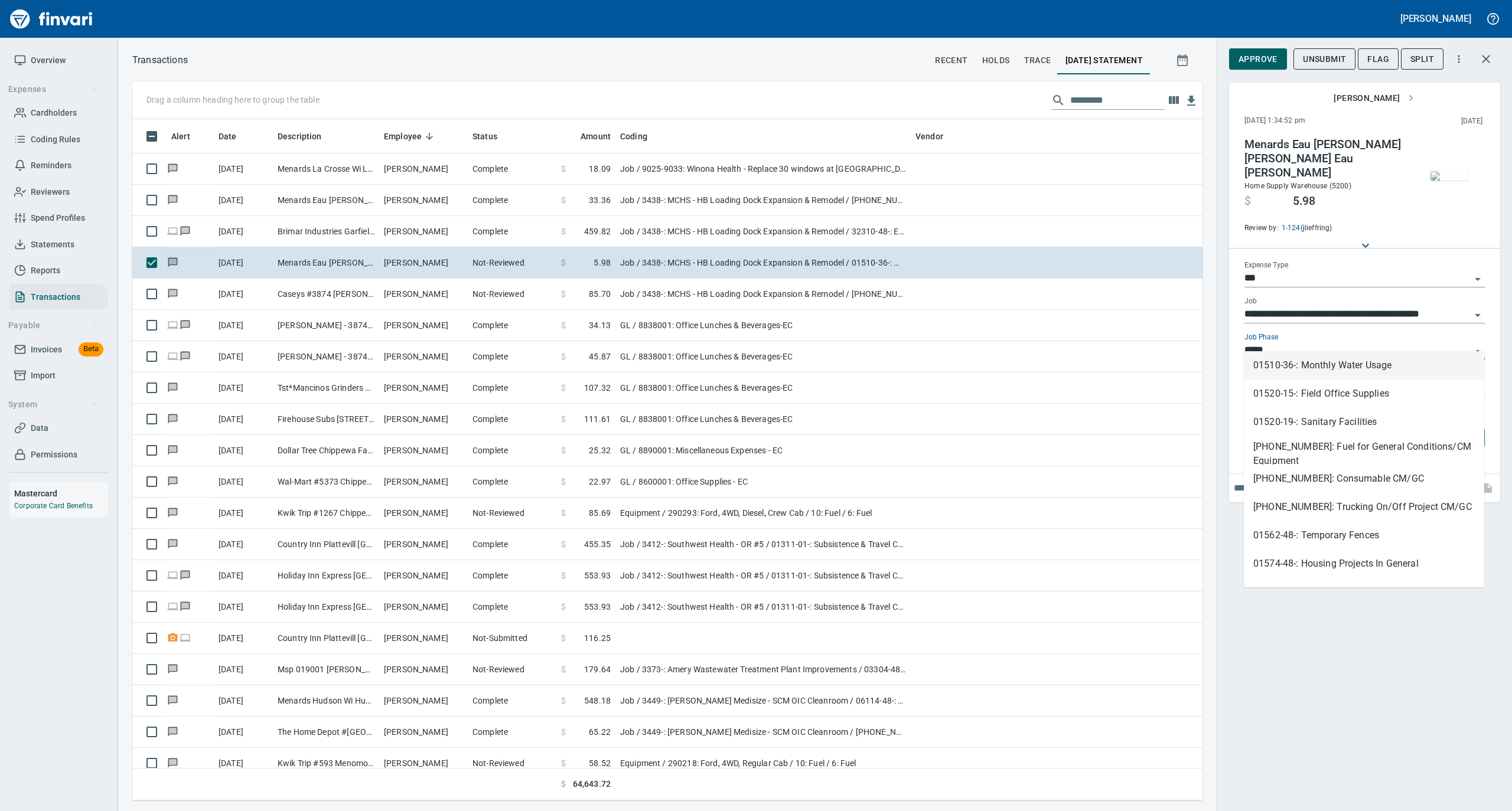
scroll to position [670, 1047]
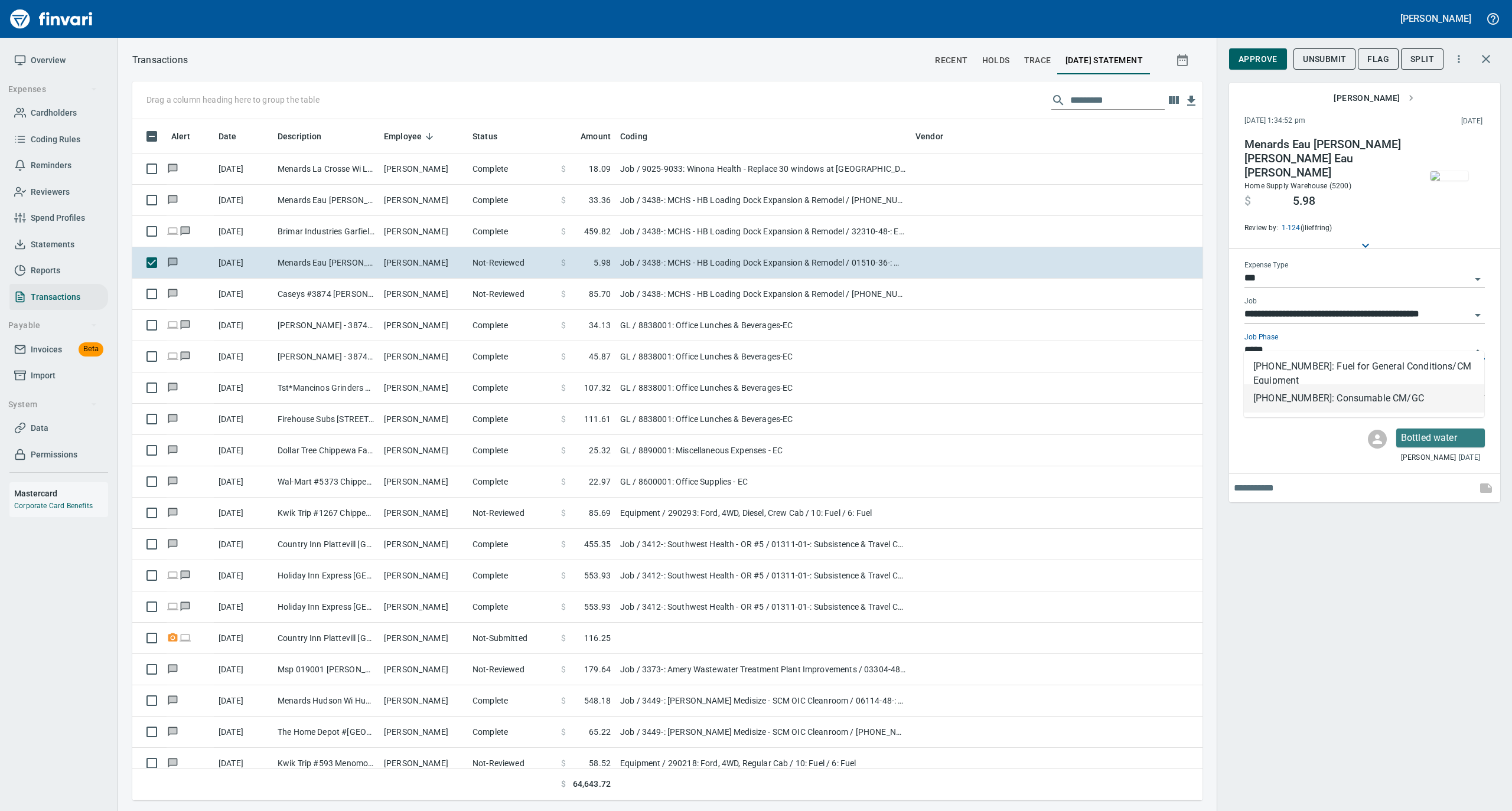
click at [1299, 390] on li "[PHONE_NUMBER]: Consumable CM/GC" at bounding box center [1364, 399] width 241 height 29
click at [1257, 58] on span "Approve" at bounding box center [1258, 59] width 39 height 15
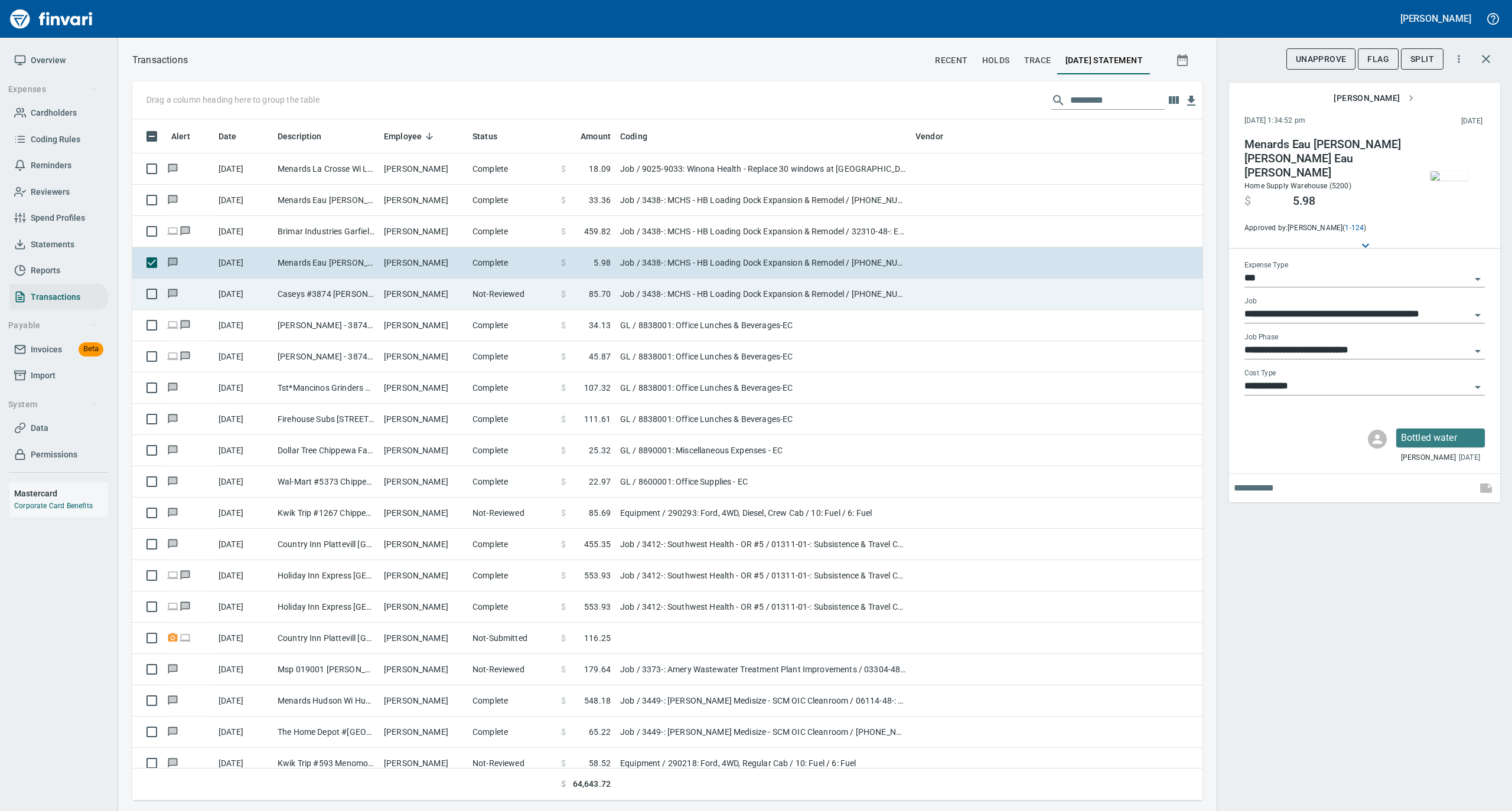
click at [480, 296] on td "Not-Reviewed" at bounding box center [512, 294] width 88 height 31
type input "**********"
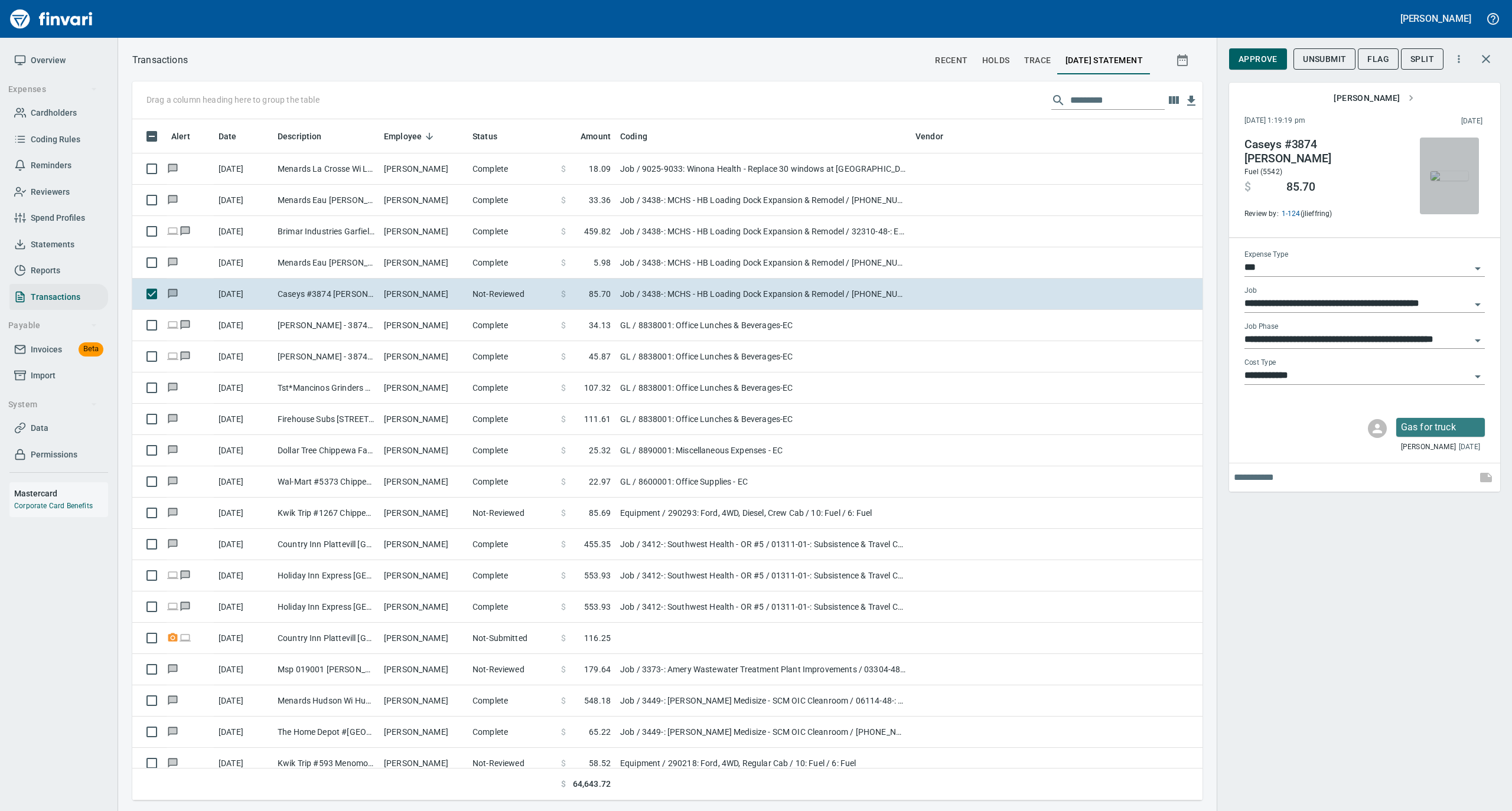
click at [1454, 178] on img "button" at bounding box center [1450, 176] width 38 height 9
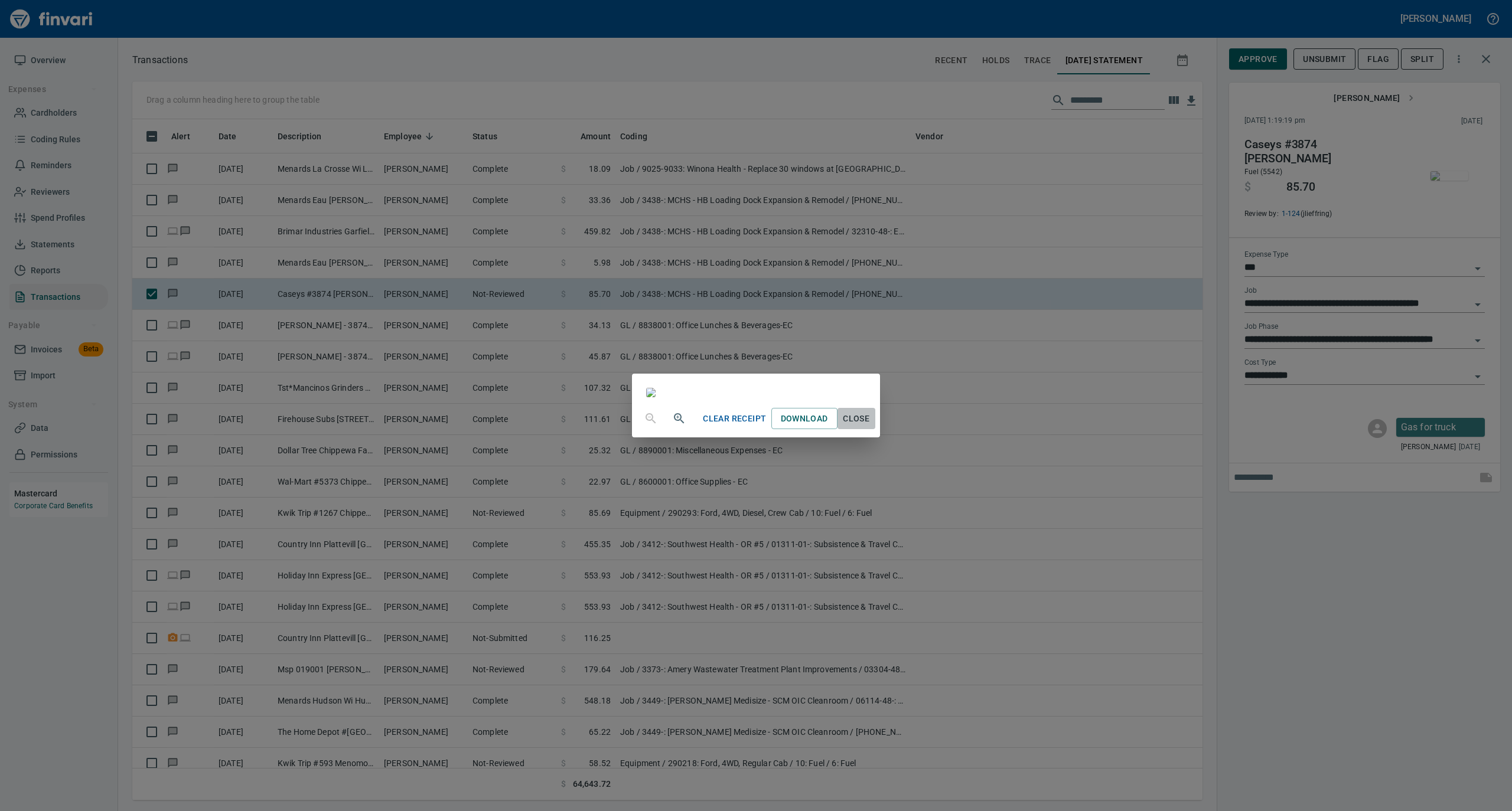
click at [871, 426] on span "Close" at bounding box center [856, 419] width 29 height 15
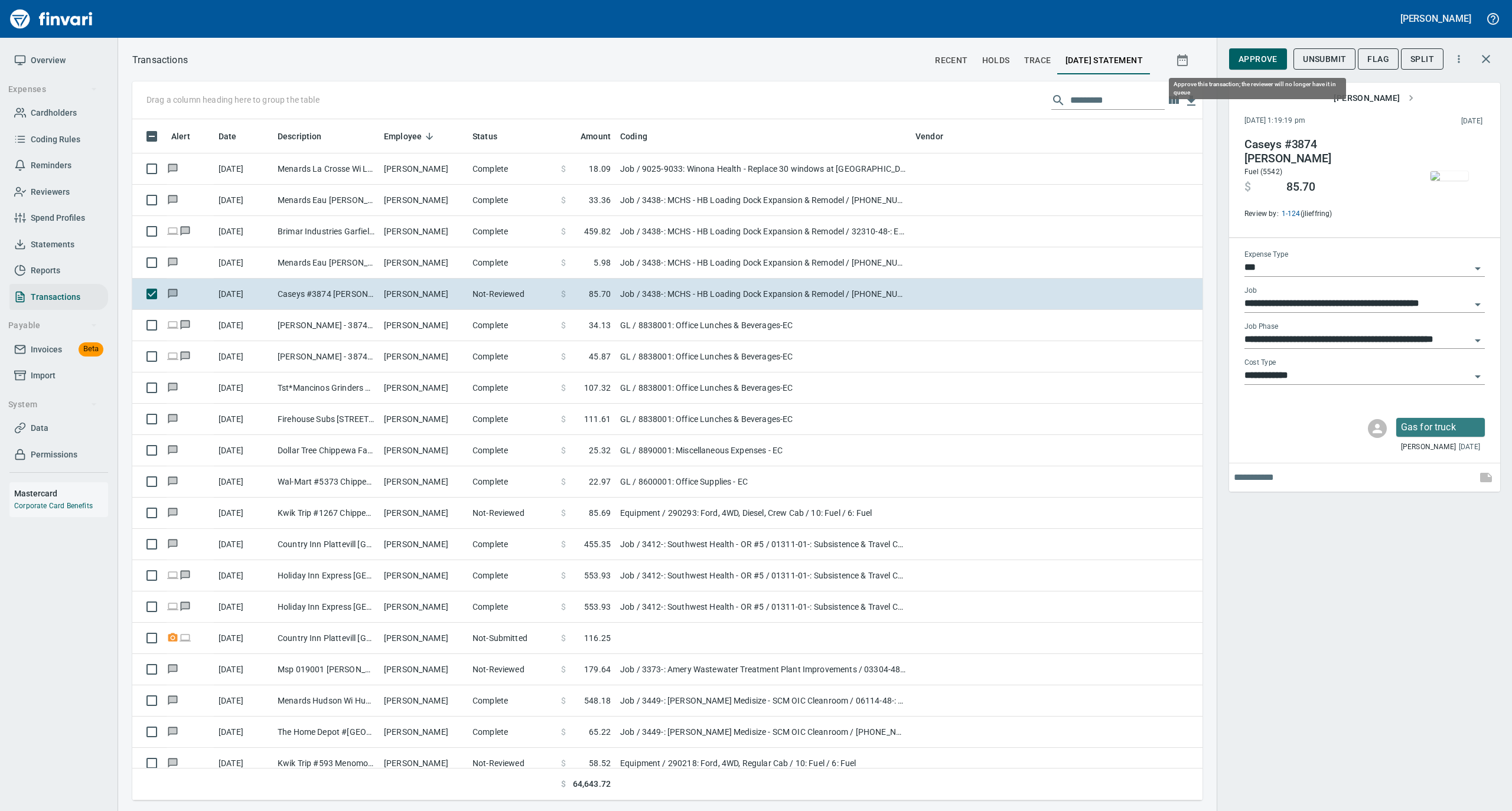
click at [1250, 64] on span "Approve" at bounding box center [1258, 59] width 39 height 15
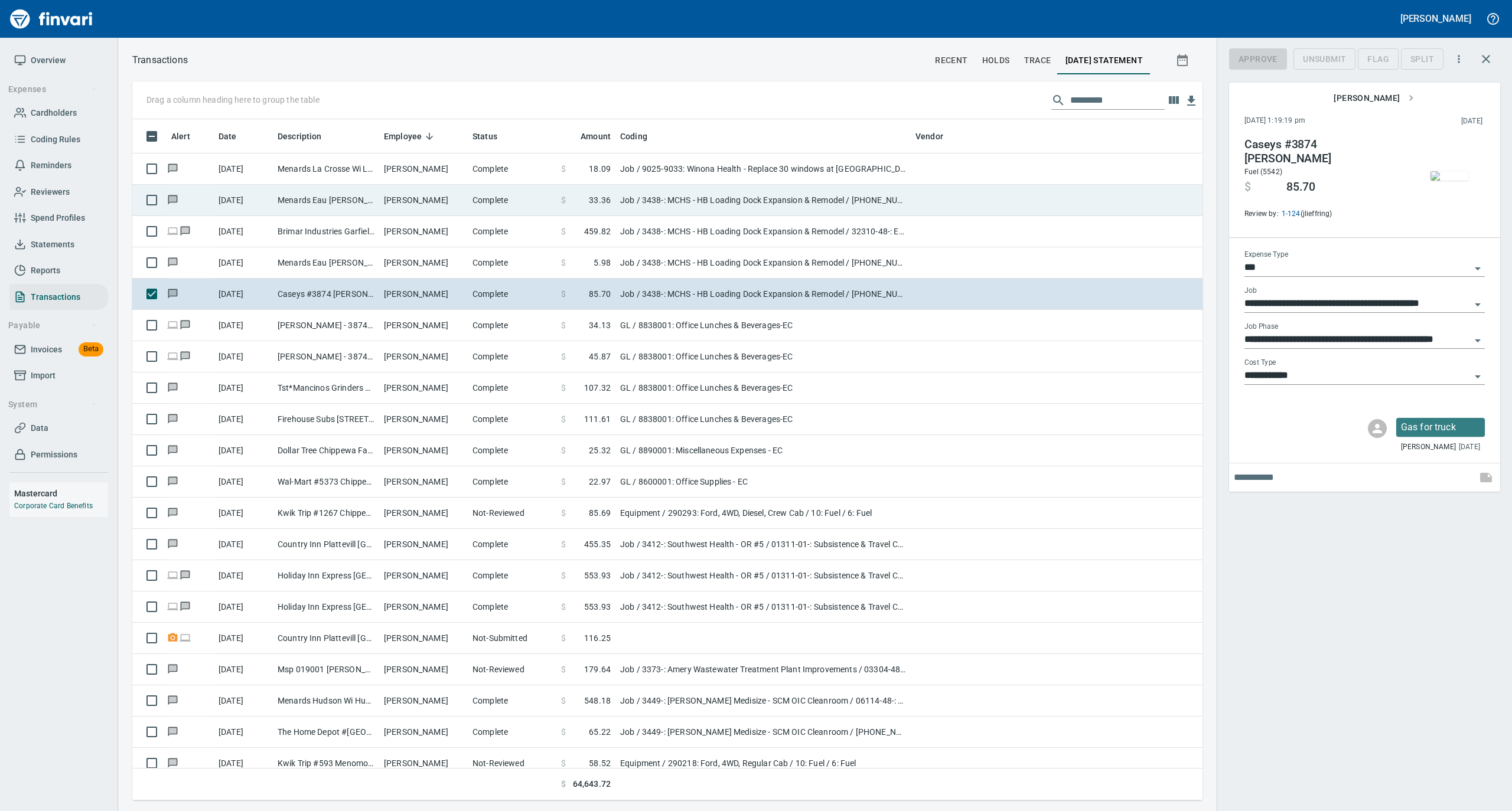
scroll to position [670, 1047]
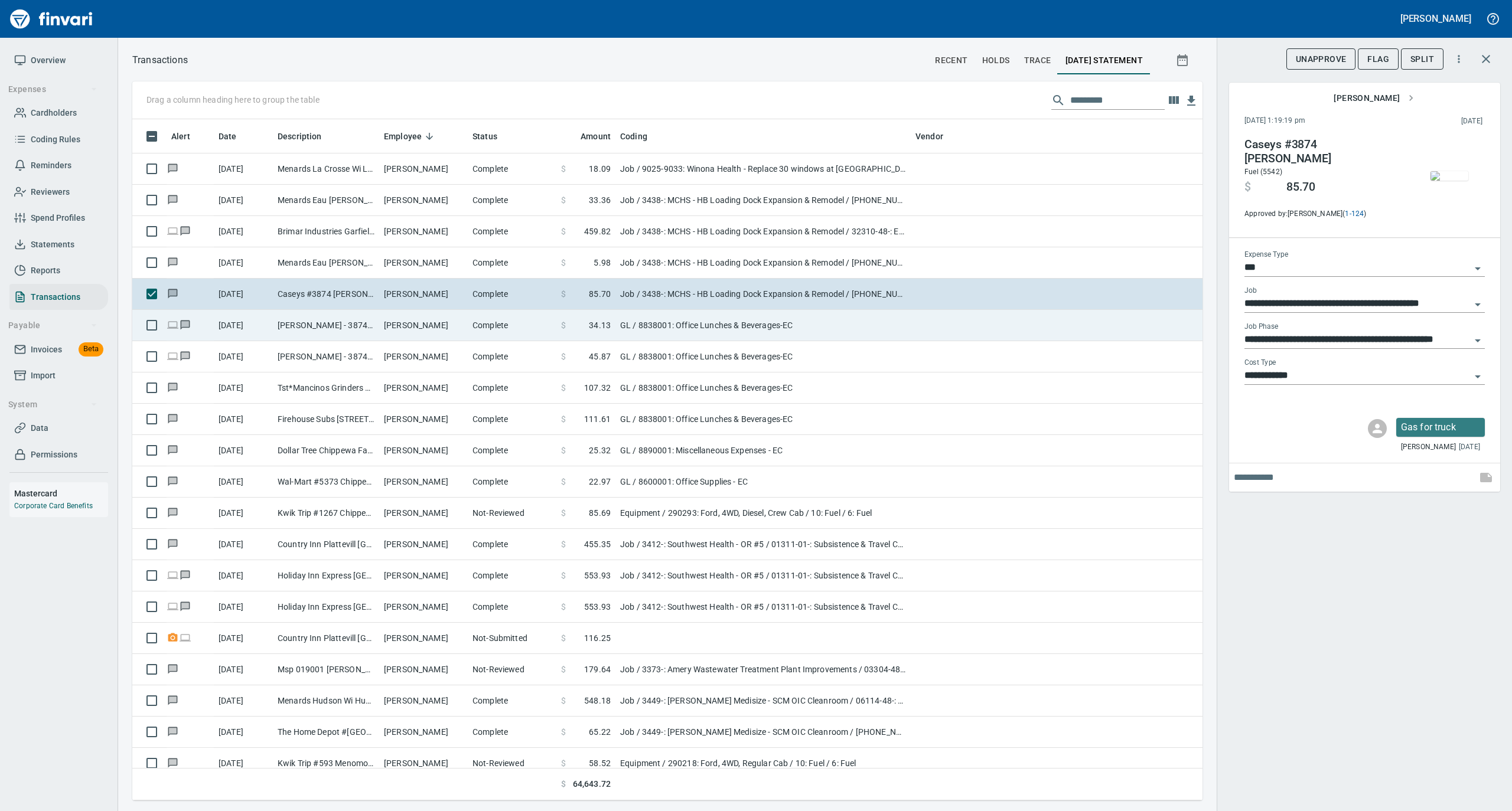
click at [415, 331] on td "[PERSON_NAME]" at bounding box center [423, 325] width 88 height 31
type input "**"
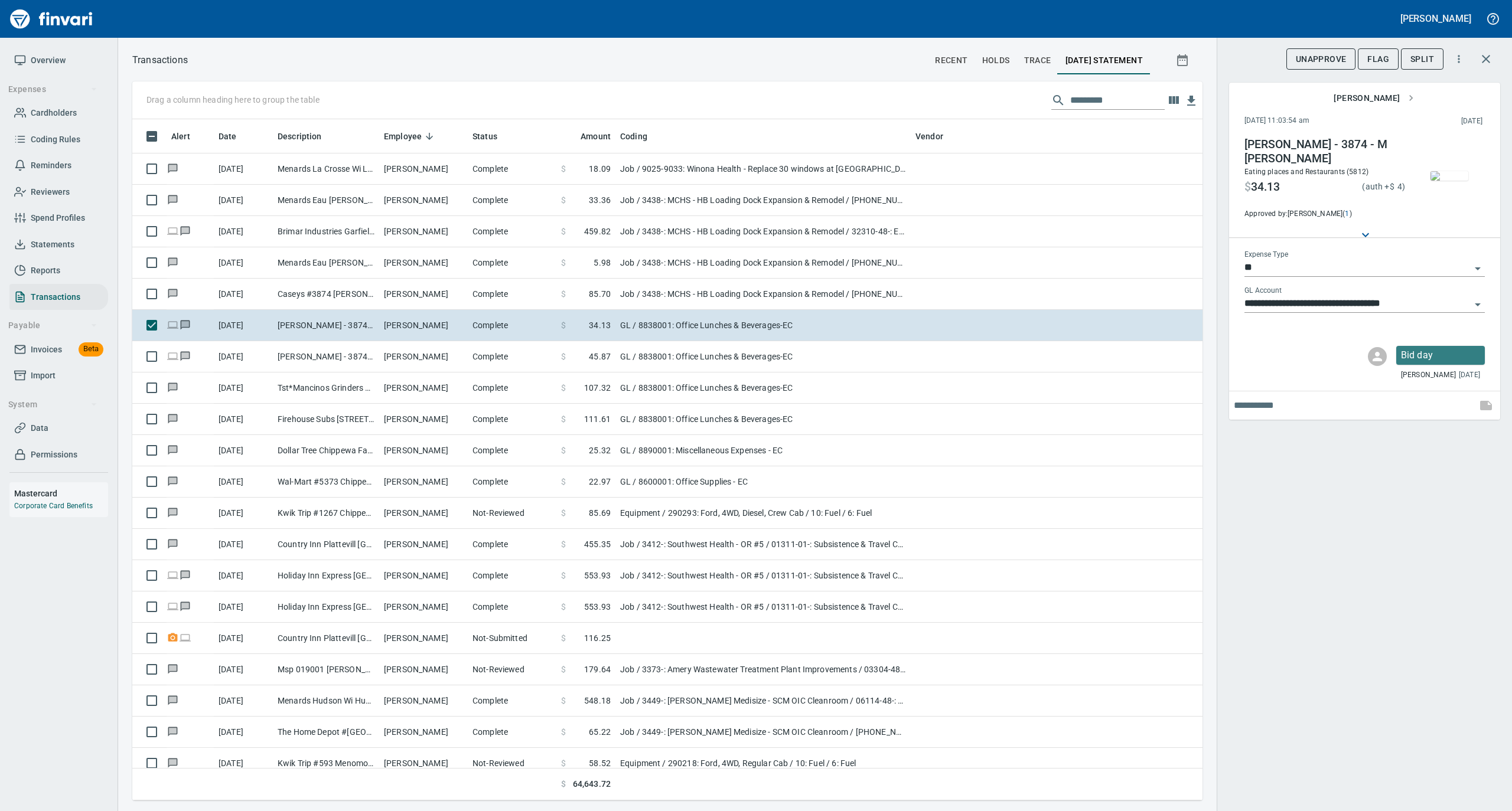
click at [1442, 178] on img "button" at bounding box center [1450, 176] width 38 height 9
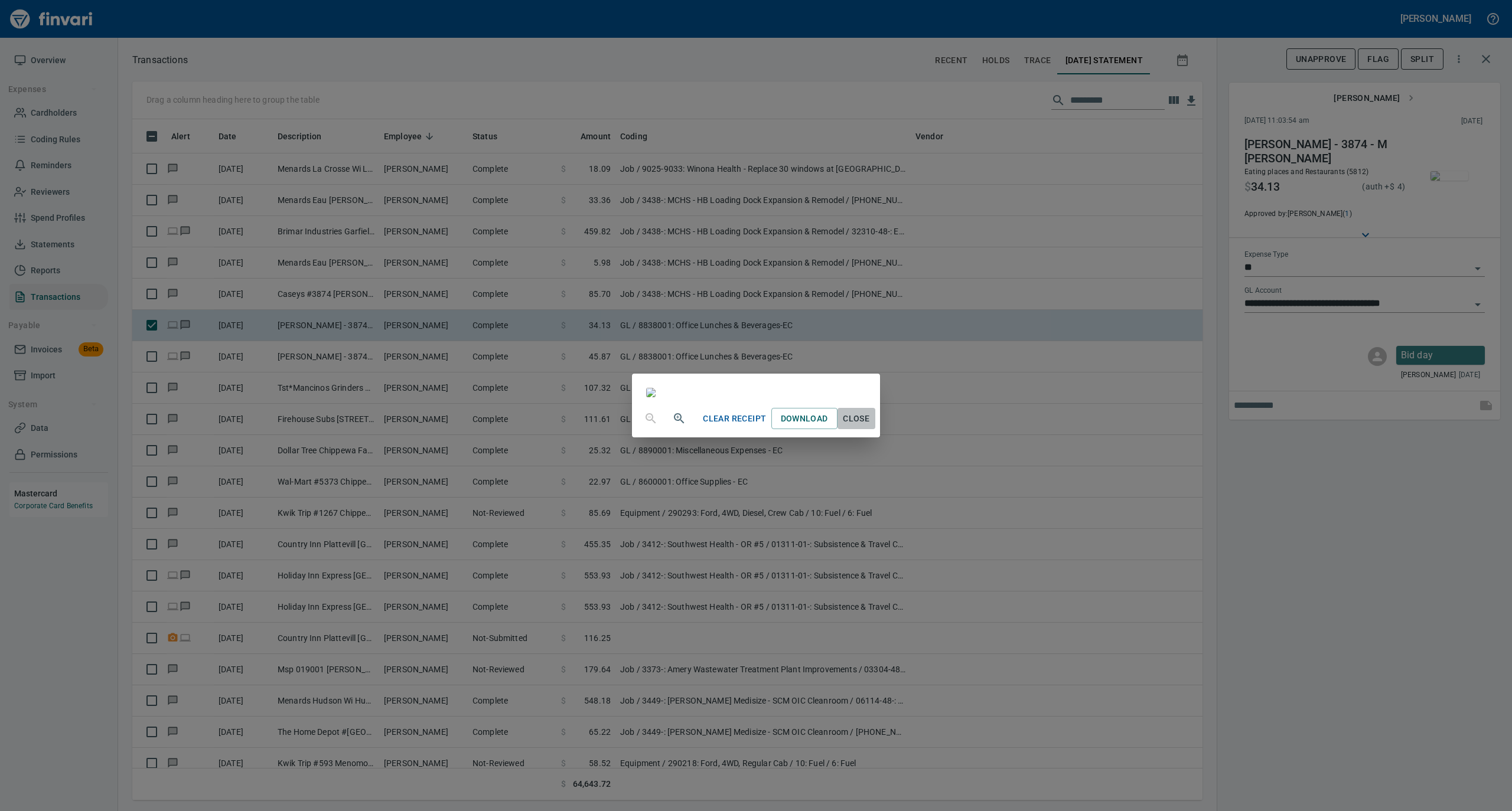
click at [871, 426] on span "Close" at bounding box center [856, 419] width 29 height 15
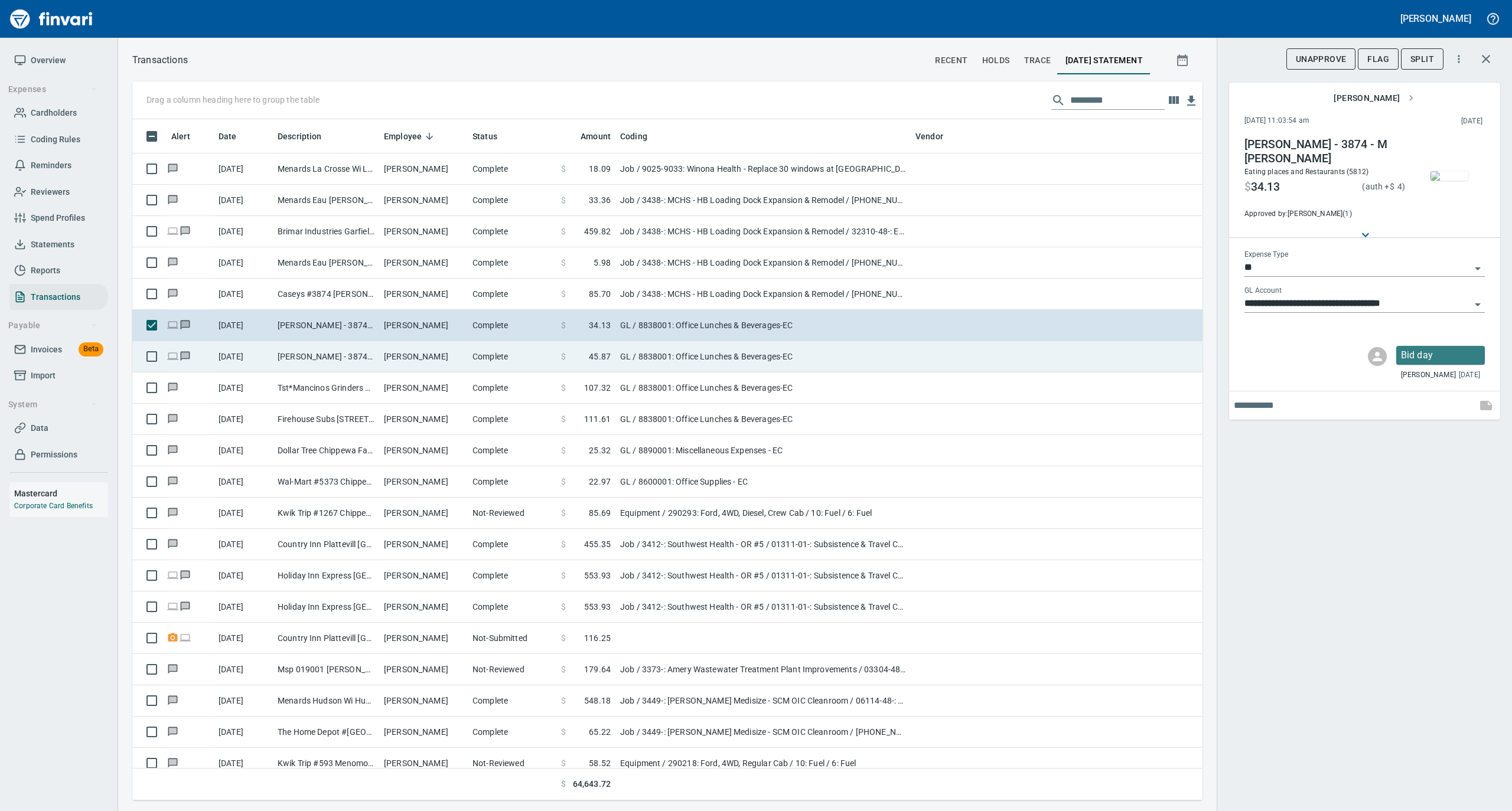
click at [416, 364] on td "[PERSON_NAME]" at bounding box center [423, 357] width 88 height 31
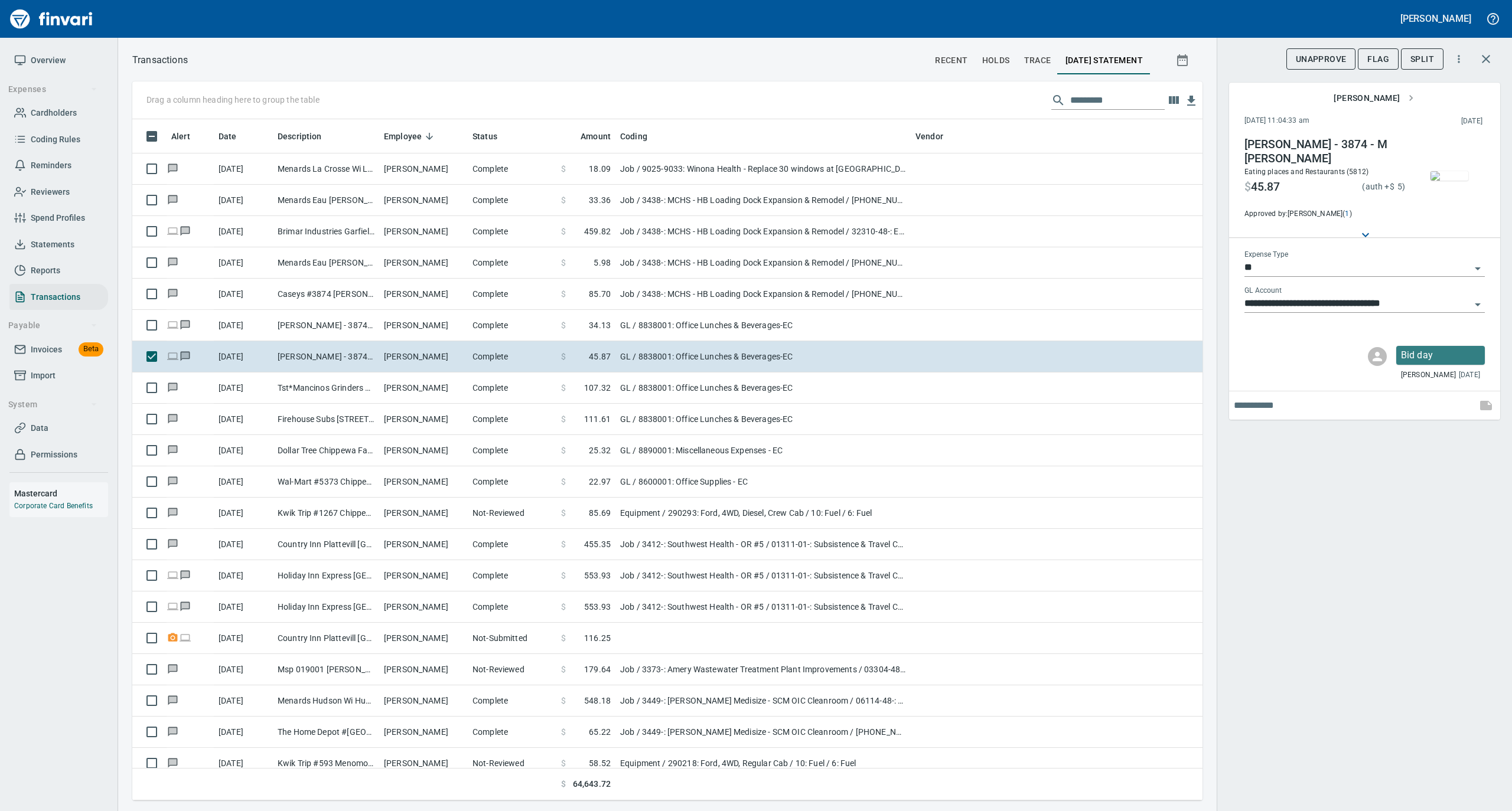
click at [1461, 176] on img "button" at bounding box center [1450, 176] width 38 height 9
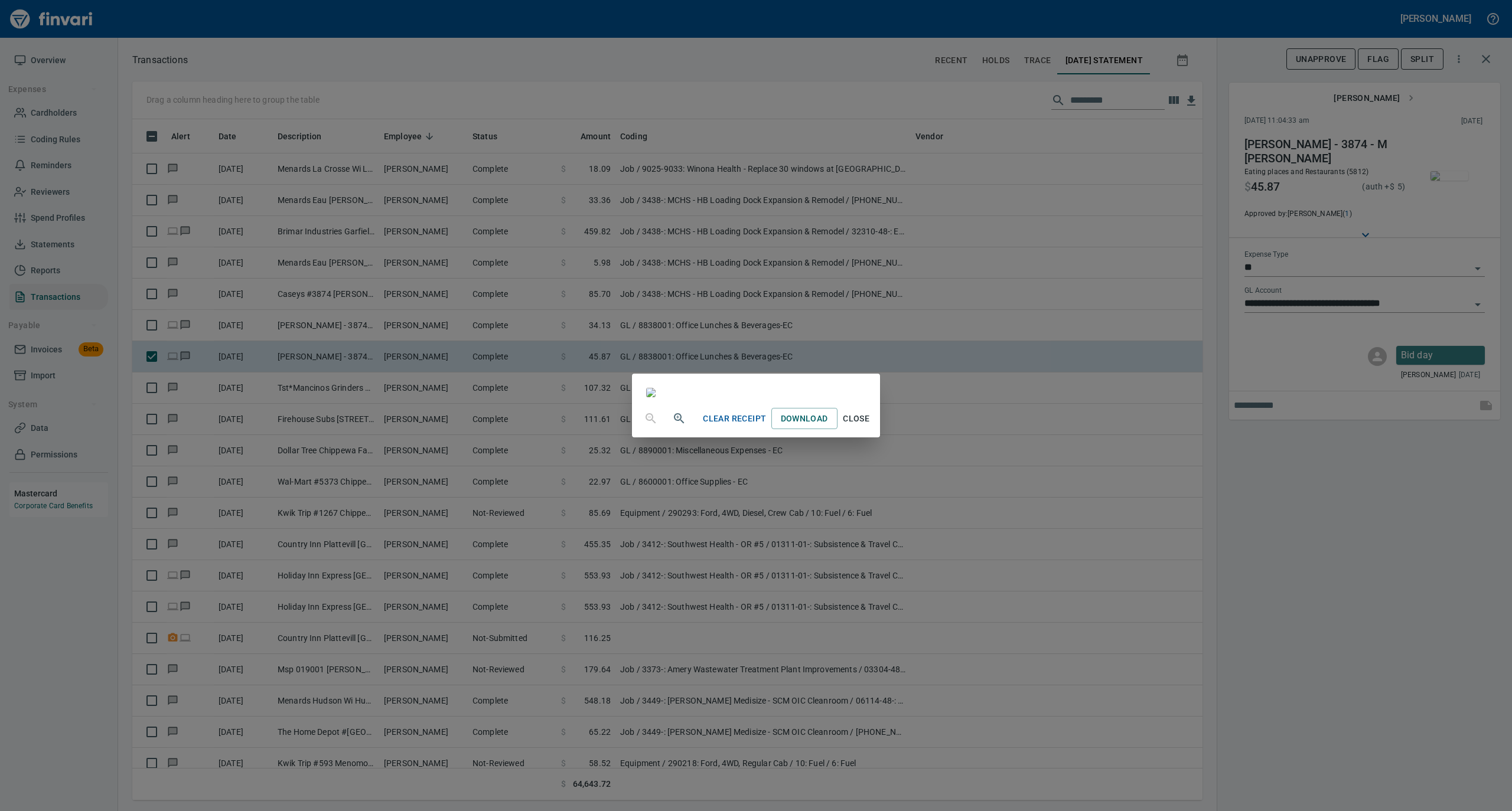
click at [871, 426] on span "Close" at bounding box center [856, 419] width 29 height 15
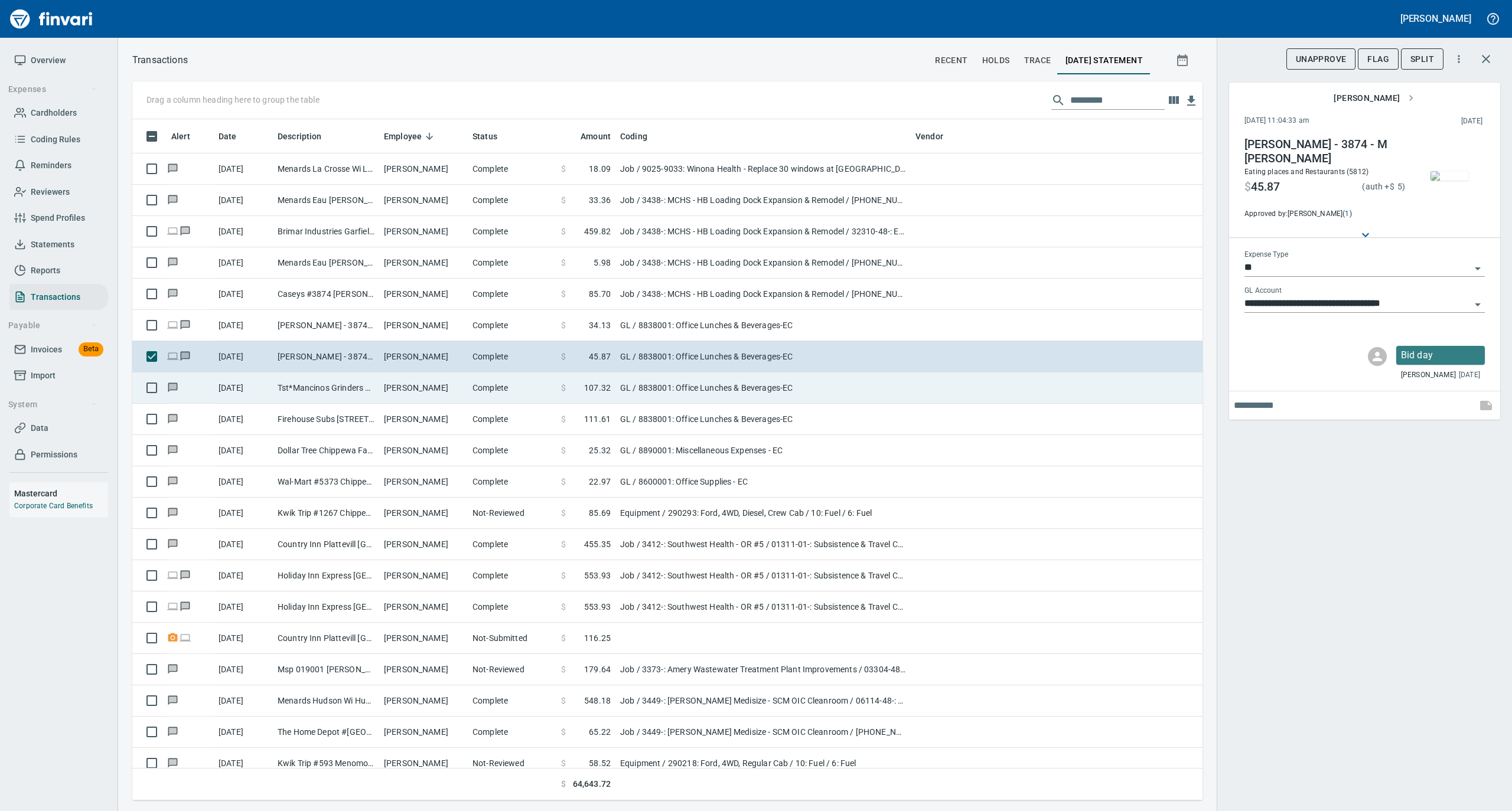
click at [360, 391] on td "Tst*Mancinos Grinders Eau Claire WI" at bounding box center [326, 388] width 106 height 31
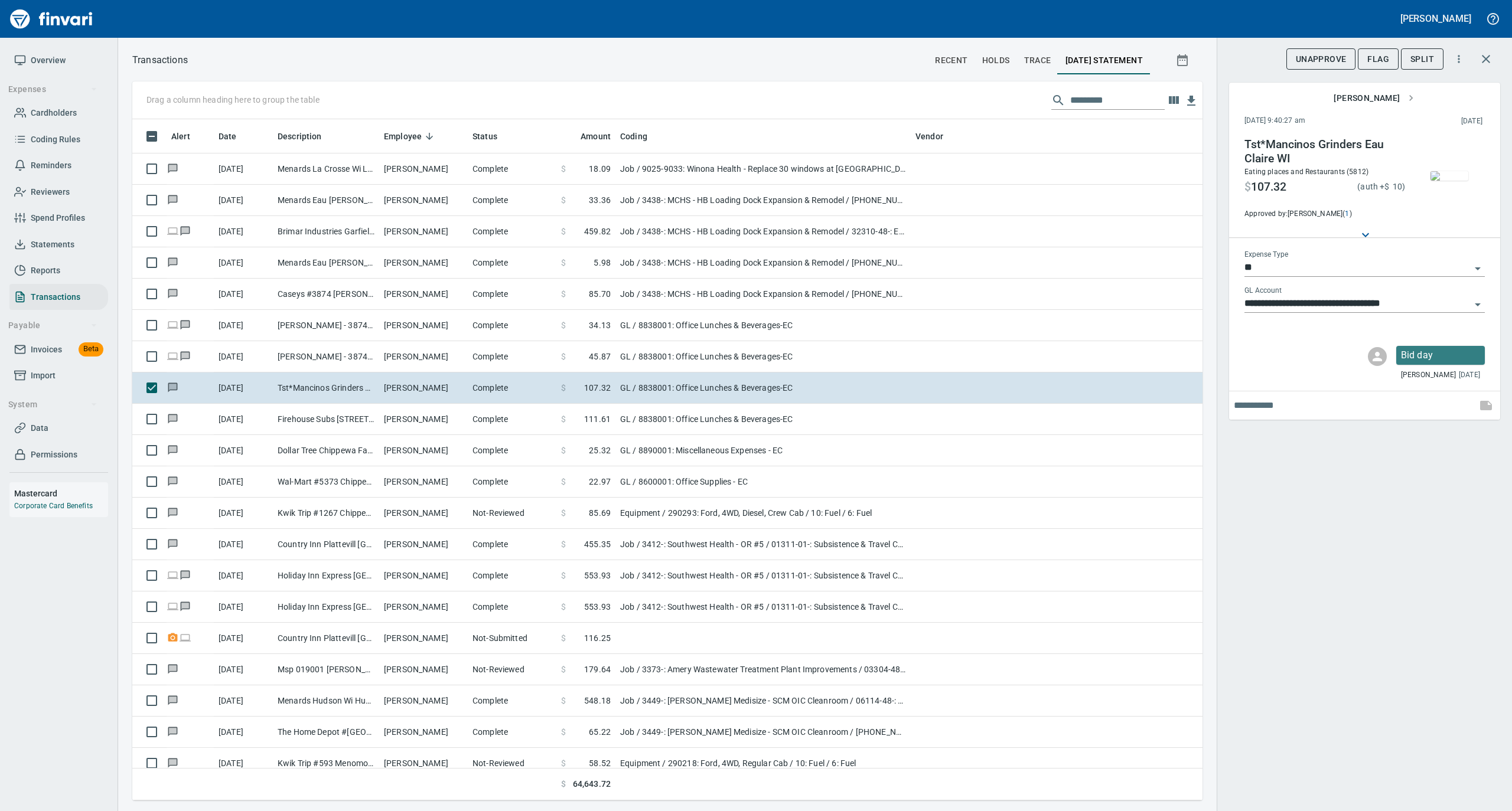
click at [1448, 178] on img "button" at bounding box center [1450, 176] width 38 height 9
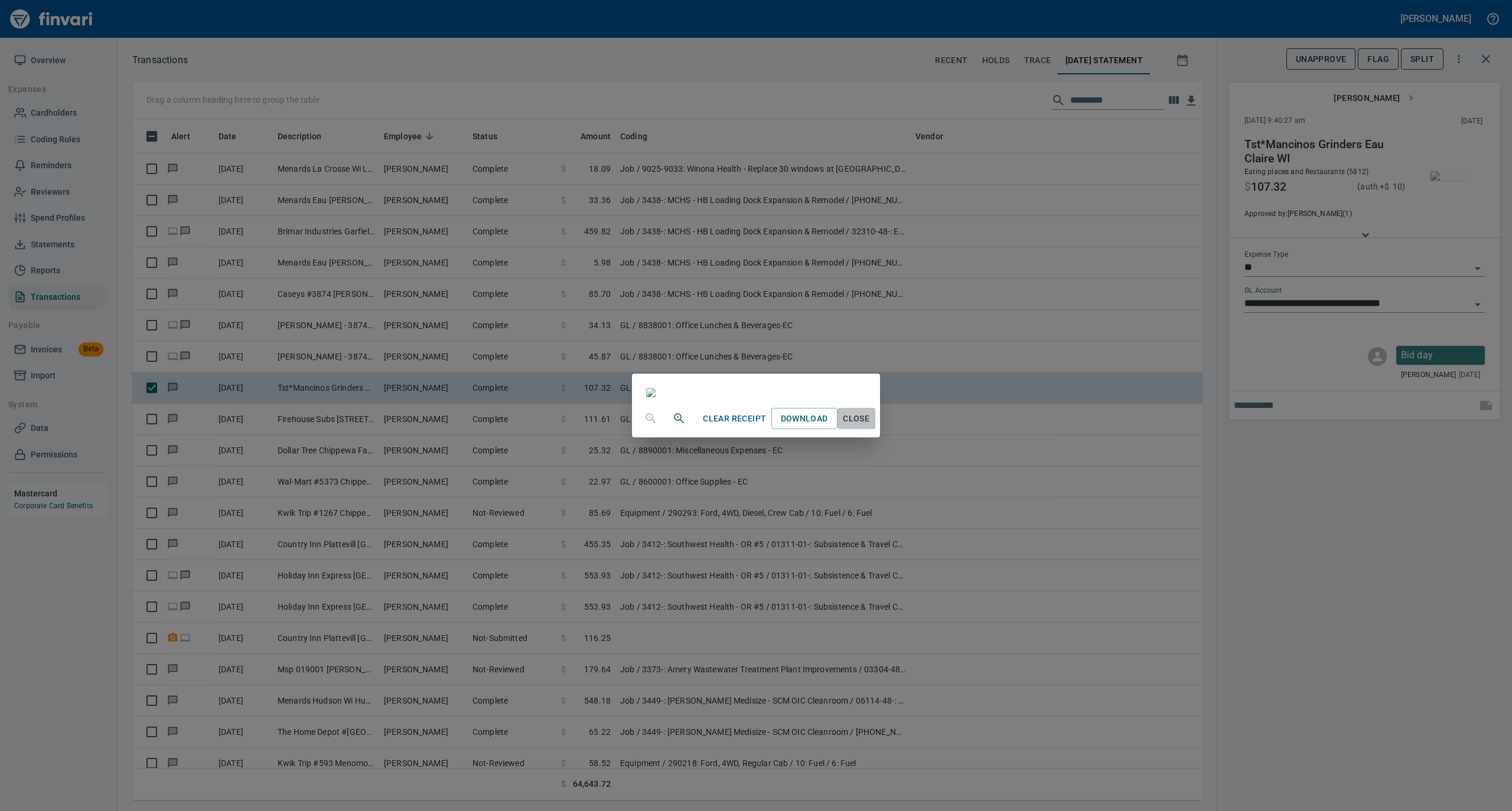
click at [871, 426] on span "Close" at bounding box center [856, 419] width 29 height 15
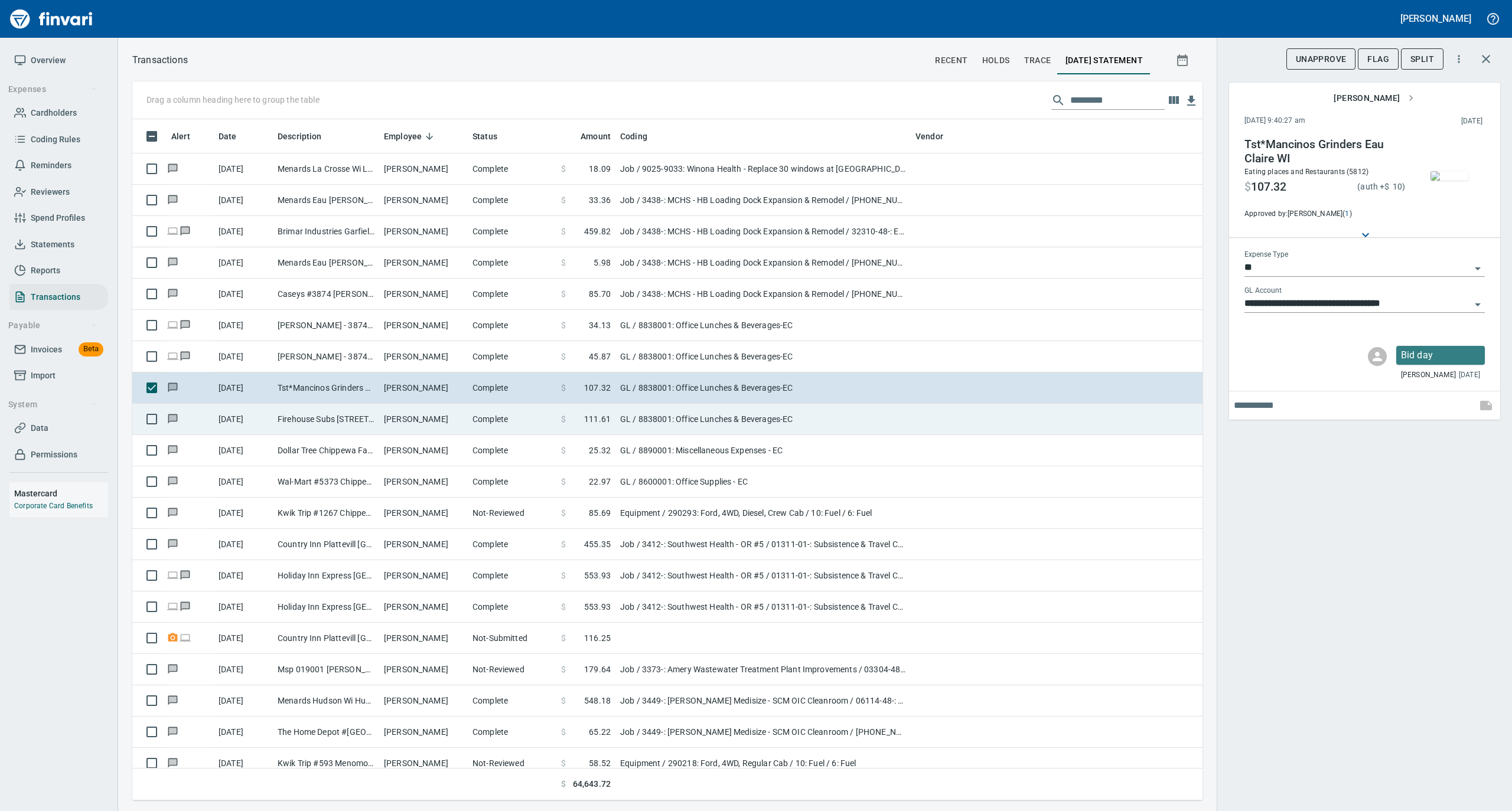
click at [374, 416] on td "Firehouse Subs [STREET_ADDRESS]" at bounding box center [326, 419] width 106 height 31
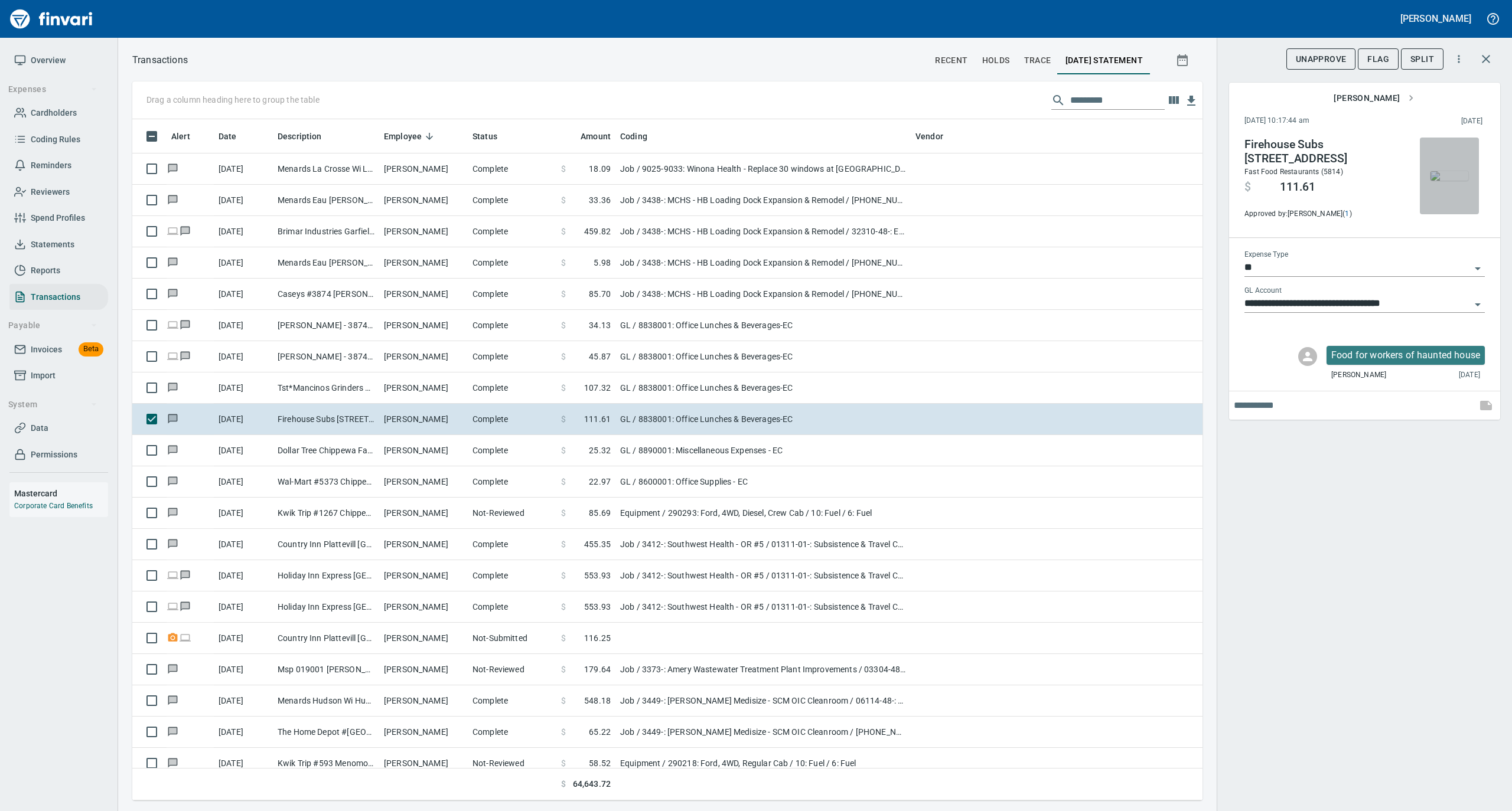
click at [1448, 175] on img "button" at bounding box center [1450, 176] width 38 height 9
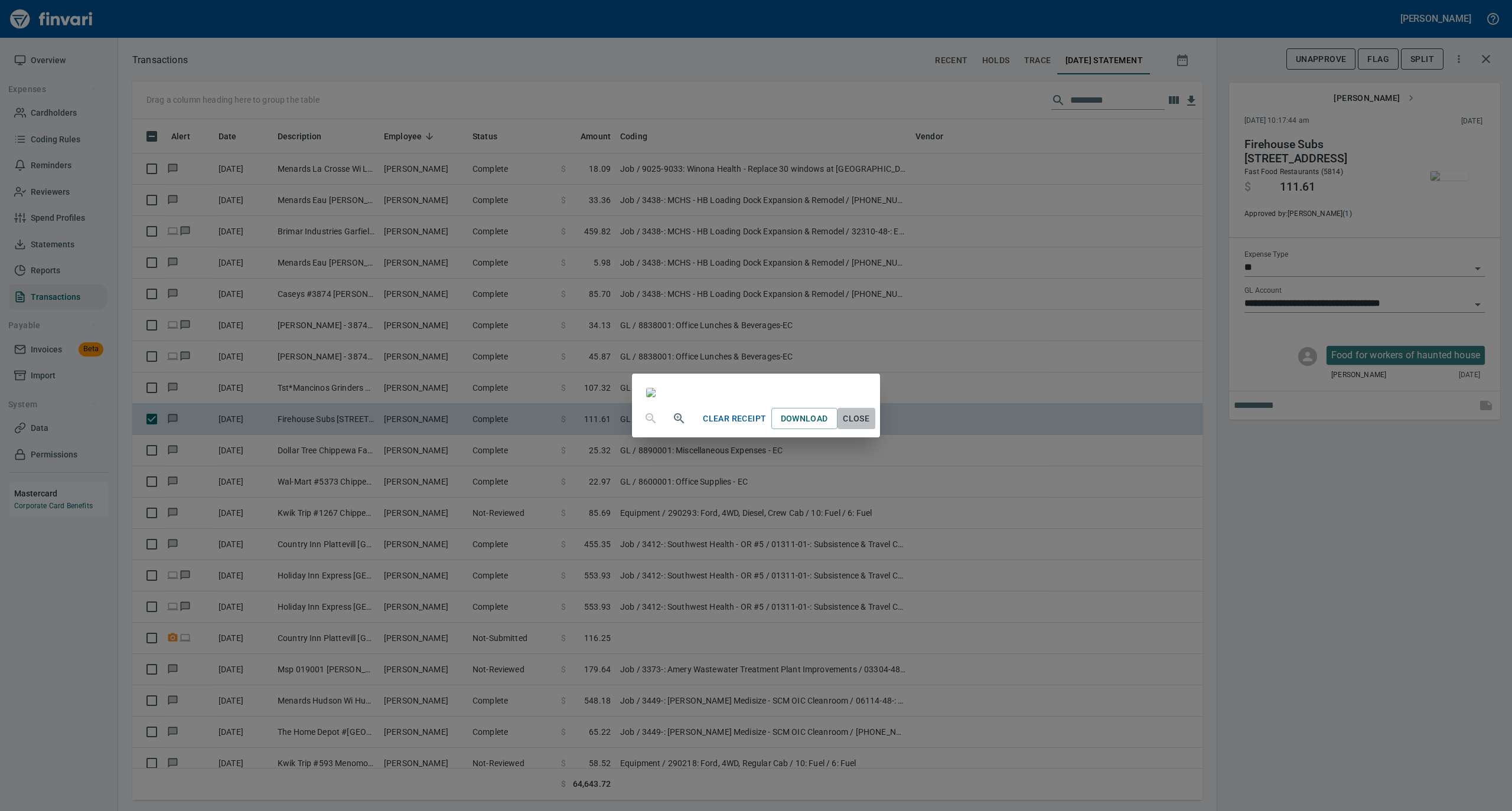
click at [871, 426] on span "Close" at bounding box center [856, 419] width 29 height 15
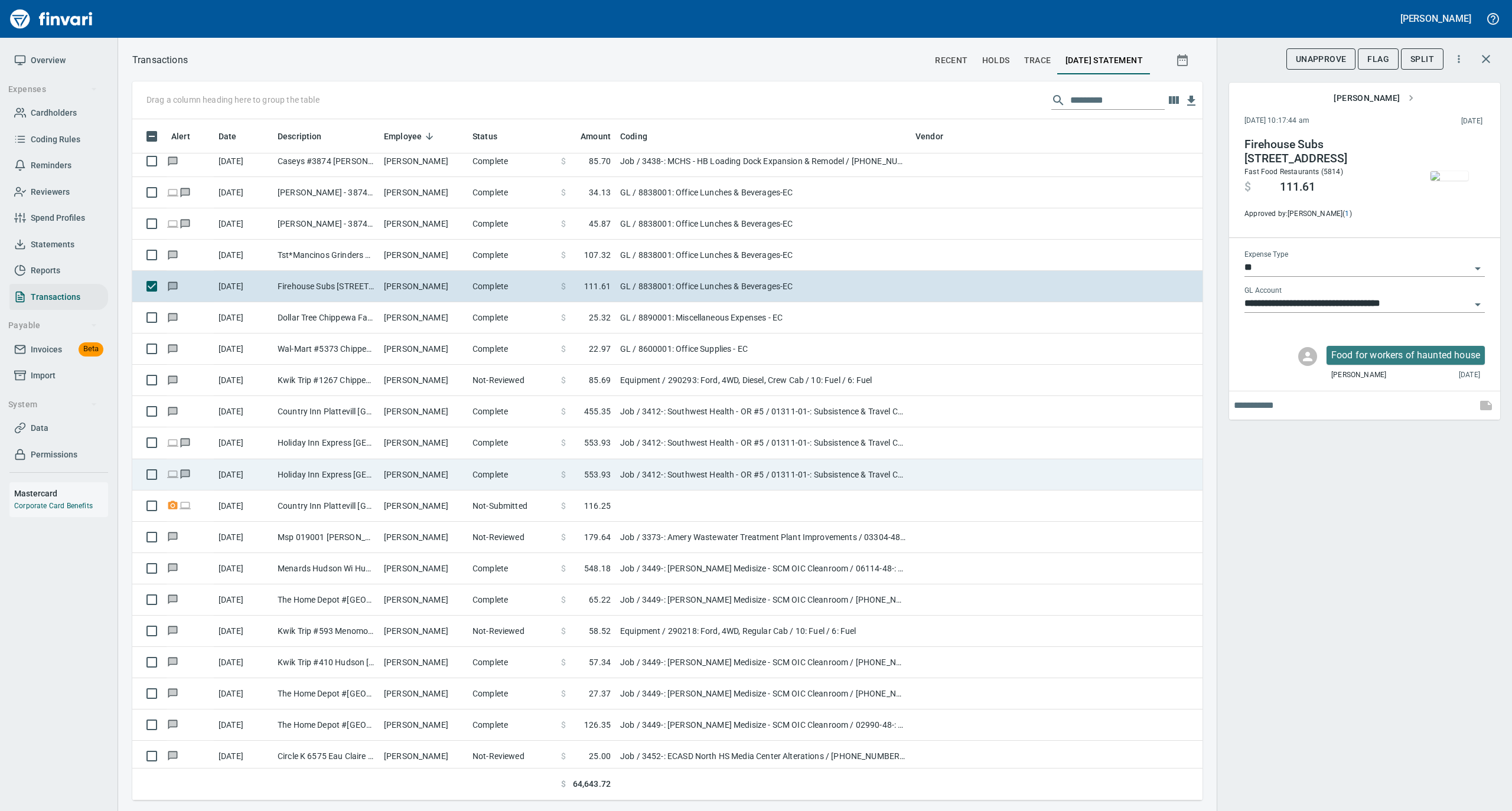
scroll to position [1732, 0]
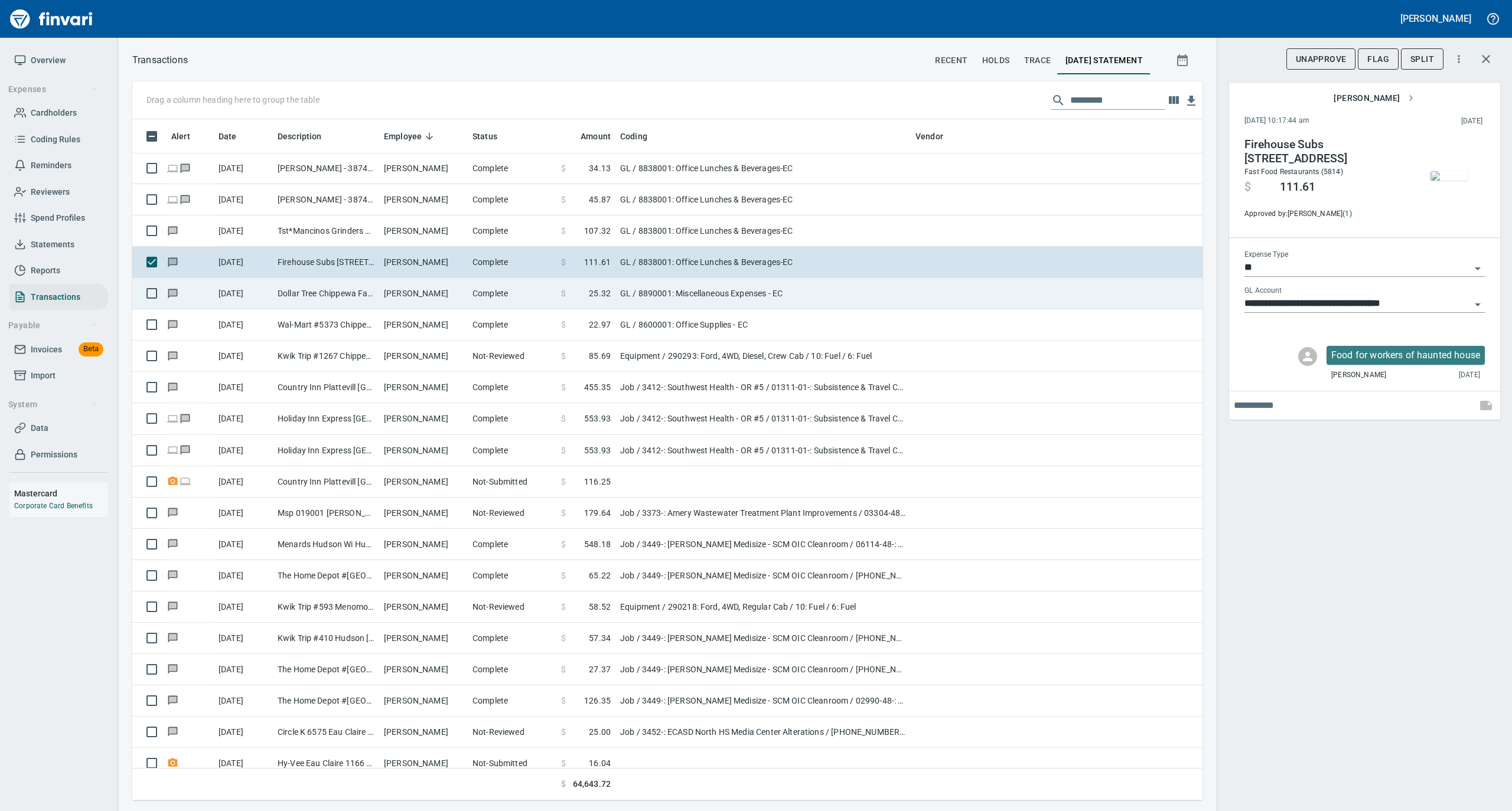
click at [429, 302] on td "[PERSON_NAME]" at bounding box center [423, 294] width 88 height 31
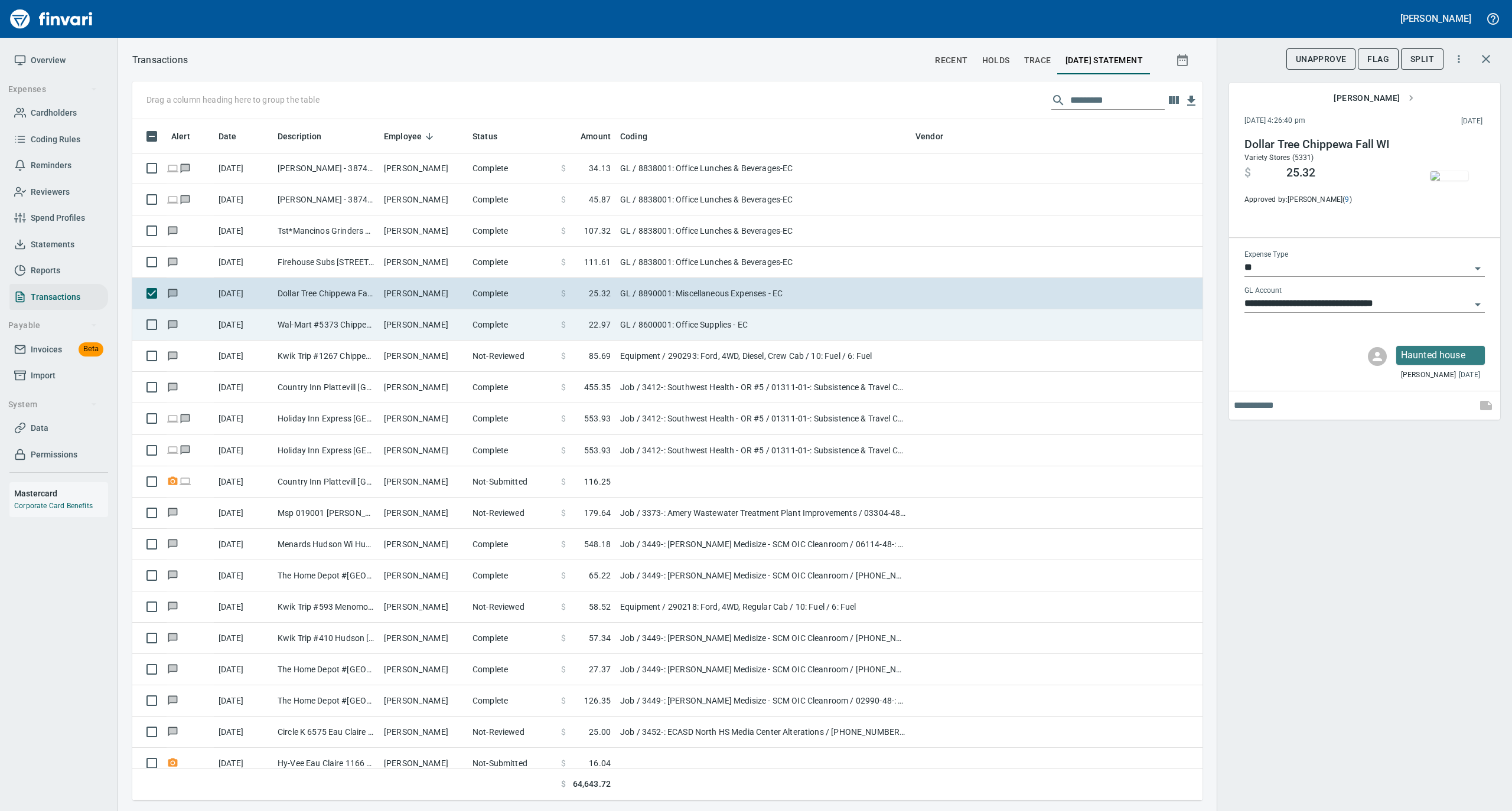
click at [376, 319] on td "Wal-Mart #5373 Chippewa Fall WI" at bounding box center [326, 325] width 106 height 31
type input "**********"
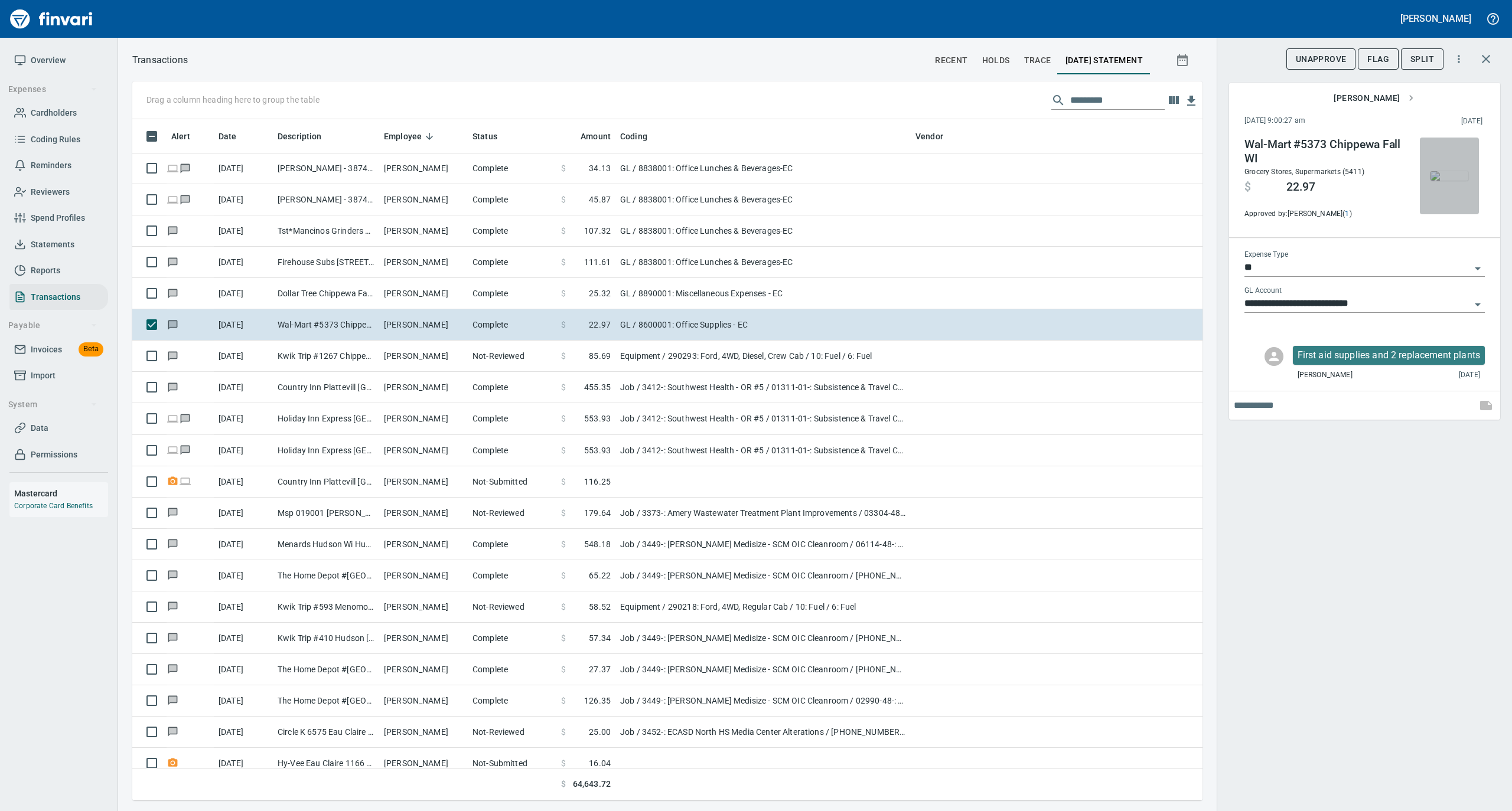
click at [1444, 181] on img "button" at bounding box center [1450, 176] width 38 height 9
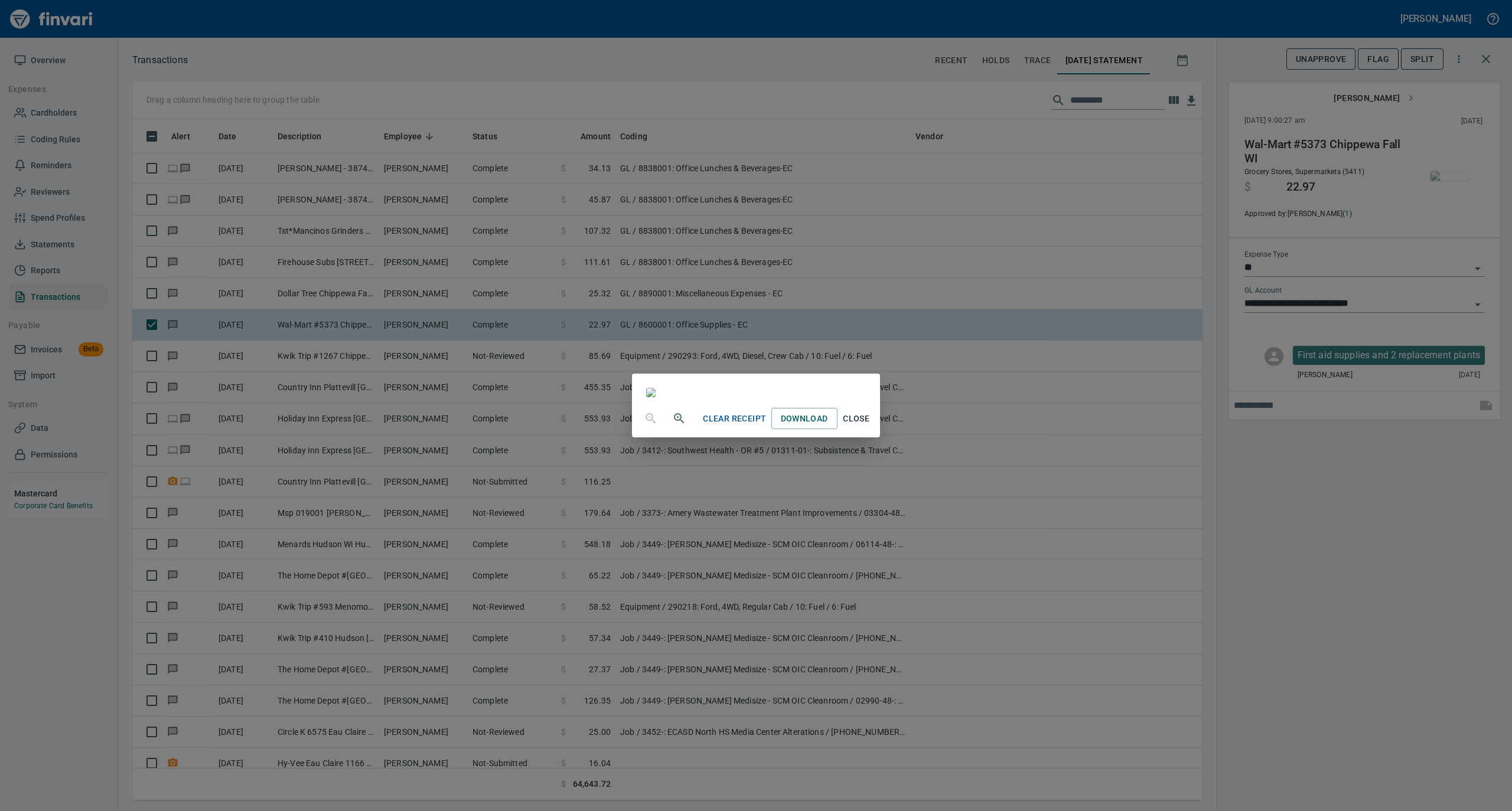
click at [871, 426] on span "Close" at bounding box center [856, 419] width 29 height 15
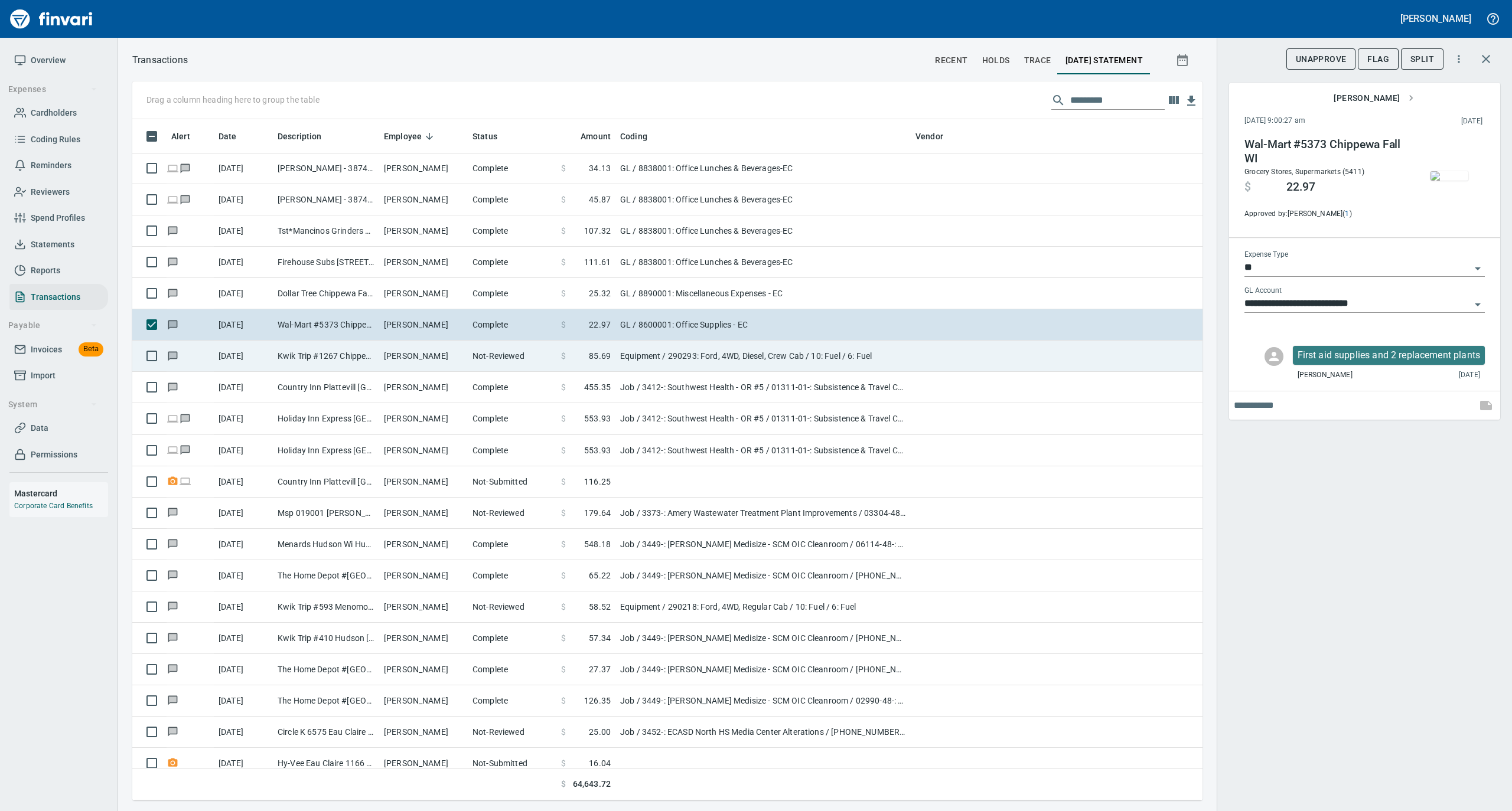
click at [390, 358] on td "[PERSON_NAME]" at bounding box center [423, 356] width 88 height 31
type input "*********"
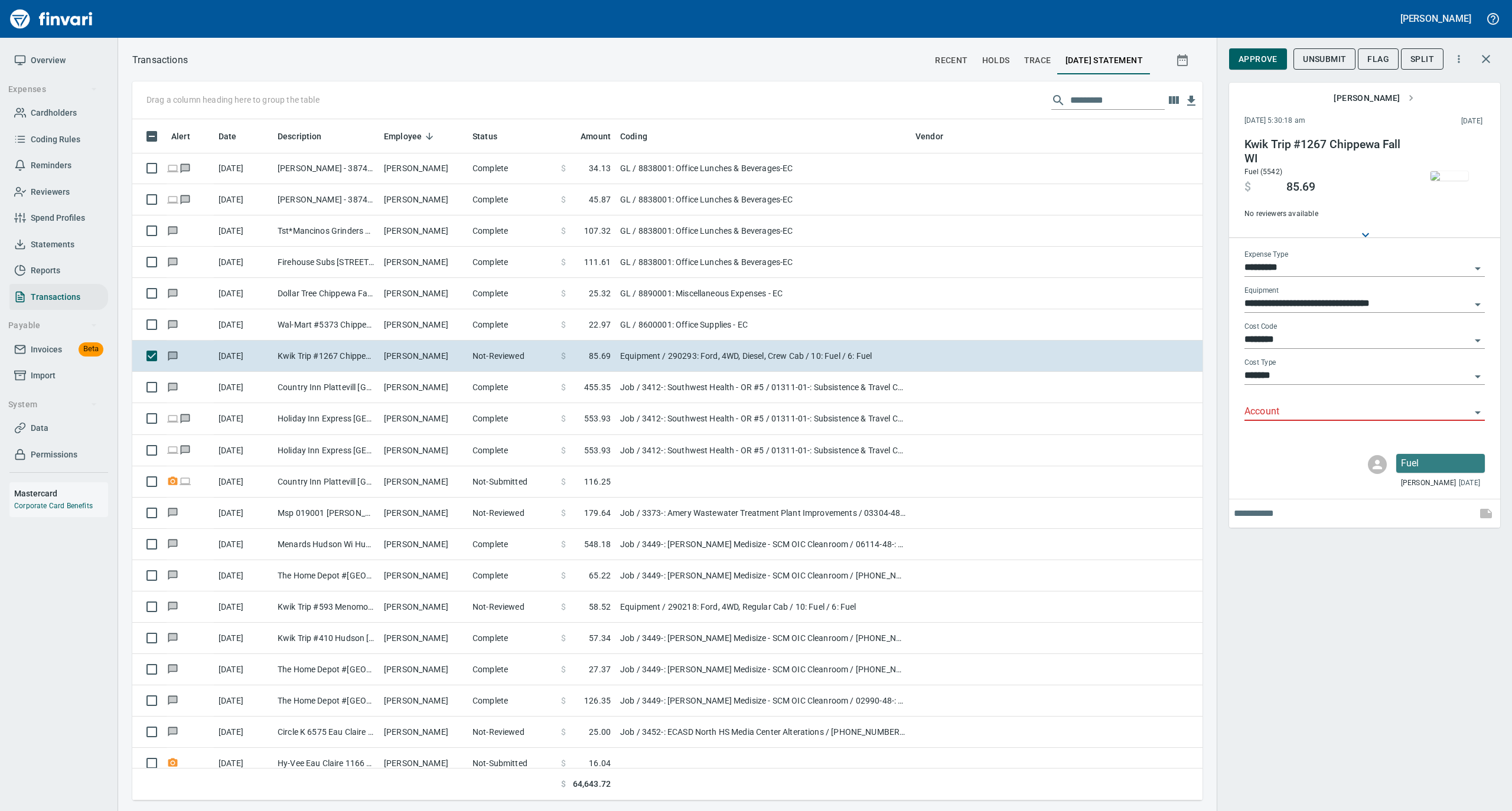
click at [1294, 412] on input "Account" at bounding box center [1358, 412] width 226 height 17
click at [1286, 443] on li "74000: Fuel & Lubrication" at bounding box center [1364, 442] width 241 height 29
type input "**********"
click at [1448, 171] on img "button" at bounding box center [1450, 176] width 38 height 9
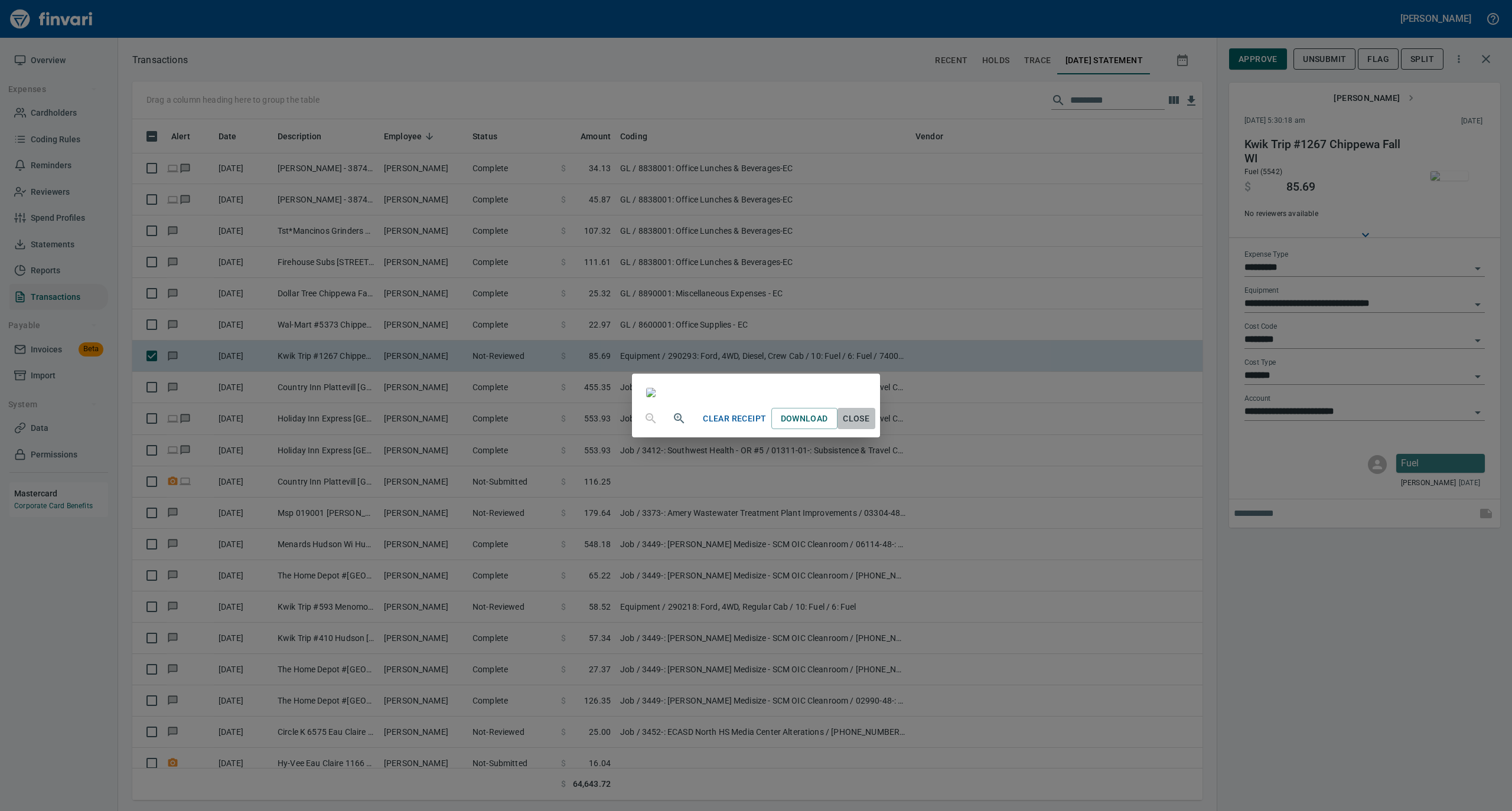
click at [871, 426] on span "Close" at bounding box center [856, 419] width 29 height 15
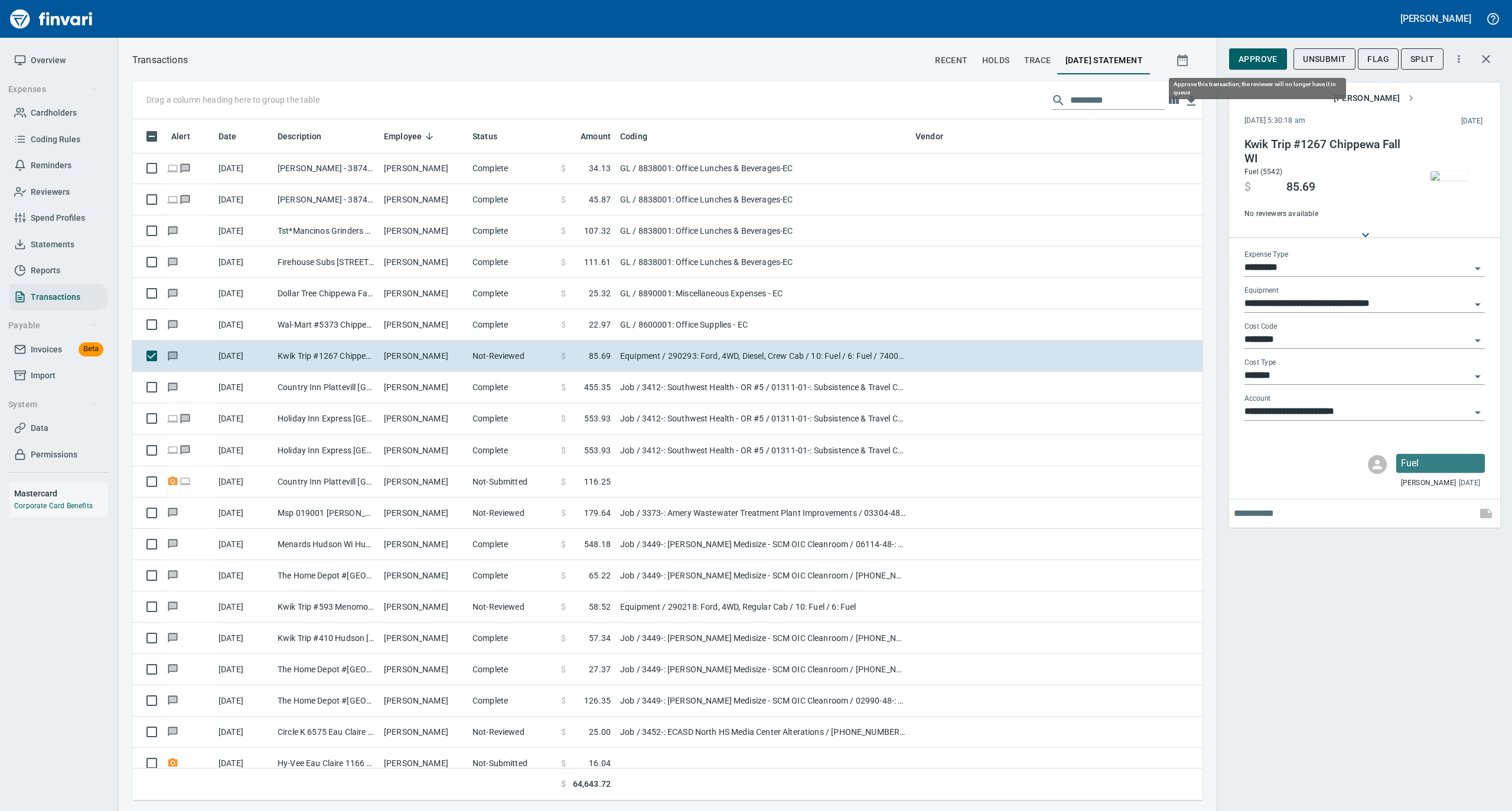
click at [1259, 64] on span "Approve" at bounding box center [1258, 59] width 39 height 15
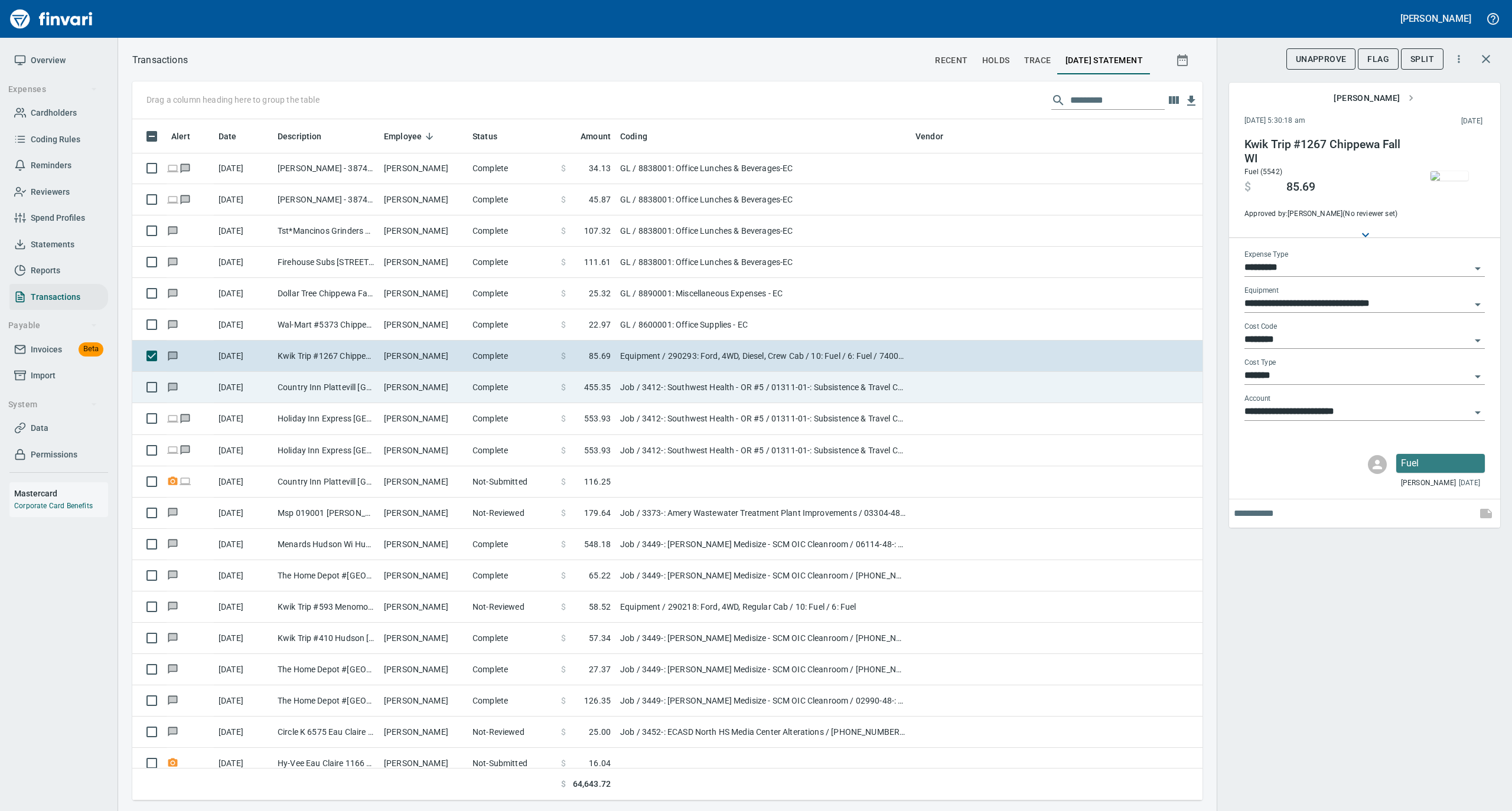
click at [407, 388] on td "[PERSON_NAME]" at bounding box center [423, 387] width 88 height 31
type input "***"
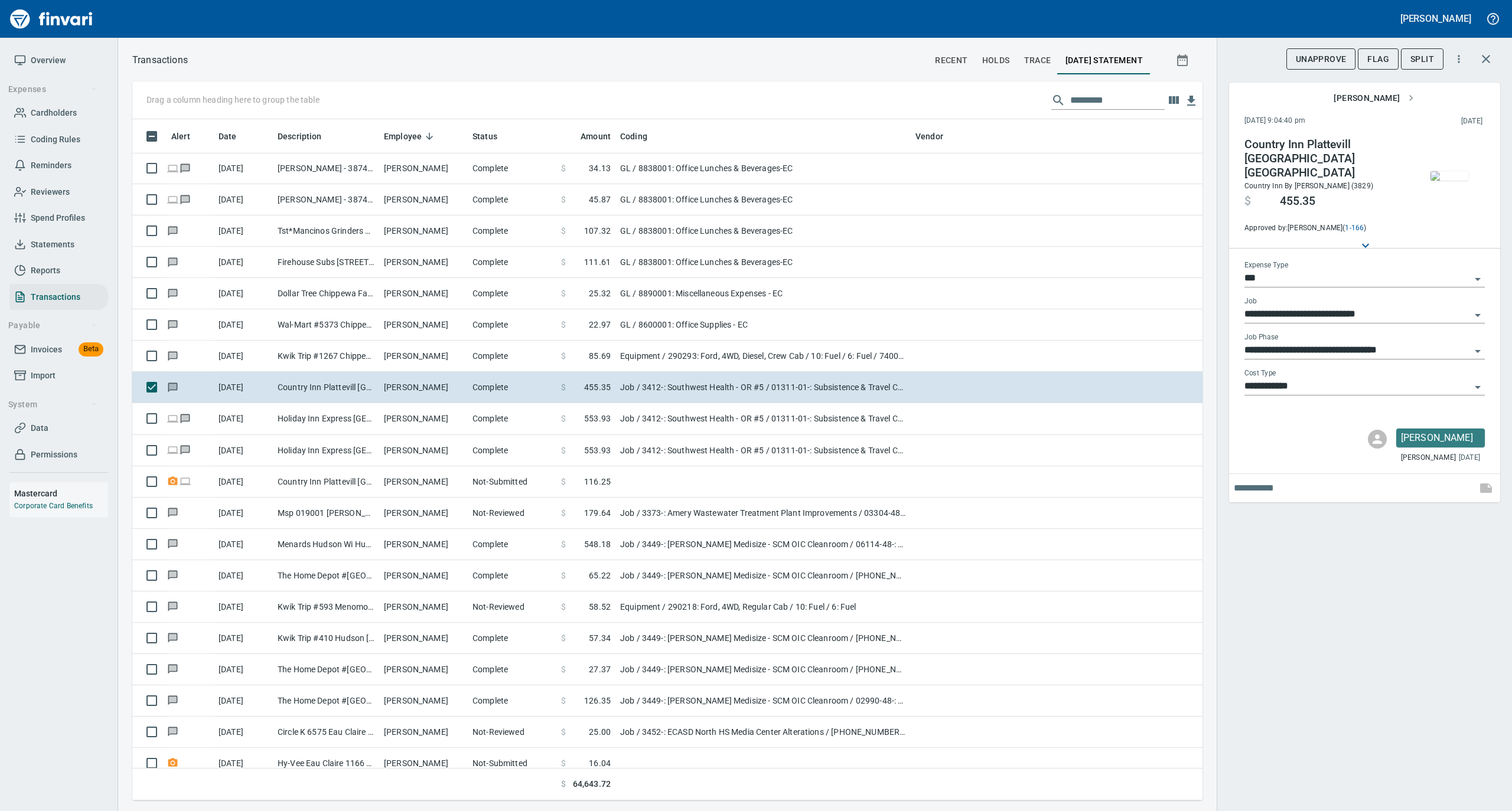
click at [1442, 175] on img "button" at bounding box center [1450, 176] width 38 height 9
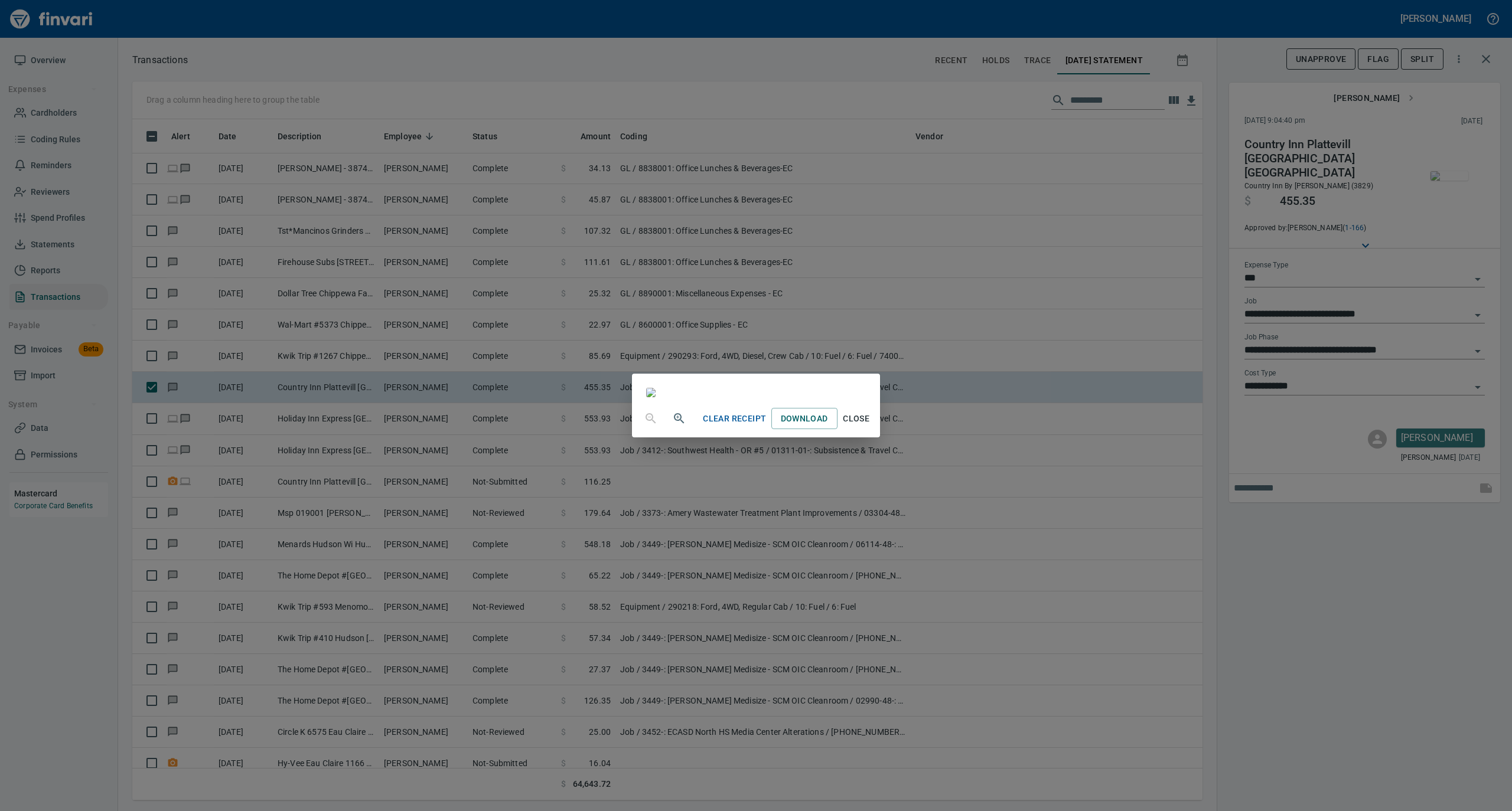
click at [871, 426] on span "Close" at bounding box center [856, 419] width 29 height 15
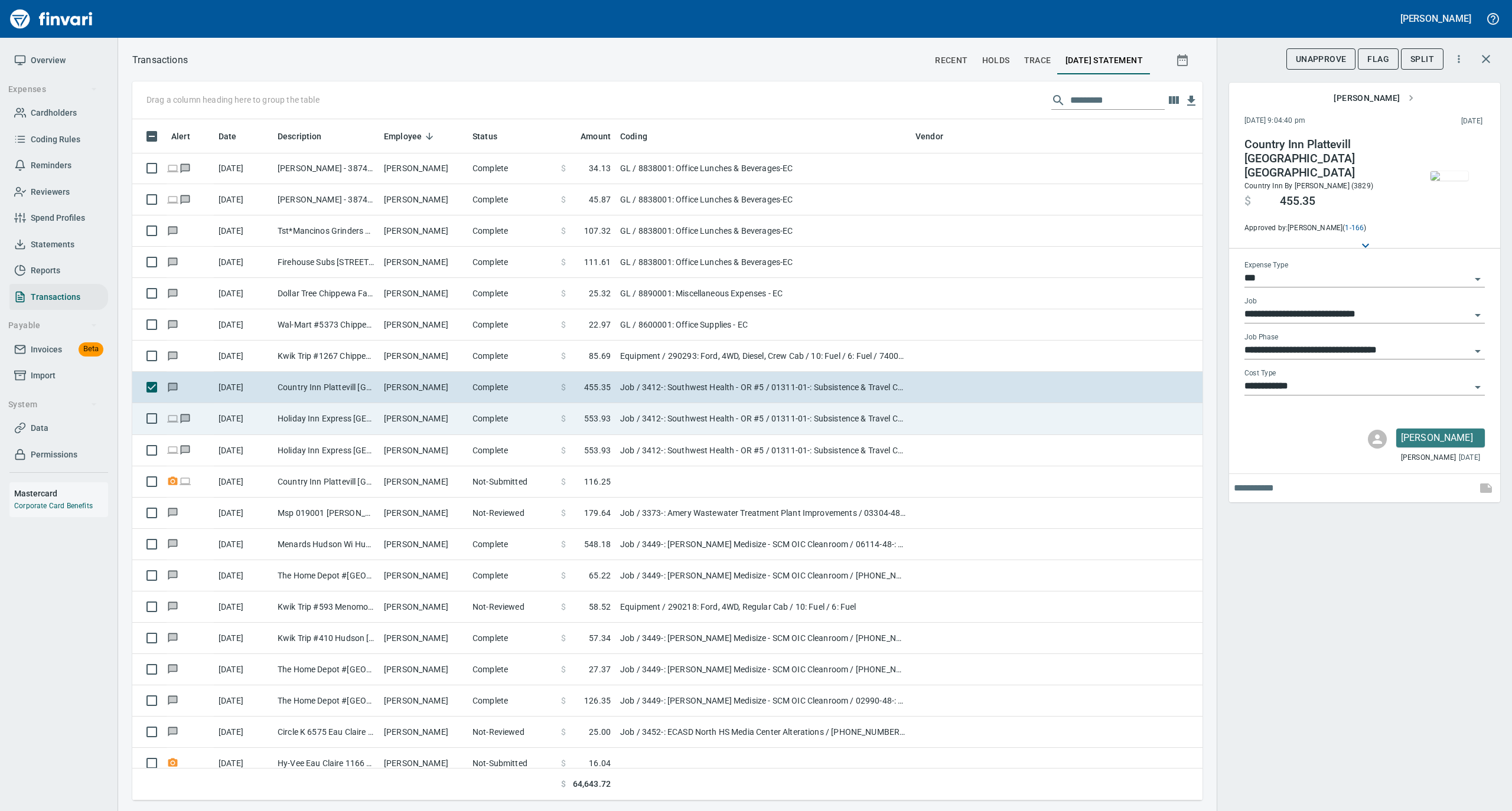
click at [429, 425] on td "[PERSON_NAME]" at bounding box center [423, 418] width 88 height 31
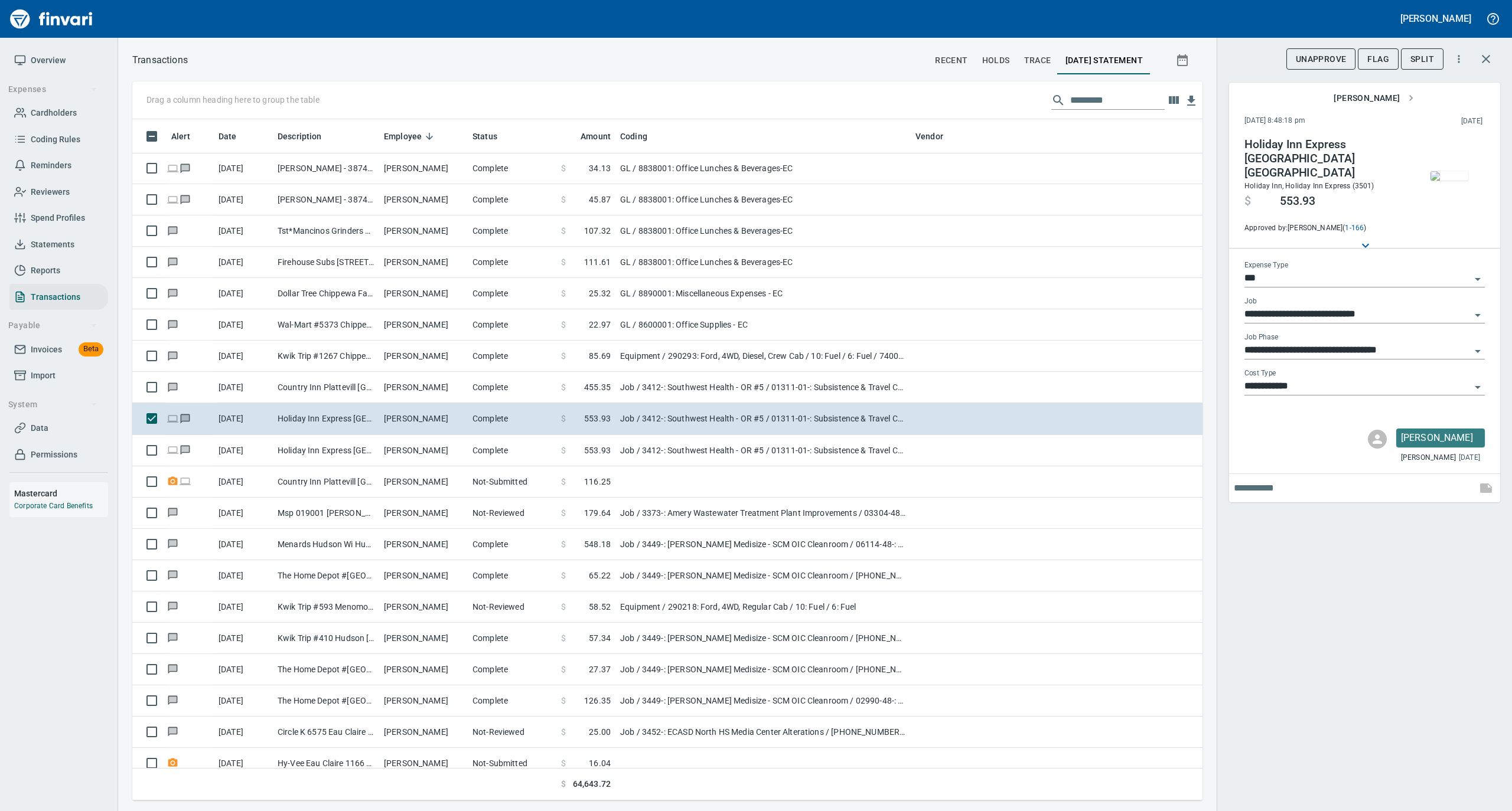
click at [1458, 173] on img "button" at bounding box center [1450, 176] width 38 height 9
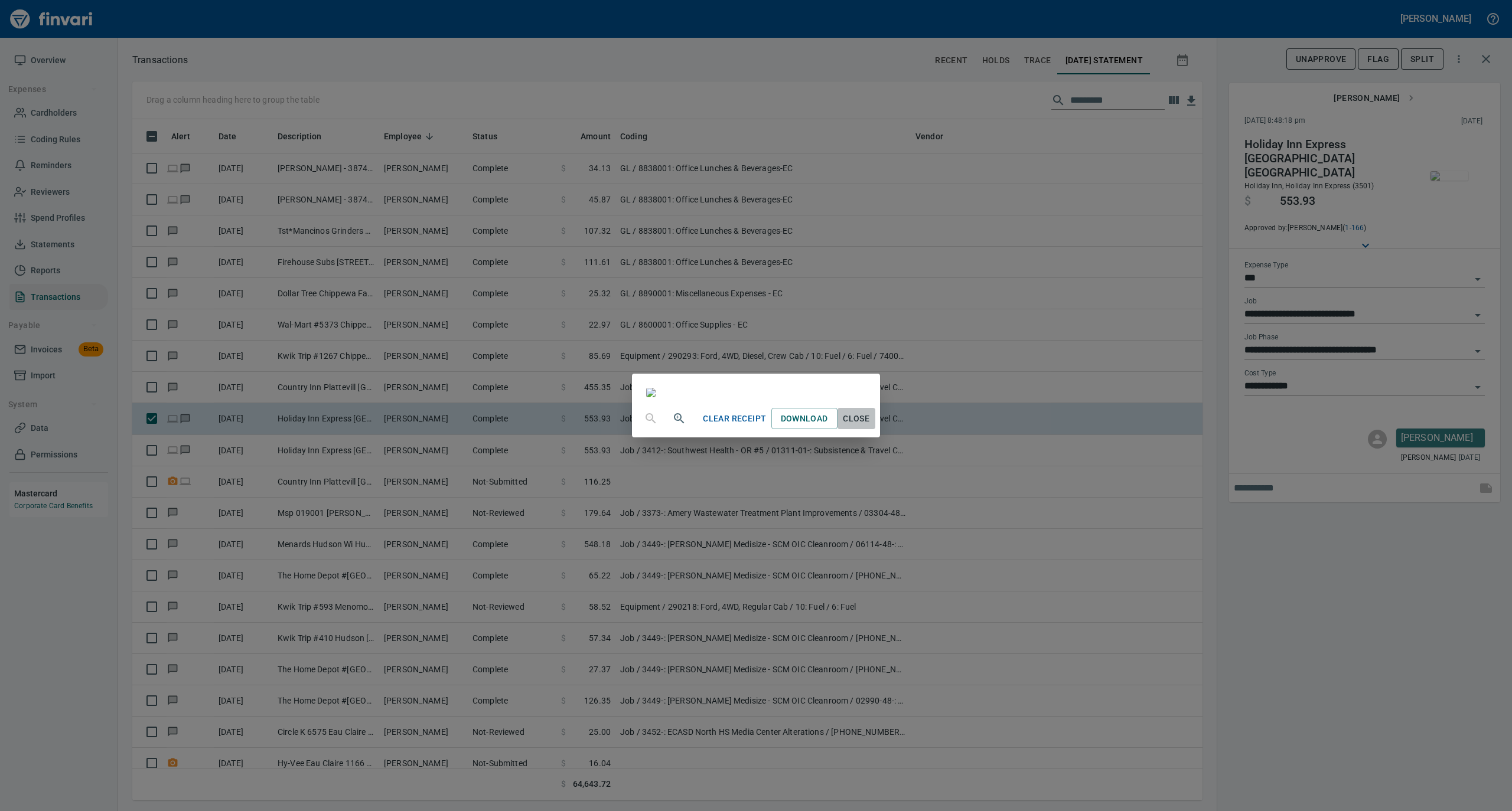
click at [871, 426] on span "Close" at bounding box center [856, 419] width 29 height 15
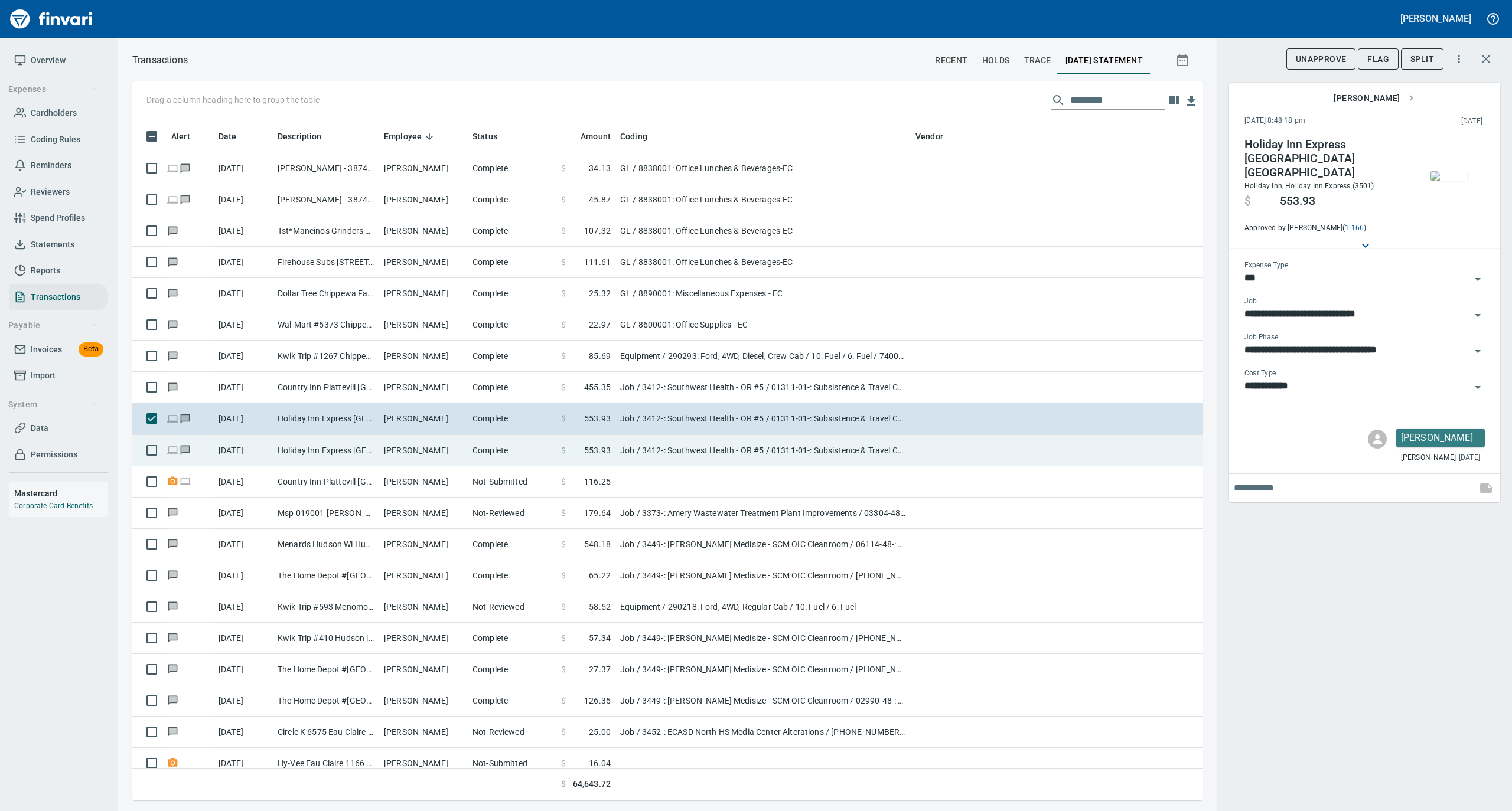
click at [400, 456] on td "[PERSON_NAME]" at bounding box center [423, 450] width 88 height 31
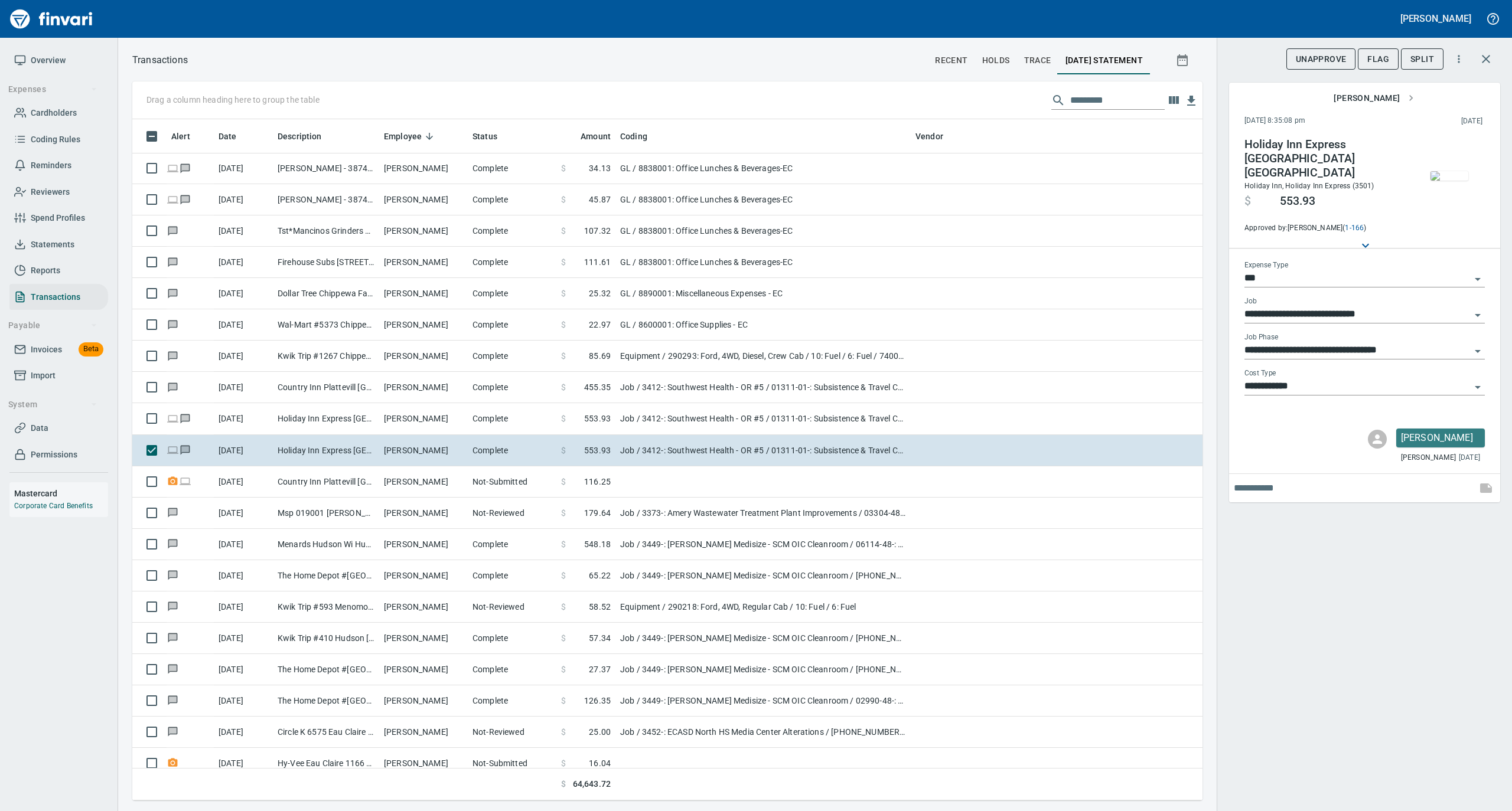
click at [1450, 173] on img "button" at bounding box center [1450, 176] width 38 height 9
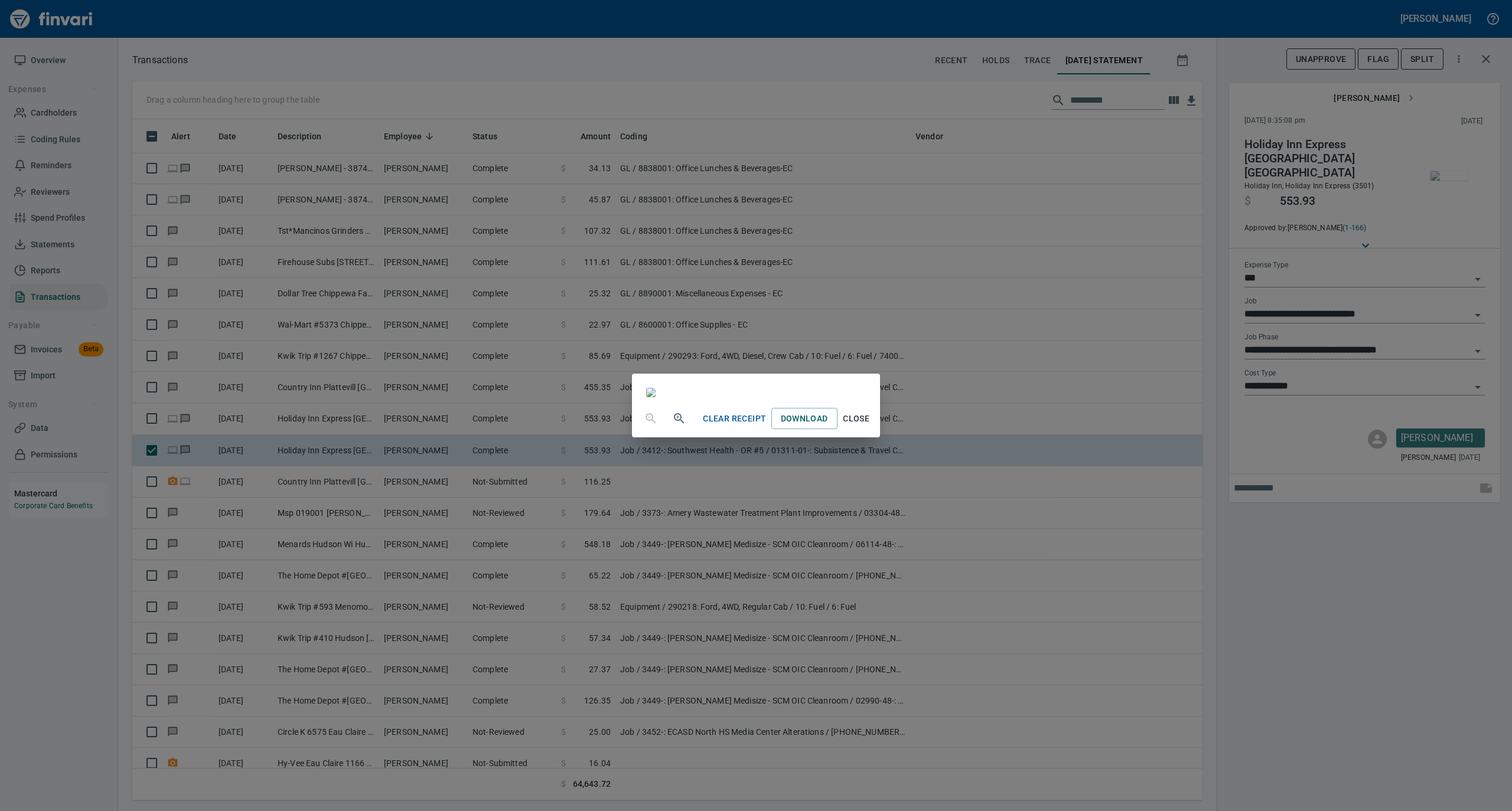
click at [871, 426] on span "Close" at bounding box center [856, 419] width 29 height 15
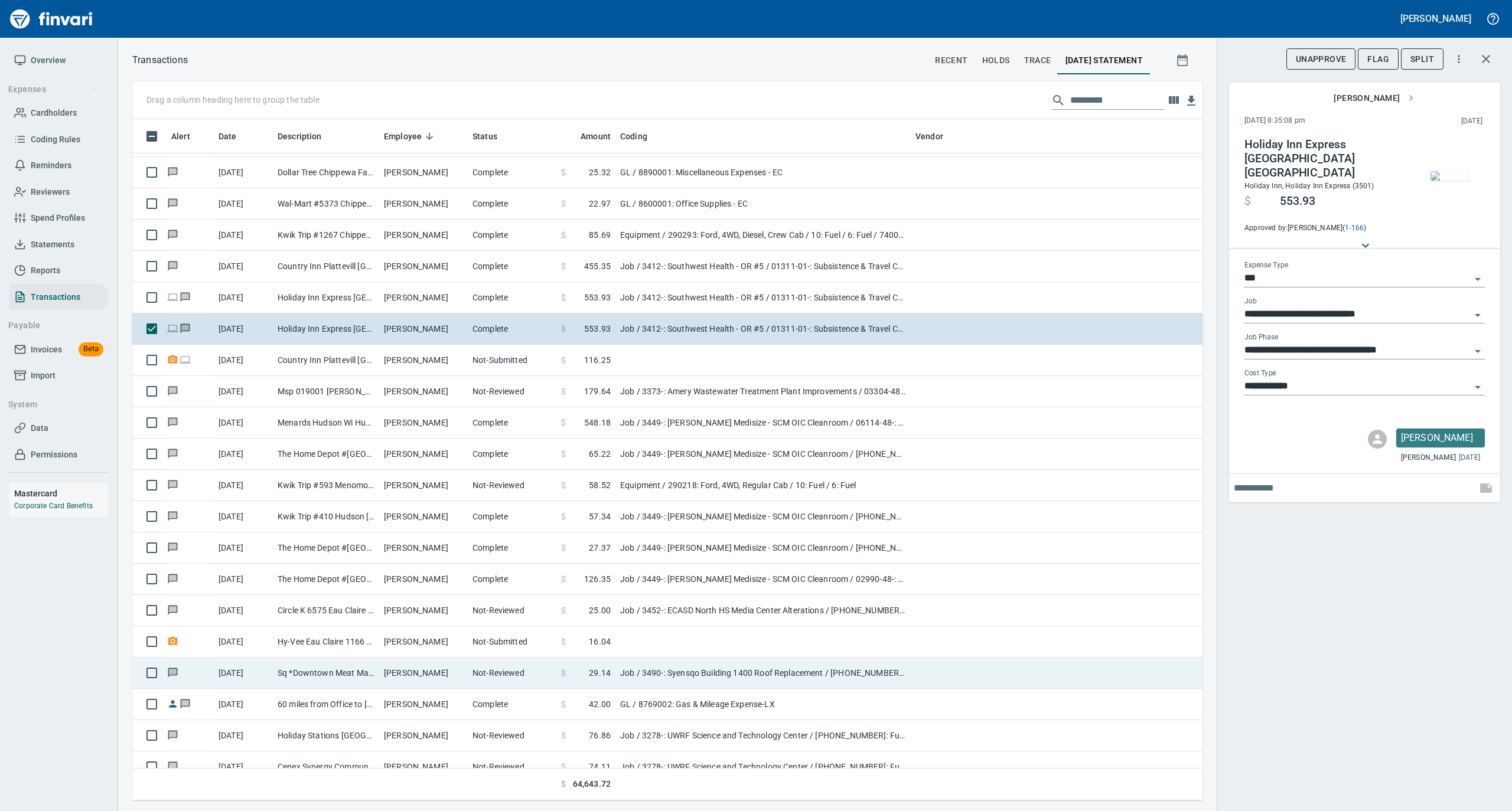
scroll to position [1889, 0]
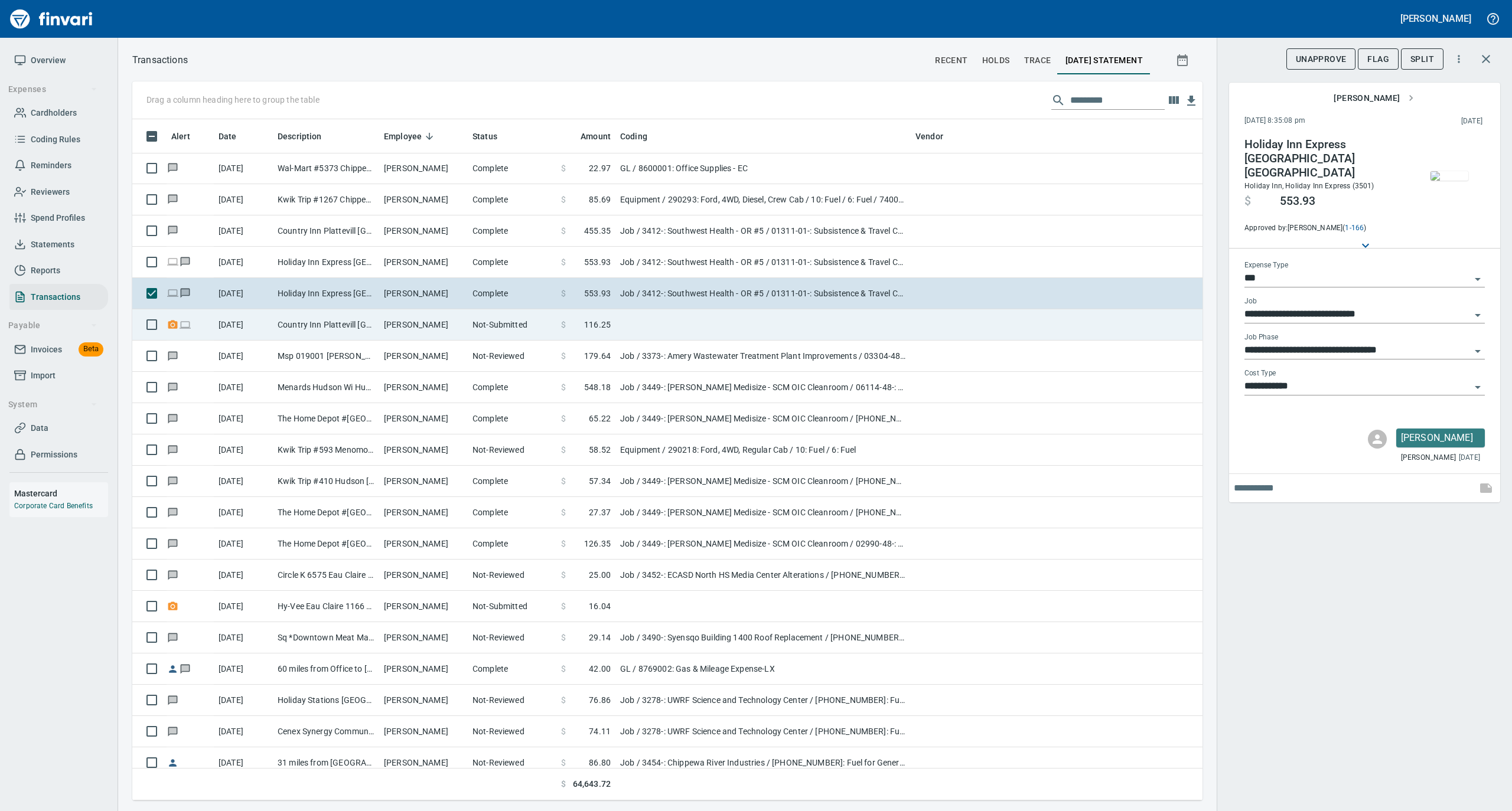
click at [366, 333] on td "Country Inn Plattevill [GEOGRAPHIC_DATA] [GEOGRAPHIC_DATA]" at bounding box center [326, 325] width 106 height 31
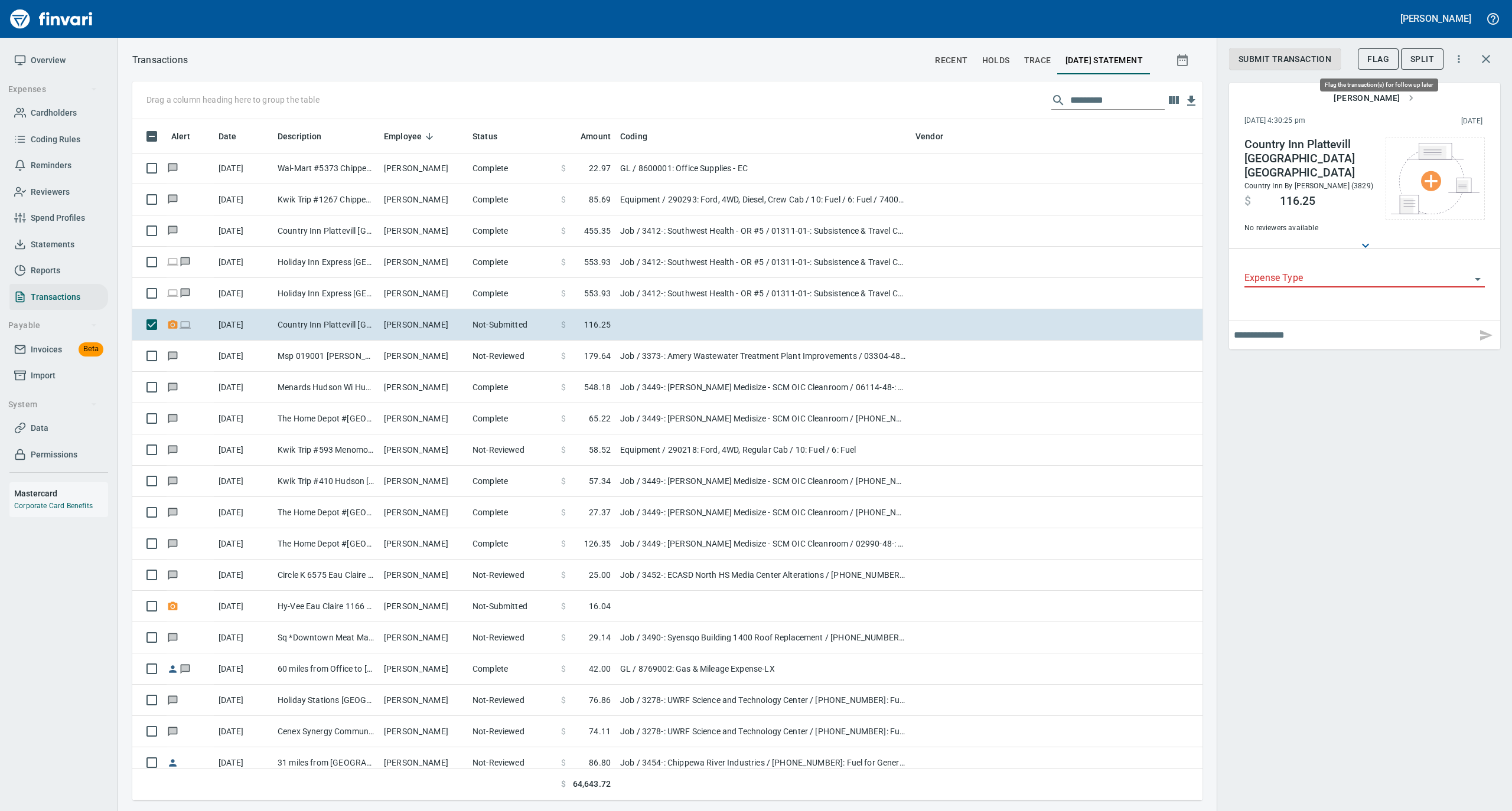
click at [1376, 59] on span "Flag" at bounding box center [1378, 59] width 22 height 15
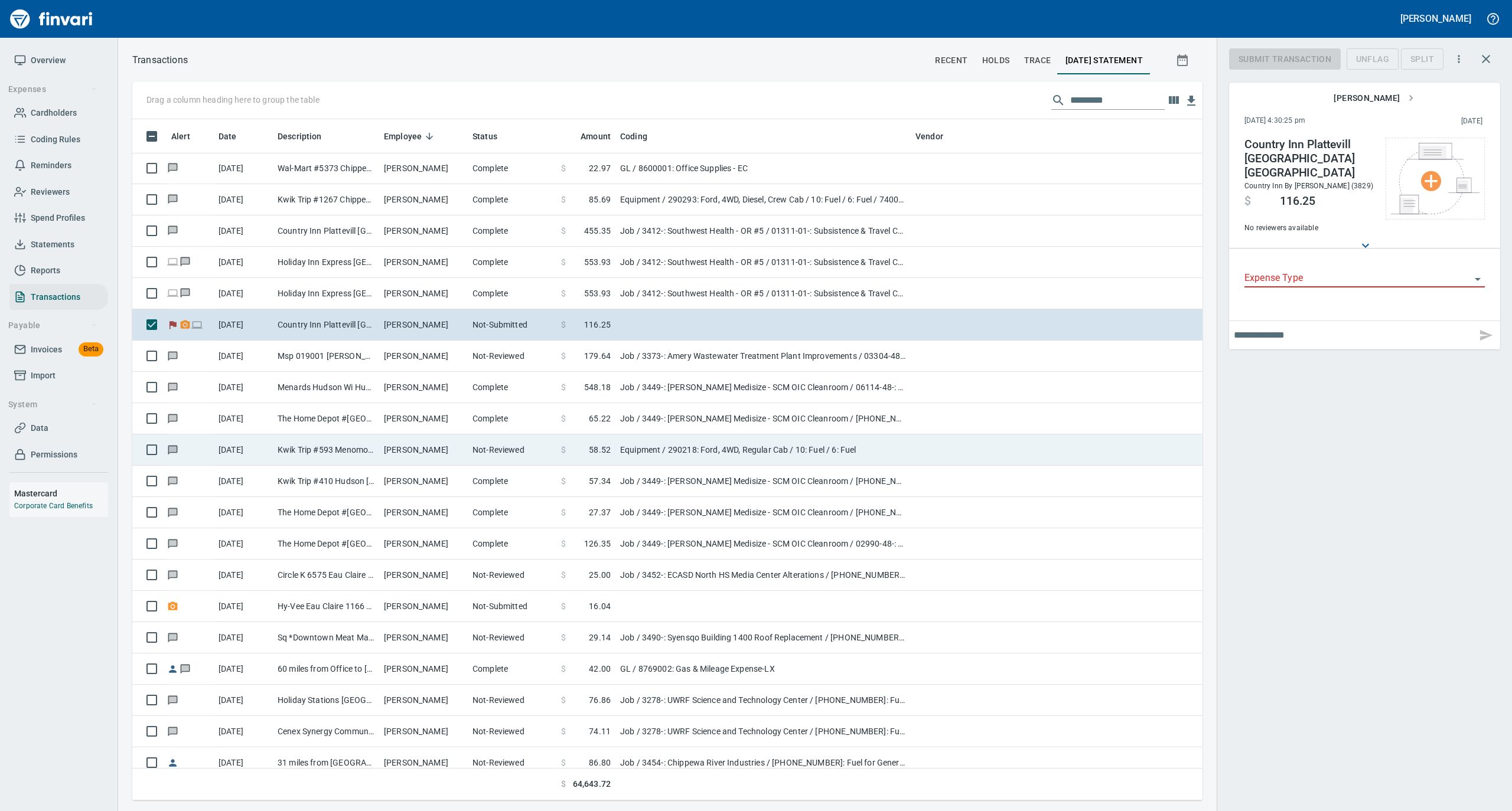
scroll to position [670, 1047]
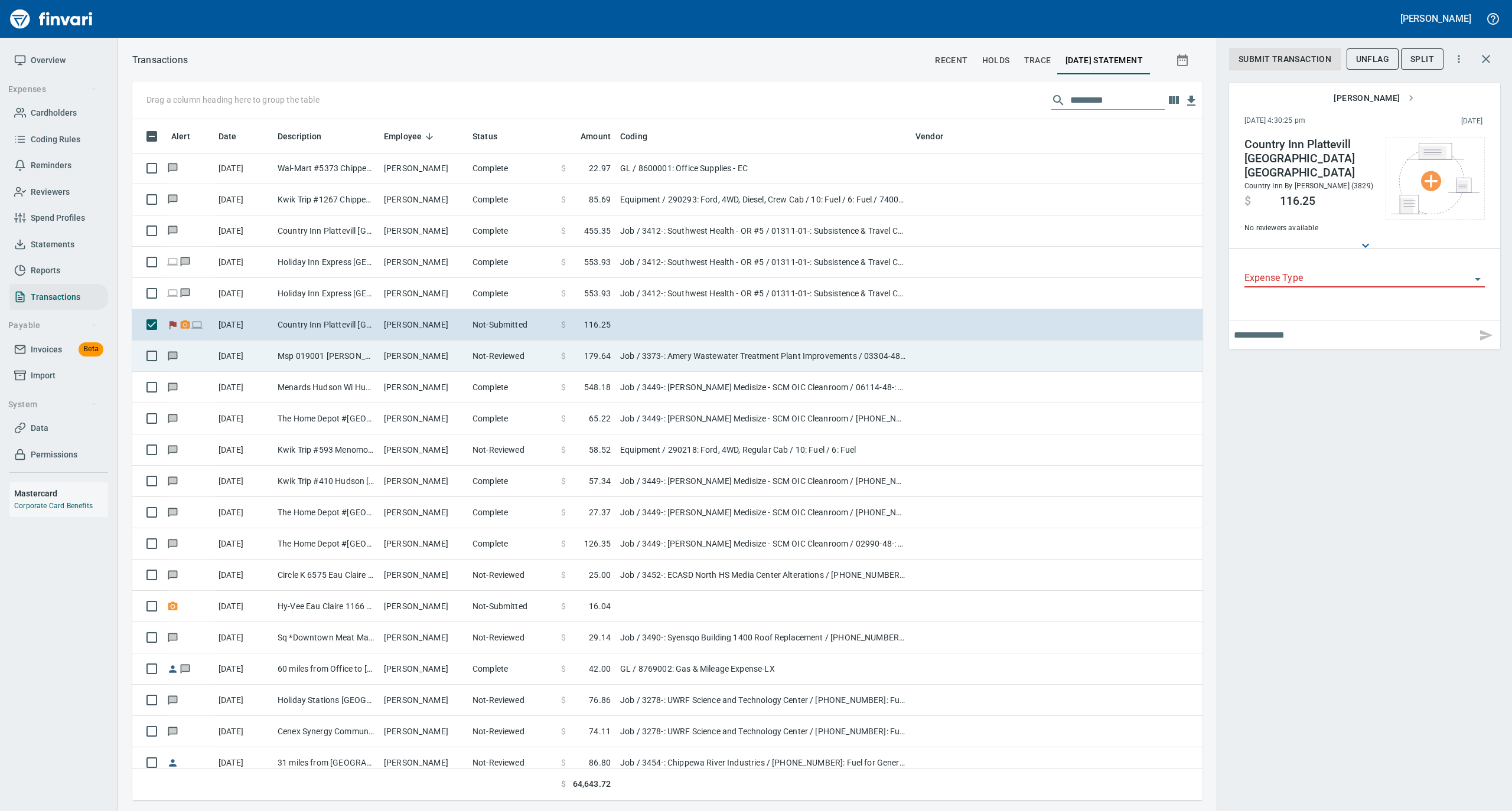
click at [455, 359] on td "[PERSON_NAME]" at bounding box center [423, 356] width 88 height 31
type input "***"
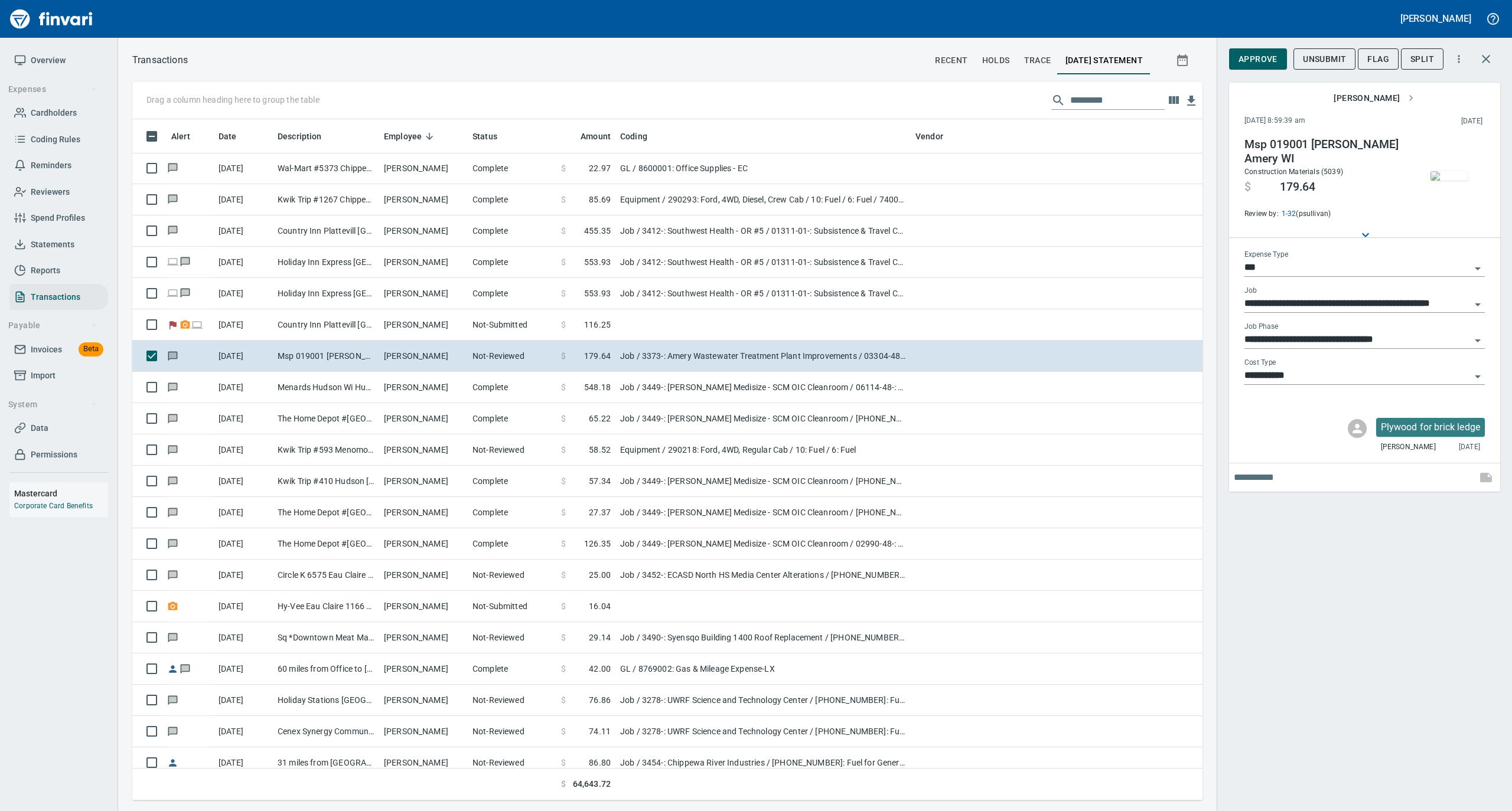
click at [1438, 181] on img "button" at bounding box center [1450, 176] width 38 height 9
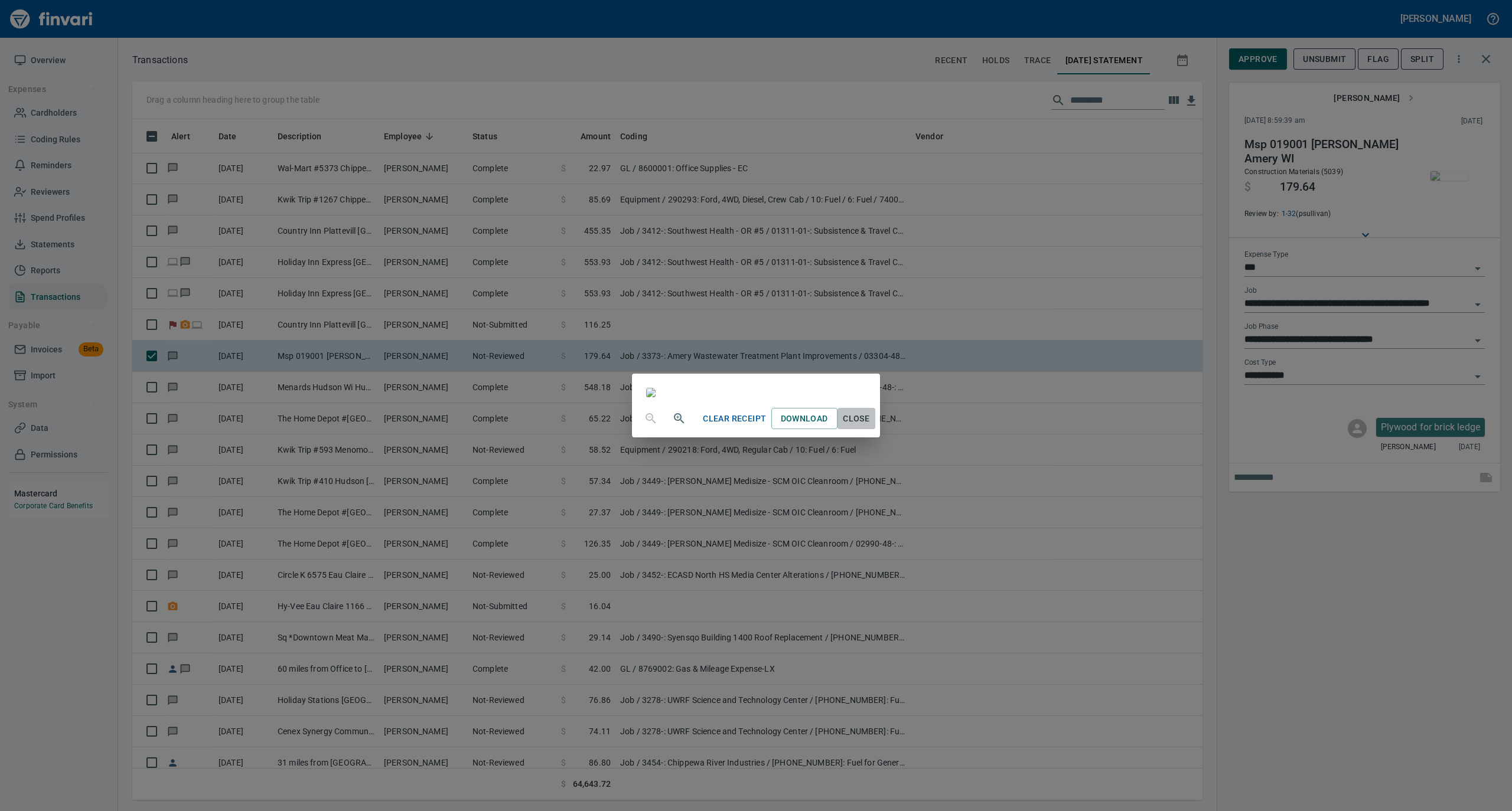
click at [871, 426] on span "Close" at bounding box center [856, 419] width 29 height 15
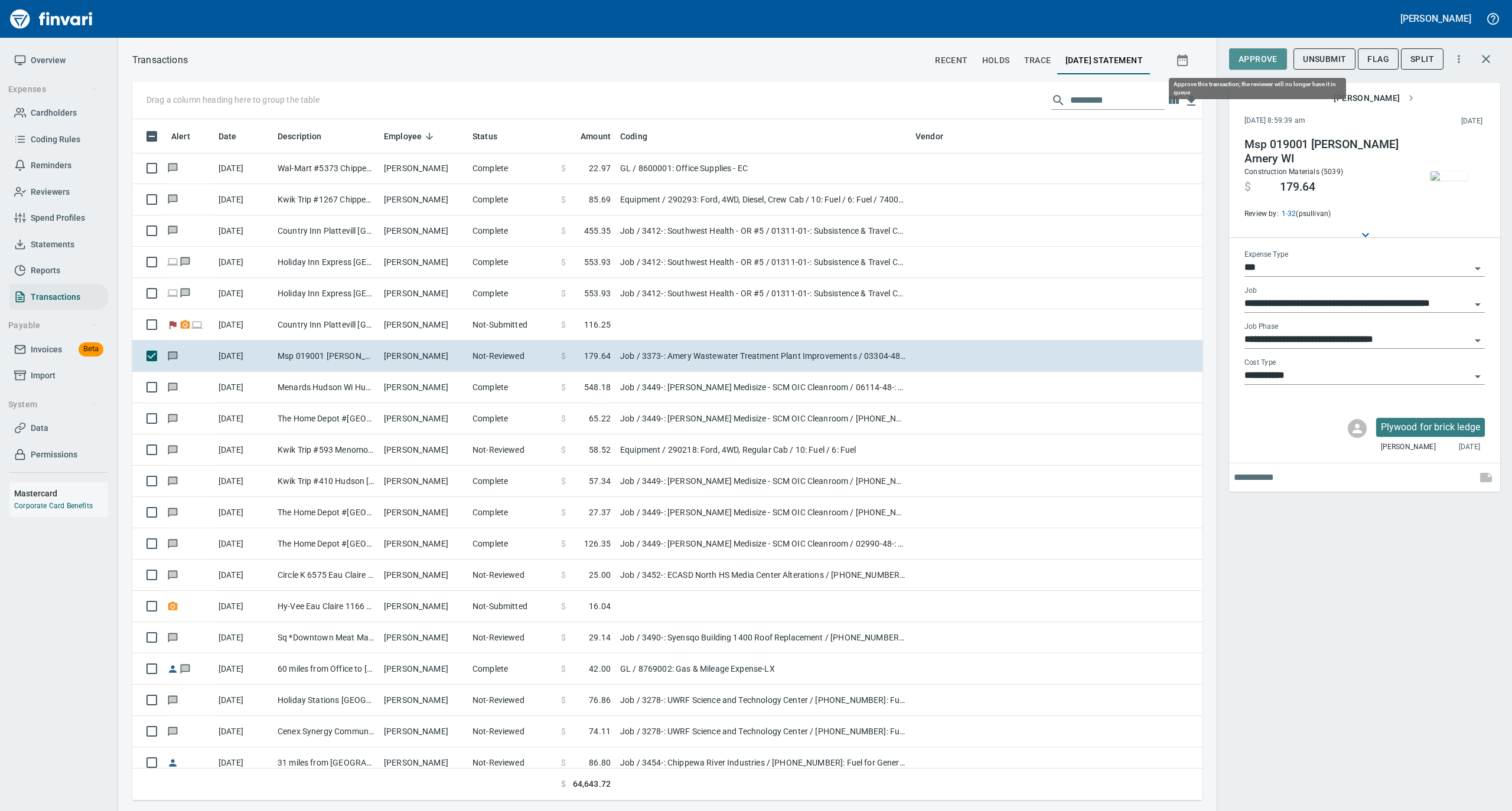
click at [1252, 56] on span "Approve" at bounding box center [1258, 59] width 39 height 15
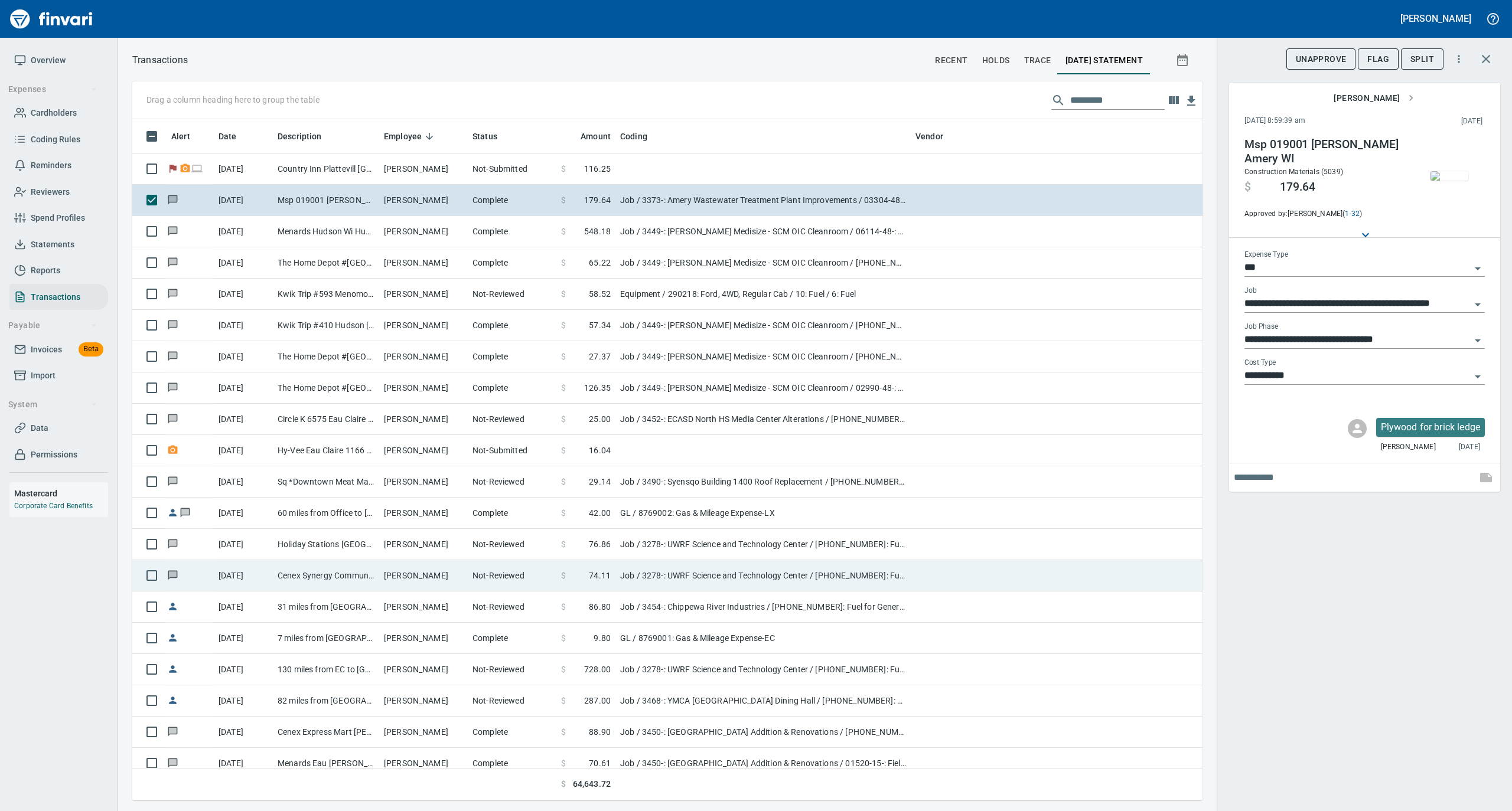
scroll to position [1967, 0]
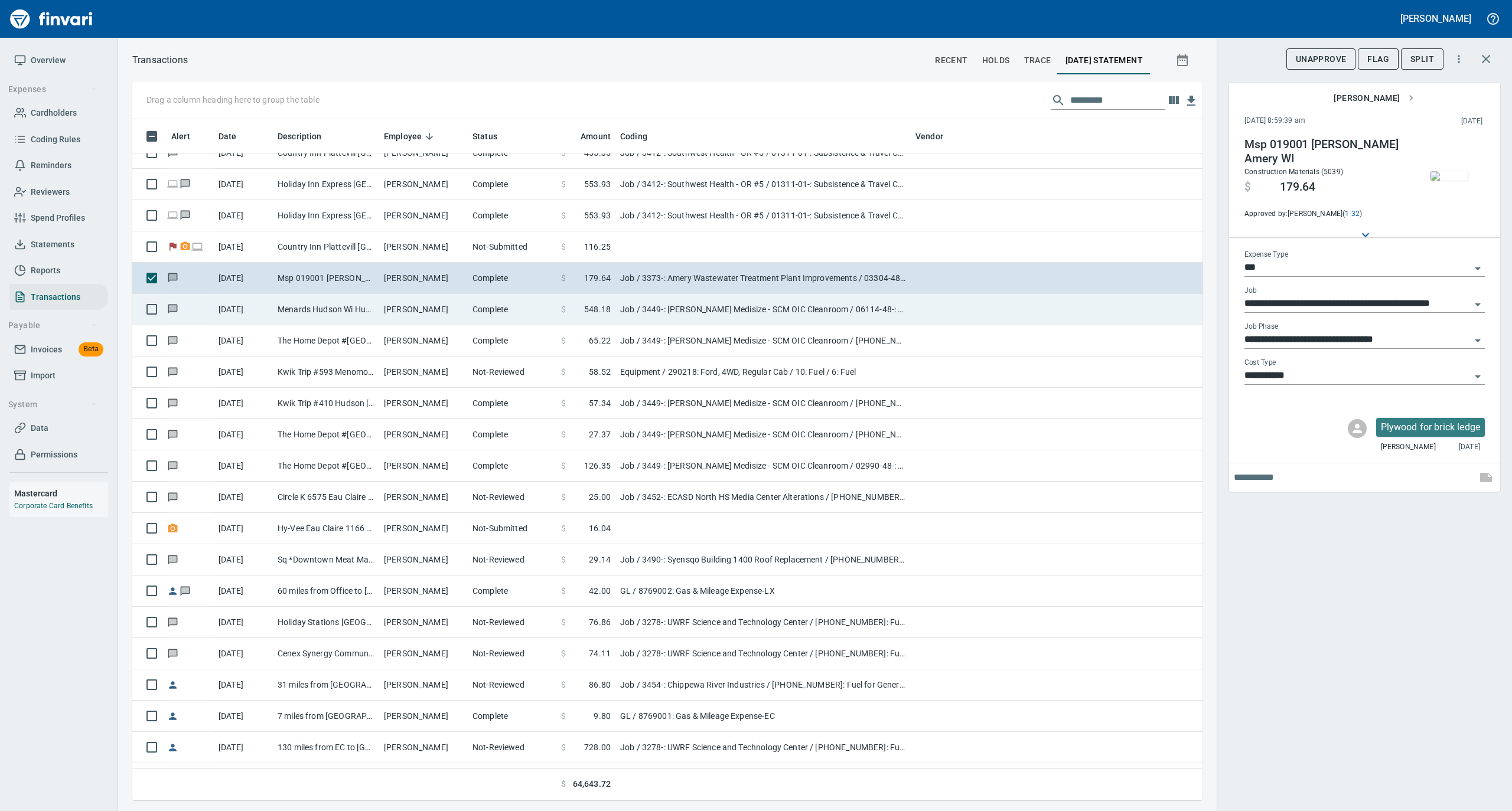
click at [416, 307] on td "[PERSON_NAME]" at bounding box center [423, 310] width 88 height 31
type input "**********"
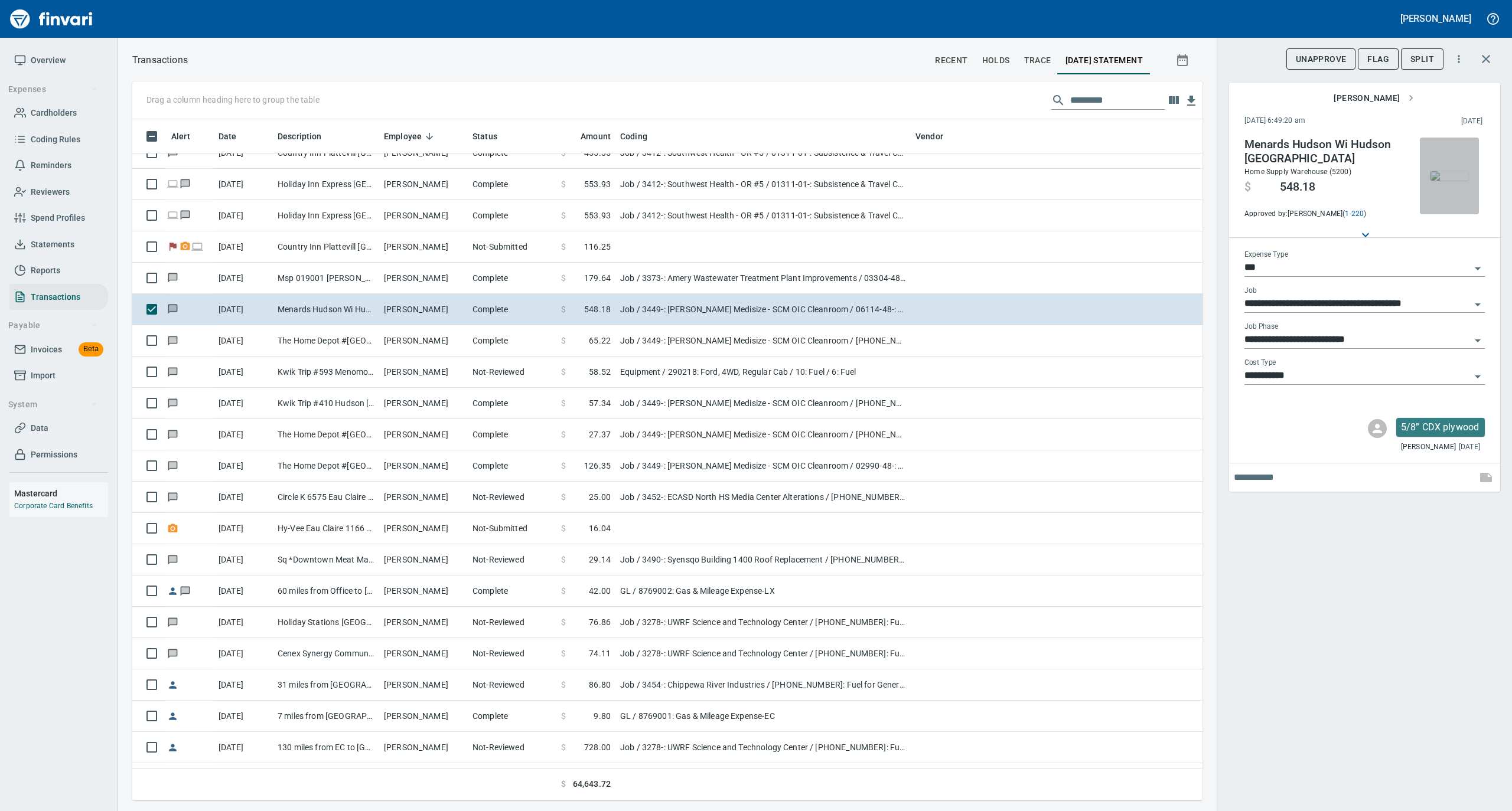
click at [1444, 171] on img "button" at bounding box center [1450, 176] width 38 height 9
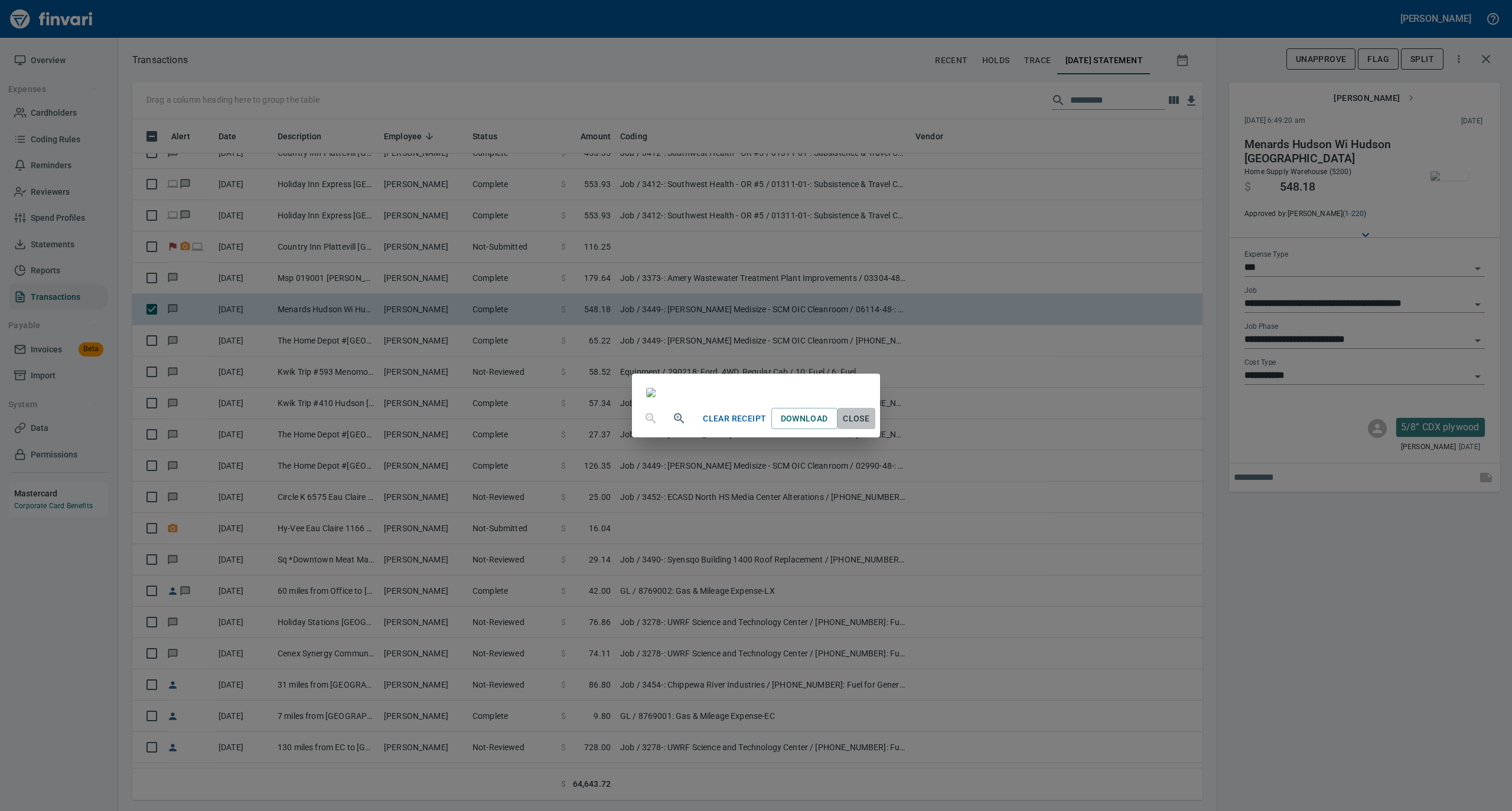
click at [871, 426] on span "Close" at bounding box center [856, 419] width 29 height 15
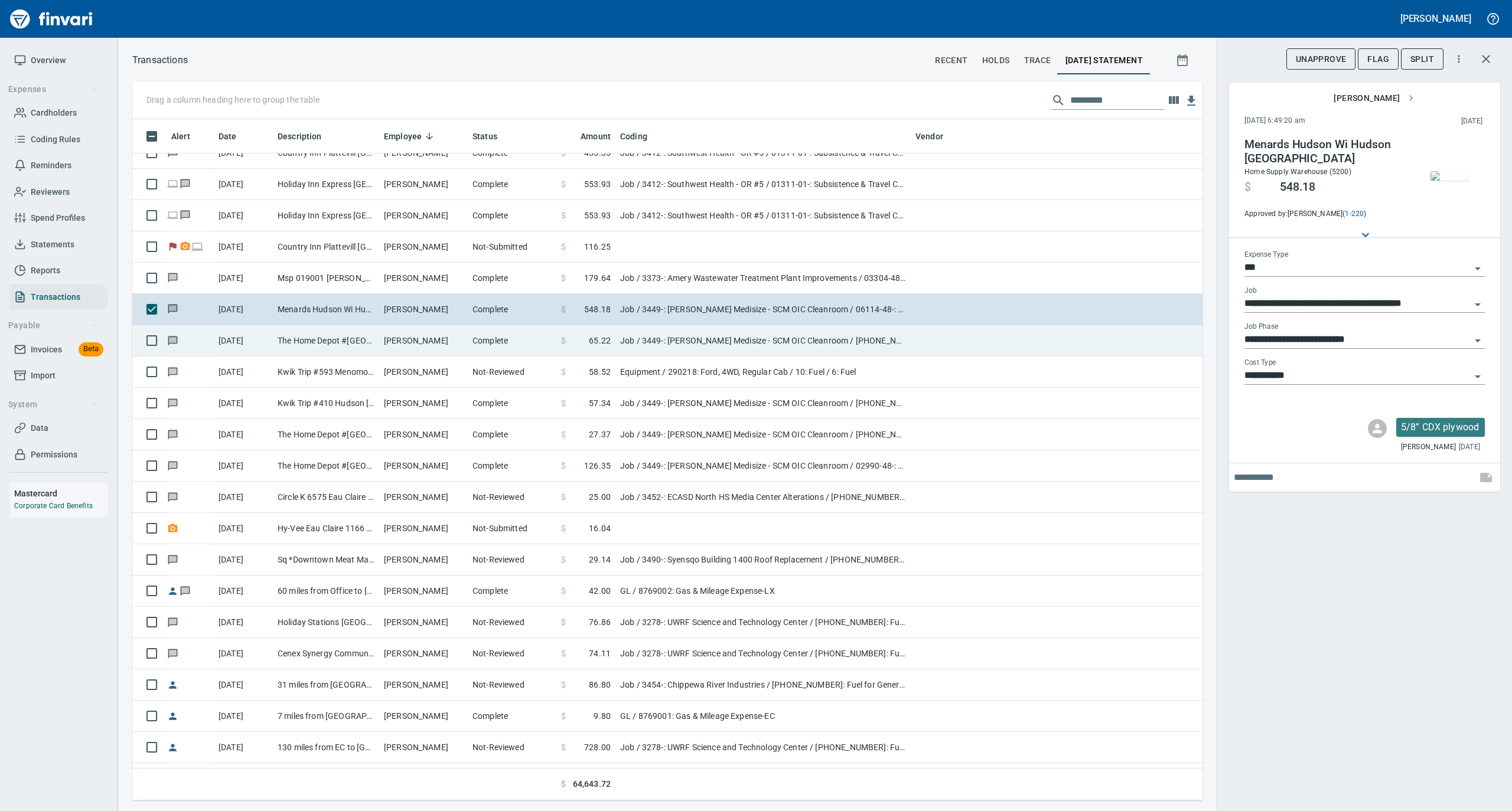
click at [378, 352] on td "The Home Depot #[GEOGRAPHIC_DATA]" at bounding box center [326, 341] width 106 height 31
type input "**********"
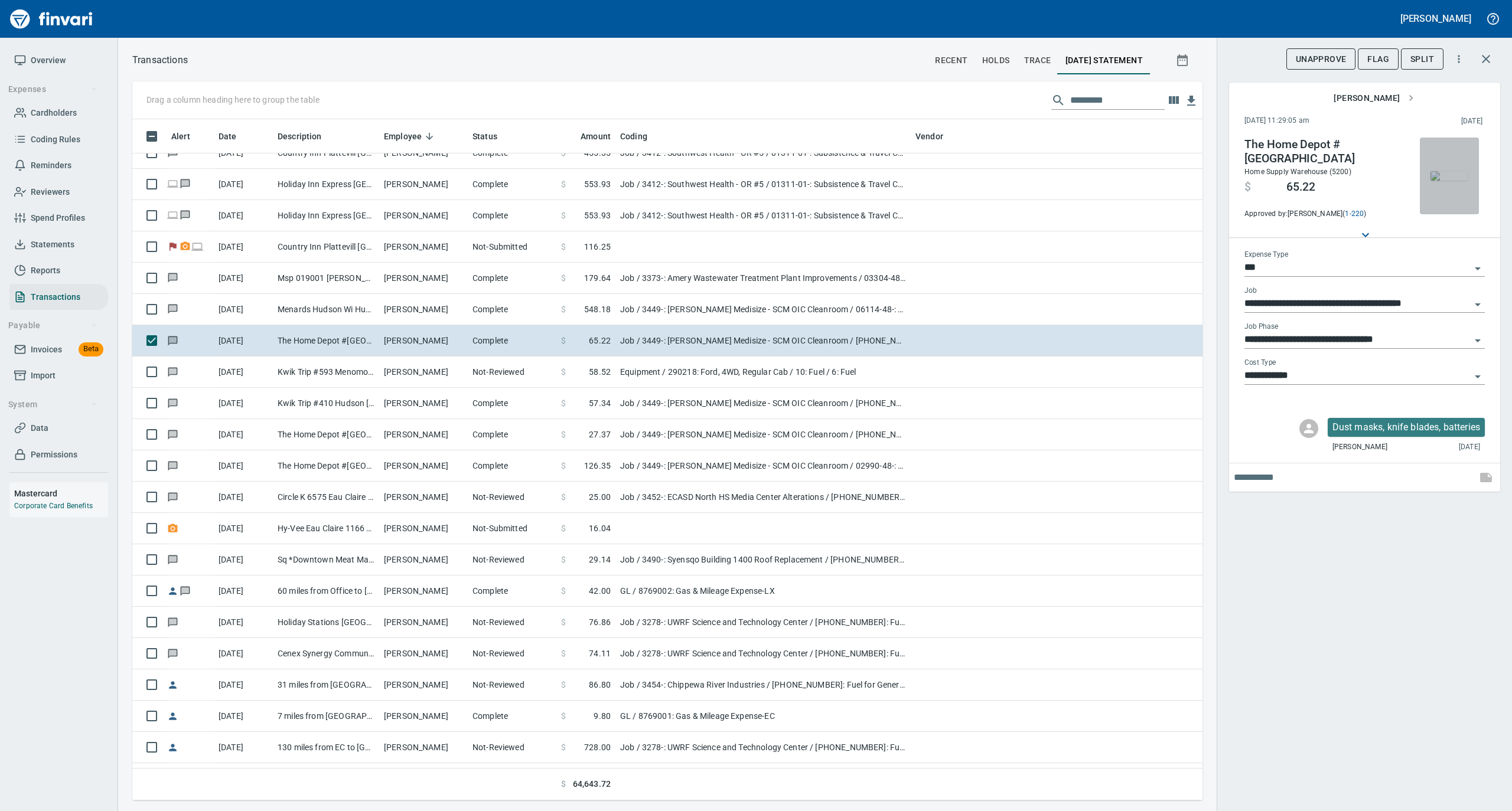
click at [1454, 173] on img "button" at bounding box center [1450, 176] width 38 height 9
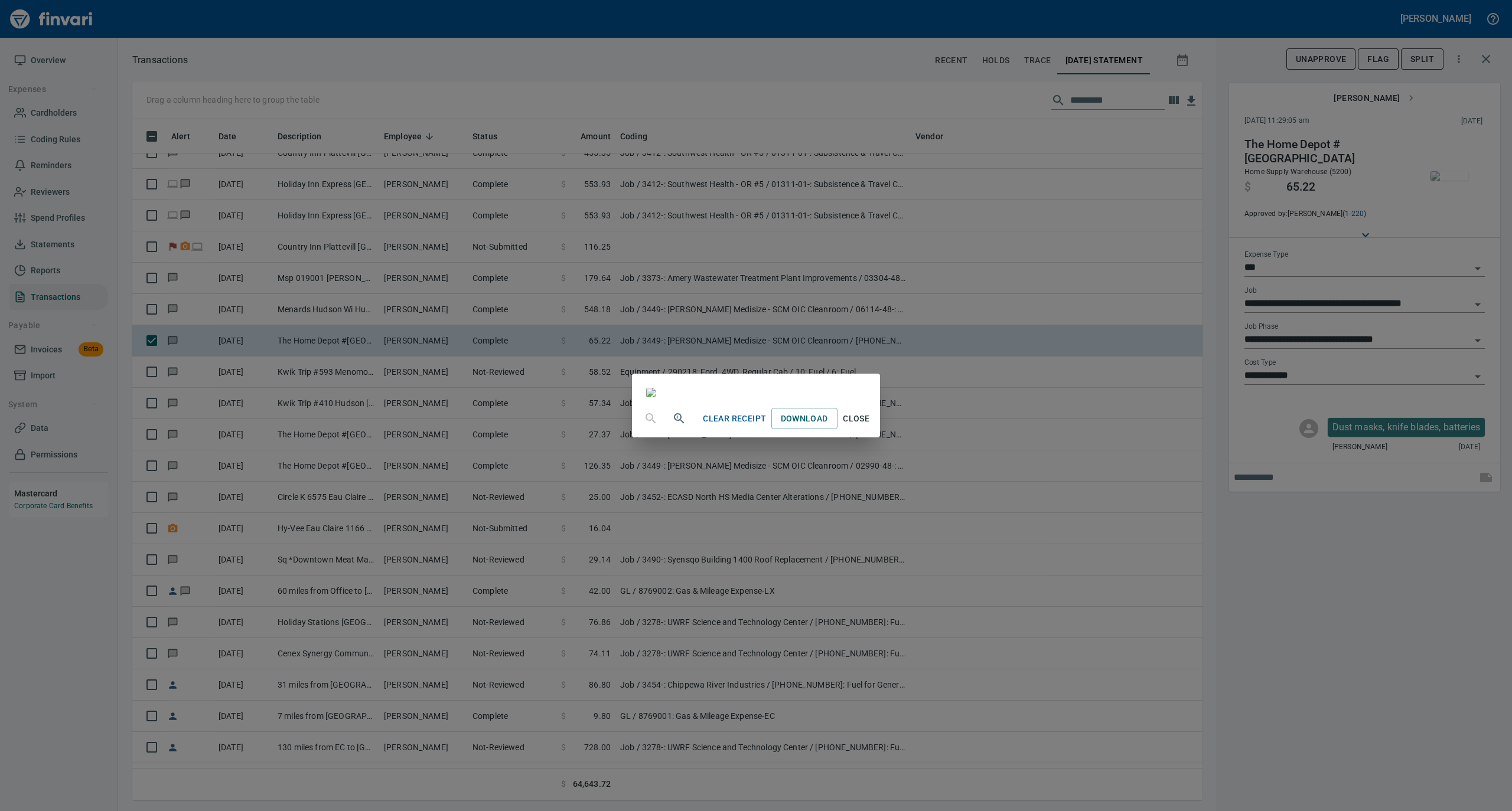
click at [871, 426] on span "Close" at bounding box center [856, 419] width 29 height 15
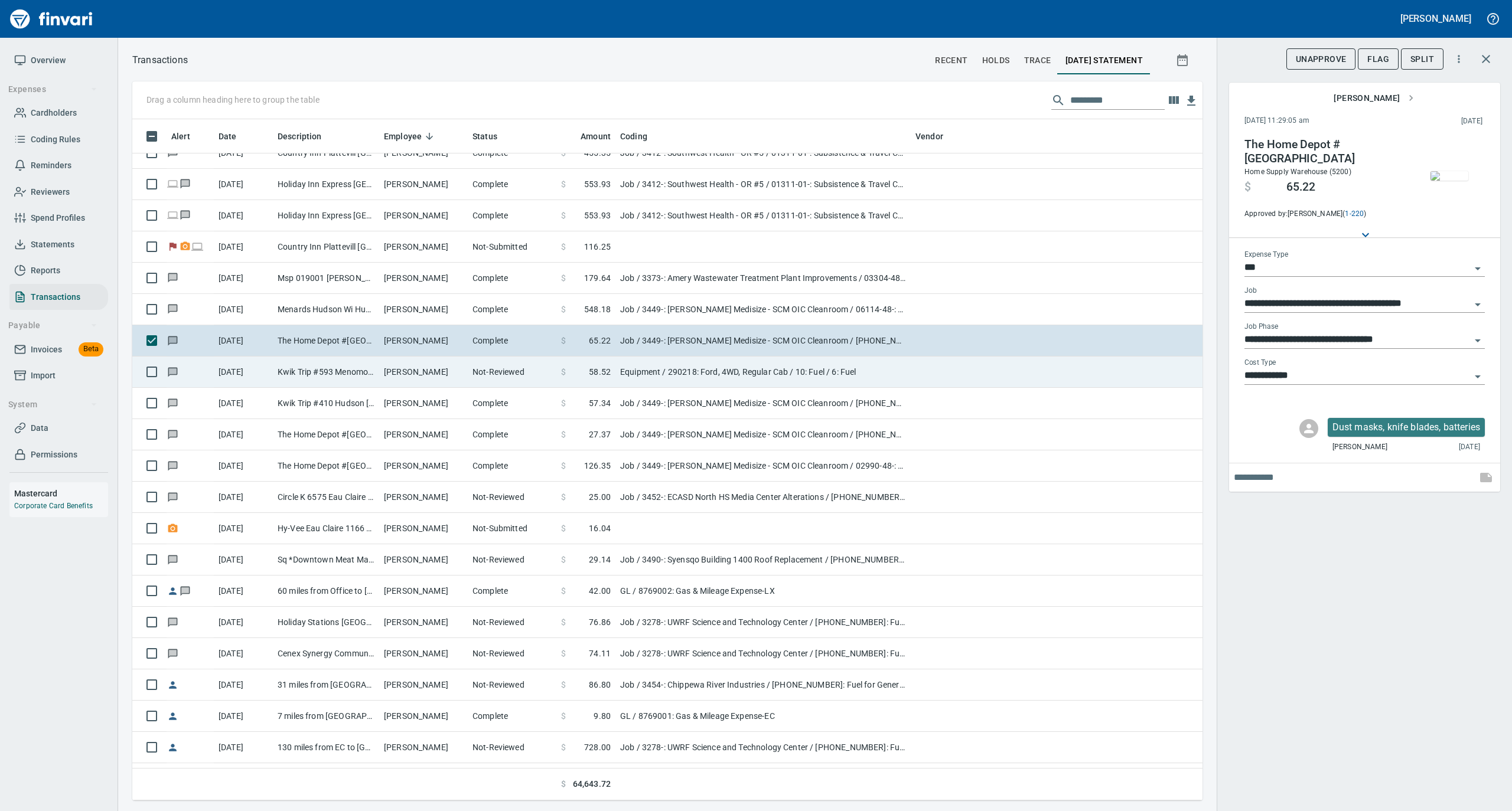
click at [345, 381] on td "Kwik Trip #593 Menomonie [GEOGRAPHIC_DATA]" at bounding box center [326, 372] width 106 height 31
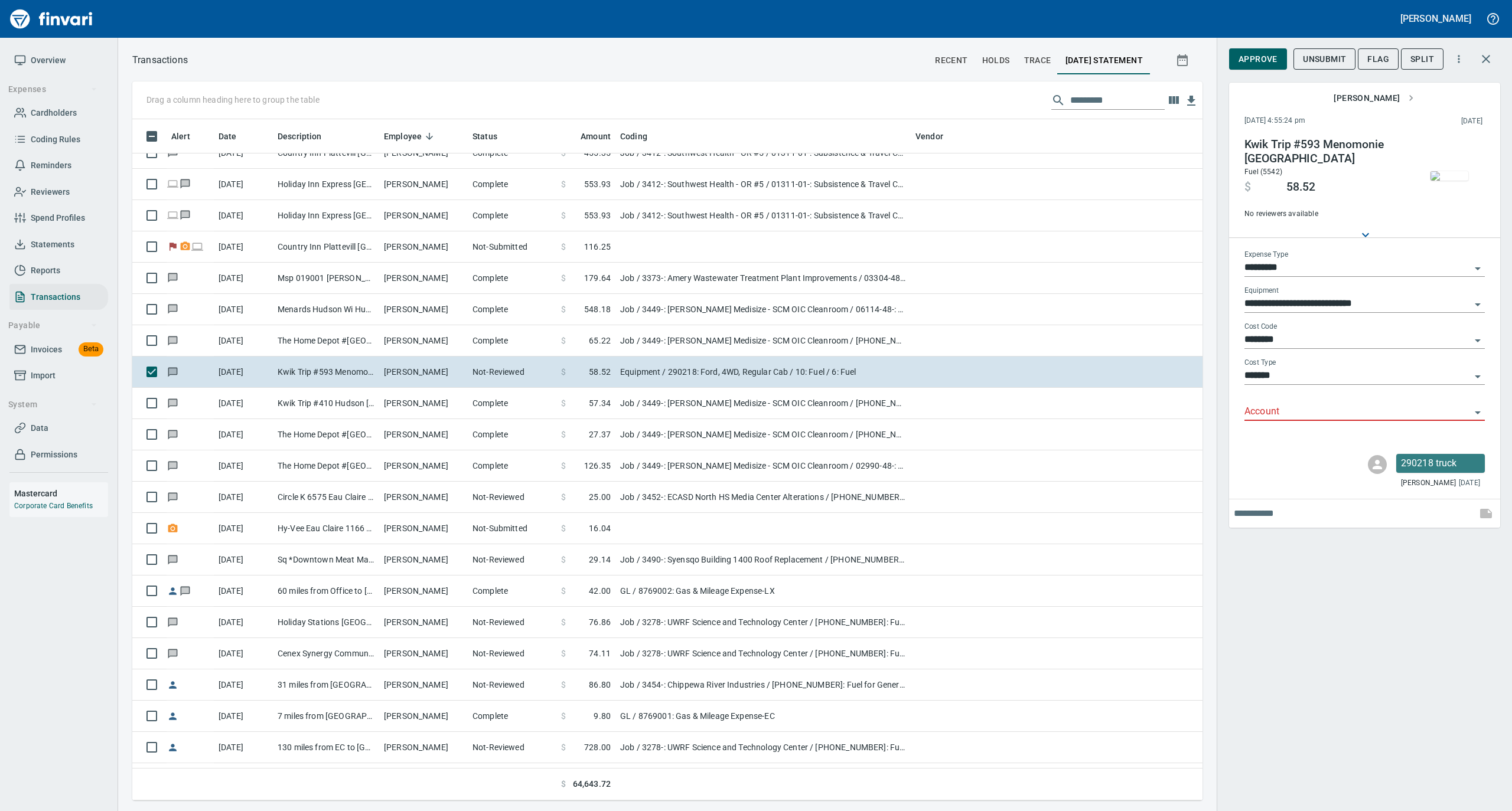
click at [1445, 180] on img "button" at bounding box center [1450, 176] width 38 height 9
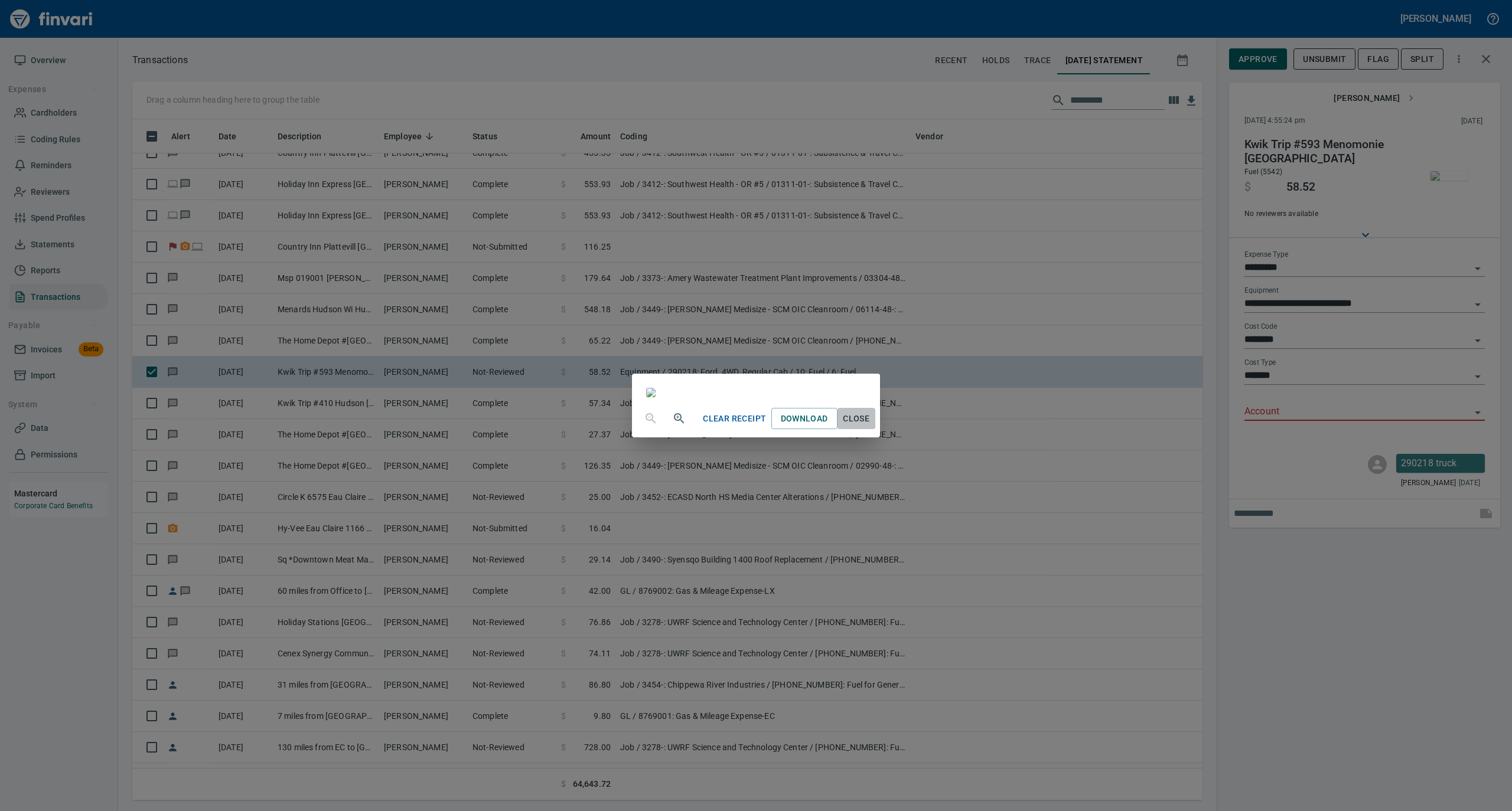
click at [871, 426] on span "Close" at bounding box center [856, 419] width 29 height 15
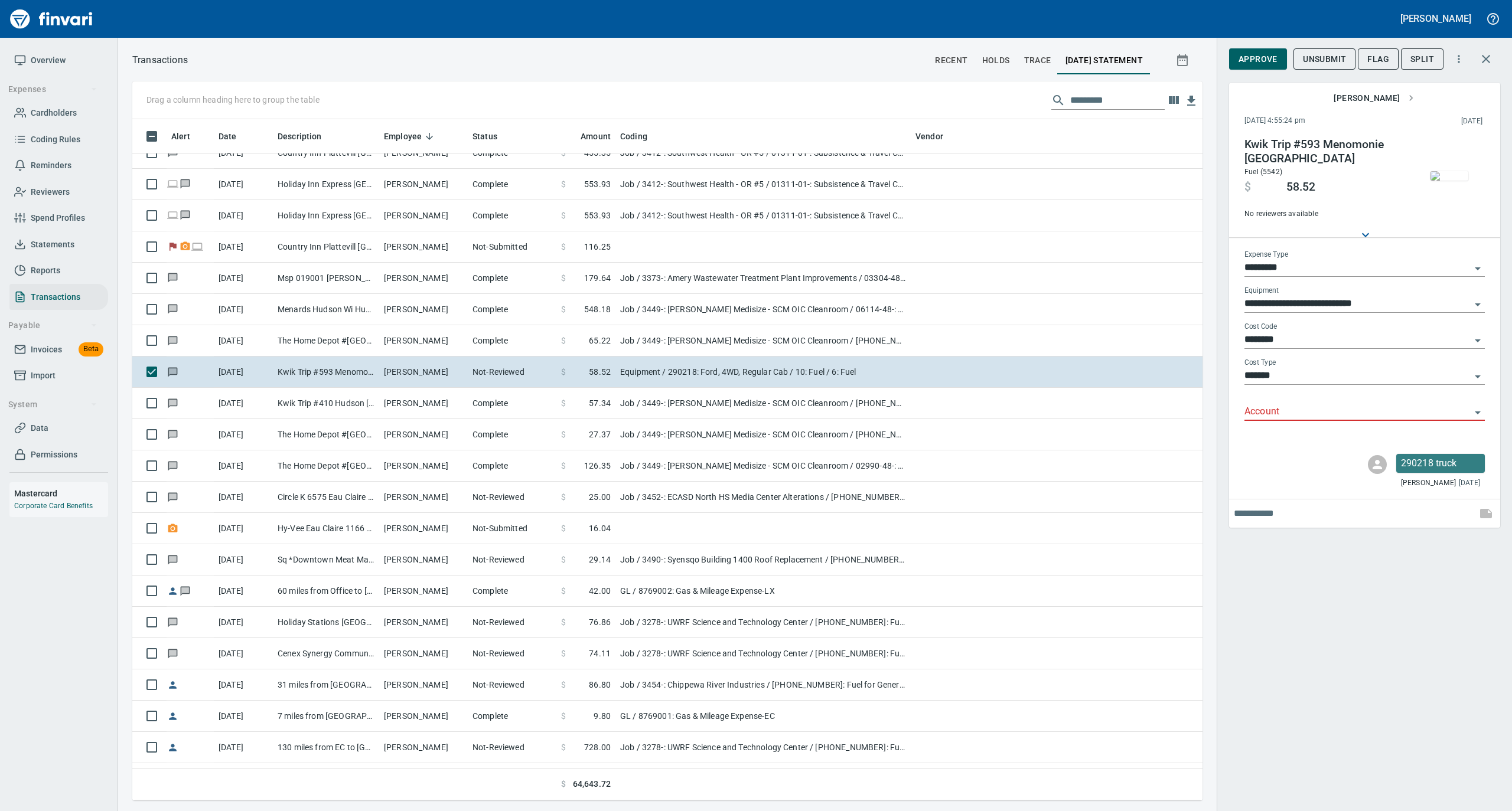
click at [1299, 269] on input "*********" at bounding box center [1358, 268] width 226 height 17
click at [1283, 383] on li "Job" at bounding box center [1364, 383] width 241 height 29
type input "***"
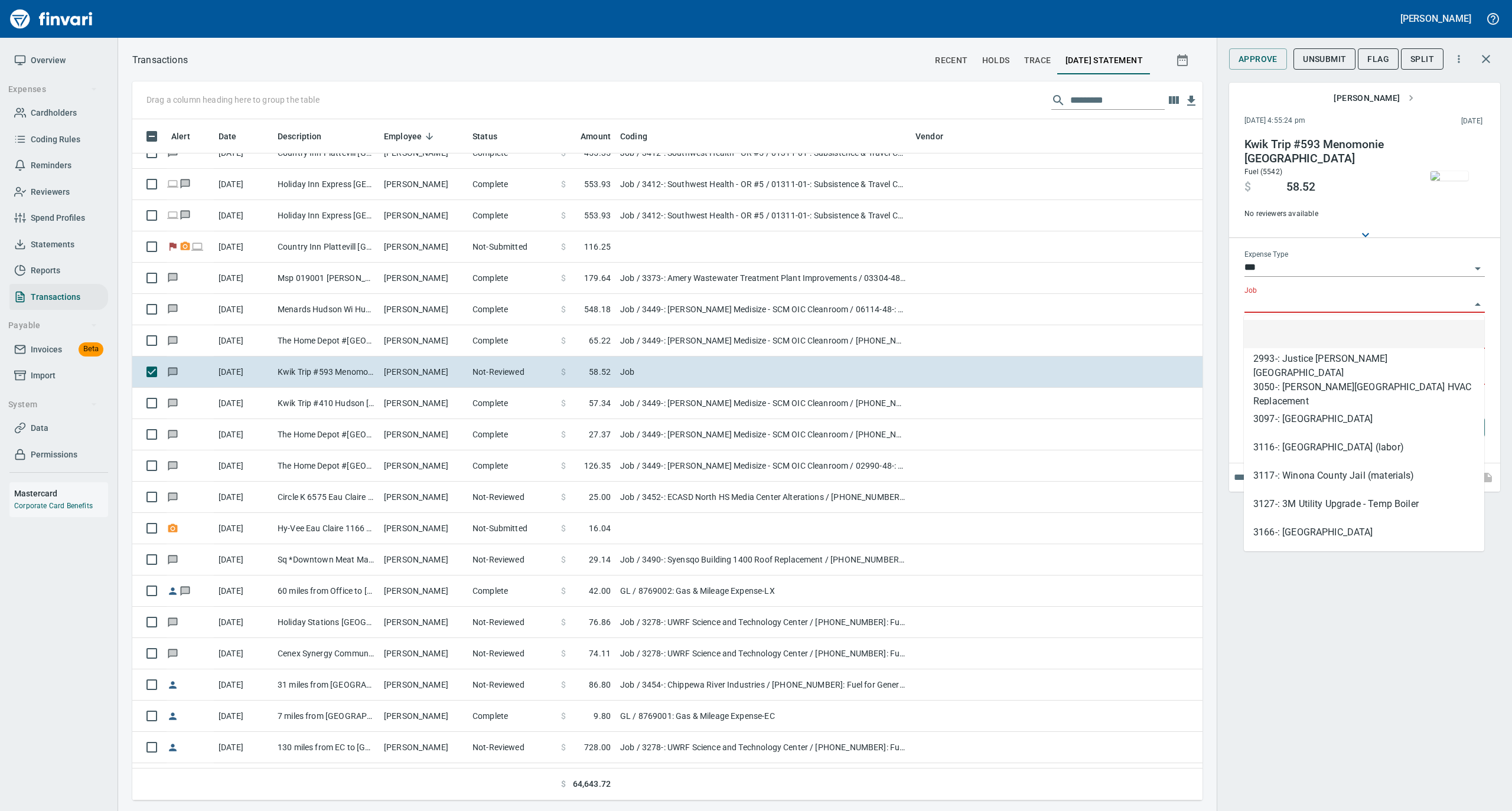
click at [1282, 308] on input "Job" at bounding box center [1358, 304] width 226 height 17
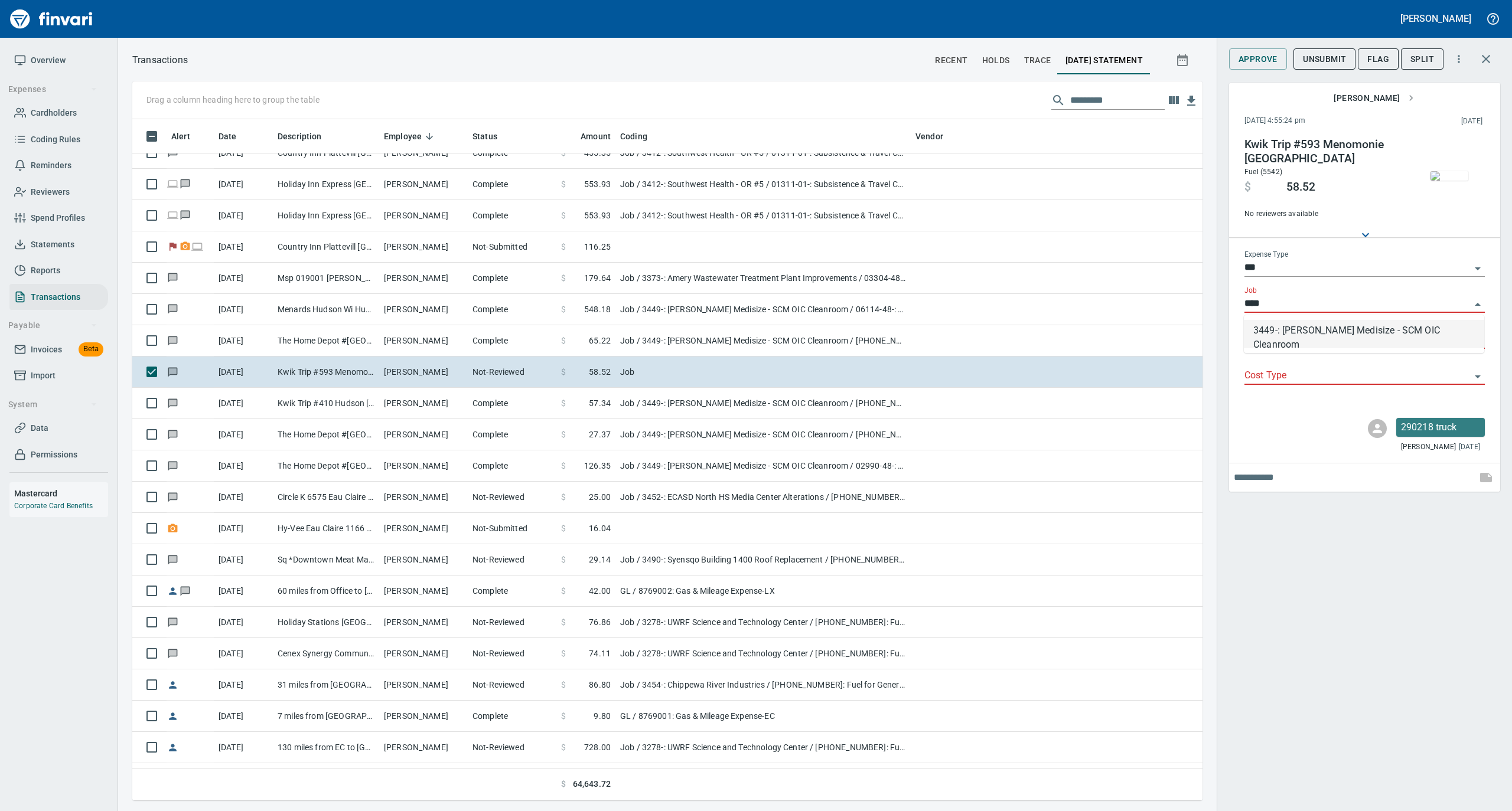
click at [1291, 332] on li "3449-: [PERSON_NAME] Medisize - SCM OIC Cleanroom" at bounding box center [1364, 334] width 241 height 29
type input "**********"
click at [1281, 338] on input "Job Phase" at bounding box center [1358, 340] width 226 height 17
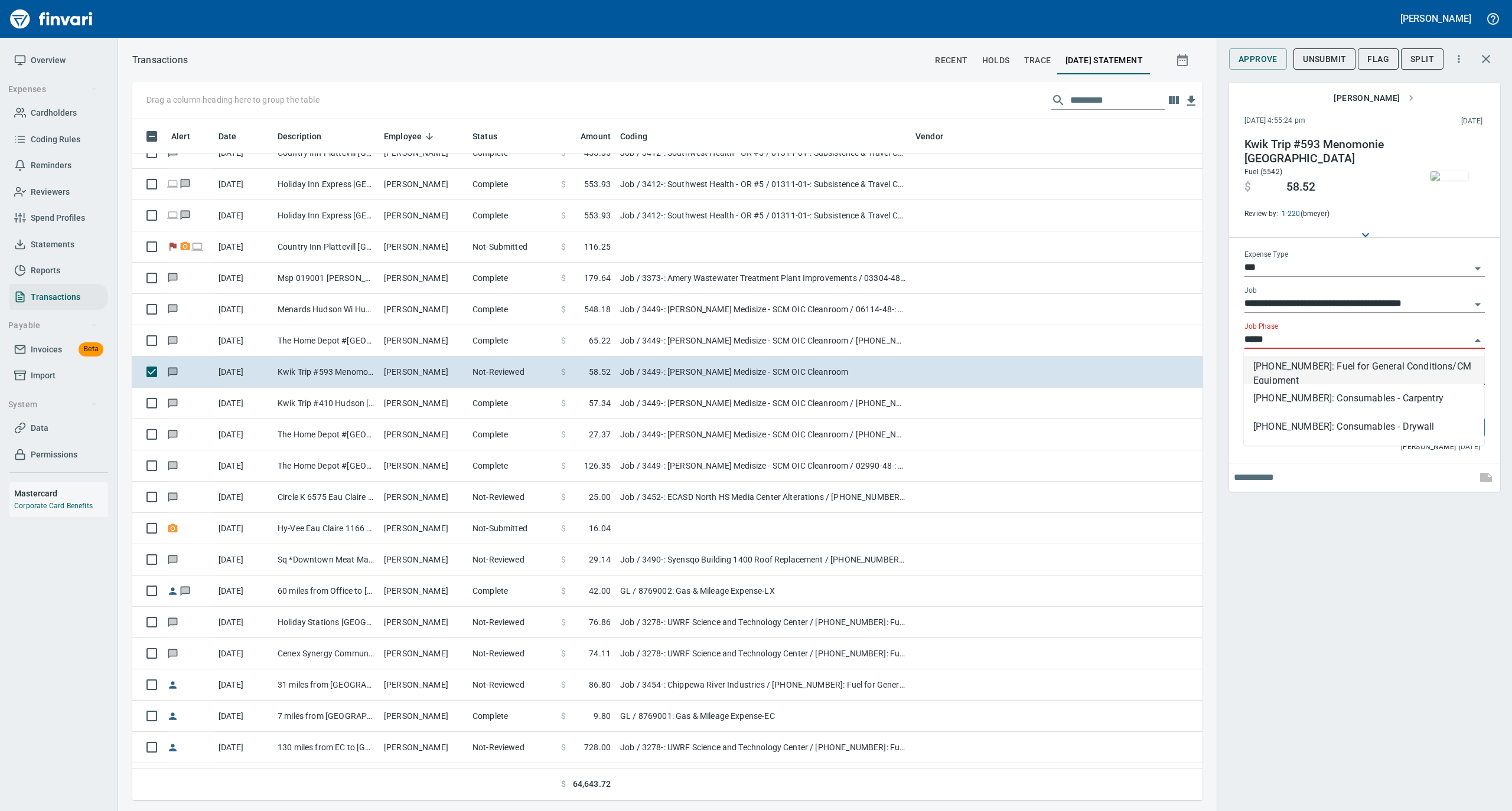
click at [1298, 369] on li "[PHONE_NUMBER]: Fuel for General Conditions/CM Equipment" at bounding box center [1364, 370] width 241 height 29
type input "**********"
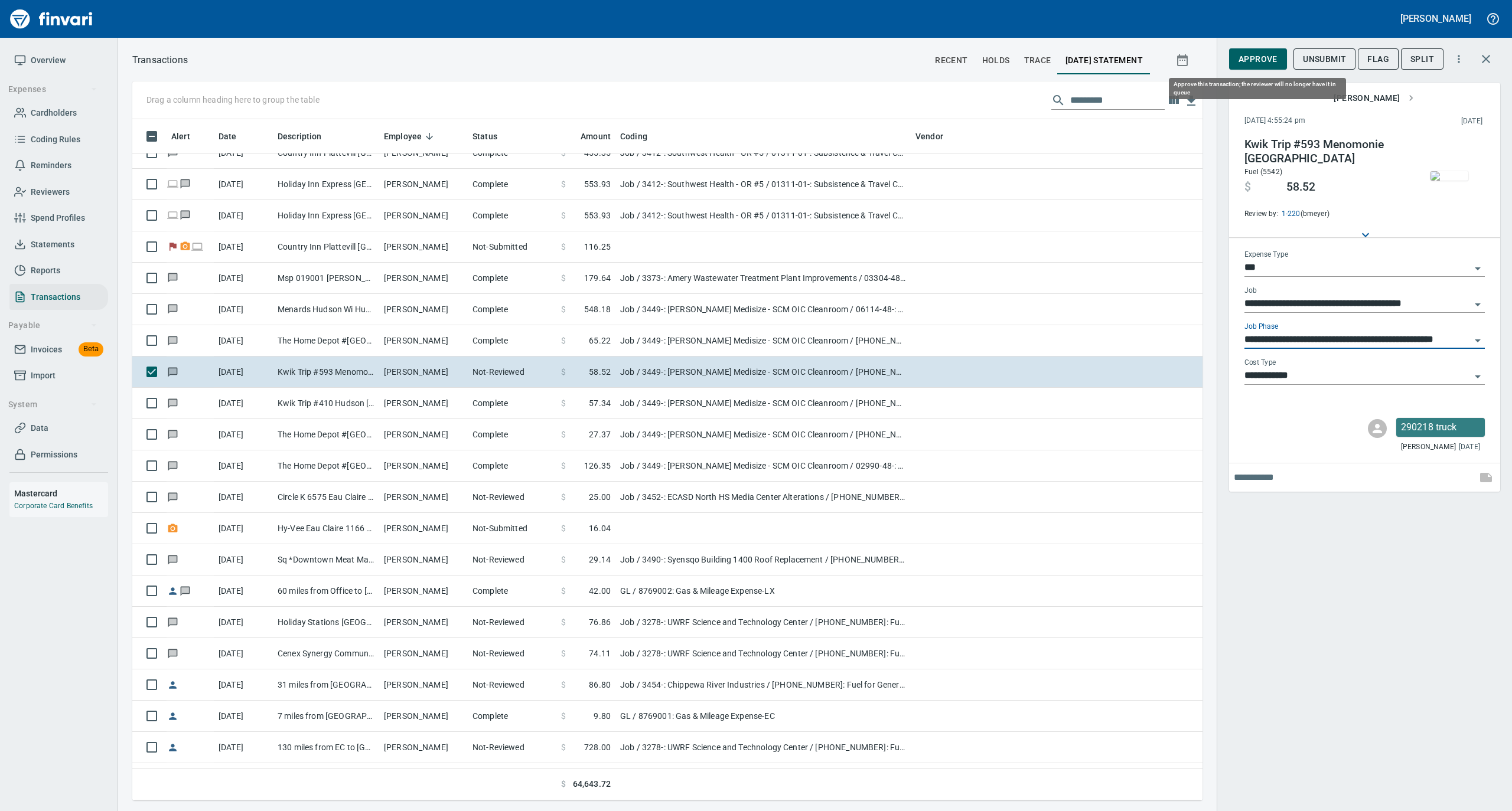
type input "**********"
click at [1255, 61] on span "Approve" at bounding box center [1258, 59] width 39 height 15
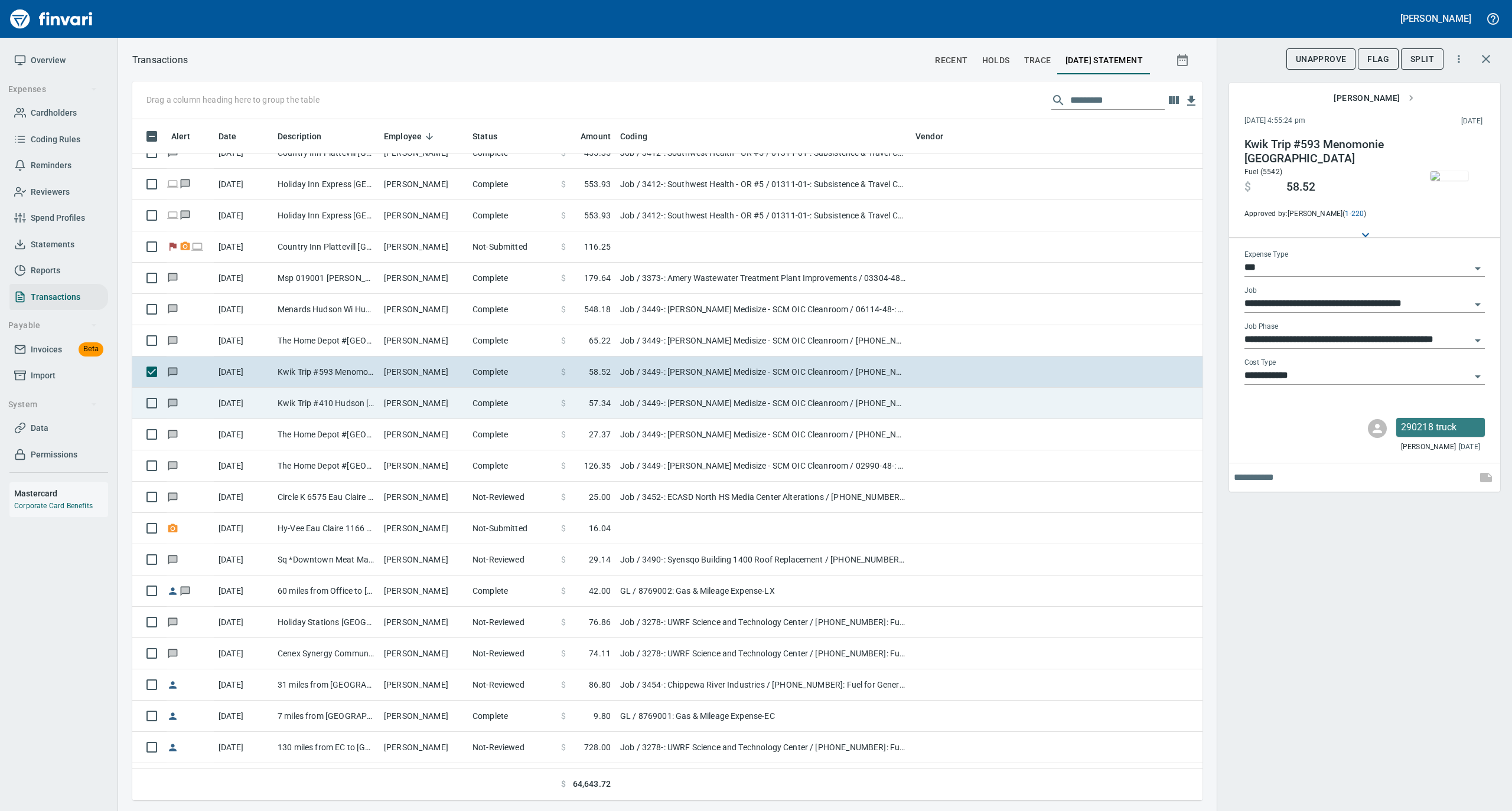
click at [768, 406] on td "Job / 3449-: [PERSON_NAME] Medisize - SCM OIC Cleanroom / [PHONE_NUMBER]: Fuel …" at bounding box center [763, 403] width 295 height 31
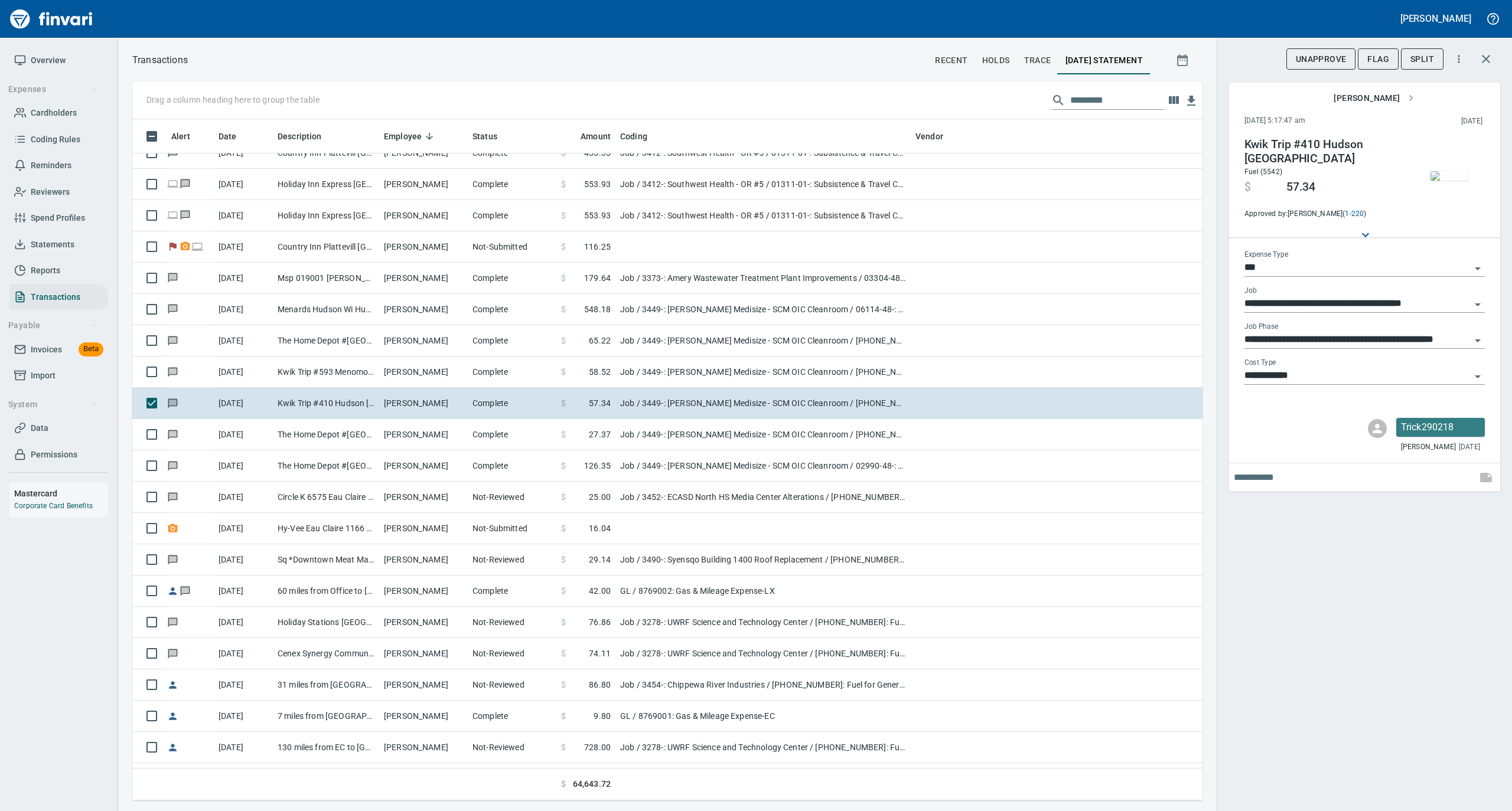
click at [1447, 173] on img "button" at bounding box center [1450, 176] width 38 height 9
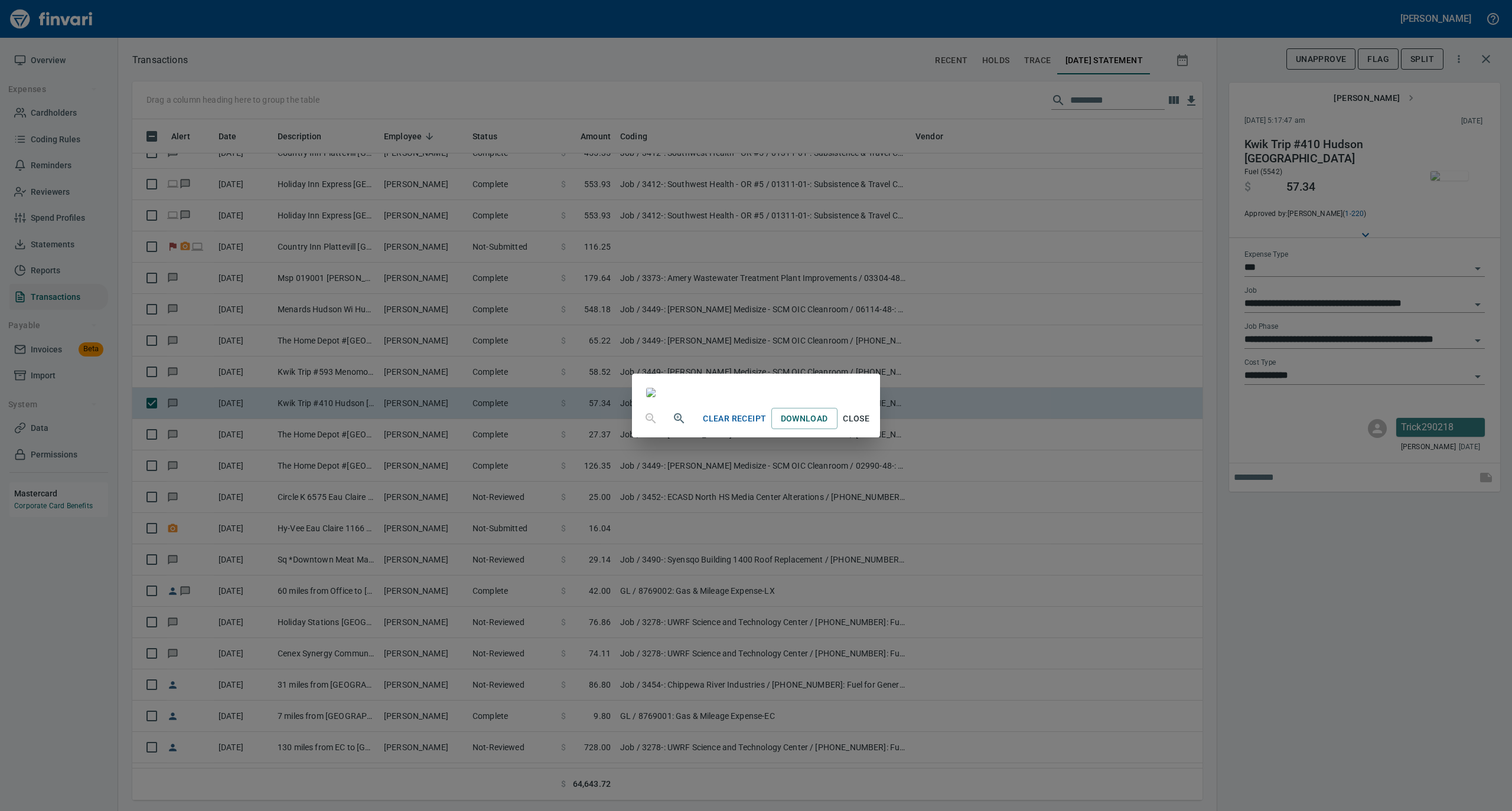
click at [871, 426] on span "Close" at bounding box center [856, 419] width 29 height 15
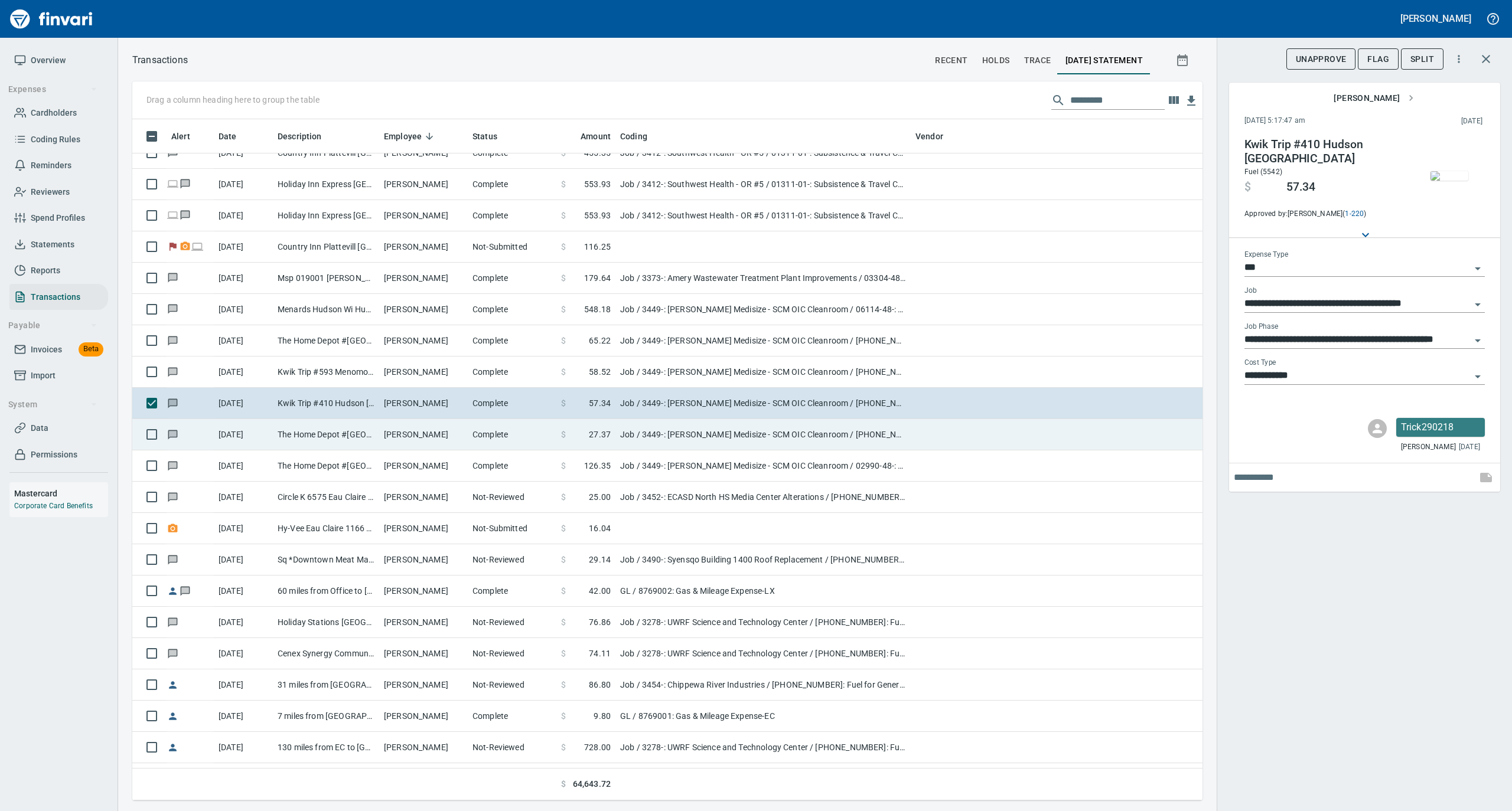
click at [475, 440] on td "Complete" at bounding box center [512, 434] width 88 height 31
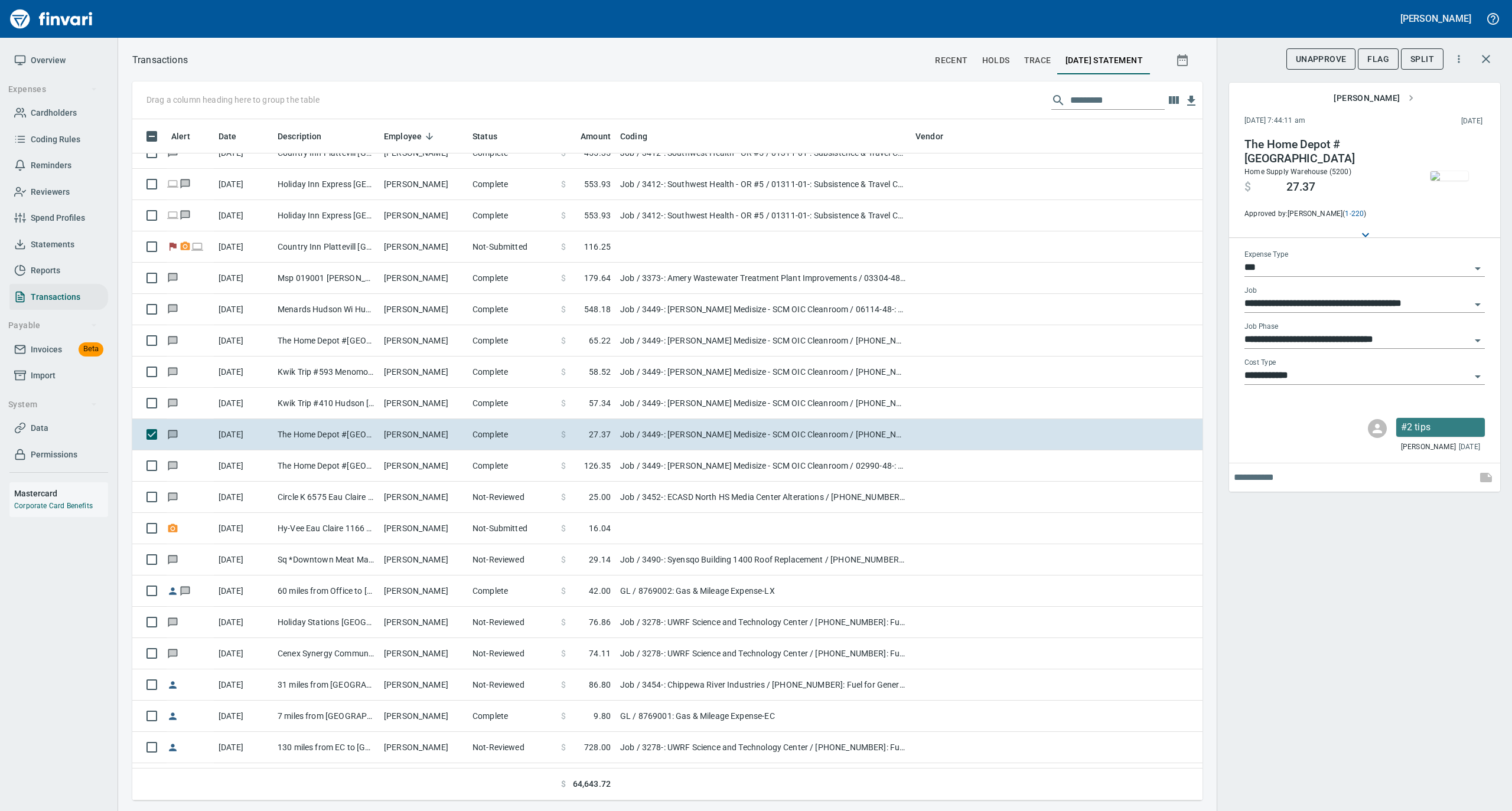
click at [1454, 175] on img "button" at bounding box center [1450, 176] width 38 height 9
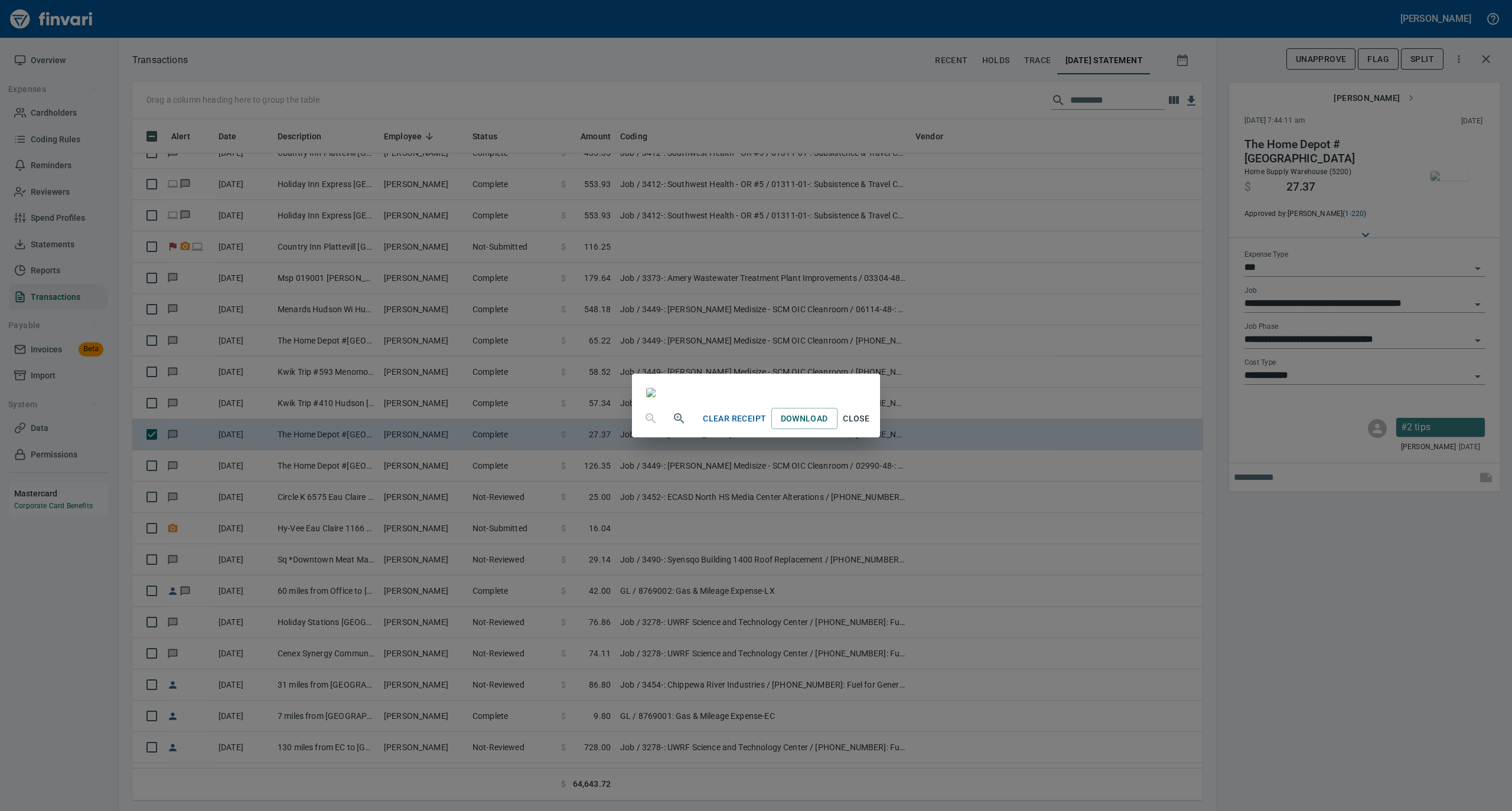
click at [871, 426] on span "Close" at bounding box center [856, 419] width 29 height 15
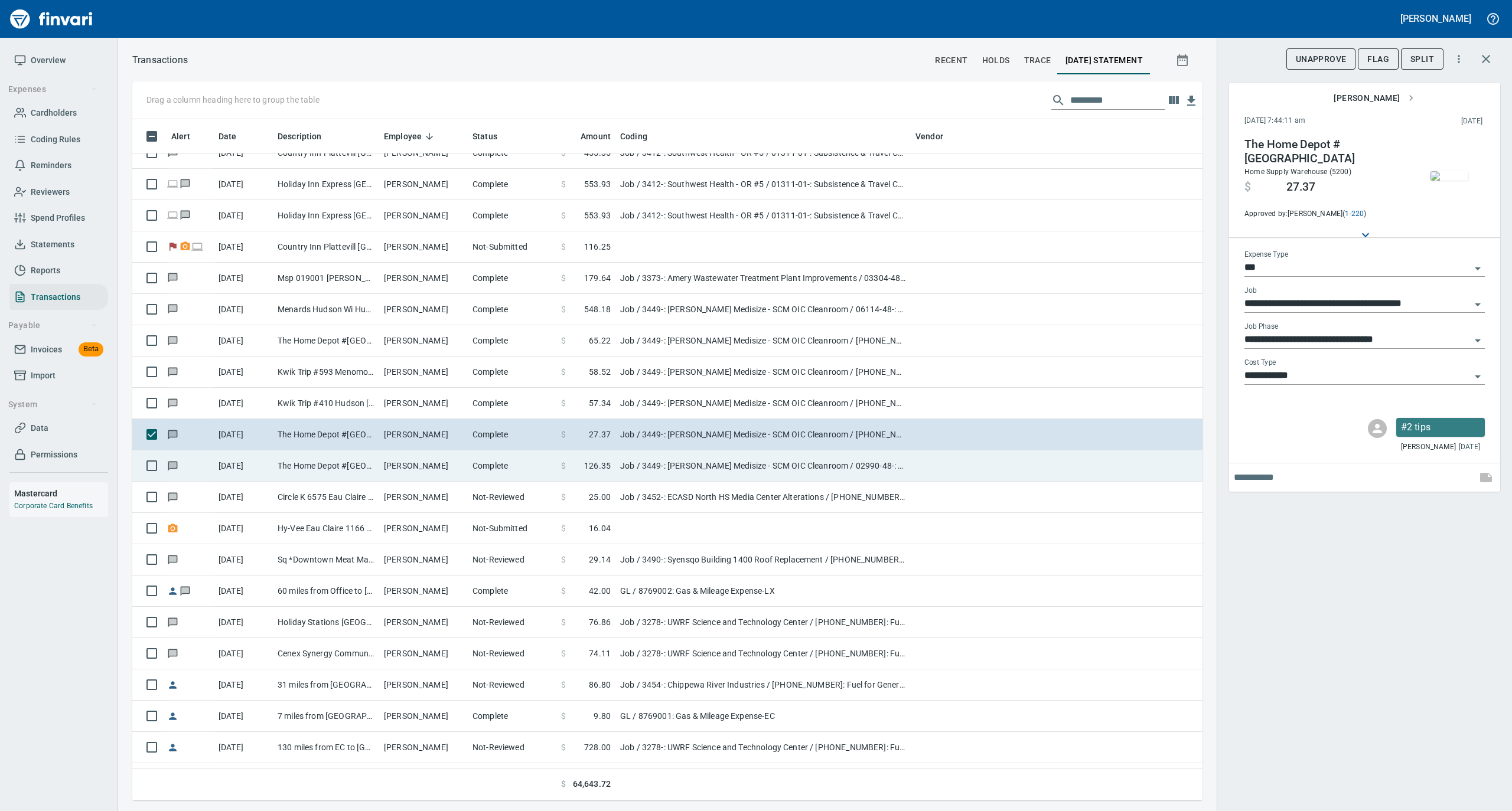
click at [553, 464] on td "Complete" at bounding box center [512, 466] width 88 height 31
type input "**********"
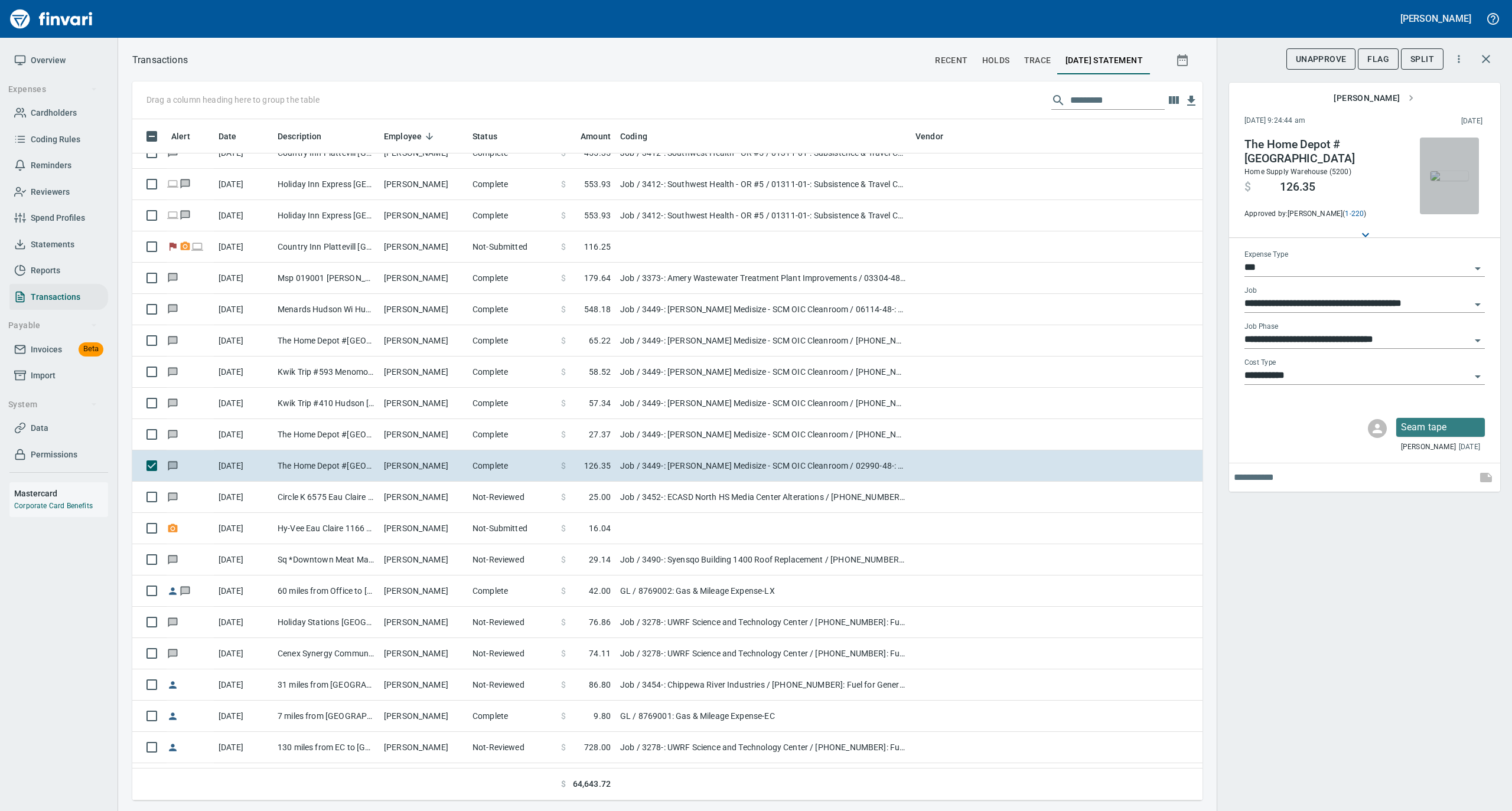
click at [1448, 176] on img "button" at bounding box center [1450, 176] width 38 height 9
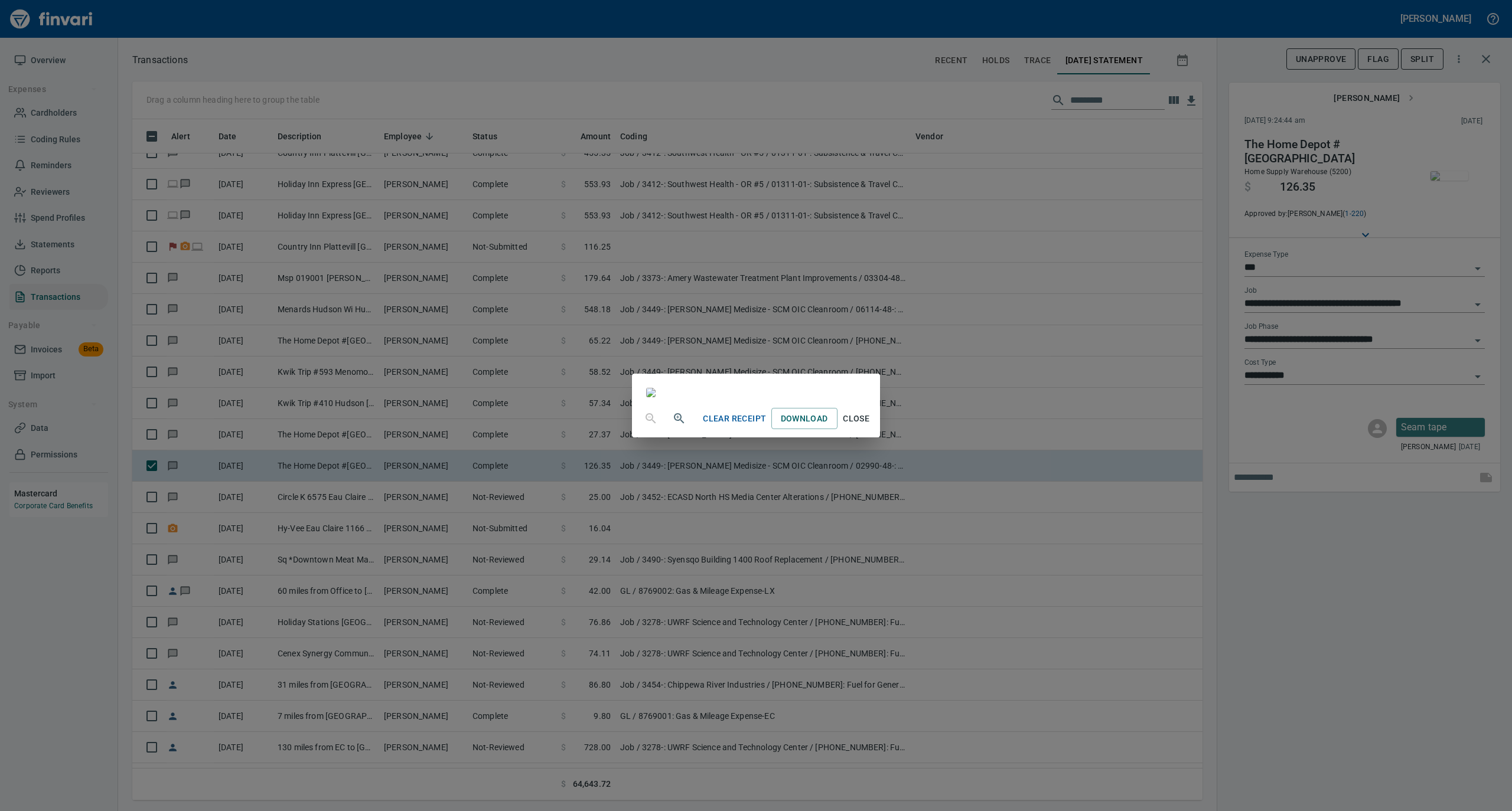
click at [871, 426] on span "Close" at bounding box center [856, 419] width 29 height 15
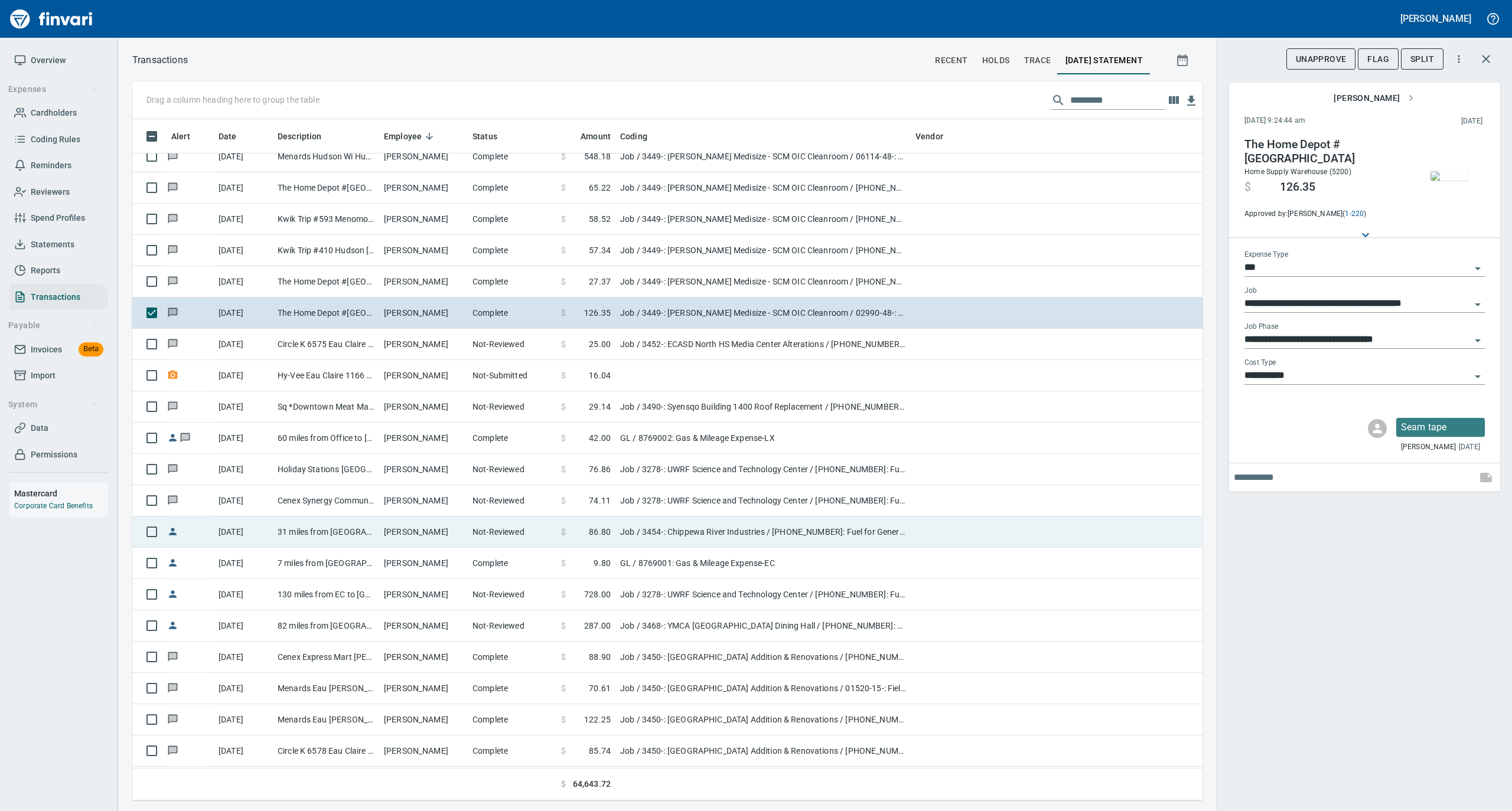
scroll to position [2125, 0]
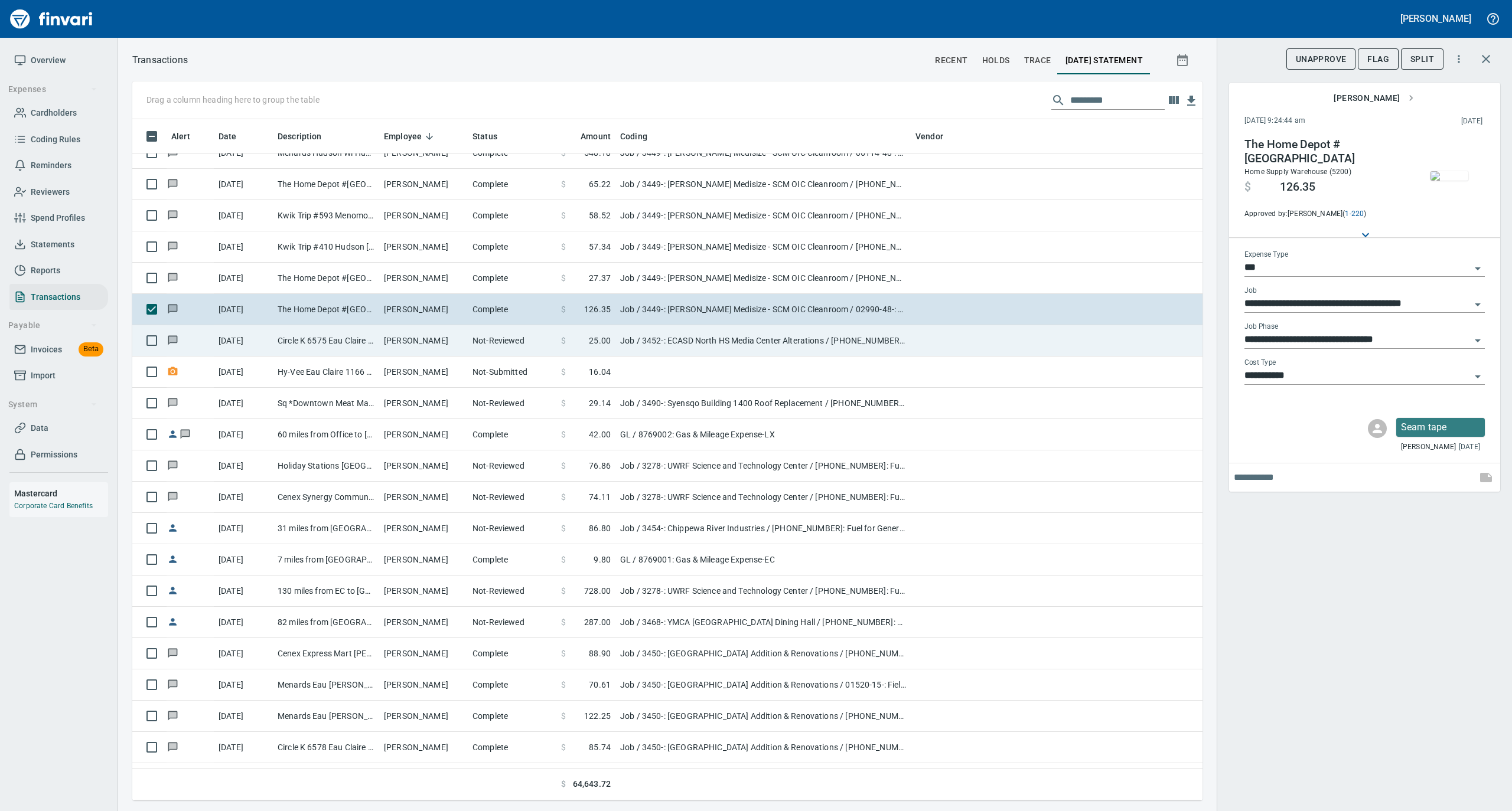
click at [391, 343] on td "[PERSON_NAME]" at bounding box center [423, 341] width 88 height 31
type input "**********"
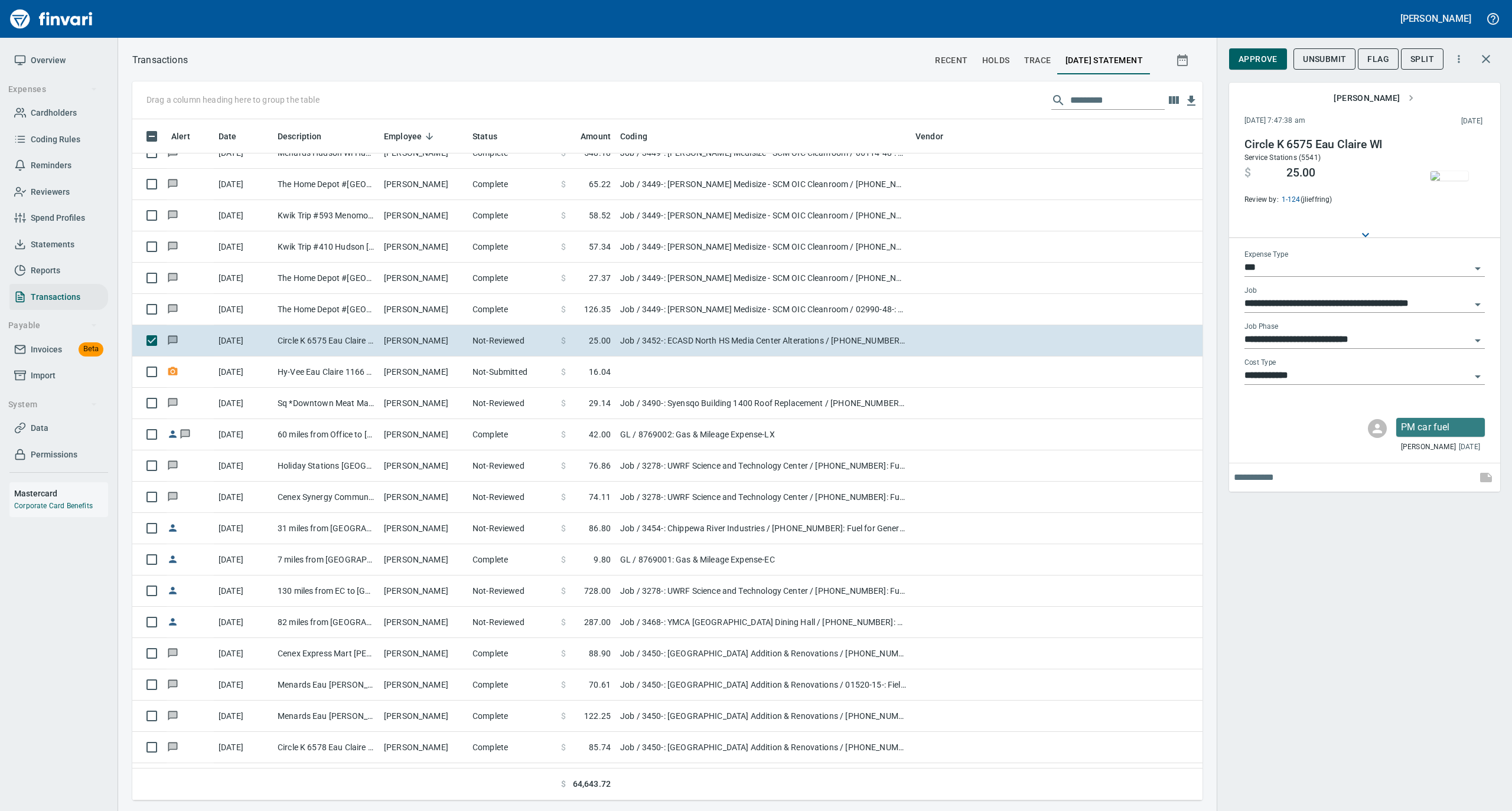
click at [1456, 175] on img "button" at bounding box center [1450, 176] width 38 height 9
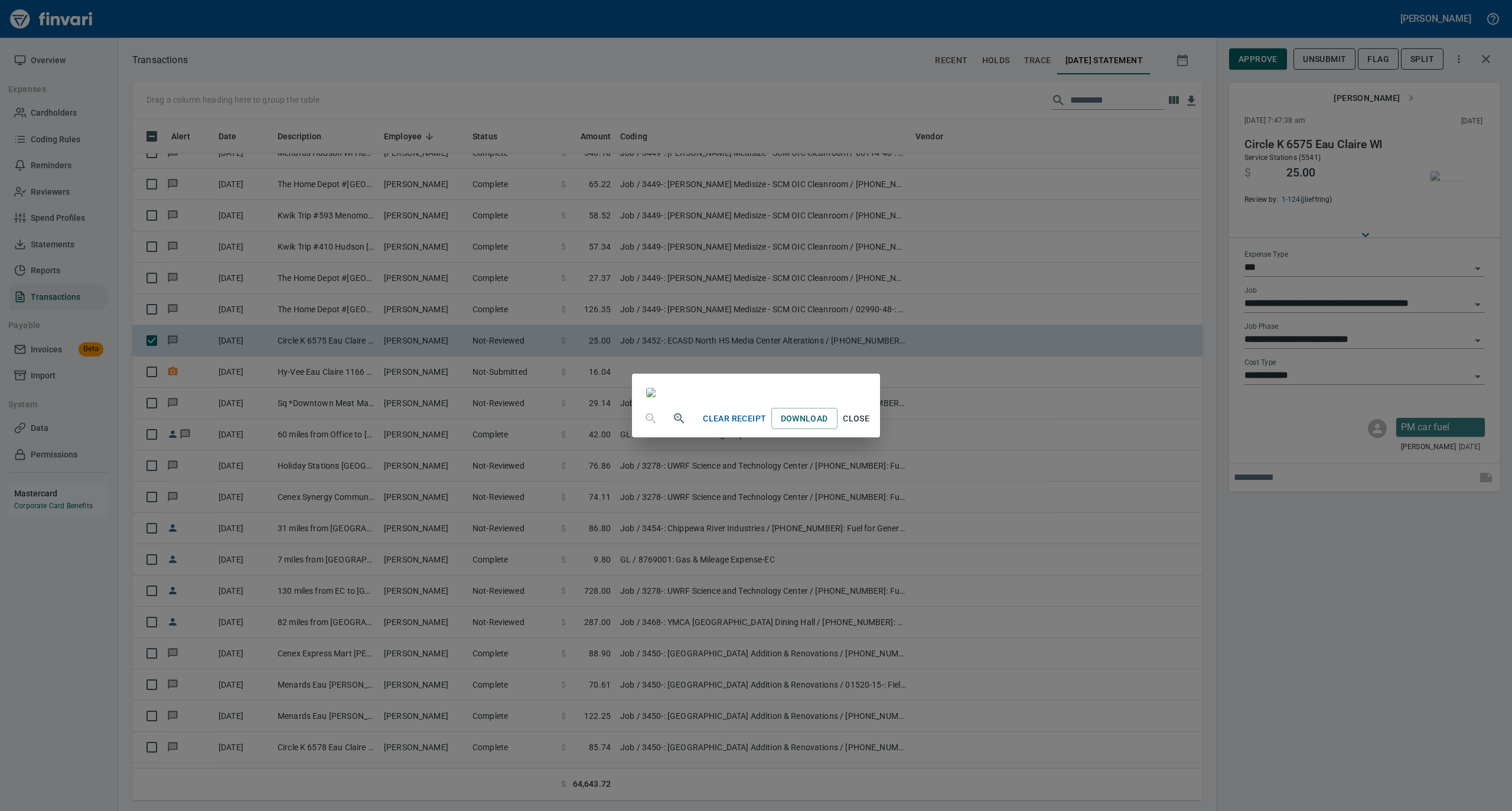
click at [871, 426] on span "Close" at bounding box center [856, 419] width 29 height 15
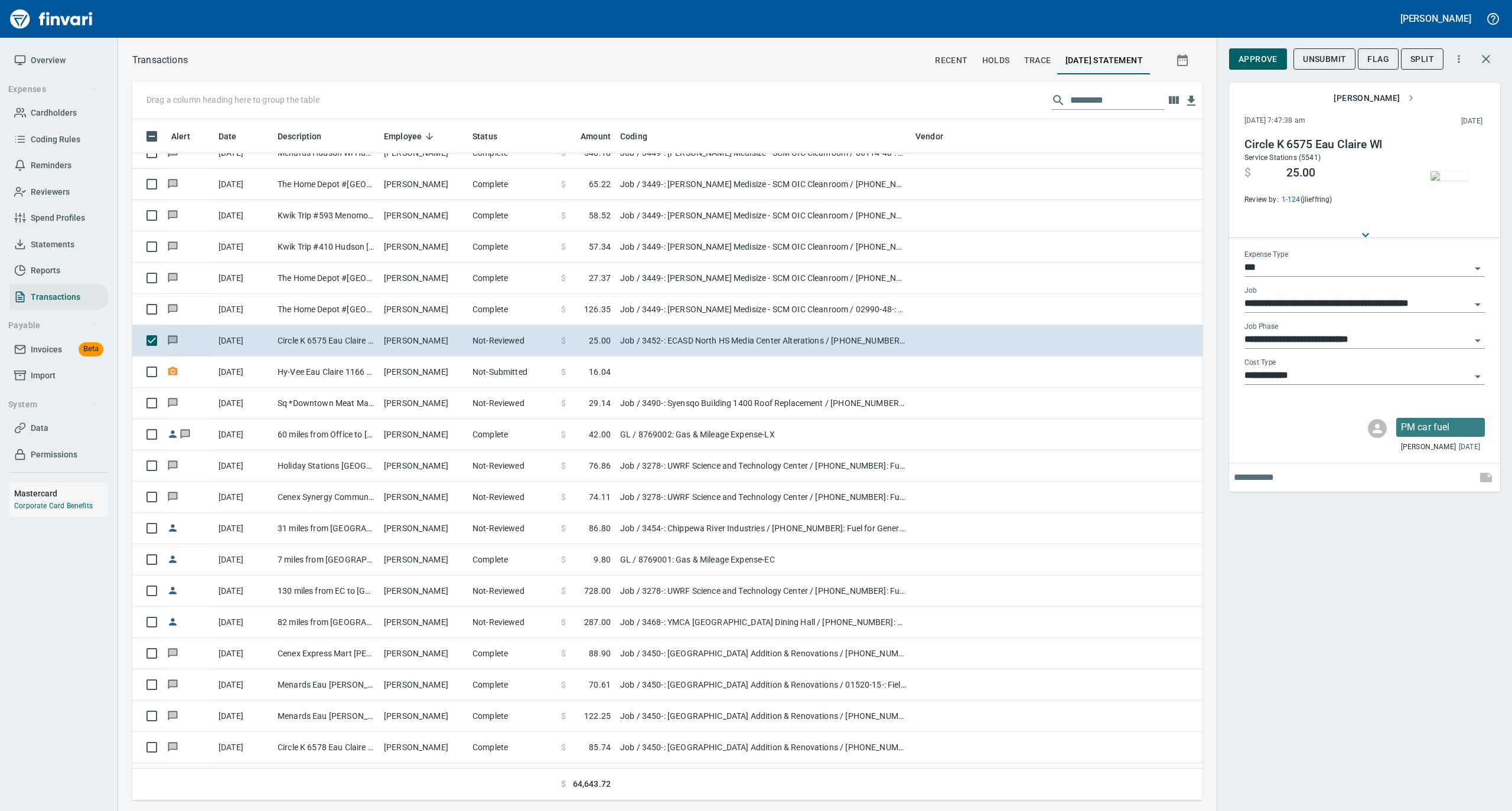
click at [1317, 331] on div "**********" at bounding box center [1365, 335] width 241 height 27
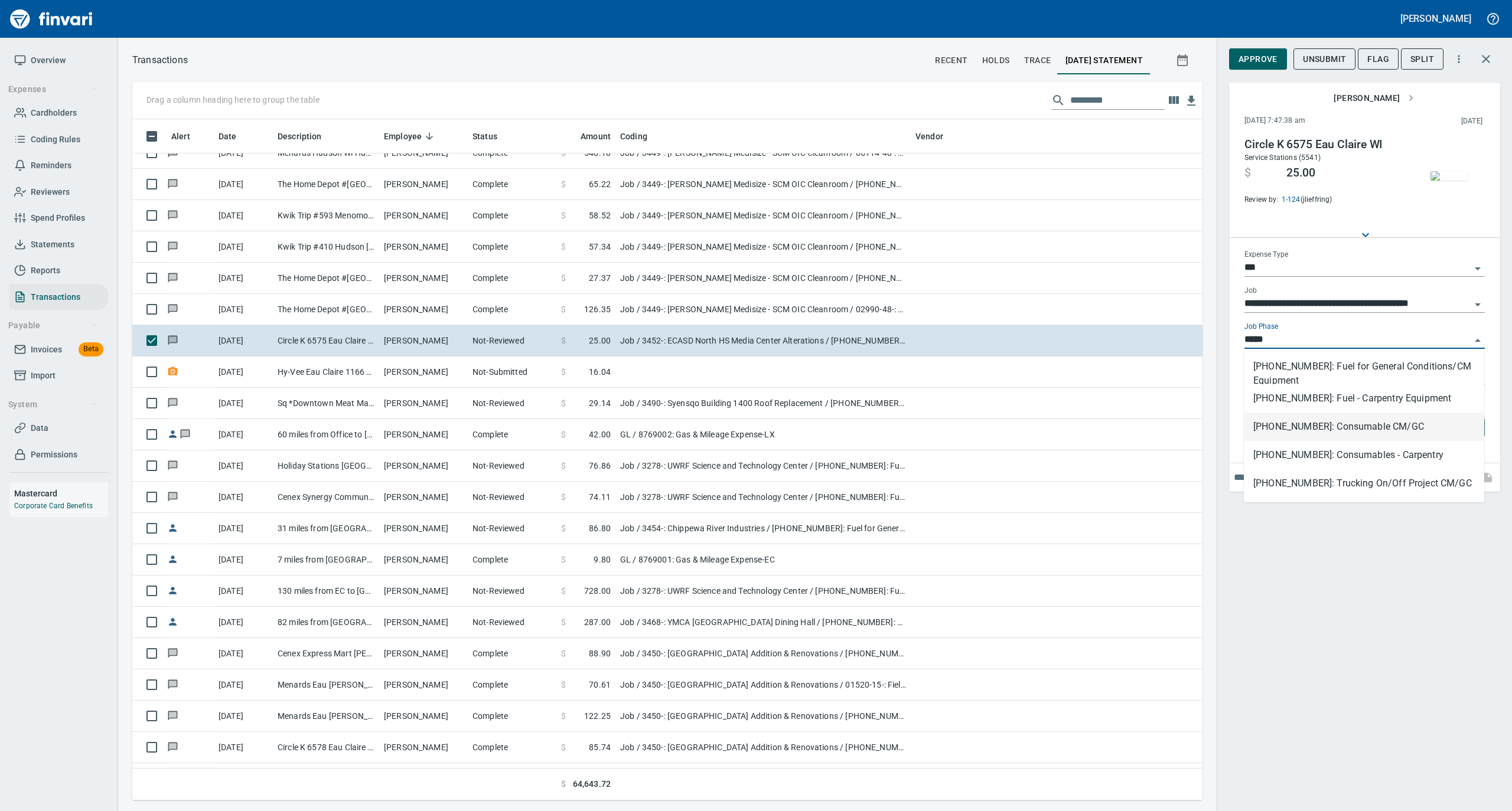
scroll to position [670, 1047]
click at [1315, 372] on li "[PHONE_NUMBER]: Fuel for General Conditions/CM Equipment" at bounding box center [1364, 370] width 241 height 29
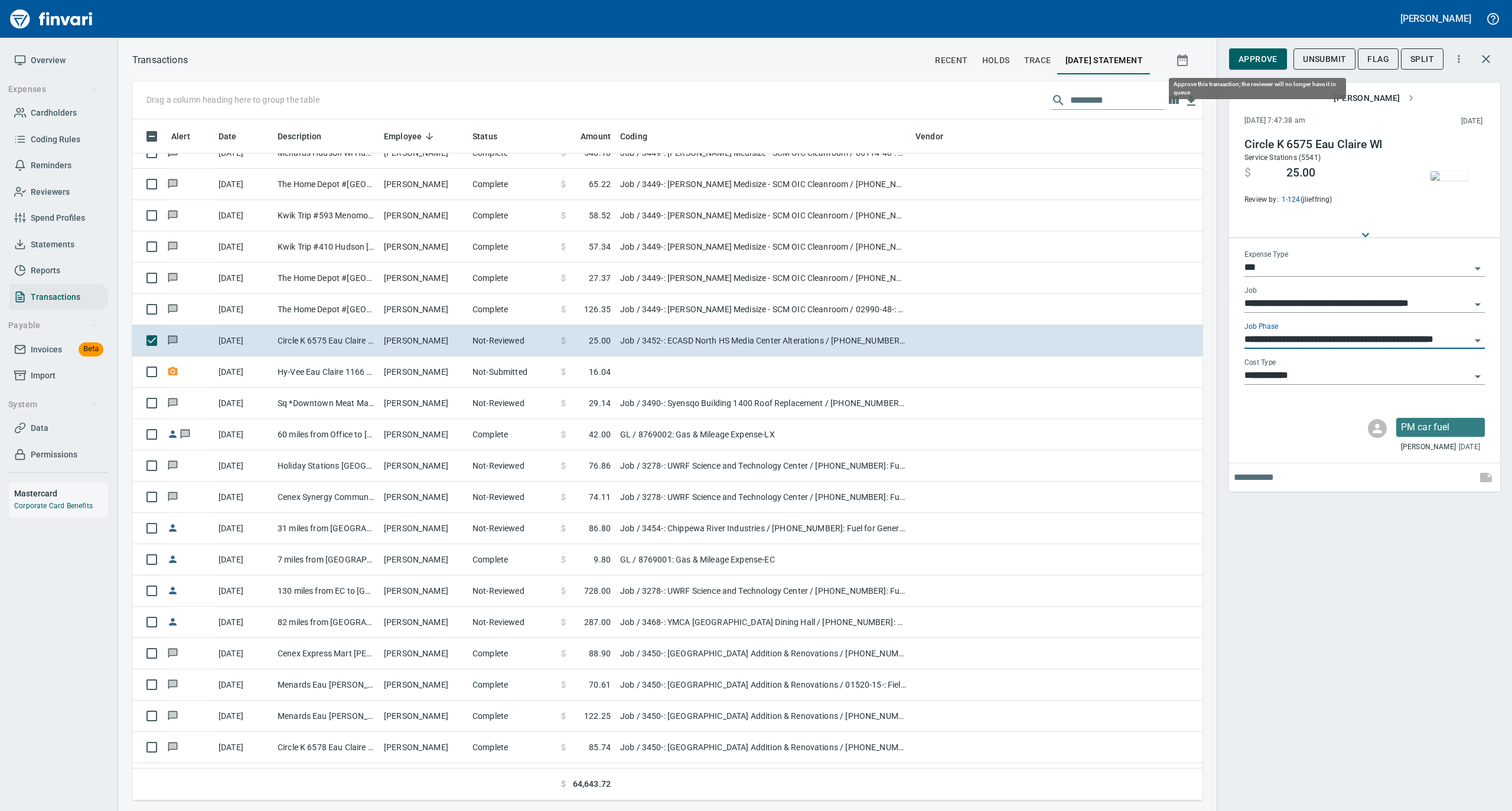
type input "**********"
click at [1267, 58] on span "Approve" at bounding box center [1258, 59] width 39 height 15
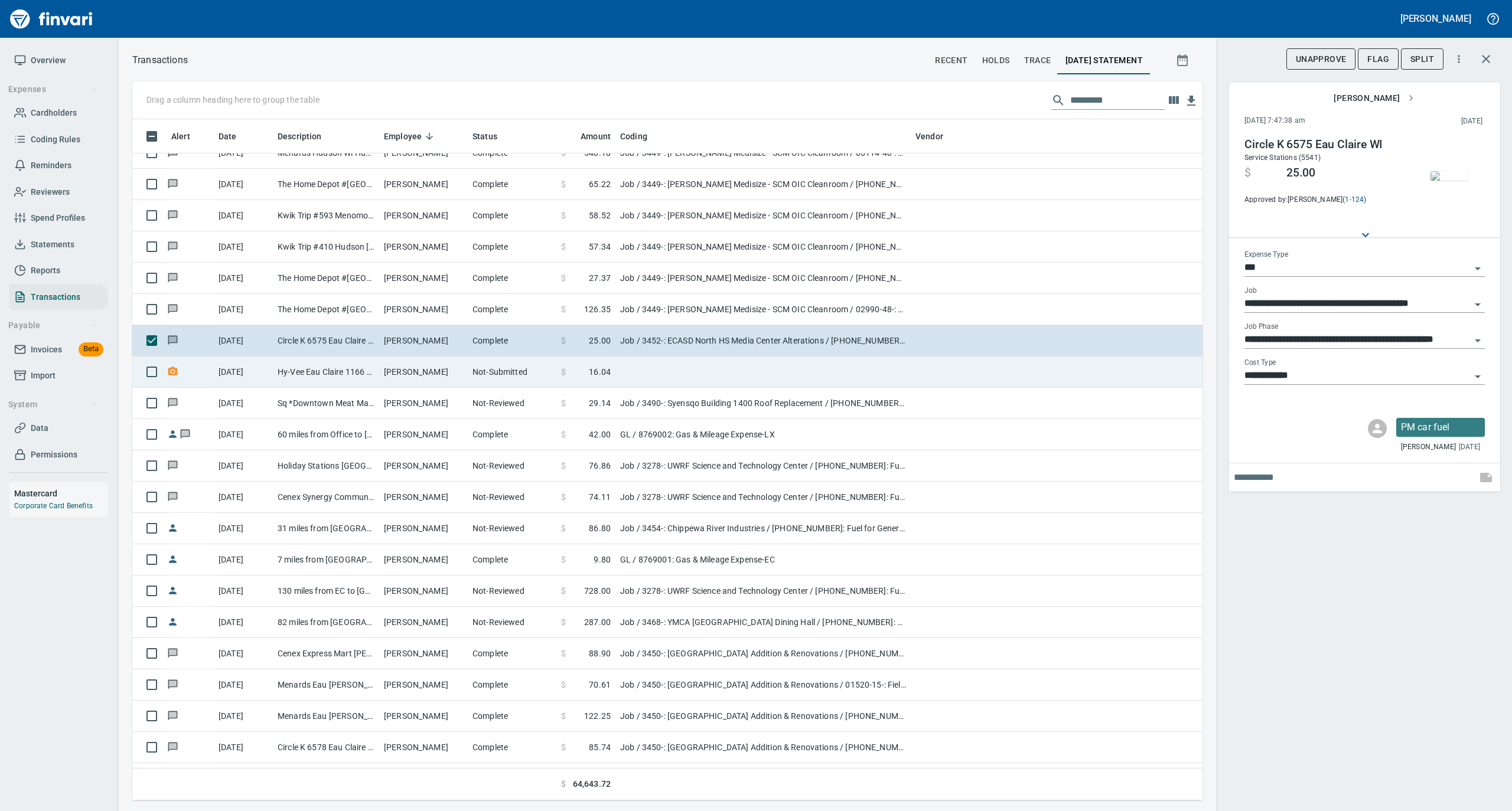
click at [466, 371] on td "[PERSON_NAME]" at bounding box center [423, 372] width 88 height 31
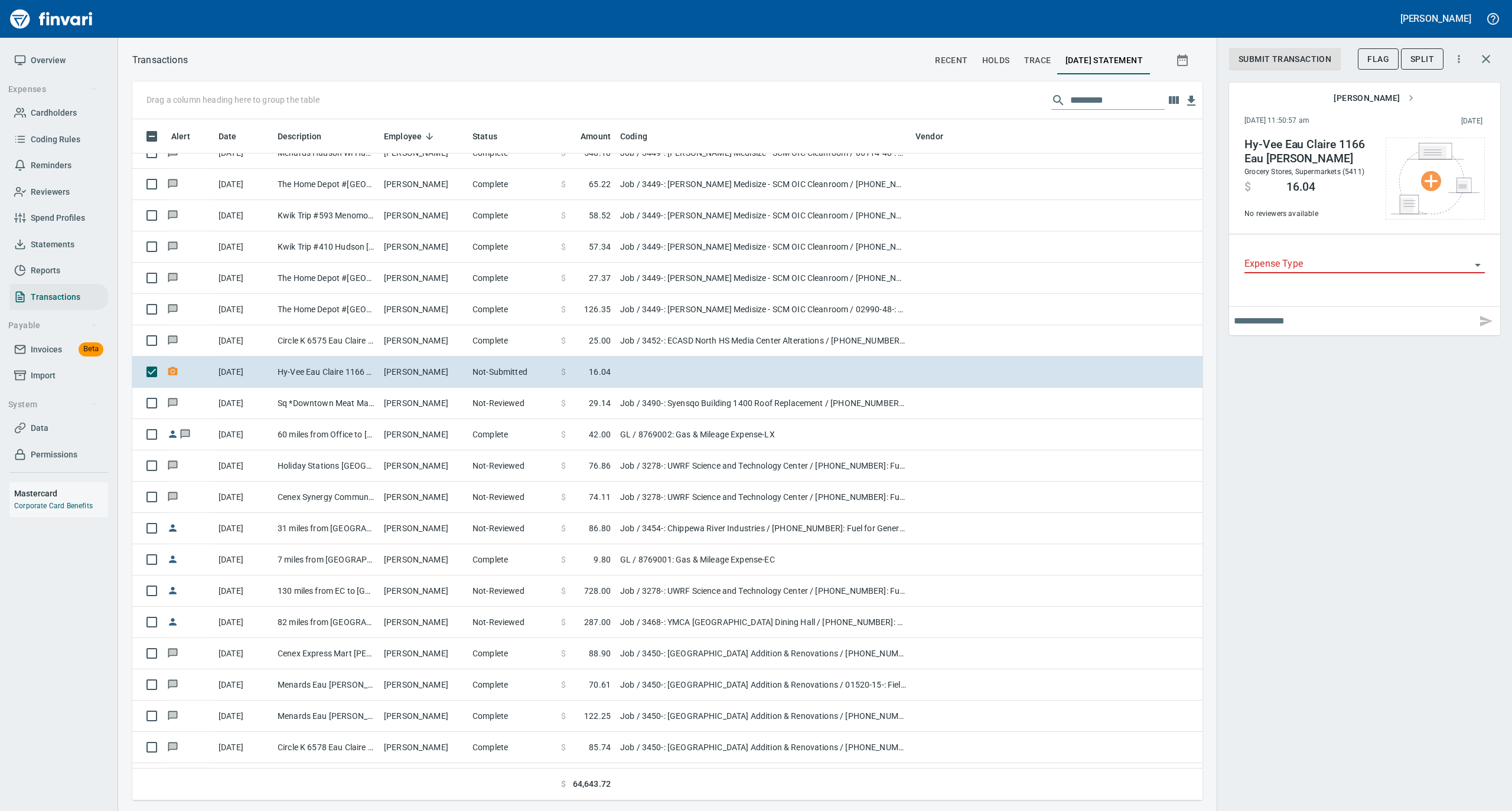
click at [1378, 60] on span "Flag" at bounding box center [1378, 59] width 22 height 15
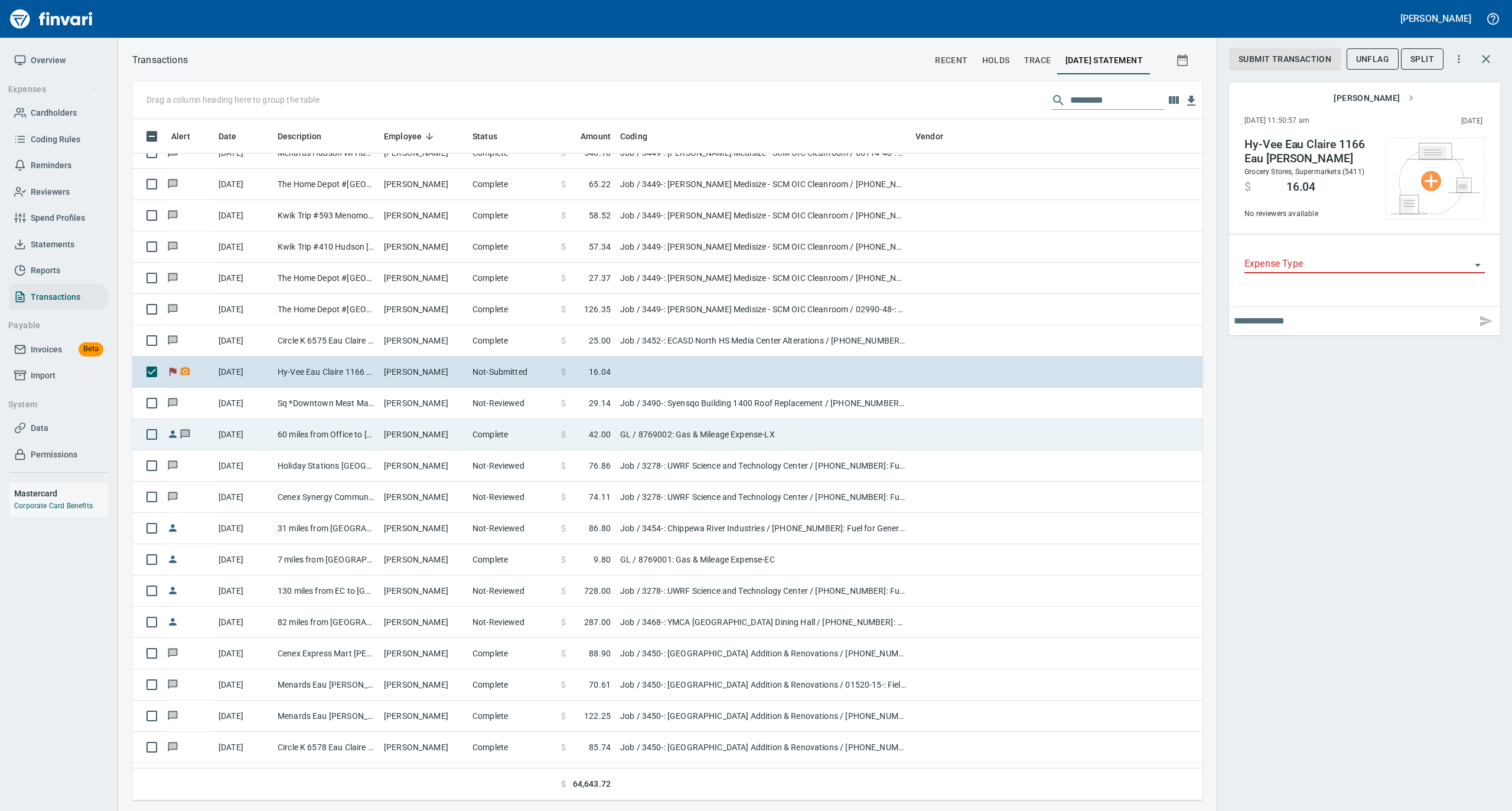
scroll to position [670, 1047]
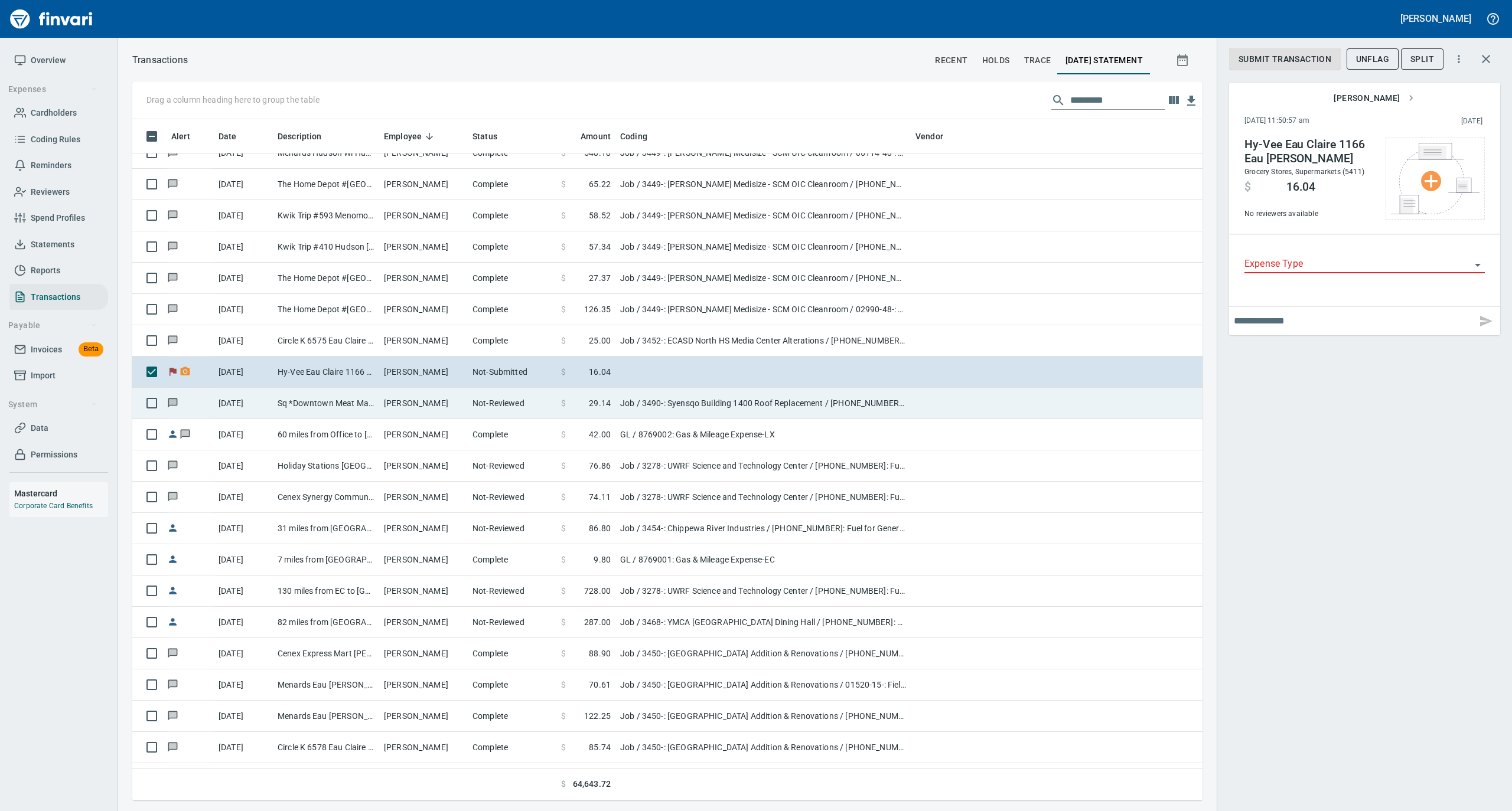
click at [445, 407] on td "[PERSON_NAME]" at bounding box center [423, 403] width 88 height 31
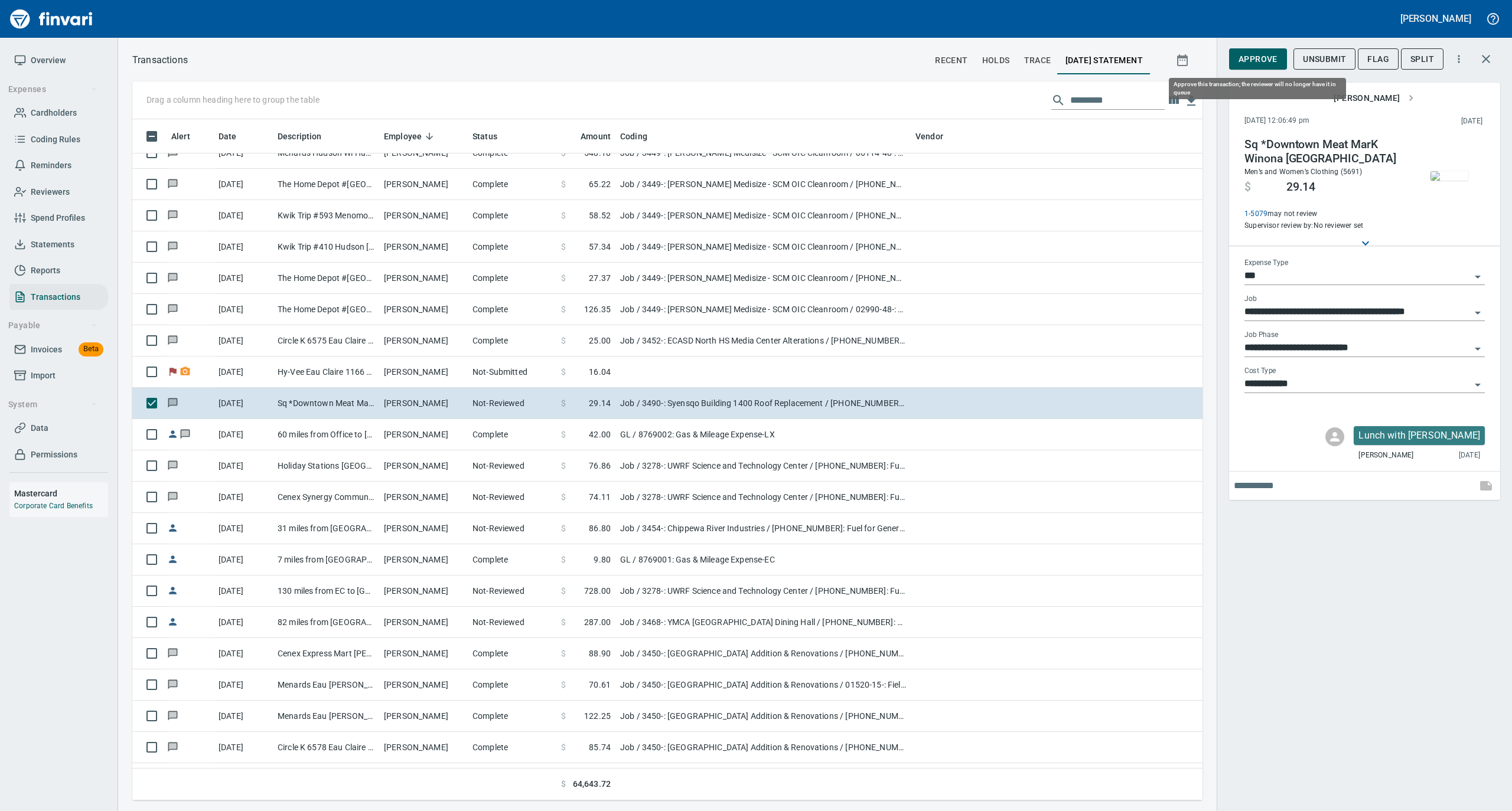
click at [1256, 62] on span "Approve" at bounding box center [1258, 59] width 39 height 15
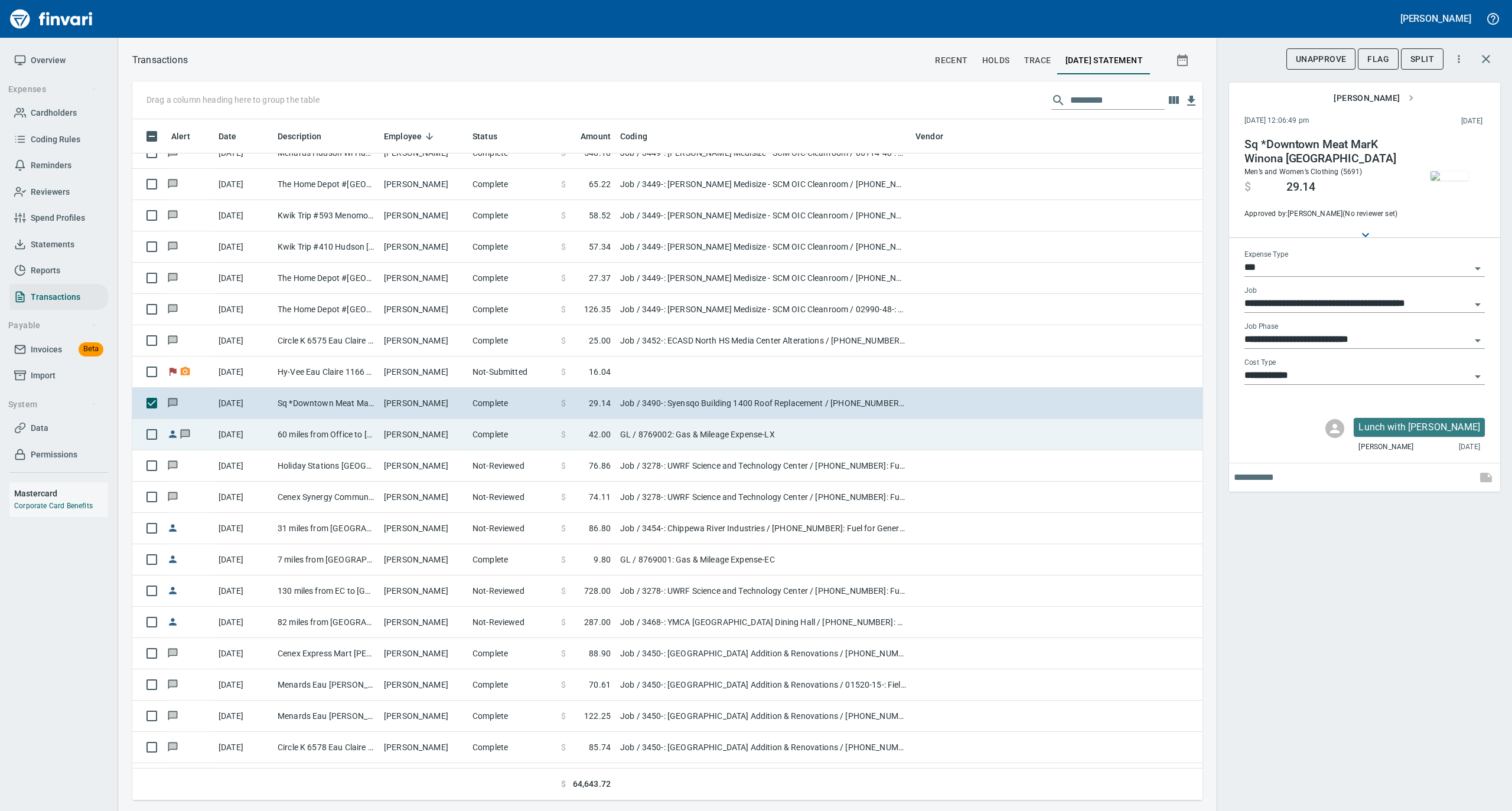
click at [438, 448] on td "[PERSON_NAME]" at bounding box center [423, 434] width 88 height 31
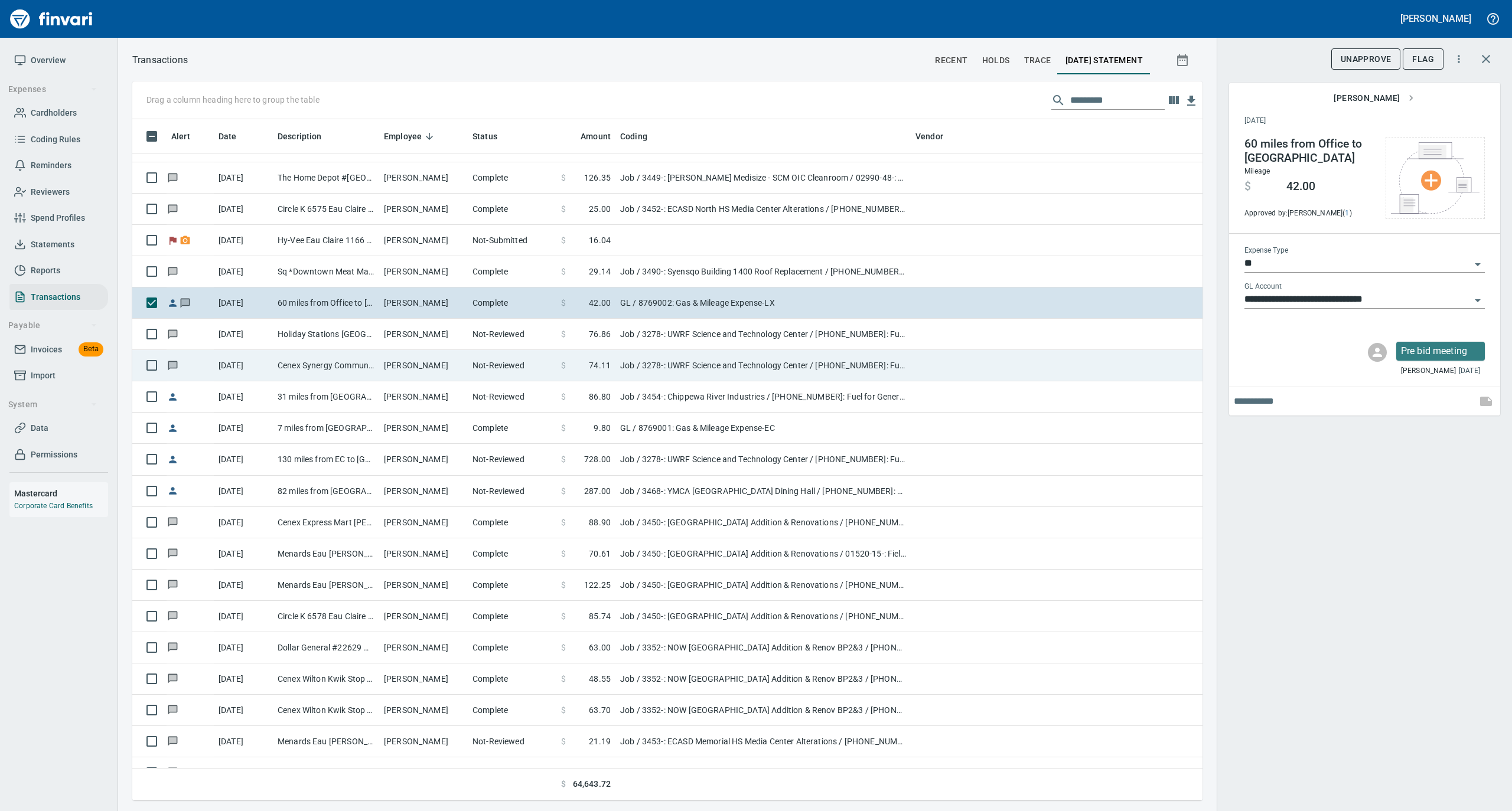
scroll to position [2282, 0]
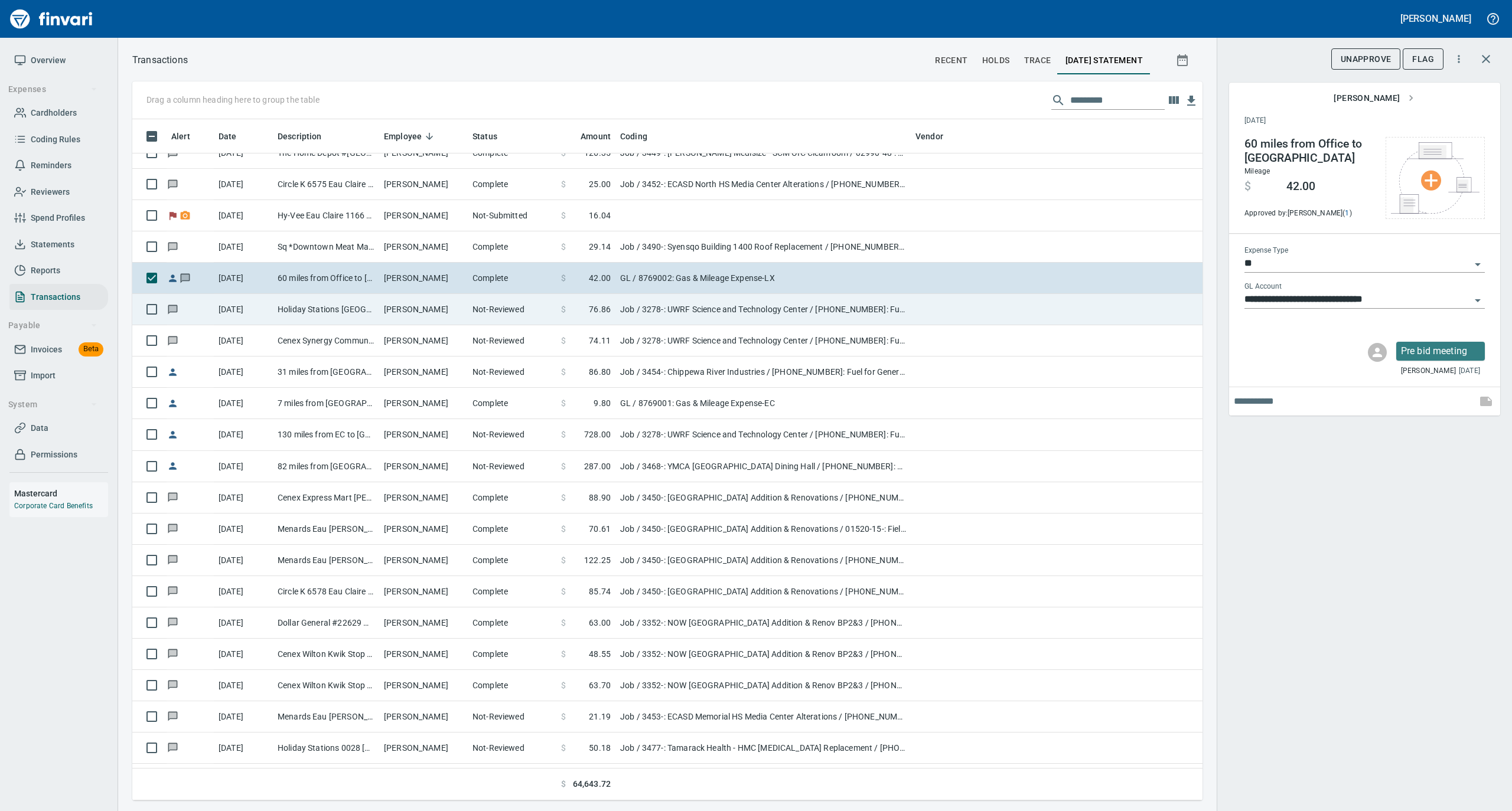
click at [433, 323] on td "[PERSON_NAME]" at bounding box center [423, 310] width 88 height 31
type input "***"
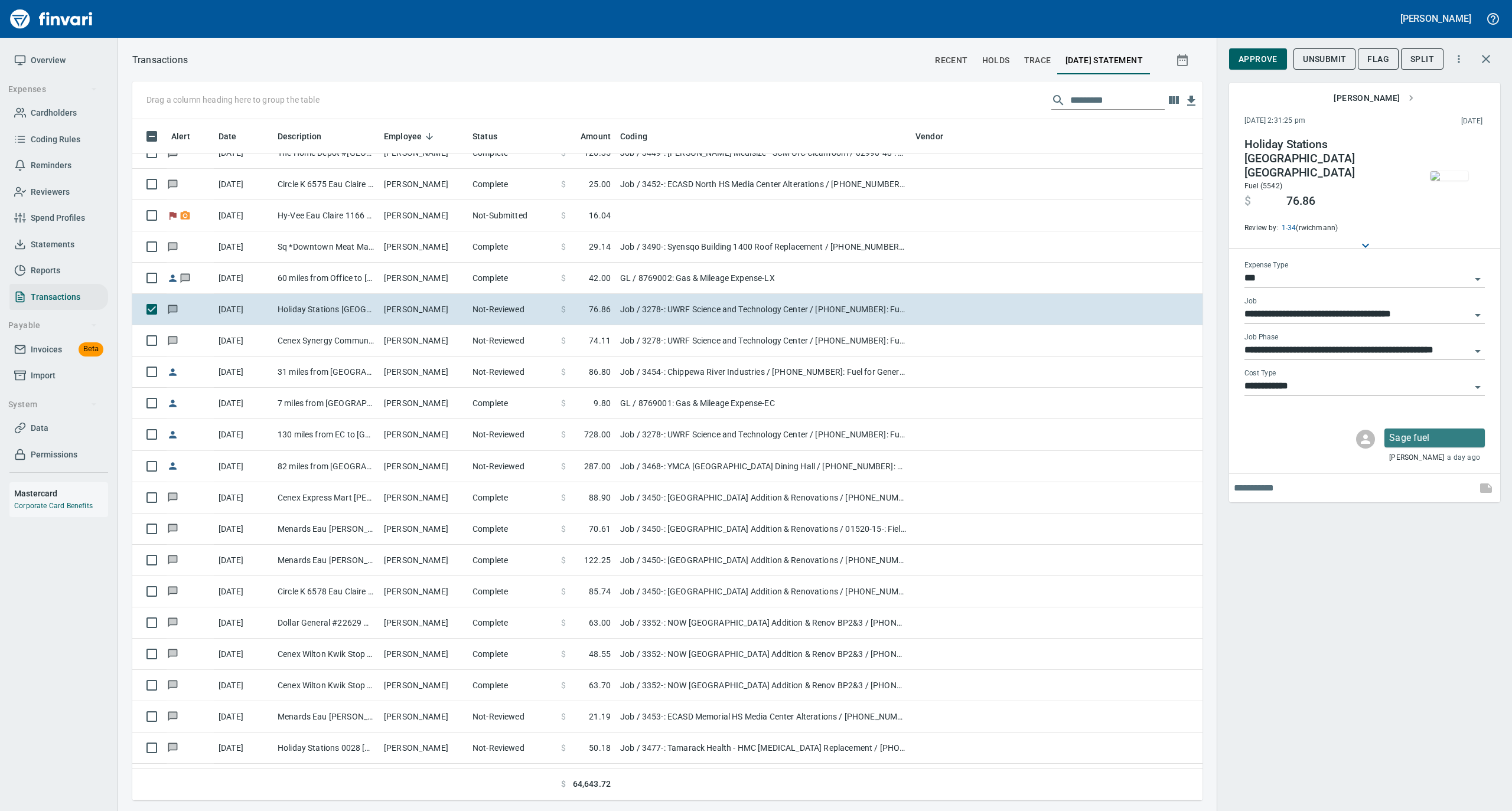
click at [1451, 171] on img "button" at bounding box center [1450, 176] width 38 height 9
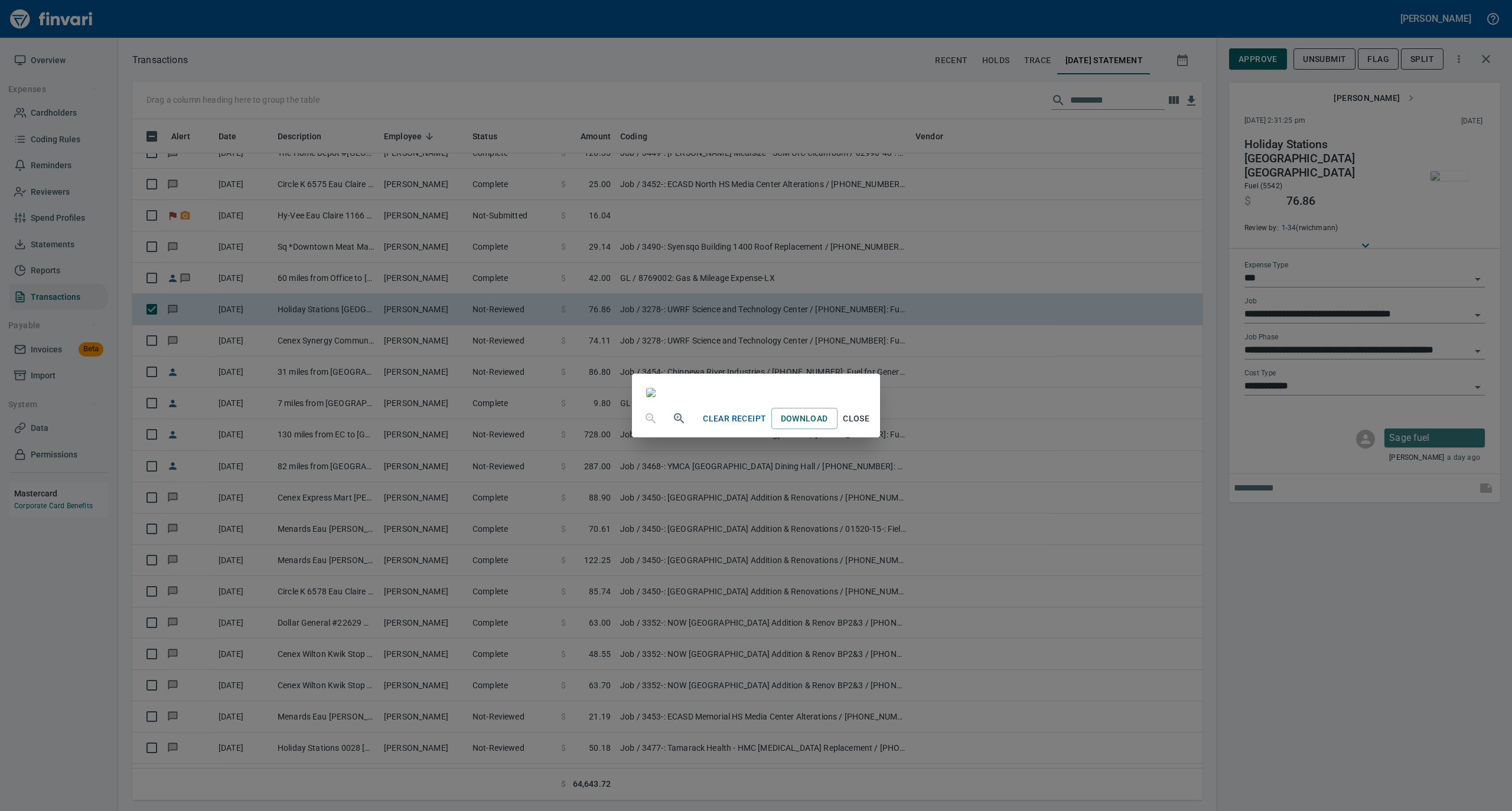
click at [871, 426] on span "Close" at bounding box center [856, 419] width 29 height 15
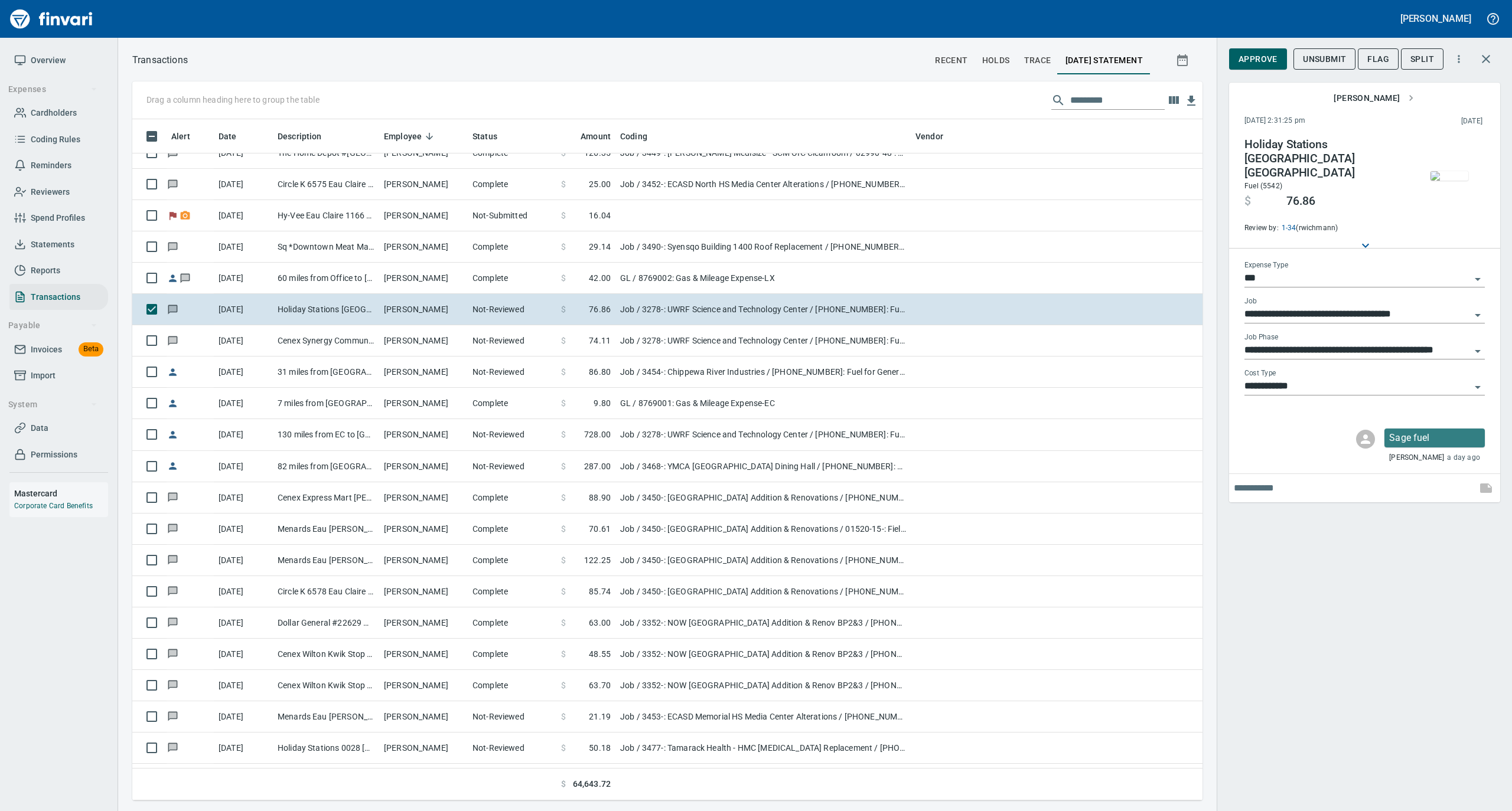
click at [1261, 64] on span "Approve" at bounding box center [1258, 59] width 39 height 15
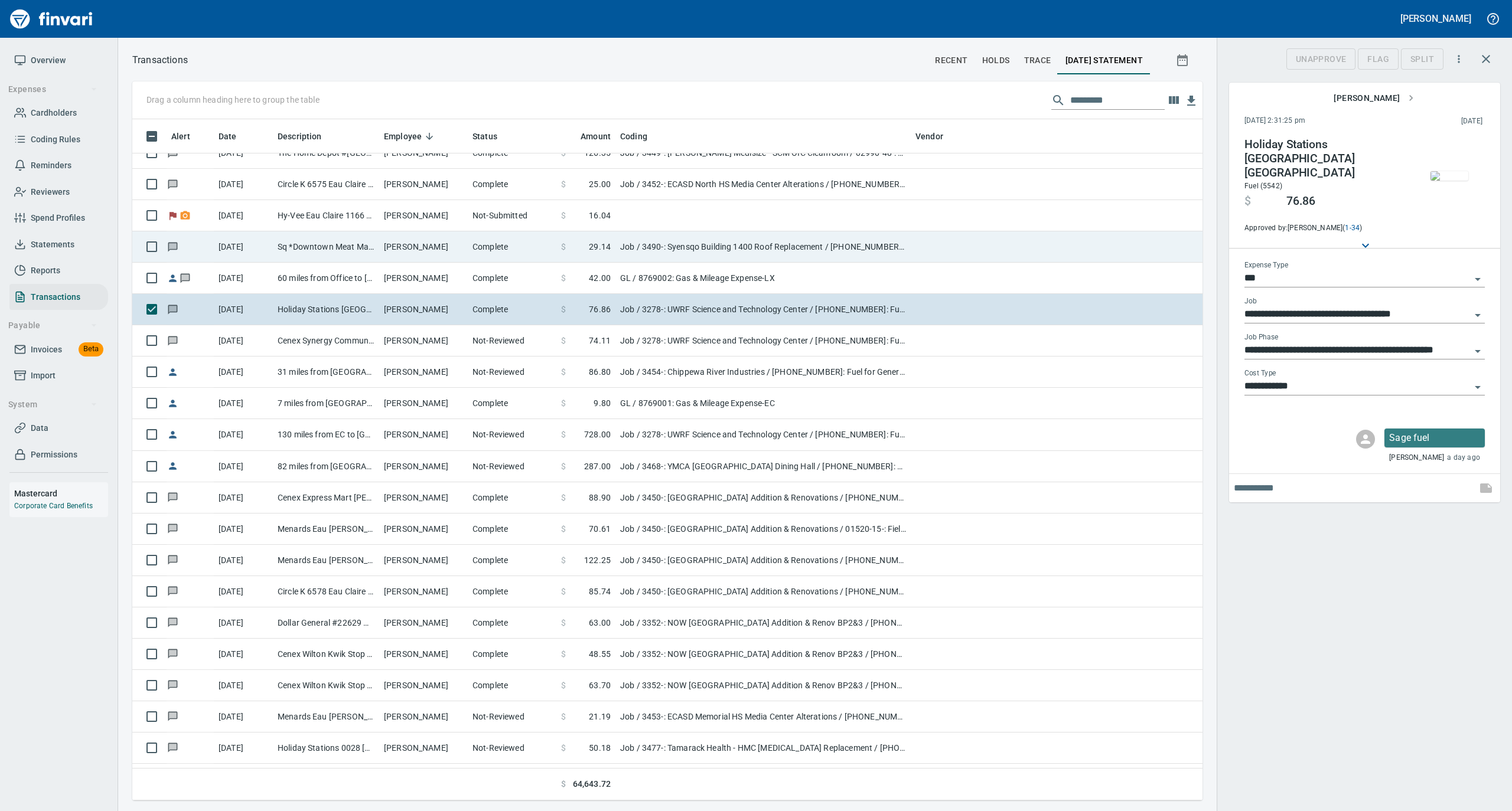
scroll to position [670, 1047]
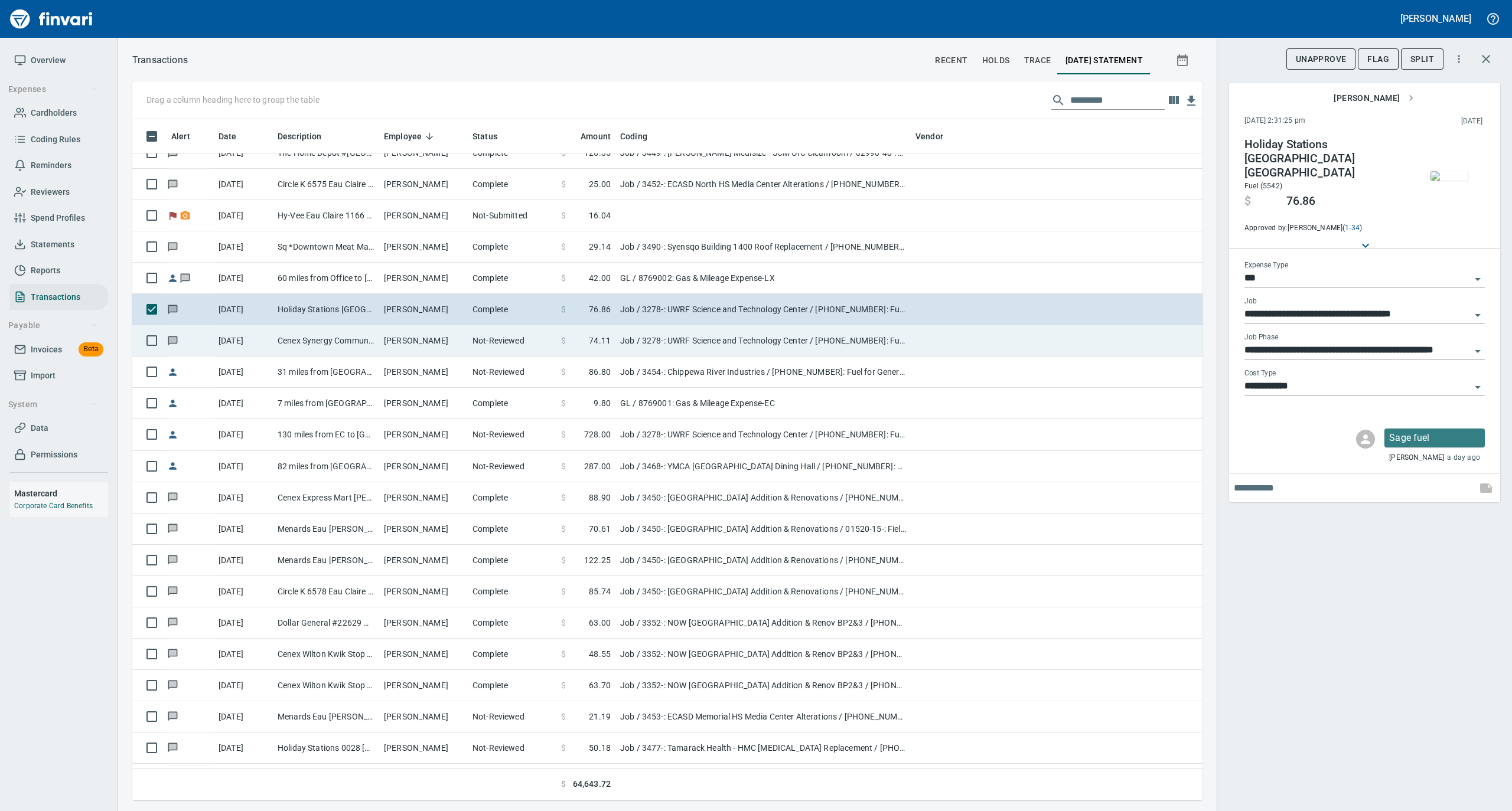
click at [506, 345] on td "Not-Reviewed" at bounding box center [512, 341] width 88 height 31
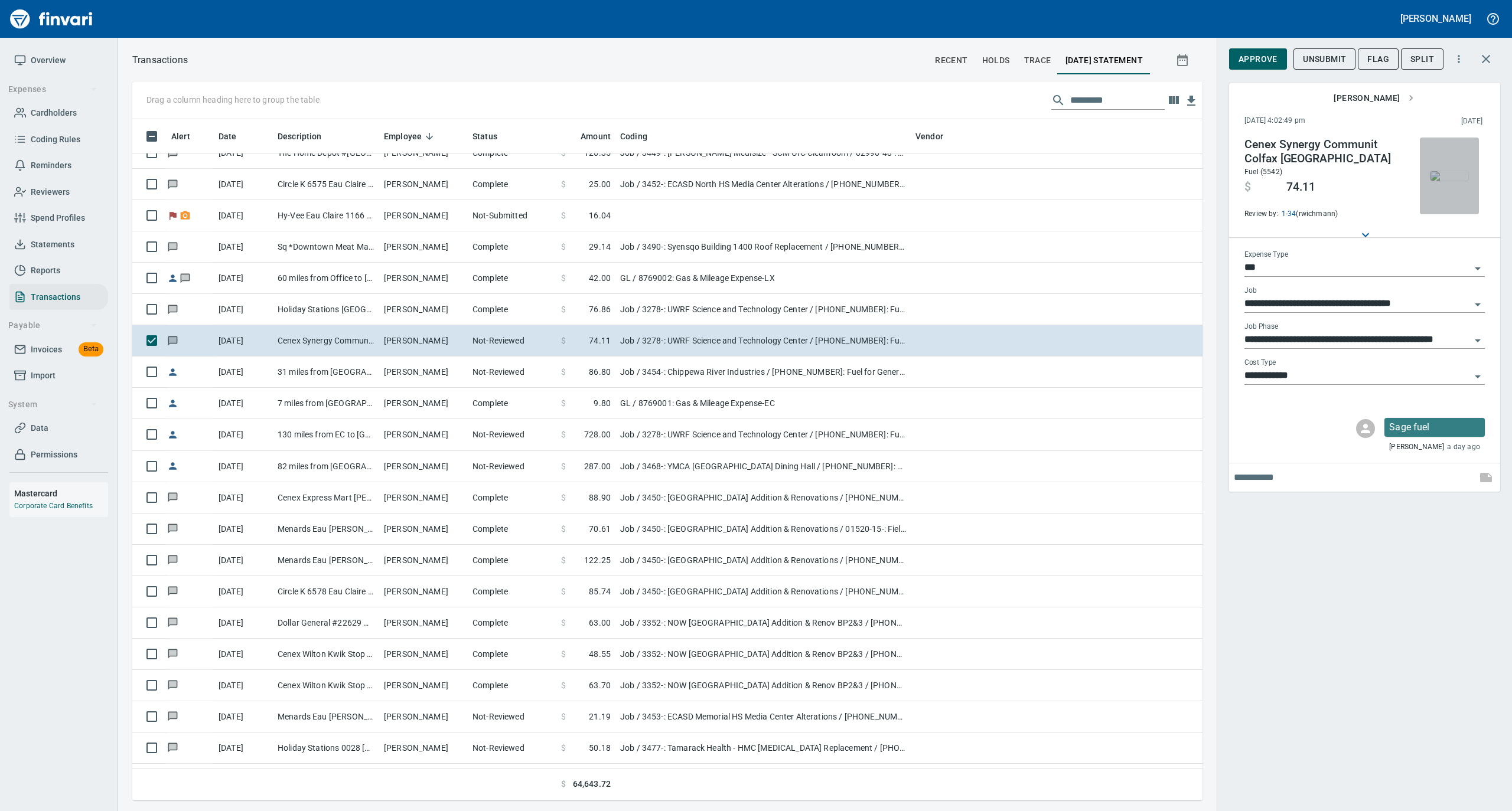
click at [1438, 175] on img "button" at bounding box center [1450, 176] width 38 height 9
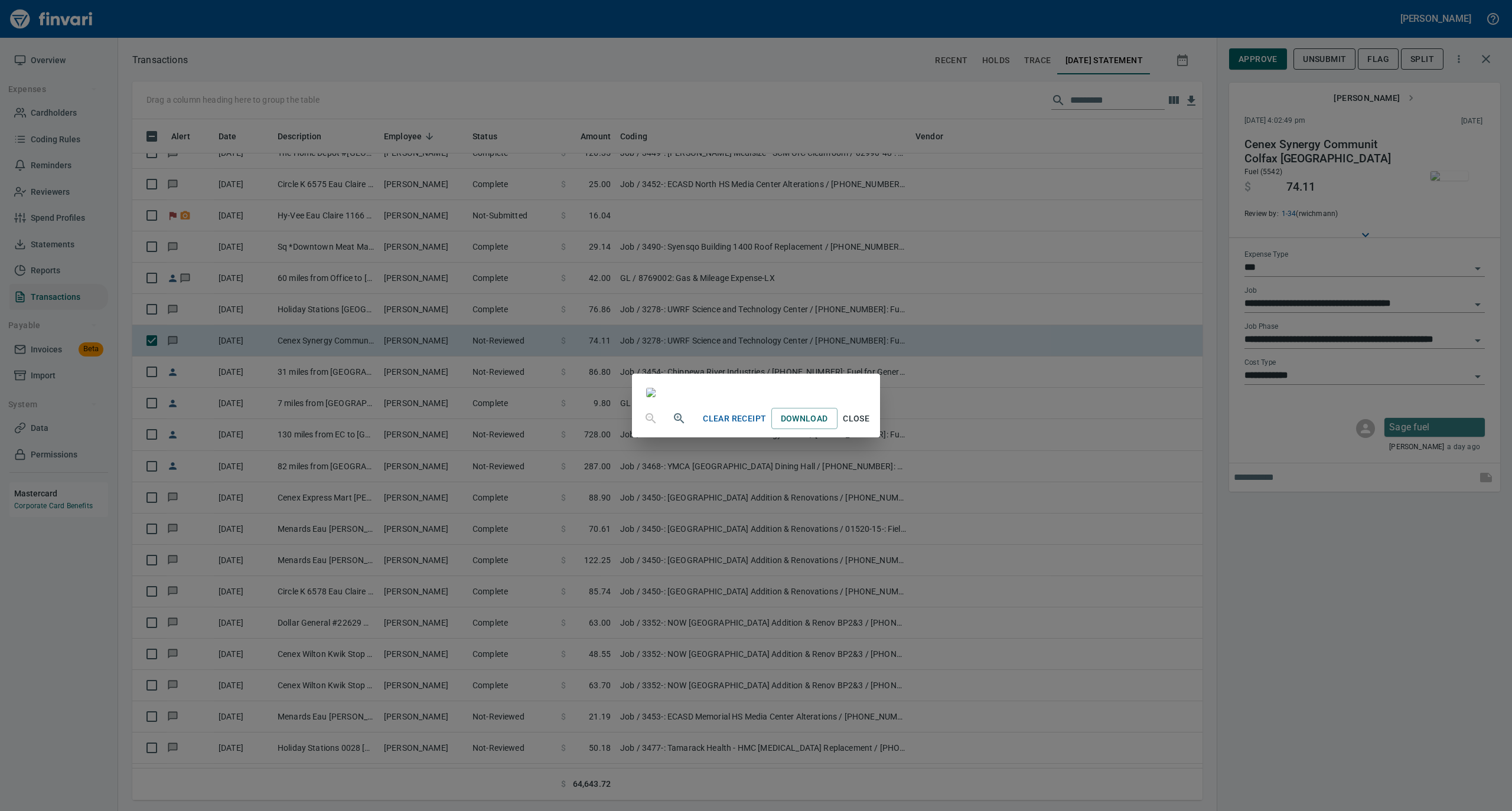
click at [871, 426] on span "Close" at bounding box center [856, 419] width 29 height 15
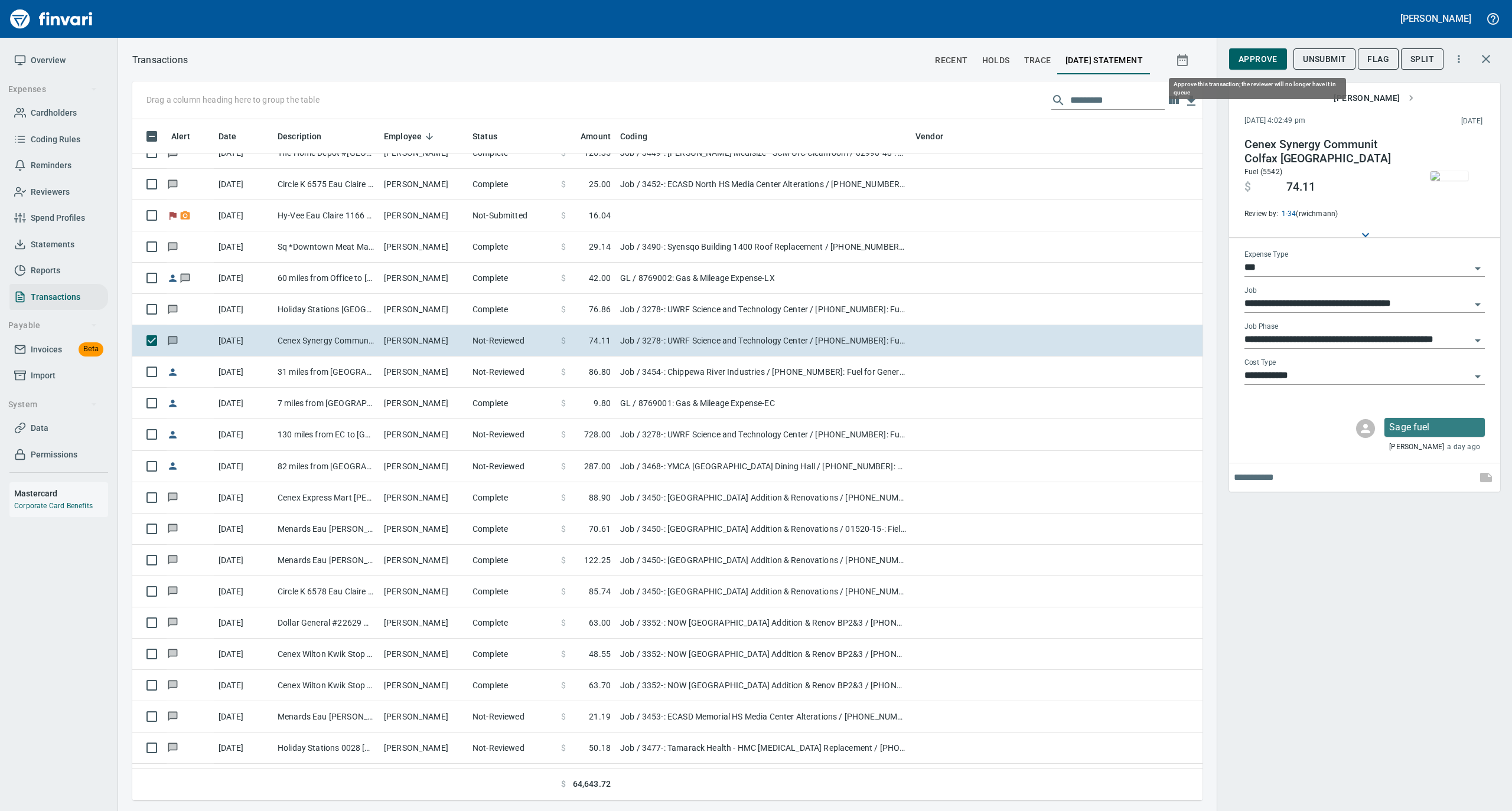
scroll to position [670, 1047]
click at [1251, 60] on span "Approve" at bounding box center [1258, 59] width 39 height 15
click at [1225, 546] on div "**********" at bounding box center [1364, 405] width 295 height 811
click at [1223, 610] on div "**********" at bounding box center [1364, 405] width 295 height 811
